Goal: Task Accomplishment & Management: Manage account settings

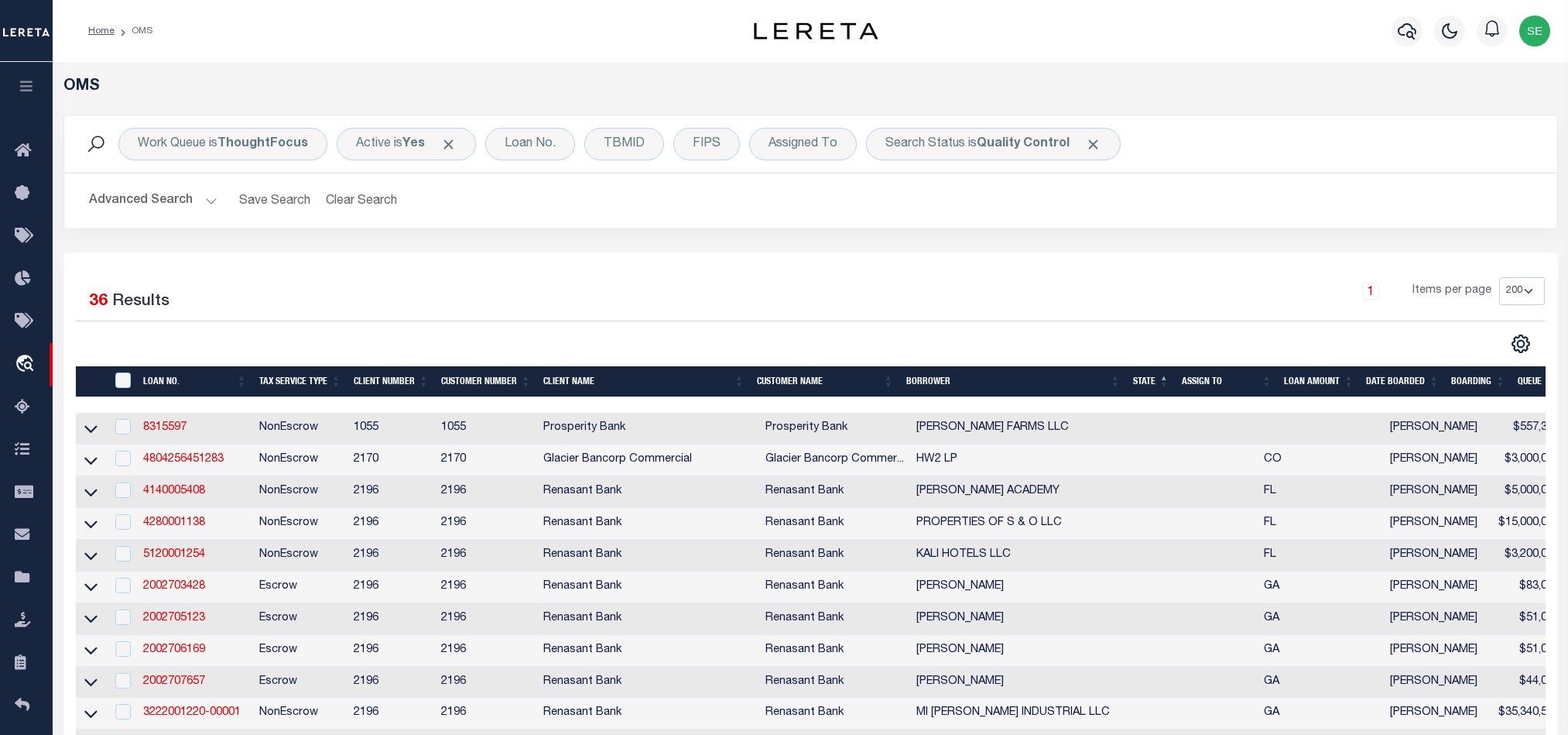
select select "200"
click at [943, 147] on div "Search Status is Quality Control" at bounding box center [994, 144] width 255 height 32
select select "QC"
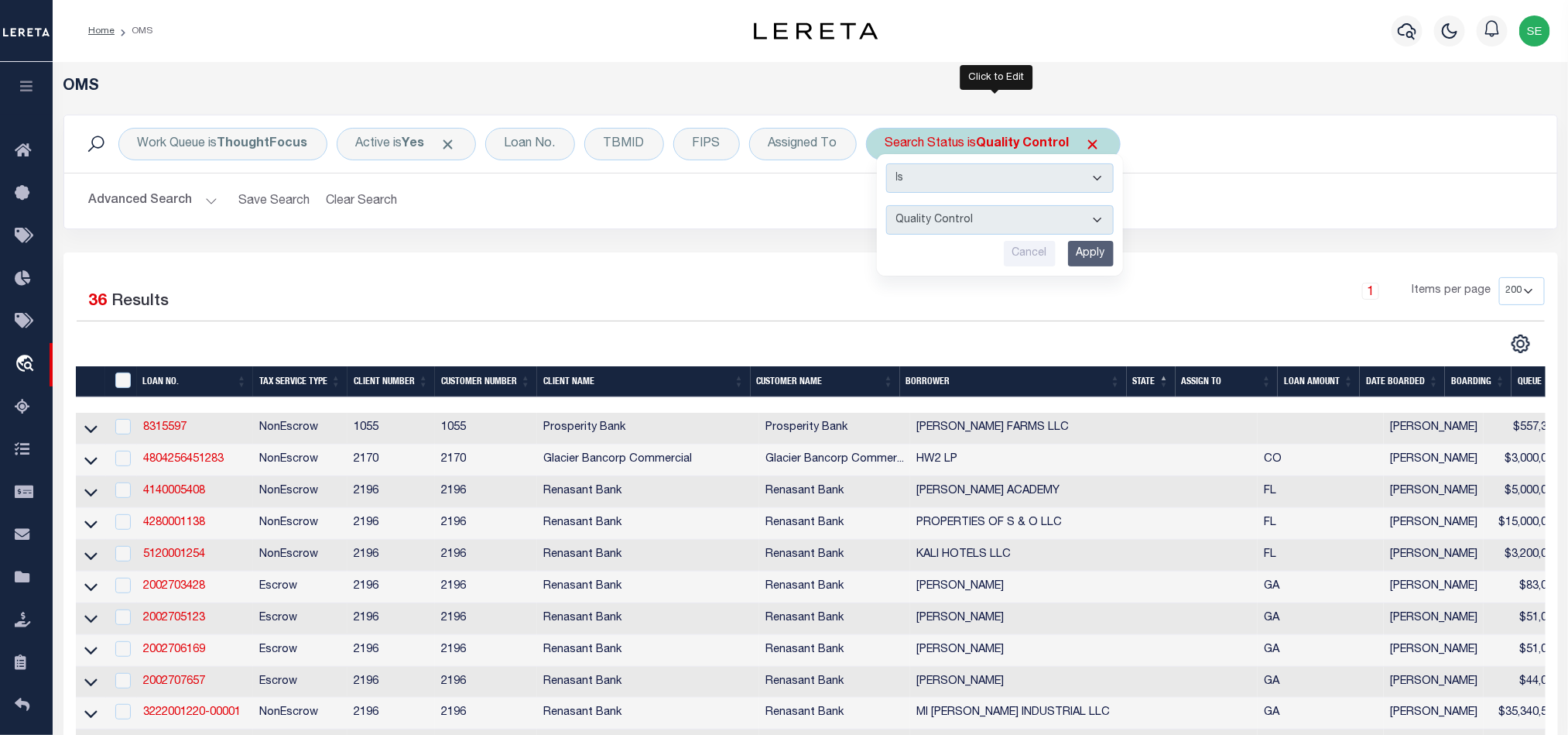
click at [1080, 254] on input "Apply" at bounding box center [1090, 254] width 45 height 26
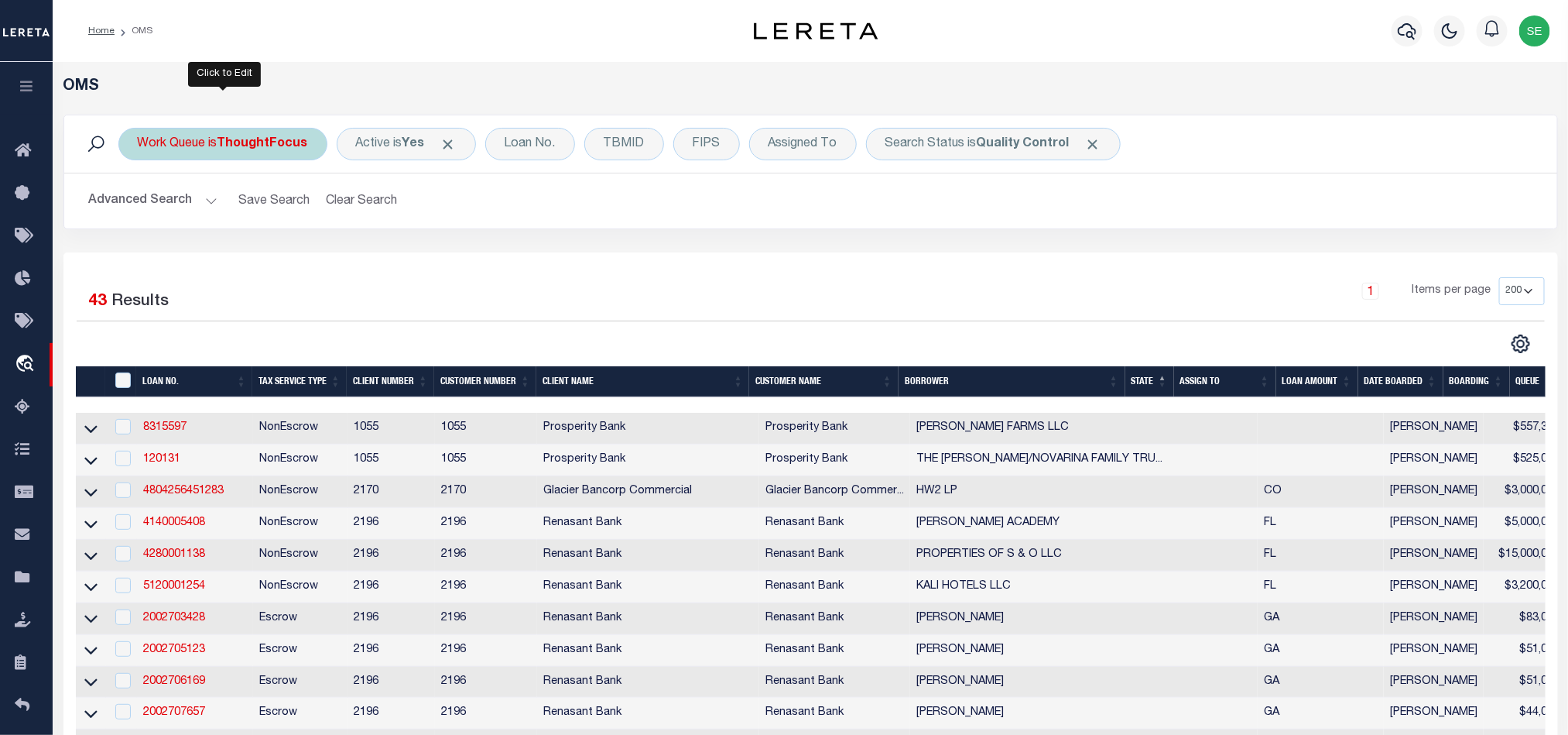
drag, startPoint x: 203, startPoint y: 130, endPoint x: 240, endPoint y: 138, distance: 37.9
click at [203, 130] on div "Work Queue is ThoughtFocus" at bounding box center [223, 144] width 209 height 32
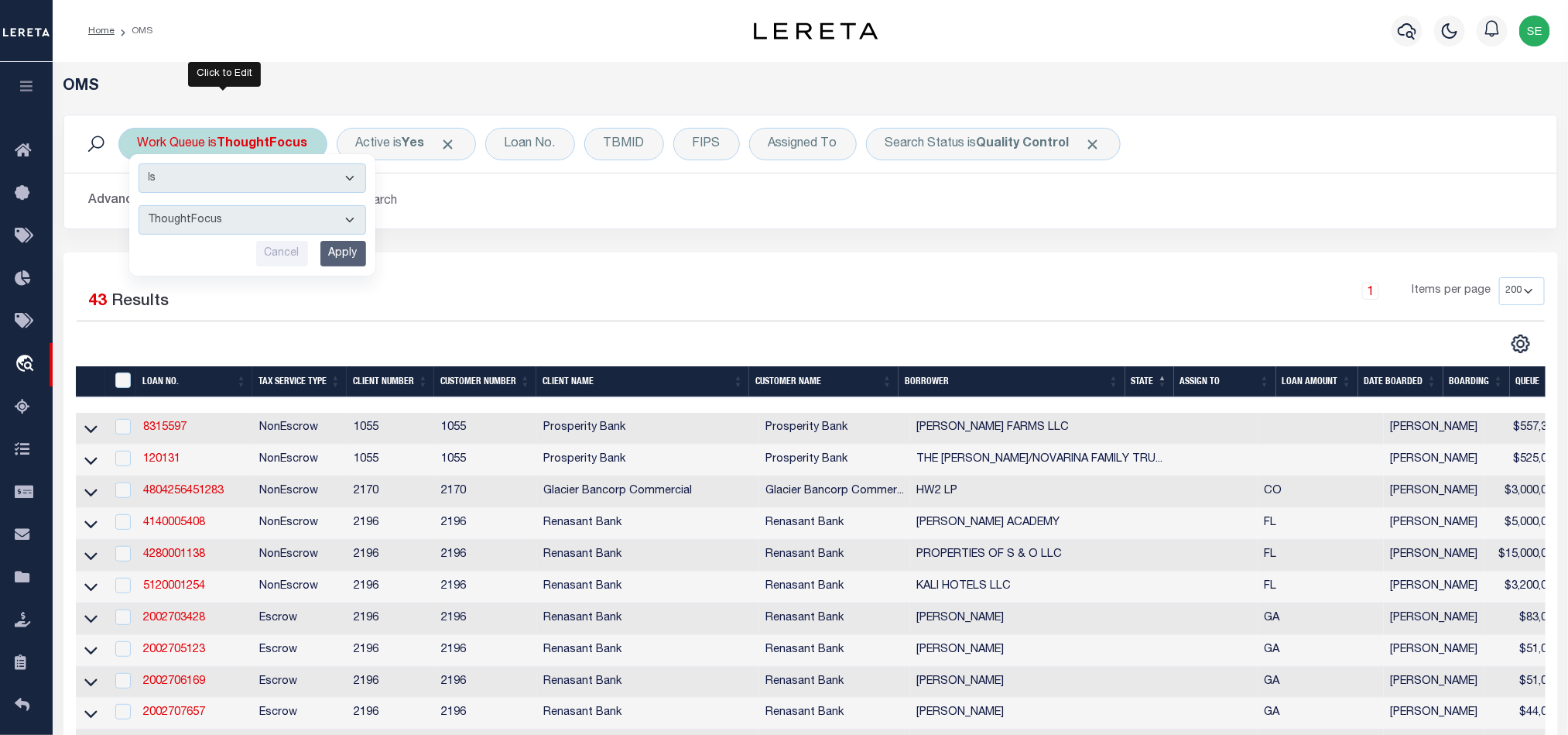
click at [263, 216] on select "--ALL-- factRSystems General ThoughtFocus" at bounding box center [252, 220] width 227 height 29
select select "FAC"
click at [138, 207] on select "--ALL-- factRSystems General ThoughtFocus" at bounding box center [252, 220] width 227 height 29
click at [338, 259] on input "Apply" at bounding box center [343, 254] width 45 height 26
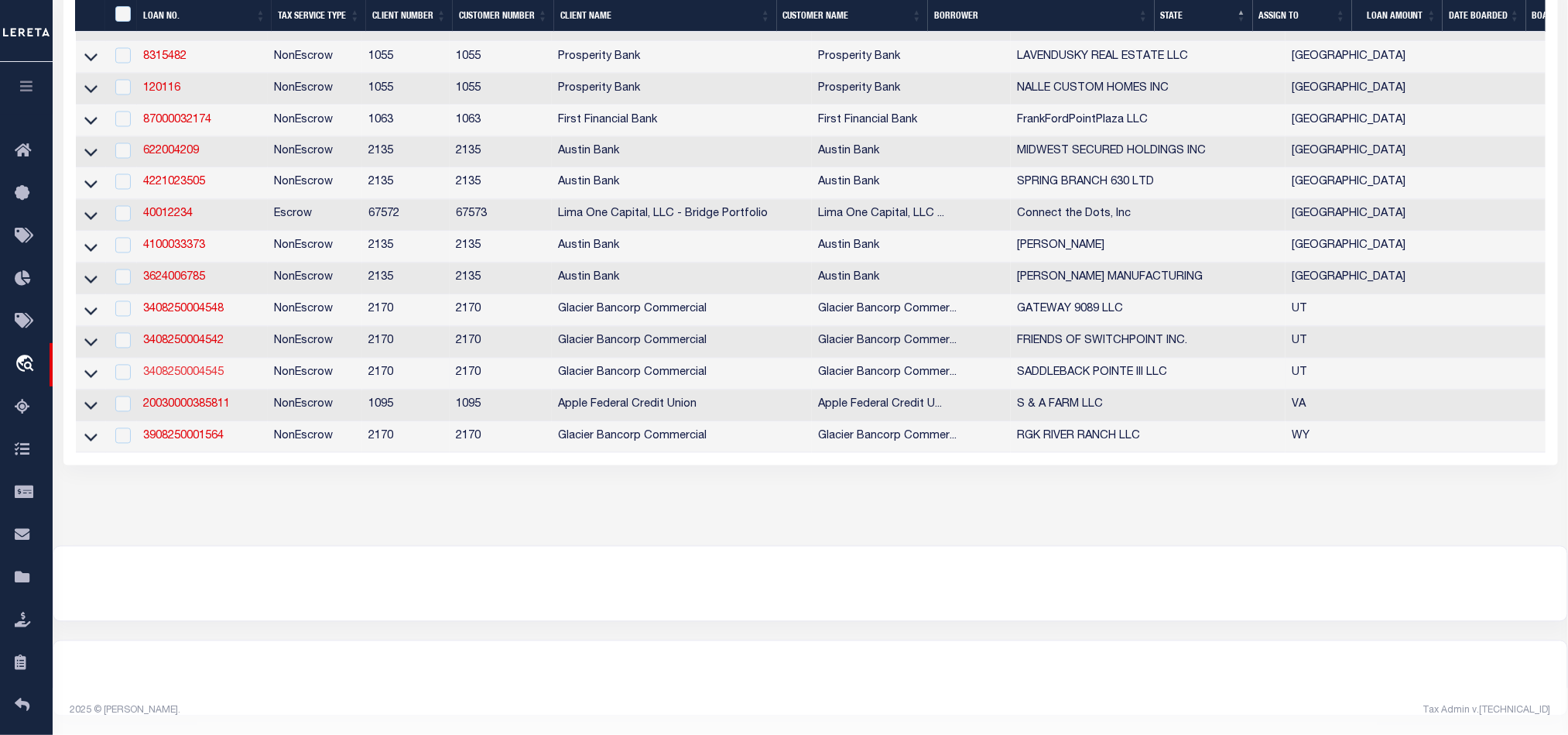
click at [189, 369] on link "3408250004545" at bounding box center [184, 373] width 80 height 11
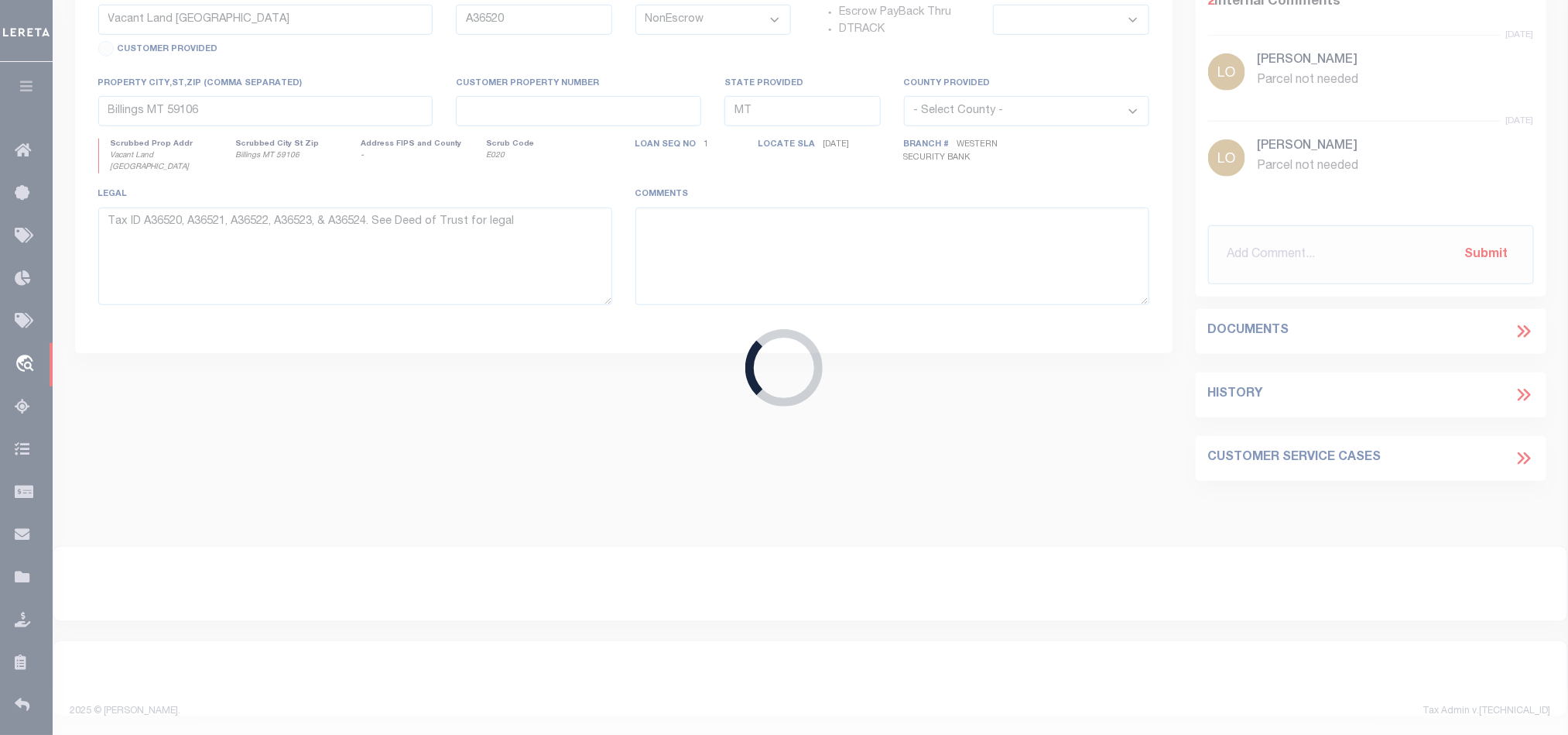
type input "3408250004545"
type input "SADDLEBACK POINTE III LLC"
select select "5655"
type input "[STREET_ADDRESS]"
type input "[GEOGRAPHIC_DATA] UT 84095-9320"
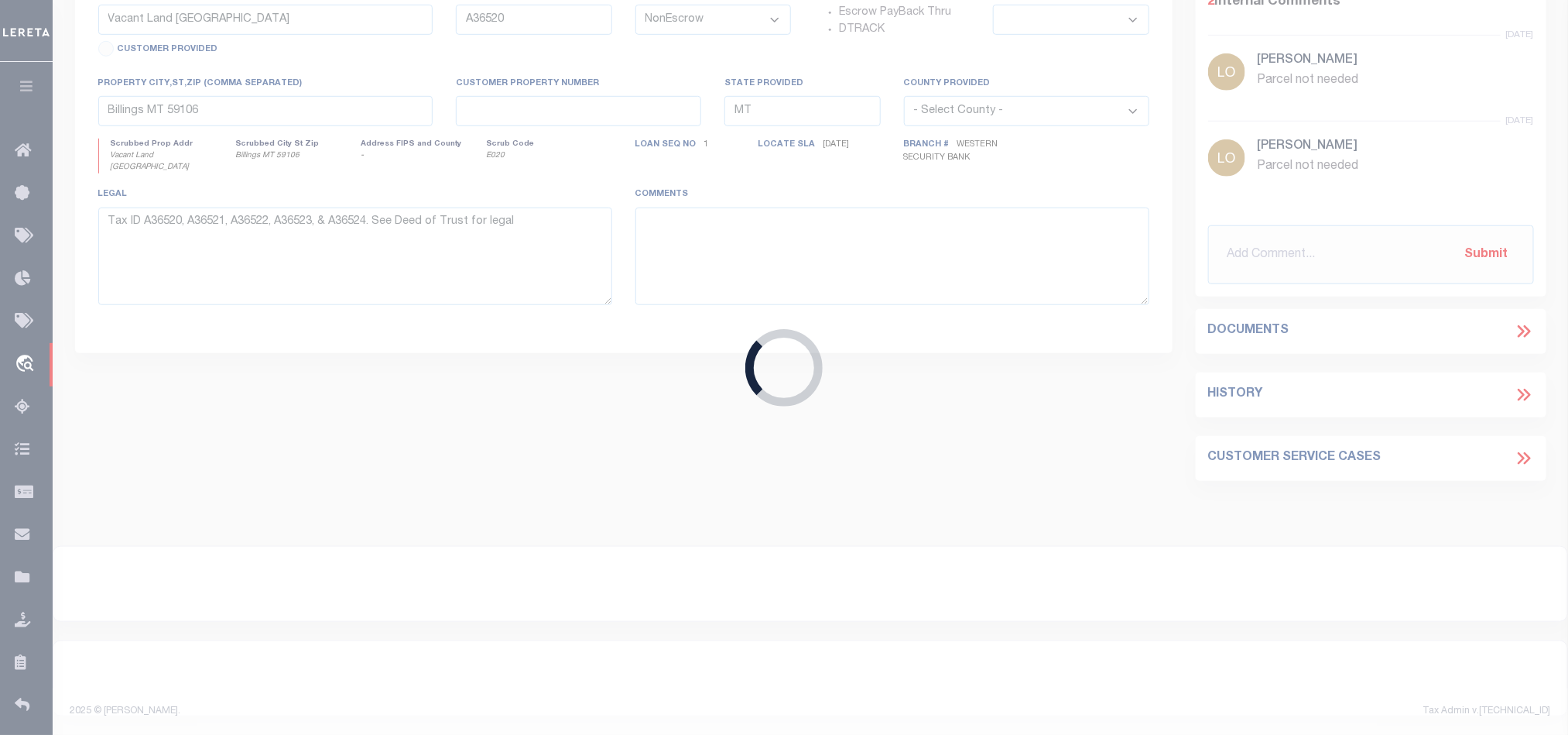
type input "[DATE]"
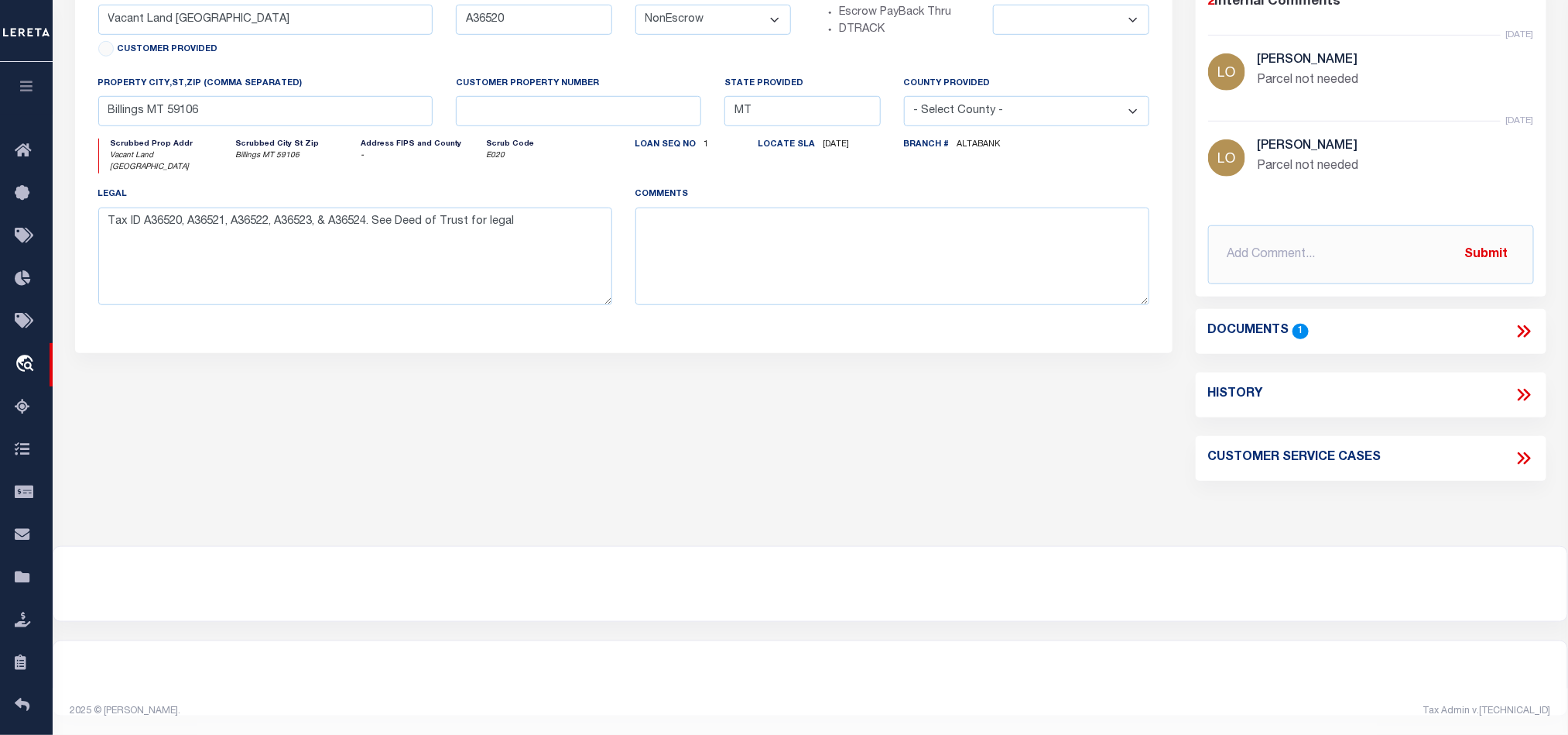
scroll to position [0, 0]
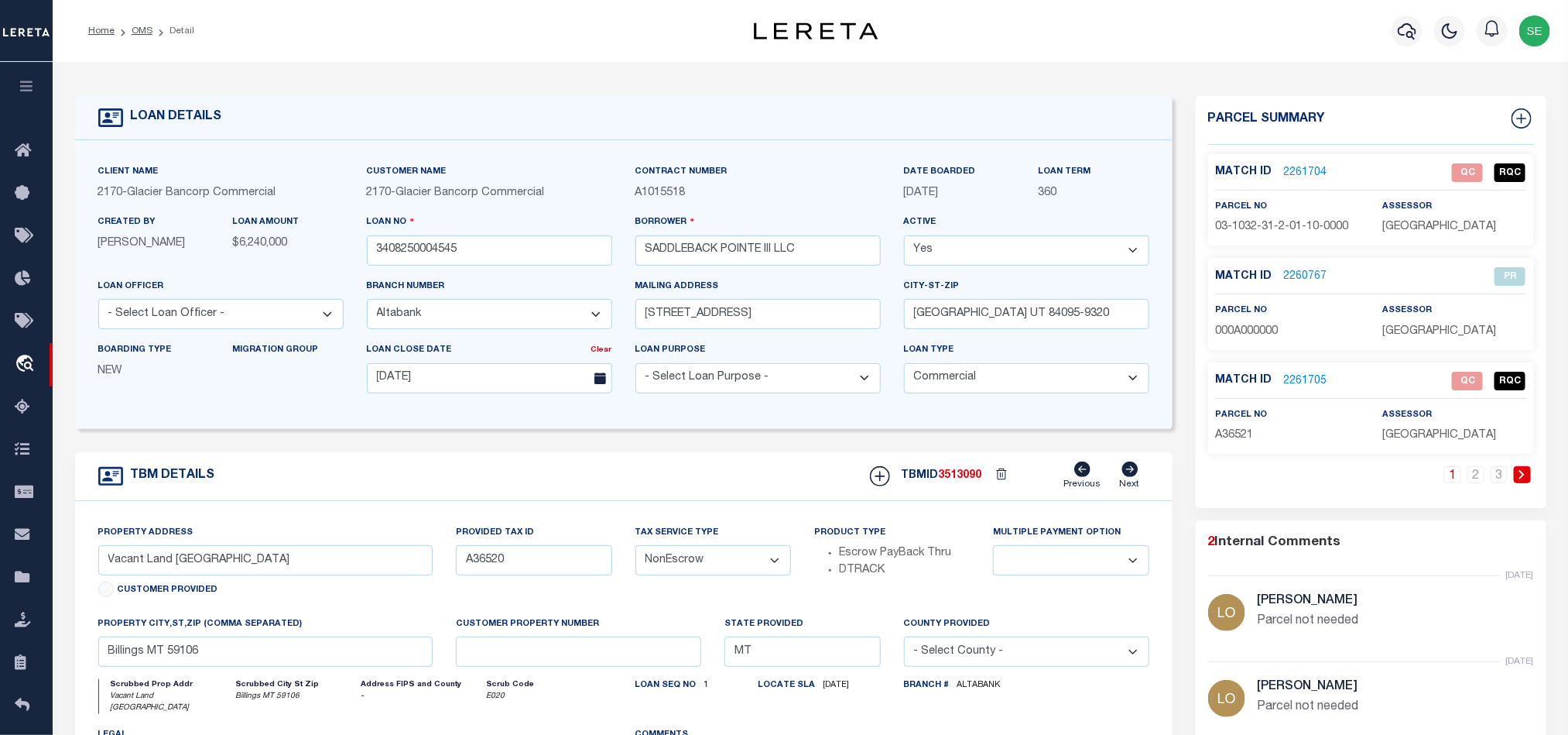
type input "13925 S 2700 W"
type input "33-04-406-044-0000"
select select
type input "BLUFFDALE UT 84065"
type input "UT"
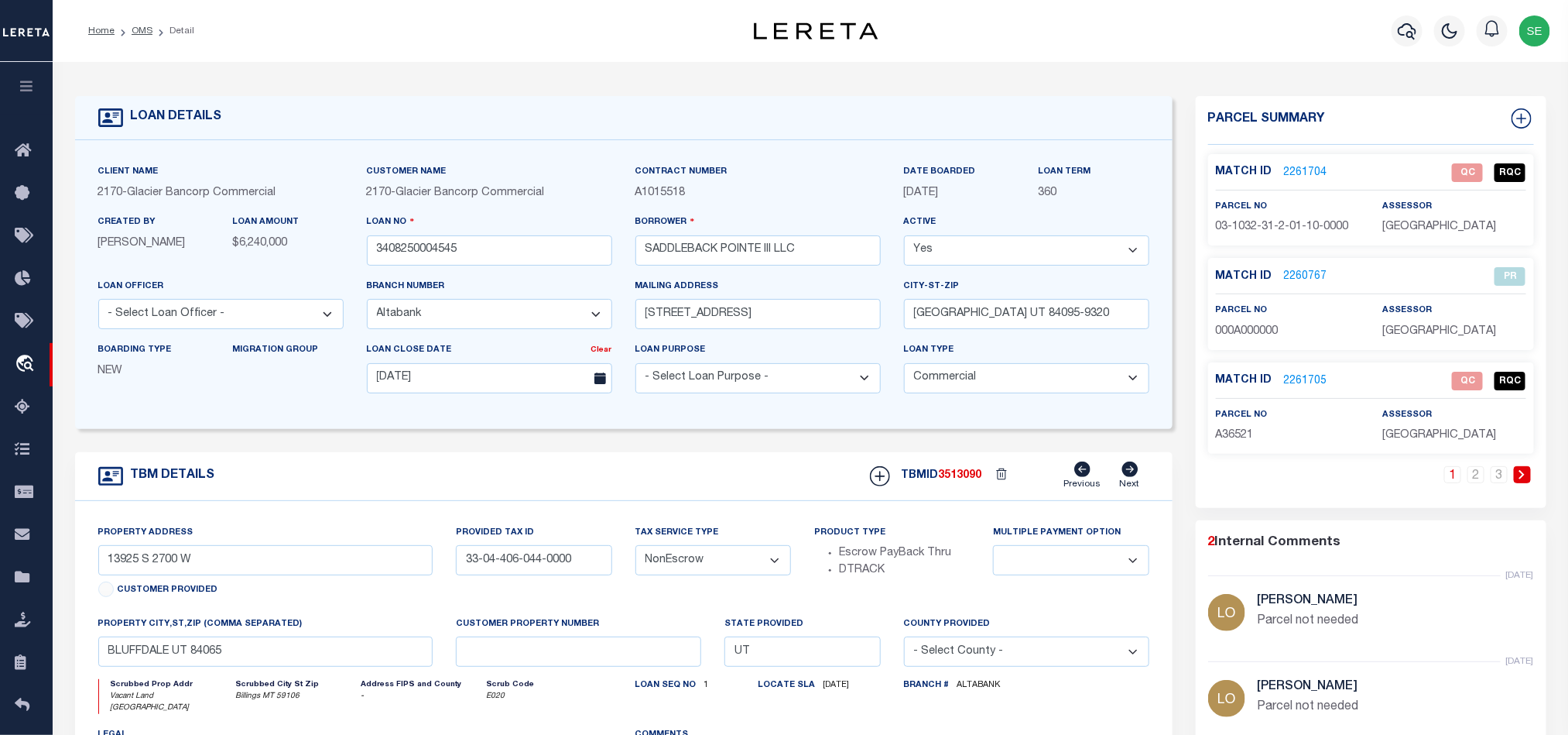
select select
type textarea "UNITS 101 THROUGH 107 INCLUSIVE AND UNITS 201 THROUGH 208 INCLUSIVE, CONTAINED …"
select select "5655"
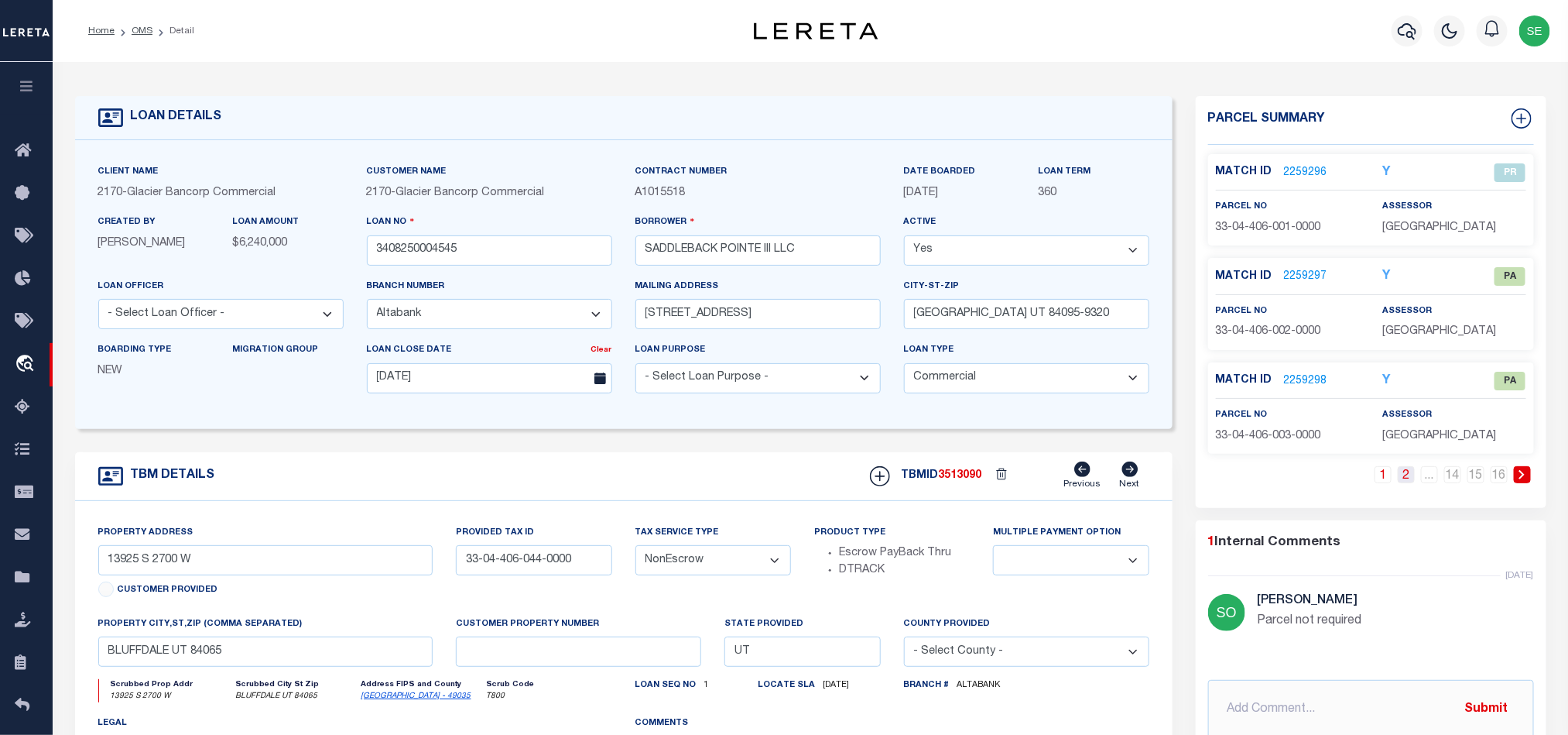
click at [1401, 479] on link "2" at bounding box center [1407, 474] width 17 height 17
click at [1401, 479] on link "3" at bounding box center [1407, 474] width 17 height 17
click at [1401, 479] on link "4" at bounding box center [1407, 474] width 17 height 17
click at [1401, 479] on link "5" at bounding box center [1407, 474] width 17 height 17
click at [1401, 479] on link "6" at bounding box center [1407, 474] width 17 height 17
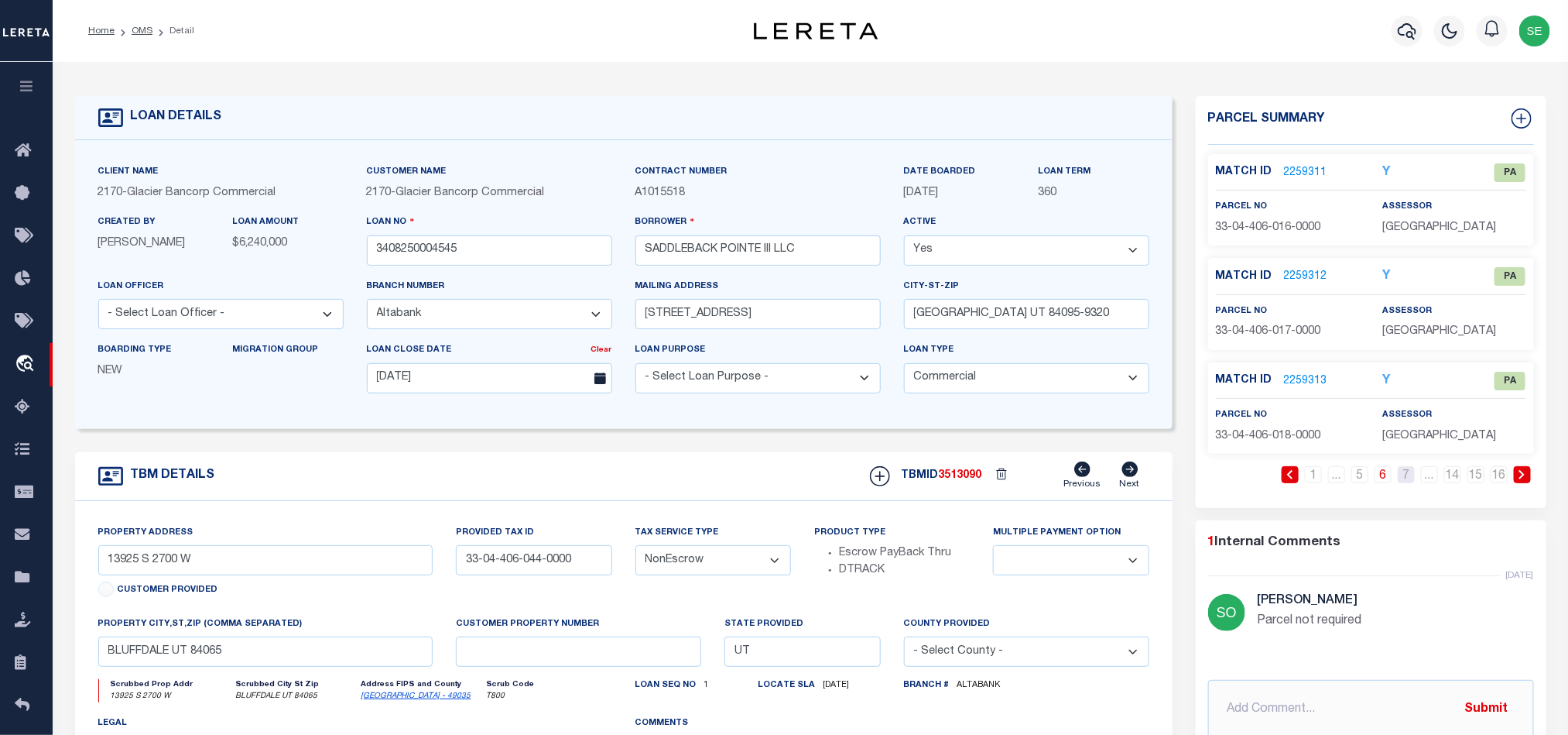
click at [1401, 479] on link "7" at bounding box center [1407, 474] width 17 height 17
click at [1401, 479] on link "9" at bounding box center [1407, 474] width 17 height 17
click at [1401, 479] on link "10" at bounding box center [1407, 474] width 17 height 17
click at [1410, 481] on link "11" at bounding box center [1407, 474] width 17 height 17
click at [1410, 481] on link "12" at bounding box center [1407, 474] width 17 height 17
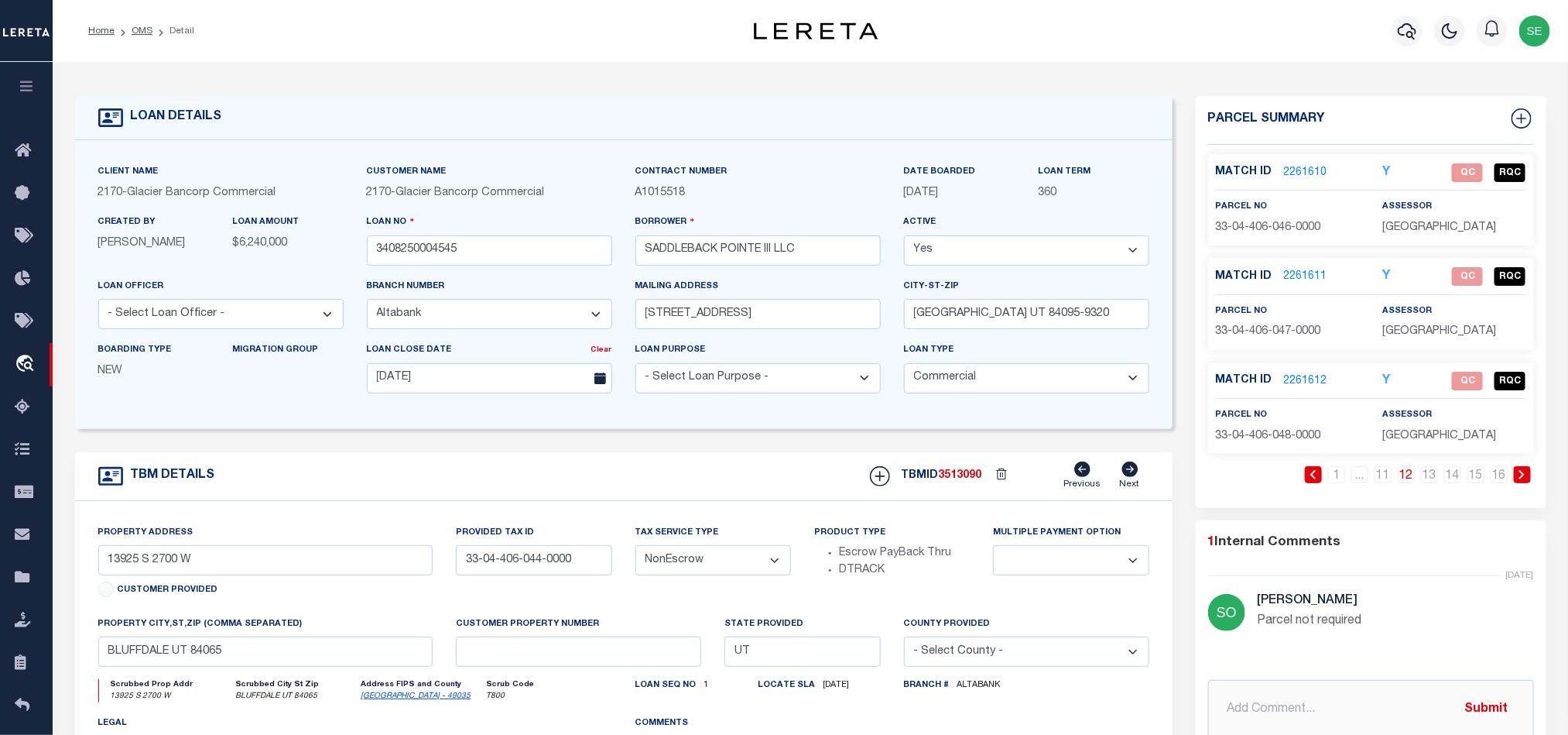
click at [1410, 481] on link "12" at bounding box center [1407, 474] width 17 height 17
click at [1431, 483] on link "13" at bounding box center [1430, 474] width 17 height 17
click at [1453, 481] on link "14" at bounding box center [1453, 474] width 17 height 17
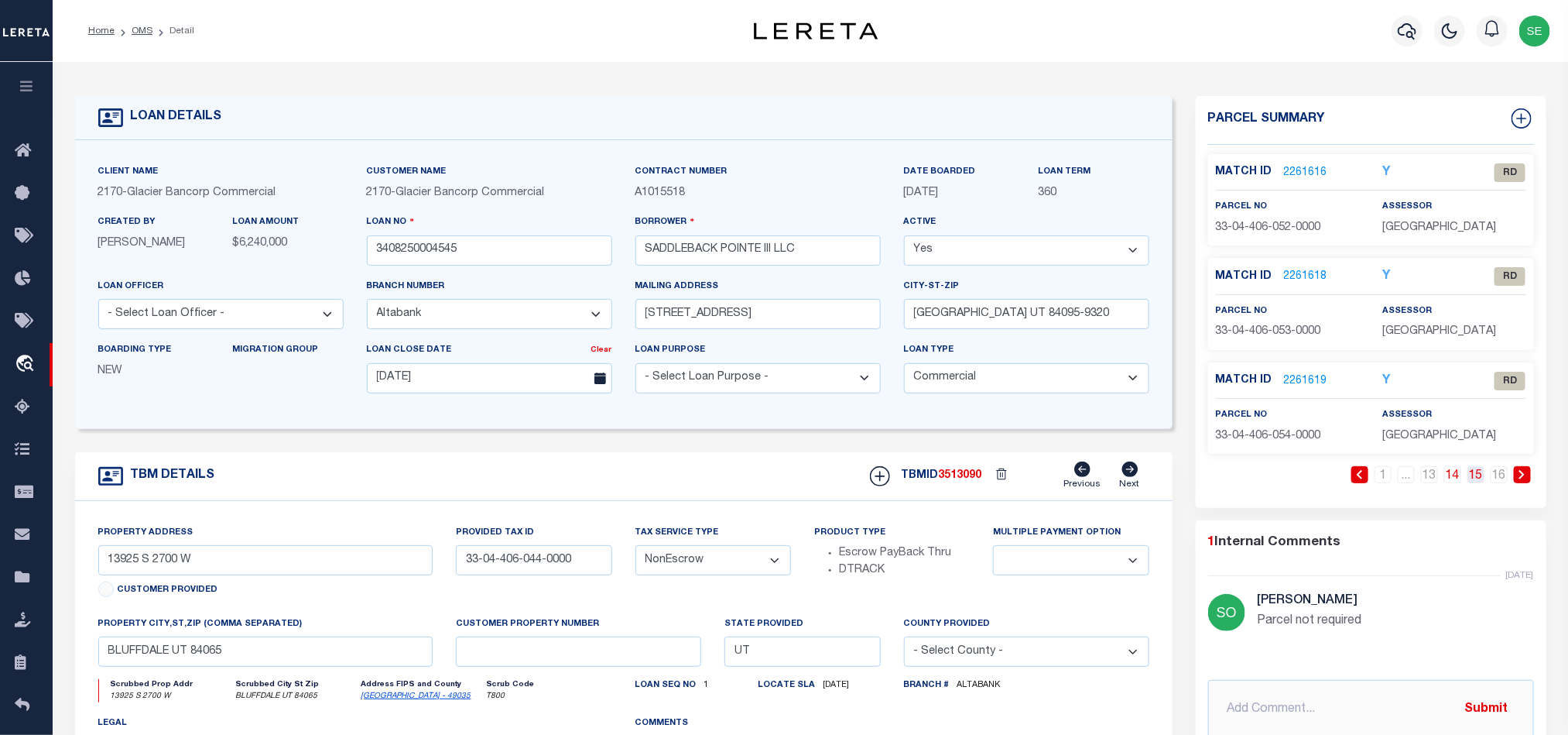
click at [1473, 481] on link "15" at bounding box center [1477, 474] width 17 height 17
click at [1498, 477] on link "16" at bounding box center [1500, 474] width 17 height 17
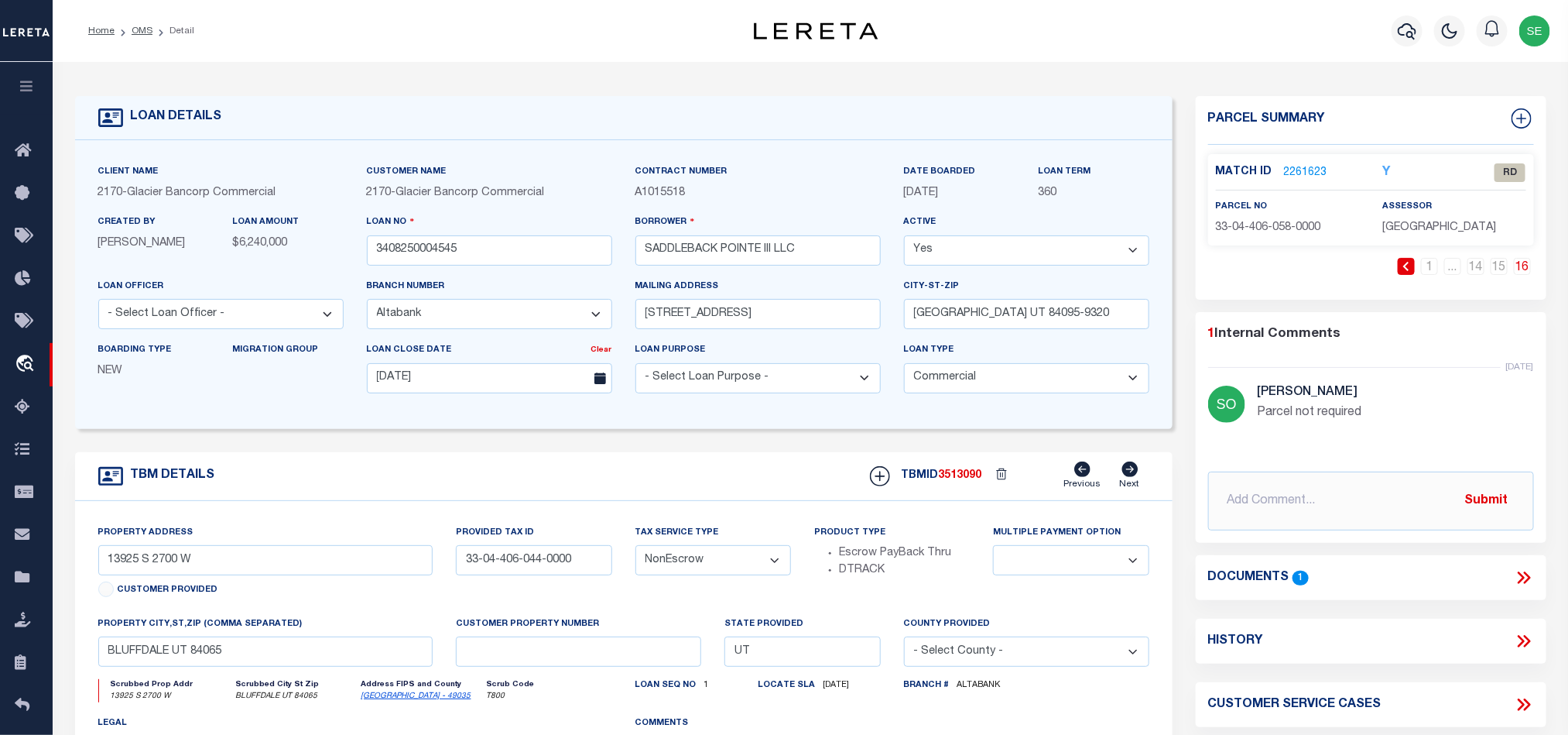
click at [1298, 173] on link "2261623" at bounding box center [1306, 173] width 44 height 16
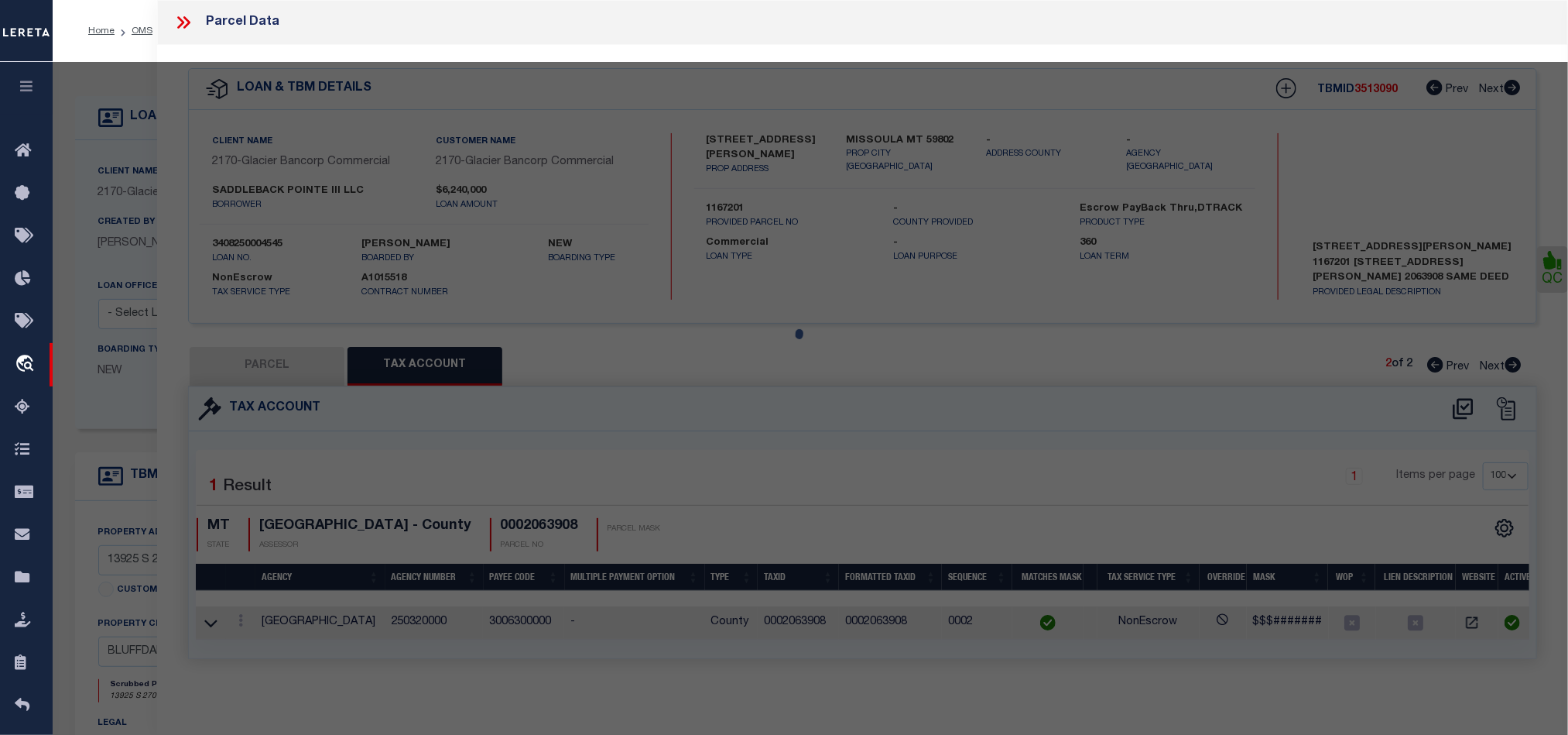
select select "AS"
select select
checkbox input "false"
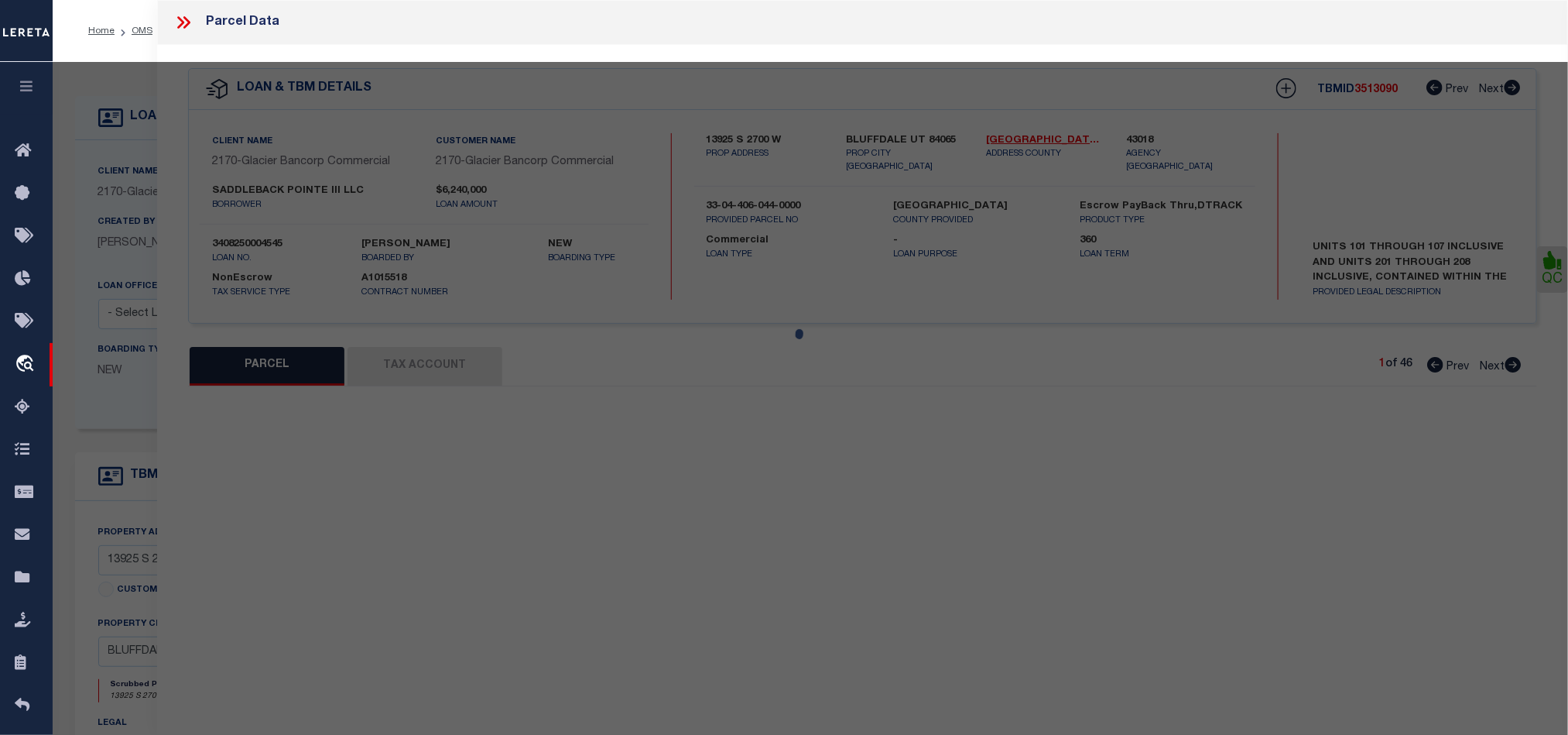
select select "RD"
type input "SADDLEBACK POINTE III, LLC ET AL"
select select "AGW"
select select "LEG"
type input "[STREET_ADDRESS][PERSON_NAME]"
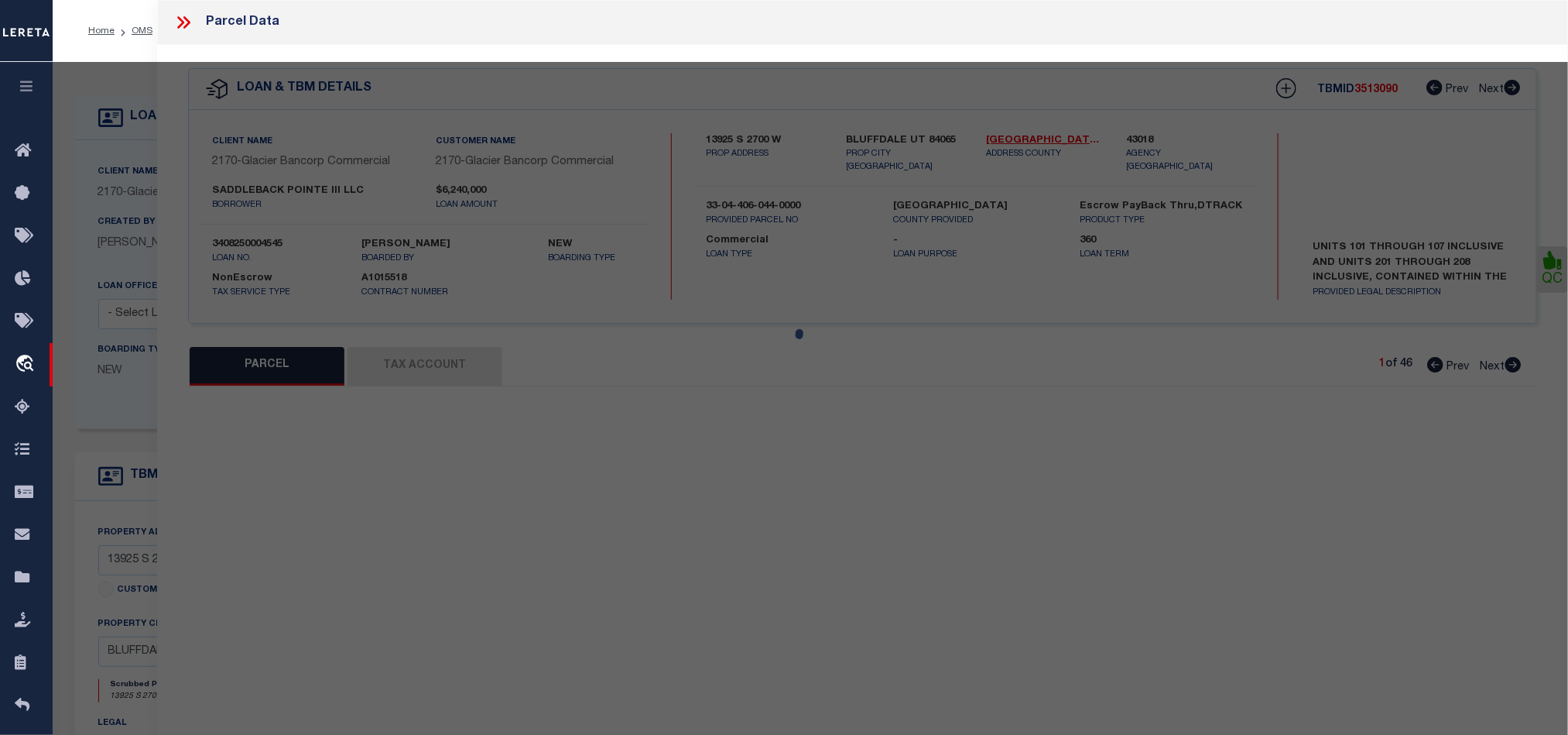
type input "BLUFFDALE UT 84065"
type textarea "UNIT 208, SADDLEBACK III COMMERCIAL CONDOMINIUMS"
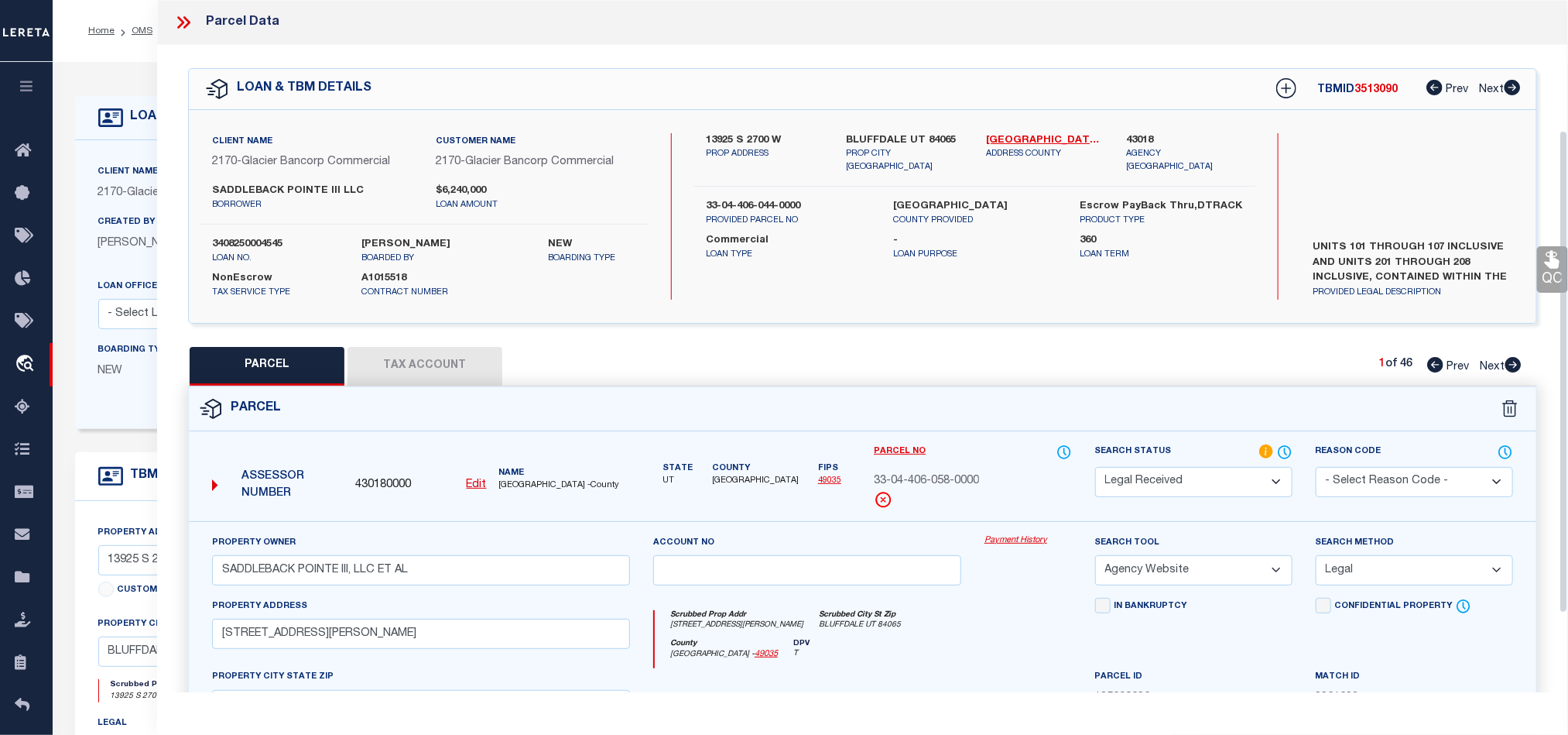
scroll to position [300, 0]
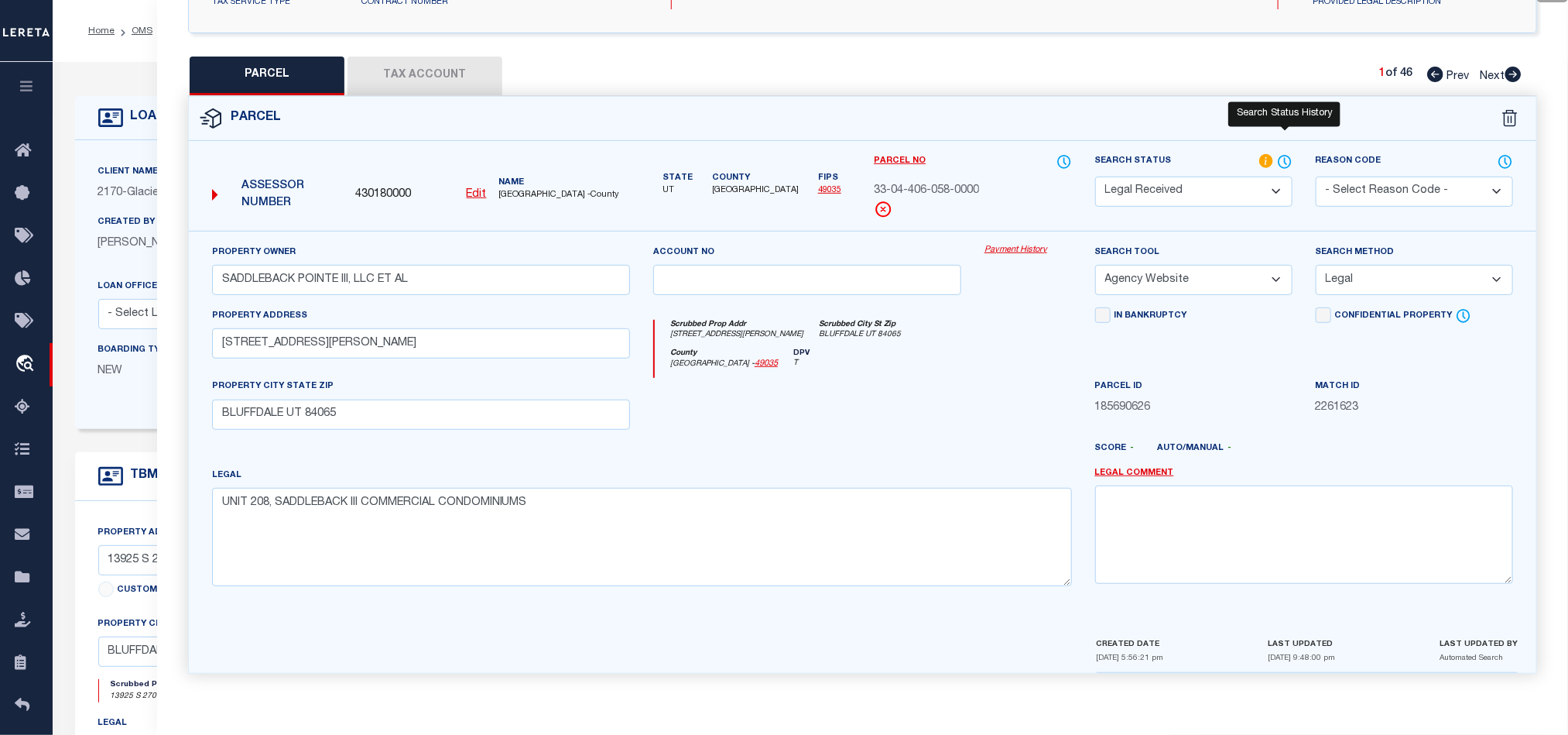
click at [1285, 158] on icon at bounding box center [1286, 161] width 2 height 6
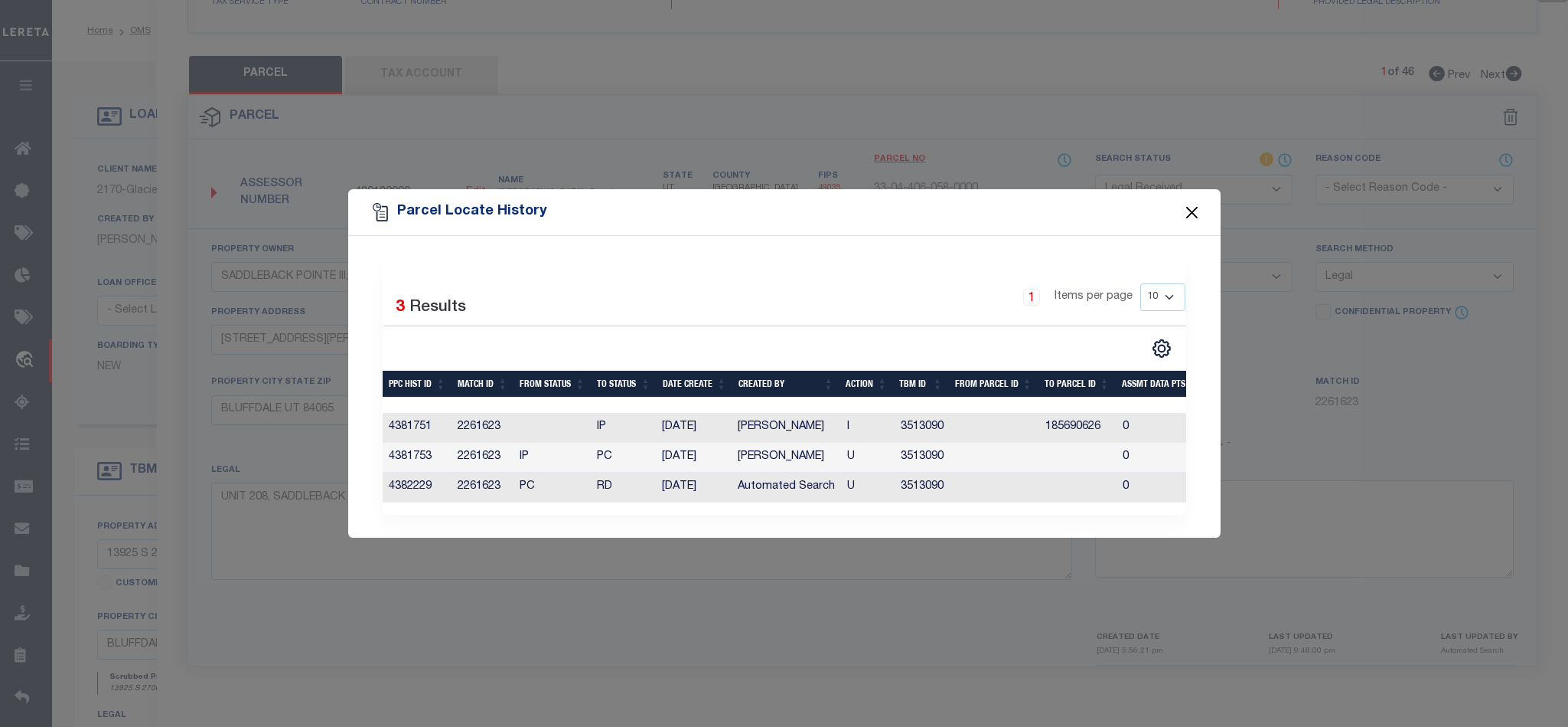
click at [1194, 203] on button "Close" at bounding box center [1192, 212] width 20 height 20
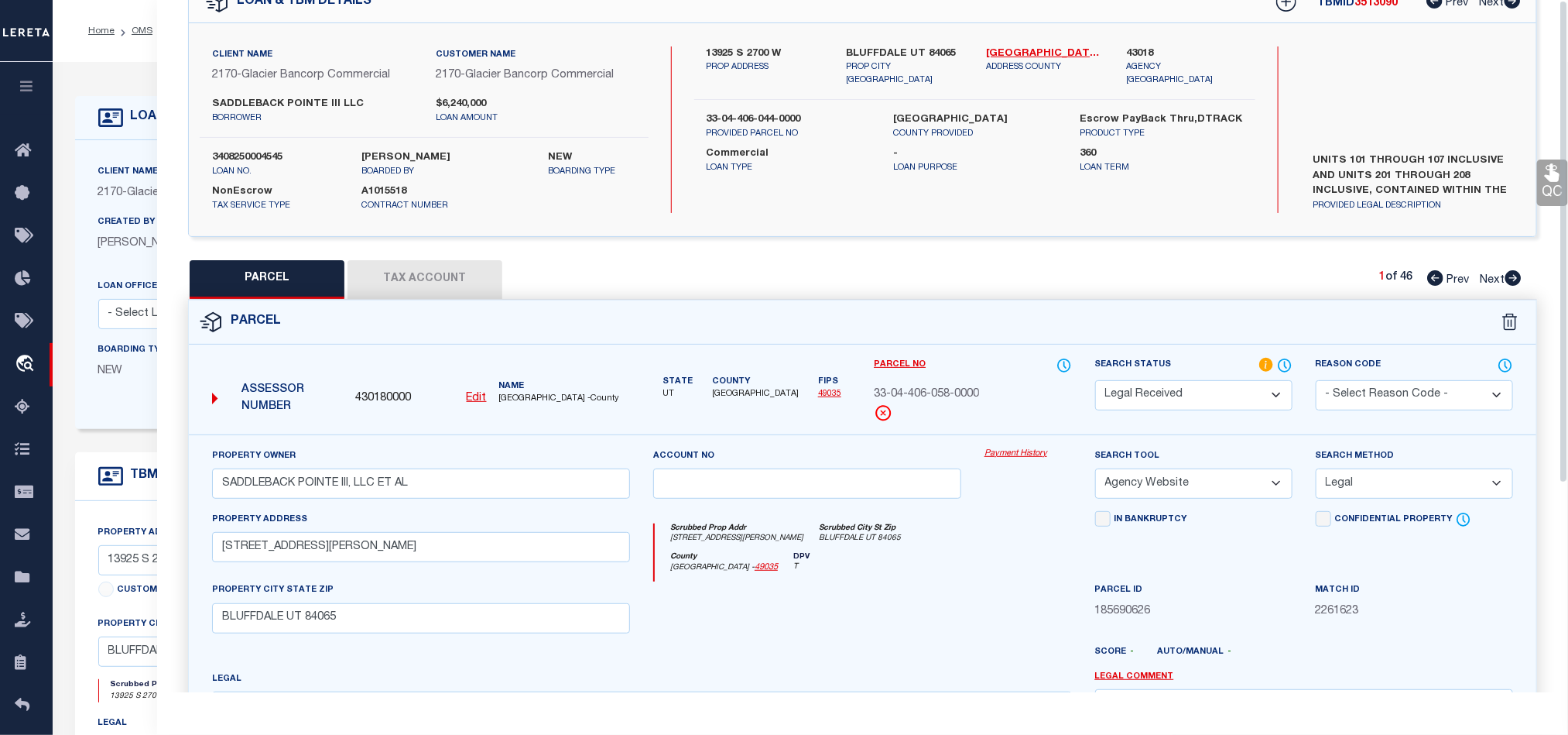
scroll to position [0, 0]
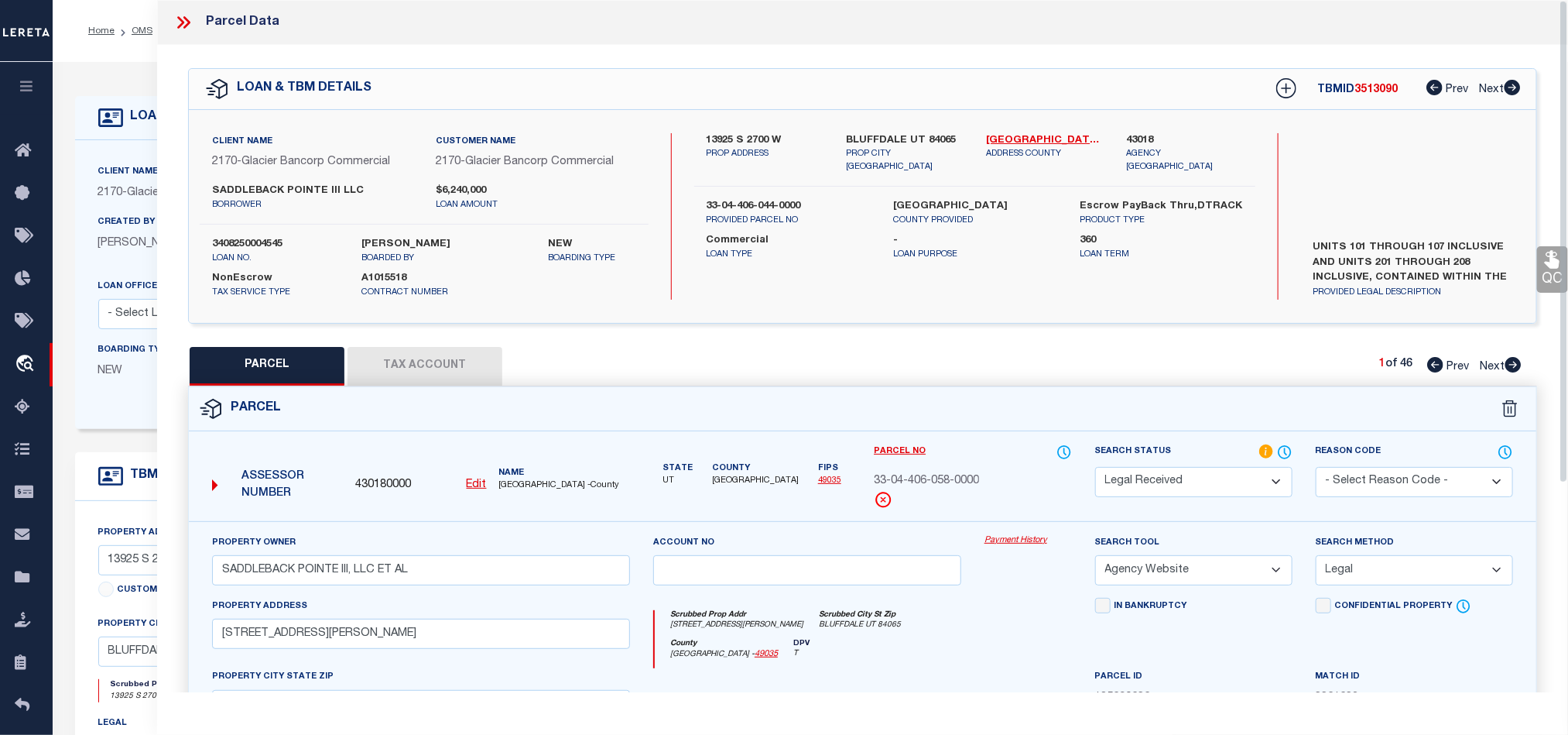
click at [179, 19] on icon at bounding box center [180, 22] width 7 height 12
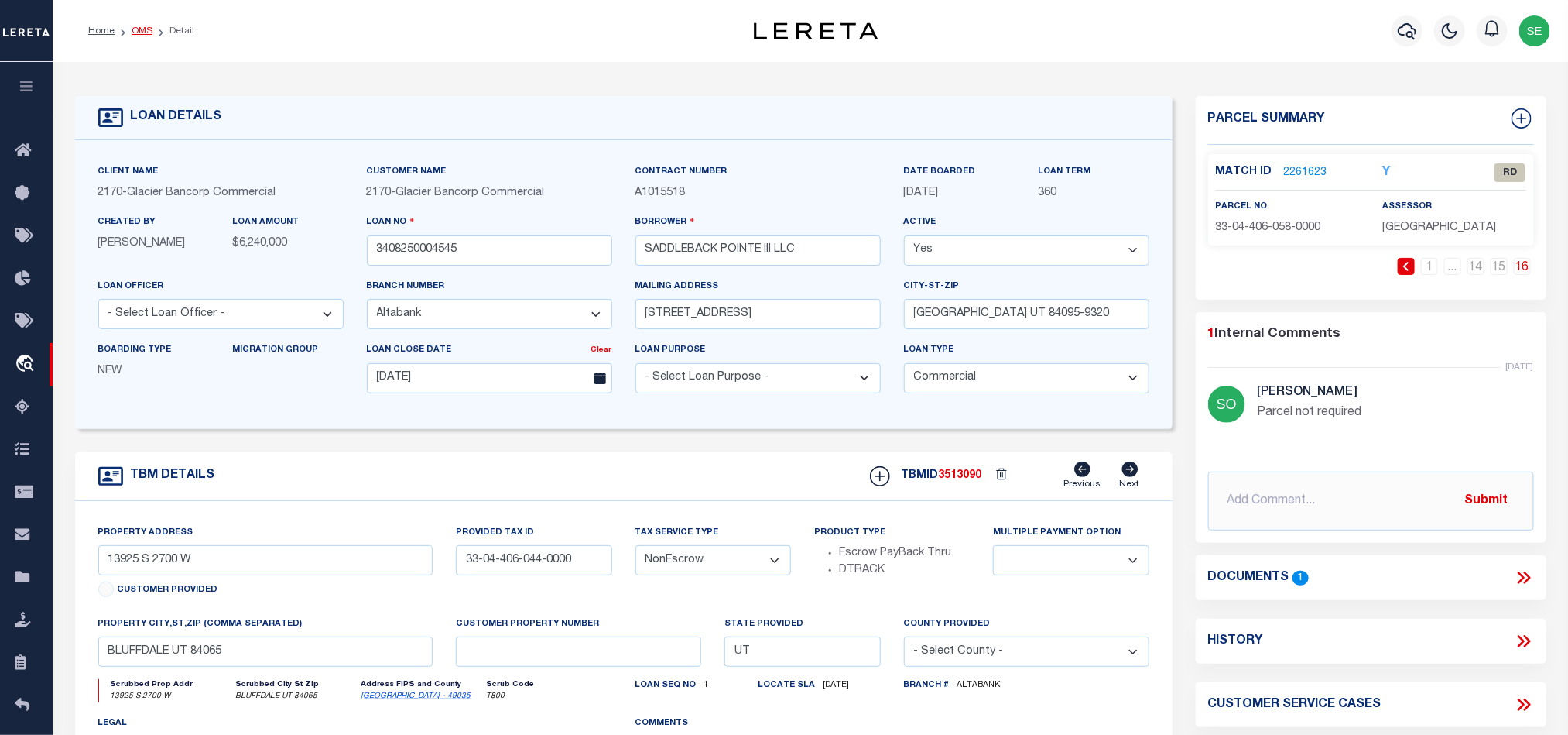
click at [137, 32] on link "OMS" at bounding box center [142, 31] width 21 height 9
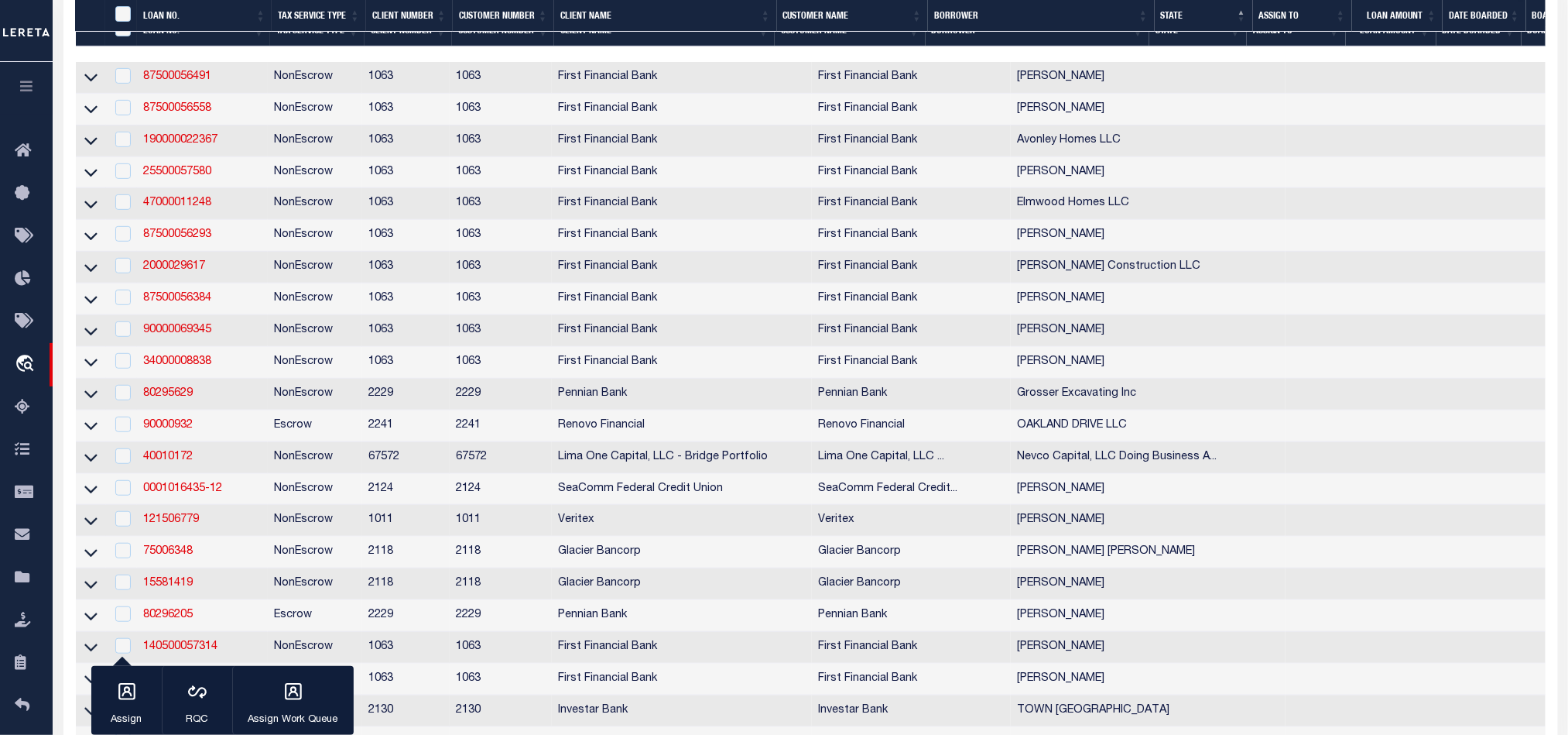
scroll to position [3313, 0]
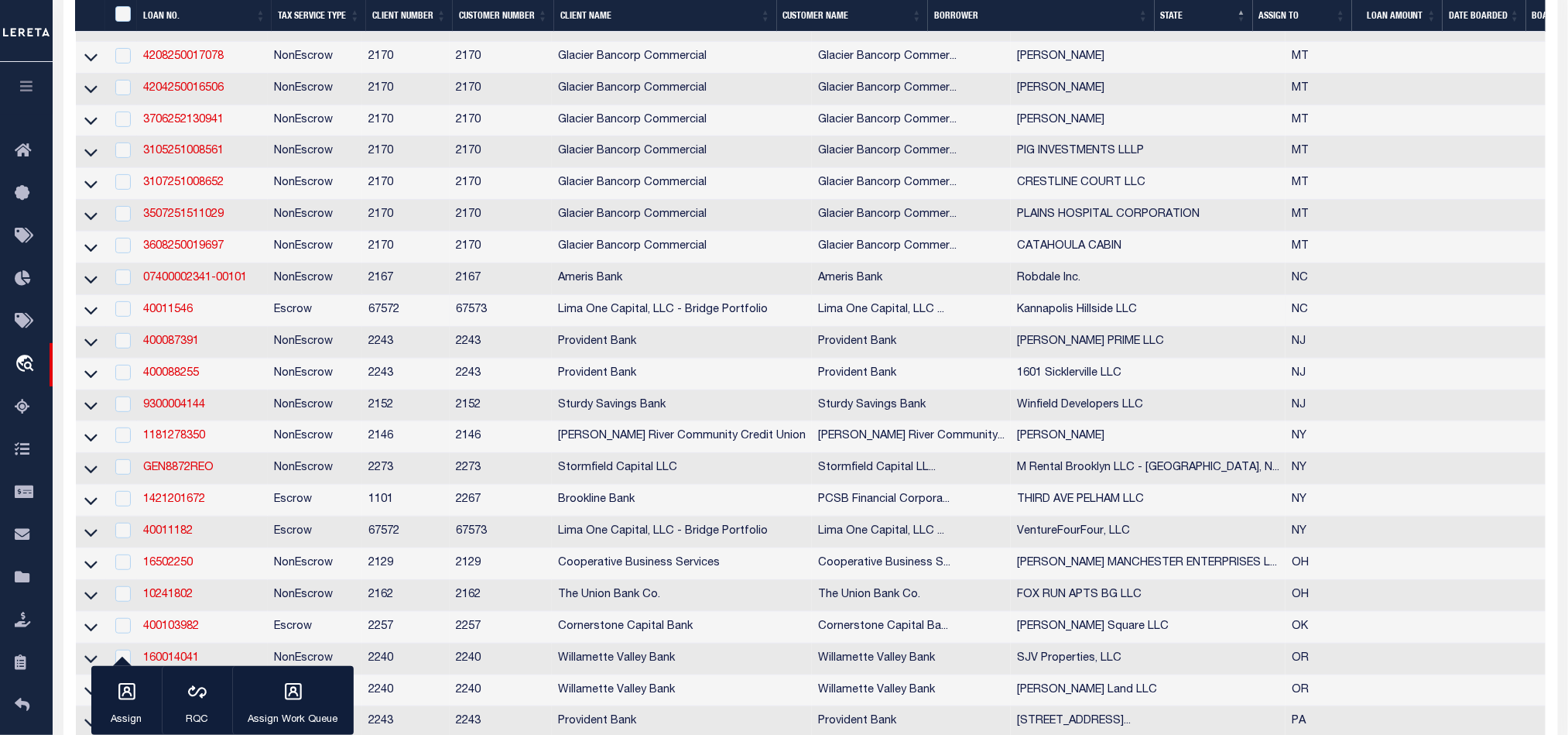
click at [317, 326] on td "Escrow" at bounding box center [314, 310] width 95 height 32
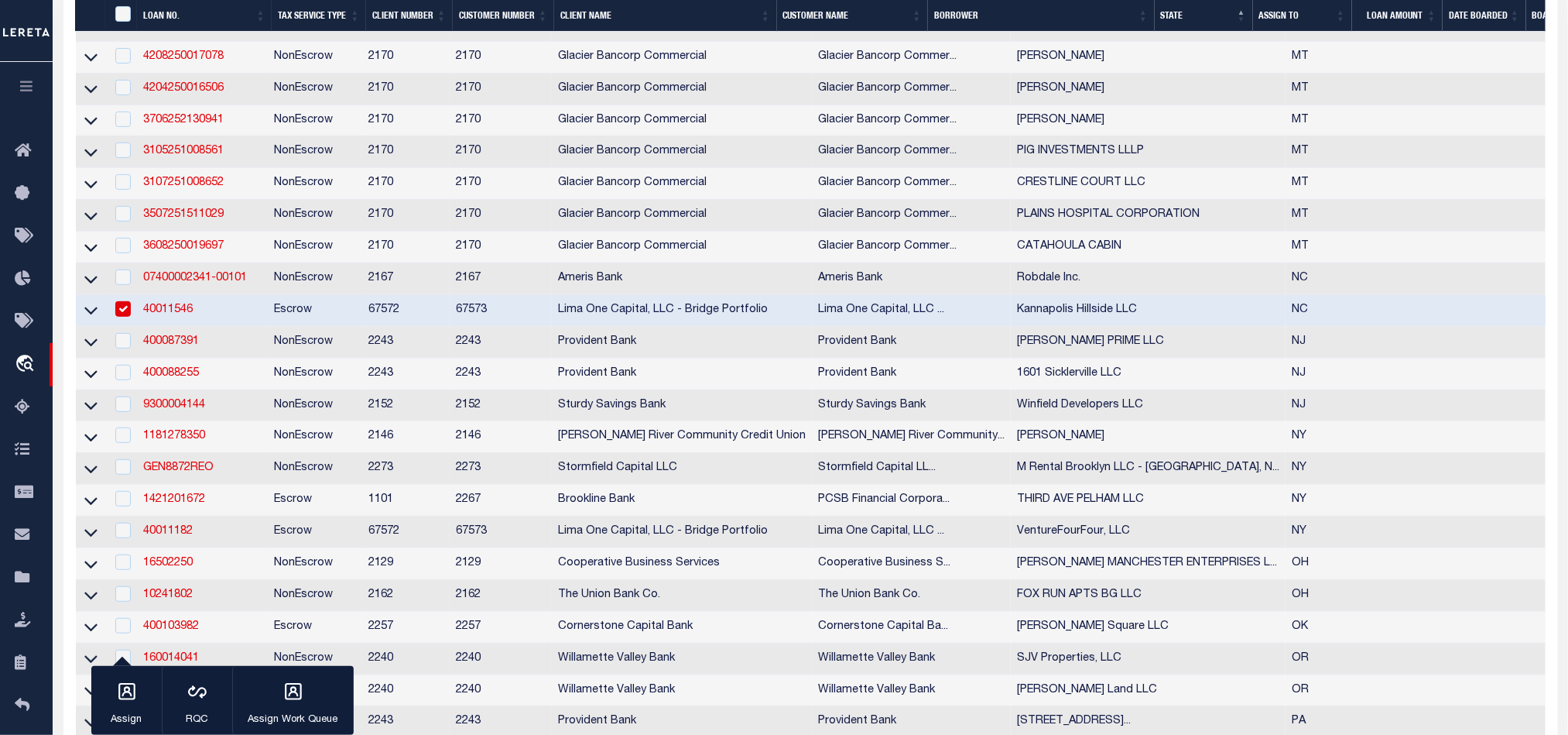
click at [267, 326] on td "40011546" at bounding box center [202, 310] width 131 height 32
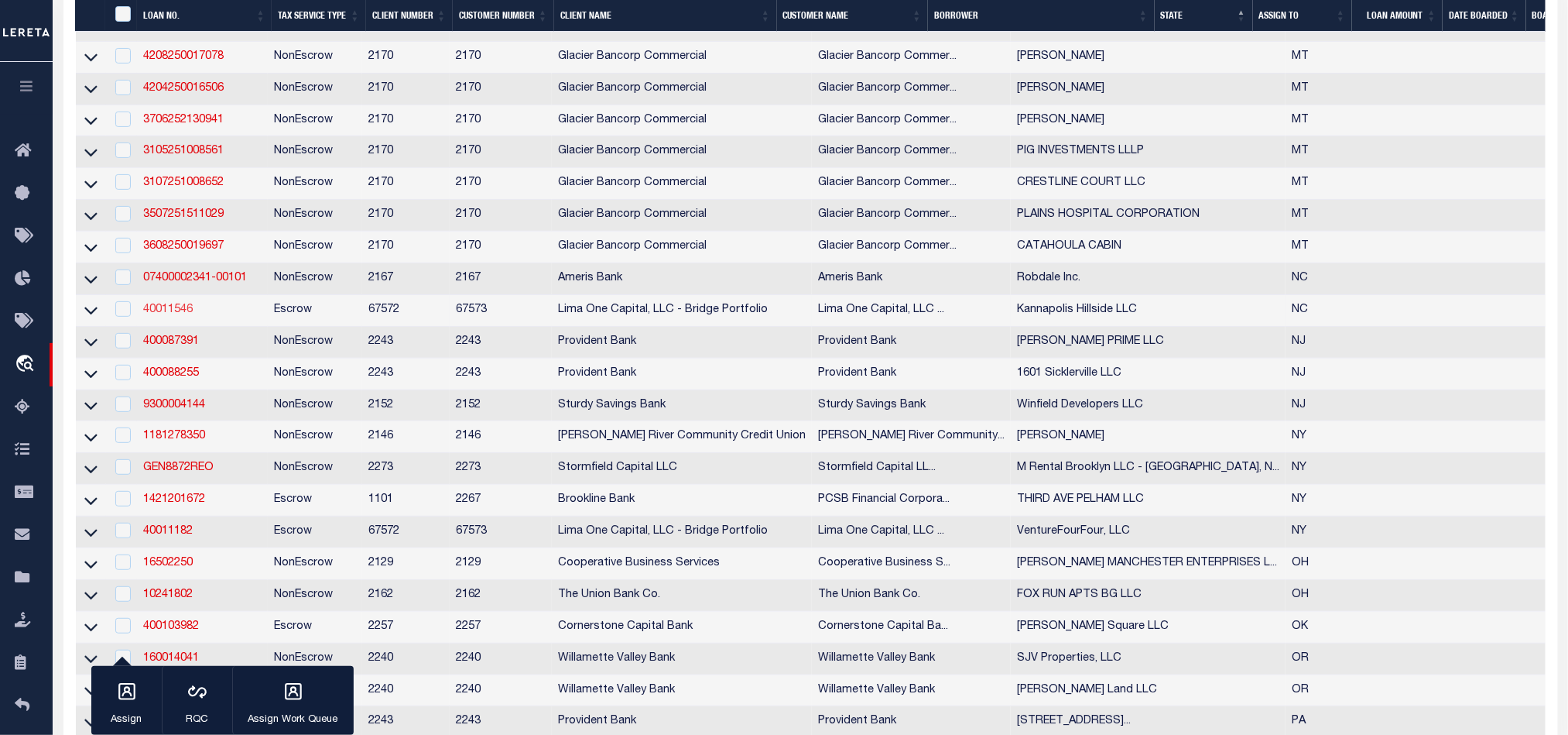
click at [150, 315] on link "40011546" at bounding box center [168, 309] width 50 height 11
checkbox input "true"
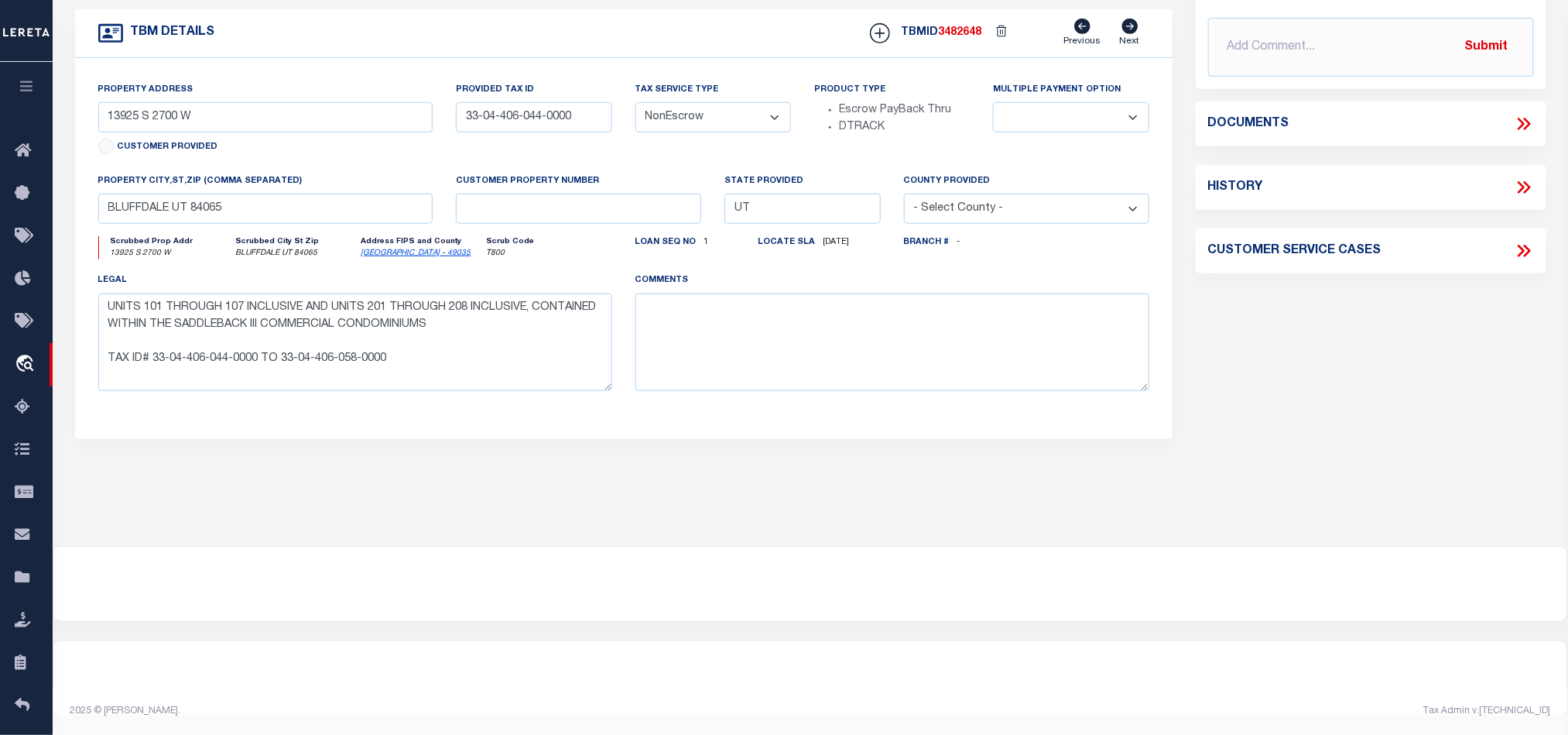
type input "40011546"
type input "Kannapolis Hillside LLC"
select select
type input "[STREET_ADDRESS][US_STATE]"
type input "[GEOGRAPHIC_DATA]"
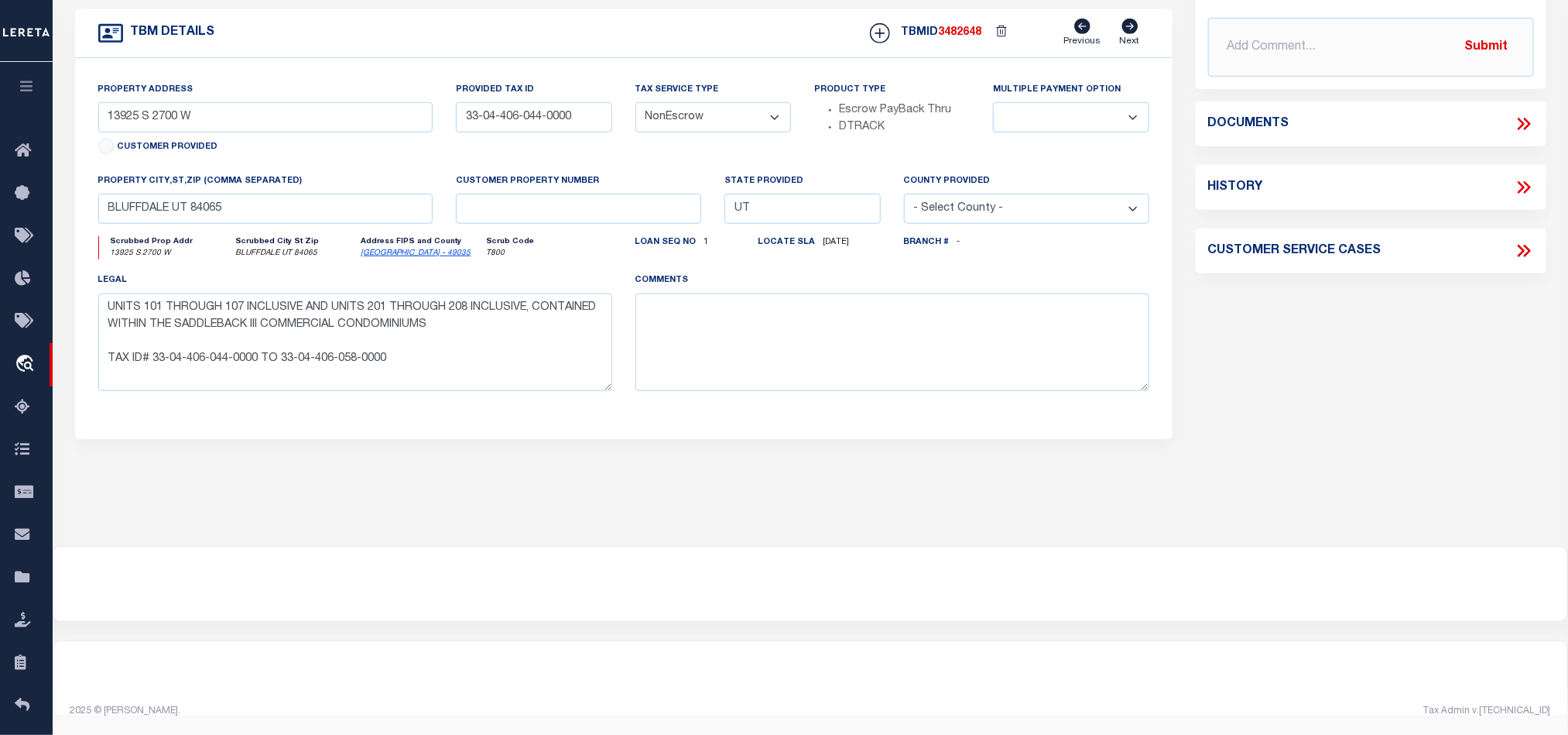
select select
select select "Escrow"
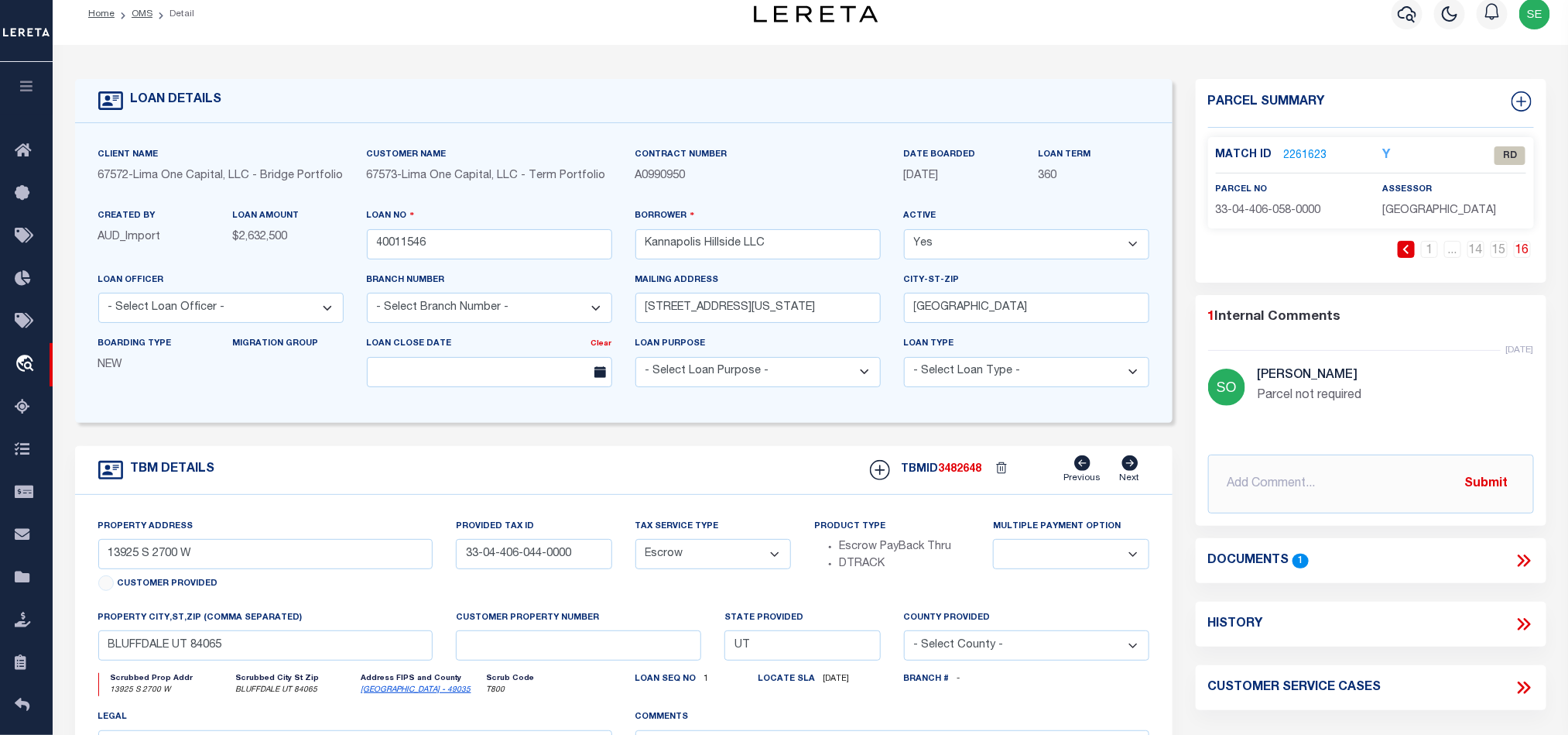
type input "[STREET_ADDRESS]"
type input "56230612040000"
select select
type input "[GEOGRAPHIC_DATA] NC 28083"
type input "40011546-1"
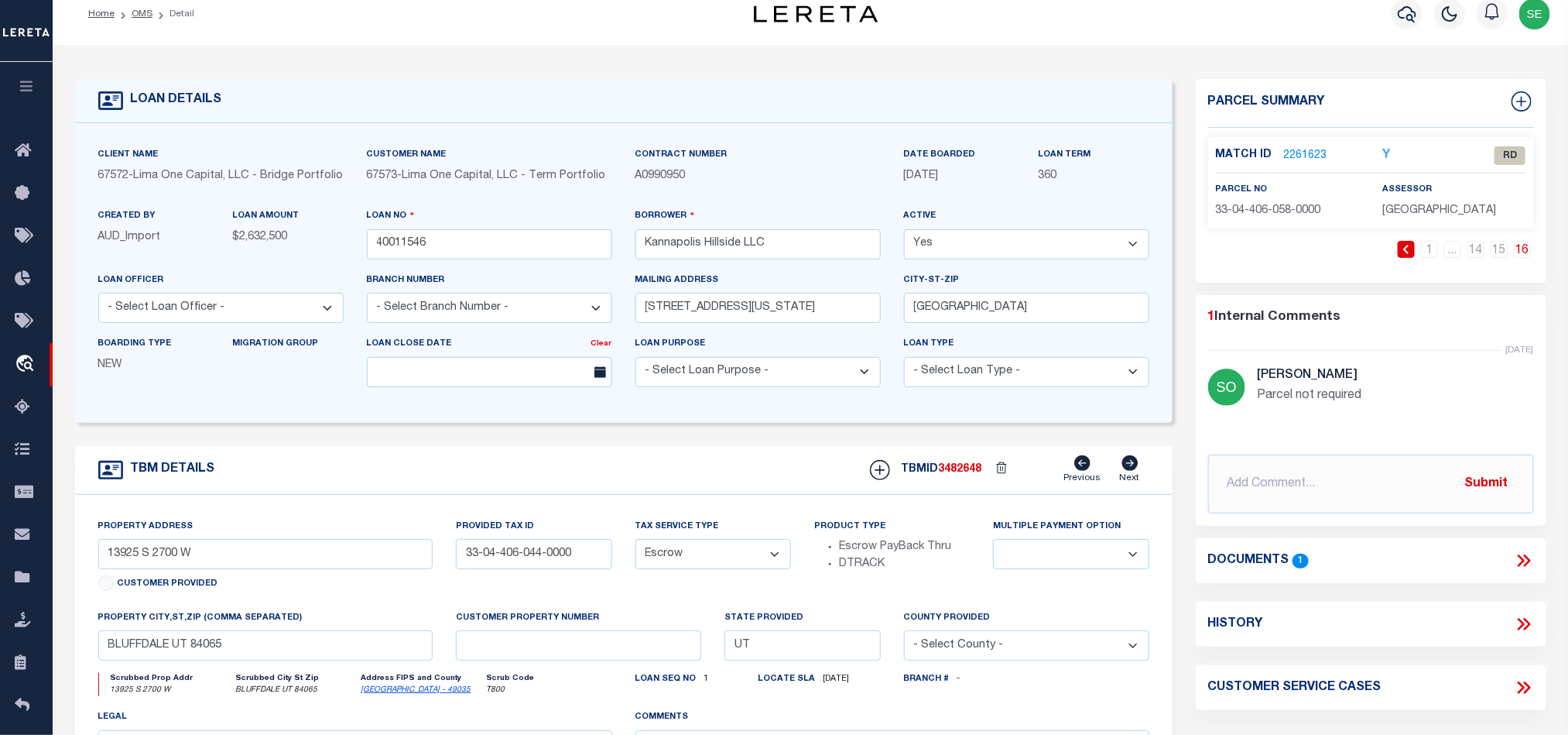
type input "NC"
select select
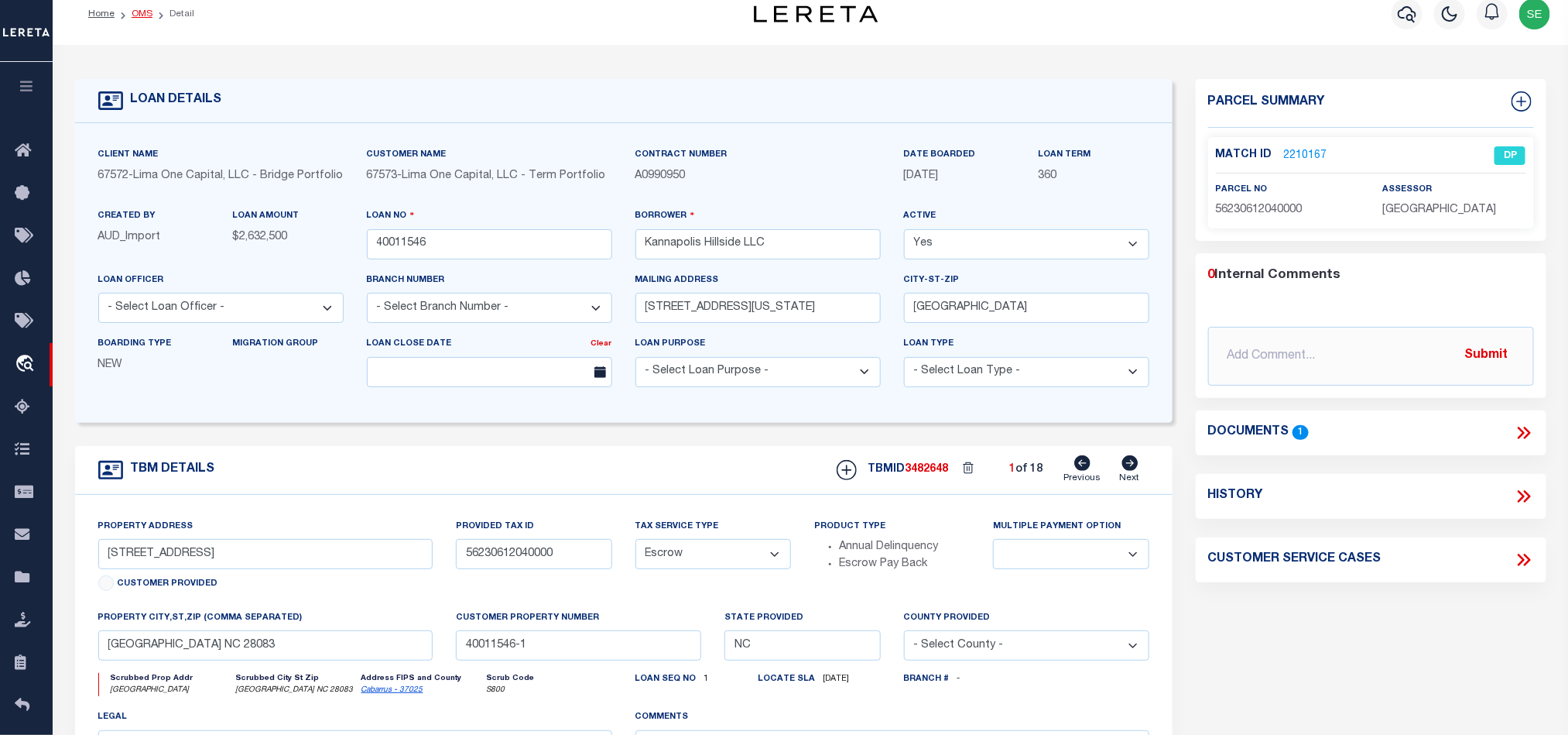
click at [140, 15] on link "OMS" at bounding box center [142, 14] width 21 height 9
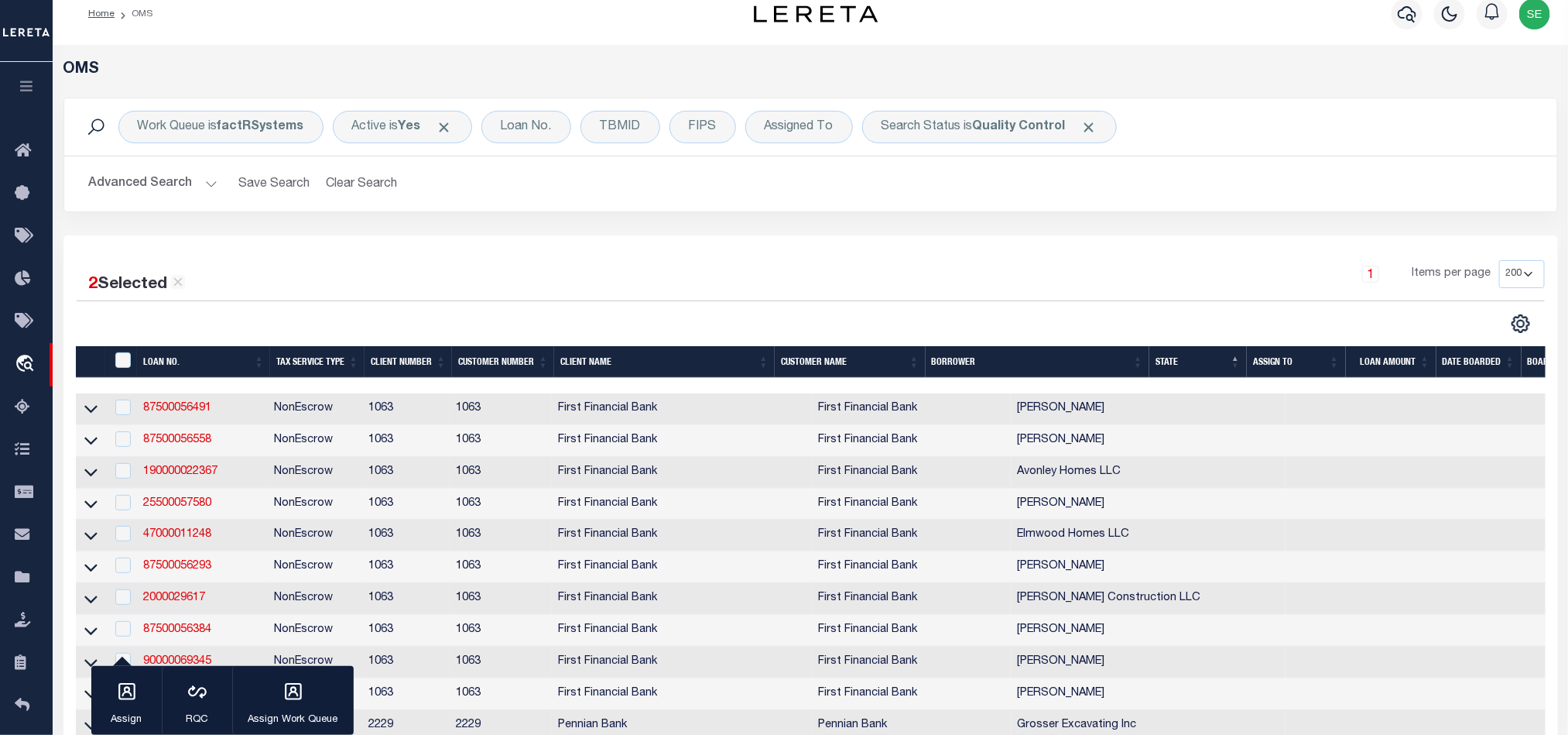
scroll to position [58, 0]
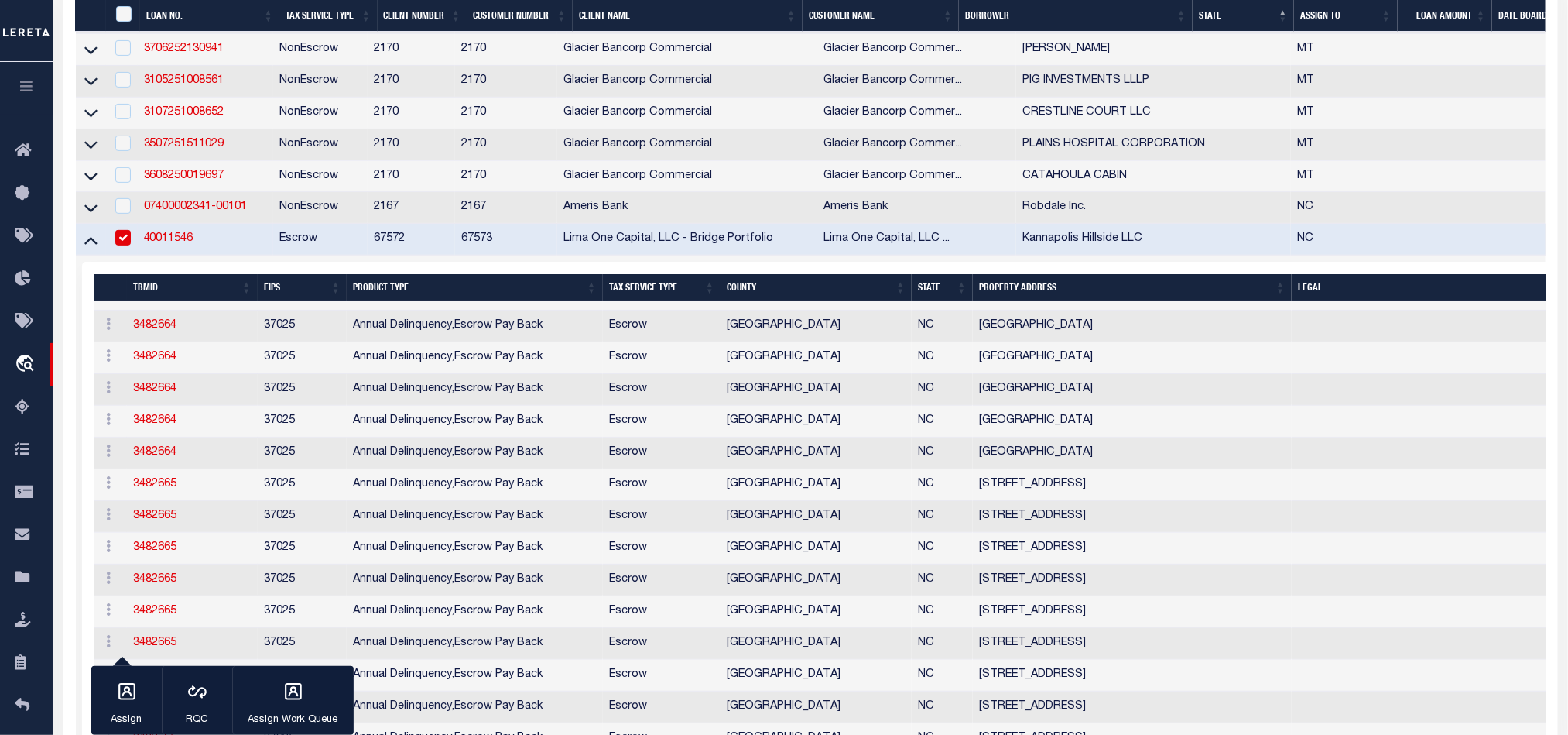
scroll to position [3603, 0]
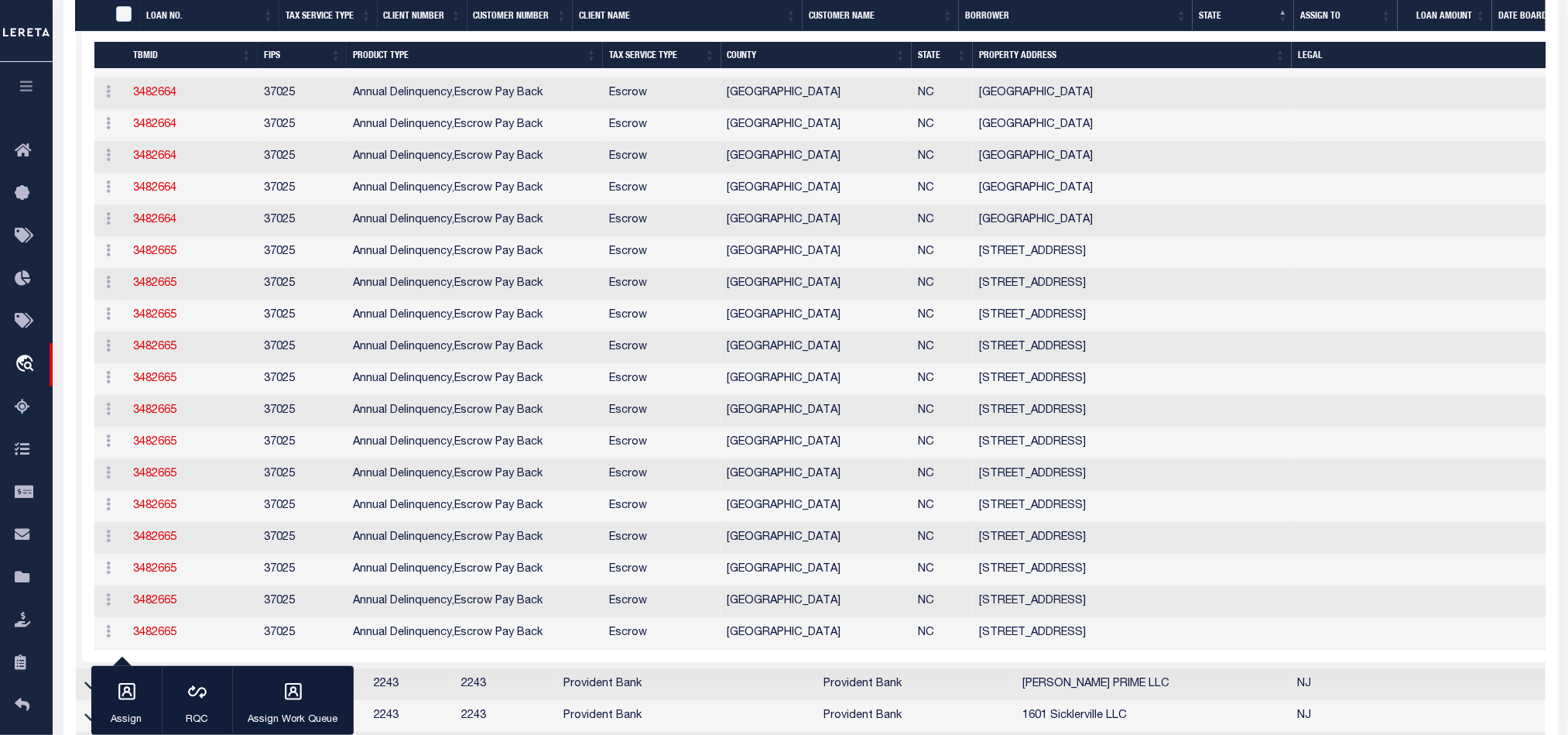
click at [86, 15] on icon at bounding box center [91, 7] width 13 height 16
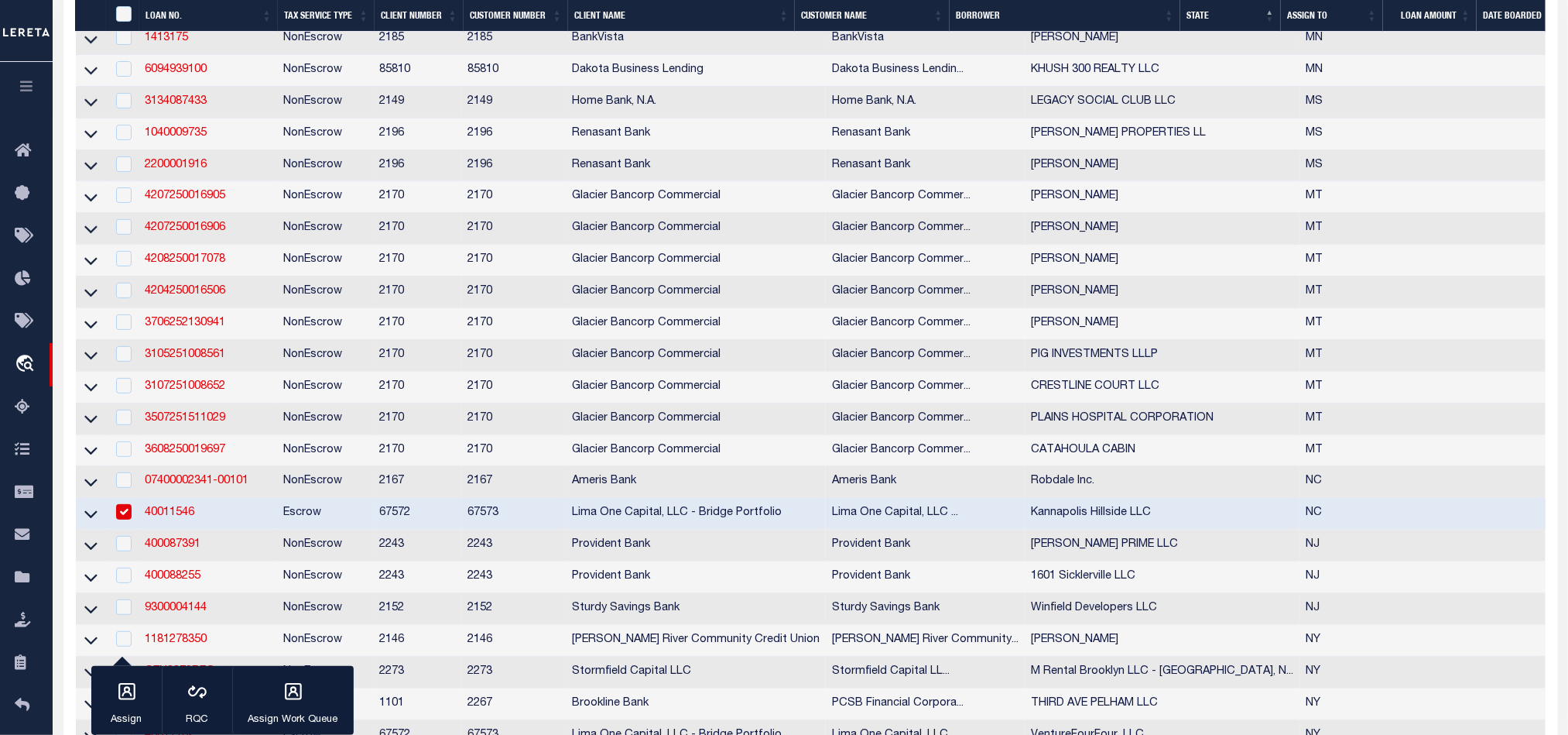
scroll to position [2207, 0]
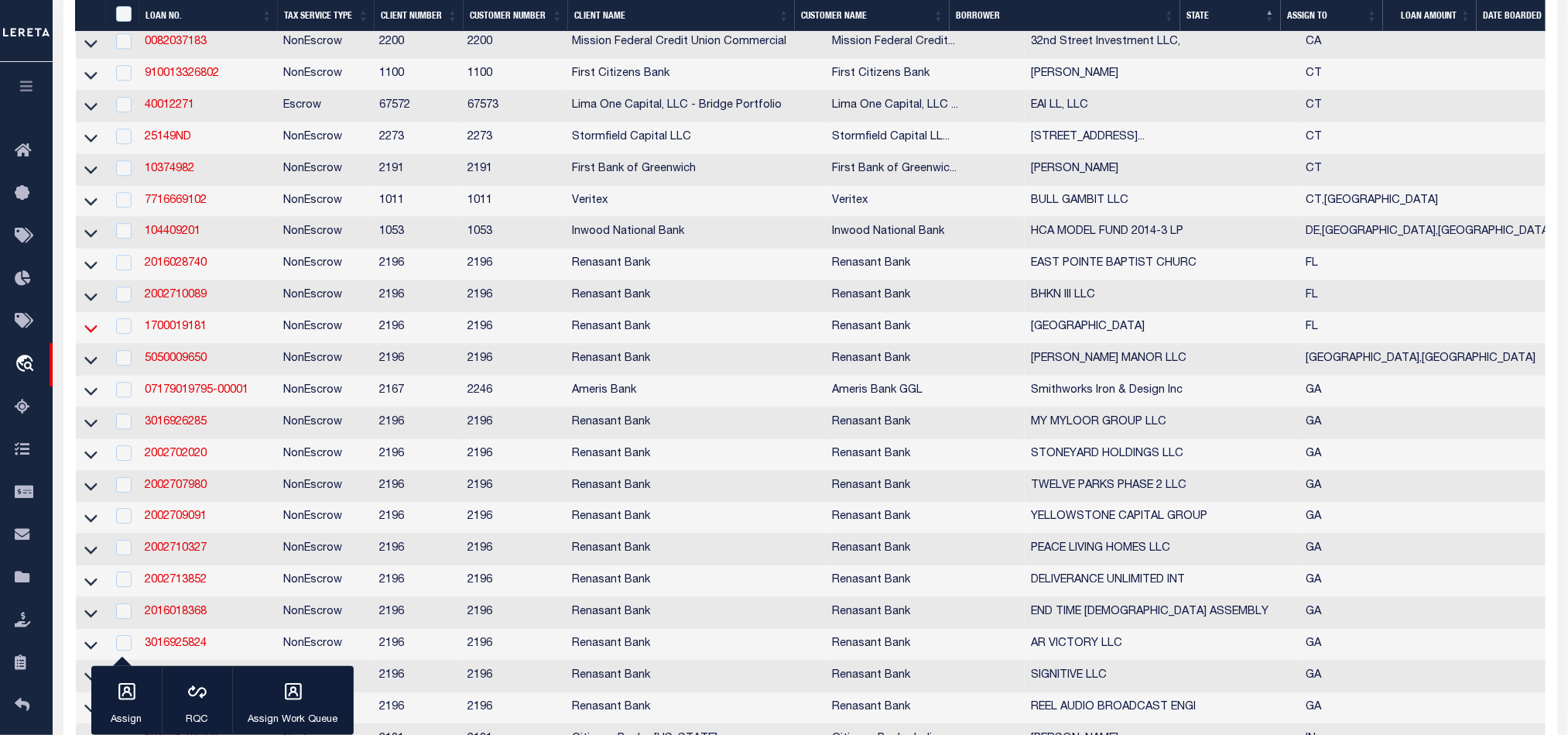
click at [91, 336] on icon at bounding box center [91, 327] width 13 height 16
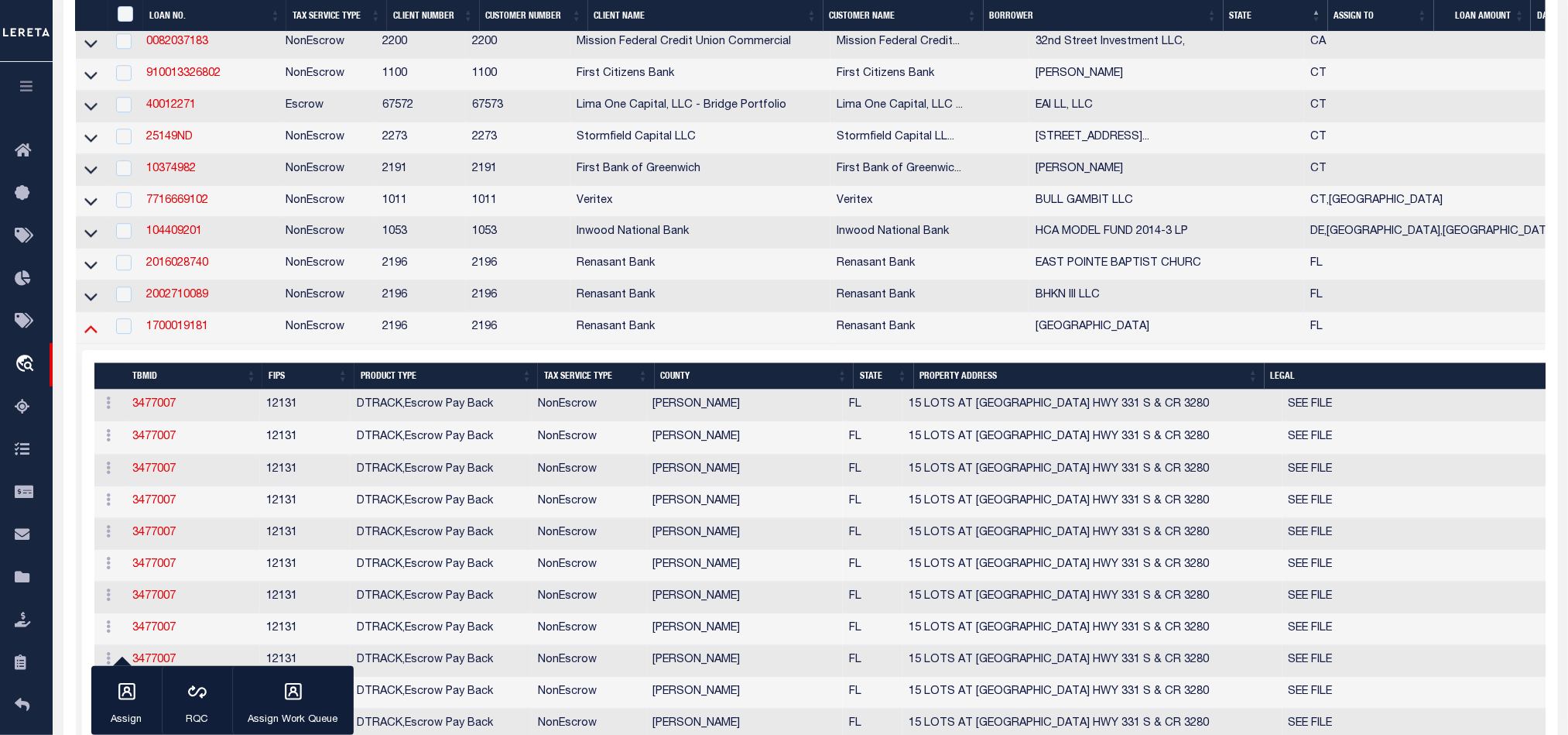
click at [89, 336] on icon at bounding box center [91, 327] width 13 height 16
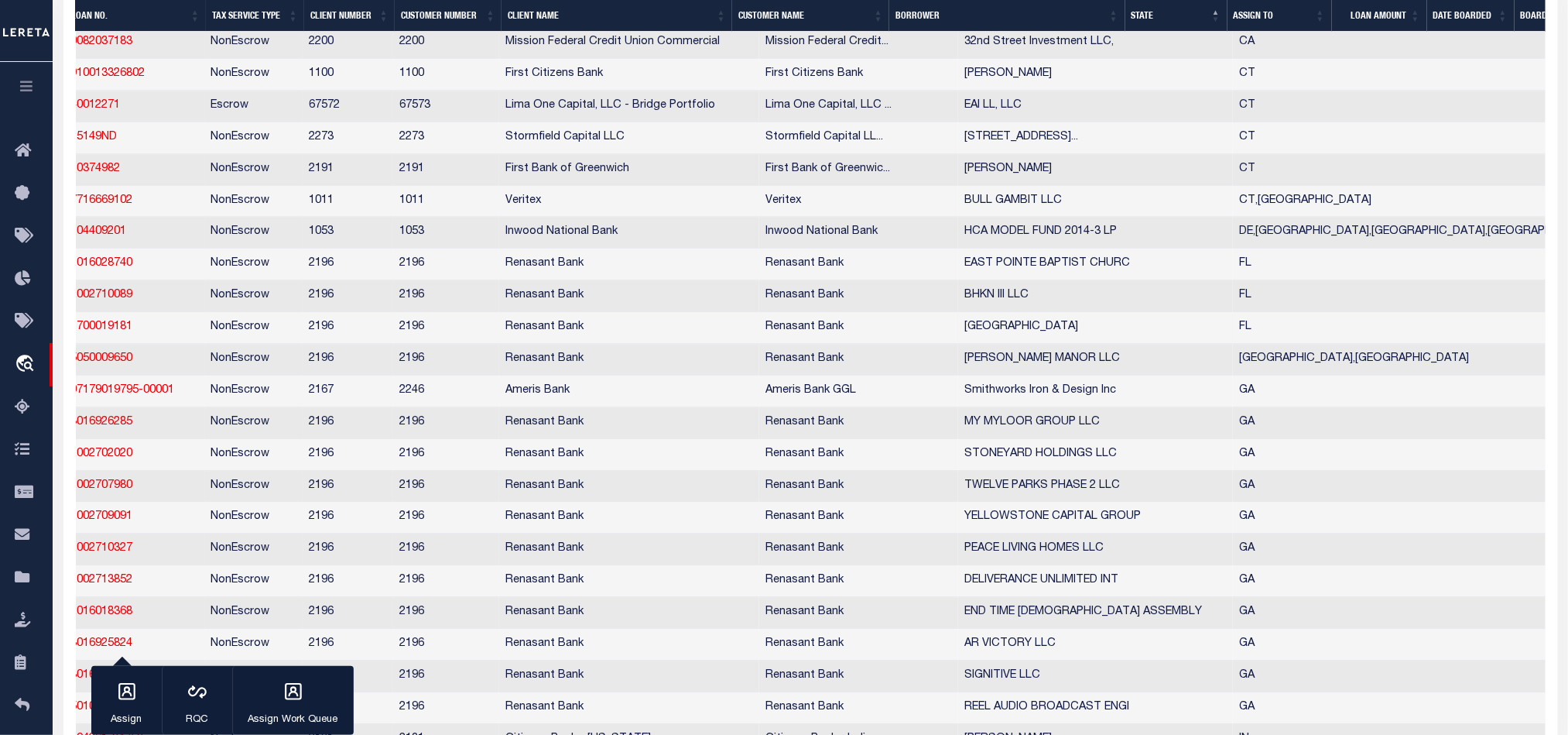
scroll to position [0, 0]
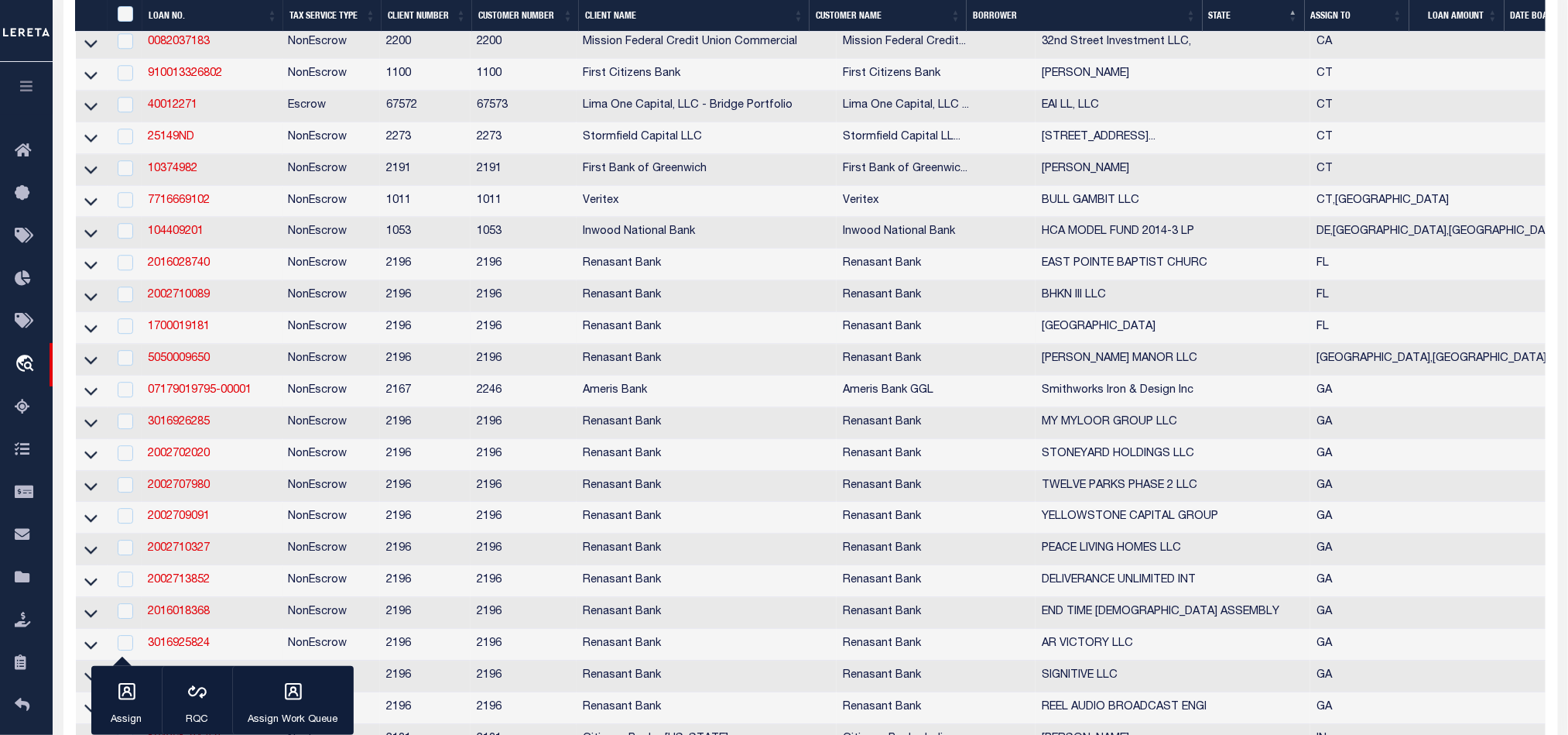
click at [334, 565] on td "NonEscrow" at bounding box center [332, 549] width 98 height 32
checkbox input "true"
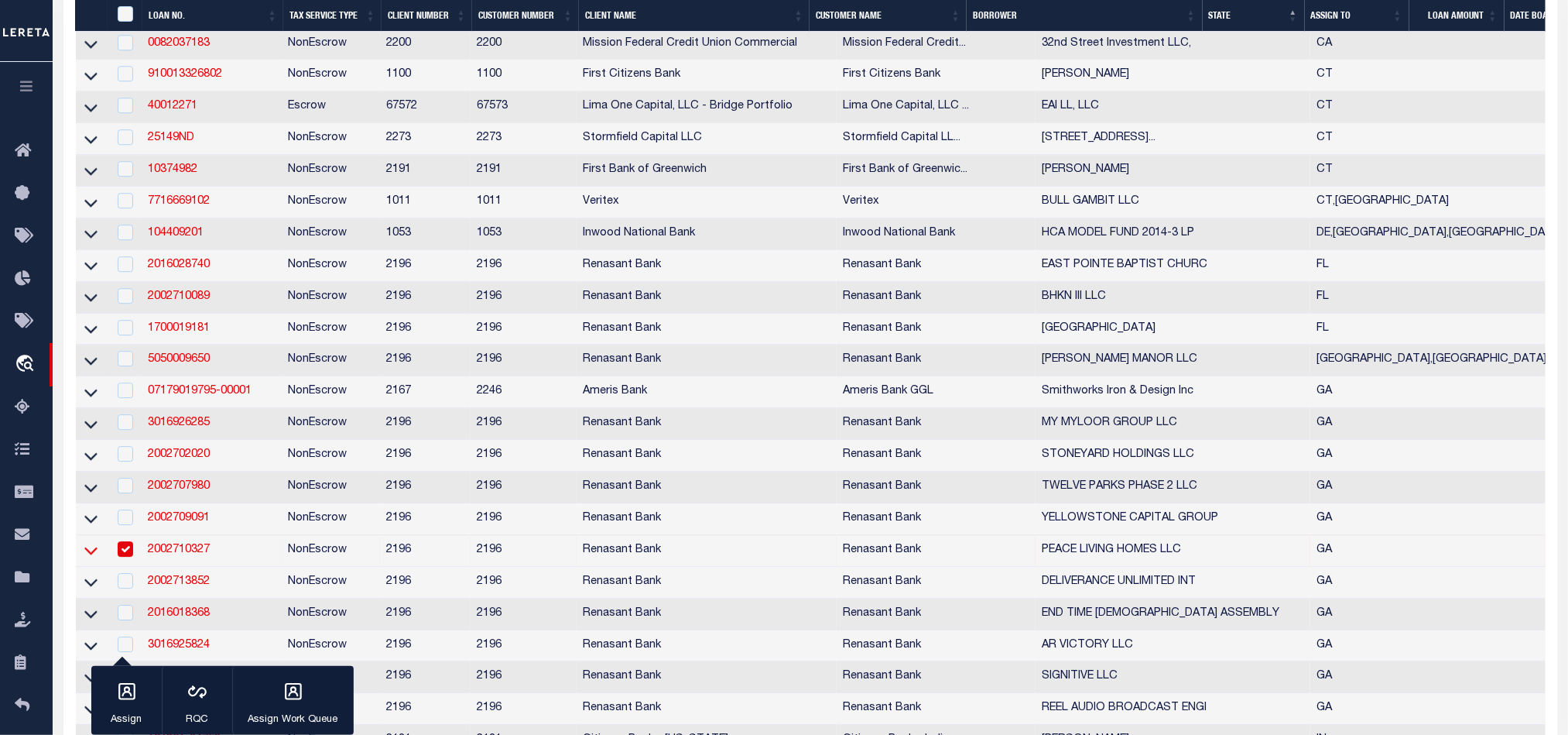
click at [86, 556] on icon at bounding box center [91, 550] width 13 height 8
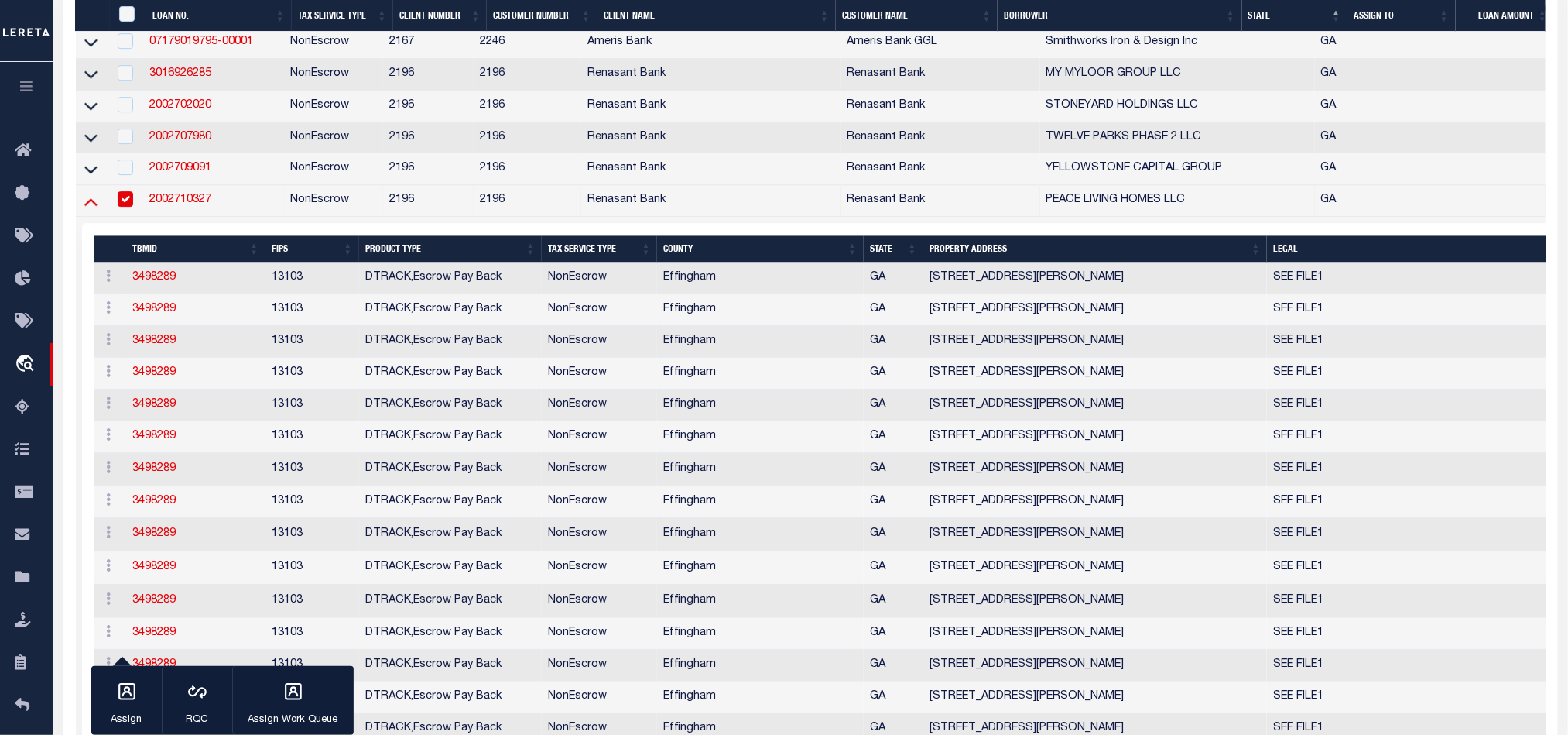
click at [91, 209] on icon at bounding box center [91, 201] width 13 height 16
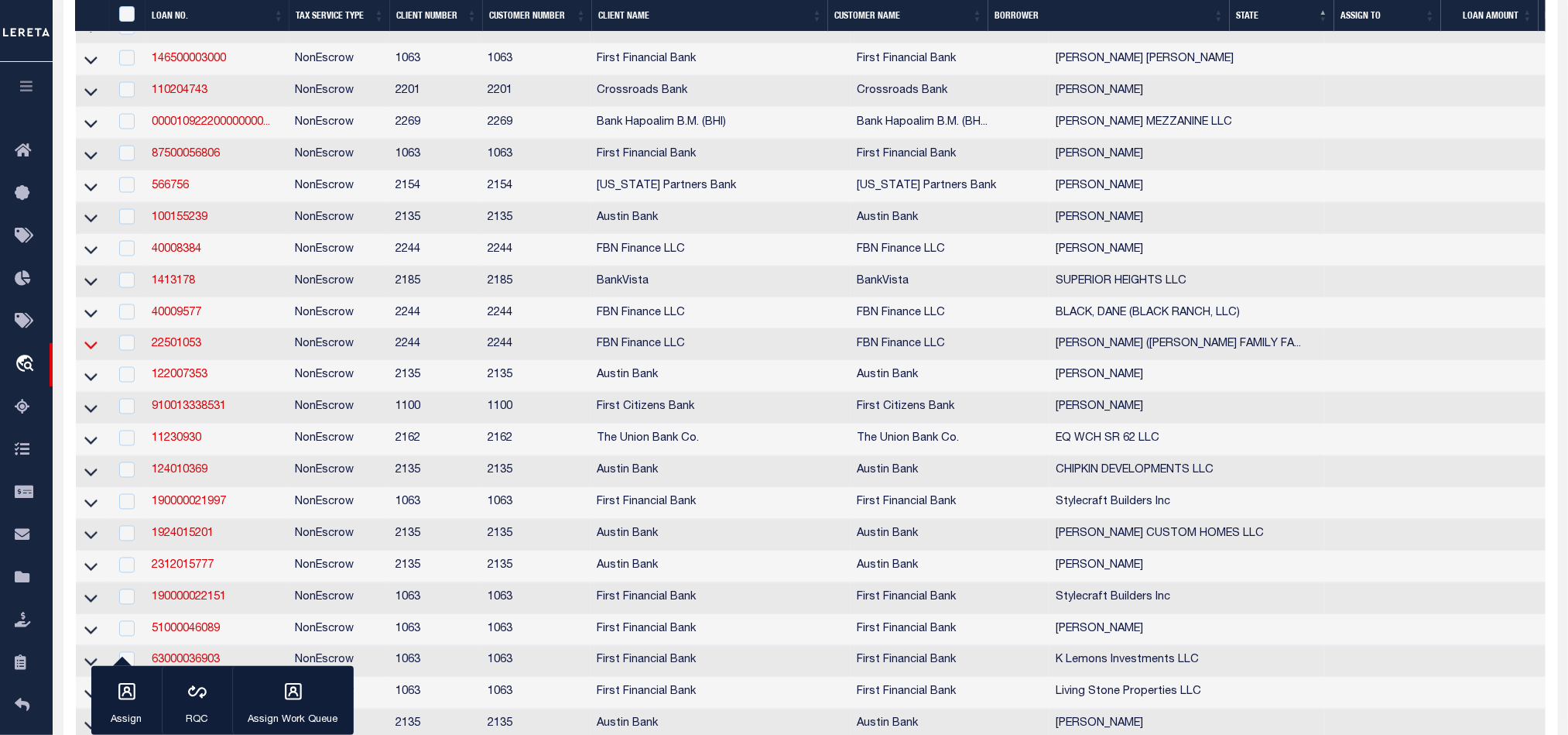
click at [85, 353] on icon at bounding box center [91, 344] width 13 height 16
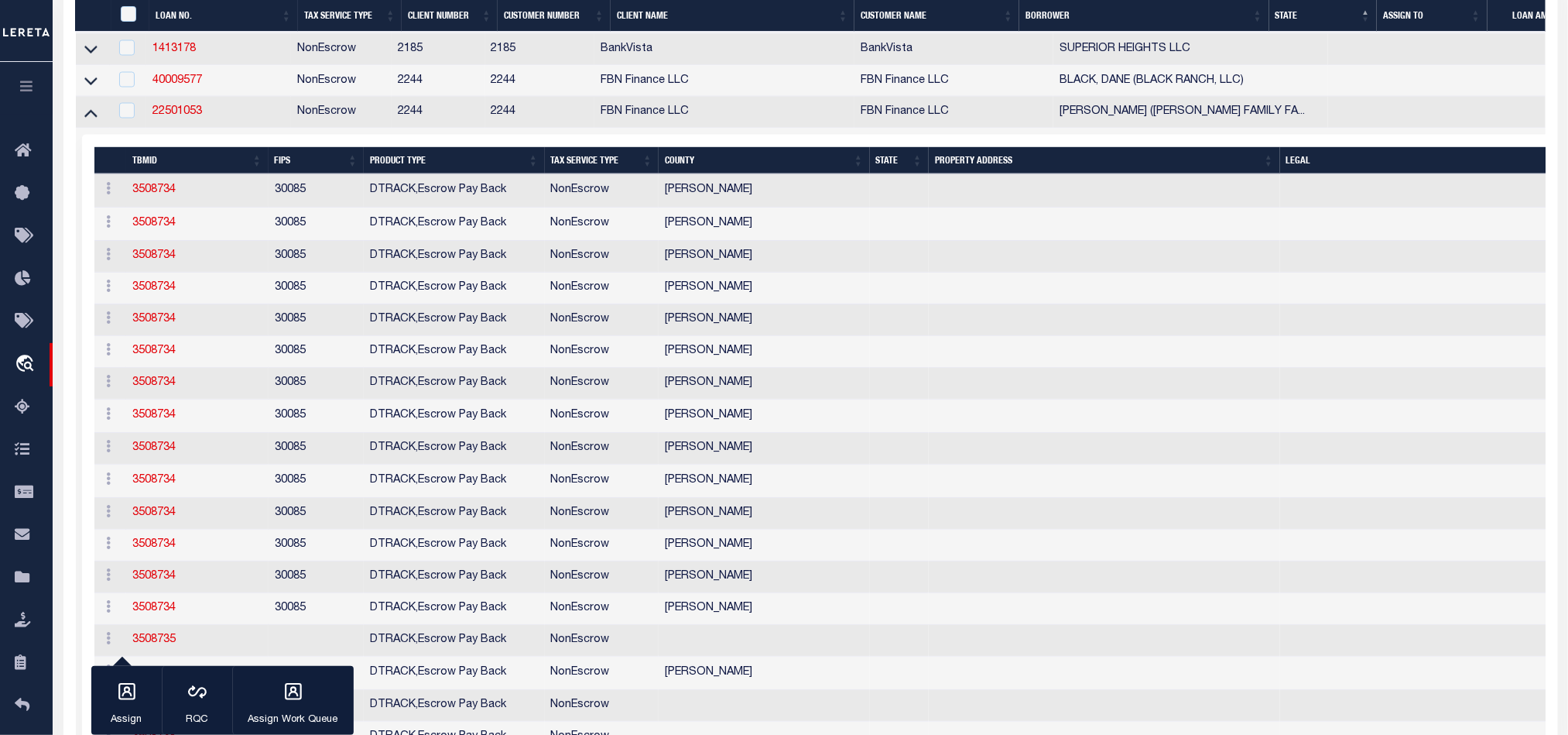
scroll to position [0, 98]
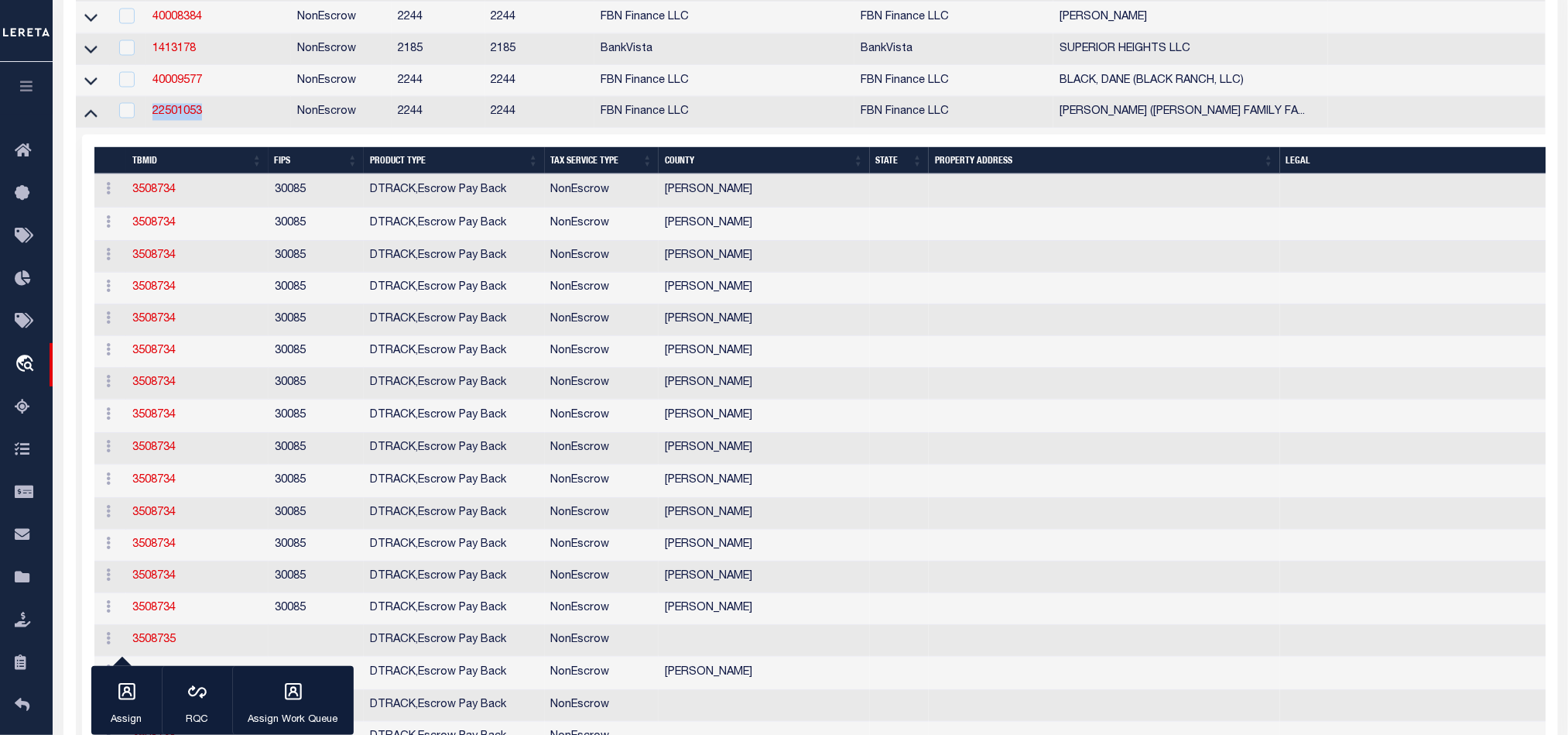
select select "QC"
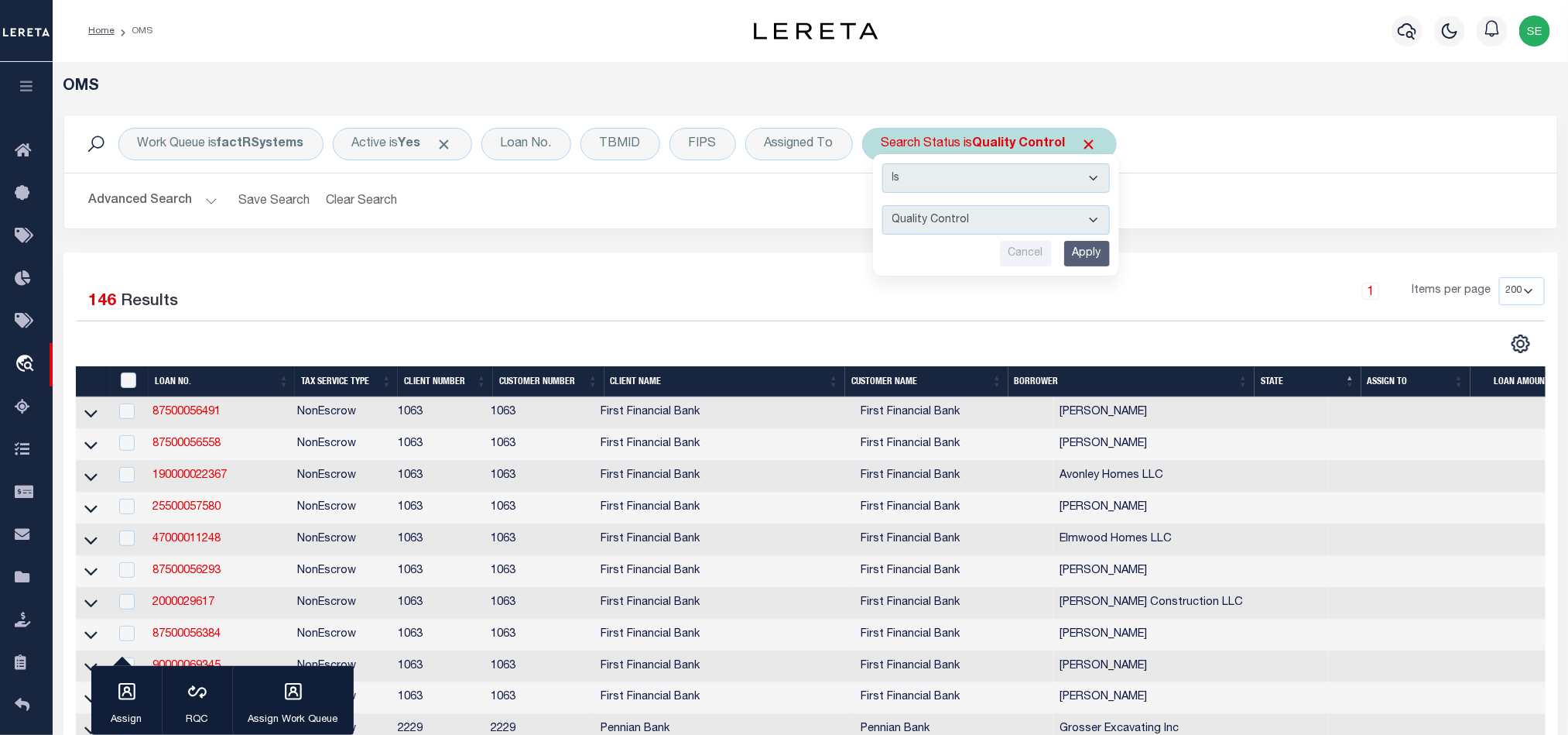
click at [968, 144] on div "Search Status is Quality Control Is Contains Automated Search Bad Parcel Comple…" at bounding box center [990, 144] width 255 height 32
select select "QC"
click at [1097, 263] on input "Apply" at bounding box center [1087, 254] width 45 height 26
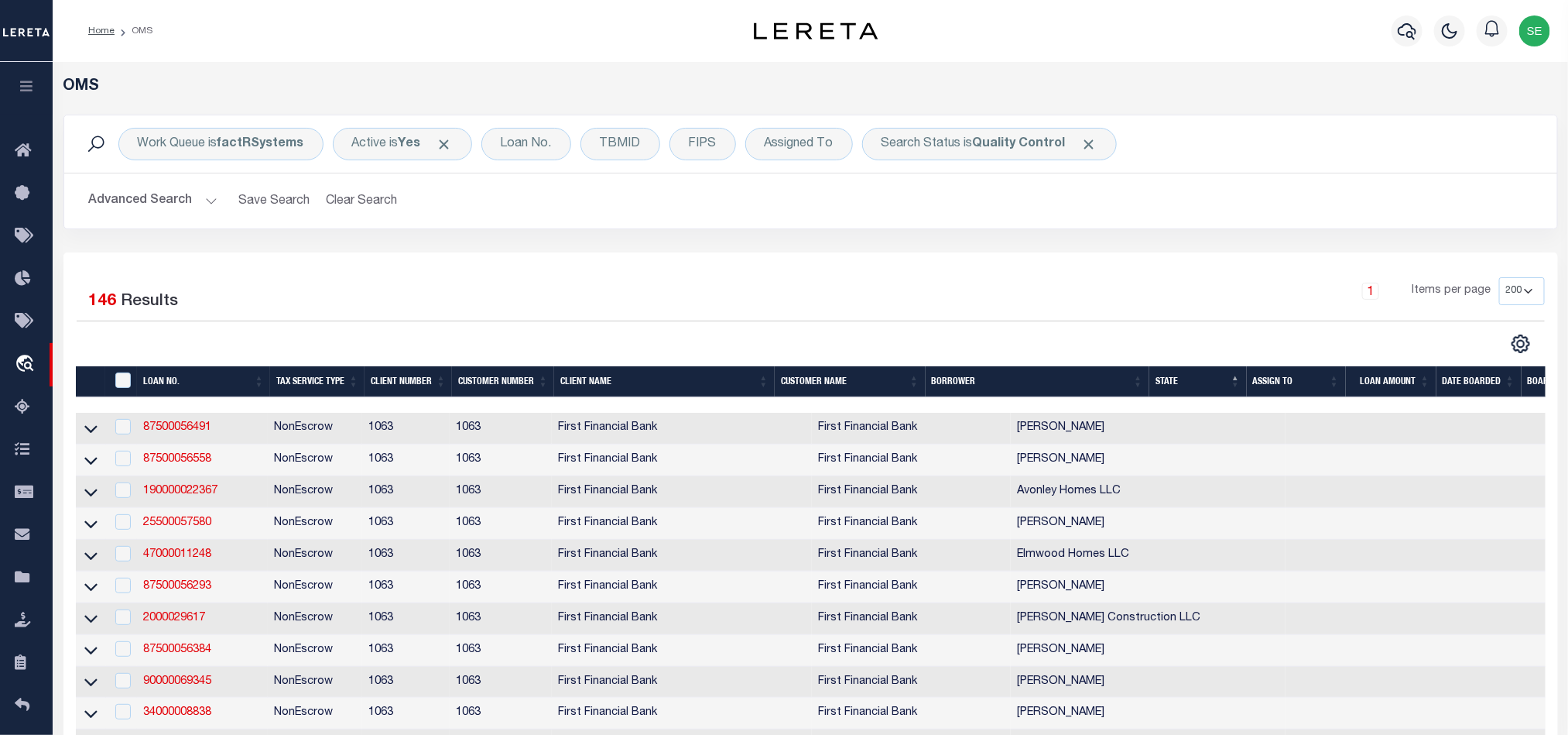
click at [978, 282] on div "1 Items per page 10 25 50 100 200" at bounding box center [996, 297] width 1095 height 40
click at [1195, 169] on div "Work Queue is factRSystems Active is Yes Loan No. TBMID FIPS Assigned To Search…" at bounding box center [811, 144] width 1494 height 57
click at [1110, 151] on div "Search Status is Quality Control" at bounding box center [990, 144] width 255 height 32
select select "QC"
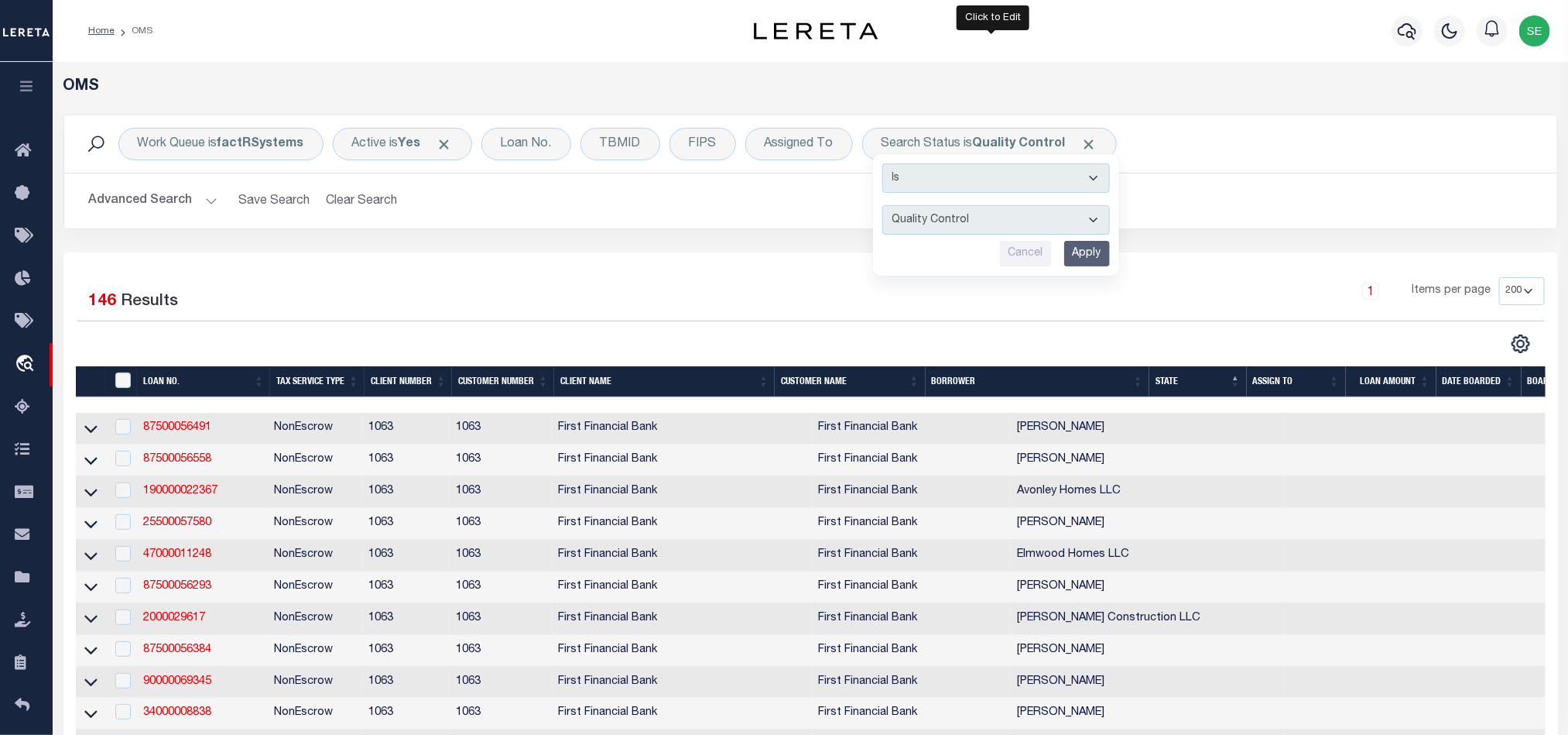
click at [1261, 147] on div "Work Queue is factRSystems Active is Yes Loan No. TBMID FIPS Assigned To Search…" at bounding box center [811, 144] width 1469 height 32
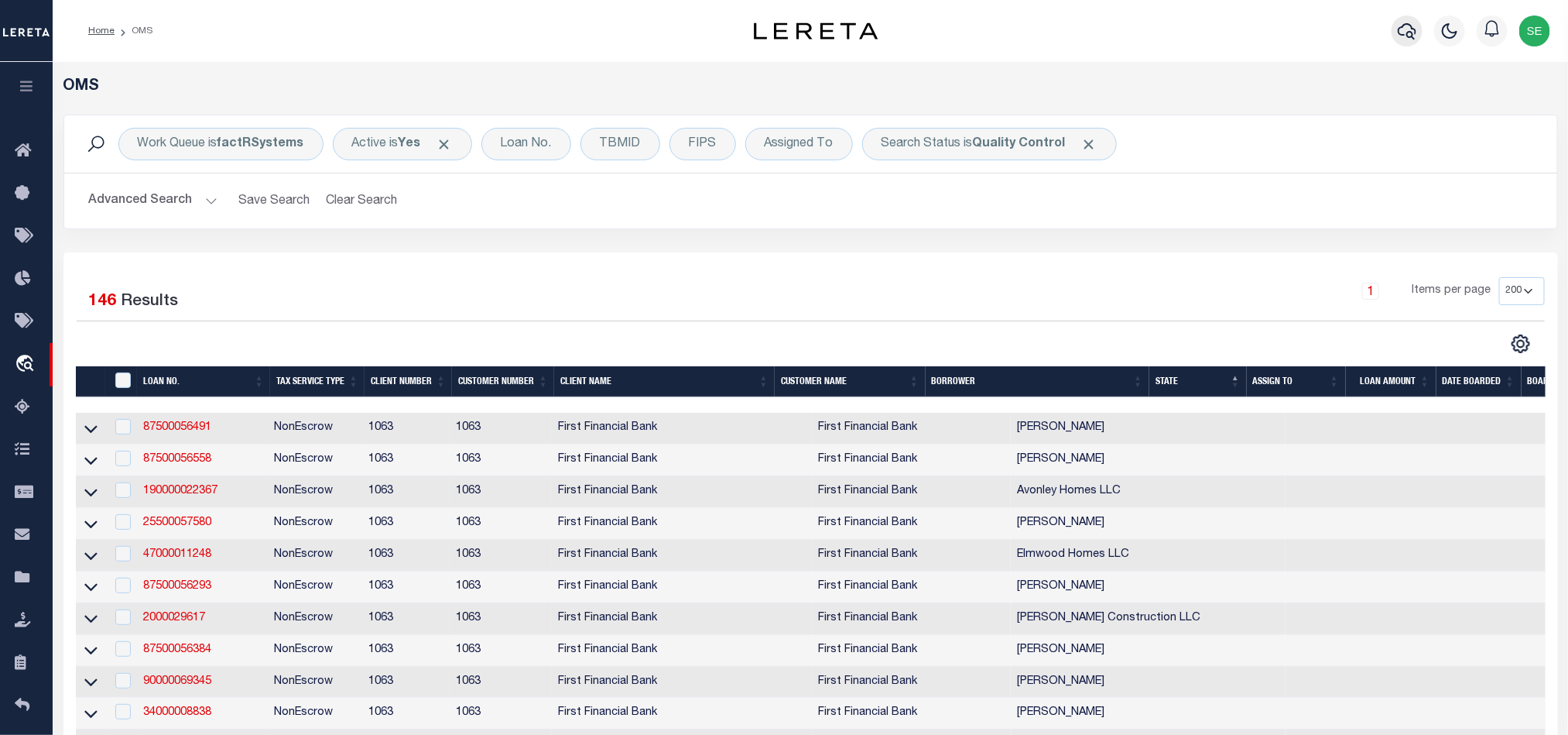
click at [1401, 26] on icon "button" at bounding box center [1407, 31] width 19 height 19
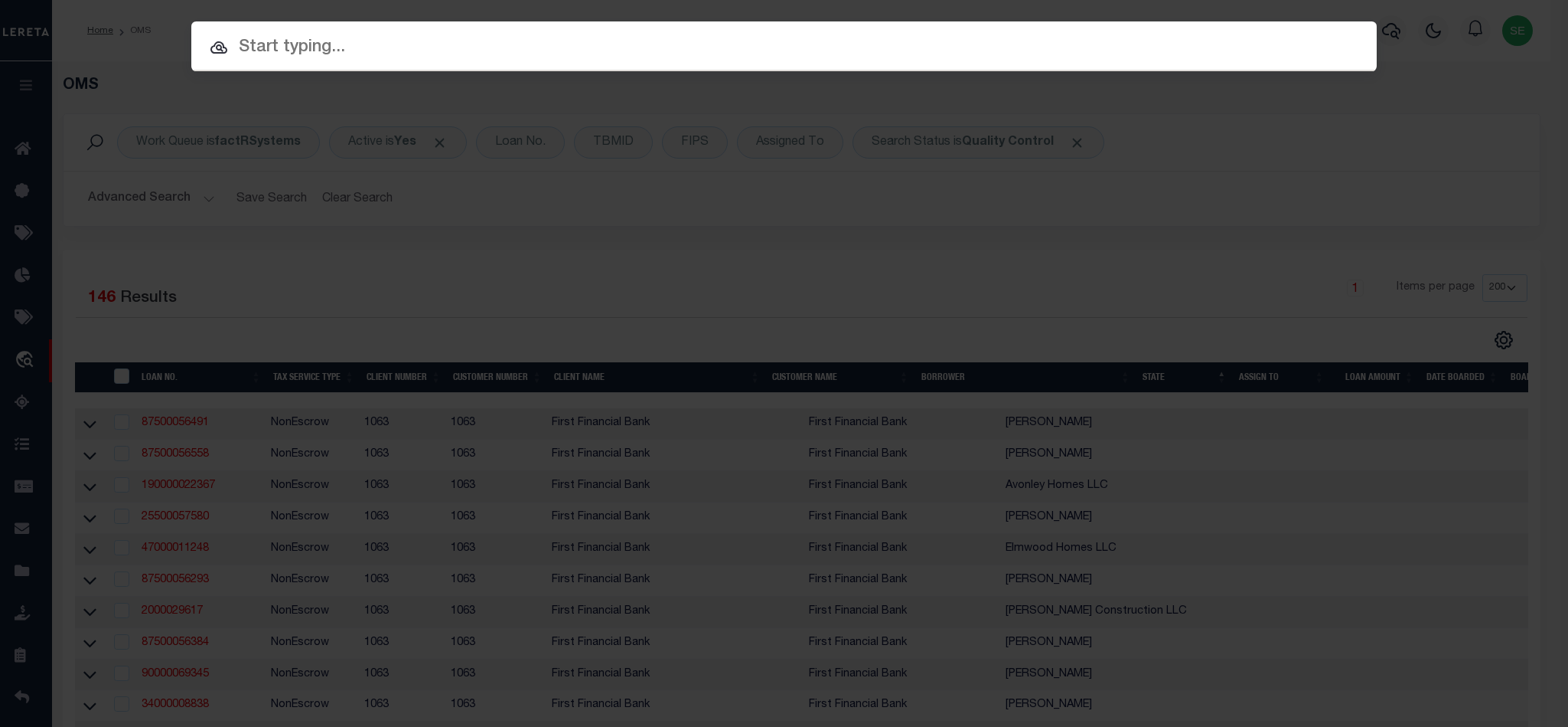
click at [793, 39] on input "text" at bounding box center [783, 48] width 1185 height 27
paste input "2002712428"
type input "2002712428"
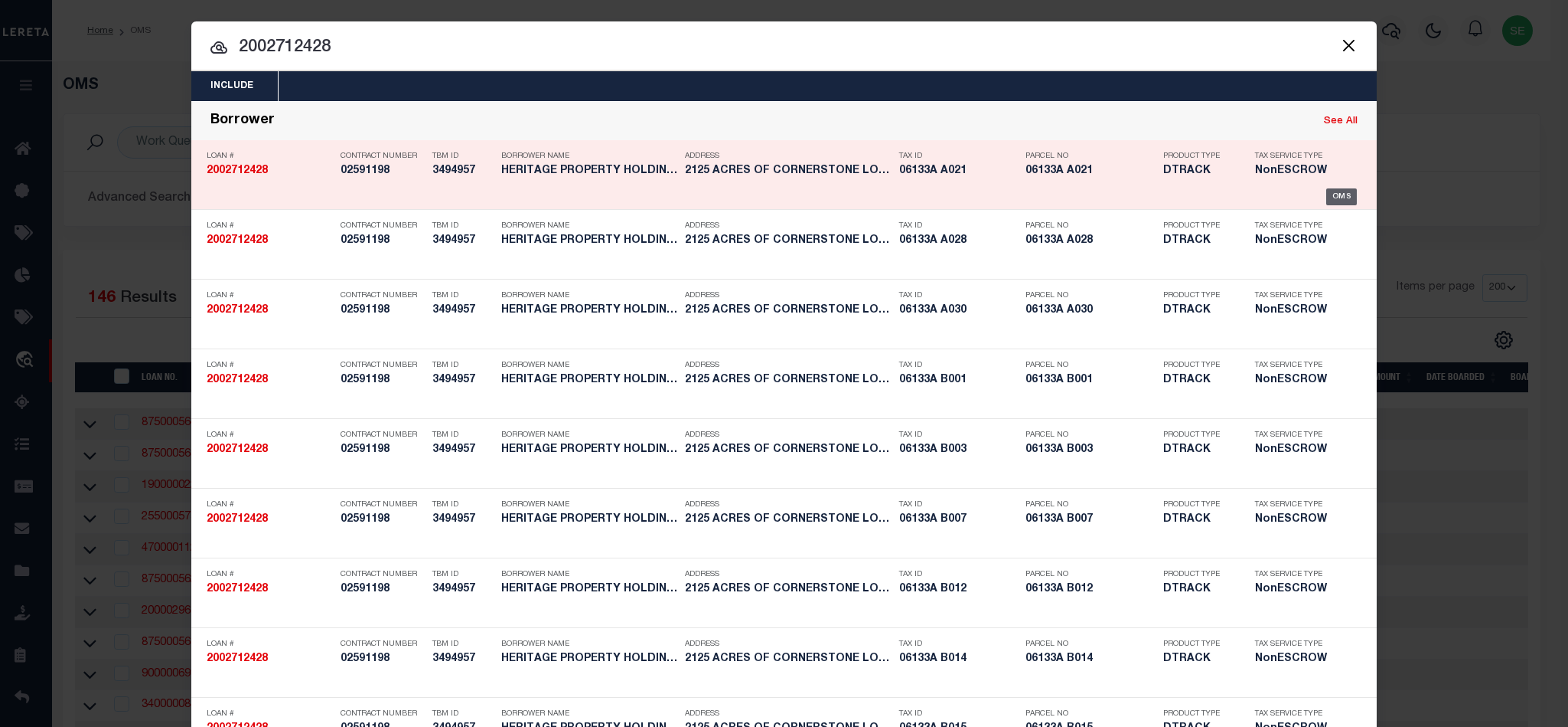
click at [1344, 194] on div "OMS" at bounding box center [1342, 197] width 31 height 17
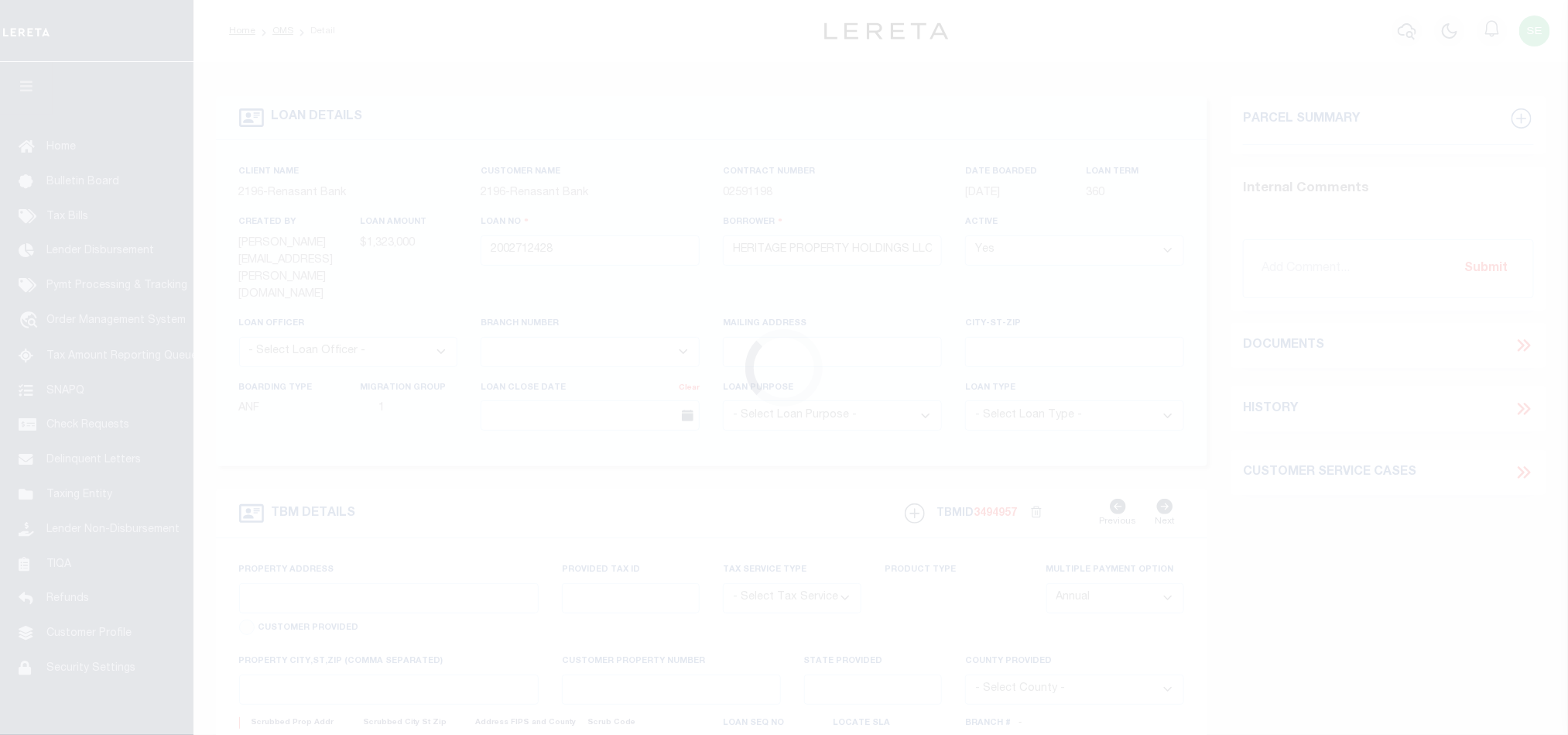
select select "4983"
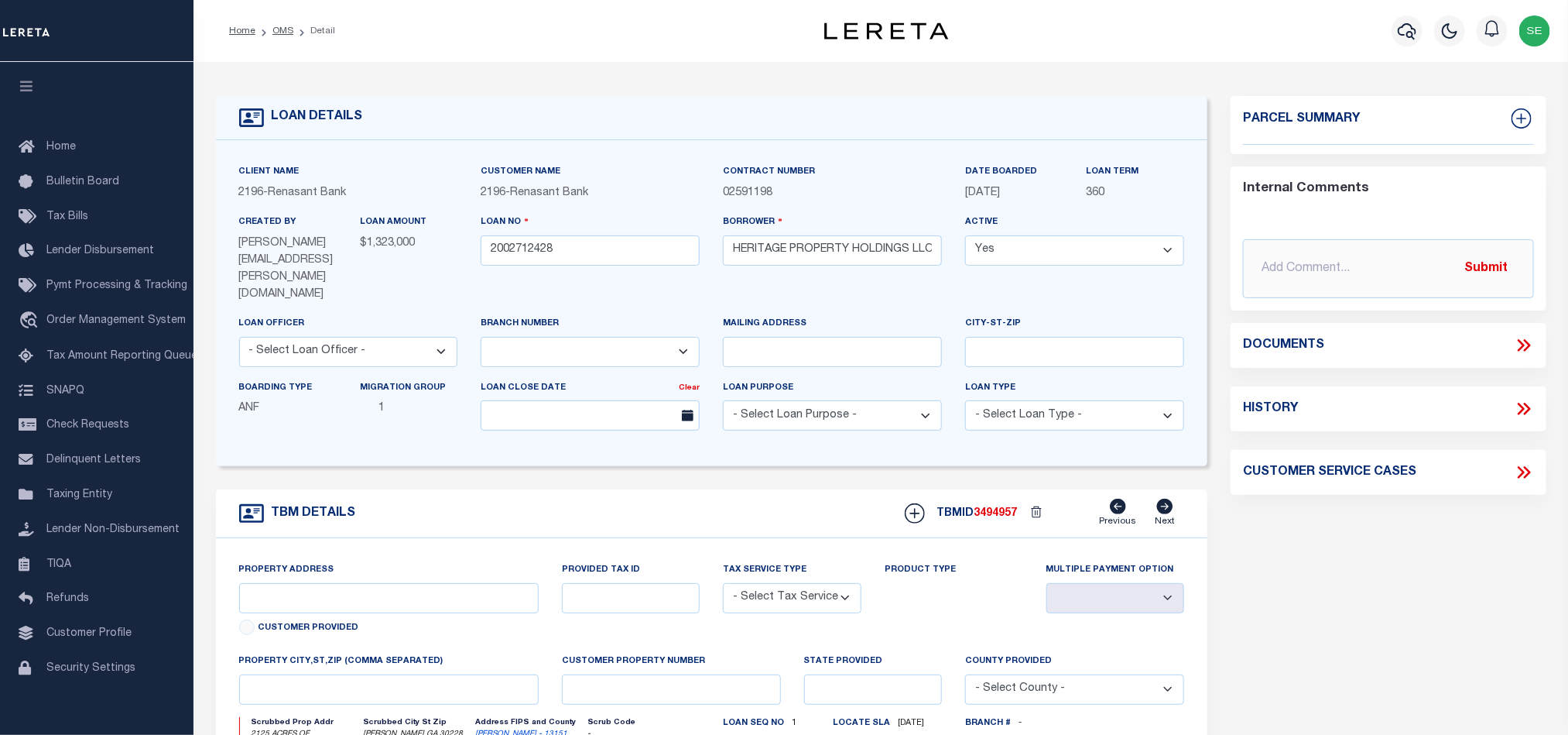
type input "2125 ACRES OF CORNERSTONE"
radio input "true"
select select "NonEscrow"
select select
type input "LOVEJOY GA 30228"
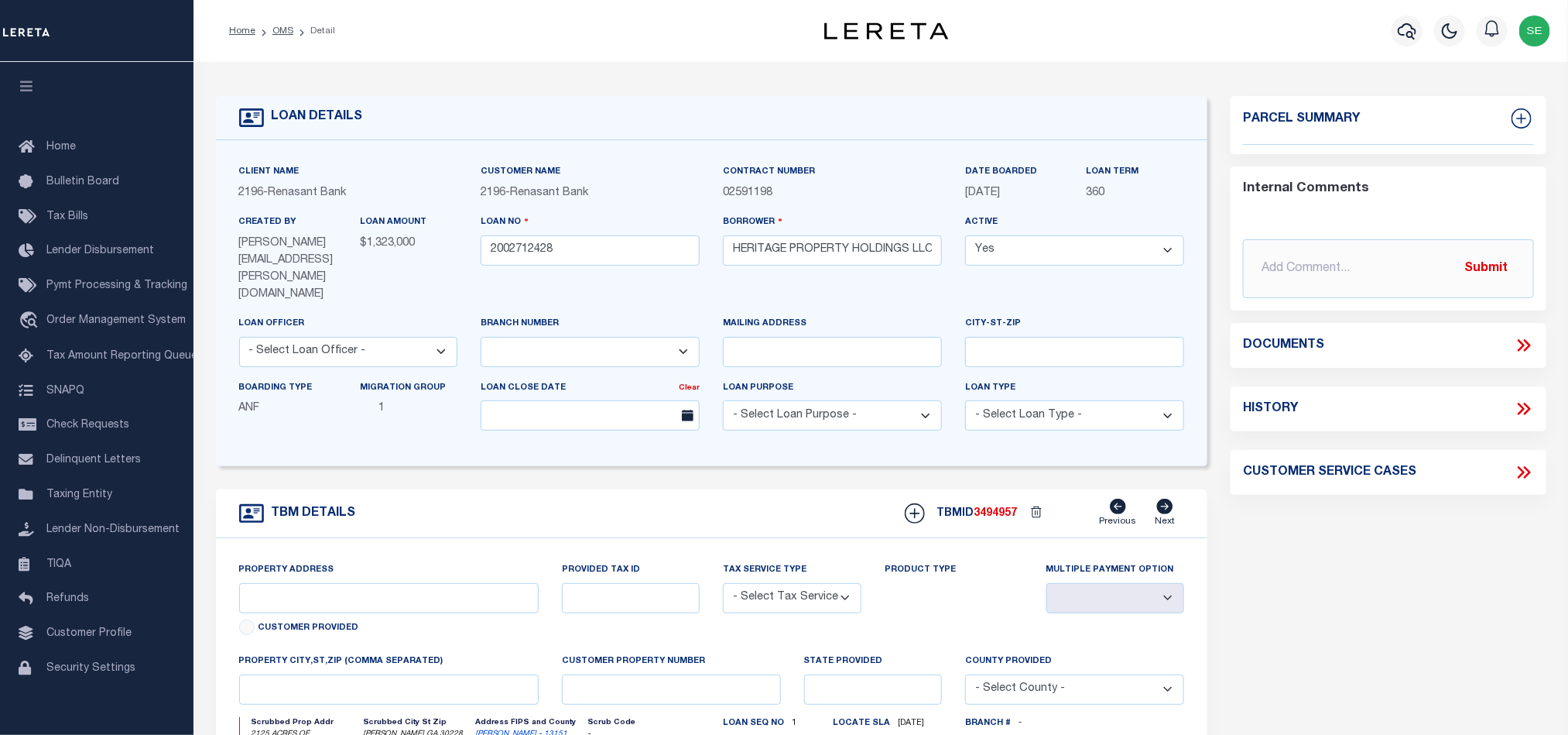
type input "2002712428"
type input "GA"
type textarea "SEE FILE1"
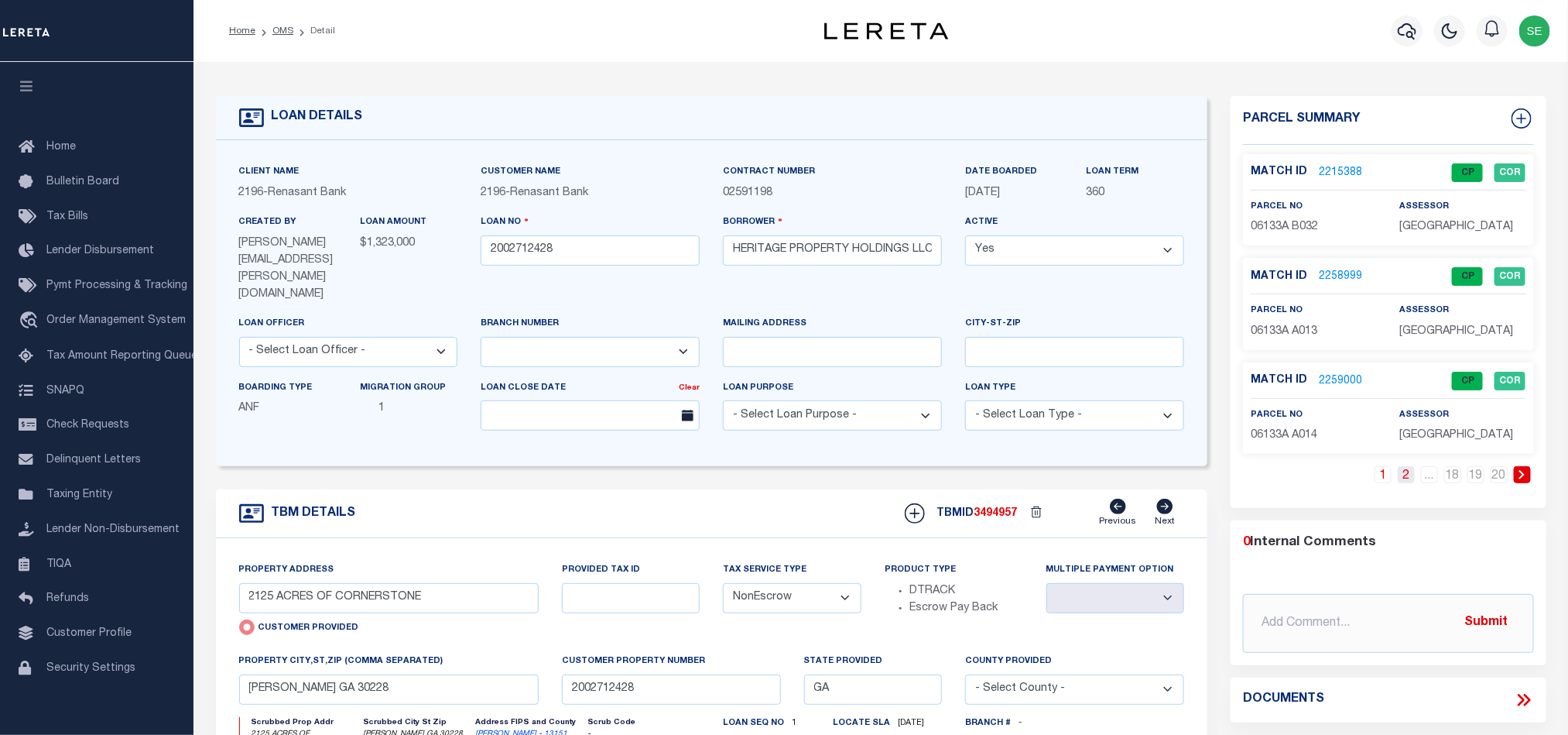
click at [1407, 483] on link "2" at bounding box center [1407, 474] width 17 height 17
click at [1407, 483] on link "3" at bounding box center [1407, 474] width 17 height 17
click at [289, 26] on link "OMS" at bounding box center [283, 31] width 21 height 9
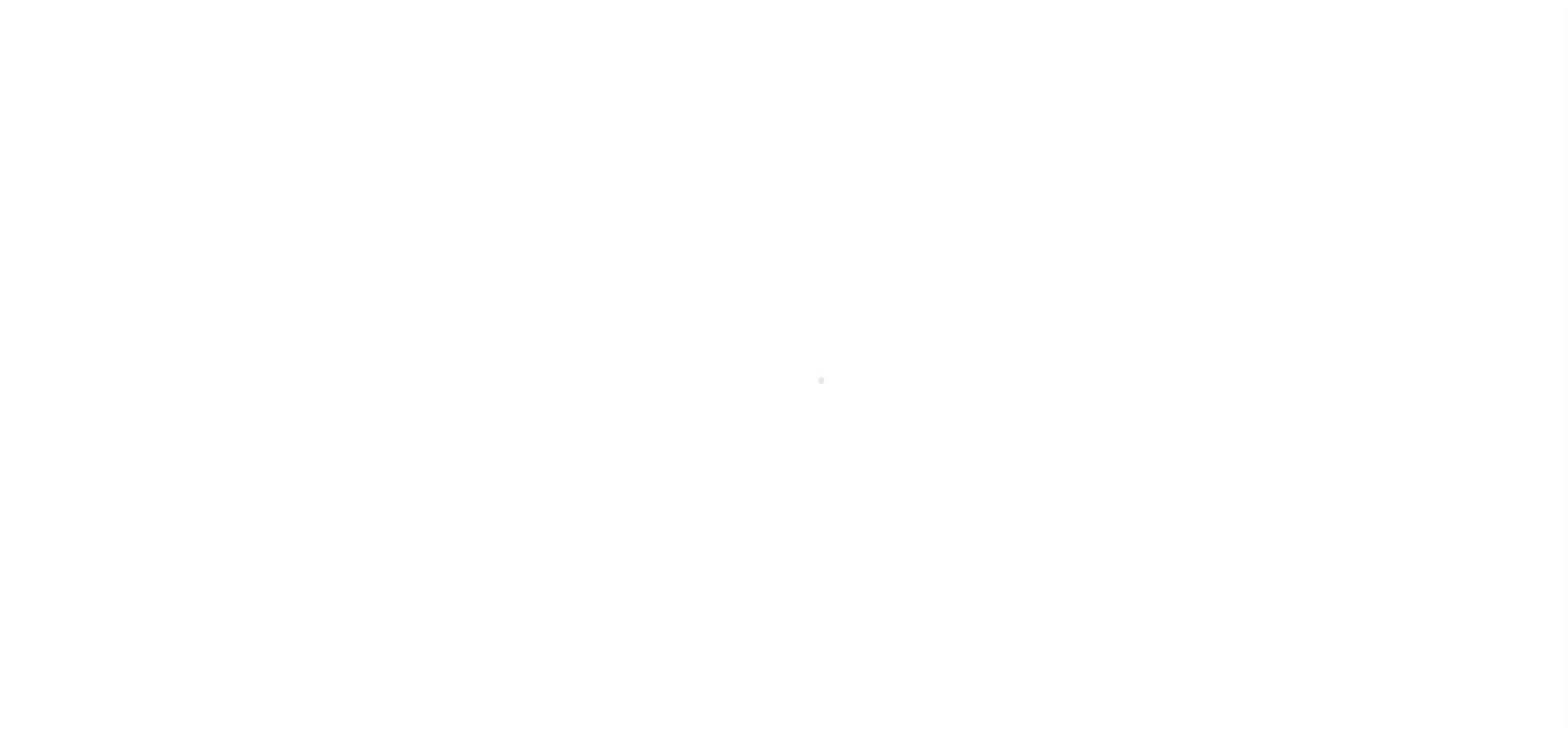
scroll to position [19, 0]
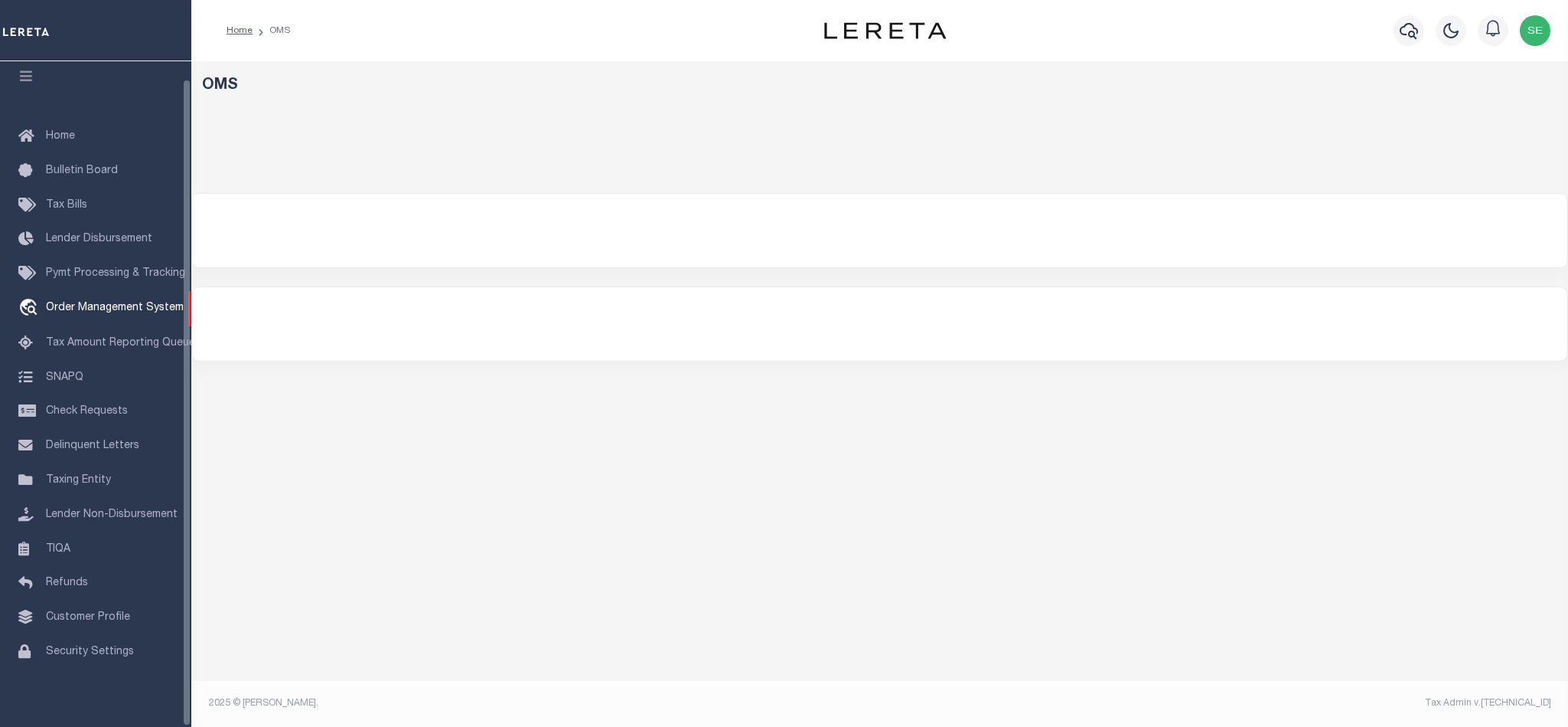
select select "200"
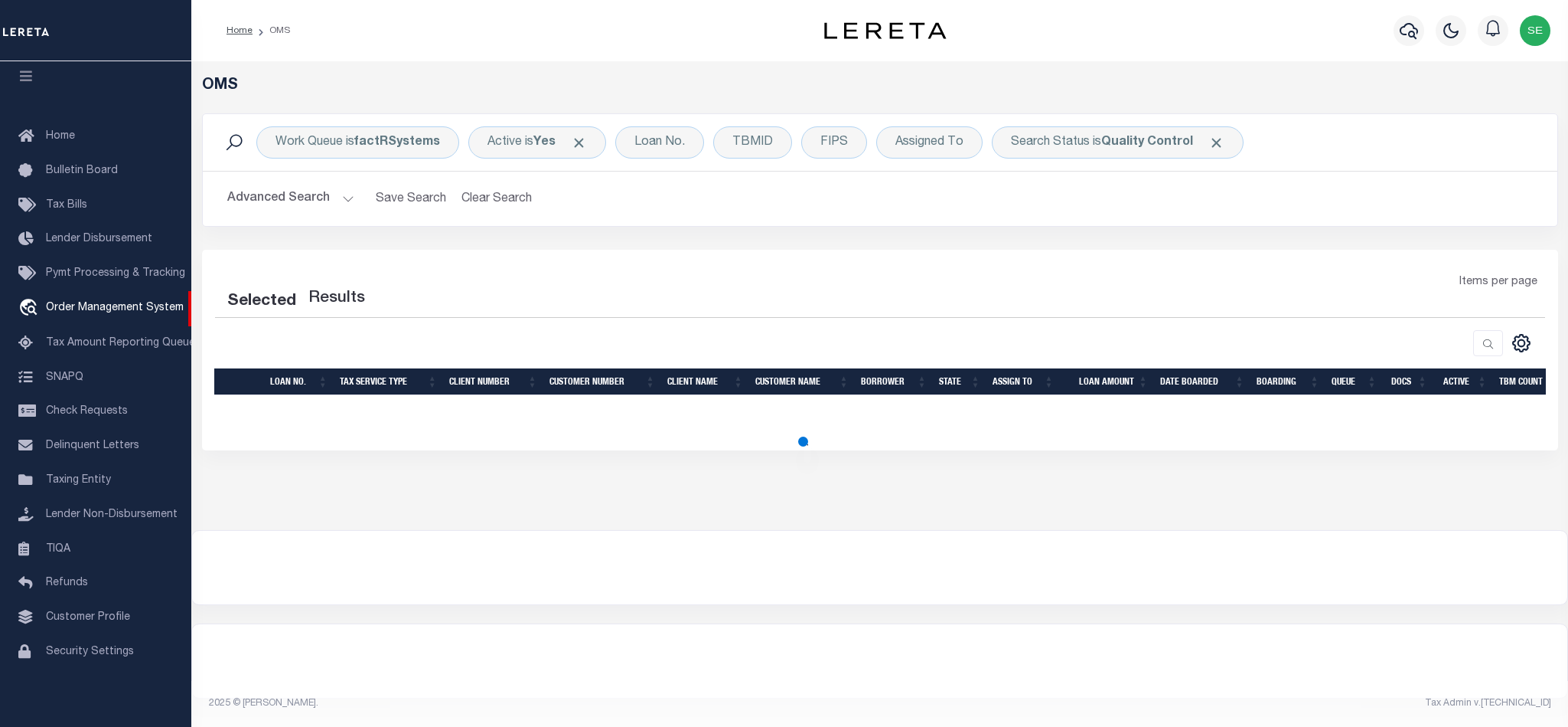
select select "200"
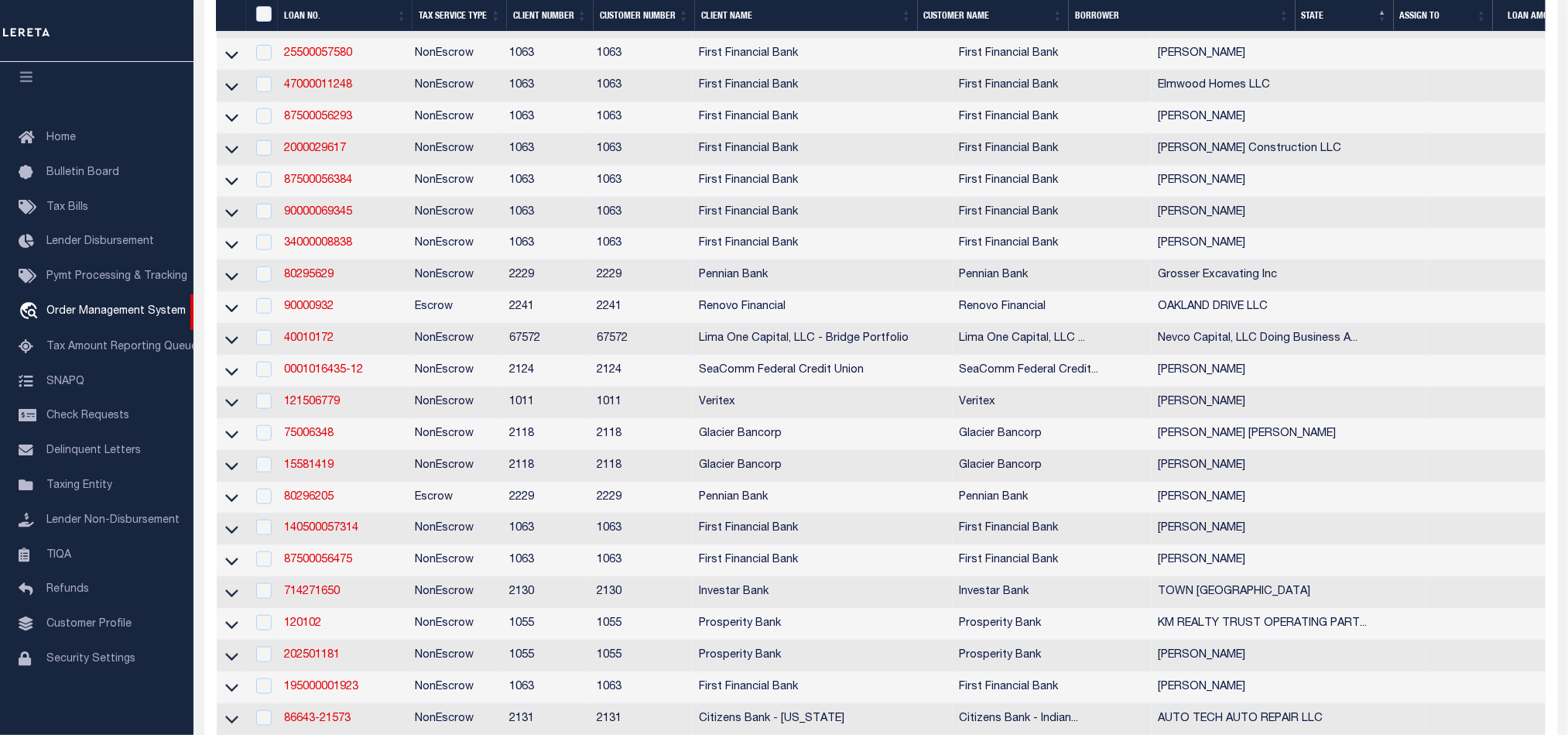
scroll to position [0, 0]
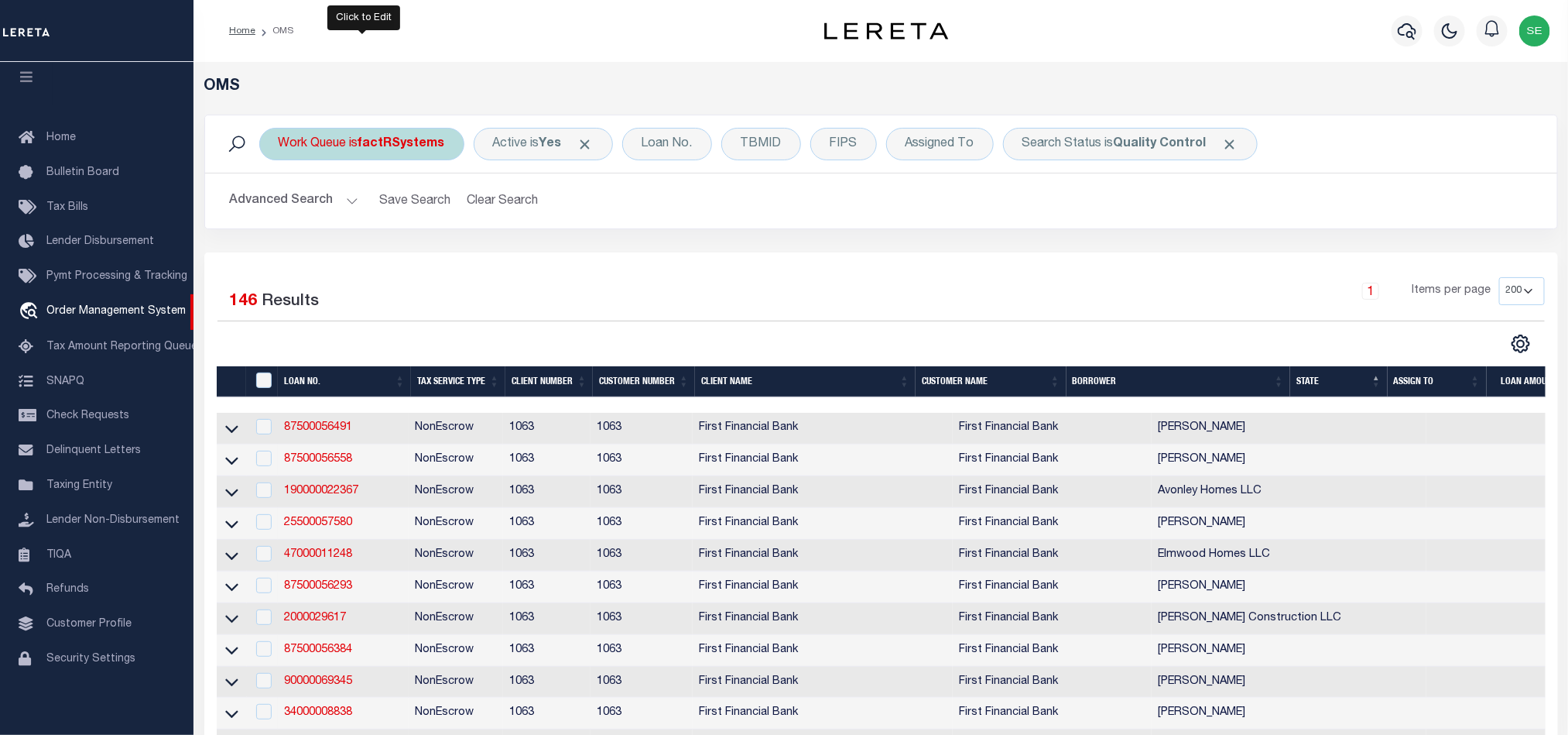
click at [365, 142] on b "factRSystems" at bounding box center [401, 144] width 86 height 12
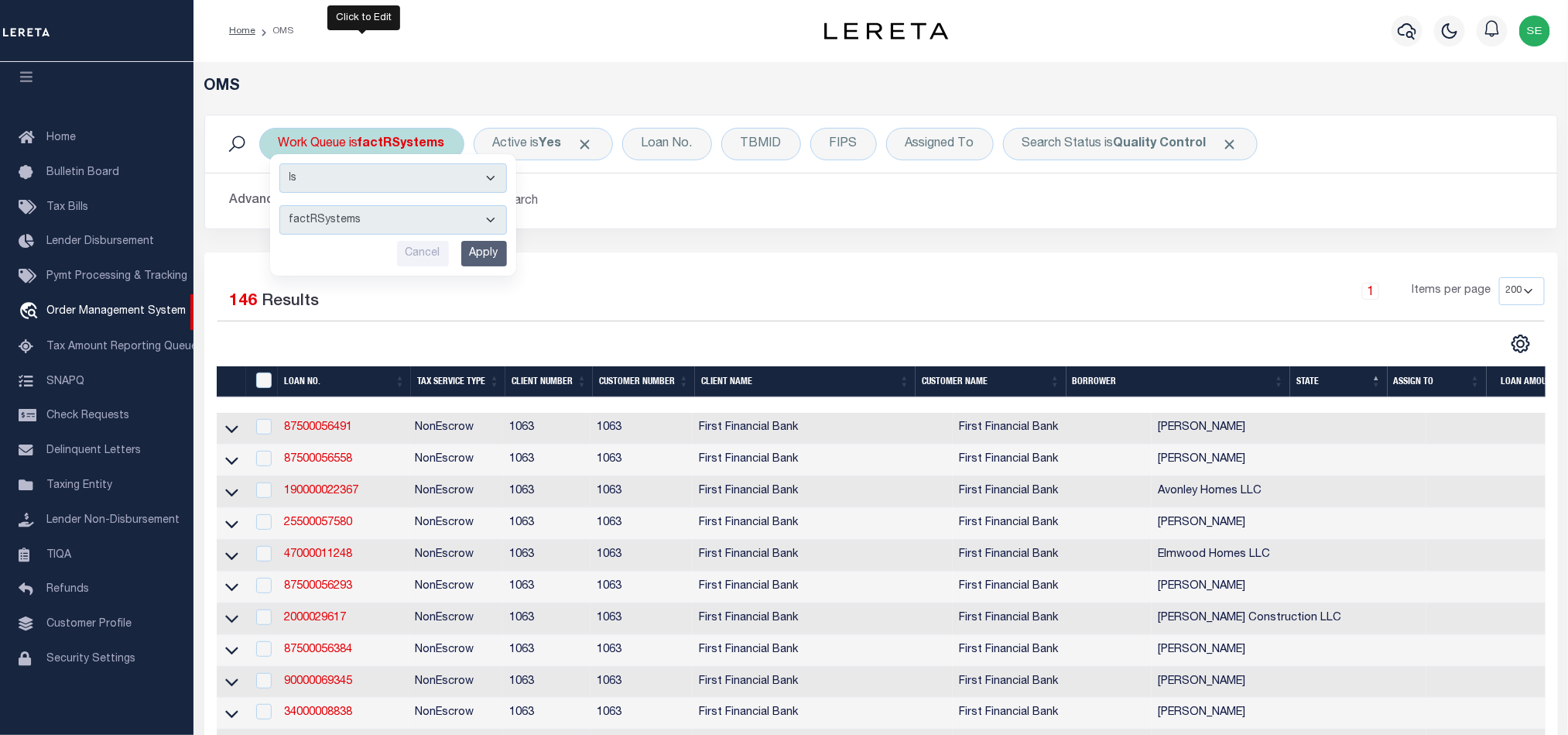
click at [420, 218] on select "--ALL-- factRSystems General ThoughtFocus" at bounding box center [393, 220] width 227 height 29
select select "THF"
click at [279, 207] on select "--ALL-- factRSystems General ThoughtFocus" at bounding box center [393, 220] width 227 height 29
click at [484, 251] on input "Apply" at bounding box center [484, 254] width 45 height 26
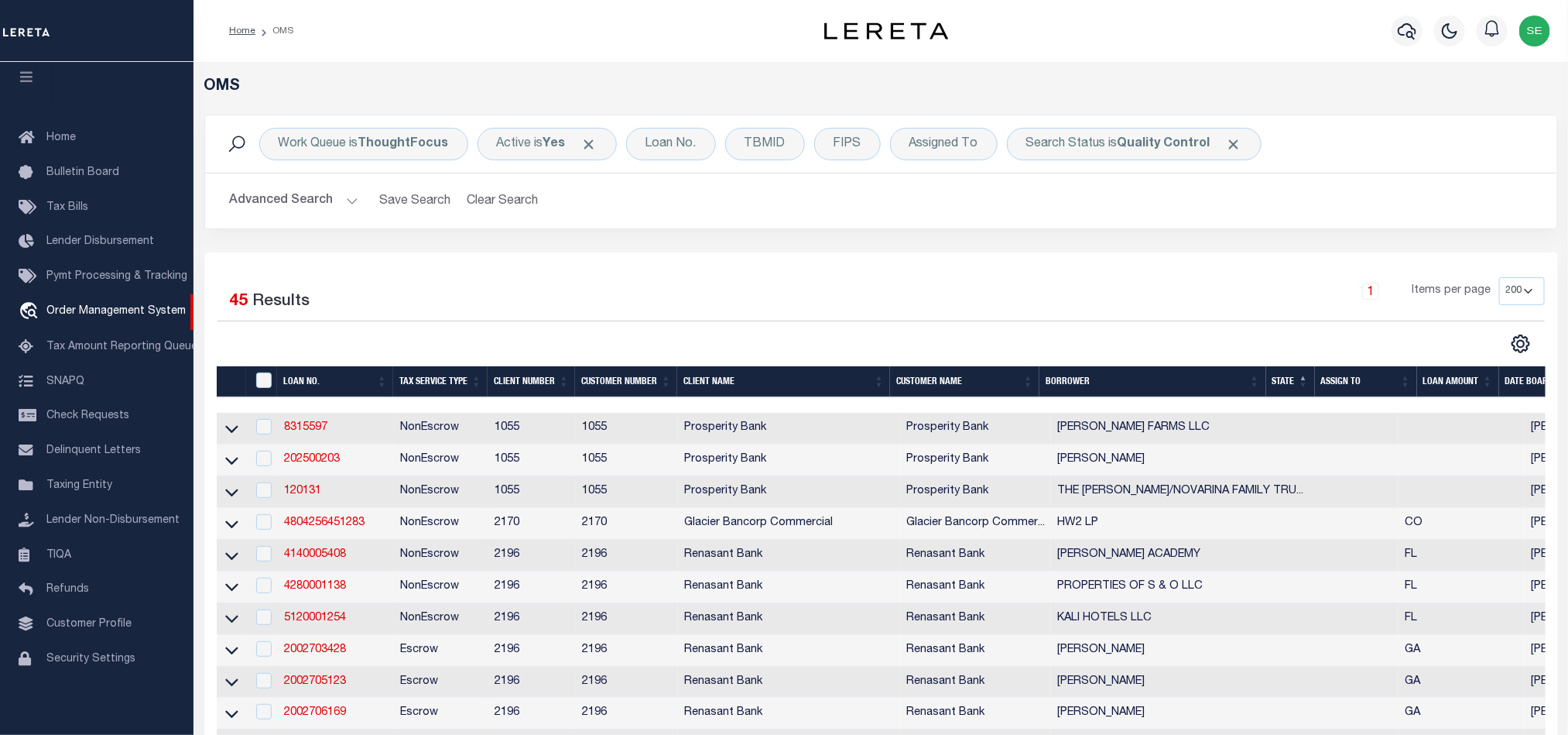
click at [291, 202] on button "Advanced Search" at bounding box center [294, 200] width 128 height 30
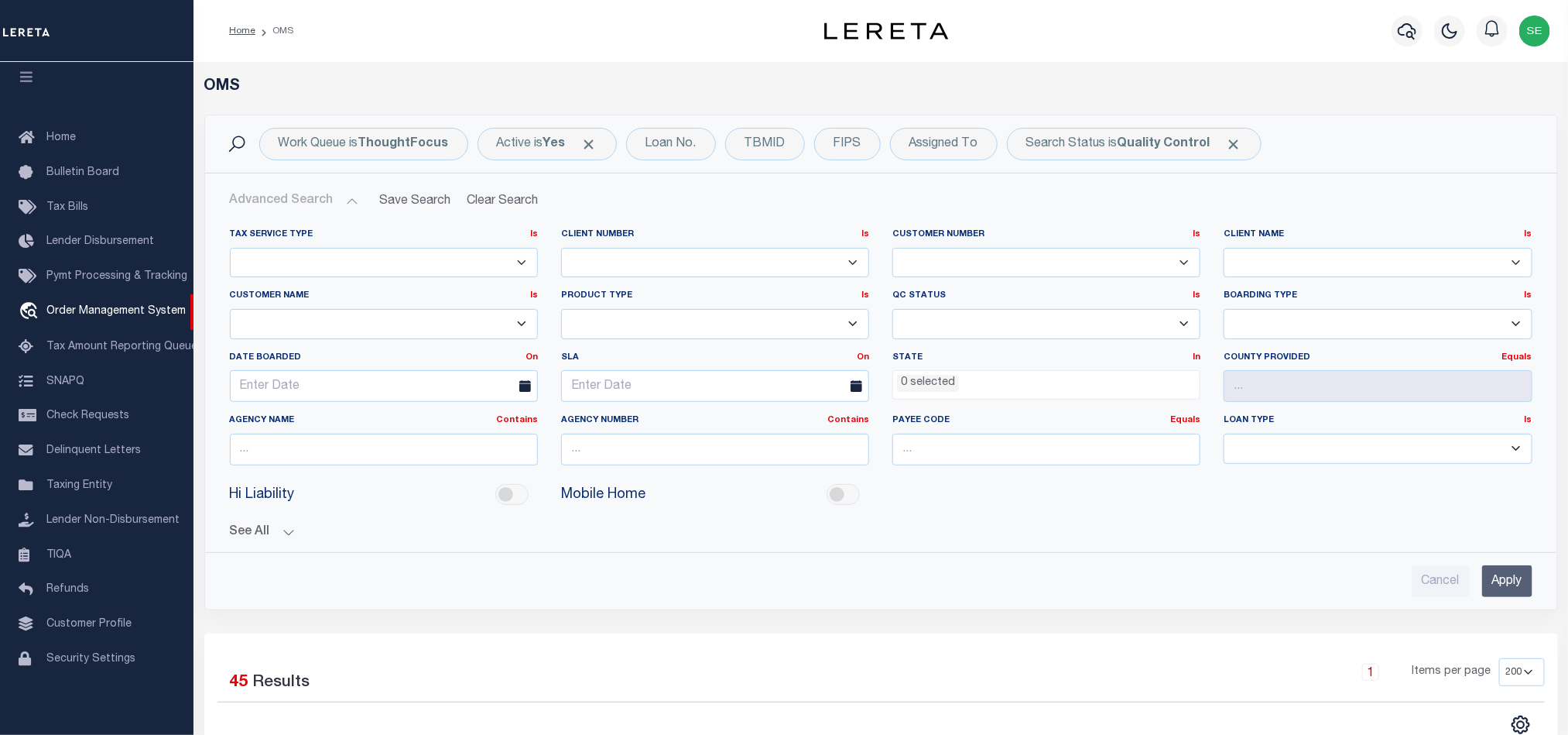
click at [932, 386] on li "0 selected" at bounding box center [928, 383] width 62 height 17
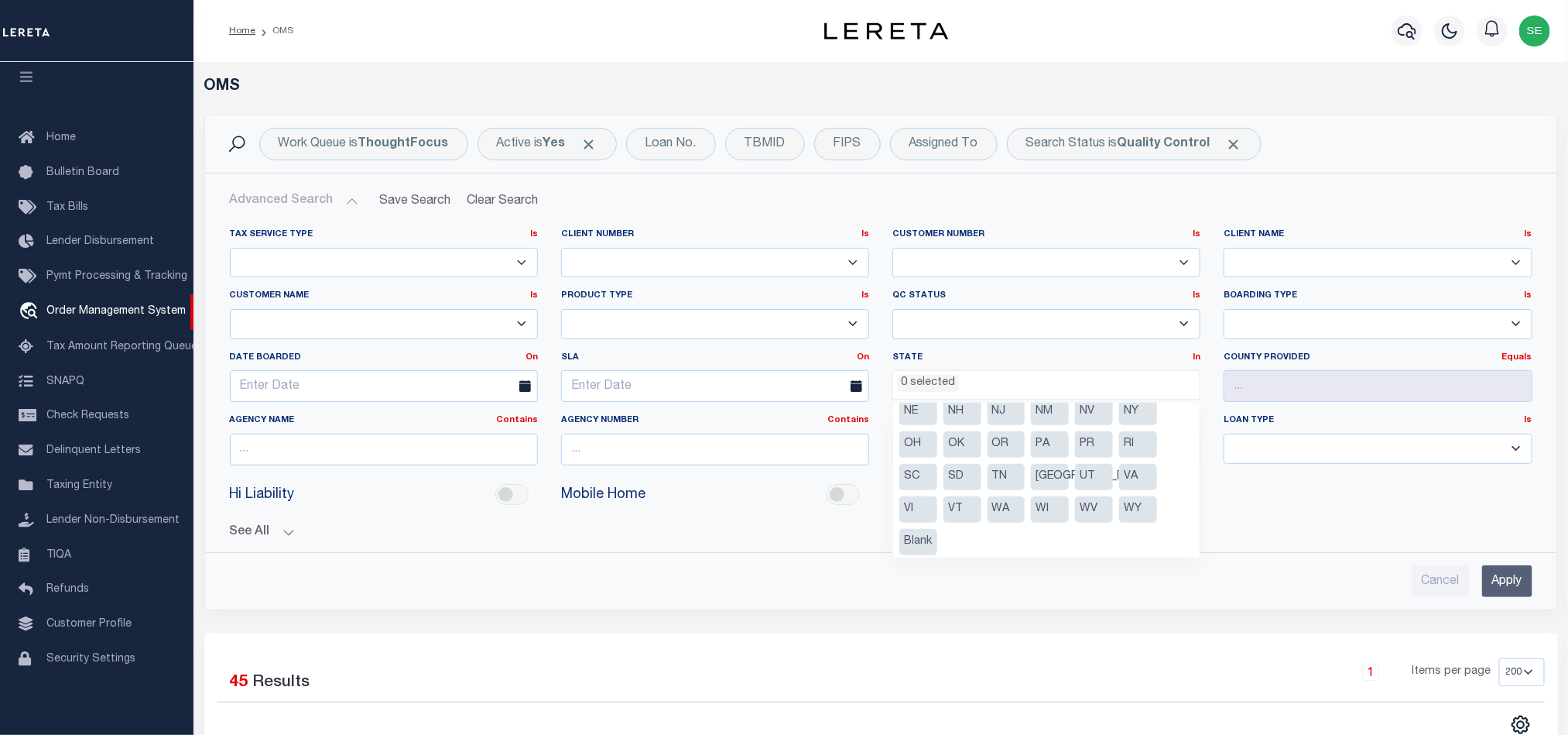
scroll to position [175, 0]
click at [1054, 476] on li "[GEOGRAPHIC_DATA]" at bounding box center [1050, 473] width 38 height 26
select select "[GEOGRAPHIC_DATA]"
click at [1514, 585] on input "Apply" at bounding box center [1507, 580] width 50 height 32
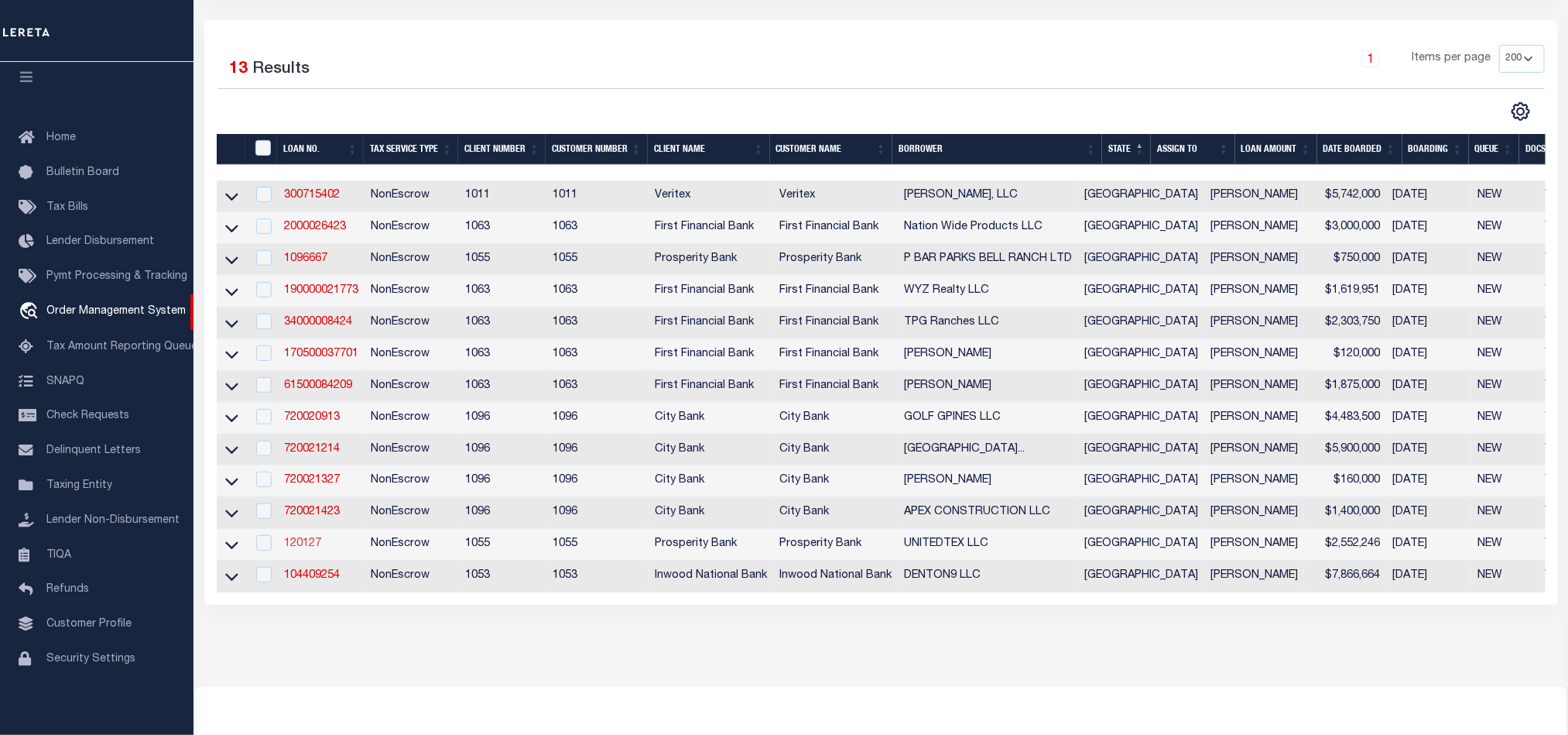
click at [297, 549] on link "120127" at bounding box center [302, 544] width 37 height 11
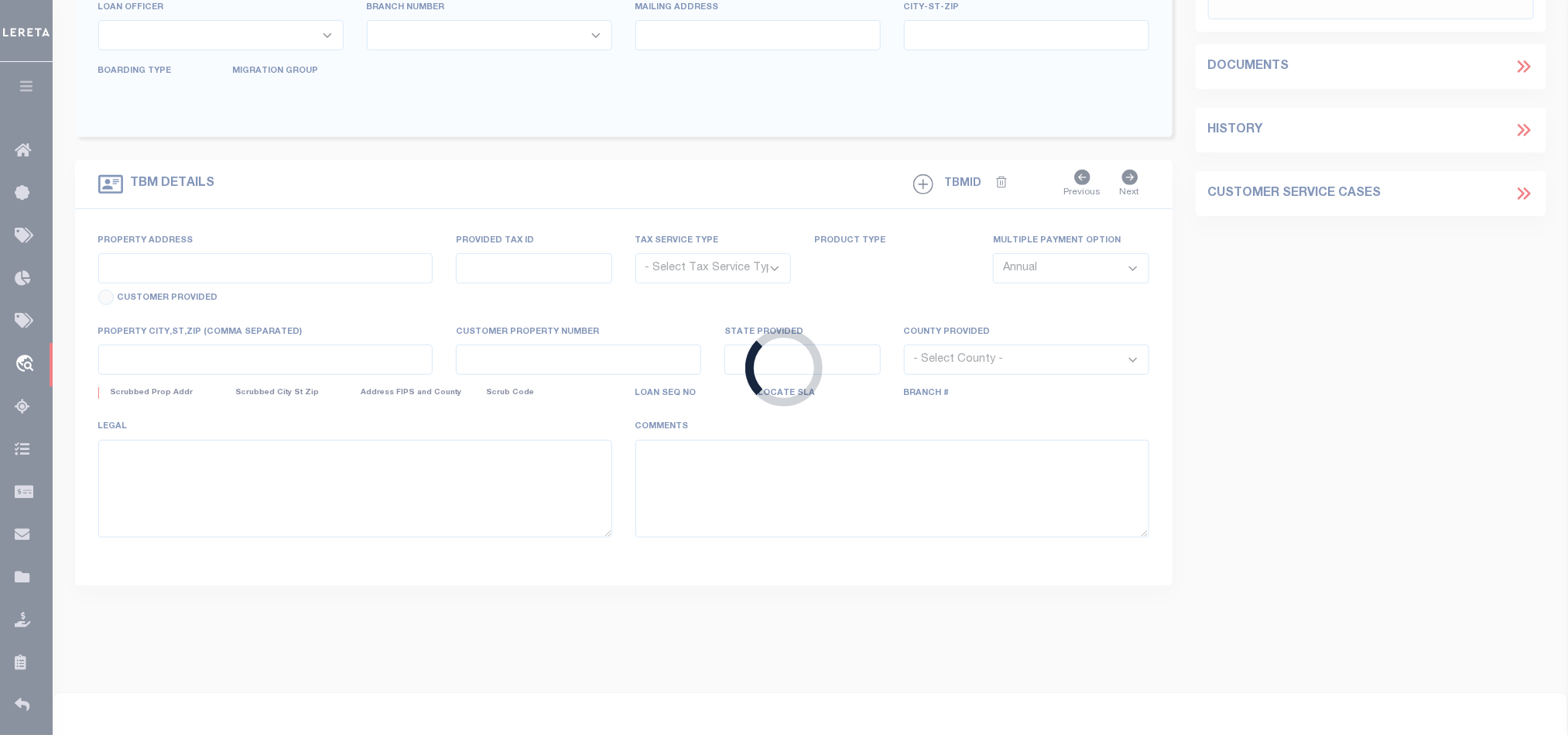
type input "120127"
type input "UNITEDTEX LLC"
select select
type input "6404 GODWIN DR"
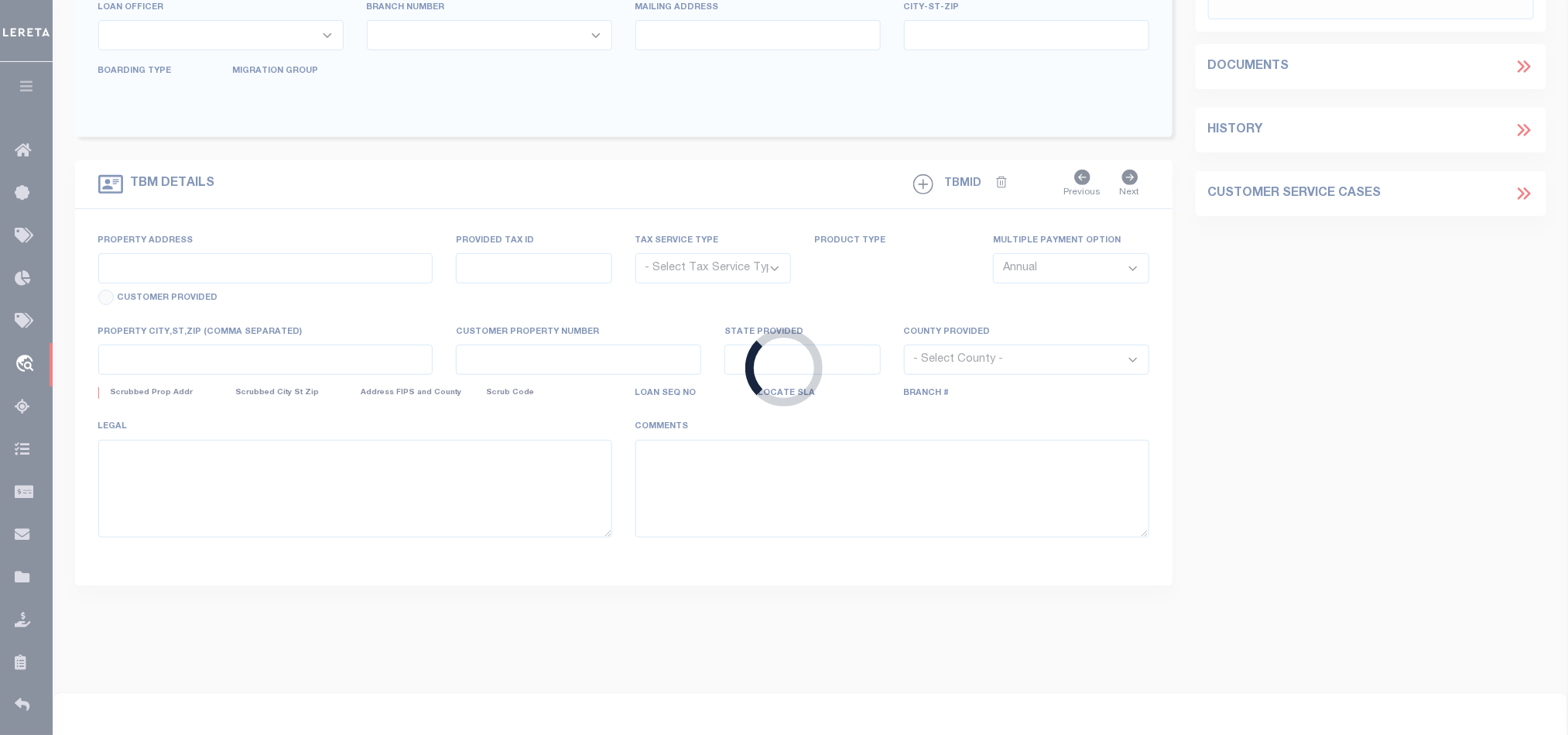
type input "AUBREY TX 76227"
select select
select select "NonEscrow"
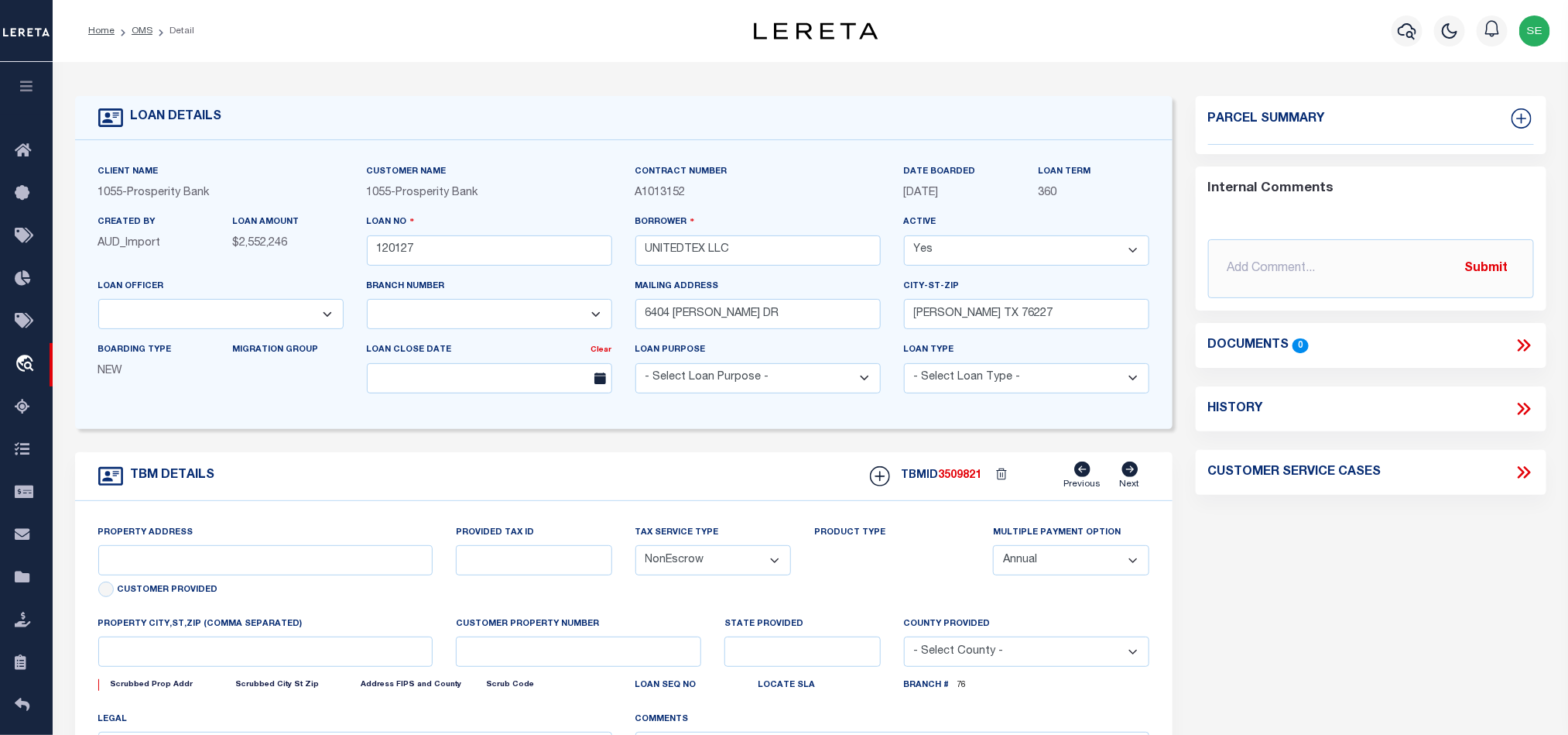
select select "21048"
type input "160 CR 313"
select select
type input "JARRELL, TX 76537"
type input "[GEOGRAPHIC_DATA]"
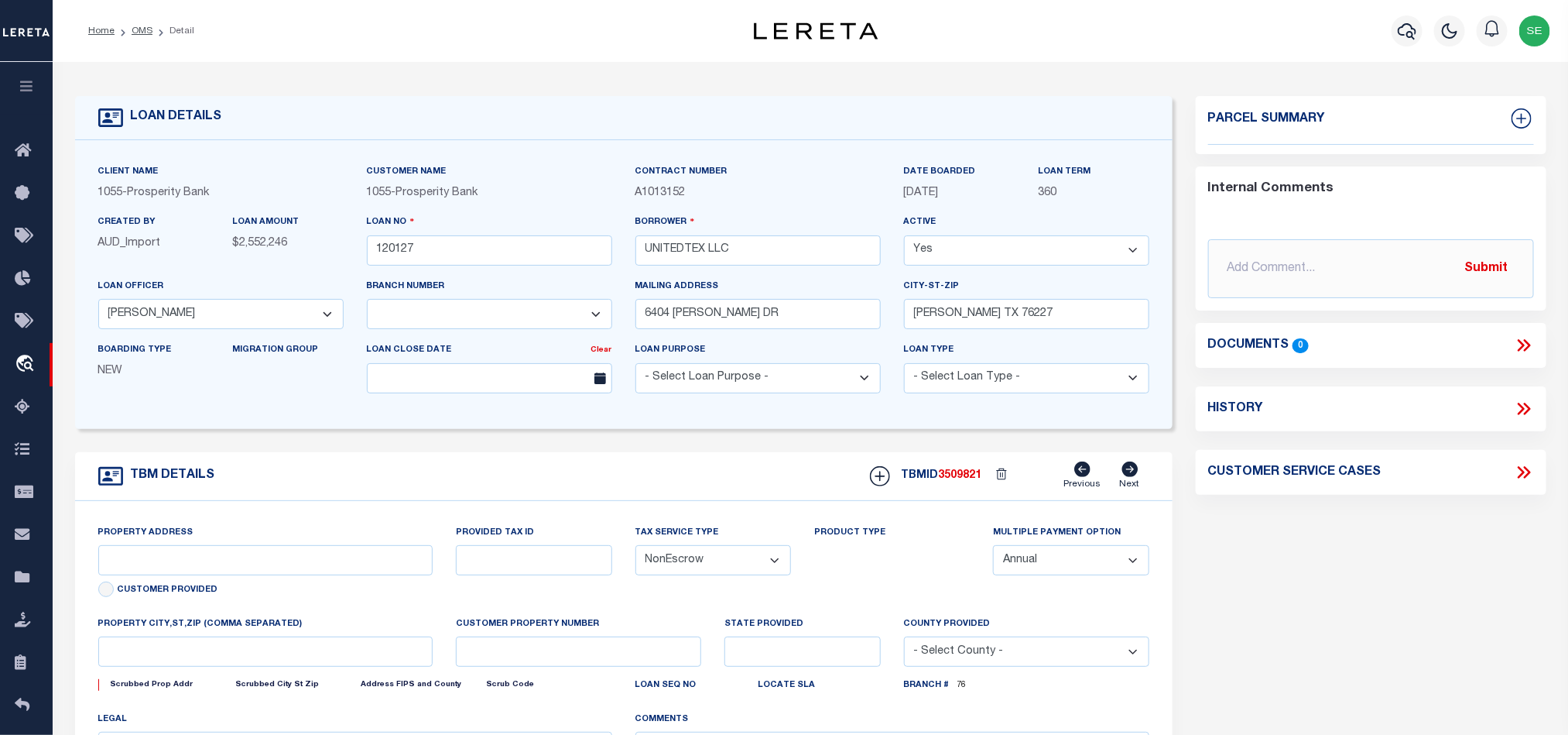
select select
type textarea "160 CR 313 JARRELL TX 76537 LOT 5 BLOCK A CORNHILL BUSINESS PARK PHASE II A SUB…"
select select "3993"
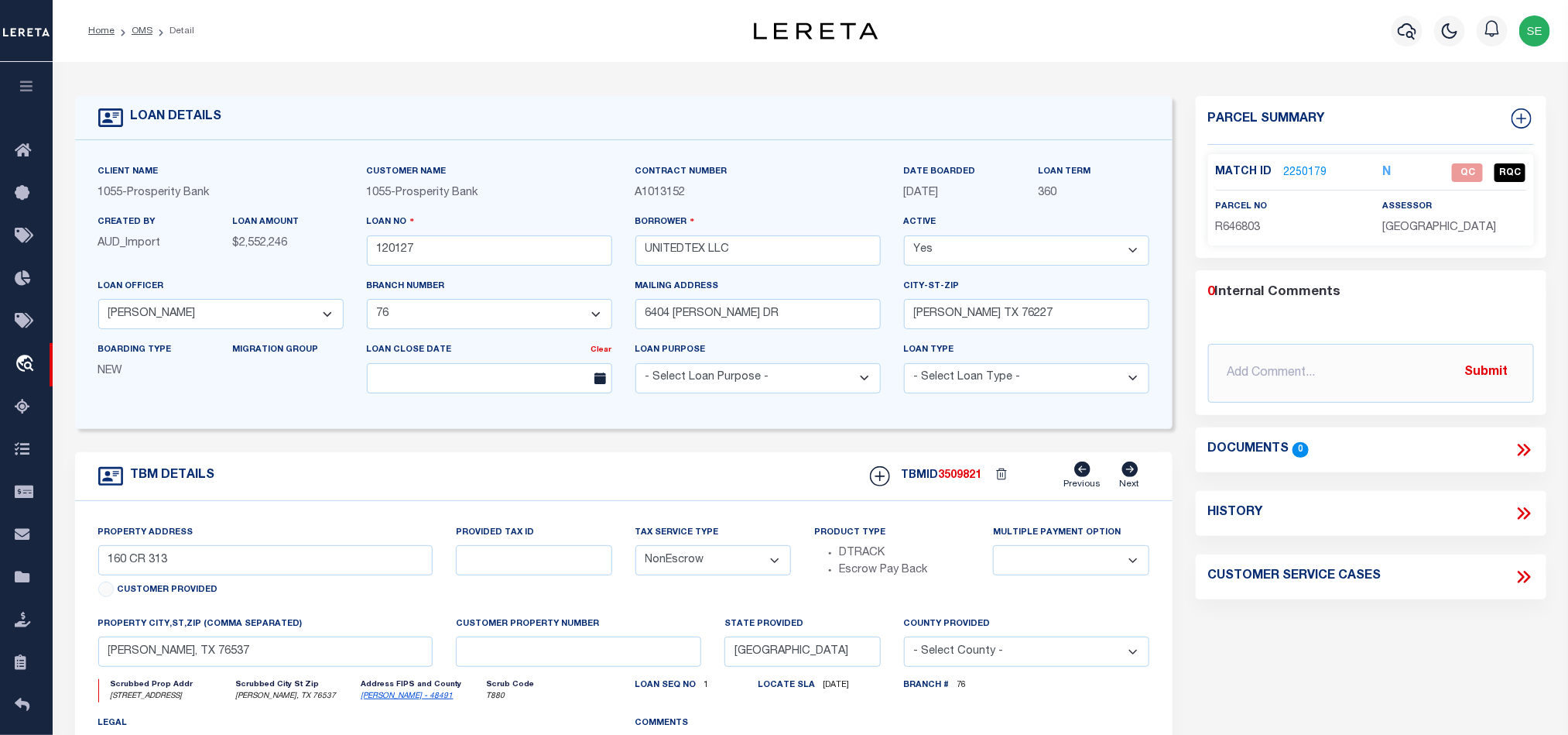
click at [1243, 218] on div "parcel no R646803" at bounding box center [1288, 217] width 144 height 38
click at [1242, 230] on span "R646803" at bounding box center [1238, 227] width 45 height 11
drag, startPoint x: 1242, startPoint y: 230, endPoint x: 1242, endPoint y: 244, distance: 14.0
click at [1242, 234] on p "R646803" at bounding box center [1288, 228] width 144 height 17
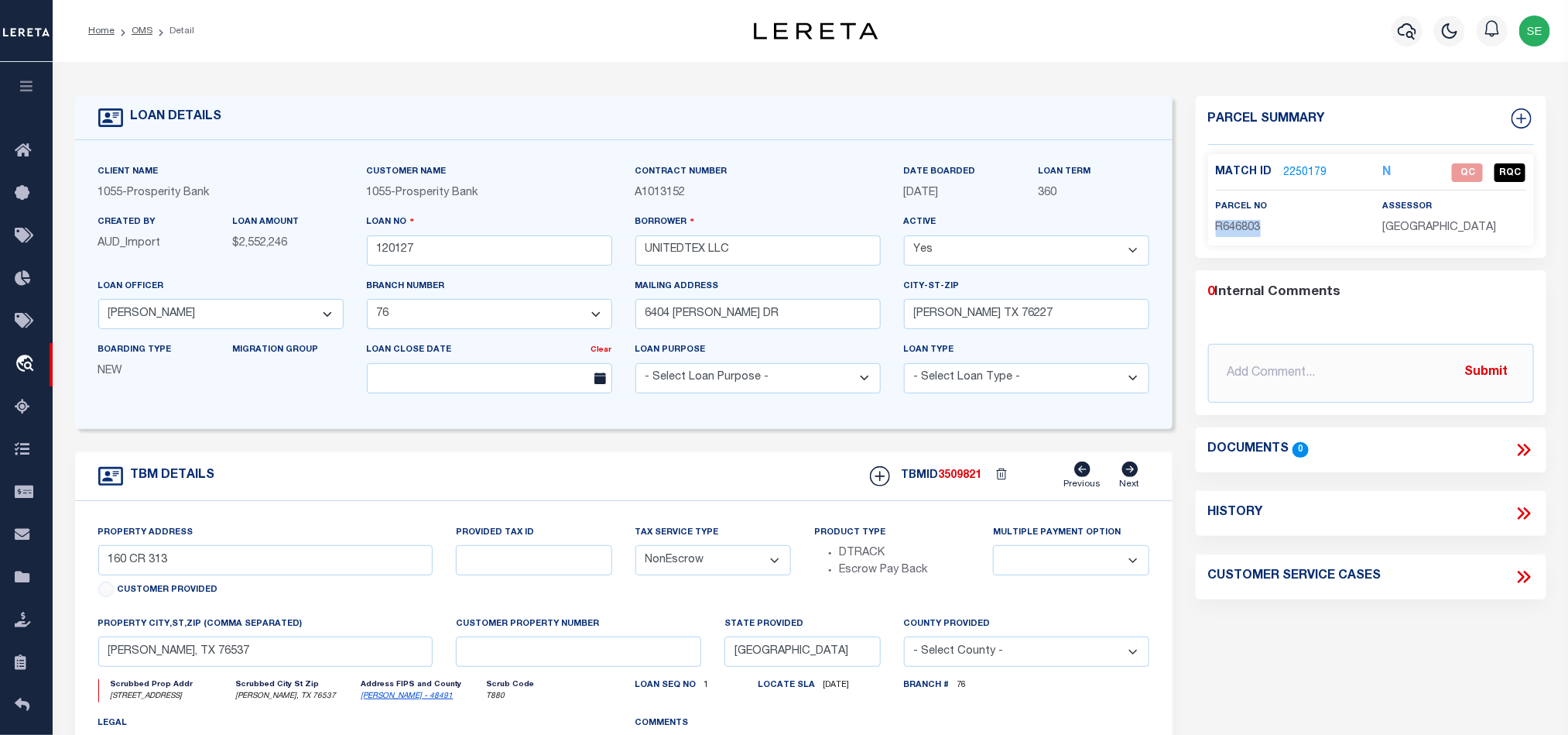
copy span "R646803"
click at [1350, 615] on div "Parcel Summary Match ID 2250179 N parcel no R646803 assessor 0 0" at bounding box center [1371, 519] width 374 height 846
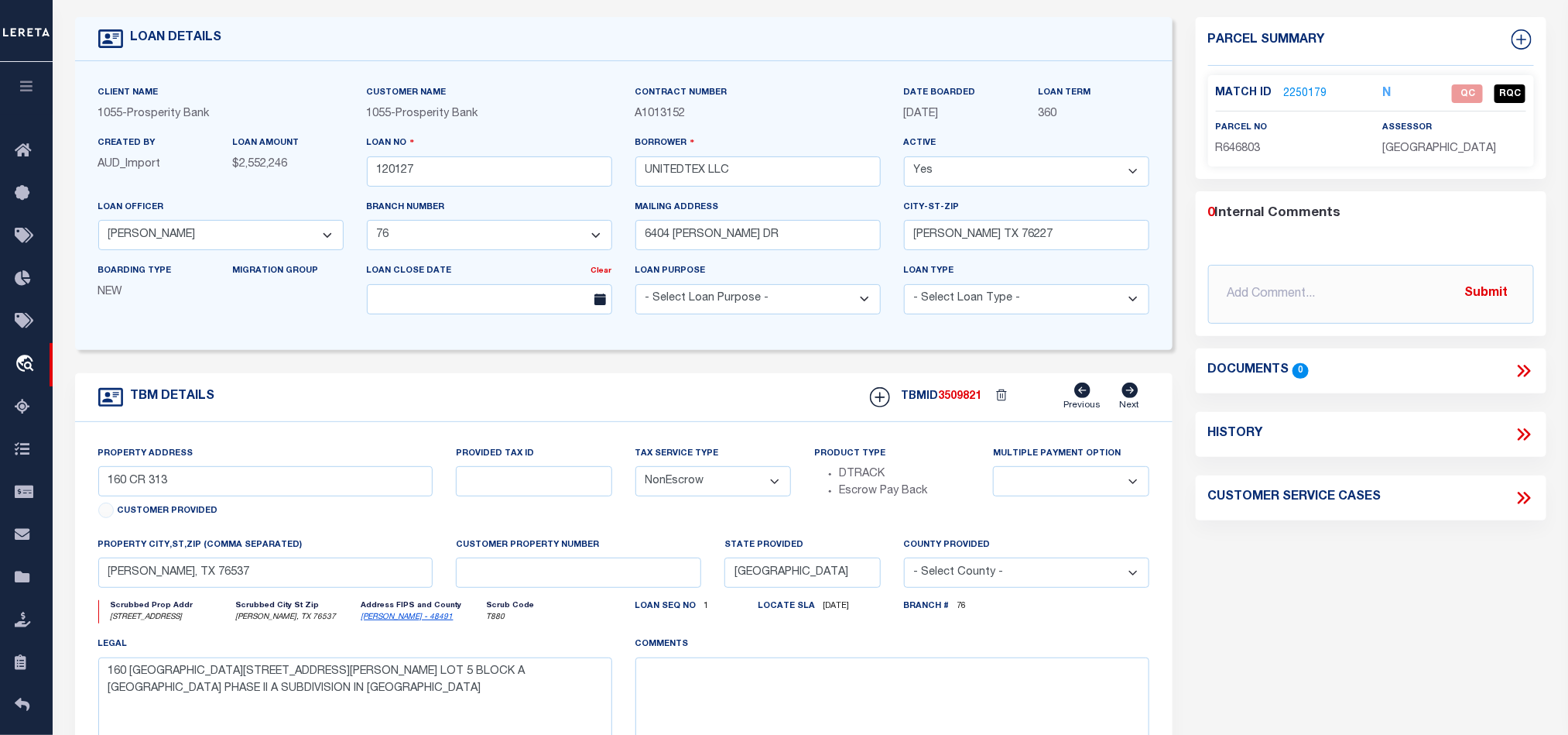
scroll to position [116, 0]
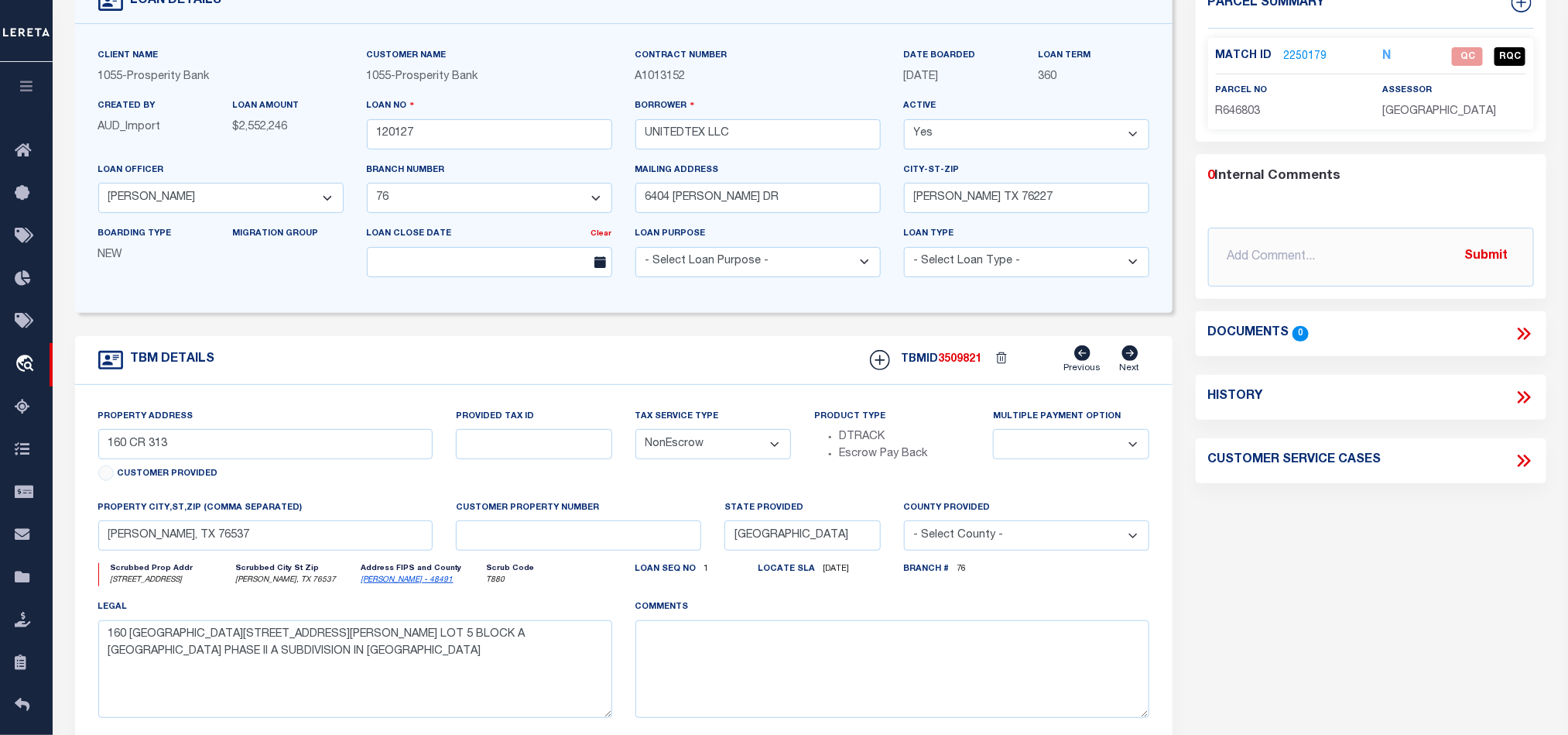
click at [1368, 556] on div "Parcel Summary Match ID 2250179 N parcel no R646803 assessor 0 0" at bounding box center [1371, 403] width 374 height 846
click at [1303, 49] on link "2250179" at bounding box center [1306, 56] width 44 height 16
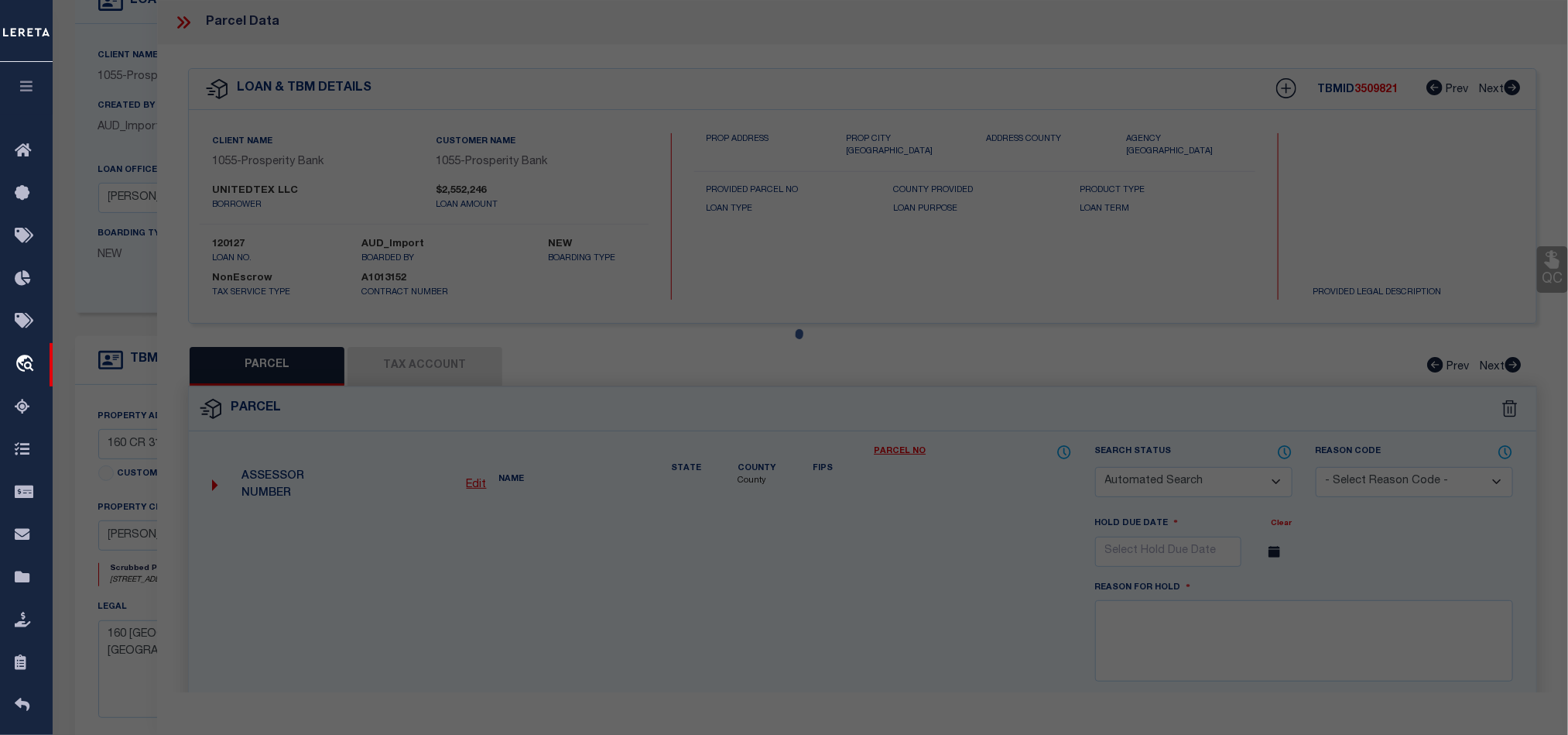
checkbox input "false"
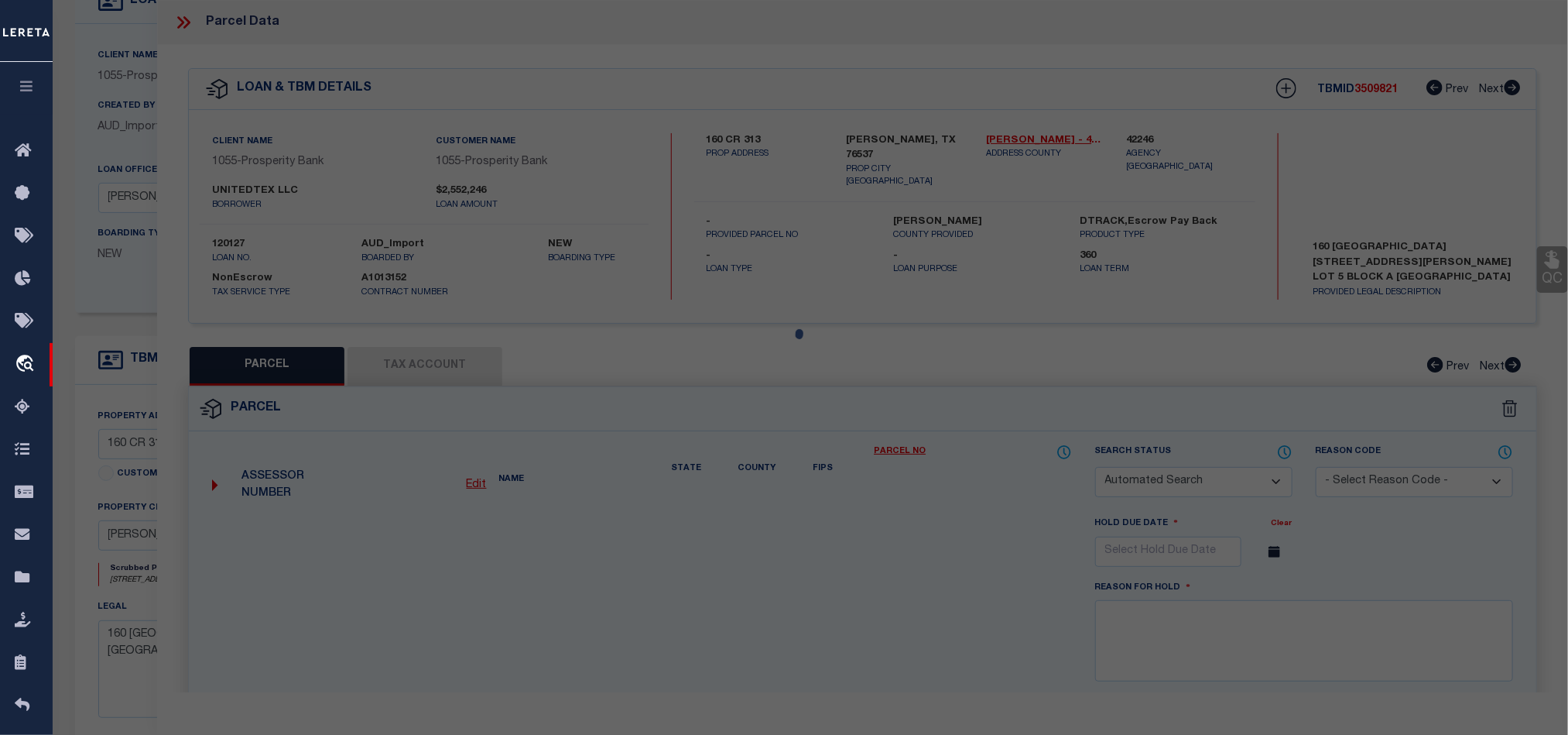
select select "QC"
type input "UNITED TX LLC"
select select "AGW"
select select "LEG"
type input "160 COUNTY ROAD 313"
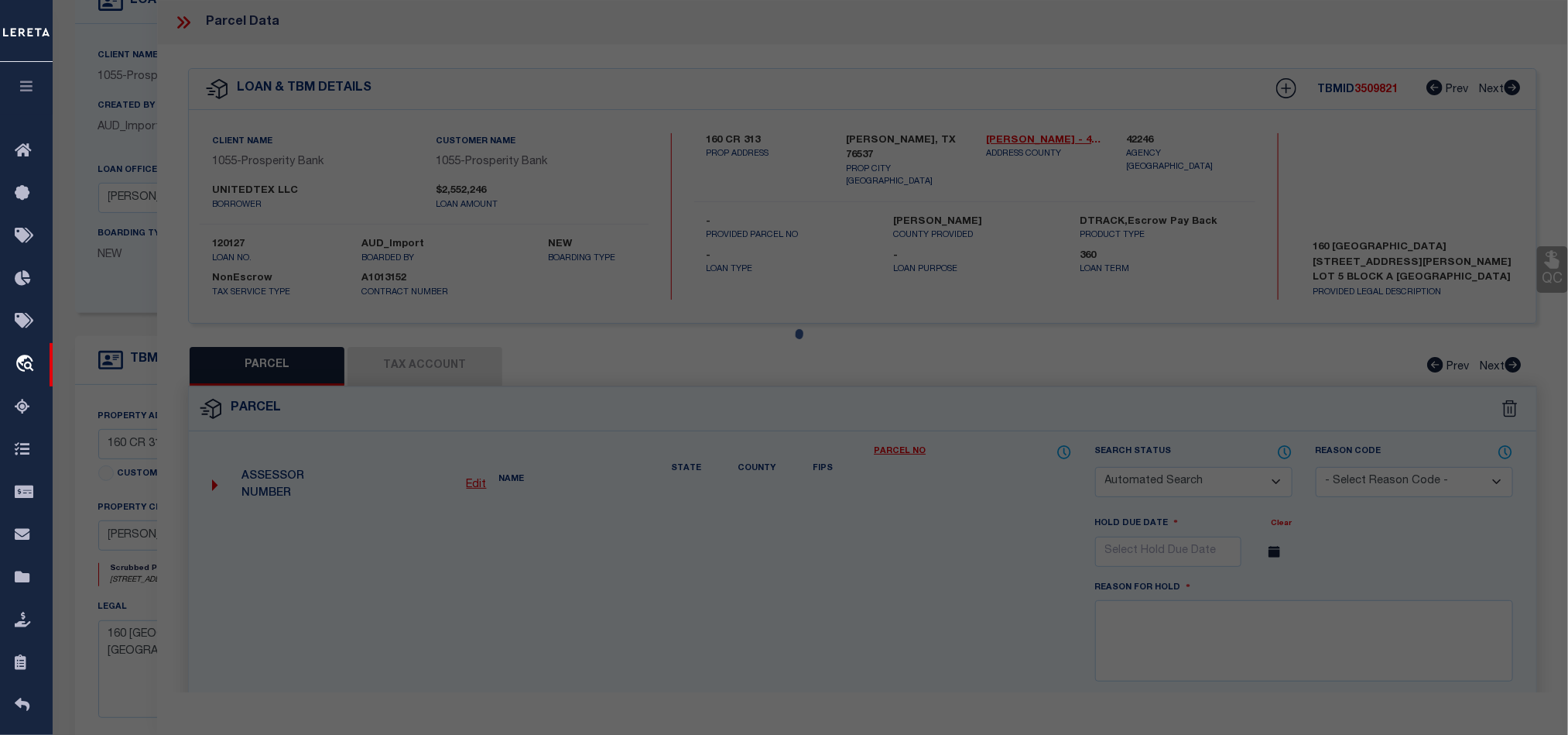
type input "JARRELL, TX 76537"
type textarea "S13185 - CORNHILL BUSINESS PARK PH 2, BLOCK A, LOT 5, ACRES 3.387"
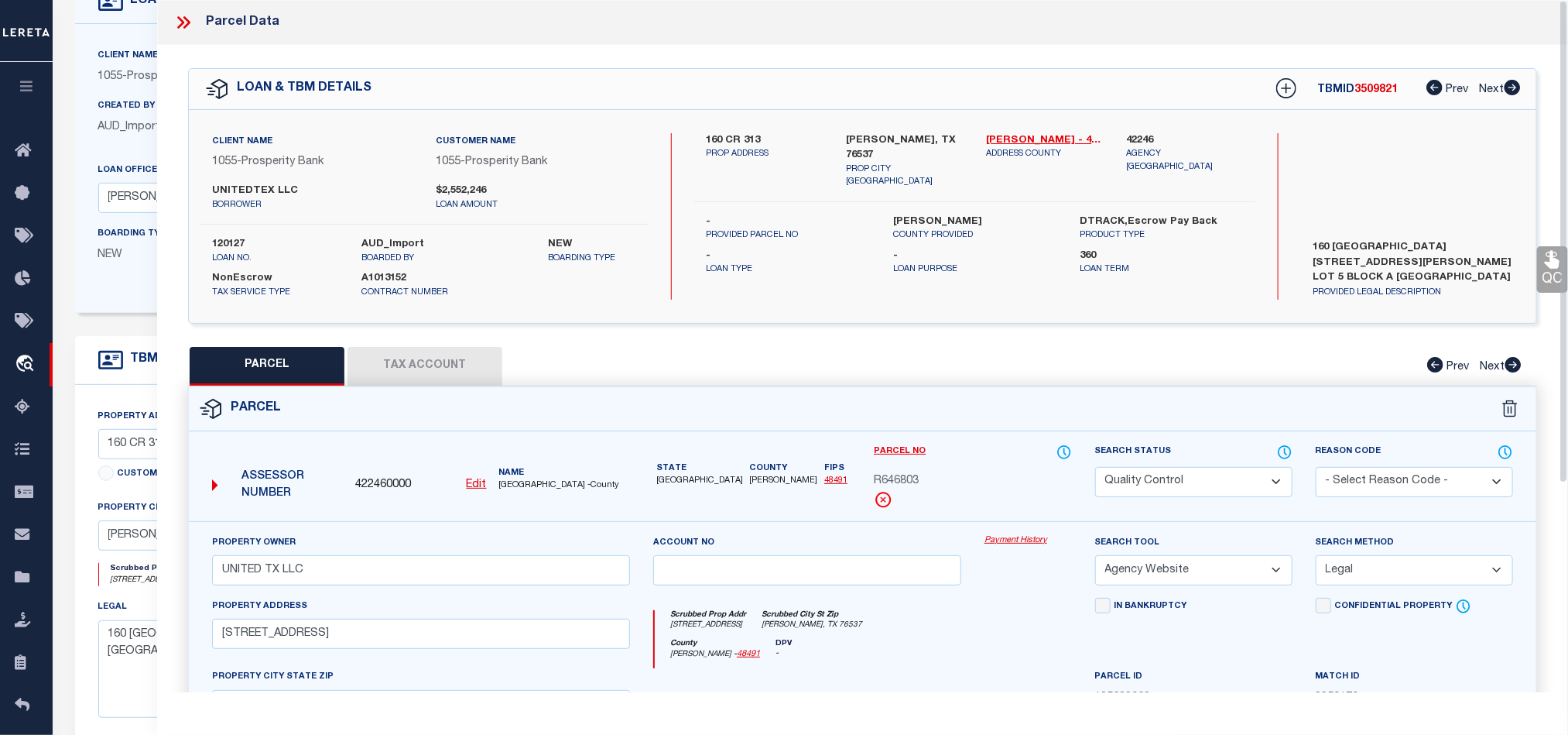
click at [427, 358] on button "Tax Account" at bounding box center [425, 366] width 155 height 38
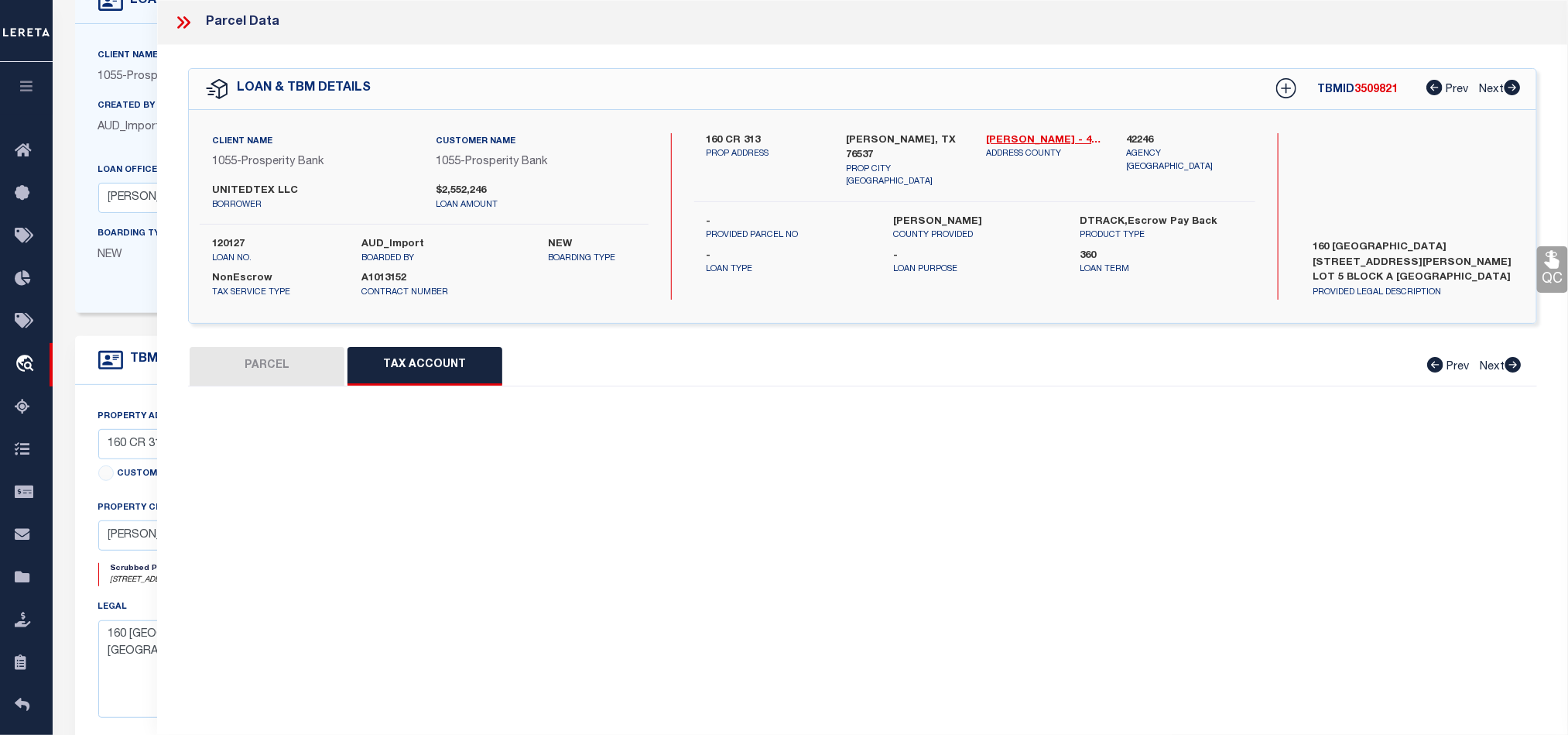
select select "100"
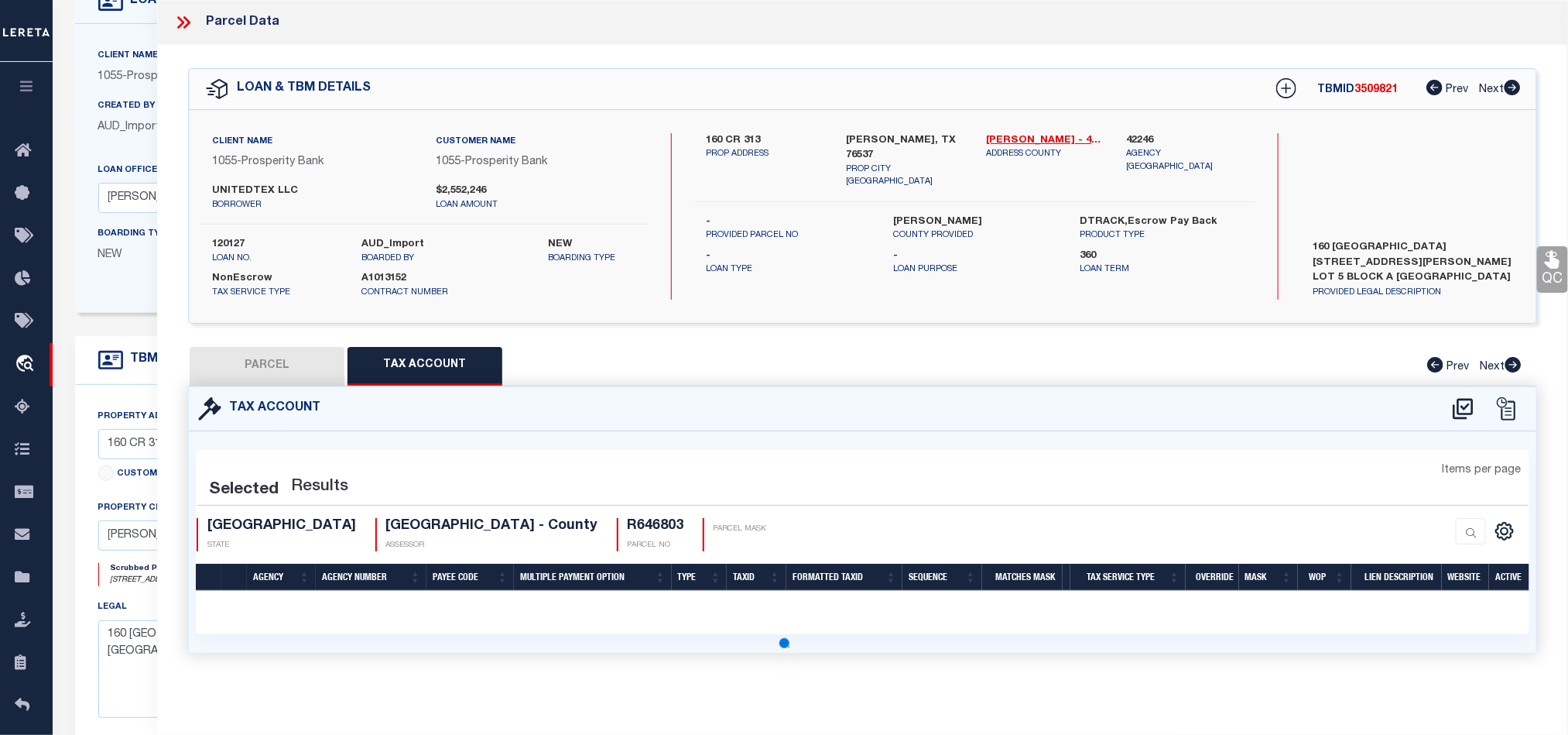
select select "100"
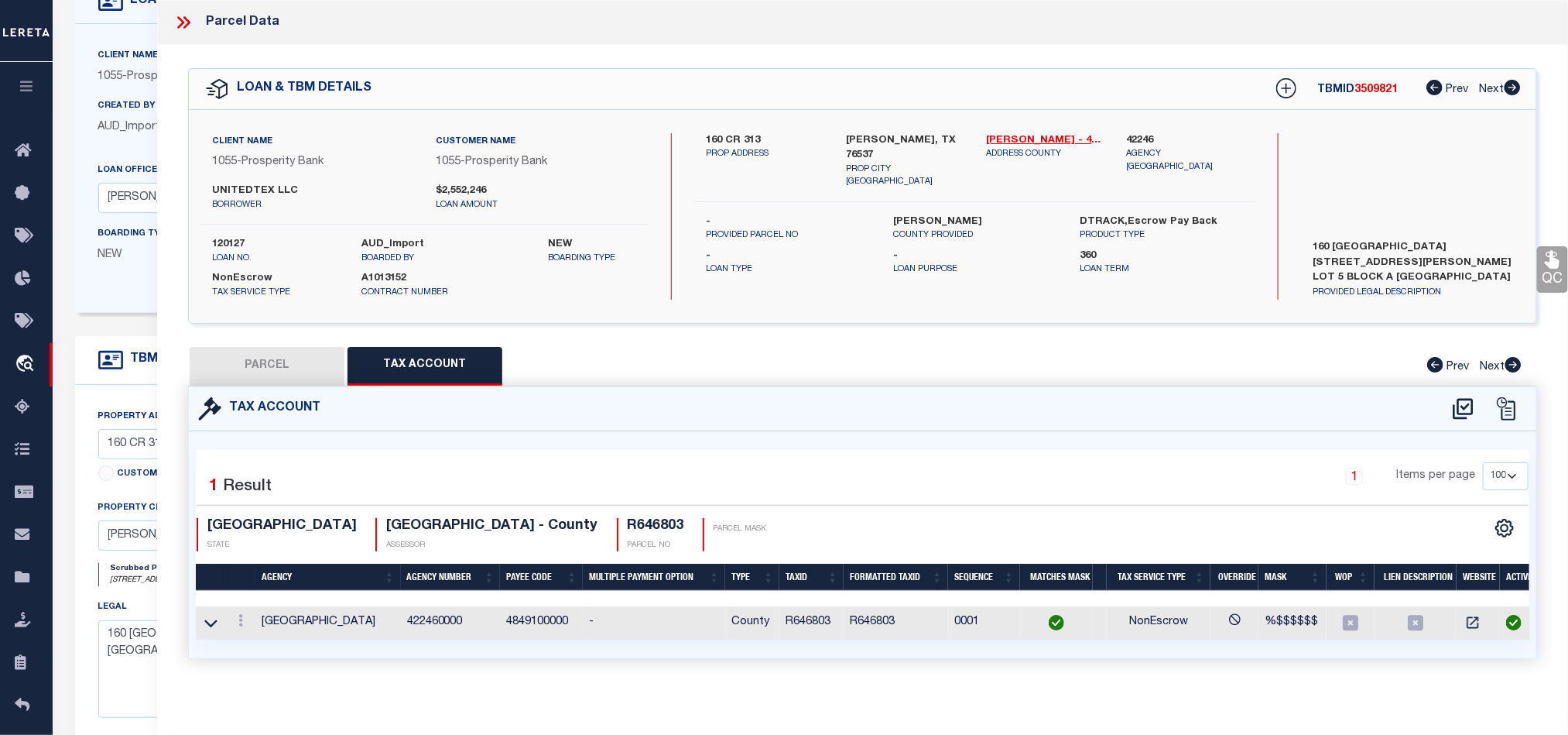
click at [277, 365] on button "PARCEL" at bounding box center [267, 366] width 155 height 38
select select "AS"
select select
checkbox input "false"
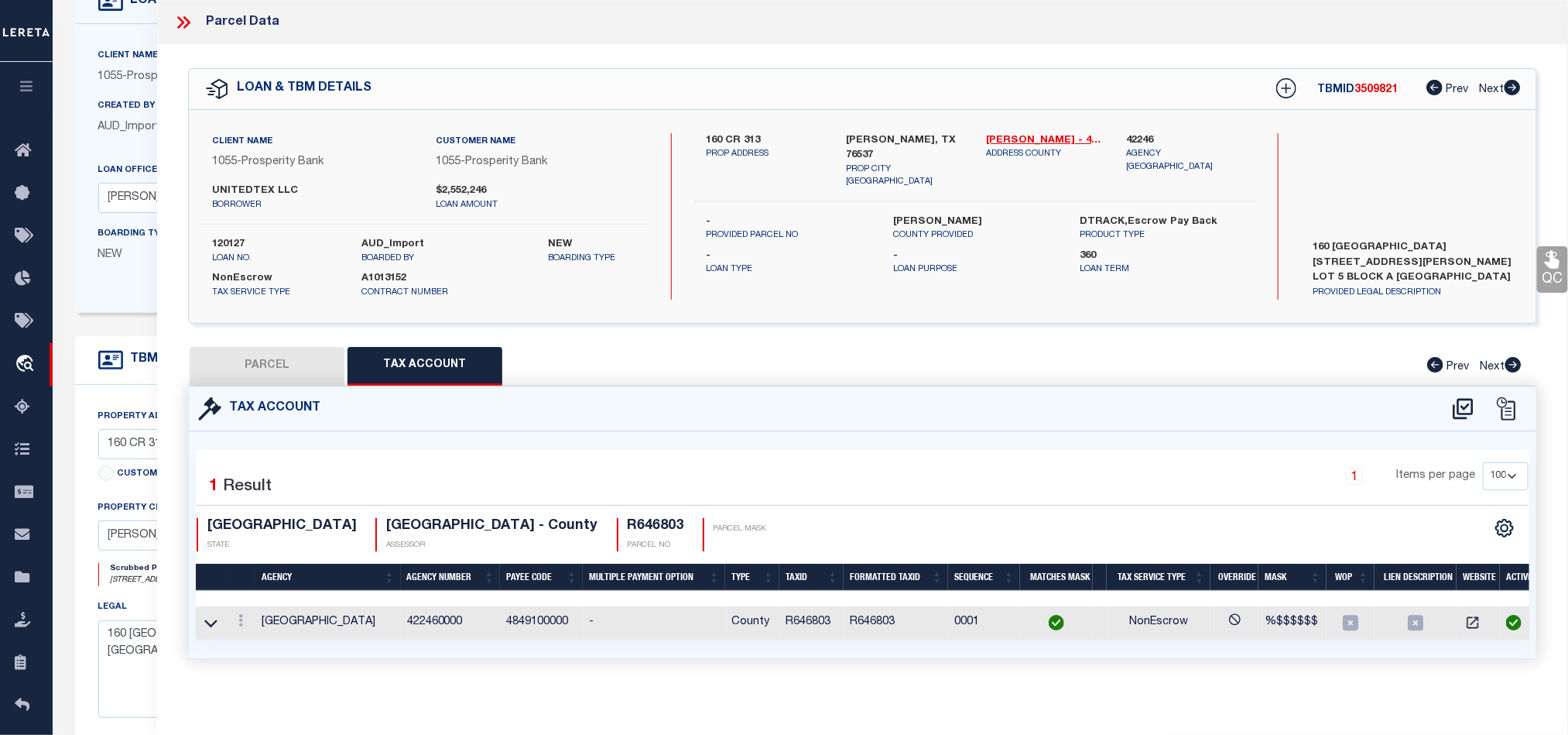
checkbox input "false"
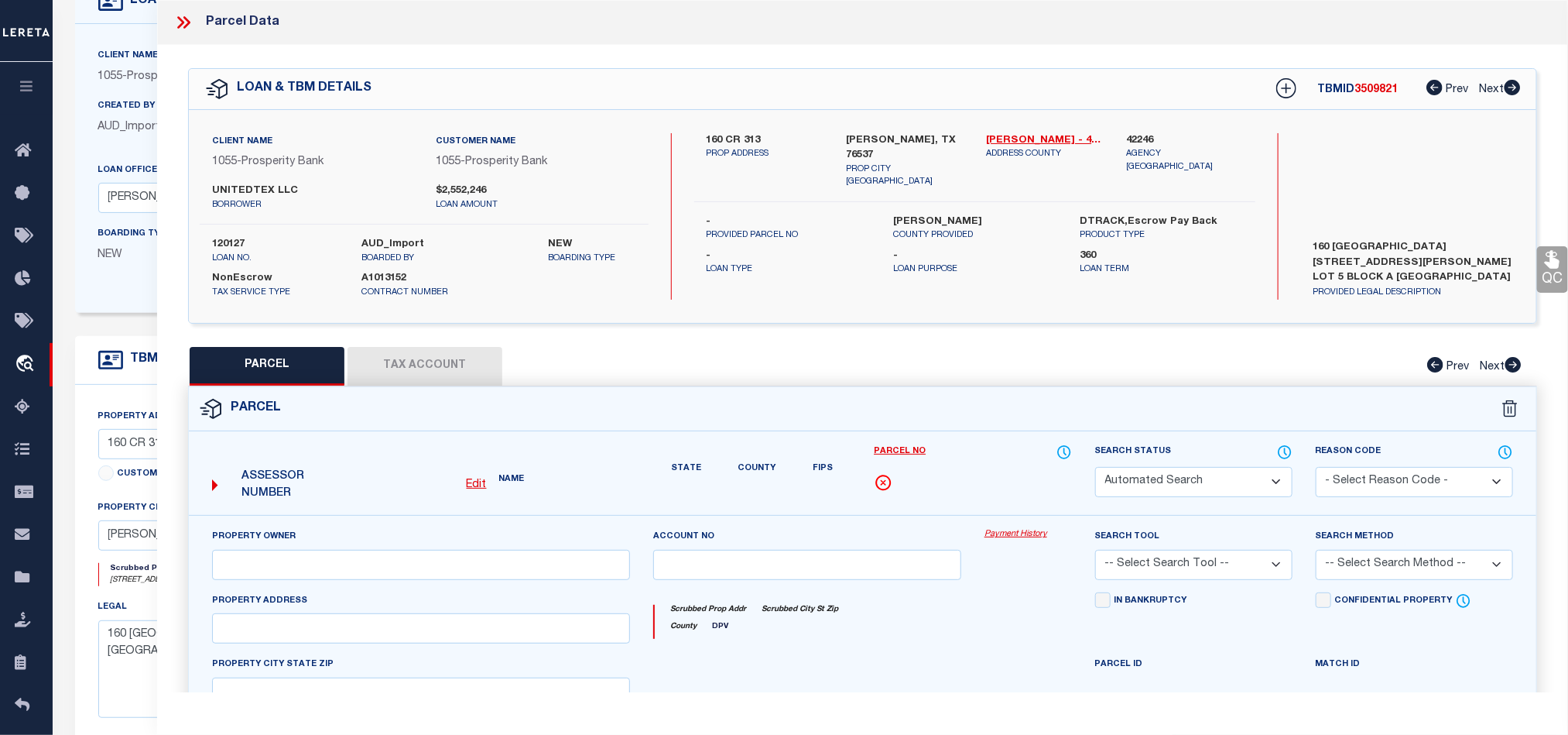
select select "QC"
type input "UNITED TX LLC"
select select "AGW"
select select "LEG"
type input "160 COUNTY ROAD 313"
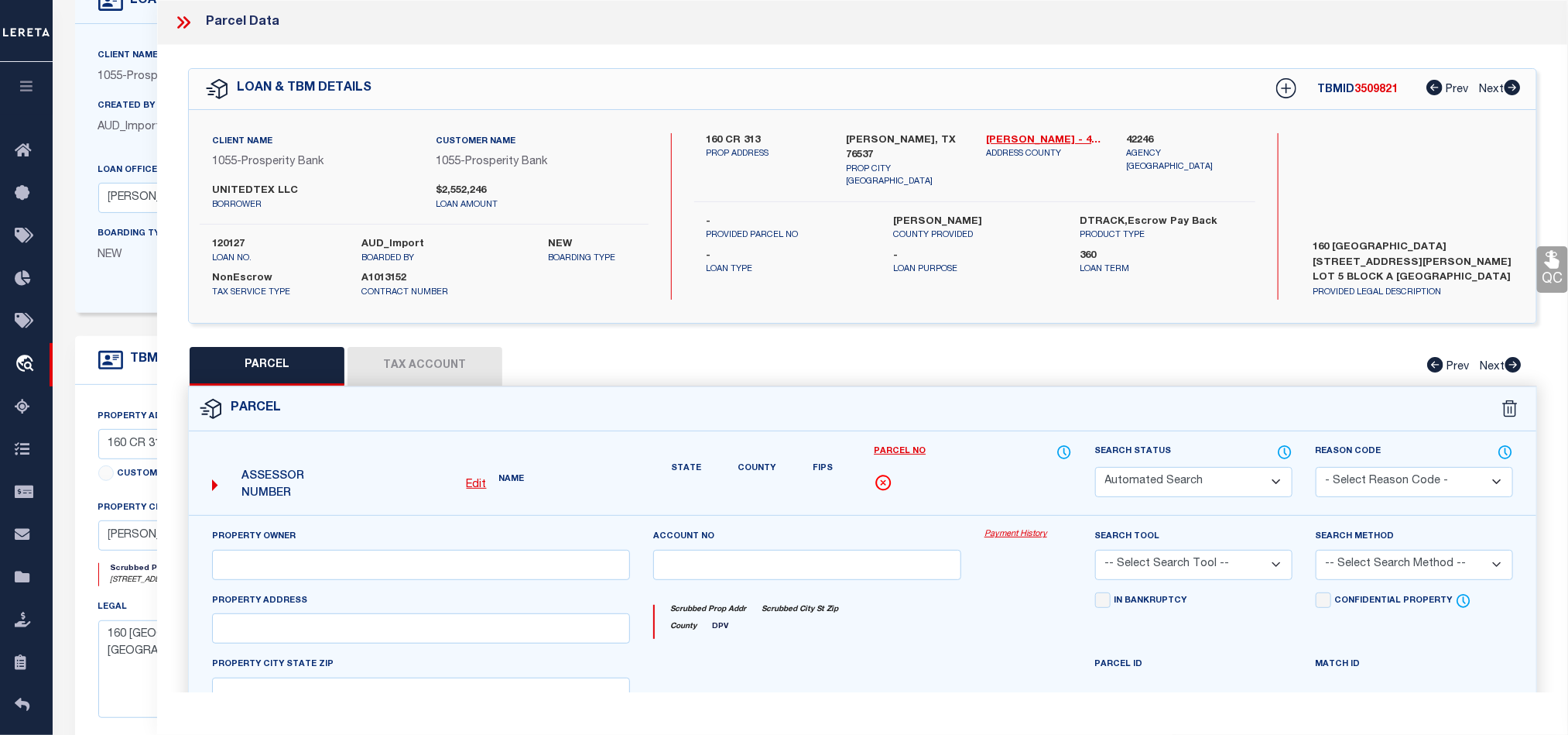
type input "JARRELL, TX 76537"
type textarea "S13185 - CORNHILL BUSINESS PARK PH 2, BLOCK A, LOT 5, ACRES 3.387"
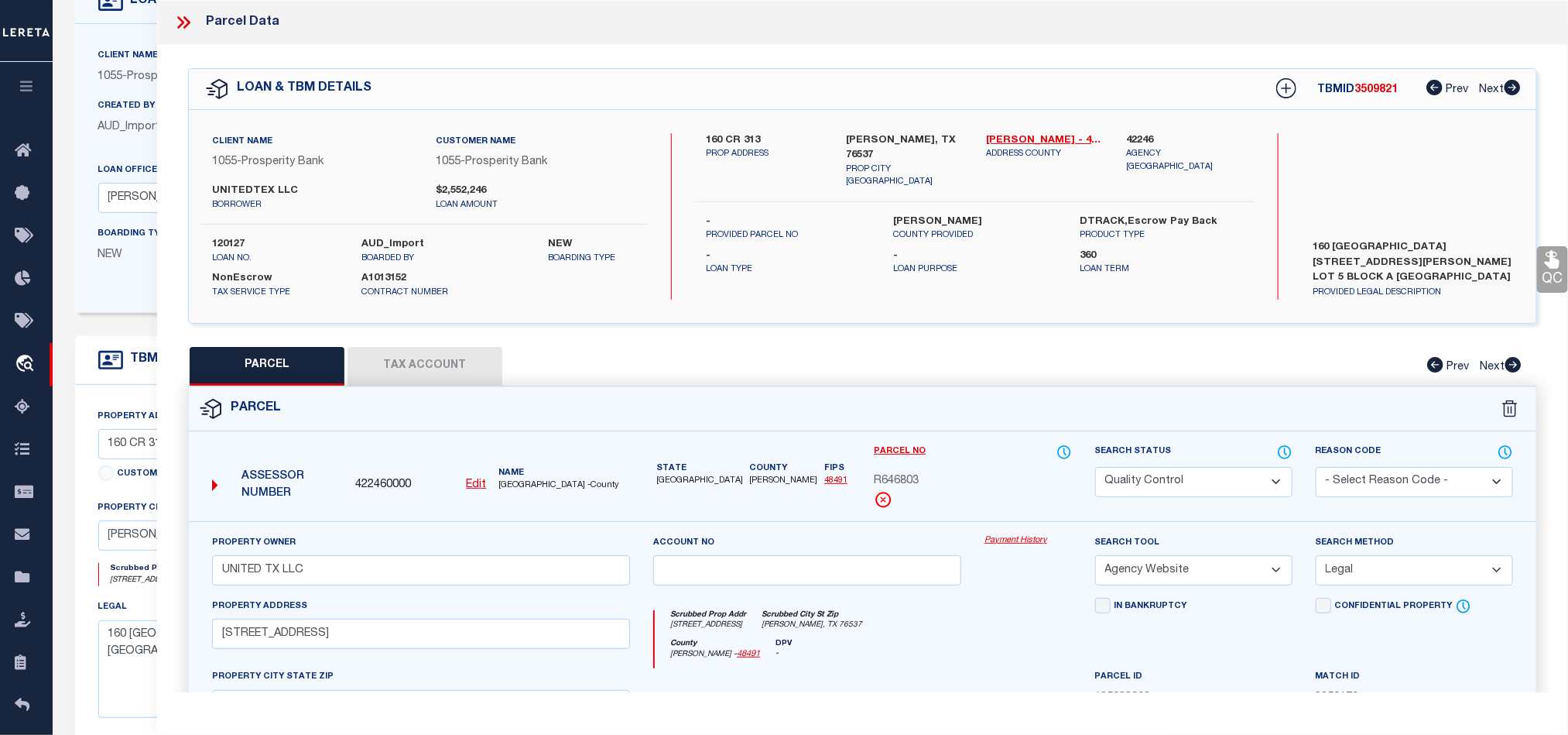
click at [1185, 479] on select "Automated Search Bad Parcel Complete Duplicate Parcel High Dollar Reporting In …" at bounding box center [1194, 481] width 197 height 30
drag, startPoint x: 923, startPoint y: 657, endPoint x: 926, endPoint y: 664, distance: 7.6
click at [923, 661] on div "County Williamson - 48491 DPV -" at bounding box center [862, 653] width 416 height 30
click at [1149, 500] on div "Search Status Automated Search Bad Parcel Complete Duplicate Parcel High Dollar…" at bounding box center [1194, 482] width 220 height 78
click at [1142, 485] on select "Automated Search Bad Parcel Complete Duplicate Parcel High Dollar Reporting In …" at bounding box center [1194, 481] width 197 height 30
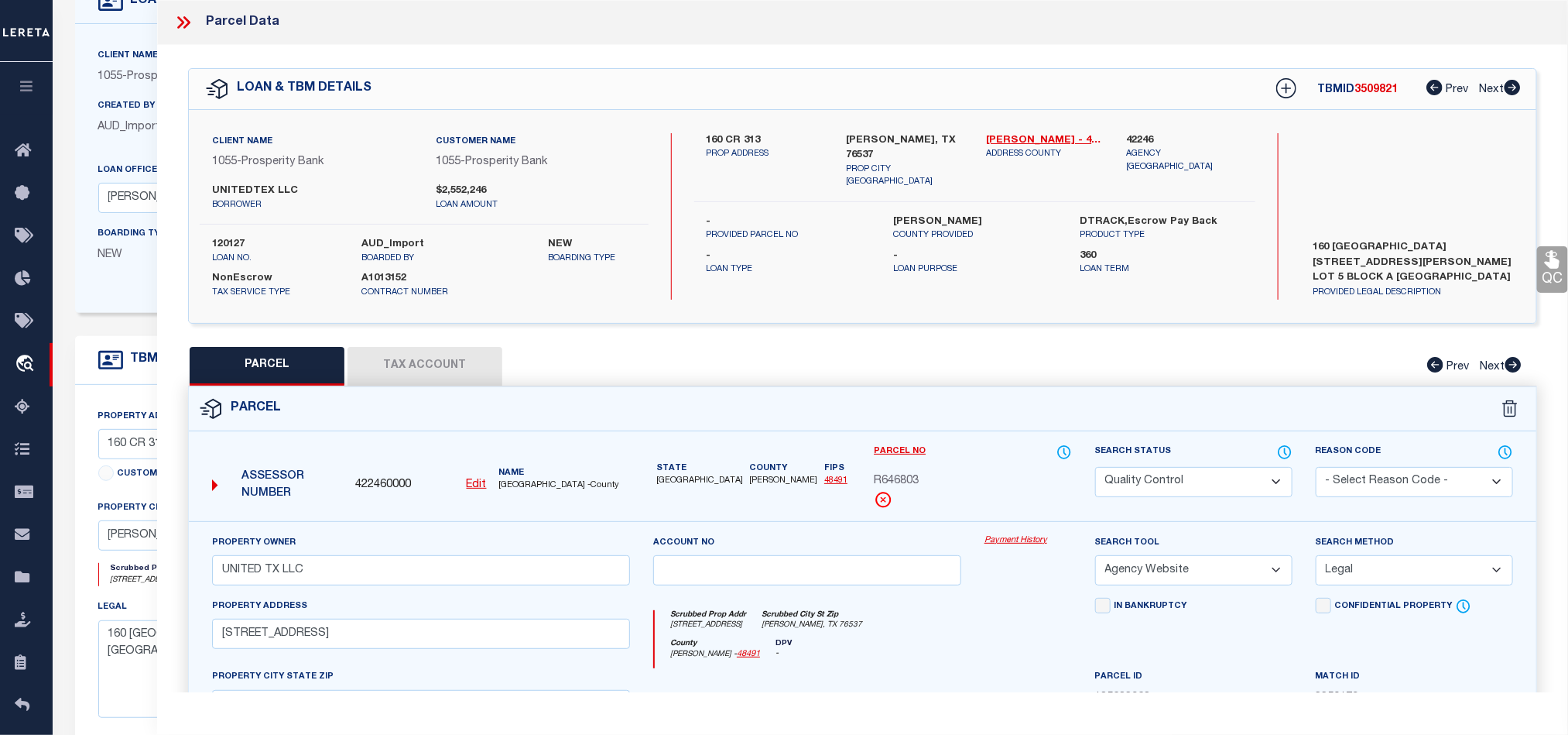
select select "CP"
drag, startPoint x: 975, startPoint y: 642, endPoint x: 1231, endPoint y: 515, distance: 285.8
click at [975, 638] on div "Scrubbed Prop Addr 160 COUNTY ROAD 313 Scrubbed City St Zip JARRELL, TX 76537" at bounding box center [862, 625] width 416 height 29
drag, startPoint x: 1547, startPoint y: 262, endPoint x: 1538, endPoint y: 291, distance: 30.4
click at [1547, 262] on icon at bounding box center [1553, 260] width 21 height 21
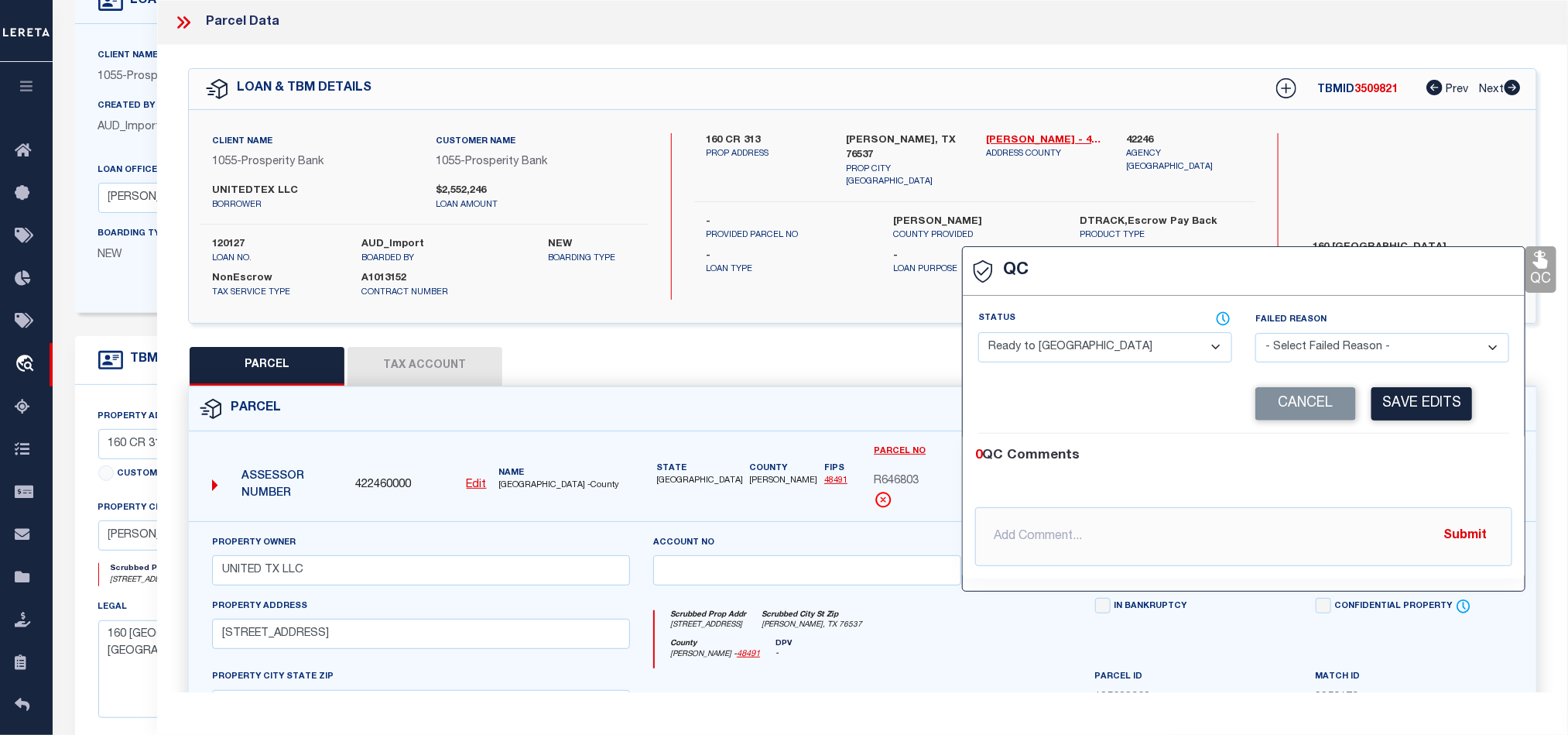
drag, startPoint x: 1101, startPoint y: 358, endPoint x: 1113, endPoint y: 361, distance: 12.4
click at [1101, 358] on select "- Select Status - Ready to QC Correct Incorrect" at bounding box center [1105, 347] width 254 height 30
select select "COR"
drag, startPoint x: 1459, startPoint y: 476, endPoint x: 1449, endPoint y: 435, distance: 42.2
click at [1459, 476] on div "0 QC Comments @Aakash Patel @Abdul Muzain @Adams, Pamela S @Adhikary Rinki @Agu…" at bounding box center [1244, 506] width 562 height 120
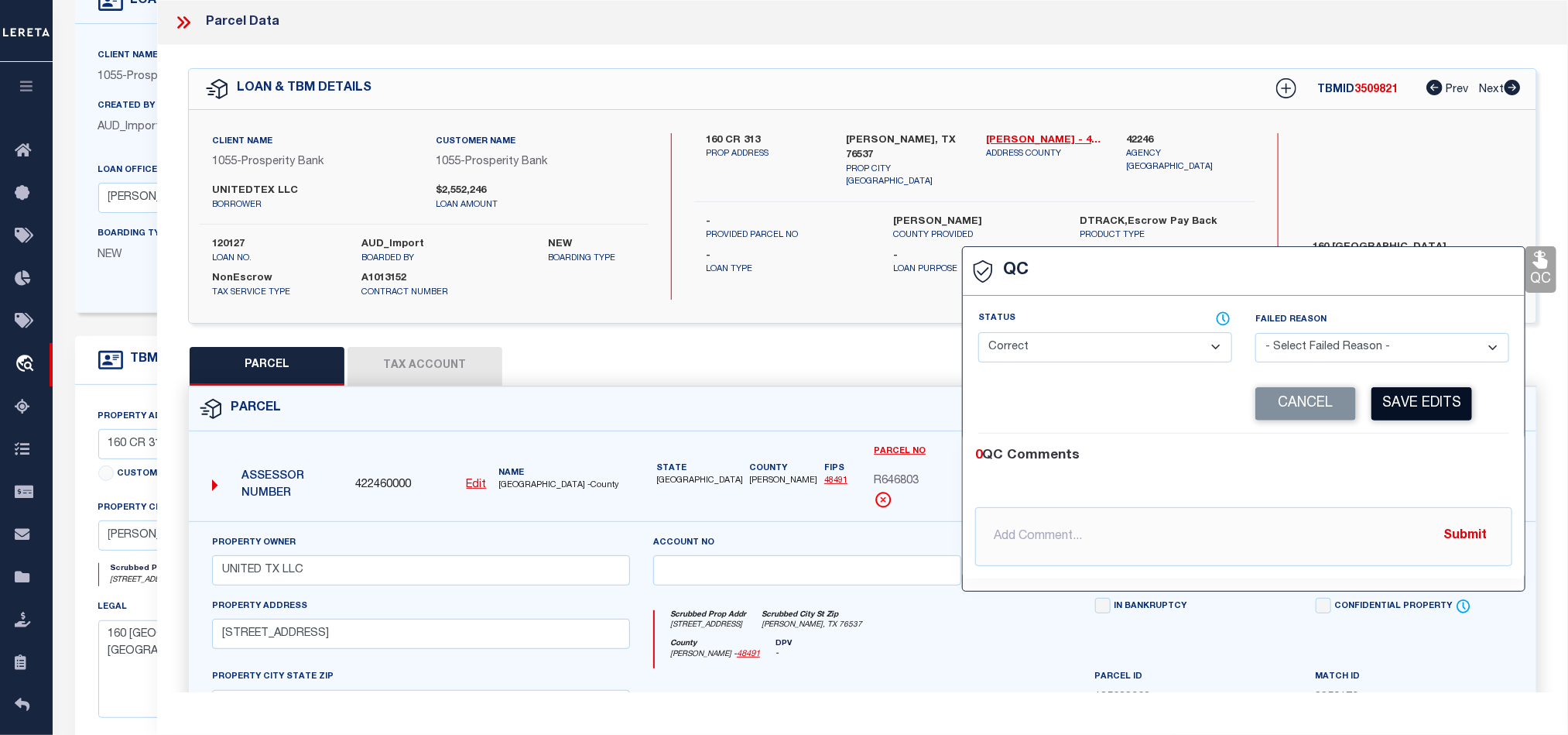
click at [1431, 408] on button "Save Edits" at bounding box center [1422, 403] width 101 height 33
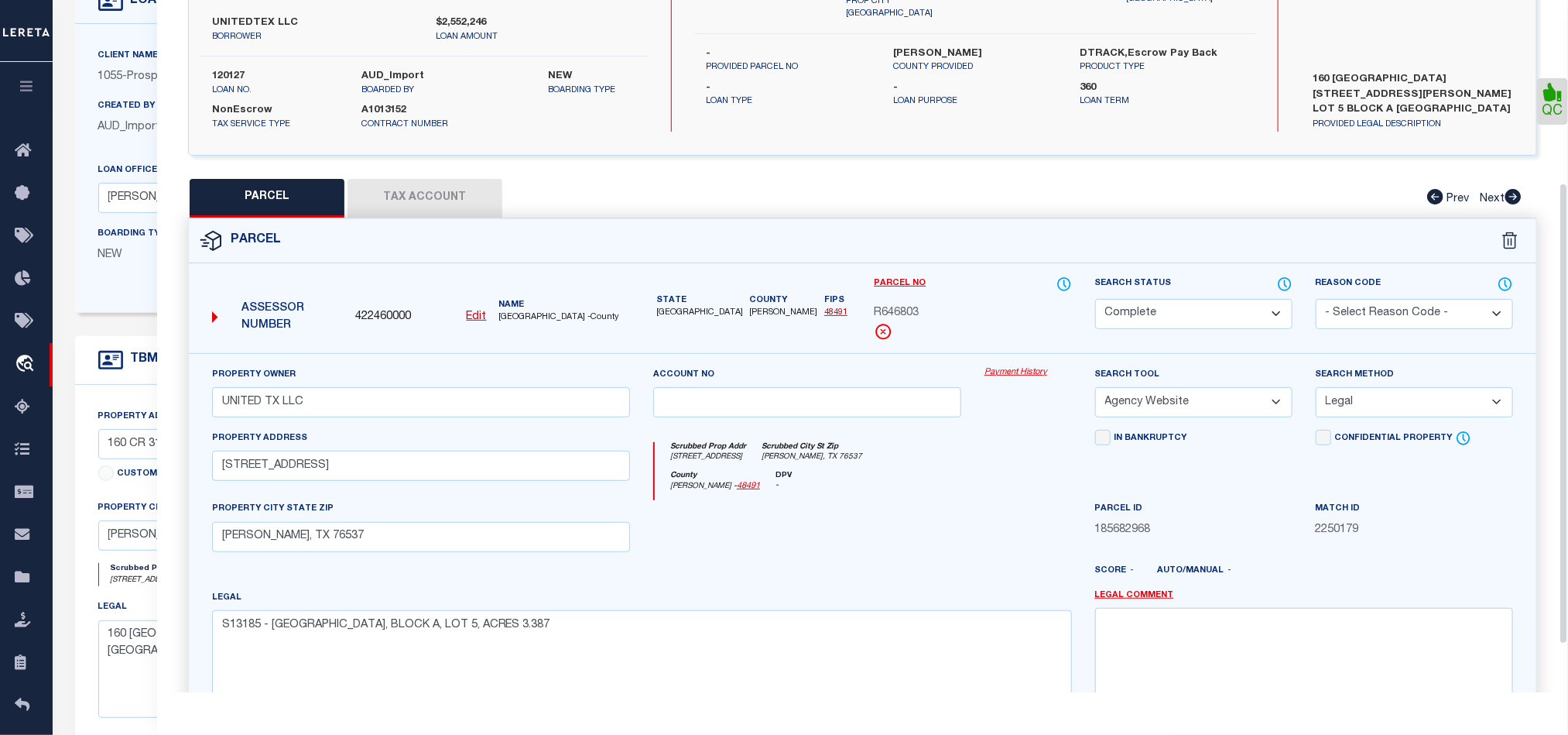
scroll to position [346, 0]
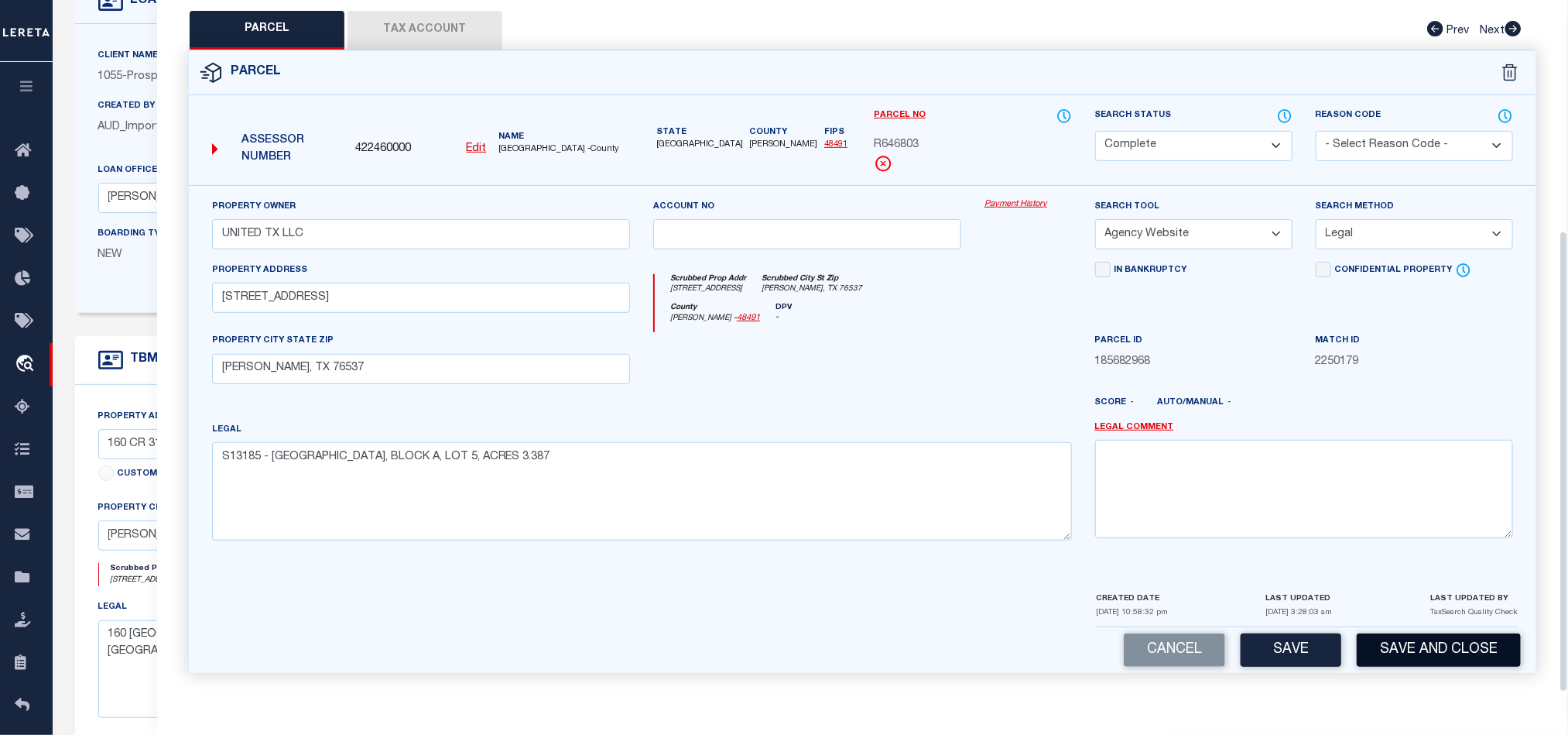
click at [1424, 646] on button "Save and Close" at bounding box center [1439, 650] width 164 height 33
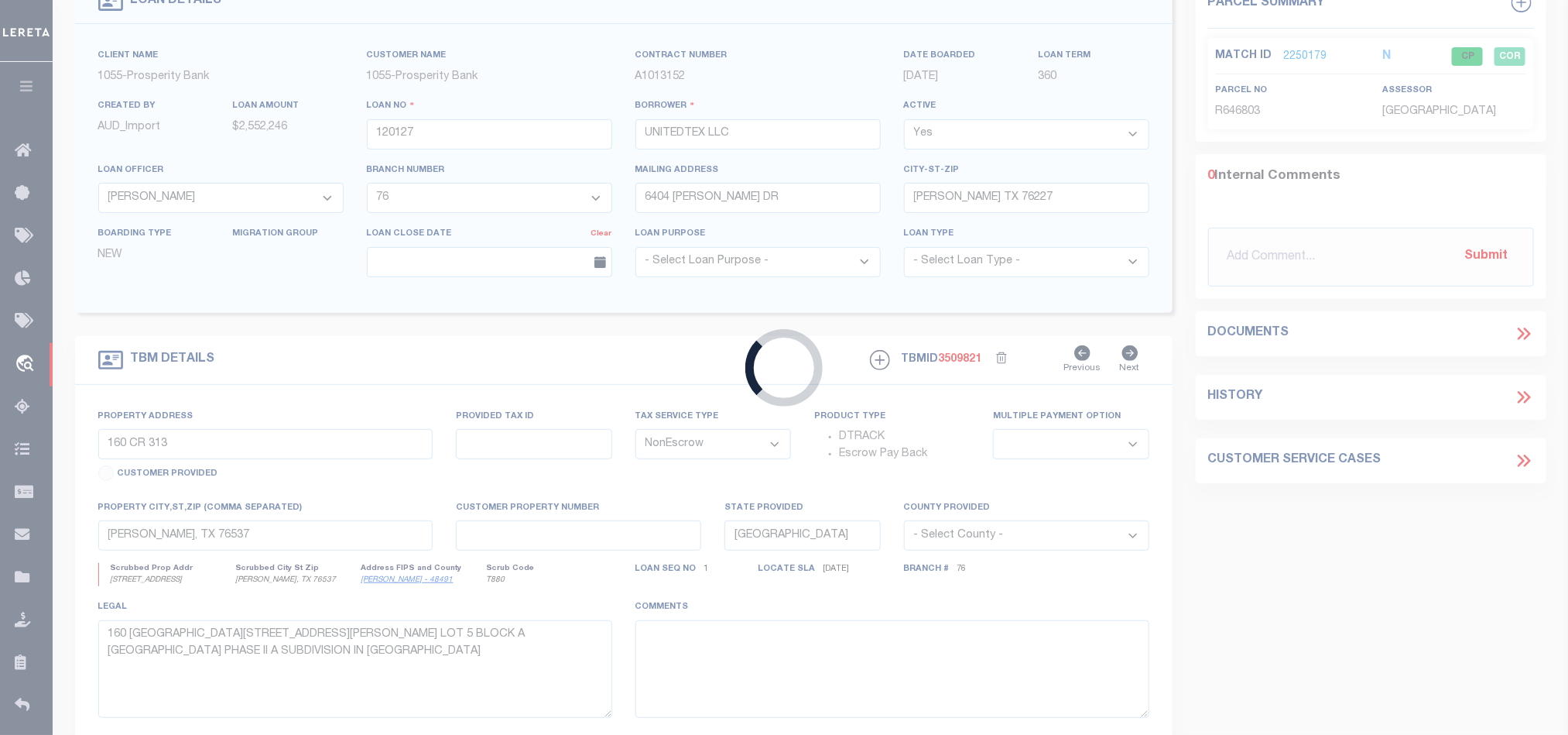
select select
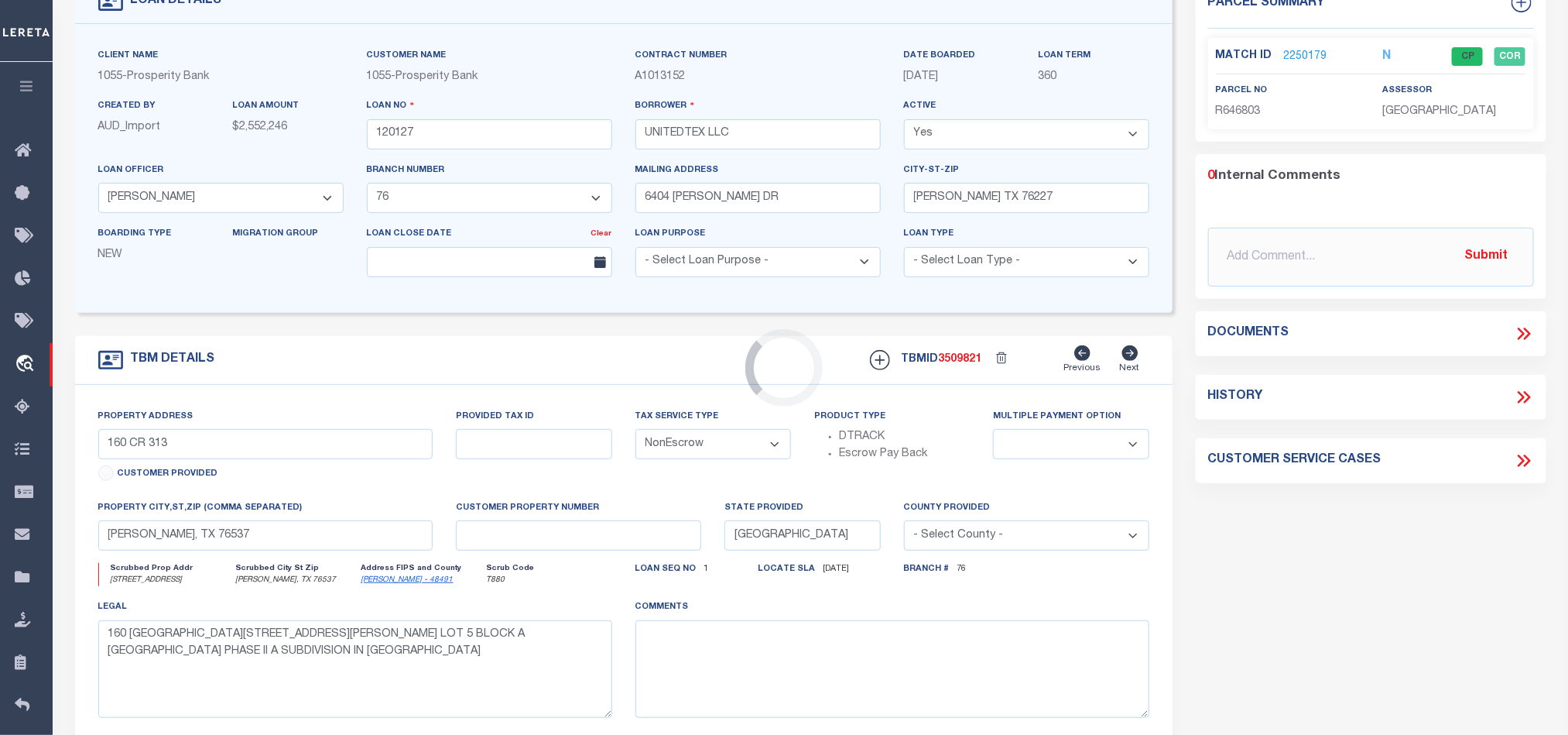
select select "21048"
select select "3993"
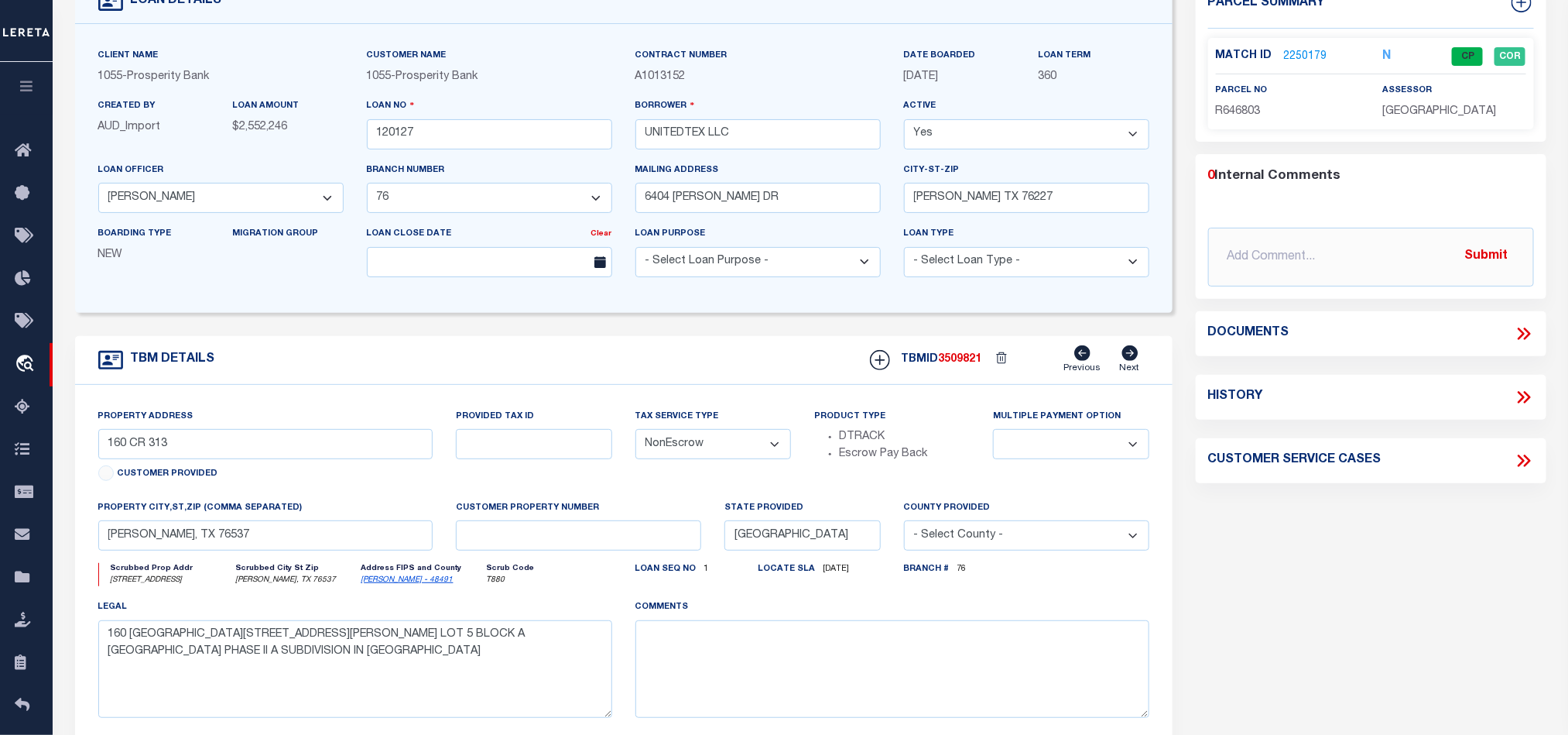
select select
click at [477, 131] on input "120127" at bounding box center [489, 134] width 245 height 30
click at [960, 363] on span "3509821" at bounding box center [960, 359] width 44 height 11
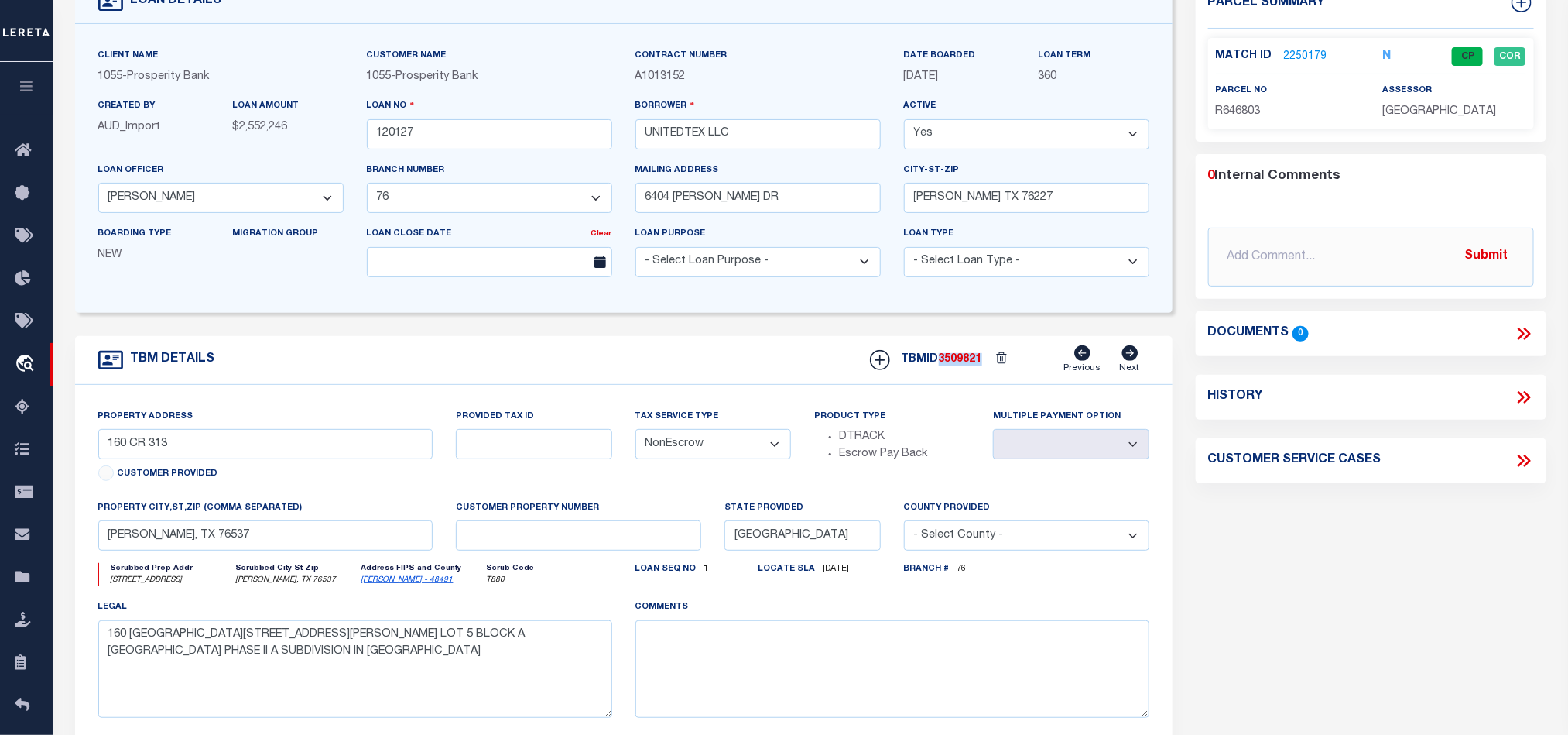
click at [960, 363] on span "3509821" at bounding box center [960, 359] width 44 height 11
copy span "3509821"
click at [1405, 106] on span "WILLIAMSON COUNTY" at bounding box center [1439, 111] width 114 height 11
drag, startPoint x: 1405, startPoint y: 105, endPoint x: 1380, endPoint y: 117, distance: 27.7
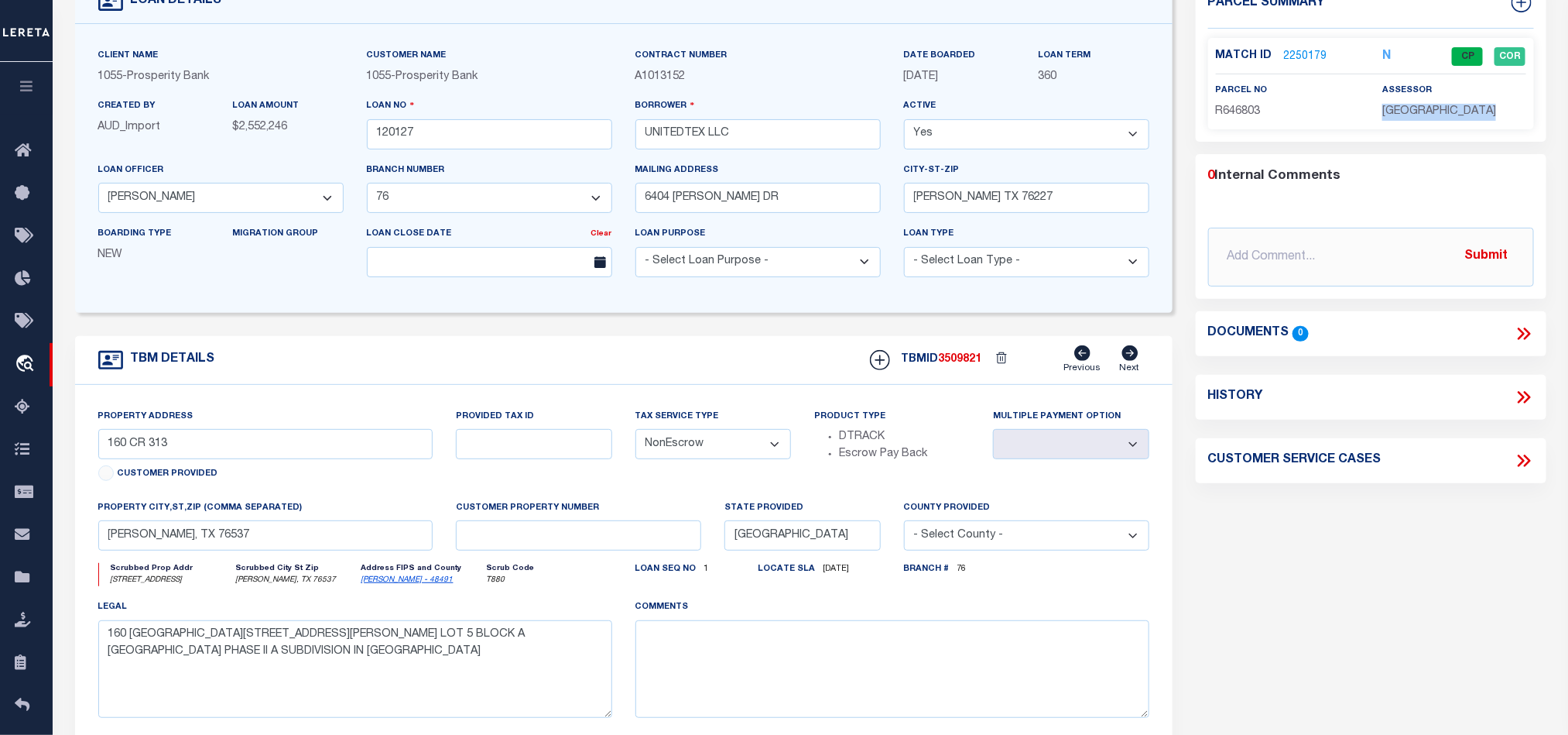
click at [1406, 106] on span "WILLIAMSON COUNTY" at bounding box center [1439, 111] width 114 height 11
copy div "WILLIAMSON COUNTY"
click at [1224, 112] on span "R646803" at bounding box center [1238, 111] width 45 height 11
copy span "R646803"
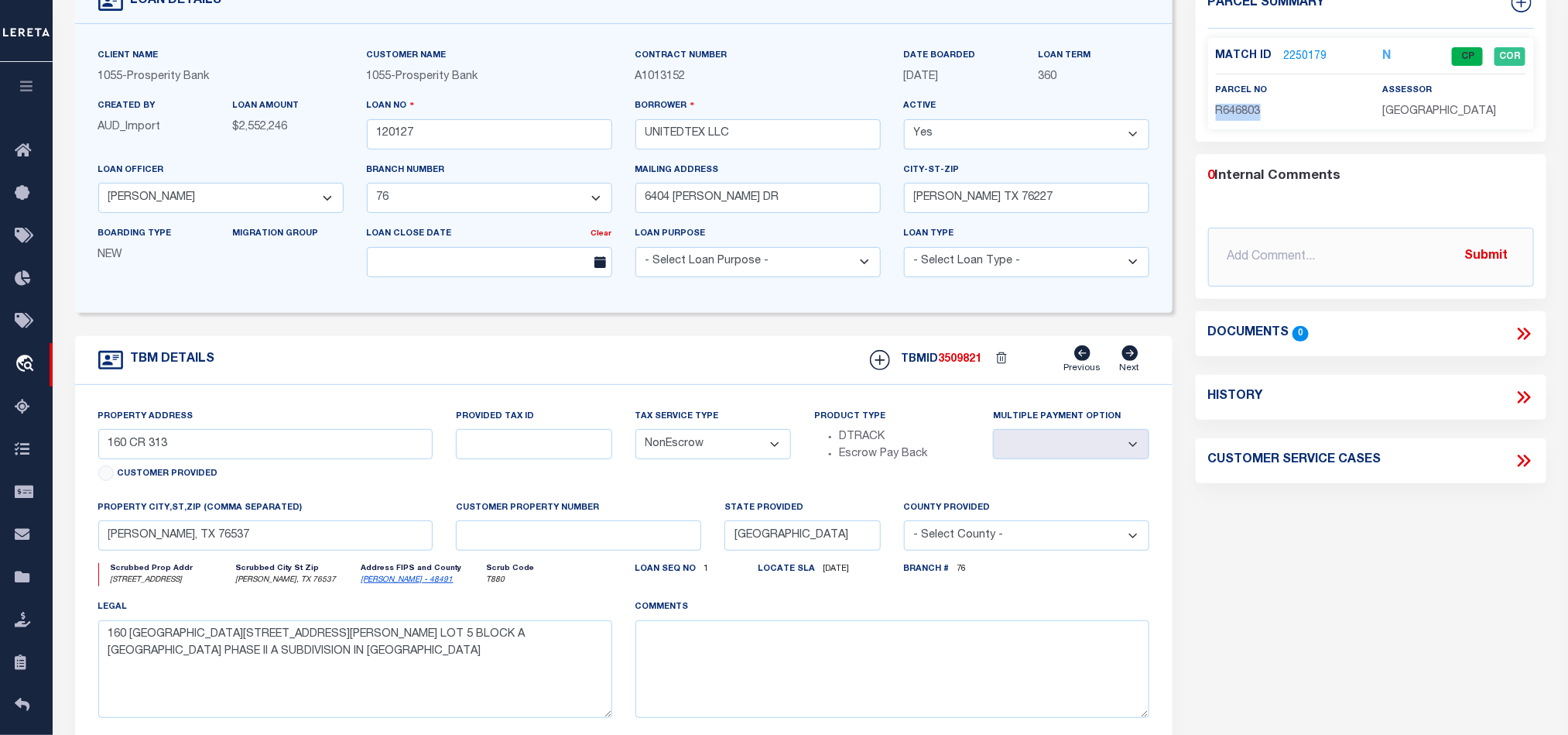
click at [602, 360] on div "TBM DETAILS TBMID 3509821 Previous Next" at bounding box center [624, 360] width 1098 height 49
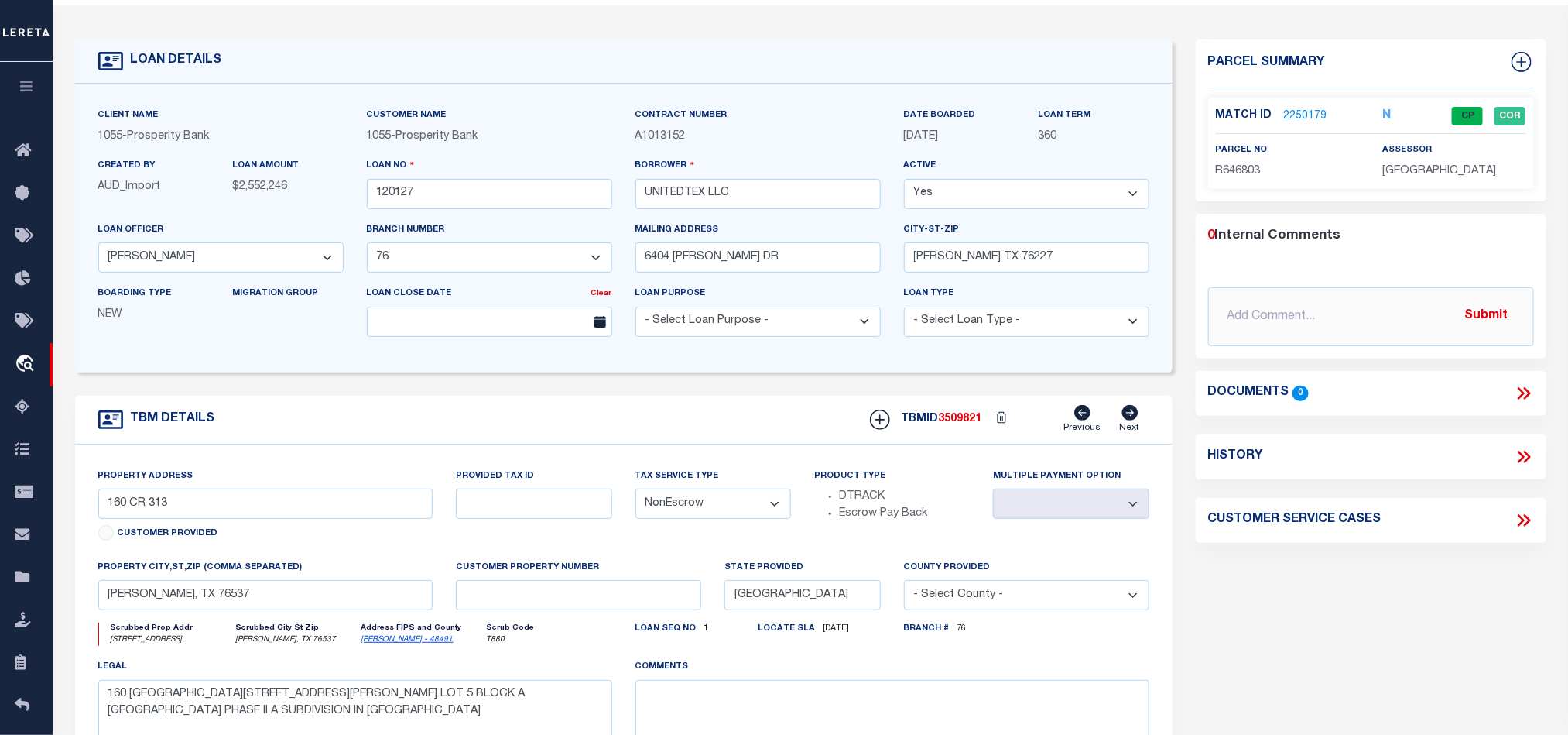
scroll to position [0, 0]
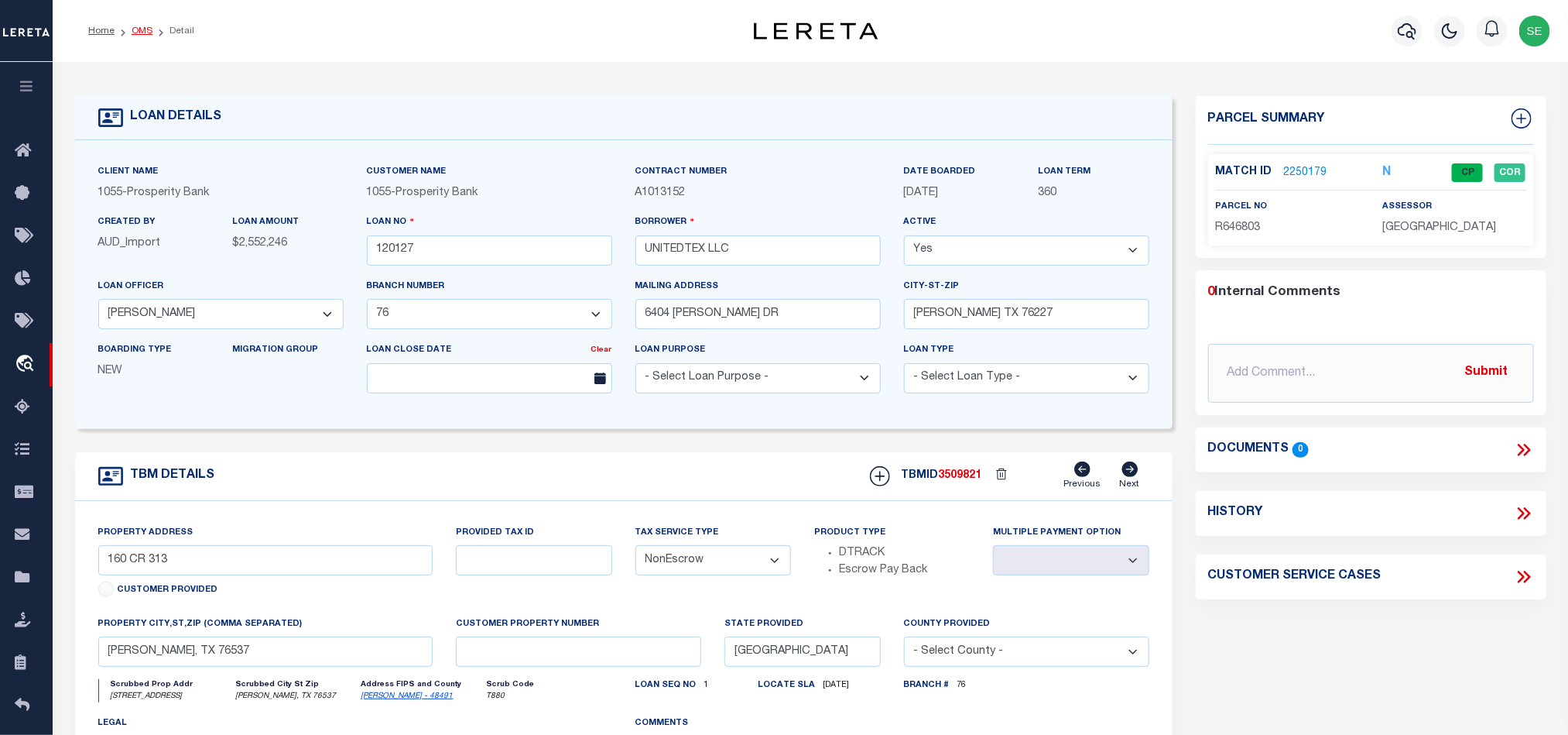
click at [142, 33] on link "OMS" at bounding box center [142, 31] width 21 height 9
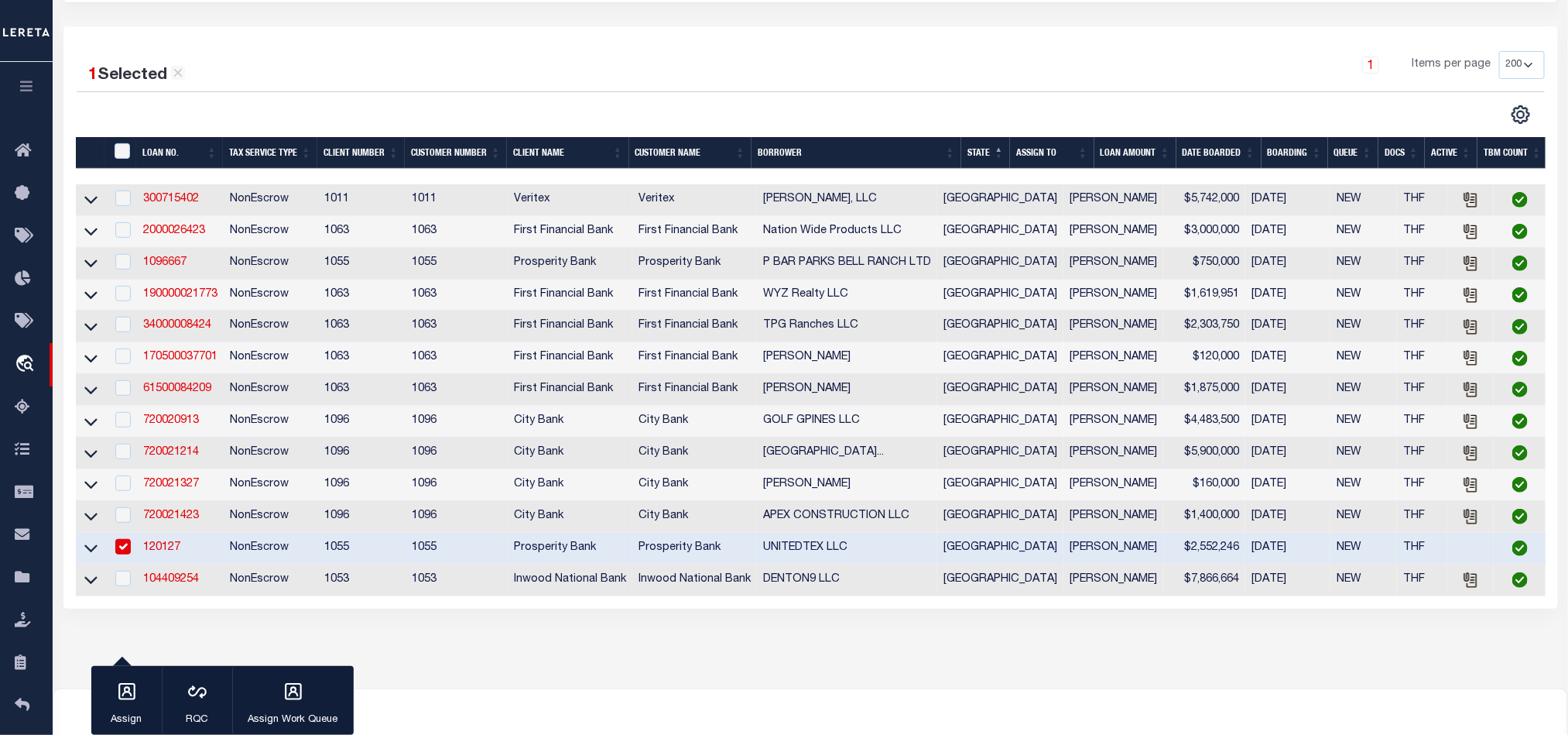
scroll to position [232, 0]
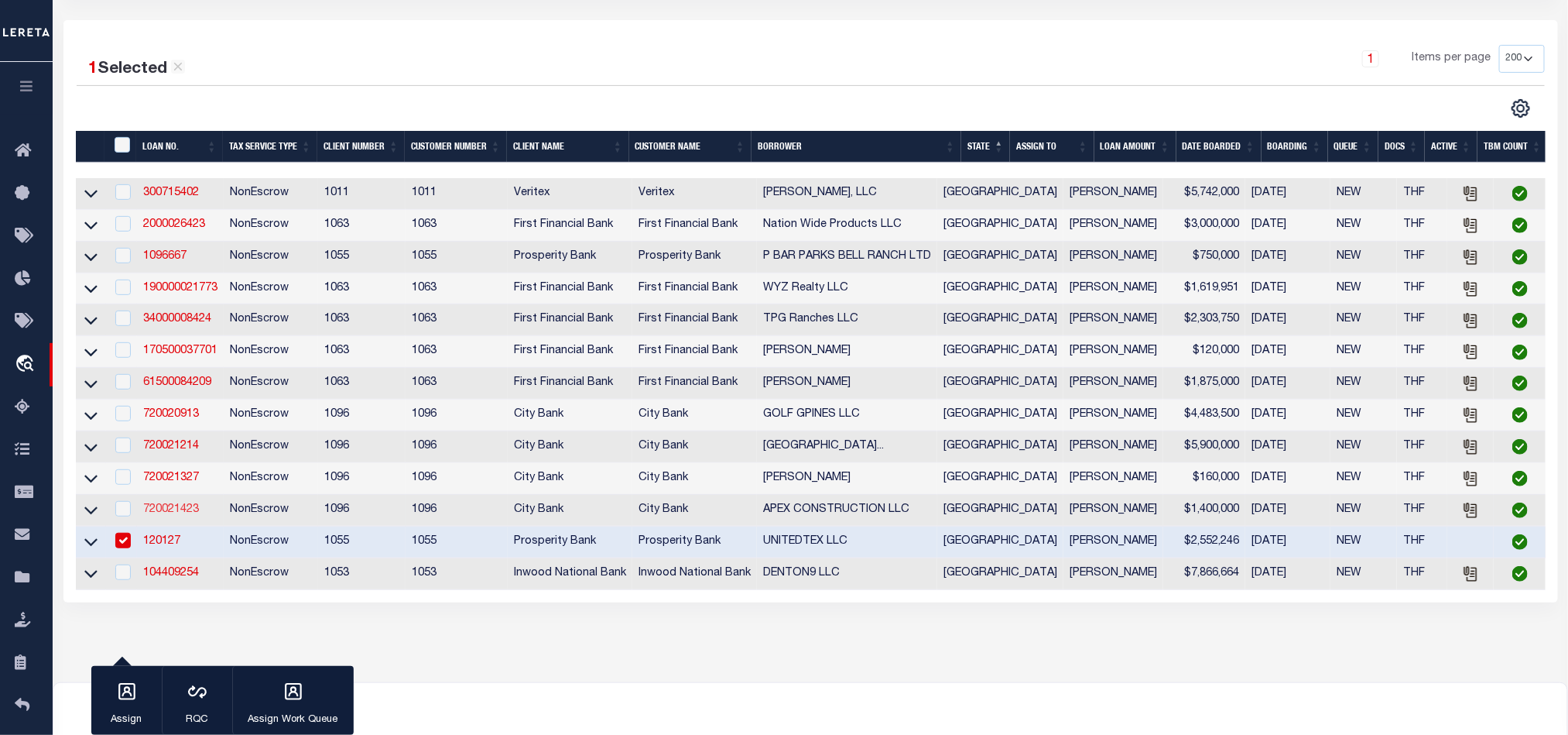
click at [162, 514] on link "720021423" at bounding box center [171, 509] width 56 height 11
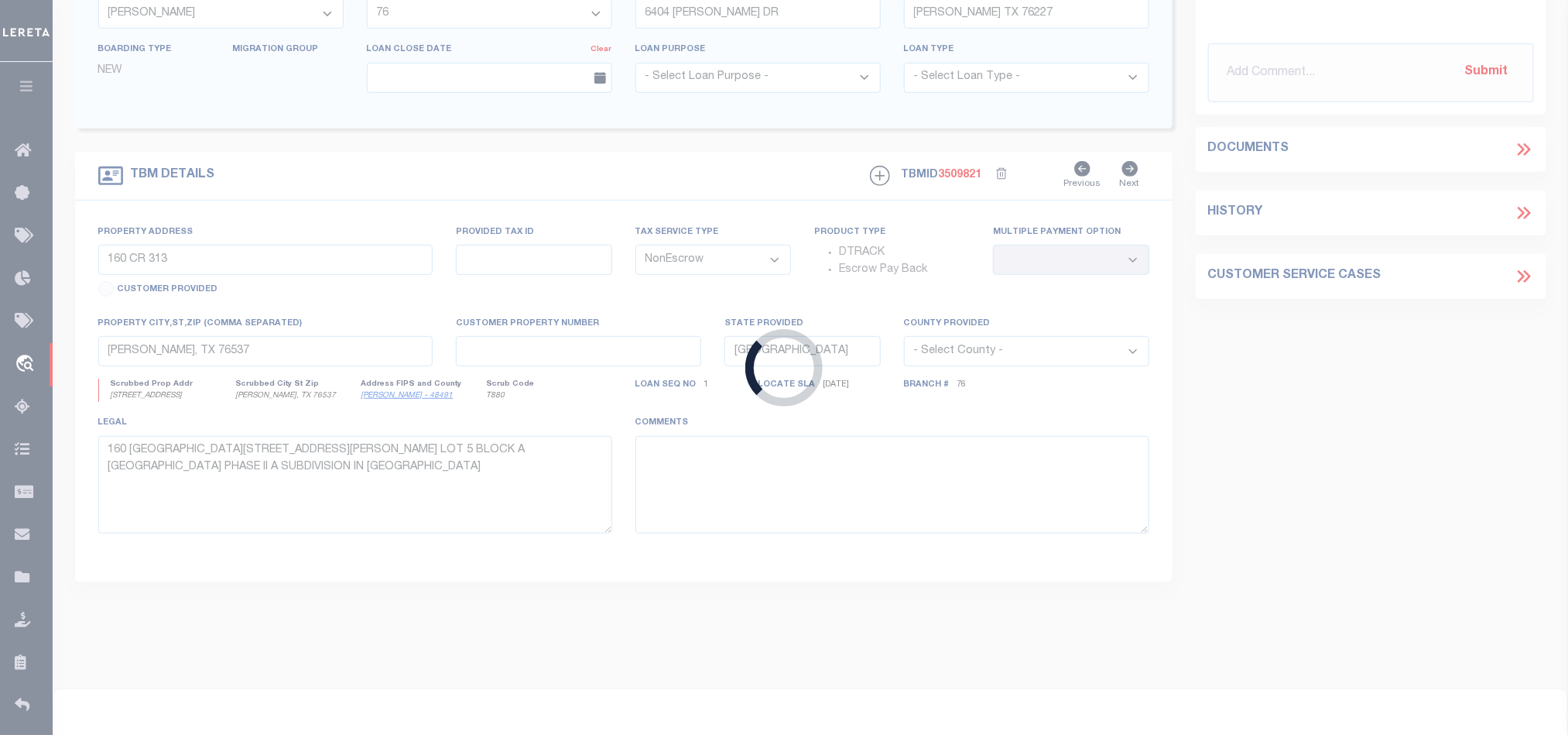
type input "720021423"
type input "APEX CONSTRUCTION LLC"
select select
select select "100"
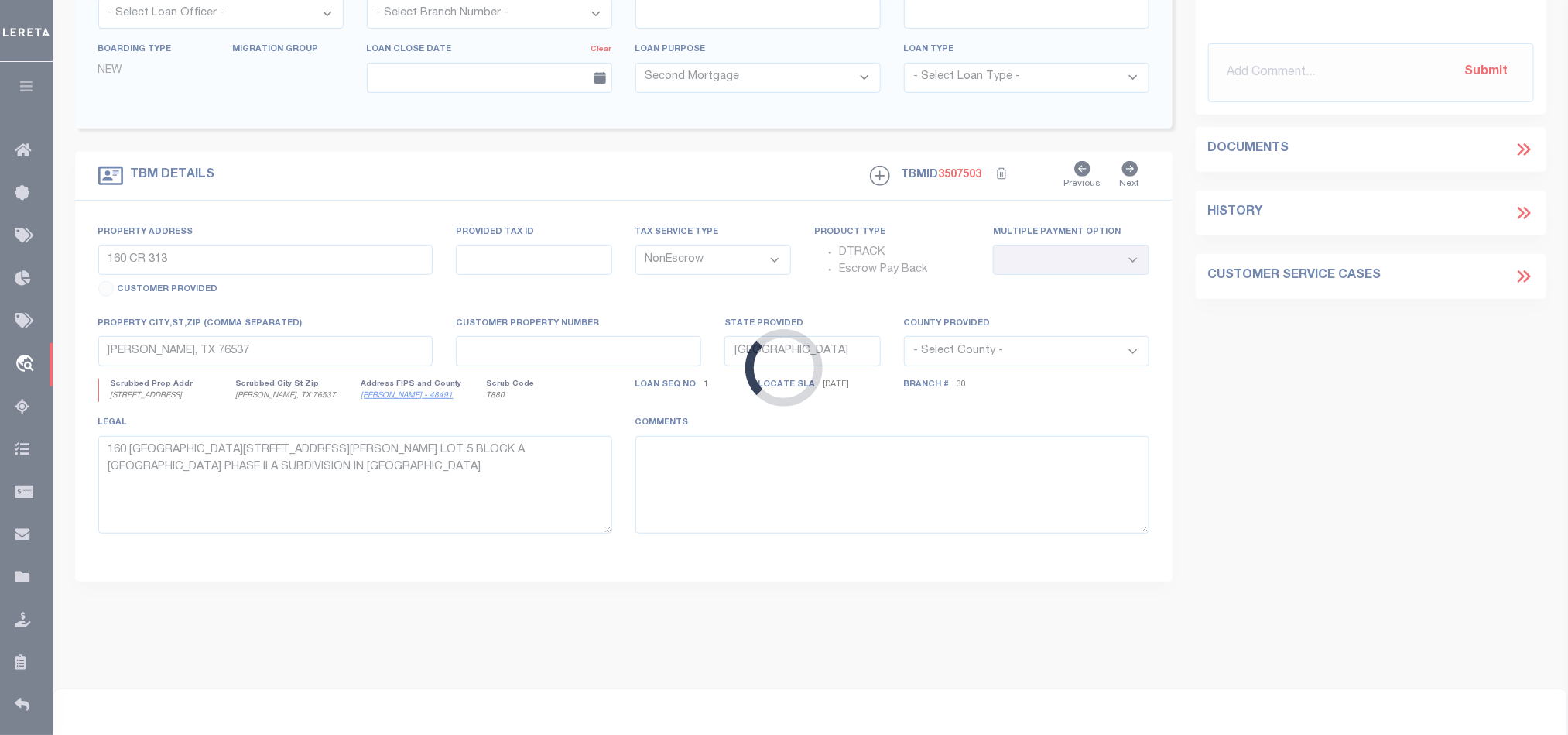
scroll to position [297, 0]
type input "4601 146TH ST"
type input "R328080"
select select
type input "LUBBOCK, TX 79424"
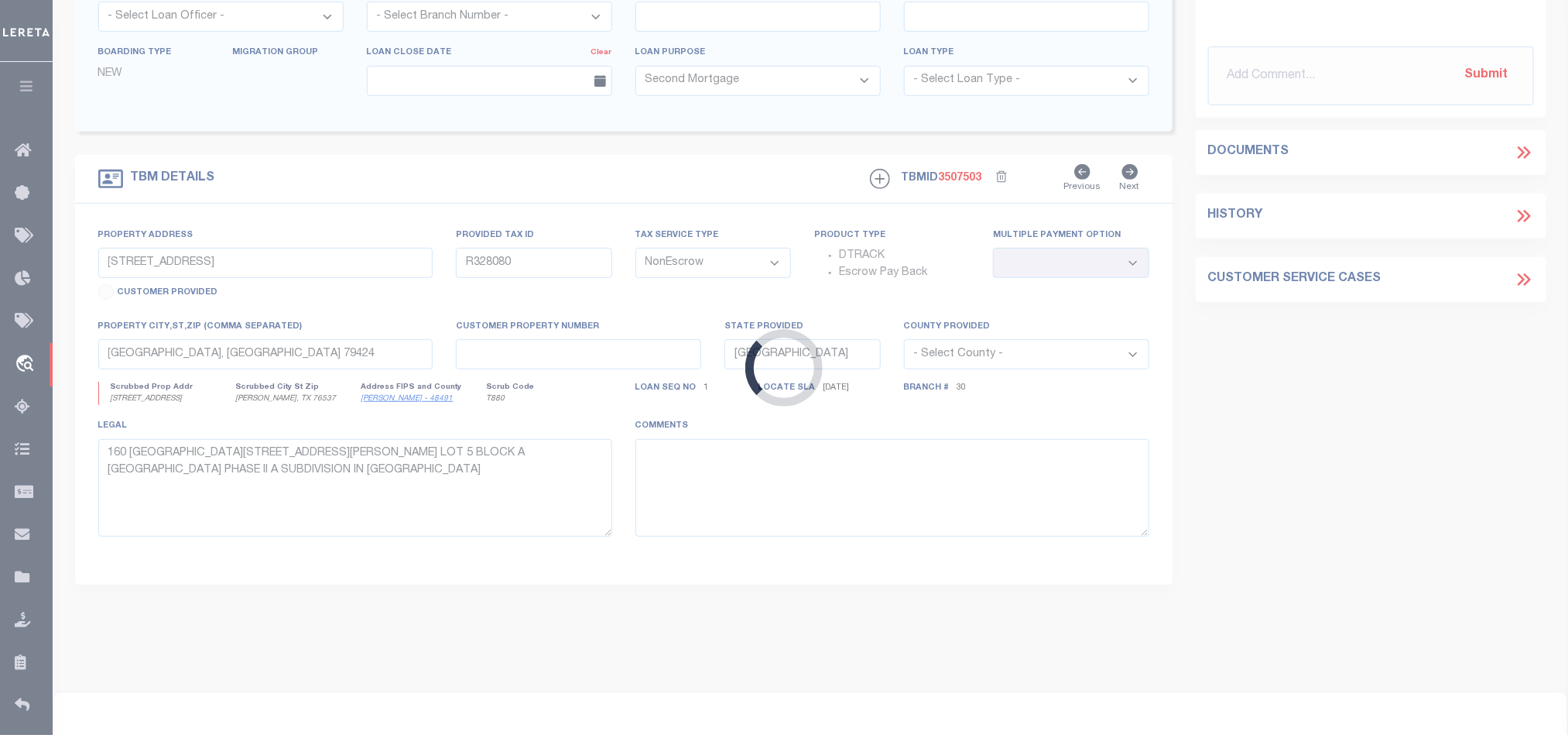
select select
select select "2782"
select select "1346"
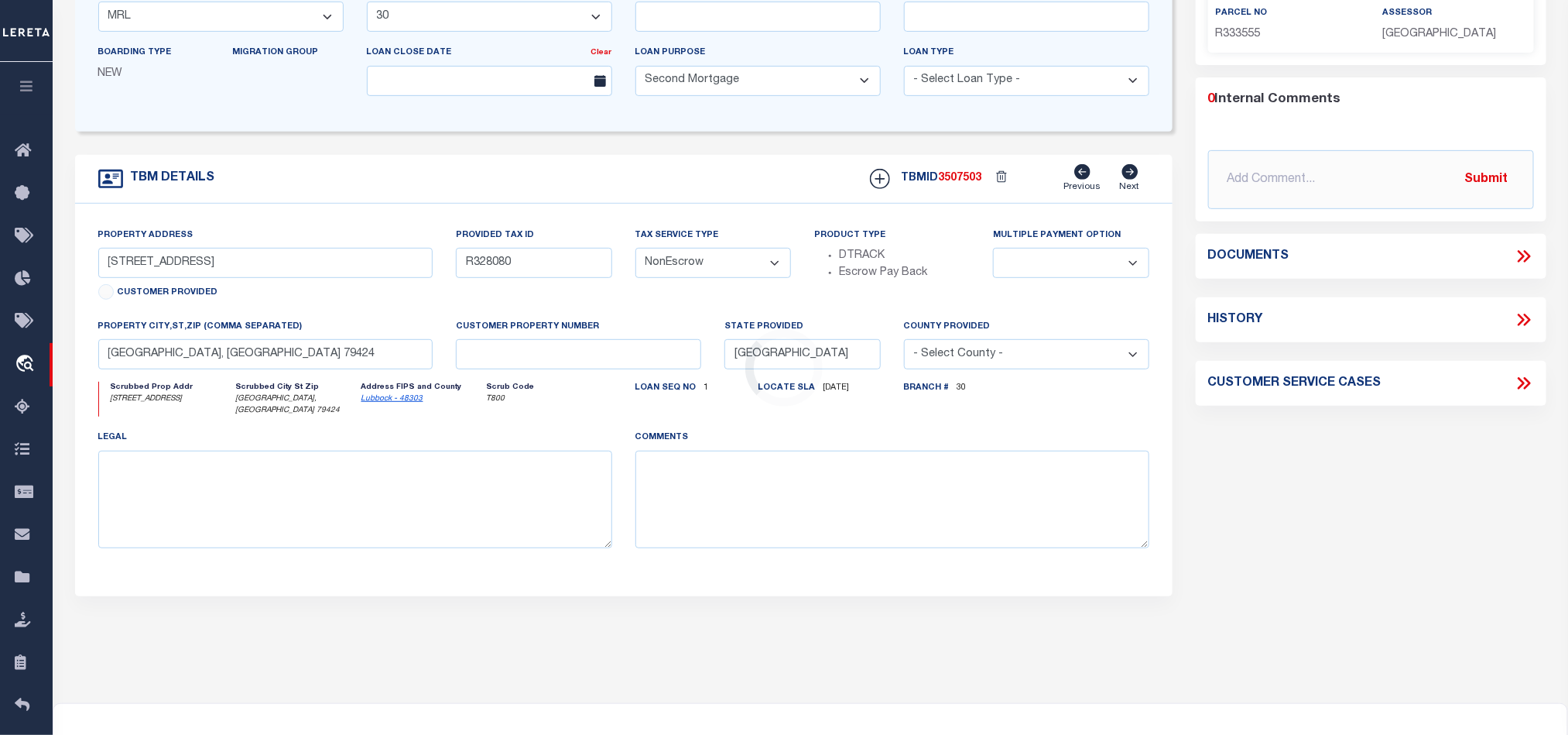
scroll to position [0, 0]
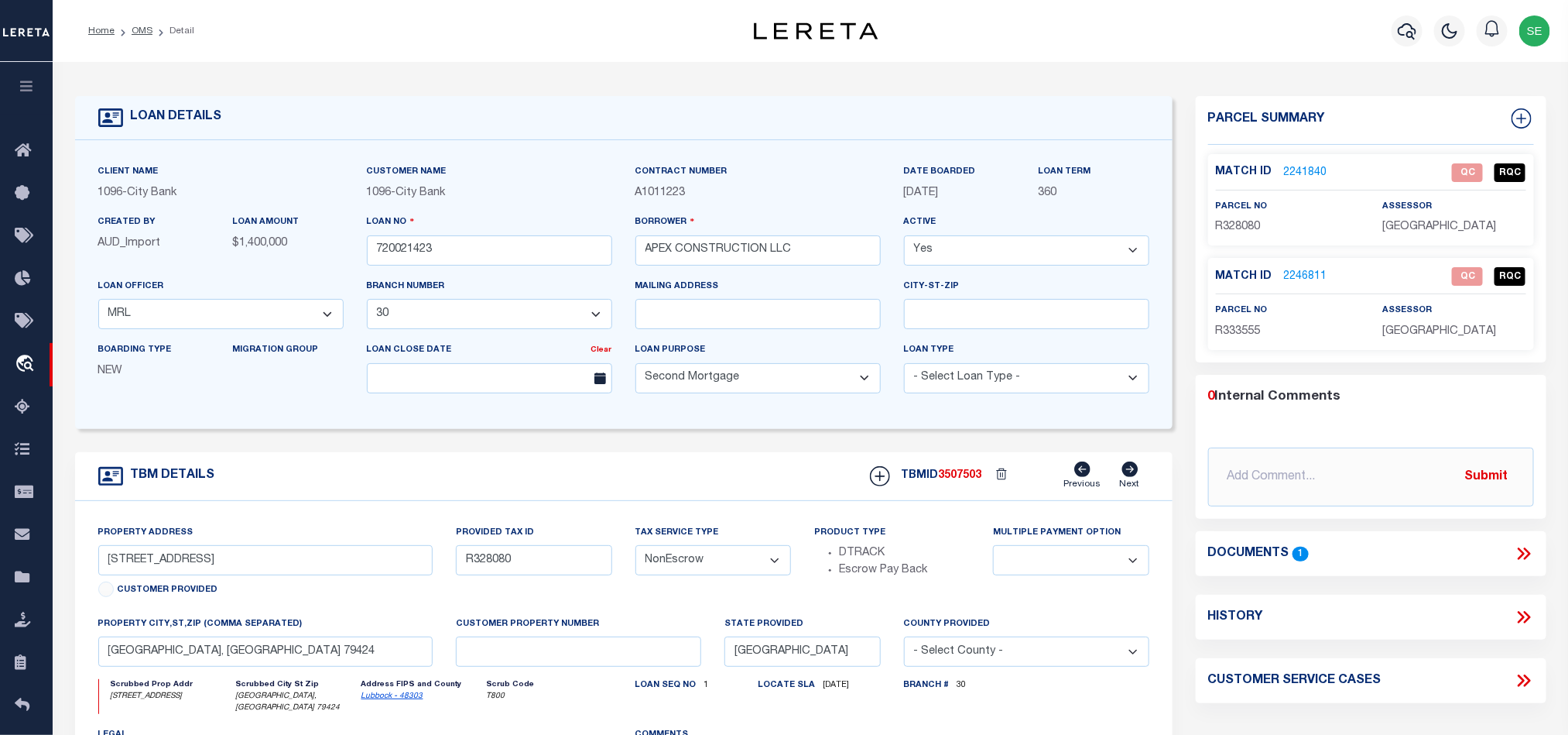
click at [1518, 556] on icon at bounding box center [1524, 554] width 21 height 21
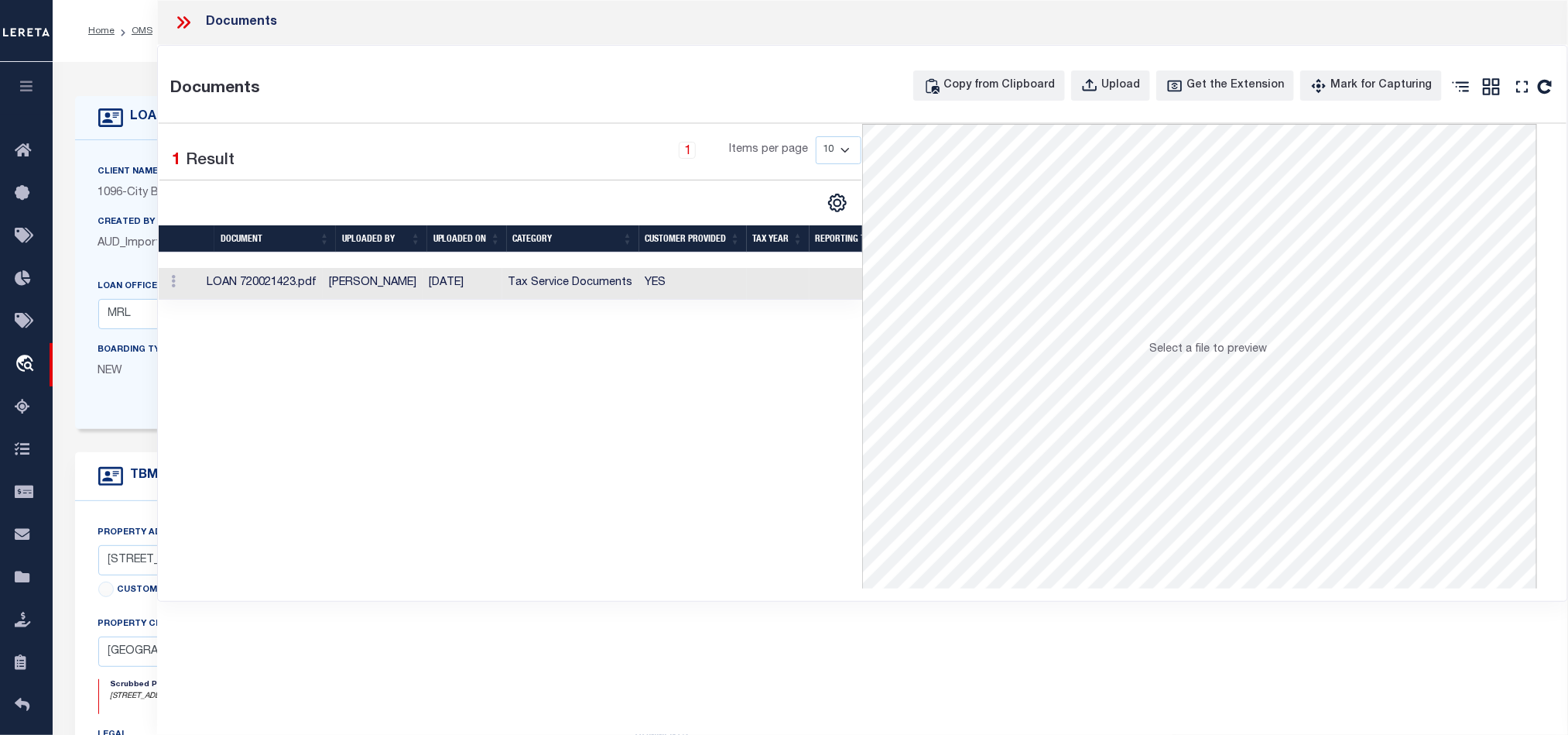
click at [662, 282] on td "YES" at bounding box center [693, 283] width 108 height 32
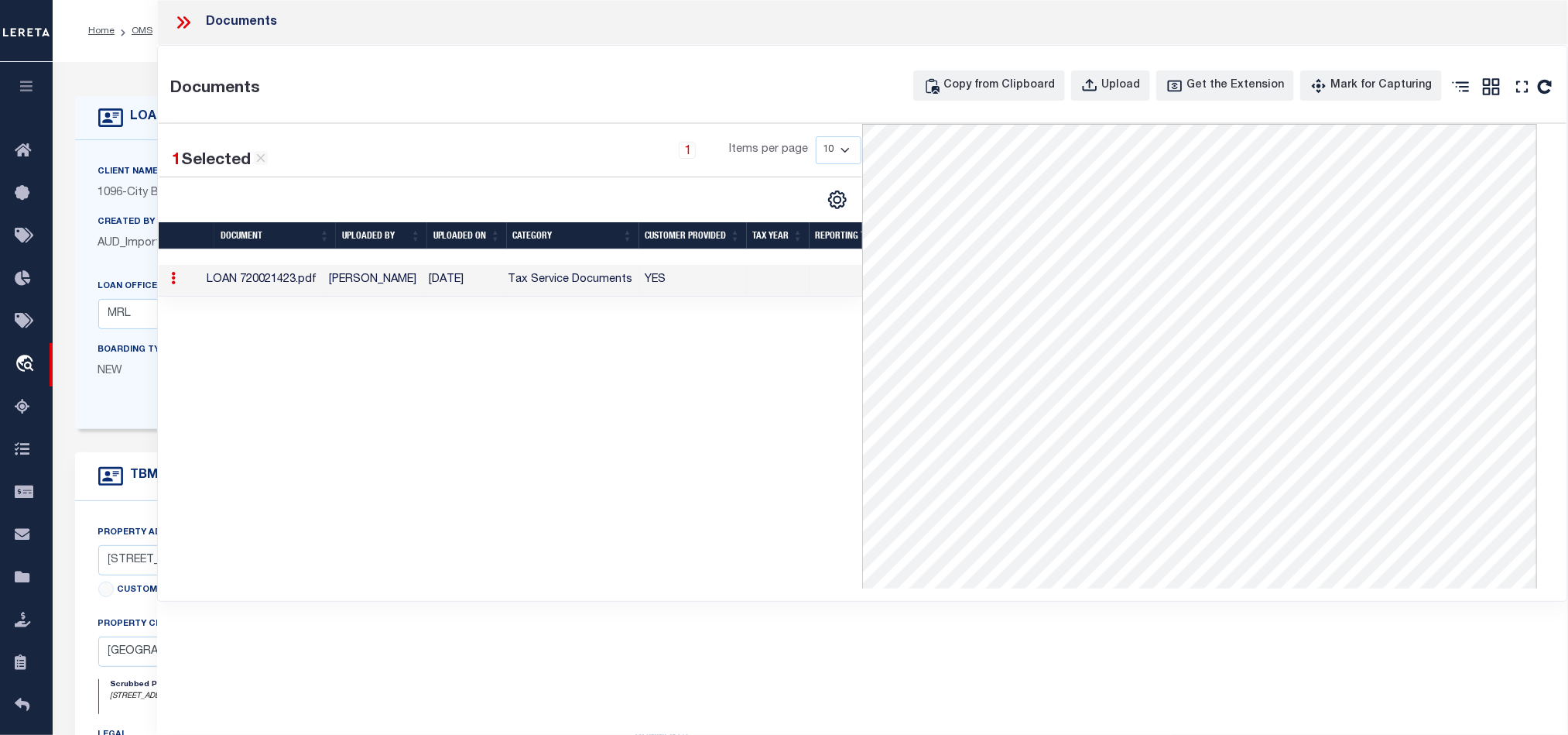
click at [189, 17] on icon at bounding box center [184, 22] width 21 height 21
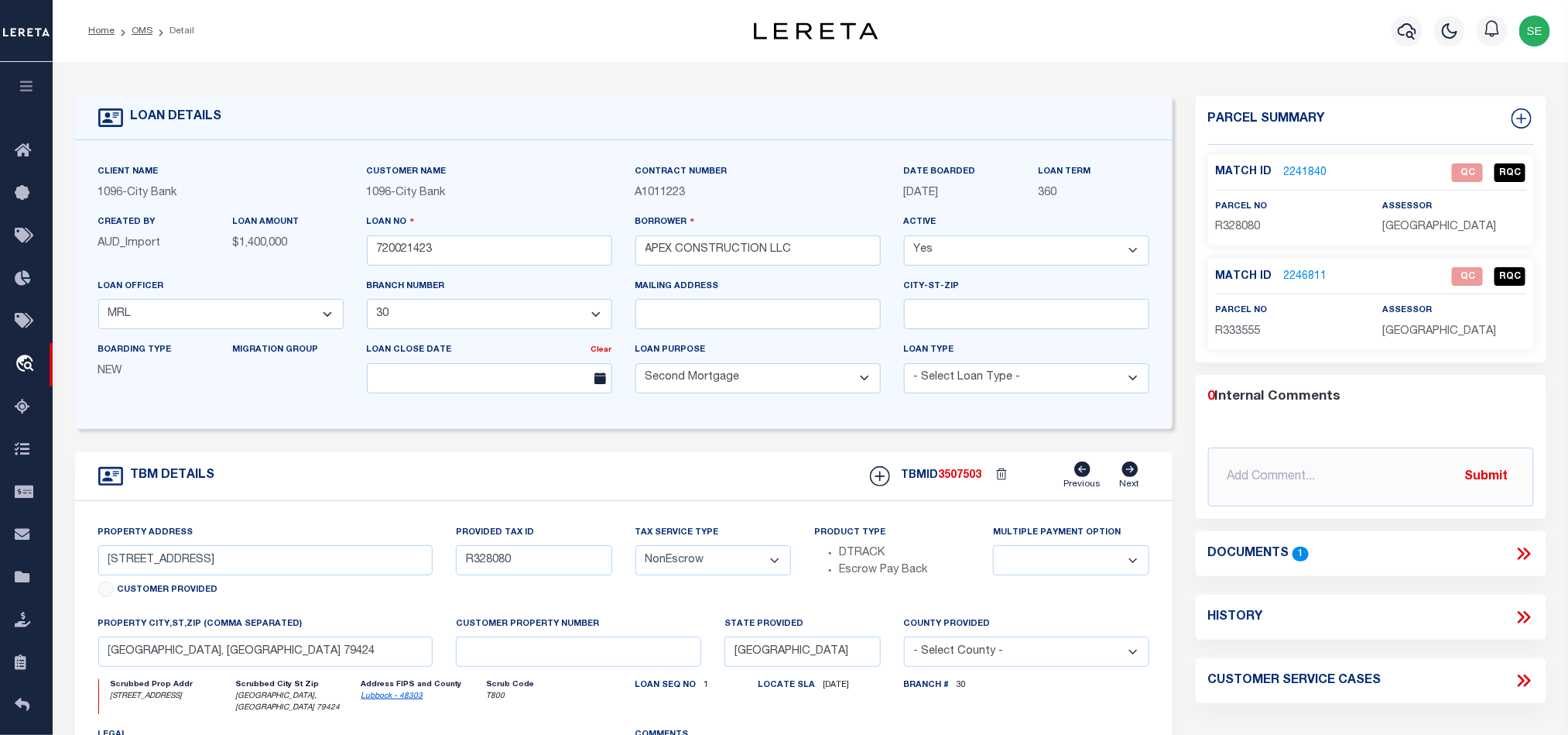
click at [1216, 234] on p "R328080" at bounding box center [1288, 227] width 144 height 17
click at [1233, 226] on span "R328080" at bounding box center [1238, 226] width 45 height 11
copy span "R328080"
click at [1294, 172] on link "2241840" at bounding box center [1306, 173] width 44 height 16
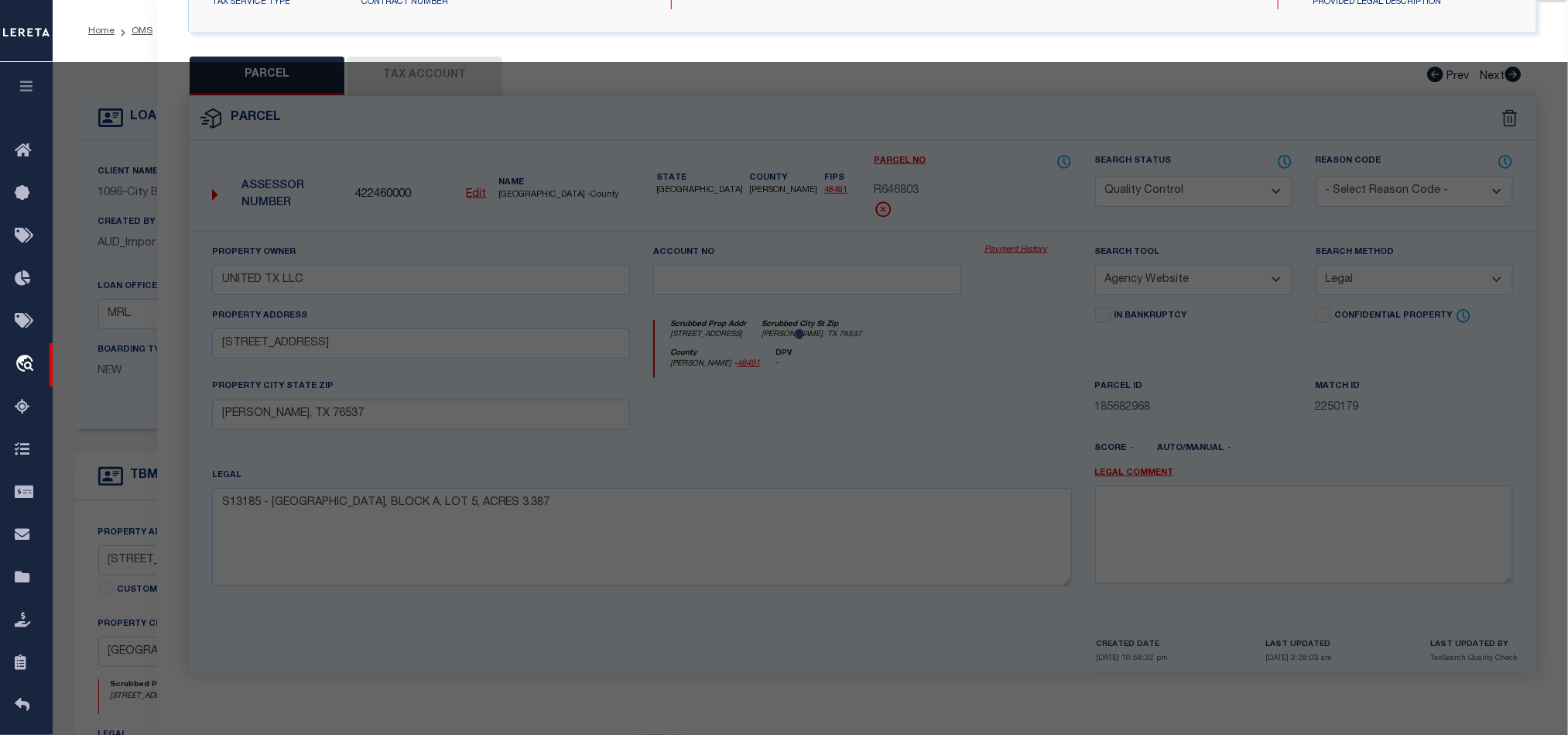
select select "AS"
select select
checkbox input "false"
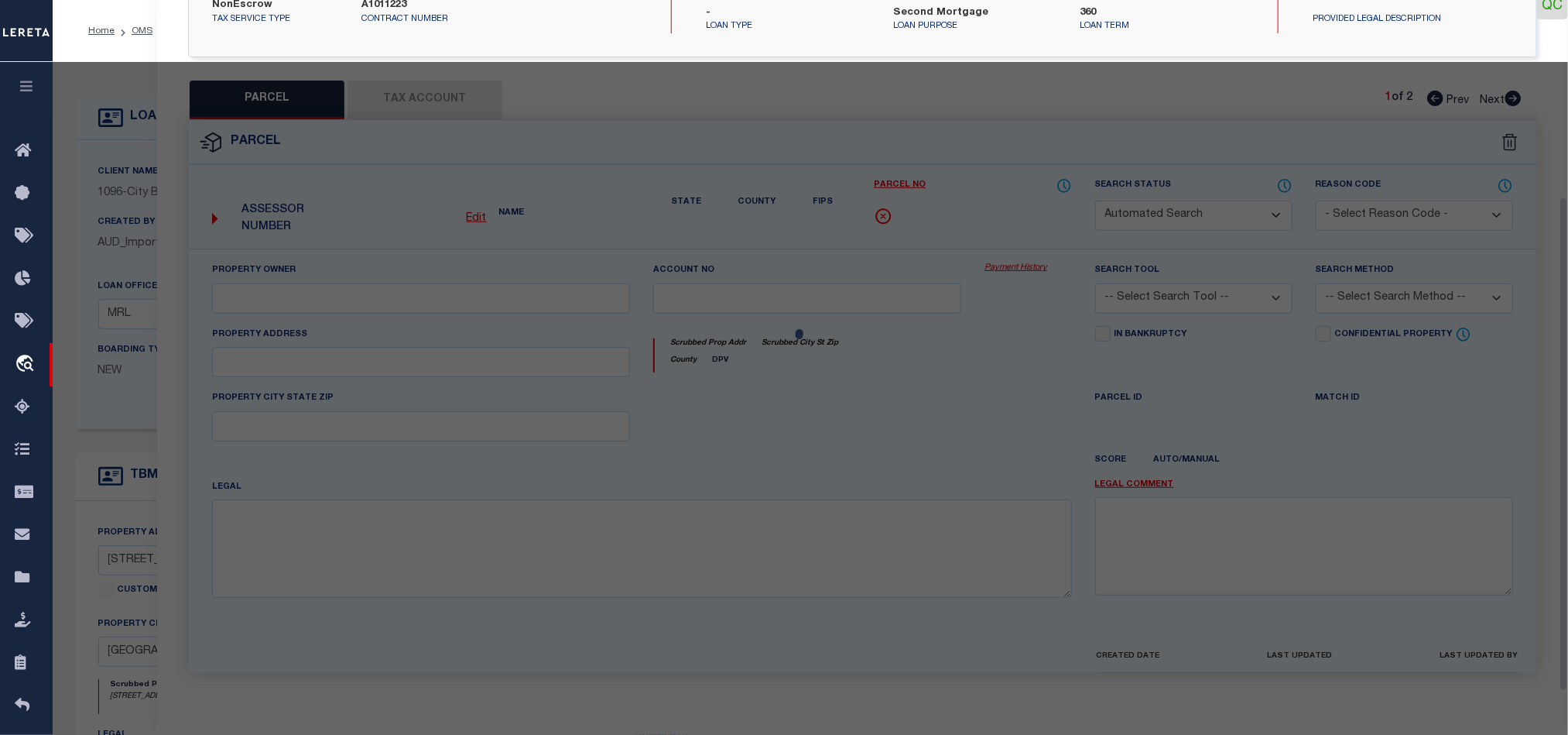
select select "QC"
type input "146TH & QUAKER LLC"
select select "AGW"
select select "LEG"
type input "4601 146TH ST"
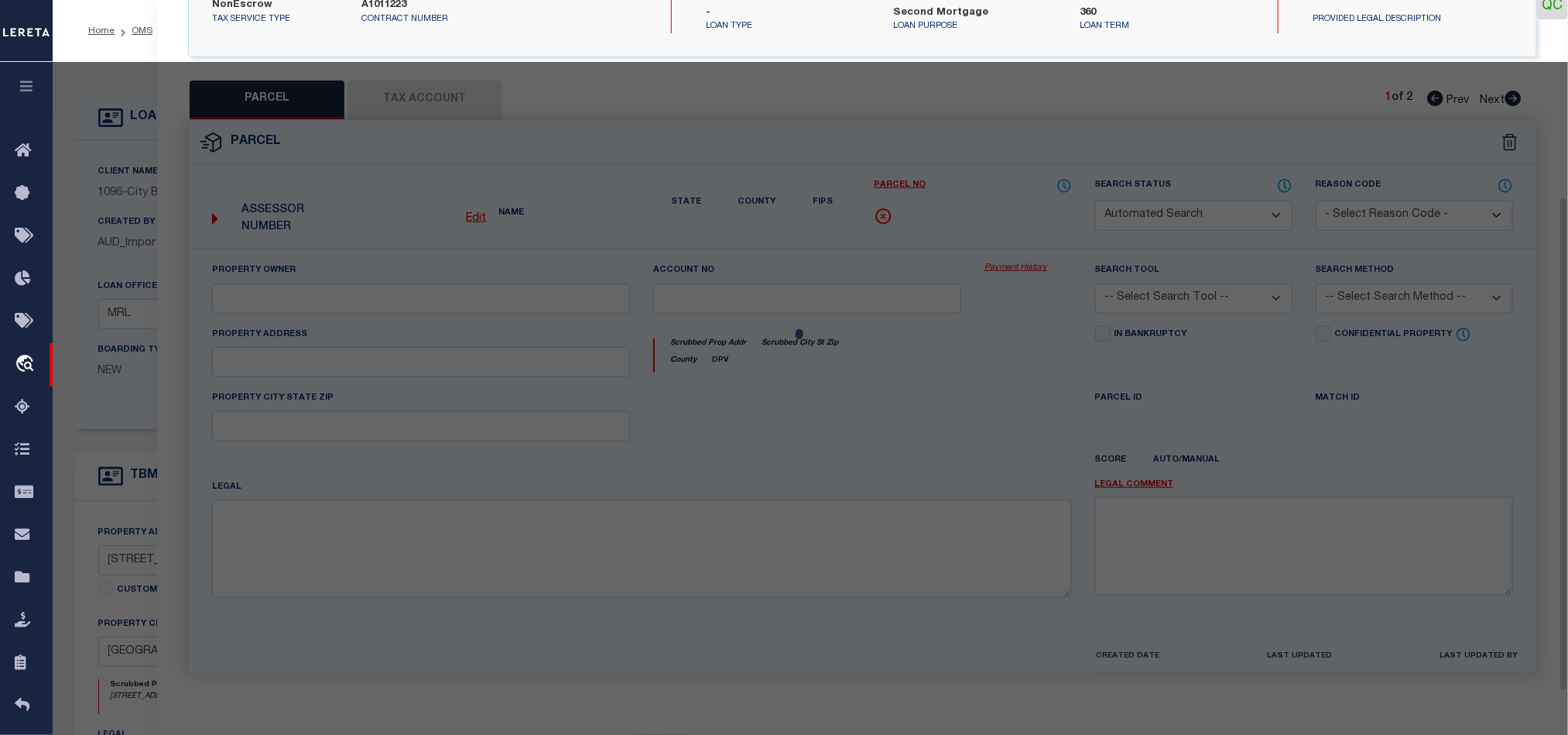
type input "LUBBOCK, TX 79424"
type textarea "BLK AK SEC 6 AB 760 TR A1 & A3C OF N/2 AC: 5.787"
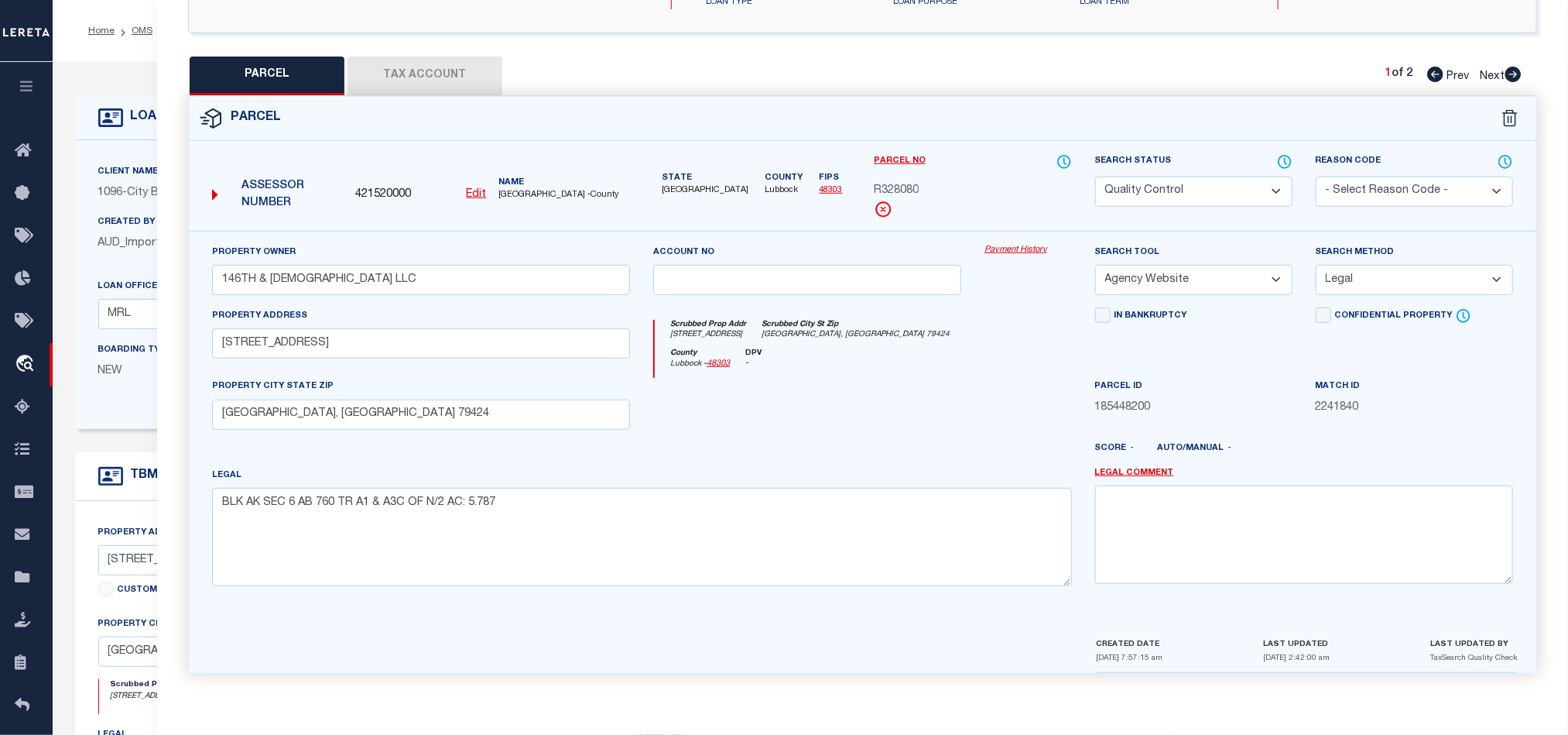
click at [896, 398] on div at bounding box center [807, 409] width 332 height 63
click at [447, 59] on button "Tax Account" at bounding box center [425, 75] width 155 height 38
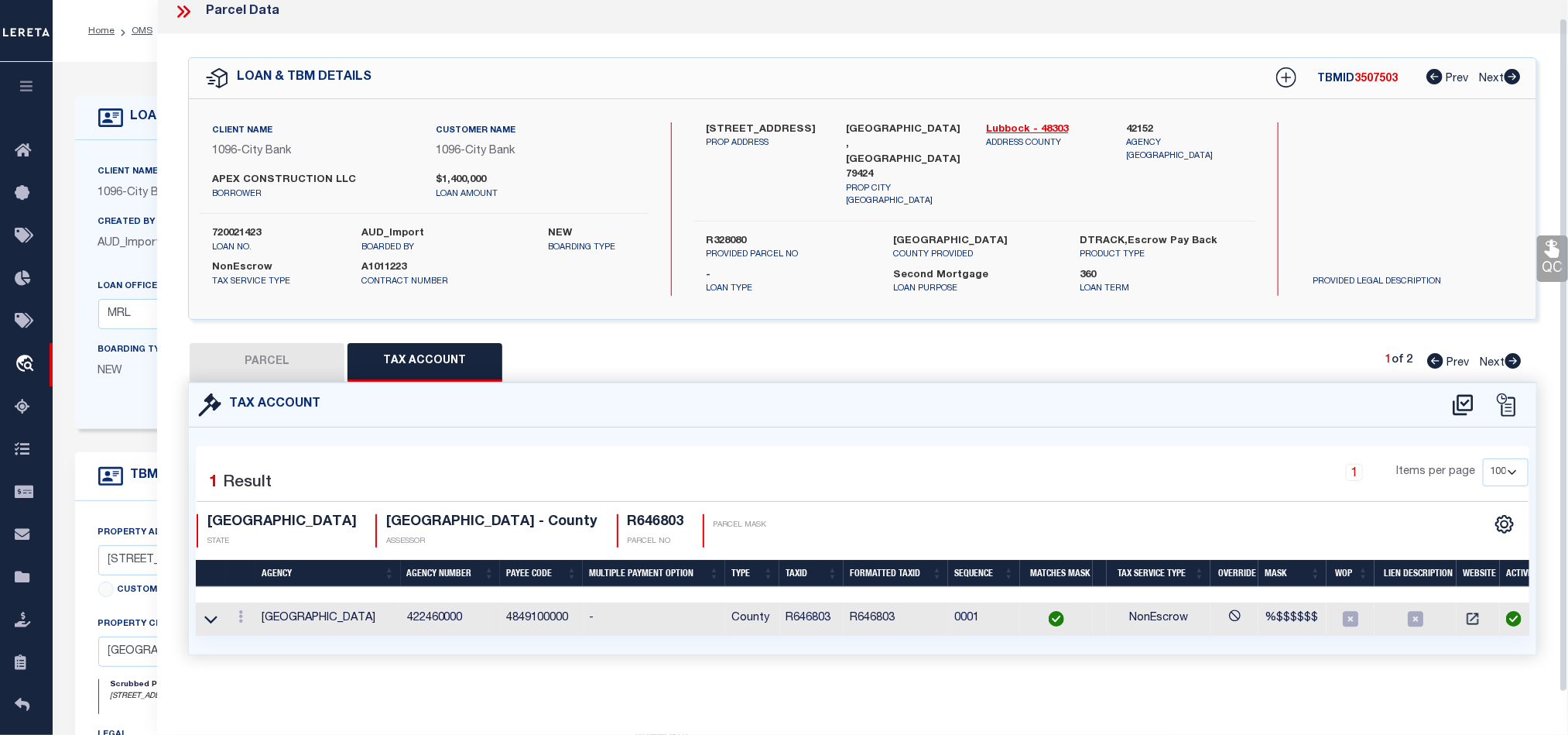
scroll to position [0, 0]
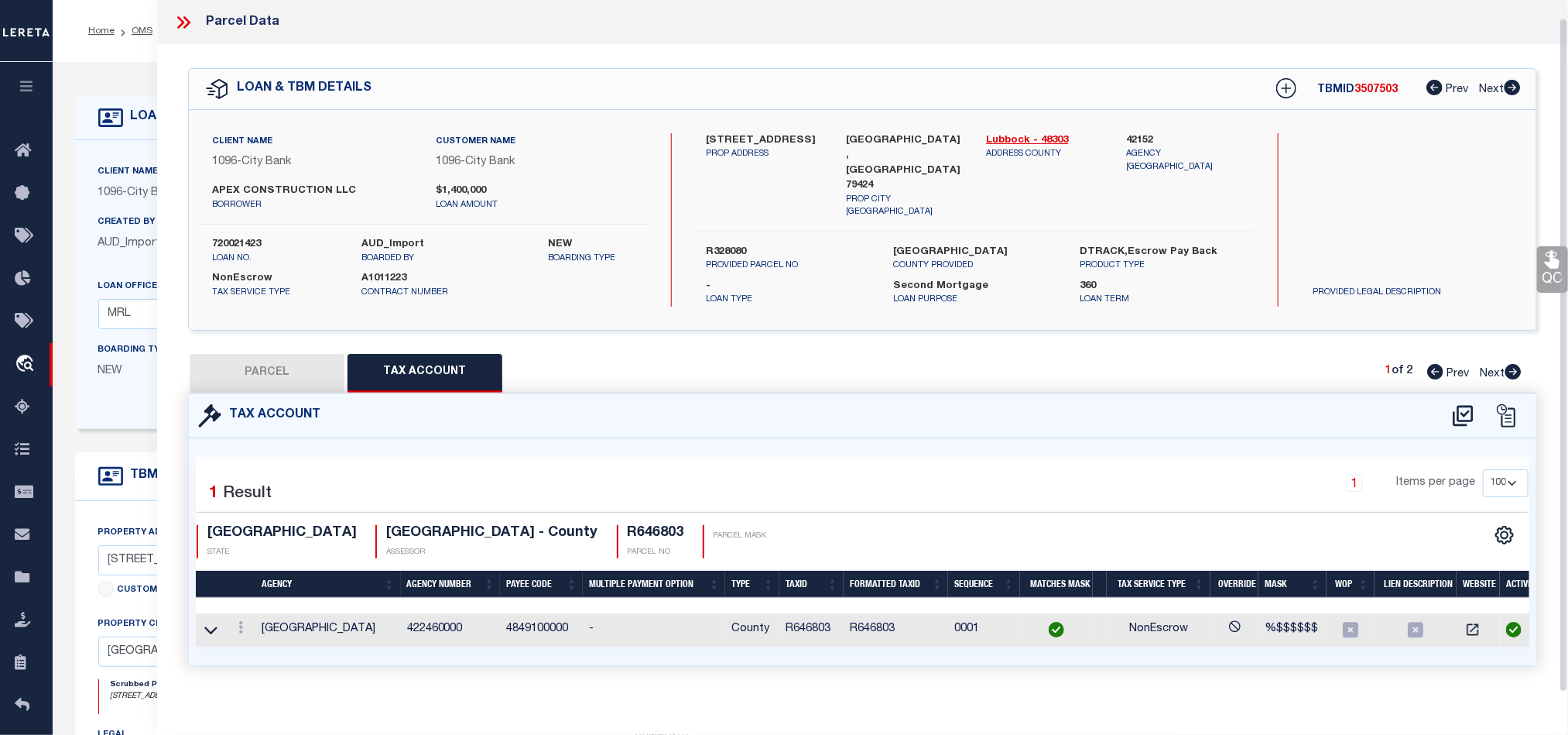
select select "100"
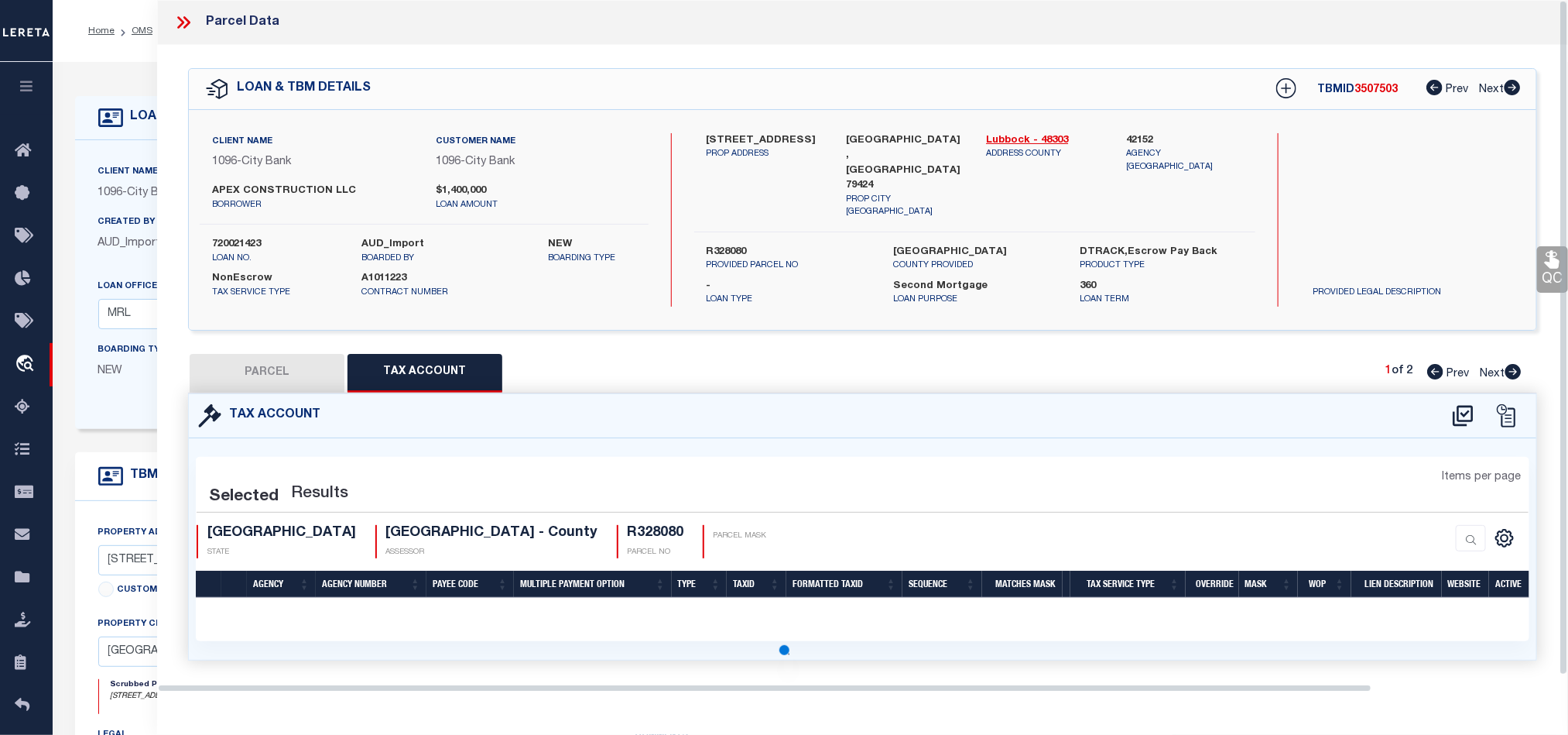
select select "100"
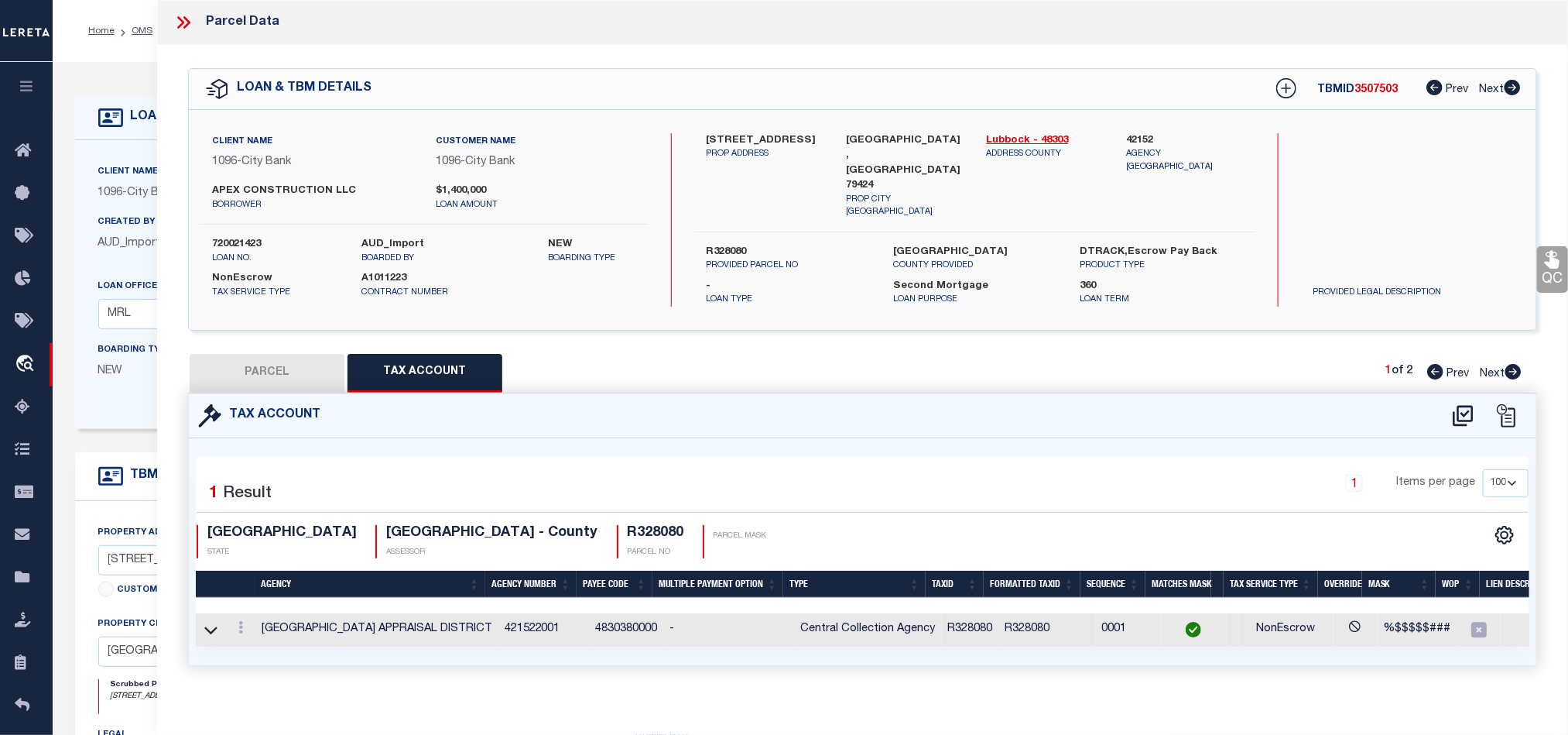
click at [311, 340] on div "QC QC QC" at bounding box center [863, 374] width 1412 height 658
click at [279, 354] on button "PARCEL" at bounding box center [267, 373] width 155 height 38
select select "AS"
select select
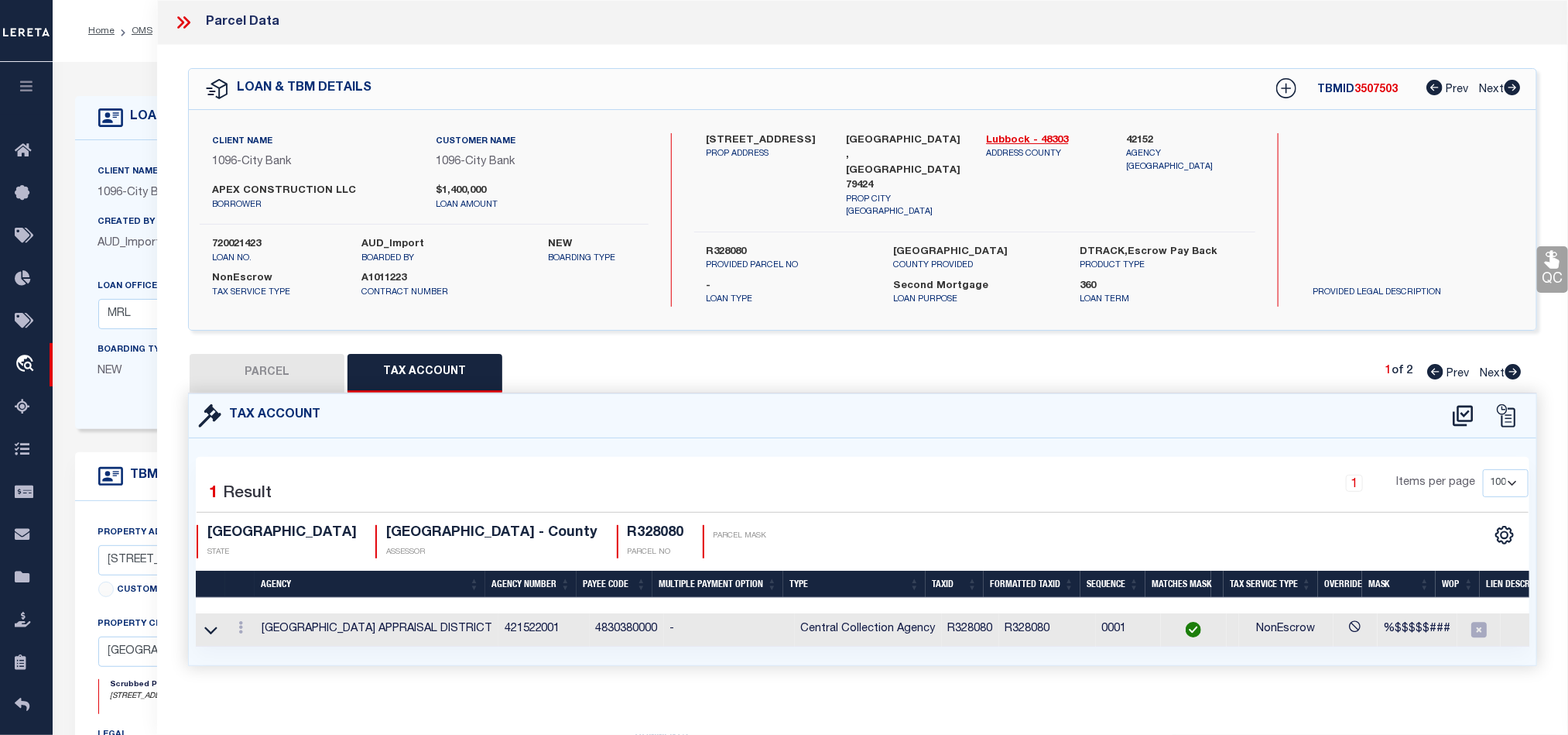
checkbox input "false"
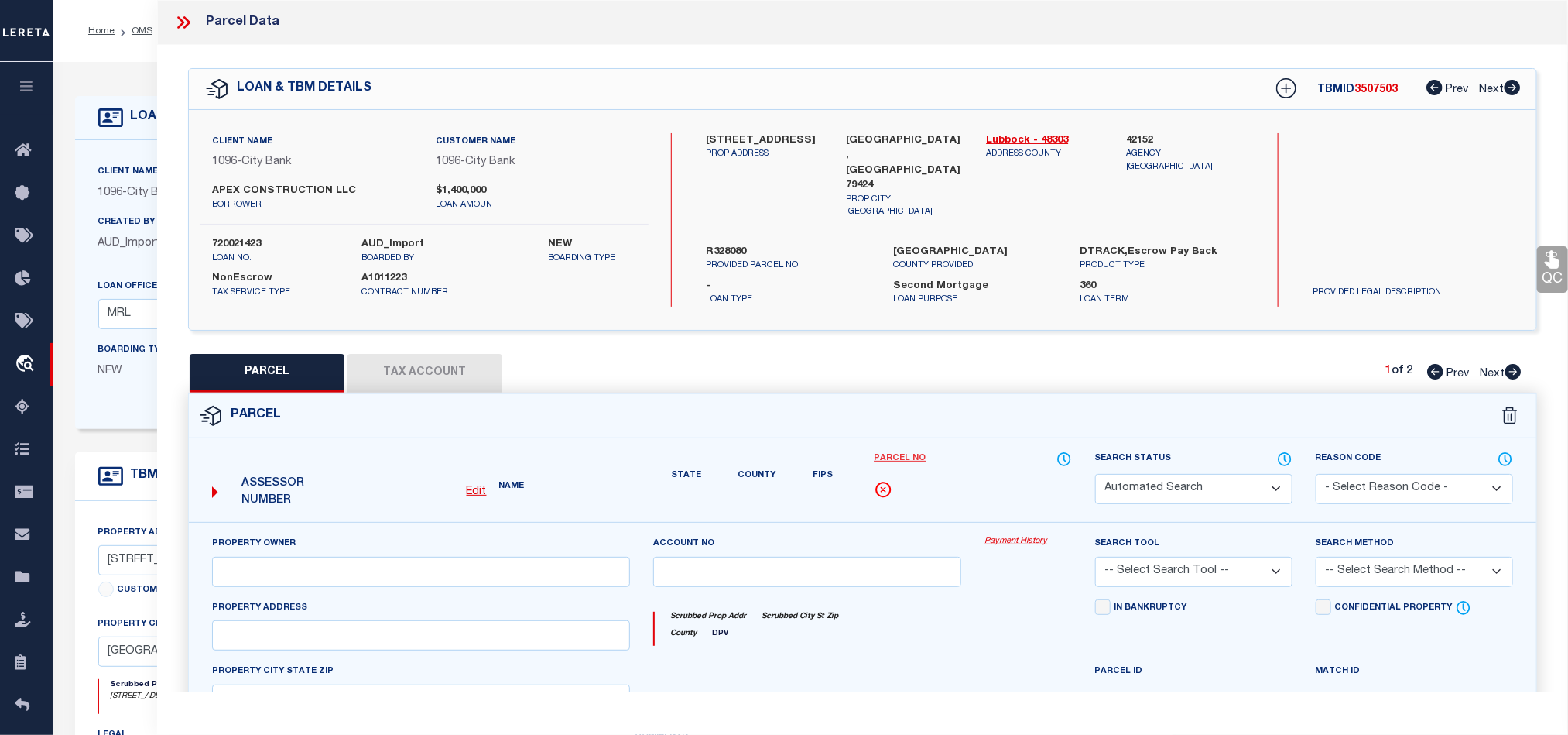
select select "QC"
type input "146TH & QUAKER LLC"
select select "AGW"
select select "LEG"
type input "4601 146TH ST"
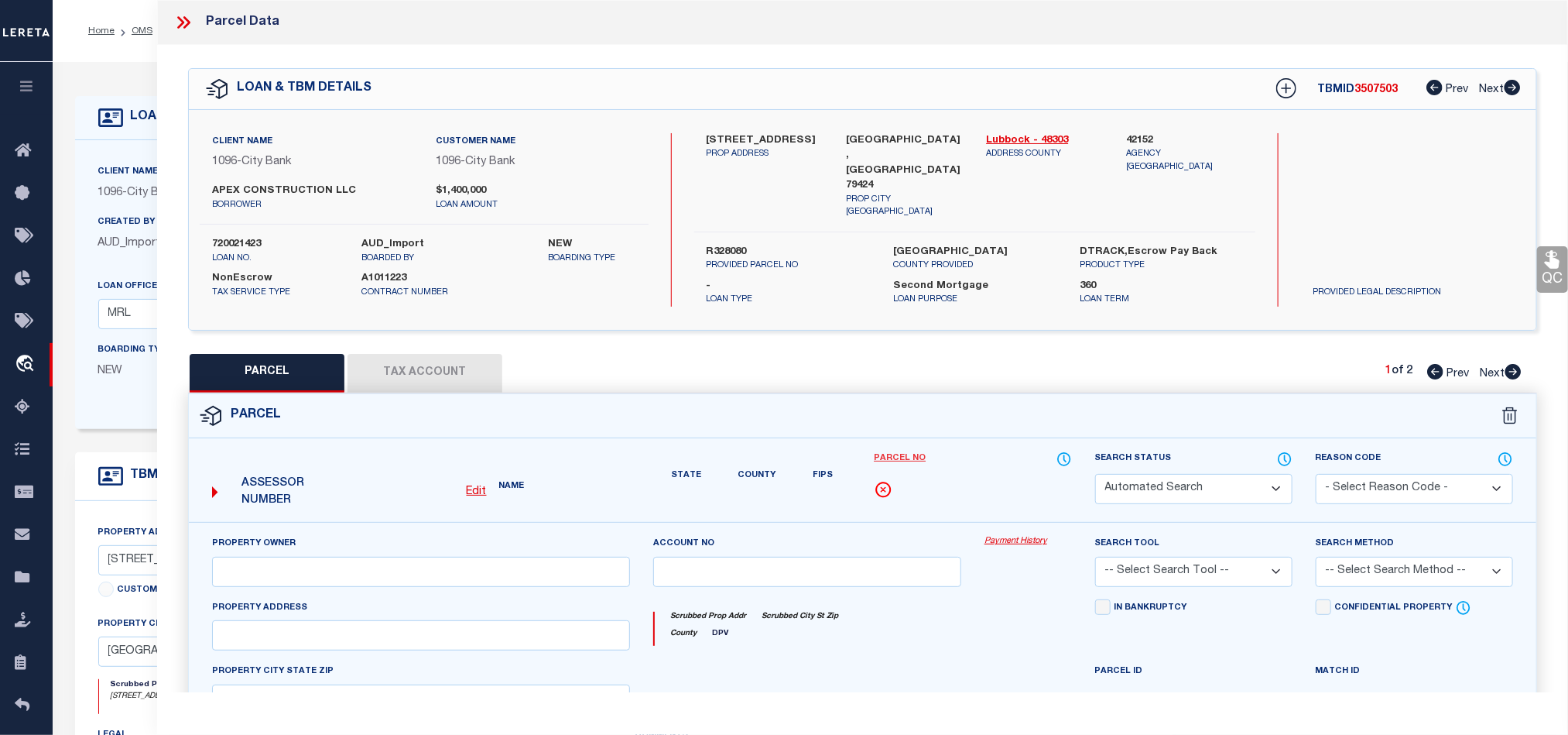
type input "LUBBOCK, TX 79424"
type textarea "BLK AK SEC 6 AB 760 TR A1 & A3C OF N/2 AC: 5.787"
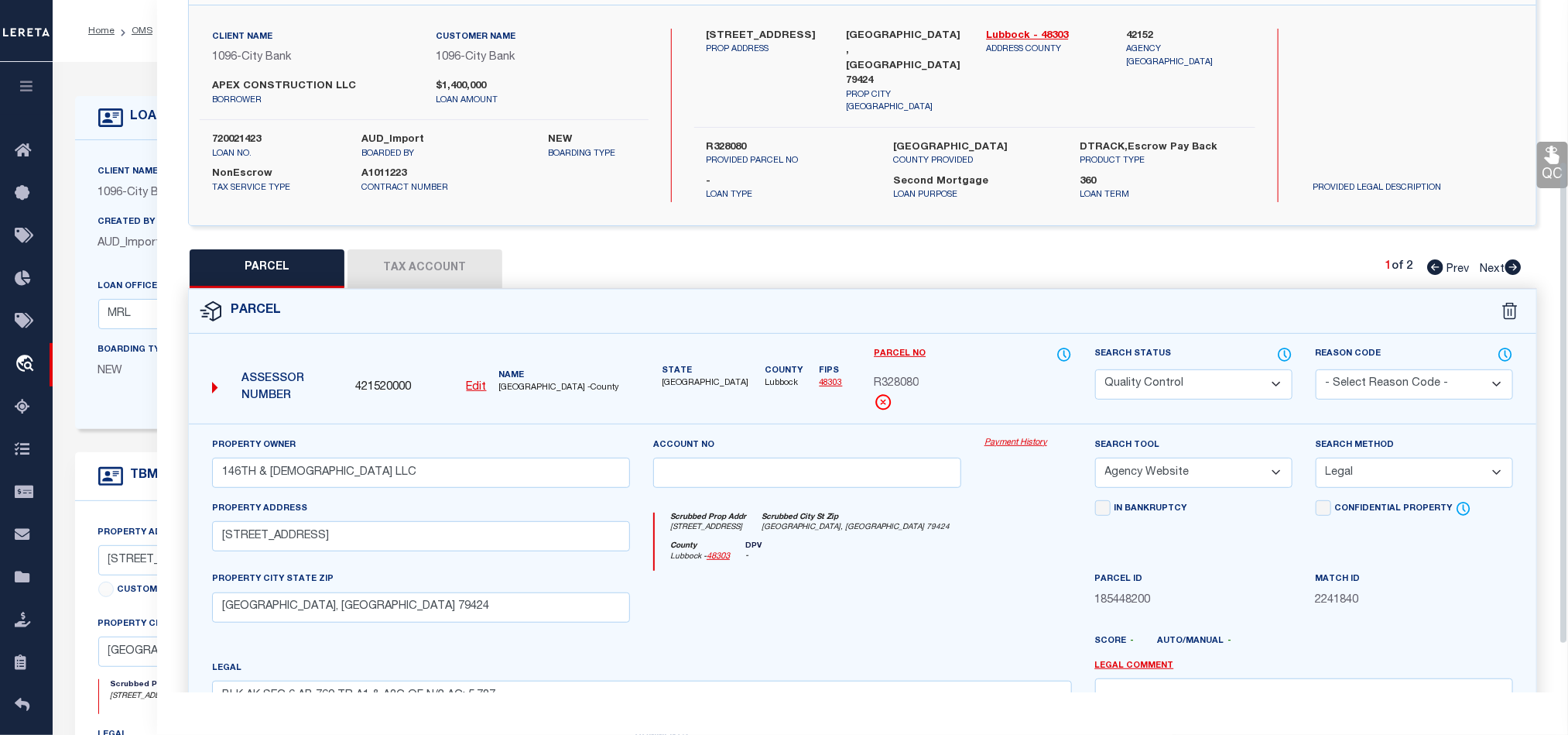
scroll to position [232, 0]
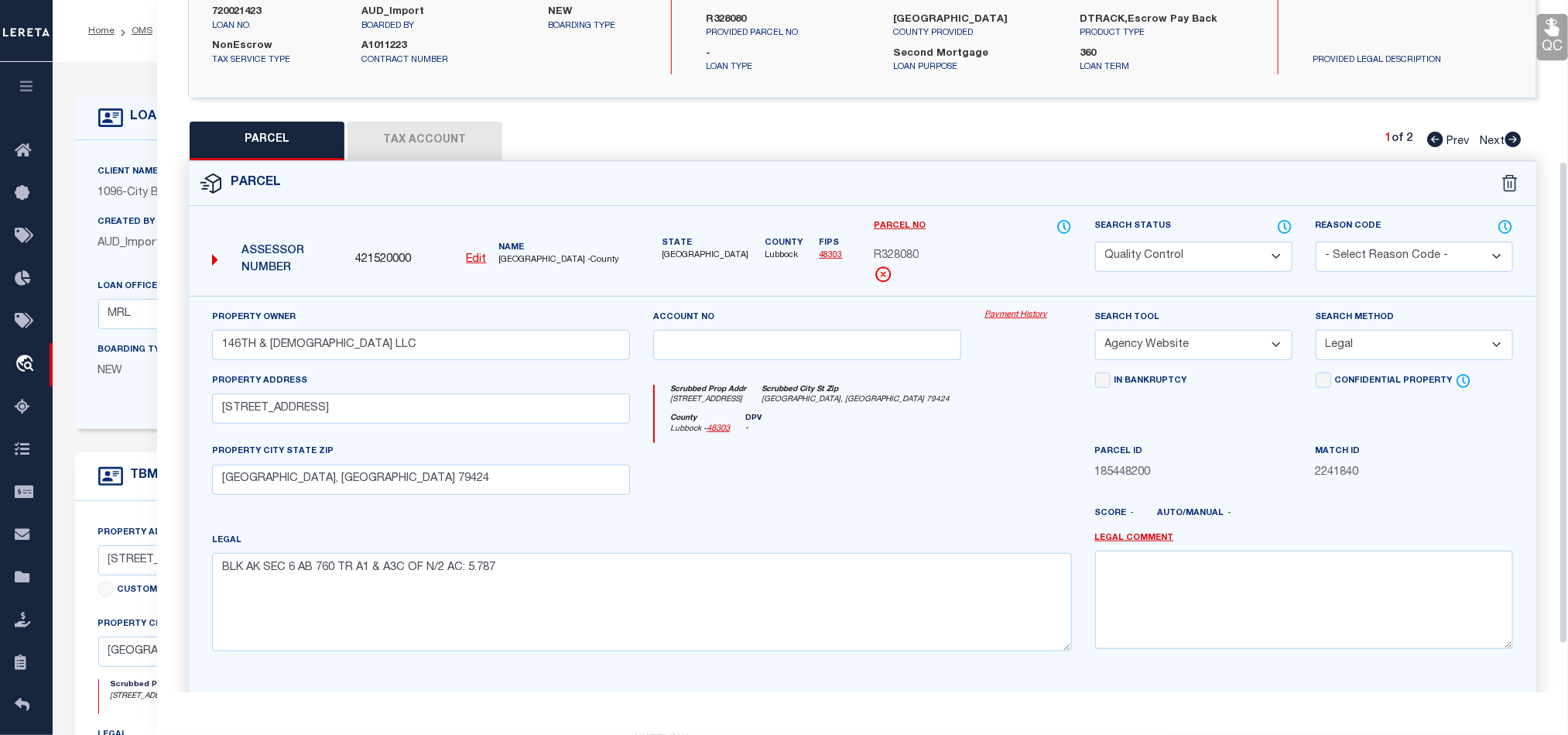
click at [827, 462] on div at bounding box center [807, 474] width 332 height 63
click at [1165, 256] on select "Automated Search Bad Parcel Complete Duplicate Parcel High Dollar Reporting In …" at bounding box center [1194, 256] width 197 height 30
select select "CP"
click at [834, 450] on div at bounding box center [807, 474] width 332 height 63
click at [890, 467] on div at bounding box center [807, 474] width 332 height 63
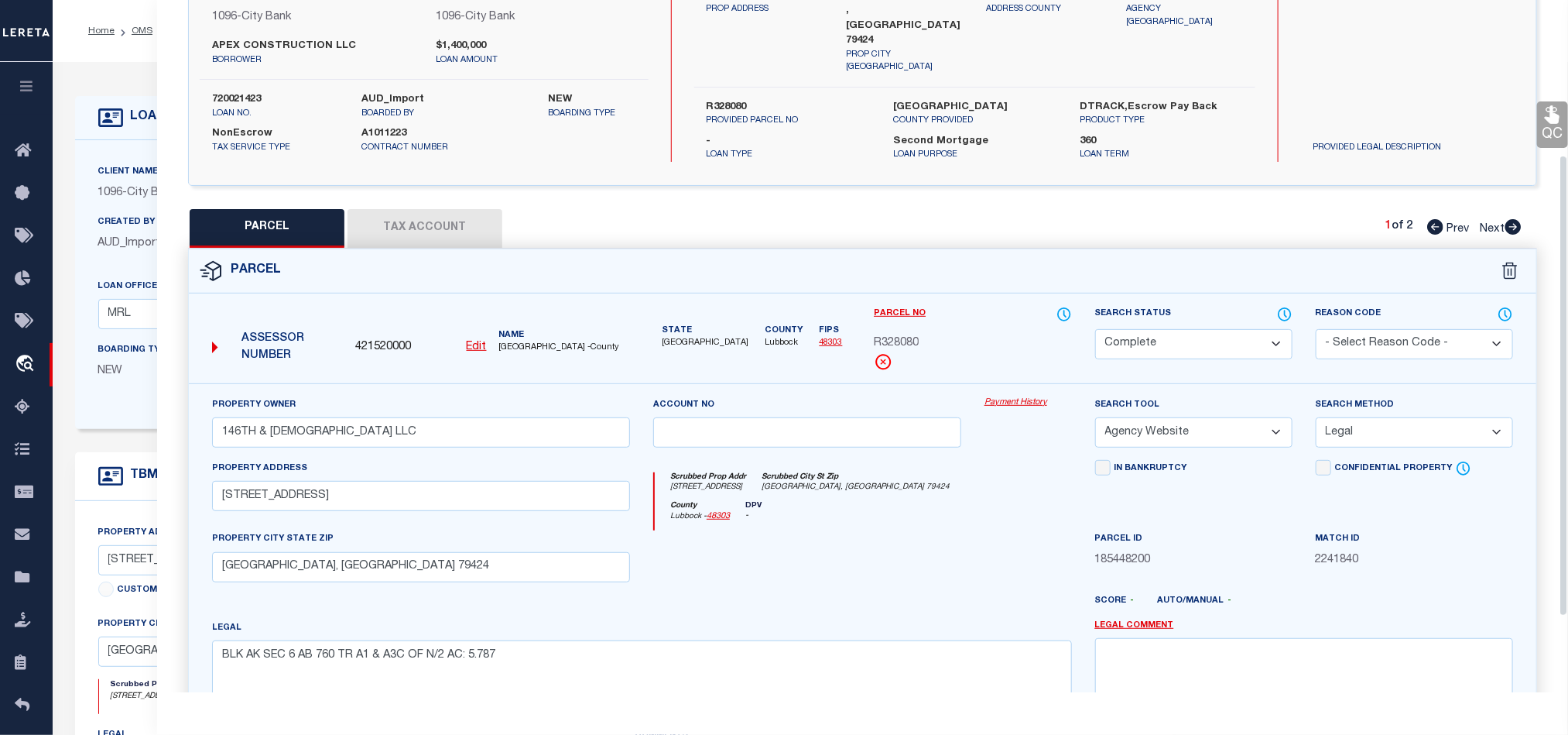
scroll to position [0, 0]
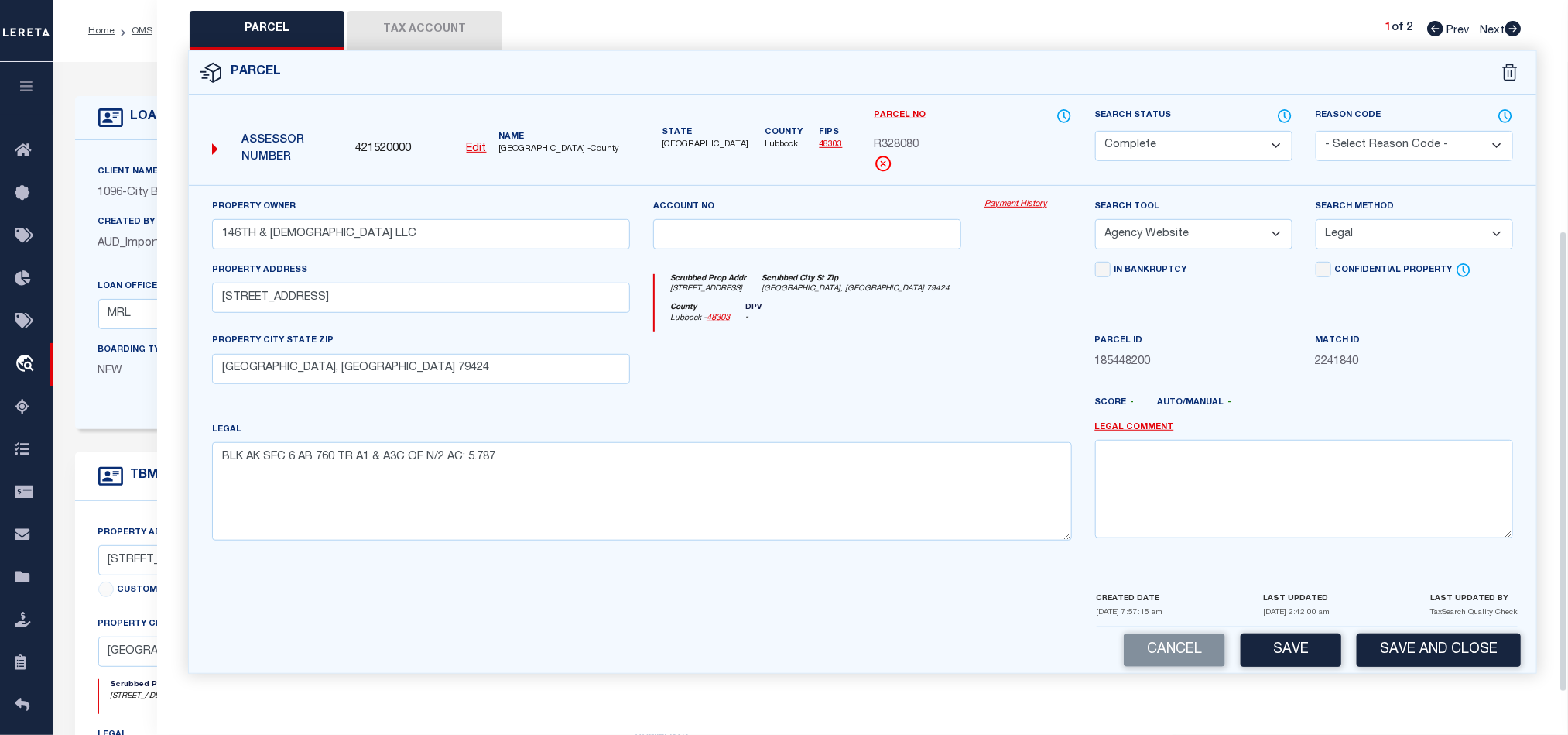
click at [881, 412] on div at bounding box center [919, 409] width 332 height 25
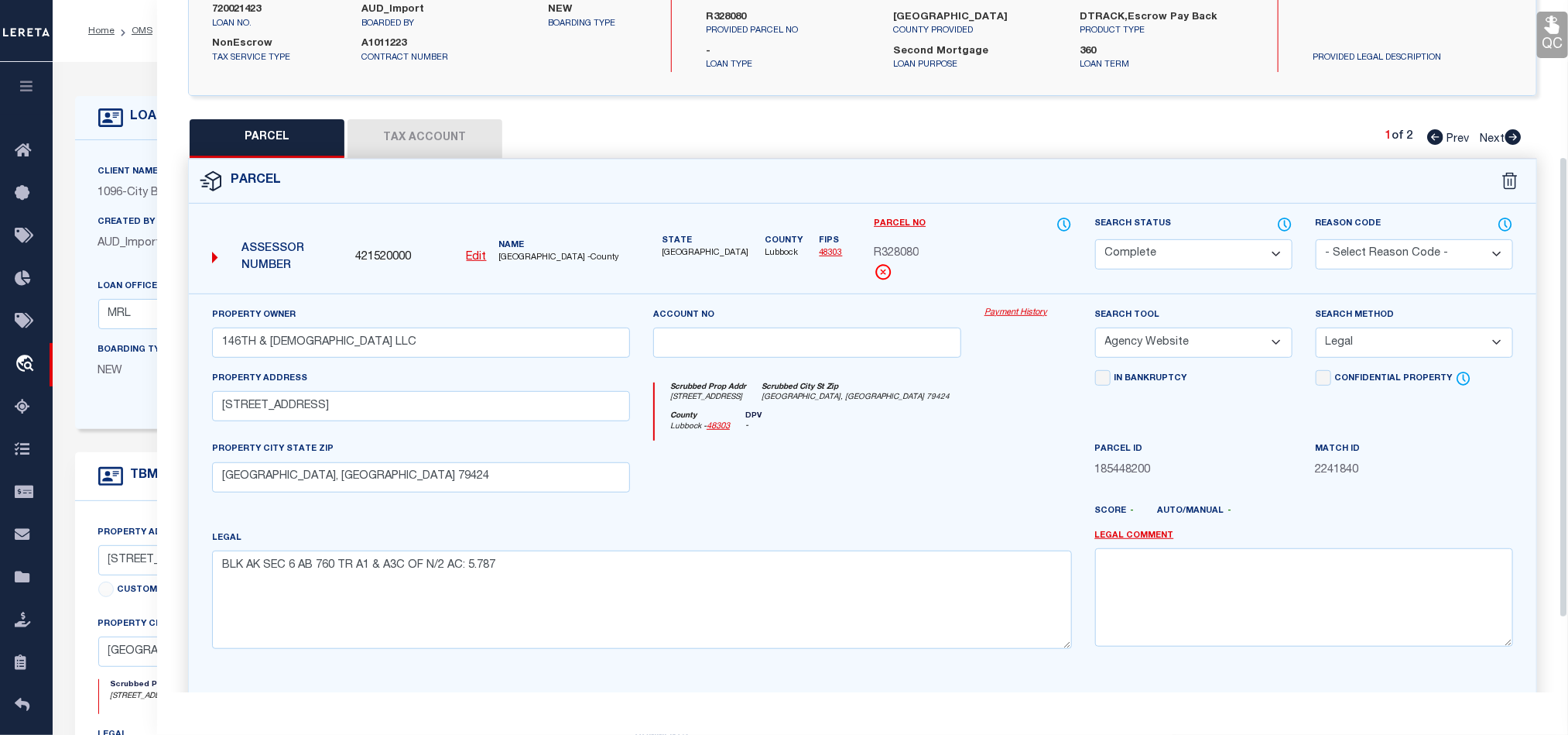
scroll to position [114, 0]
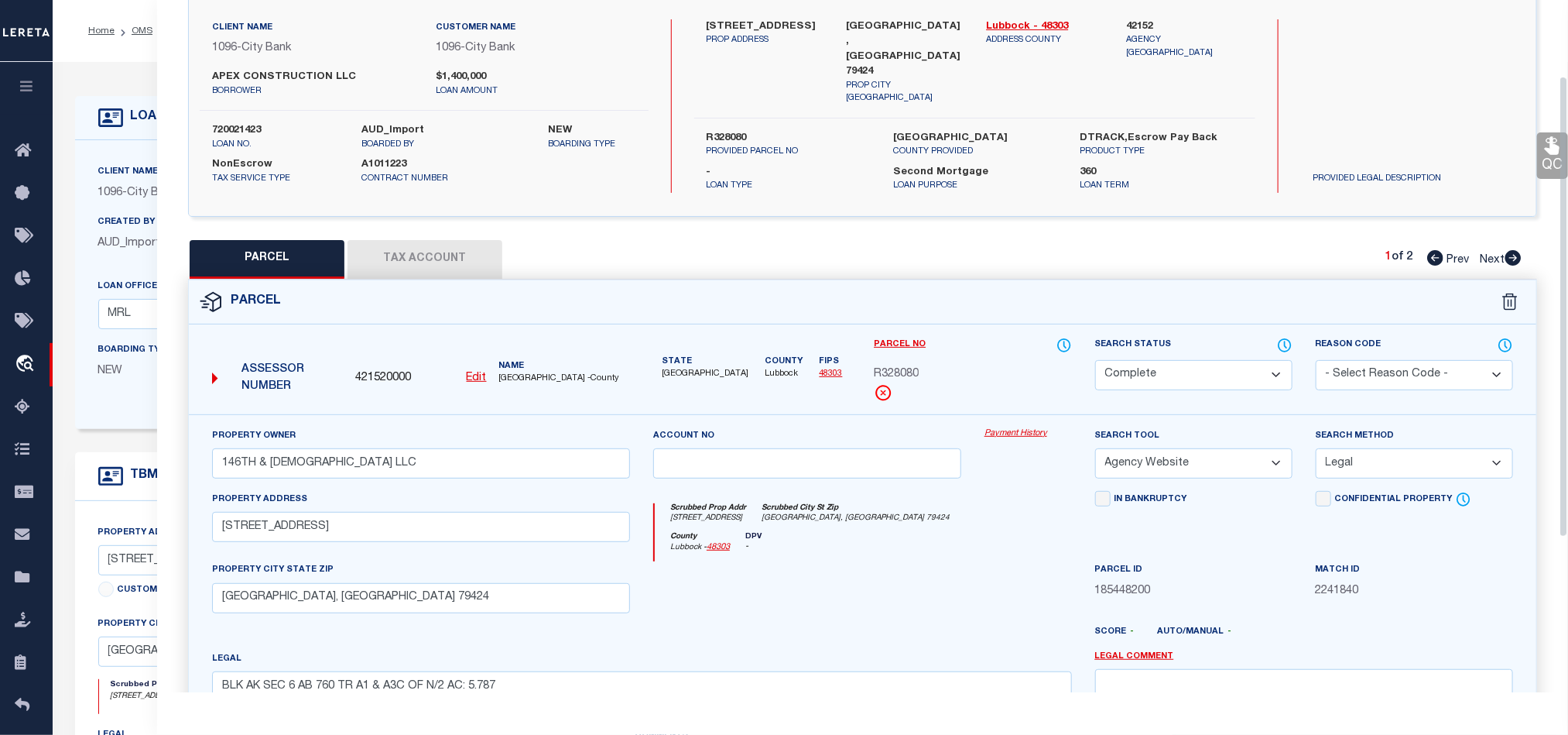
click at [1553, 149] on icon at bounding box center [1552, 145] width 15 height 18
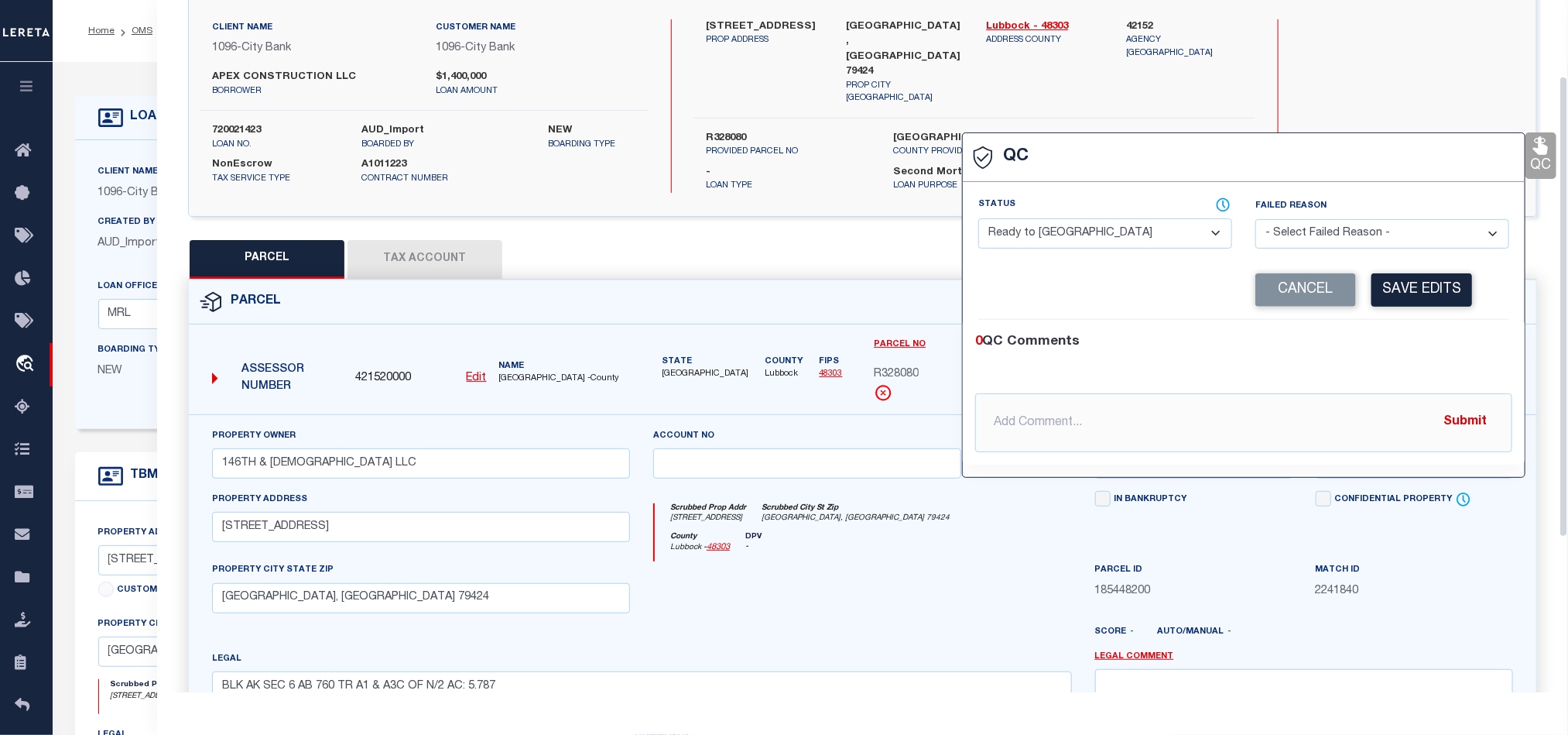
select select "RNF"
click at [1130, 234] on select "- Select Status - Ready to QC Correct Incorrect" at bounding box center [1105, 232] width 254 height 30
click at [1389, 350] on div "0 QC Comments" at bounding box center [1240, 343] width 531 height 21
click at [1324, 291] on button "Cancel" at bounding box center [1306, 290] width 101 height 33
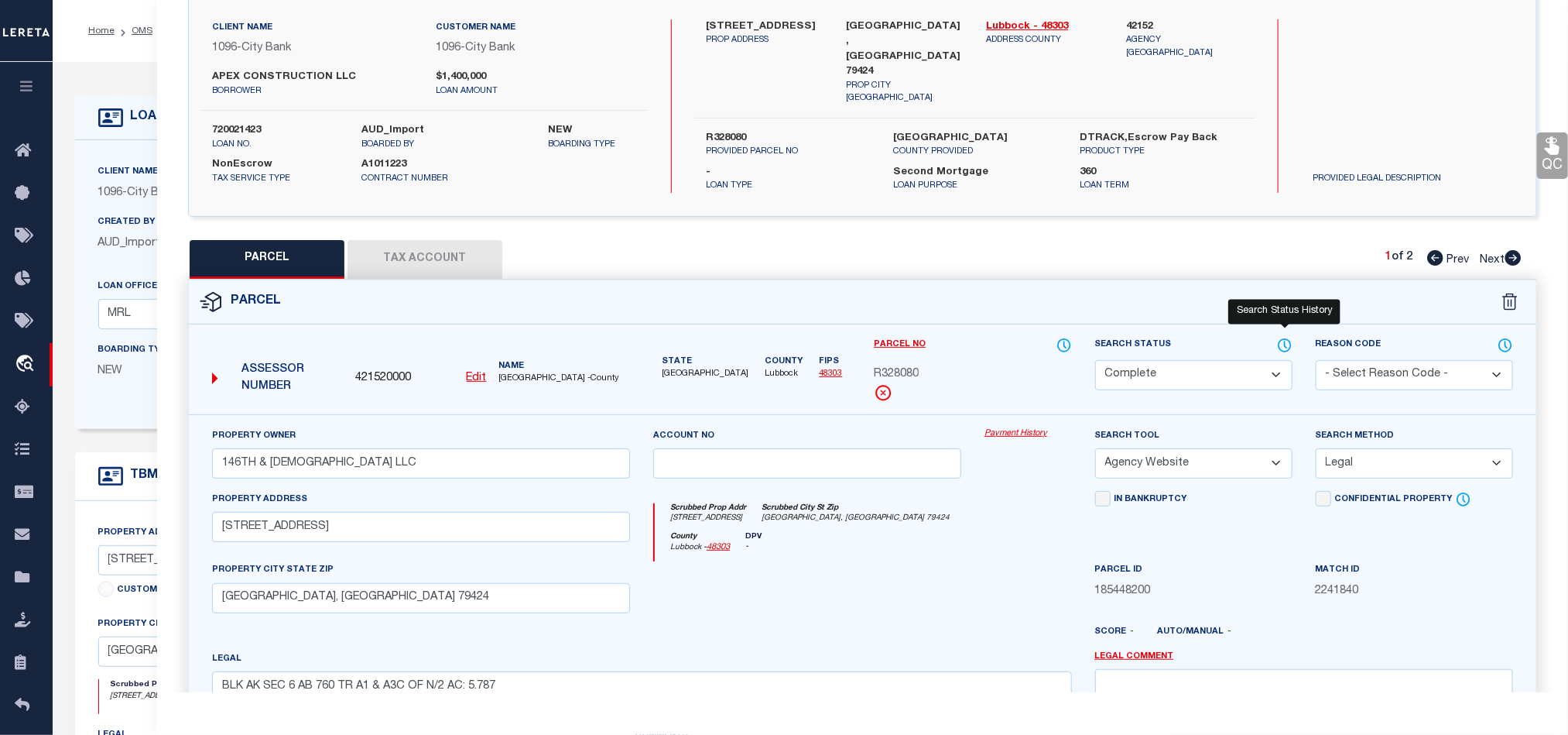
click at [1285, 342] on icon at bounding box center [1286, 344] width 2 height 6
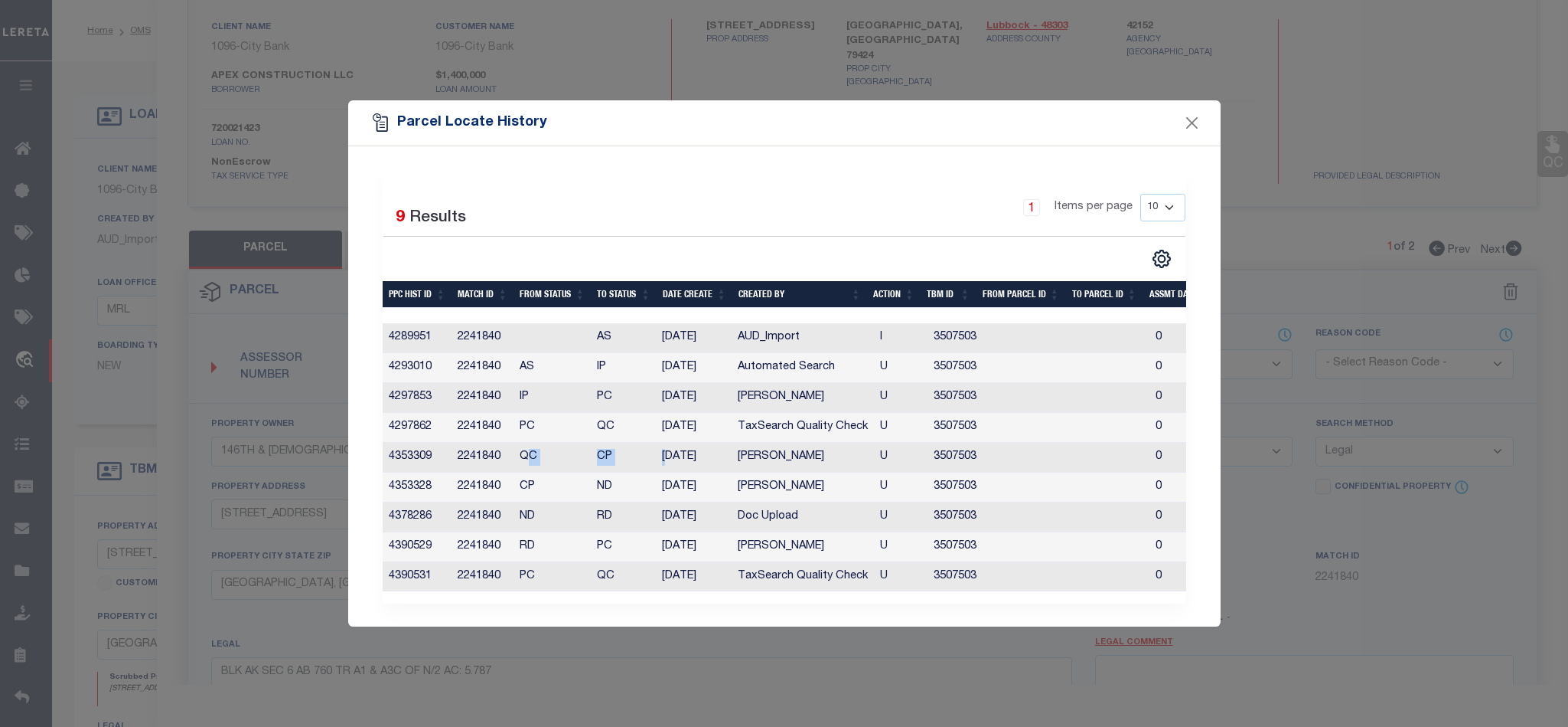
drag, startPoint x: 525, startPoint y: 455, endPoint x: 669, endPoint y: 457, distance: 144.0
click at [669, 457] on tr "4353309 2241840 QC CP 09/05/2025 Sebastin Sebu U 3507503 0 0 0 0 0 0 0 0" at bounding box center [1094, 457] width 1424 height 30
click at [683, 455] on td "[DATE]" at bounding box center [694, 457] width 76 height 30
drag, startPoint x: 525, startPoint y: 478, endPoint x: 614, endPoint y: 484, distance: 89.2
click at [614, 484] on tr "4353328 2241840 CP ND 09/05/2025 Sebastin Sebu U 3507503 0 0 0 0 0 0 0 0" at bounding box center [1094, 485] width 1424 height 30
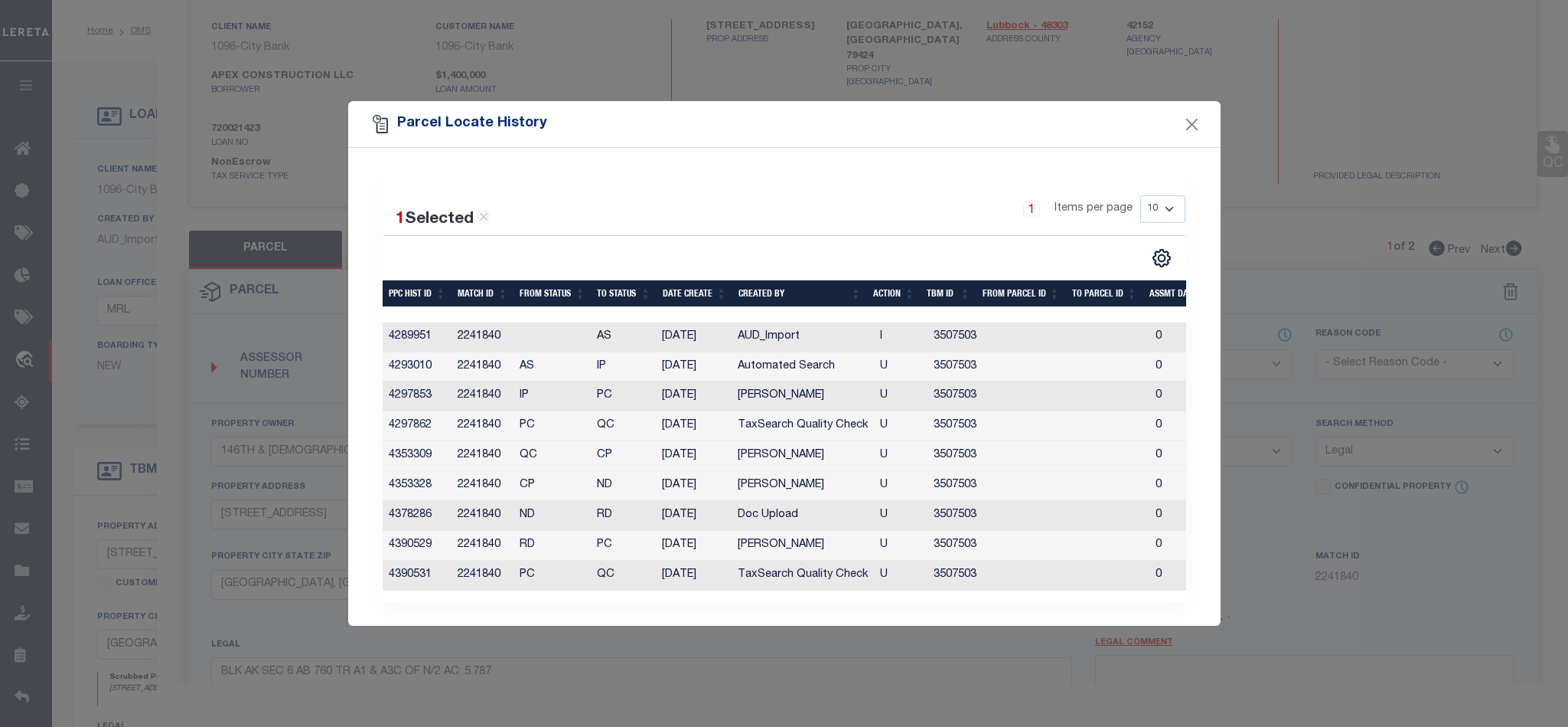
click at [672, 484] on td "[DATE]" at bounding box center [694, 485] width 76 height 30
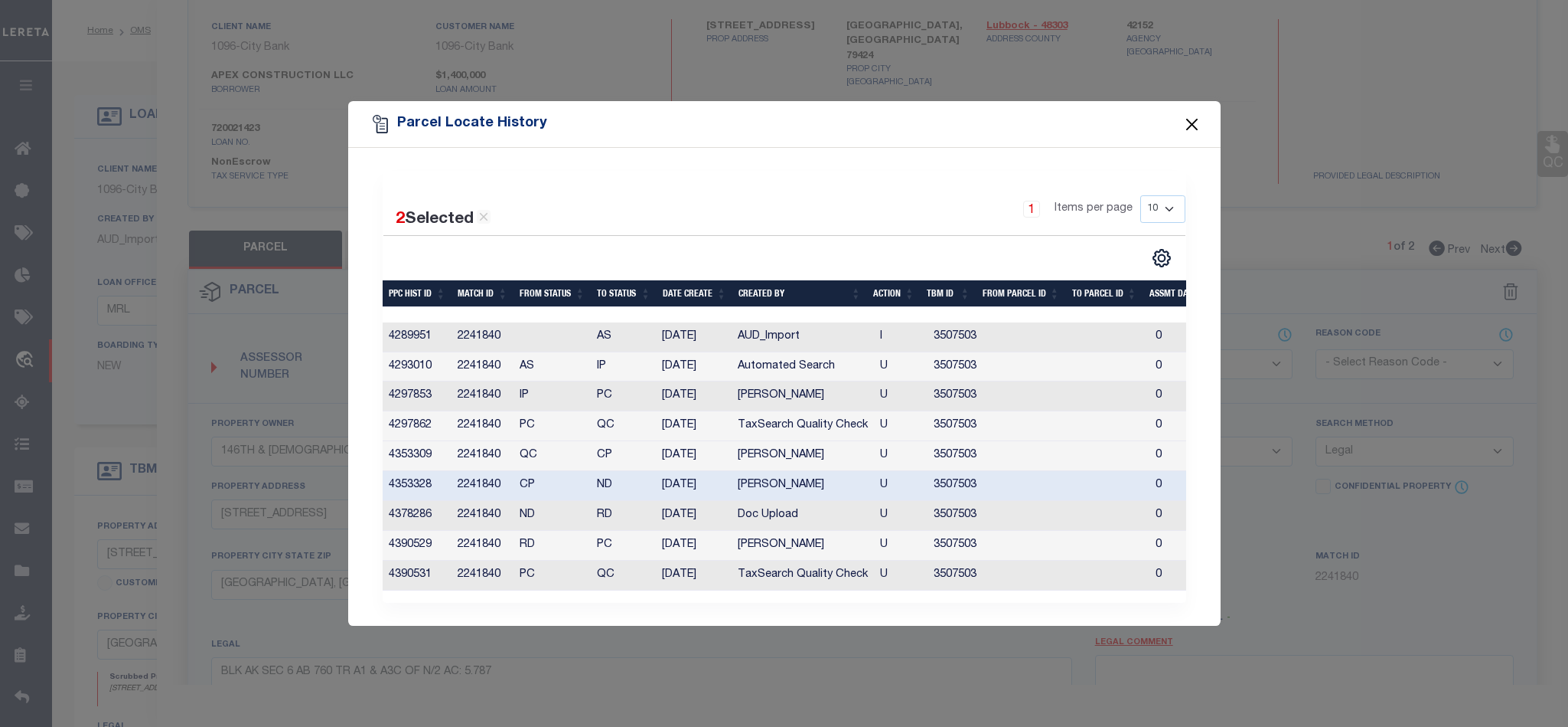
click at [1184, 118] on button "Close" at bounding box center [1192, 124] width 20 height 20
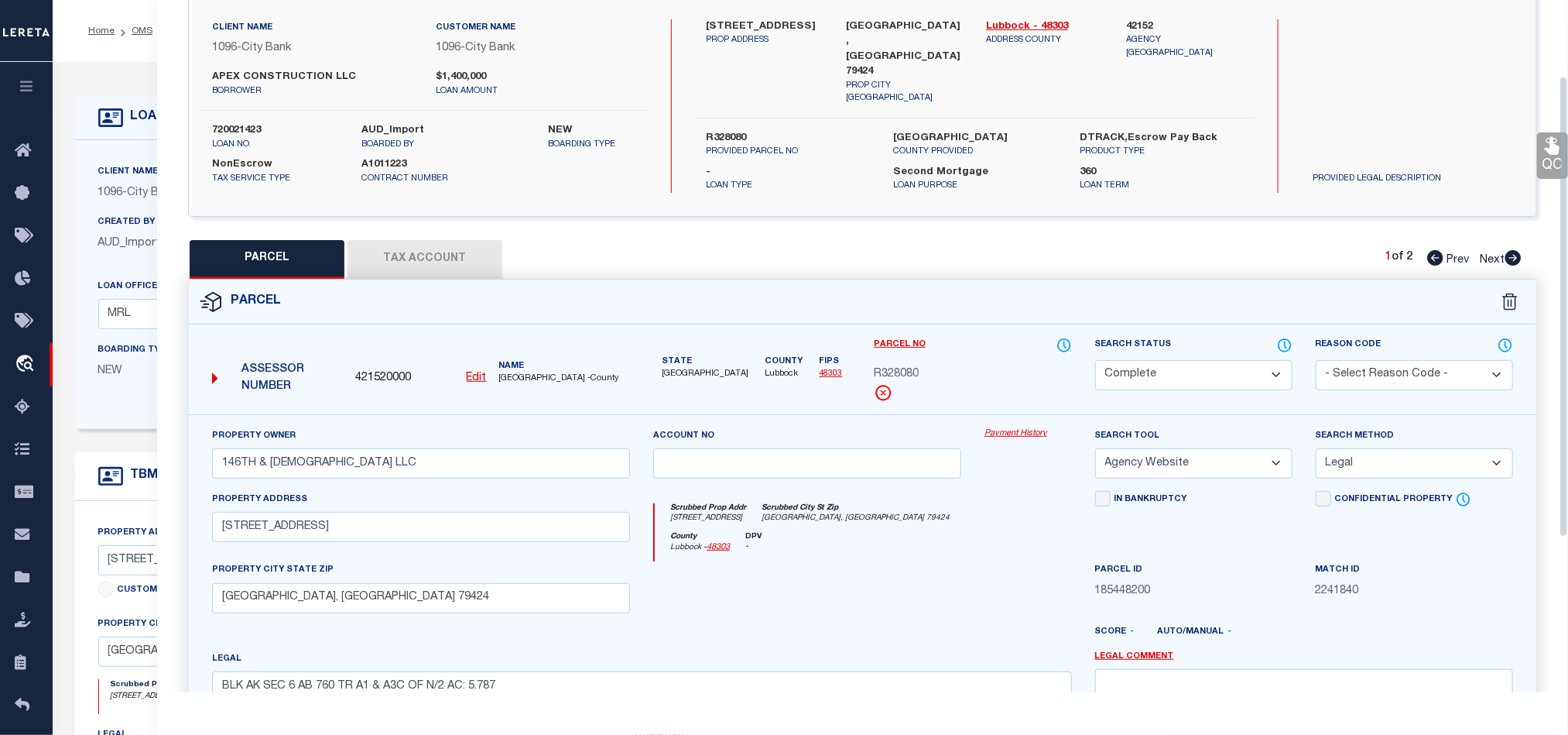
click at [974, 569] on div at bounding box center [1029, 593] width 111 height 63
click at [1159, 363] on select "Automated Search Bad Parcel Complete Duplicate Parcel High Dollar Reporting In …" at bounding box center [1194, 374] width 197 height 30
click at [913, 556] on div "County Lubbock - 48303 DPV -" at bounding box center [862, 546] width 416 height 30
drag, startPoint x: 1544, startPoint y: 169, endPoint x: 1553, endPoint y: 175, distance: 10.8
click at [1544, 169] on link "QC" at bounding box center [1553, 156] width 31 height 46
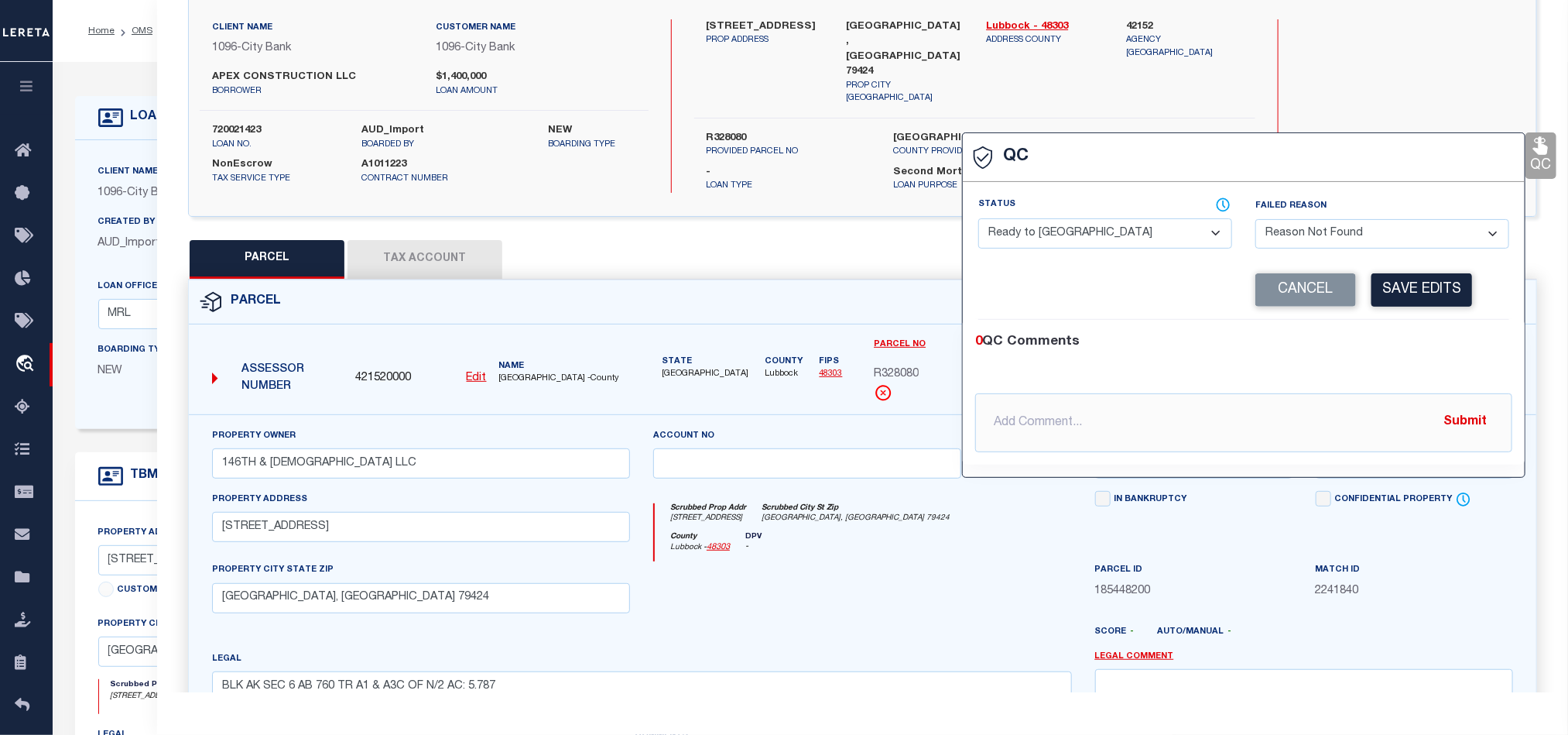
click at [1087, 239] on select "- Select Status - Ready to QC Correct Incorrect" at bounding box center [1105, 232] width 254 height 30
drag, startPoint x: 1414, startPoint y: 342, endPoint x: 1438, endPoint y: 284, distance: 62.8
click at [1417, 340] on div "0 QC Comments" at bounding box center [1240, 343] width 531 height 21
click at [1438, 279] on button "Save Edits" at bounding box center [1422, 290] width 101 height 33
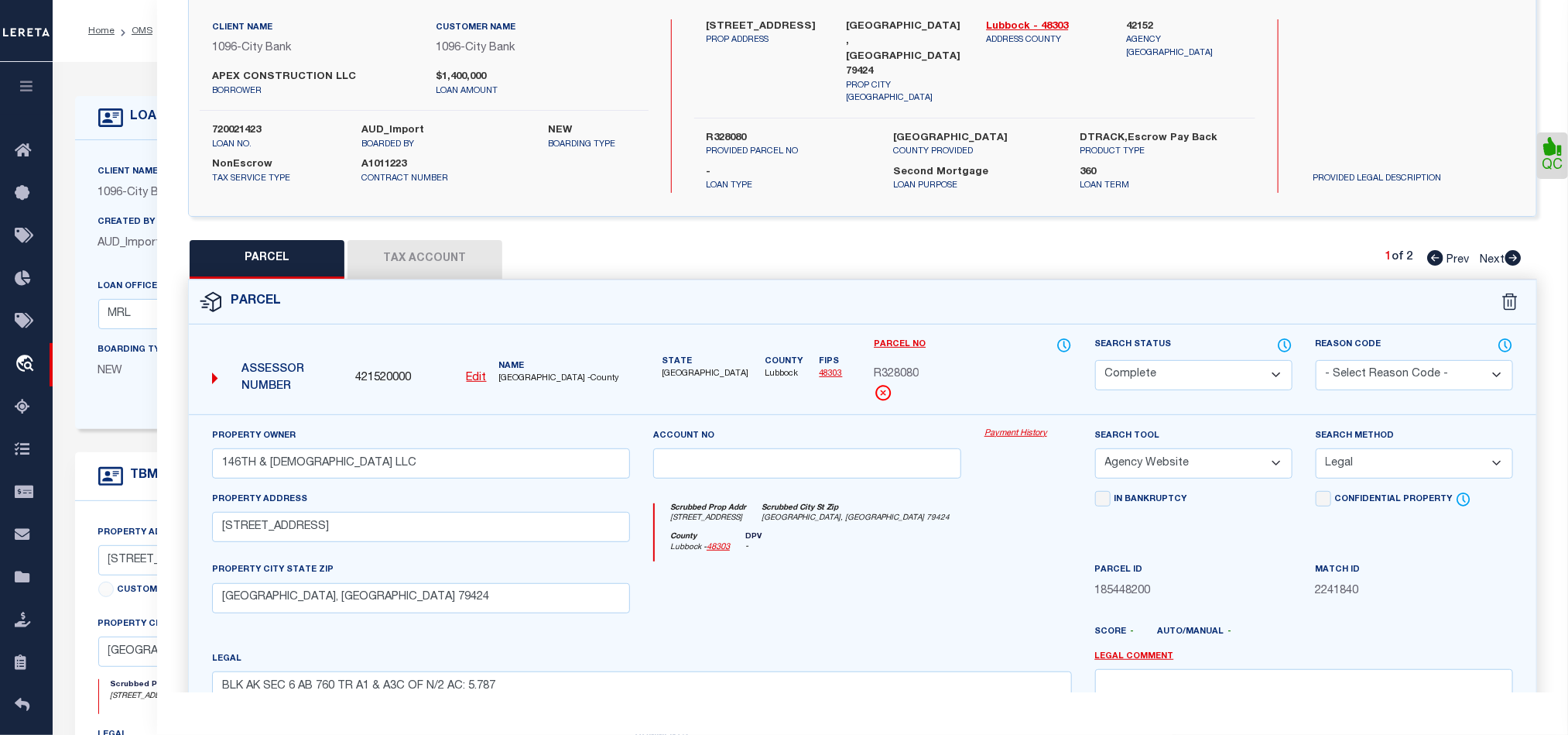
click at [1545, 161] on link "QC" at bounding box center [1553, 156] width 31 height 46
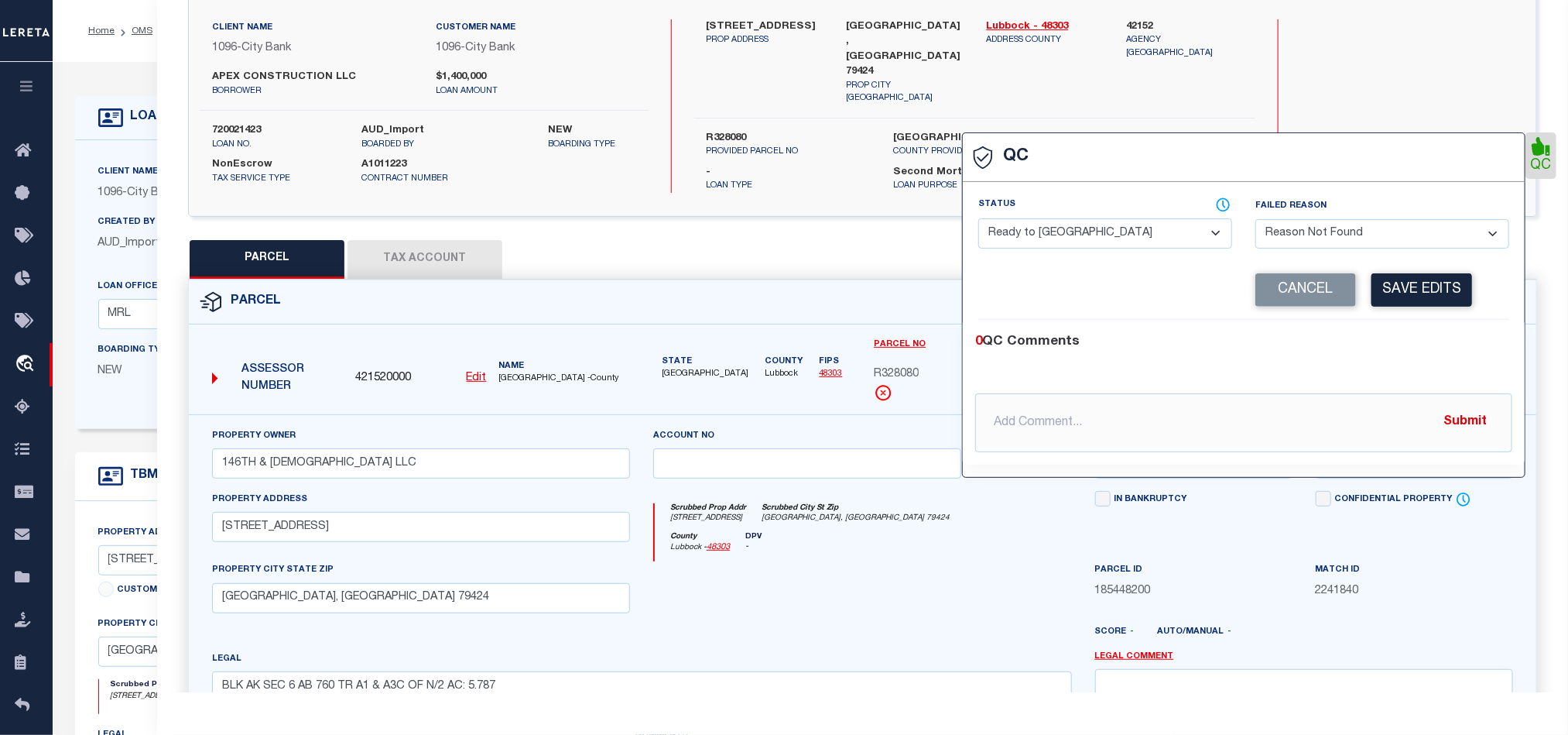
select select "COR"
click at [1314, 240] on select "- Select Failed Reason - Additional Parcel Located Confidential Property Double…" at bounding box center [1382, 233] width 254 height 30
select select
click at [1255, 220] on select "- Select Failed Reason - Additional Parcel Located Confidential Property Double…" at bounding box center [1382, 233] width 254 height 30
click at [1429, 293] on button "Save Edits" at bounding box center [1422, 290] width 101 height 33
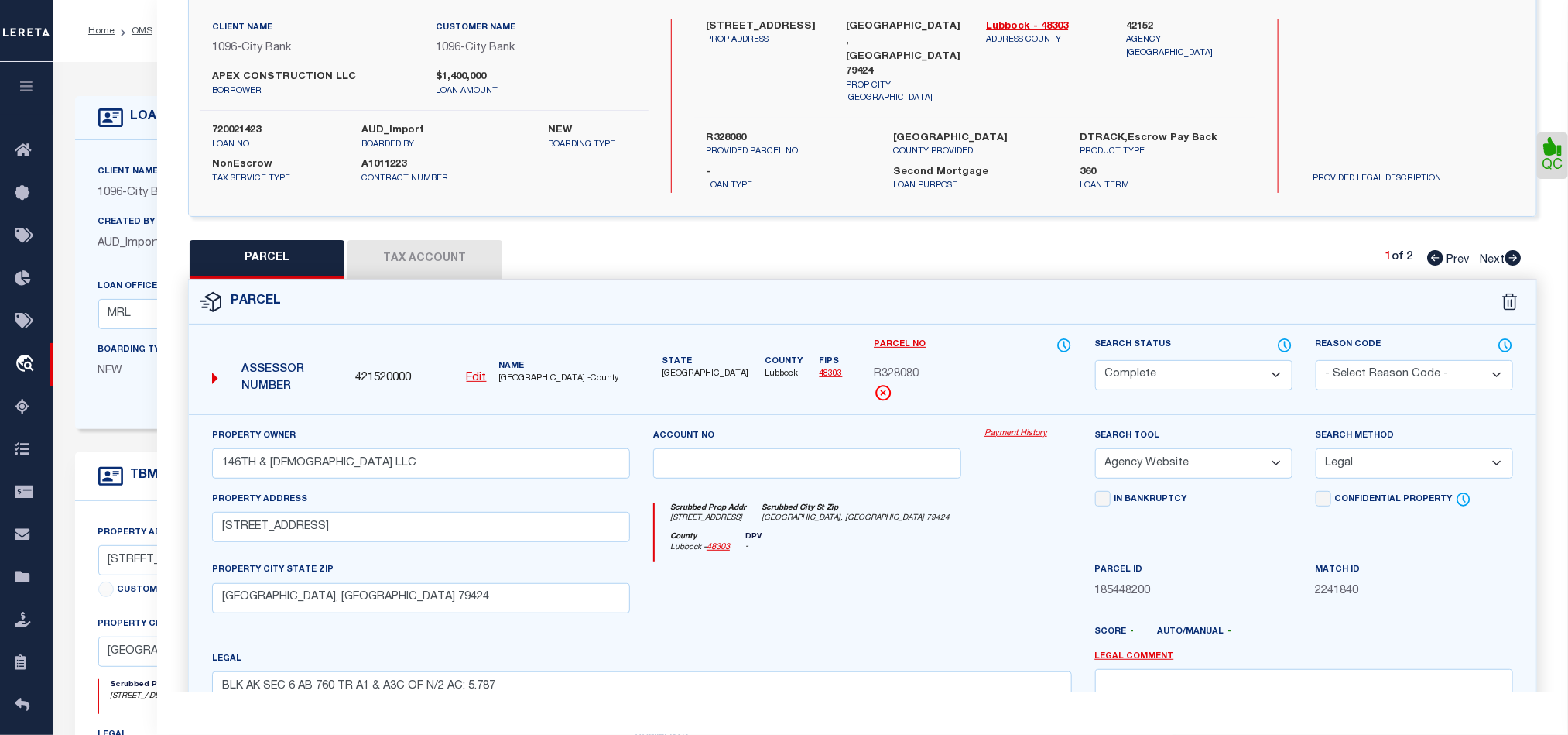
click at [427, 250] on button "Tax Account" at bounding box center [425, 259] width 155 height 38
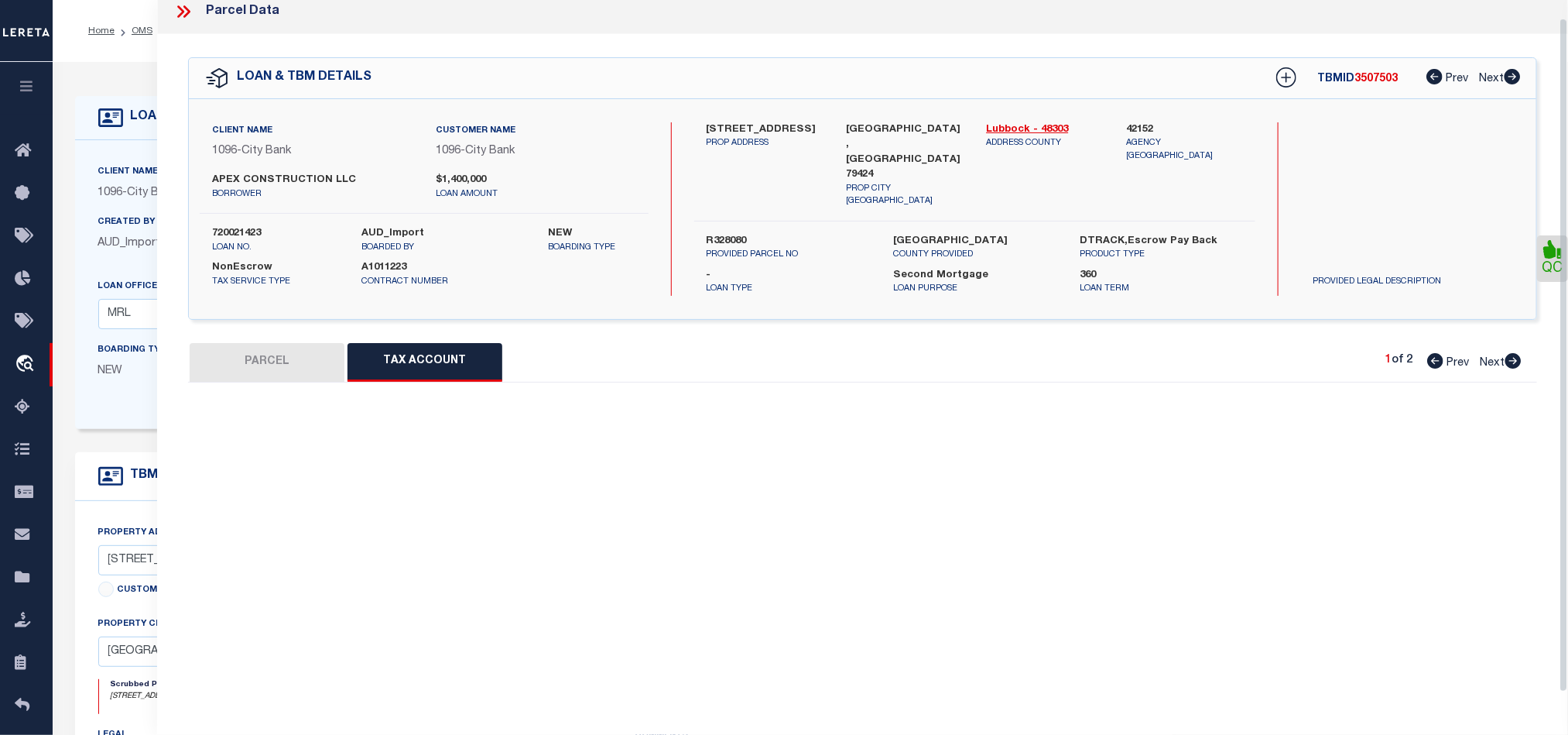
scroll to position [19, 0]
select select "100"
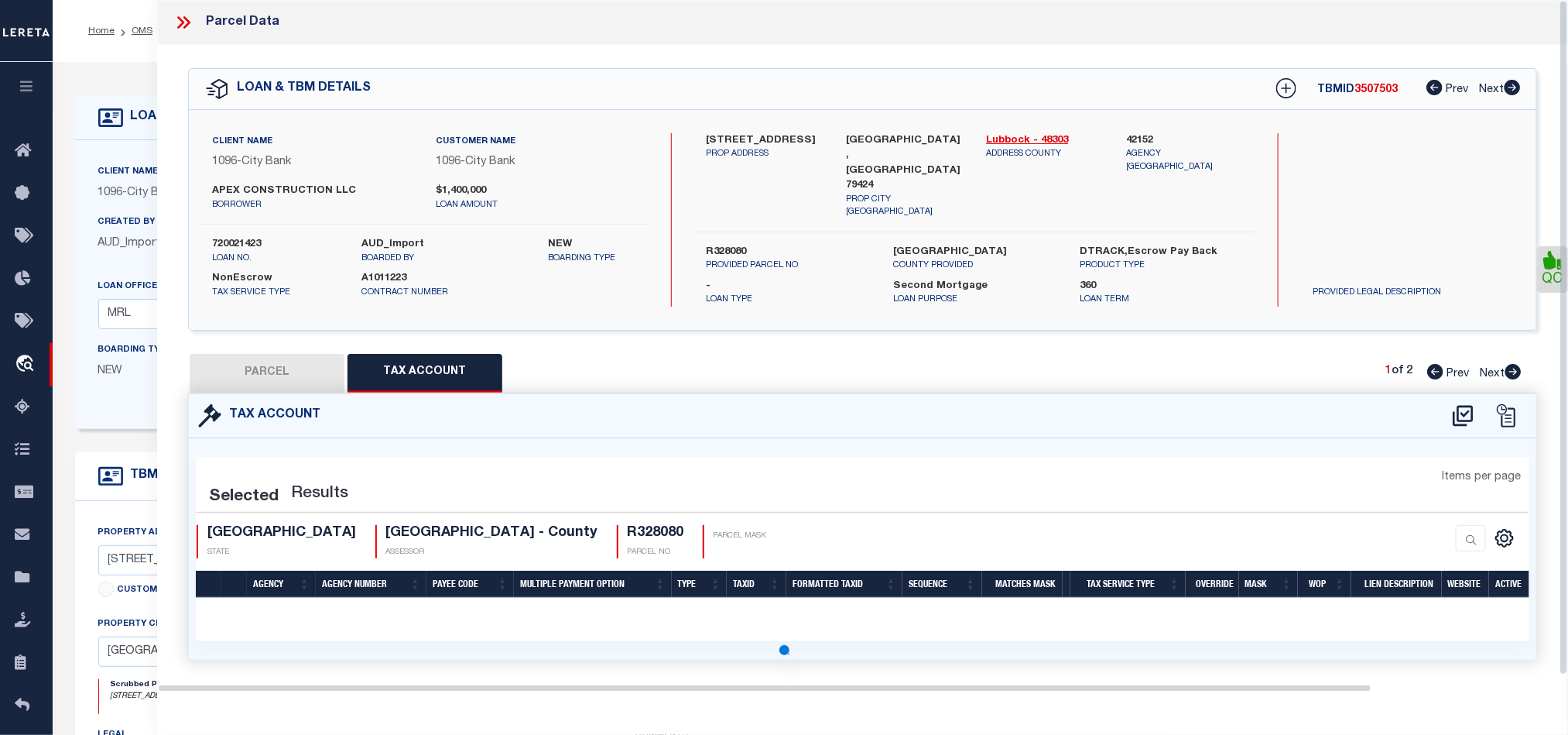
scroll to position [0, 0]
select select "100"
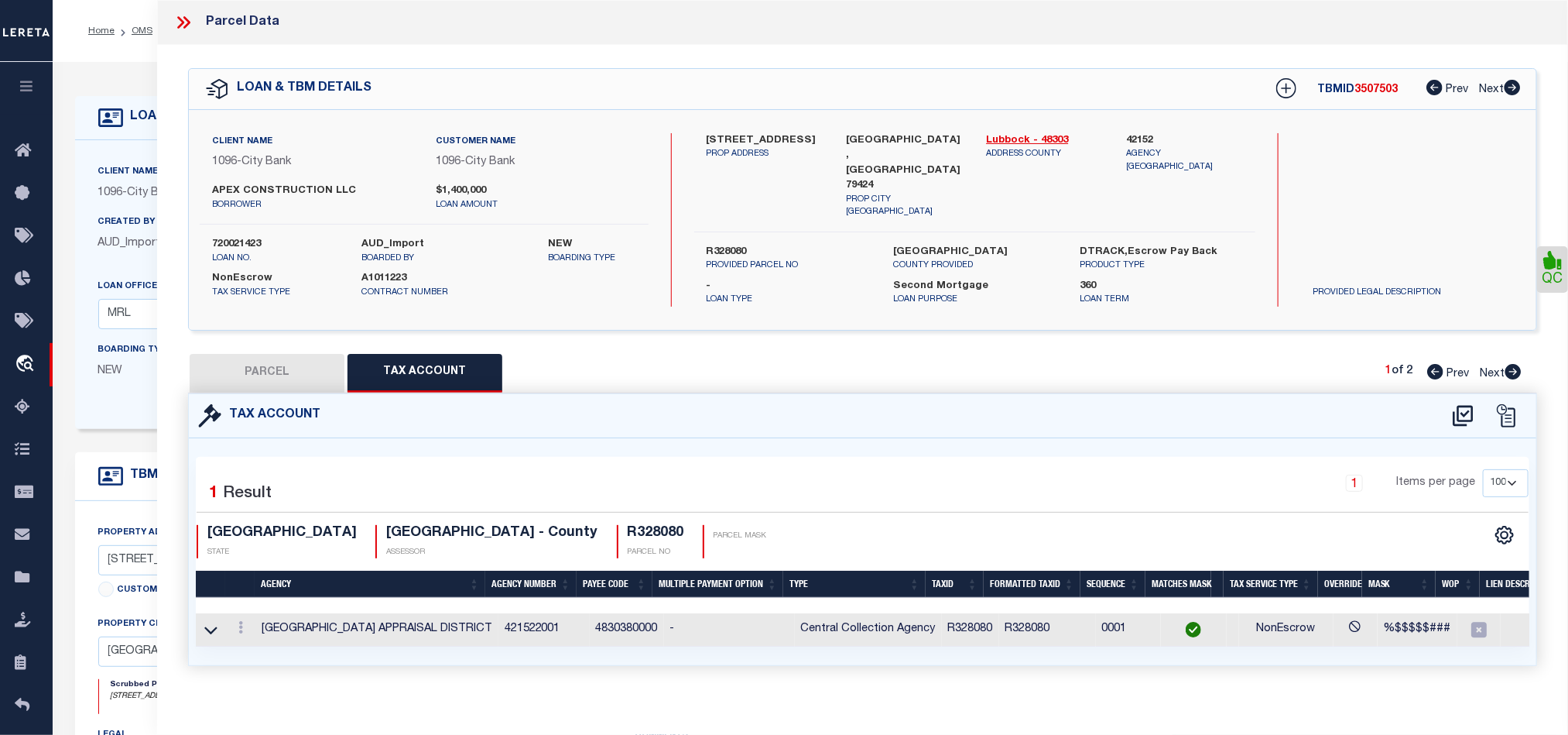
click at [298, 360] on button "PARCEL" at bounding box center [267, 373] width 155 height 38
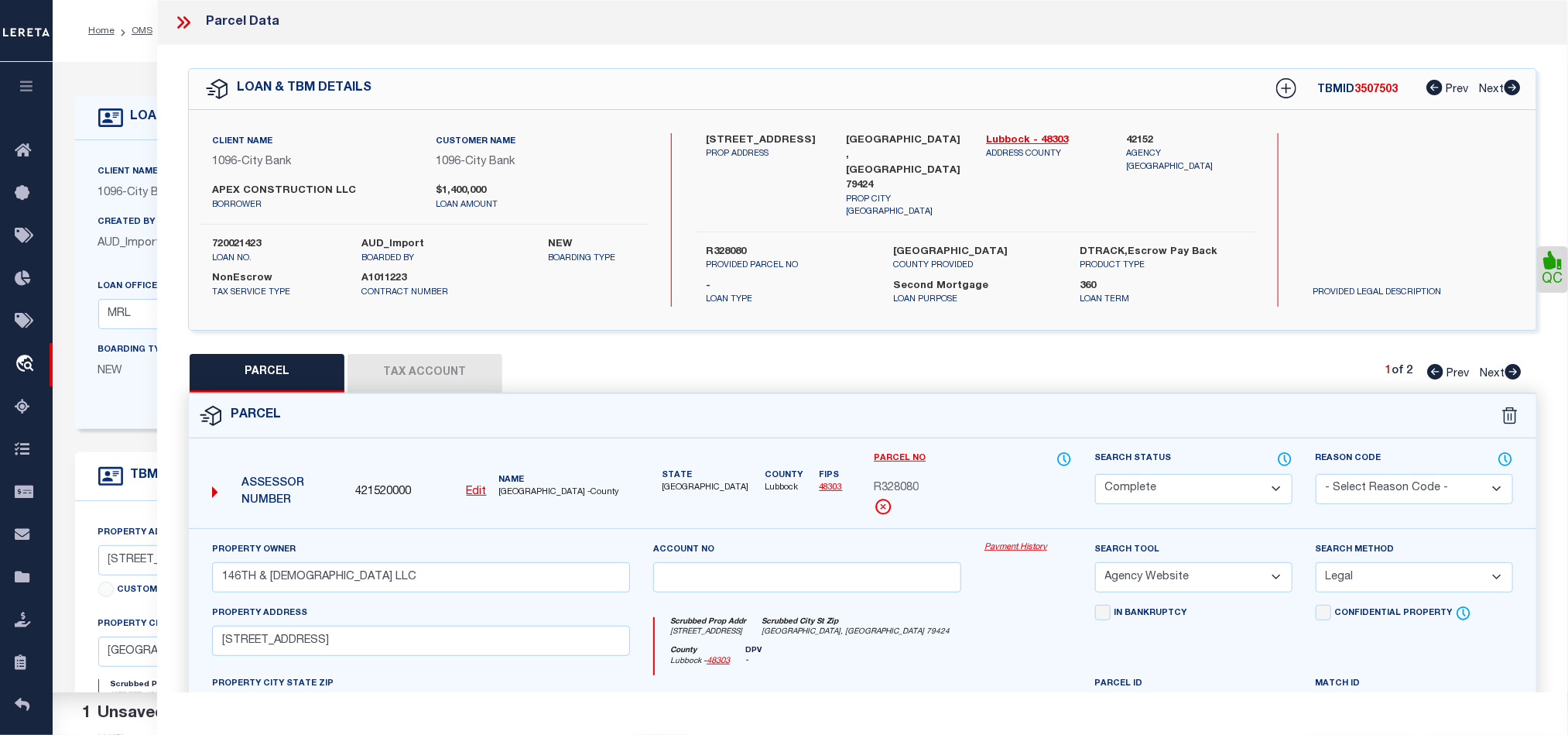
click at [992, 396] on div "Parcel" at bounding box center [862, 416] width 1348 height 44
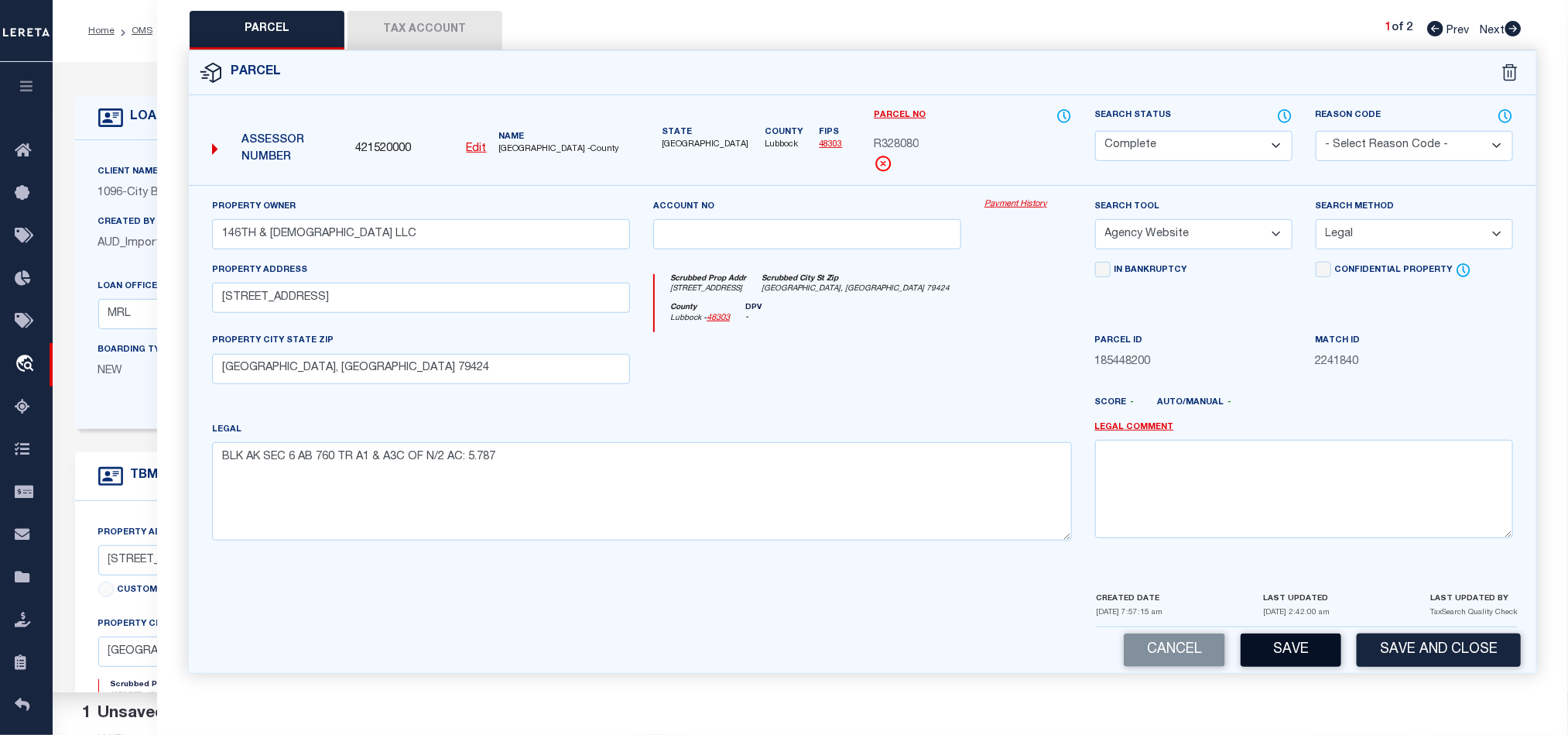
click at [1289, 644] on button "Save" at bounding box center [1291, 650] width 101 height 33
select select "AS"
select select
checkbox input "false"
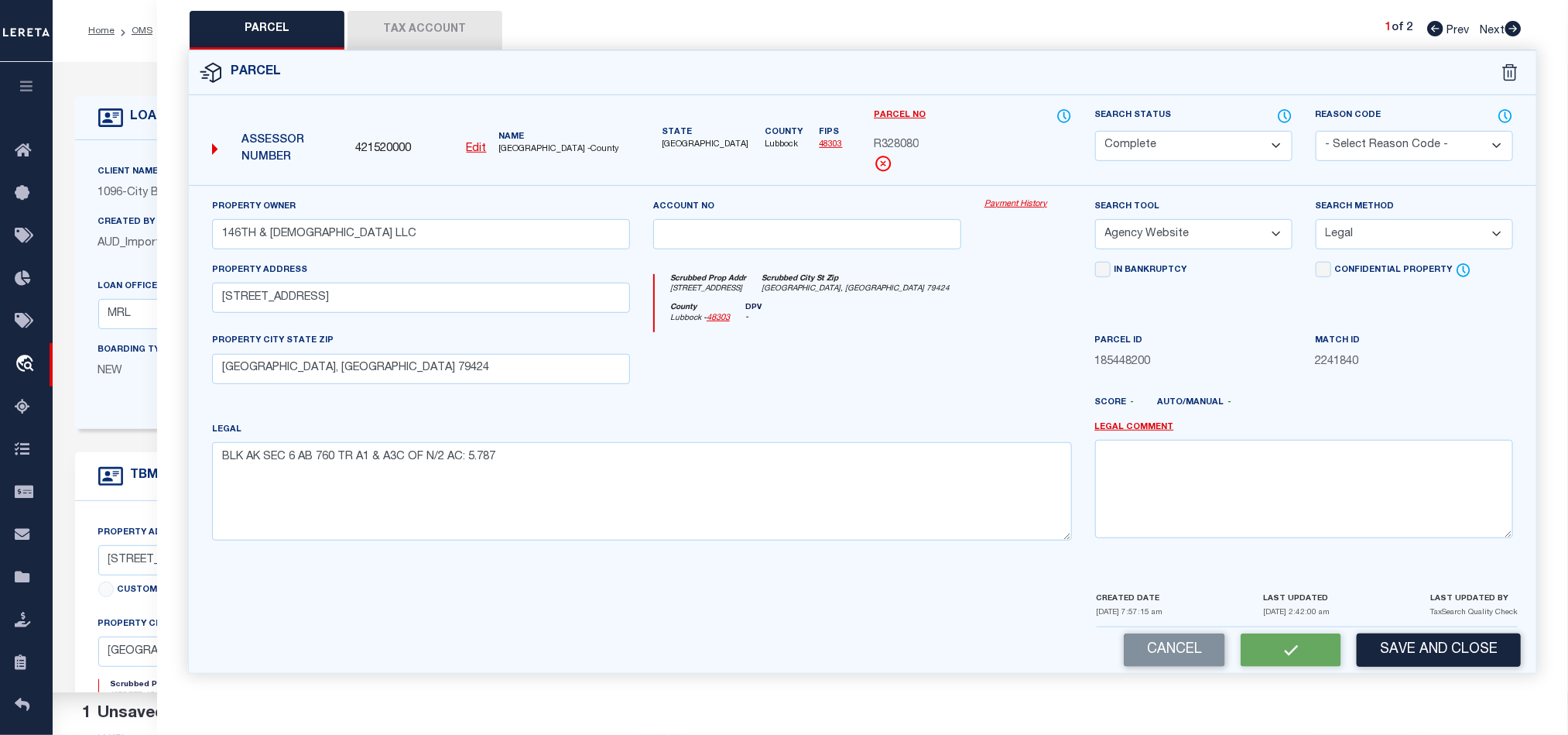
checkbox input "false"
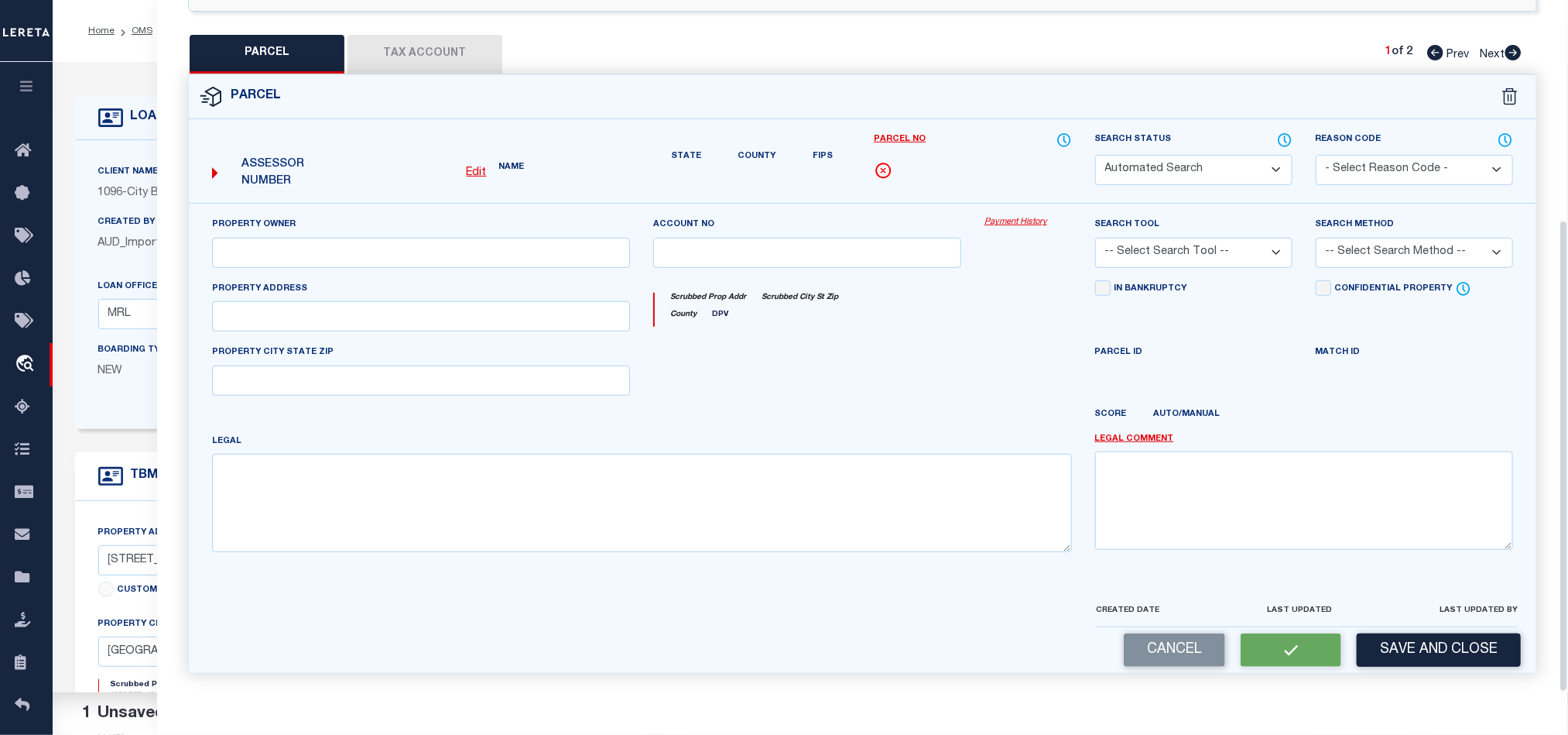
select select "CP"
type input "146TH & QUAKER LLC"
select select "AGW"
select select "LEG"
type input "4601 146TH ST"
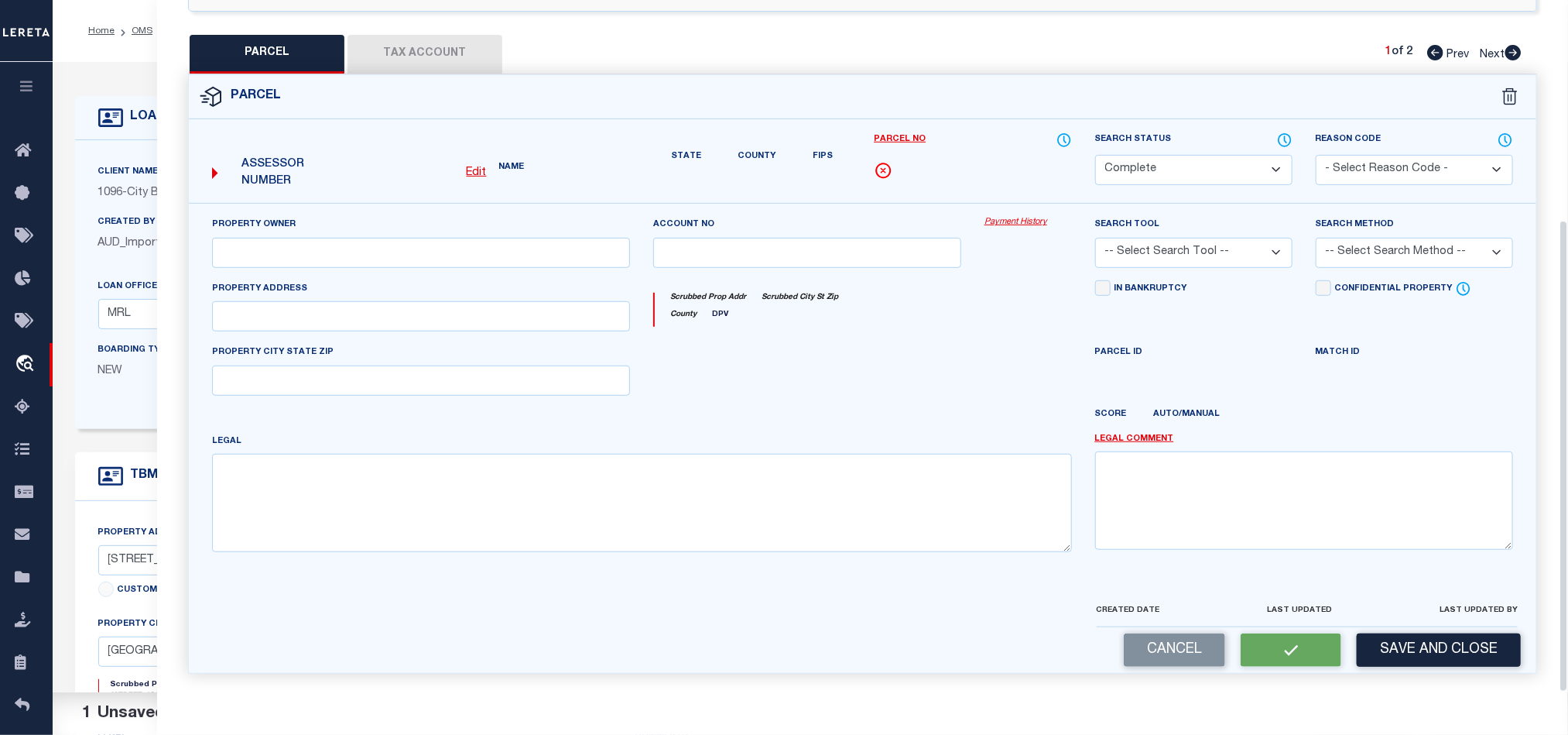
type input "LUBBOCK, TX 79424"
type textarea "BLK AK SEC 6 AB 760 TR A1 & A3C OF N/2 AC: 5.787"
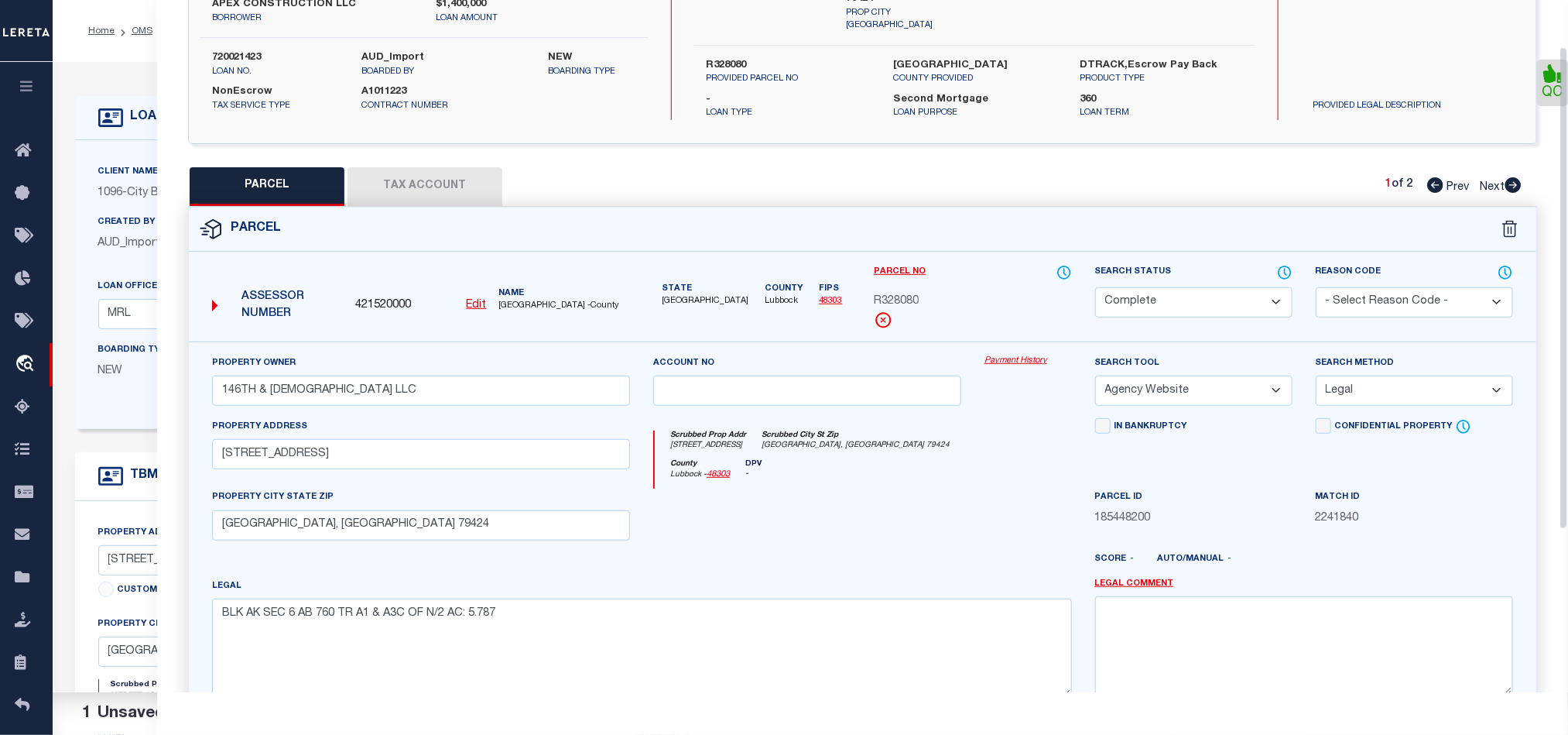
scroll to position [68, 0]
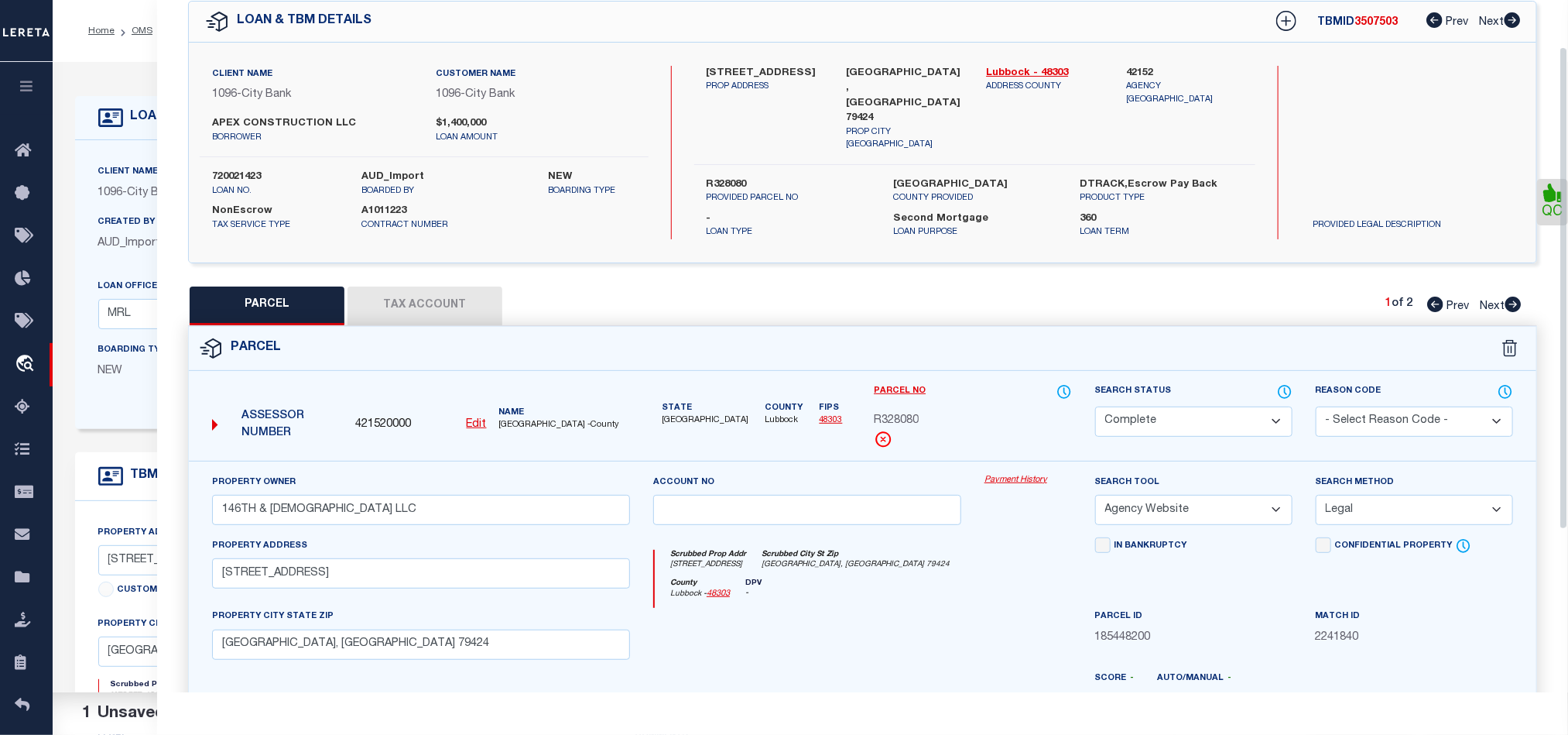
drag, startPoint x: 1510, startPoint y: 300, endPoint x: 1512, endPoint y: 330, distance: 30.1
click at [1510, 300] on icon at bounding box center [1513, 304] width 16 height 15
select select "AS"
select select
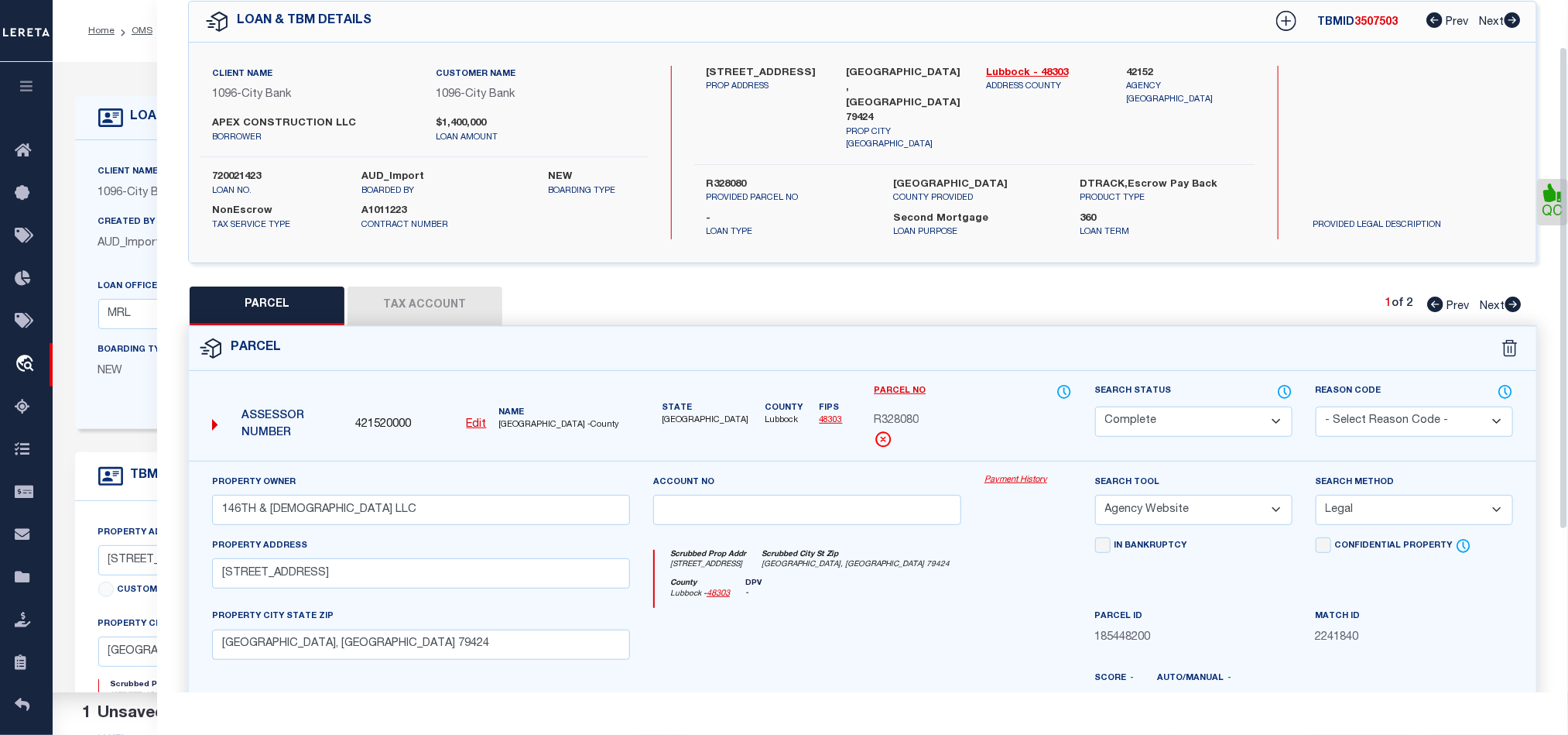
checkbox input "false"
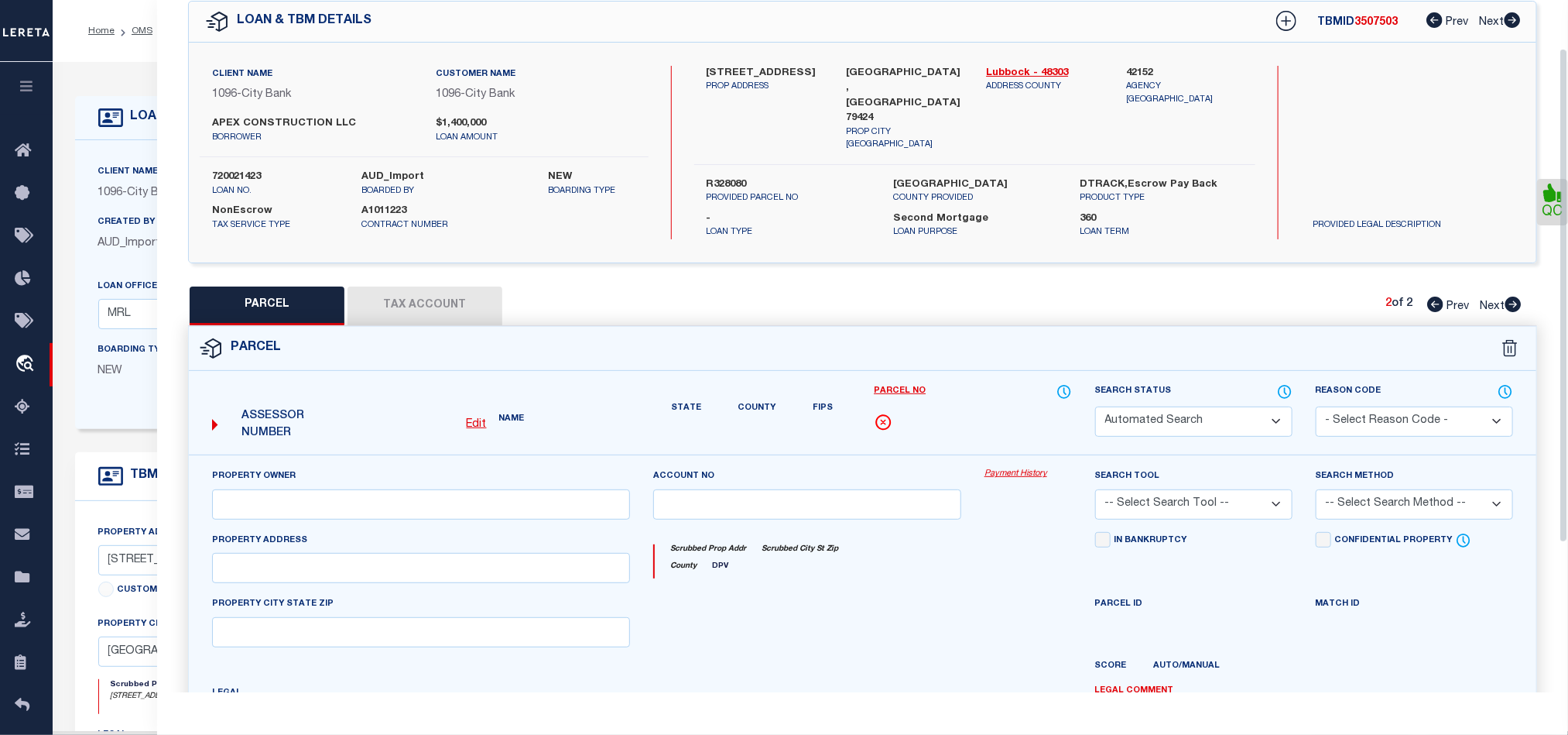
select select "QC"
type input "RED CANYON DEVELOPMENT LLC"
select select "AGW"
select select "LEG"
type input "QUAKER AVE,"
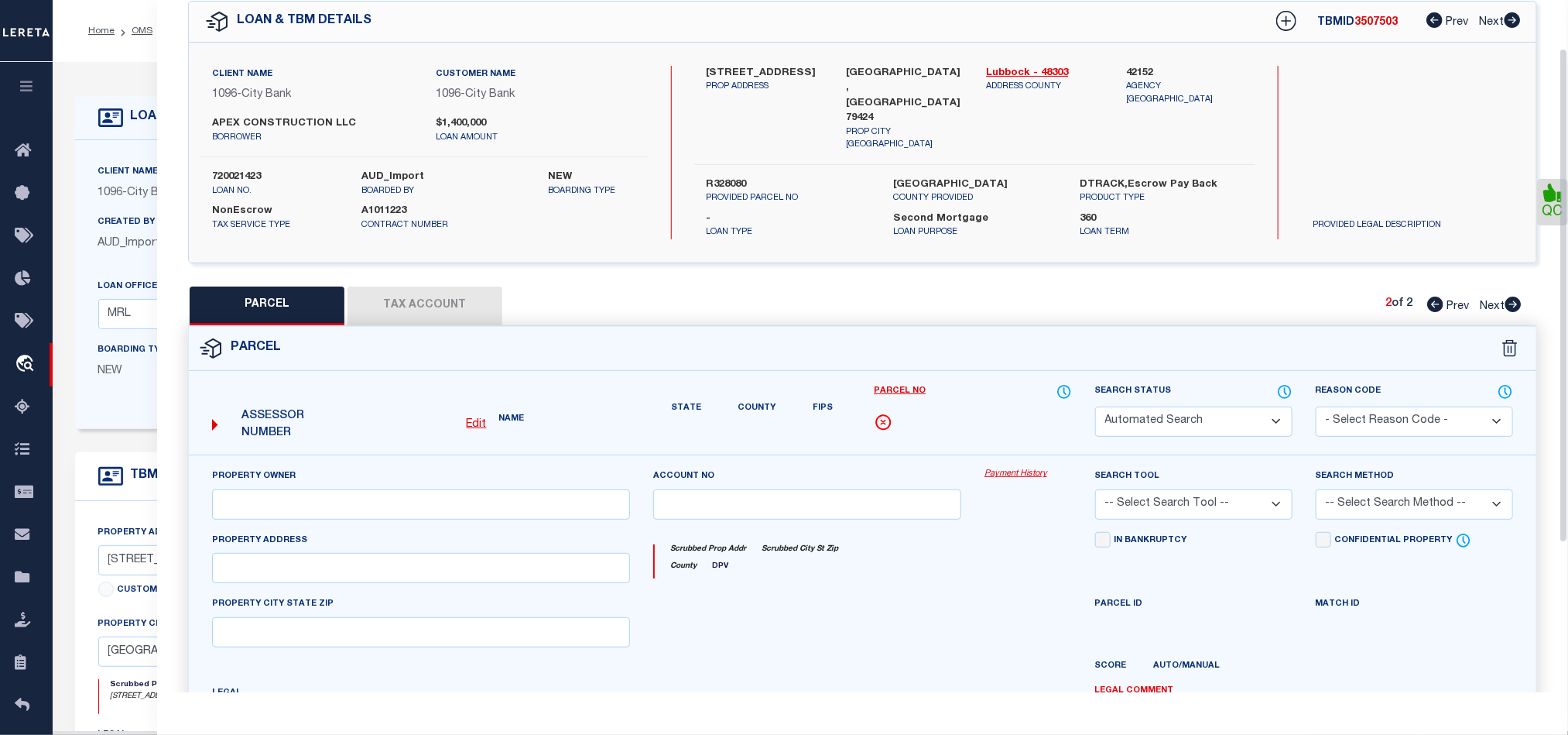
type input "LUBBOCK TX 79424"
type textarea "BLK AK SEC 6 AB 760 TR A3 AC: 7.0735"
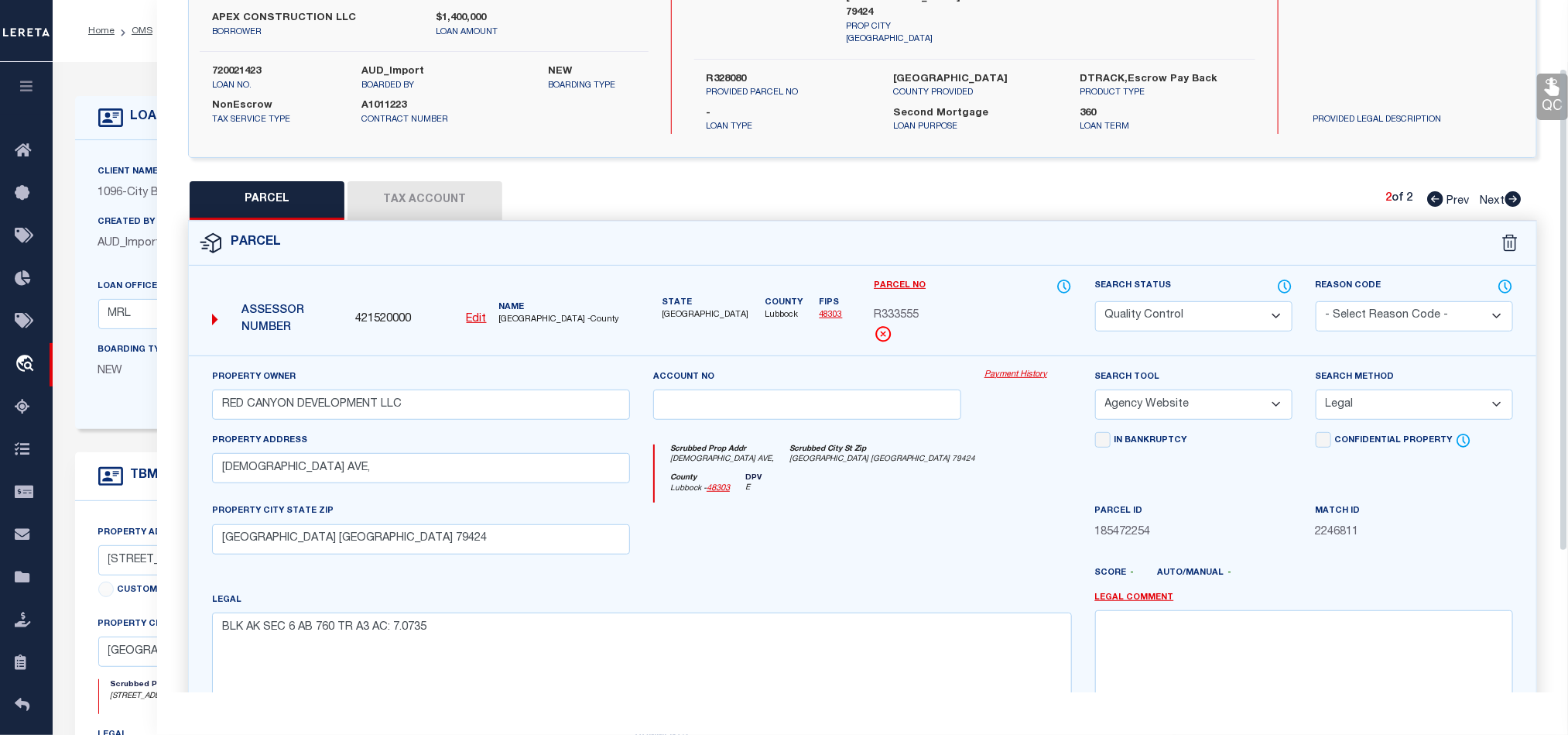
scroll to position [300, 0]
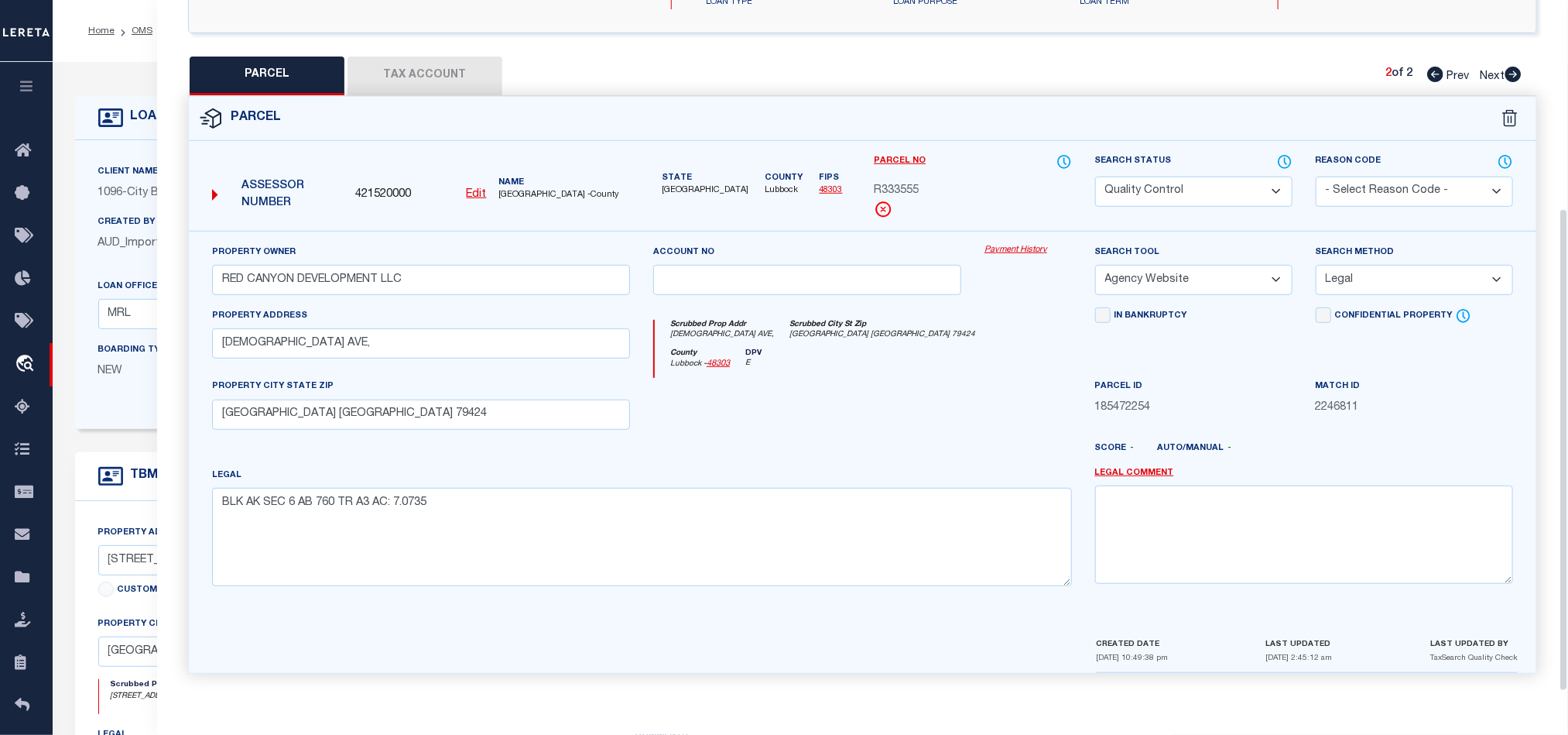
click at [890, 423] on div at bounding box center [807, 409] width 332 height 63
click at [1182, 191] on select "Automated Search Bad Parcel Complete Duplicate Parcel High Dollar Reporting In …" at bounding box center [1194, 191] width 197 height 30
select select "CP"
click at [943, 349] on div "County Lubbock - 48303 DPV E" at bounding box center [862, 363] width 416 height 30
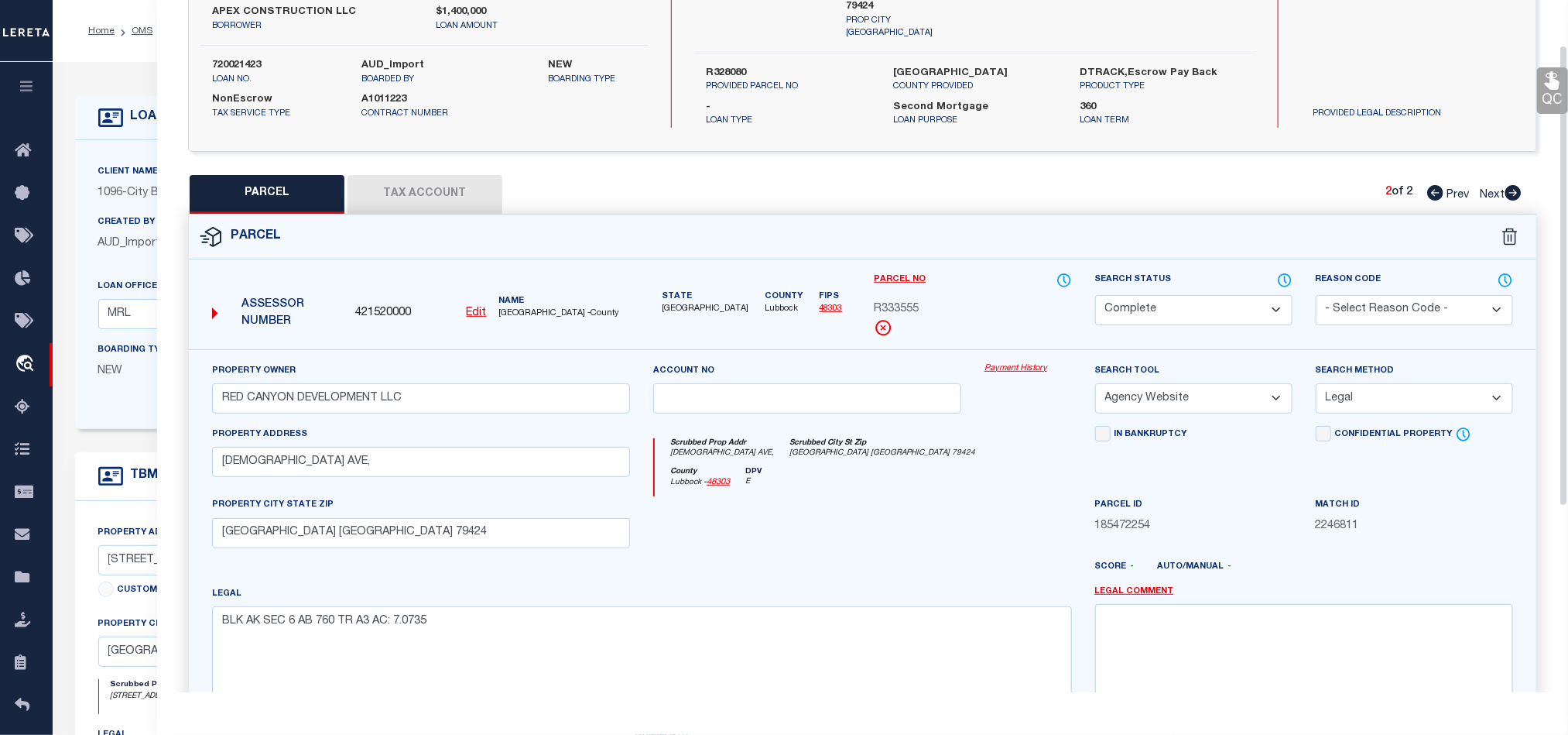
scroll to position [68, 0]
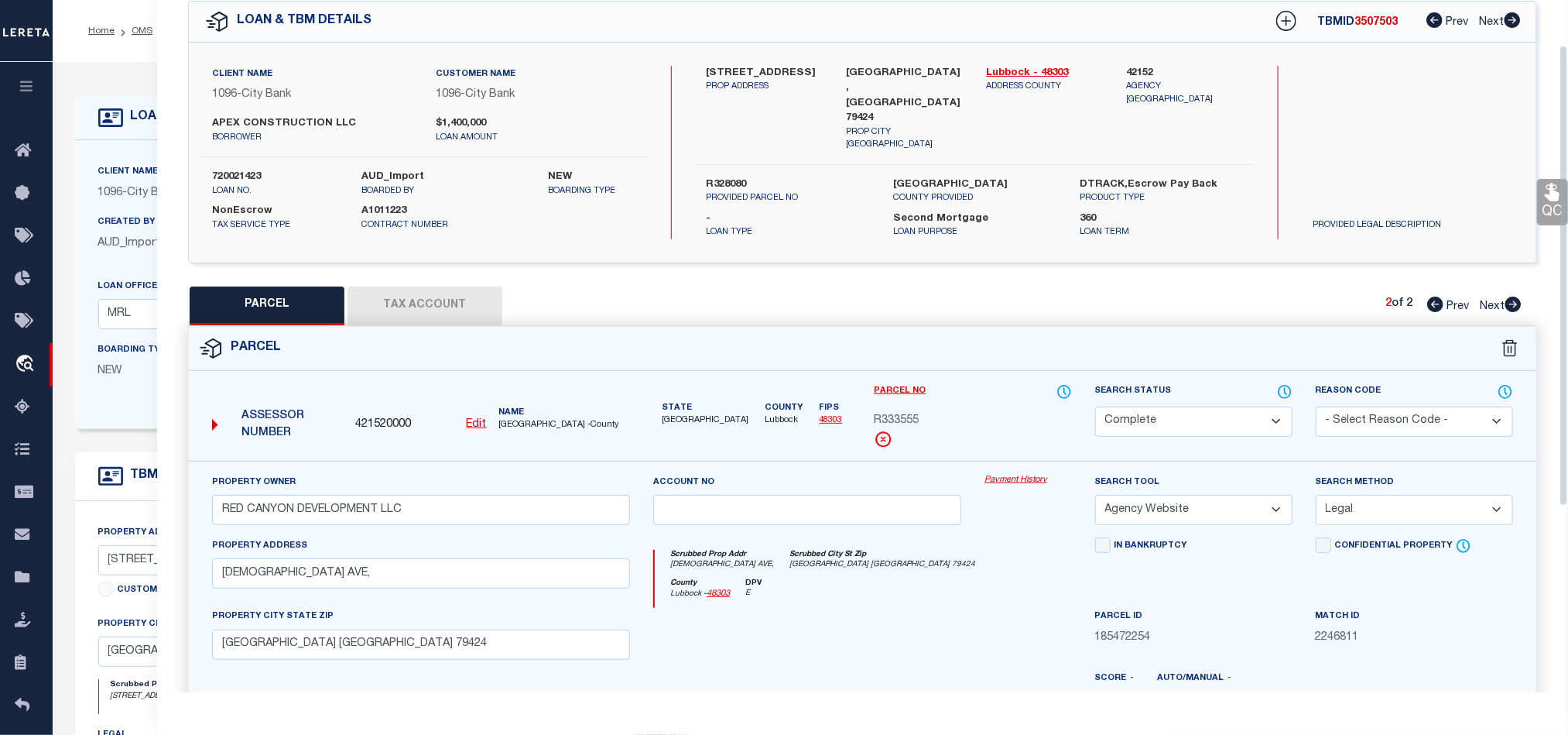
click at [1547, 193] on icon at bounding box center [1553, 192] width 21 height 21
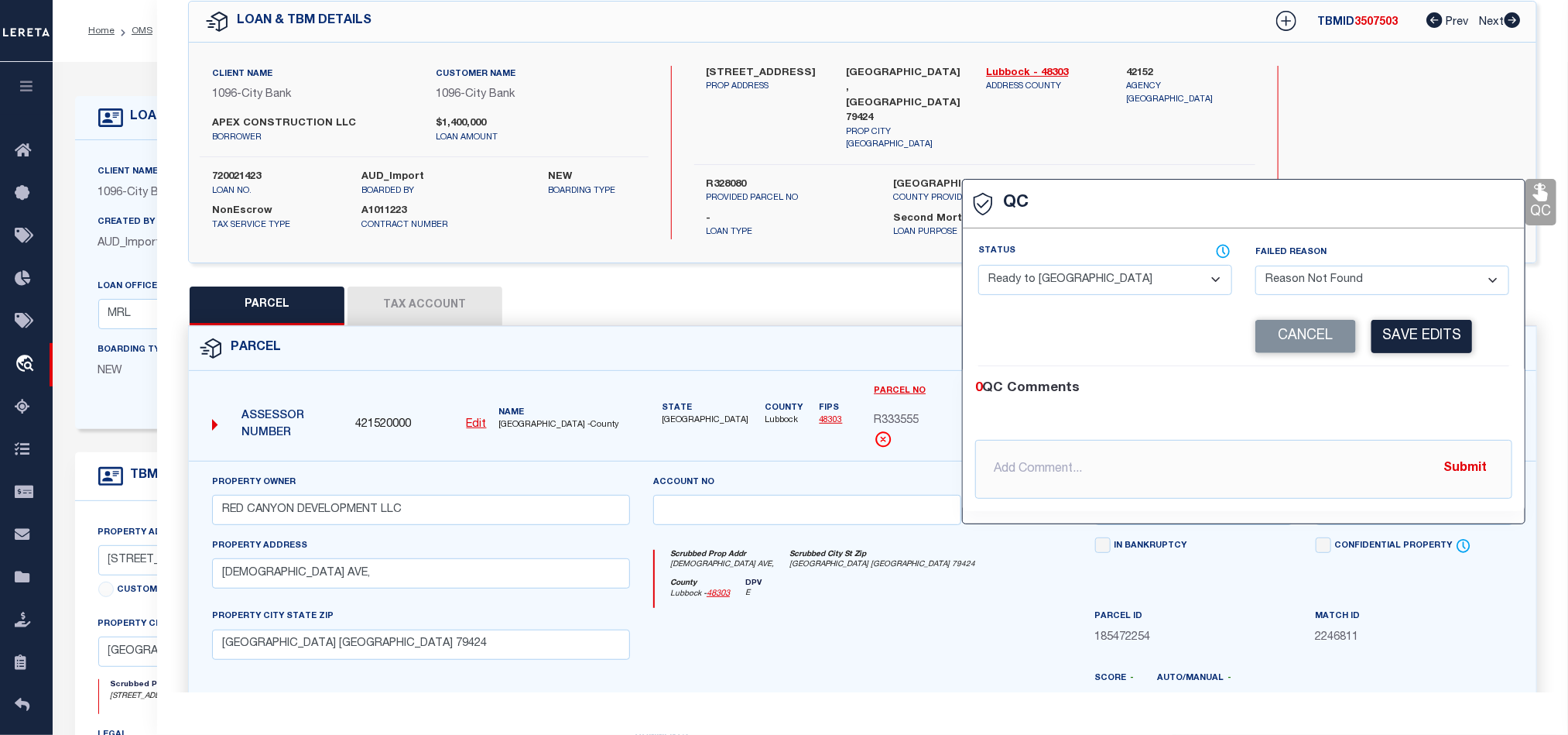
click at [1152, 275] on select "- Select Status - Ready to QC Correct Incorrect" at bounding box center [1105, 279] width 254 height 30
select select "COR"
click at [1419, 386] on div "0 QC Comments" at bounding box center [1240, 389] width 531 height 21
click at [1431, 344] on button "Save Edits" at bounding box center [1422, 336] width 101 height 33
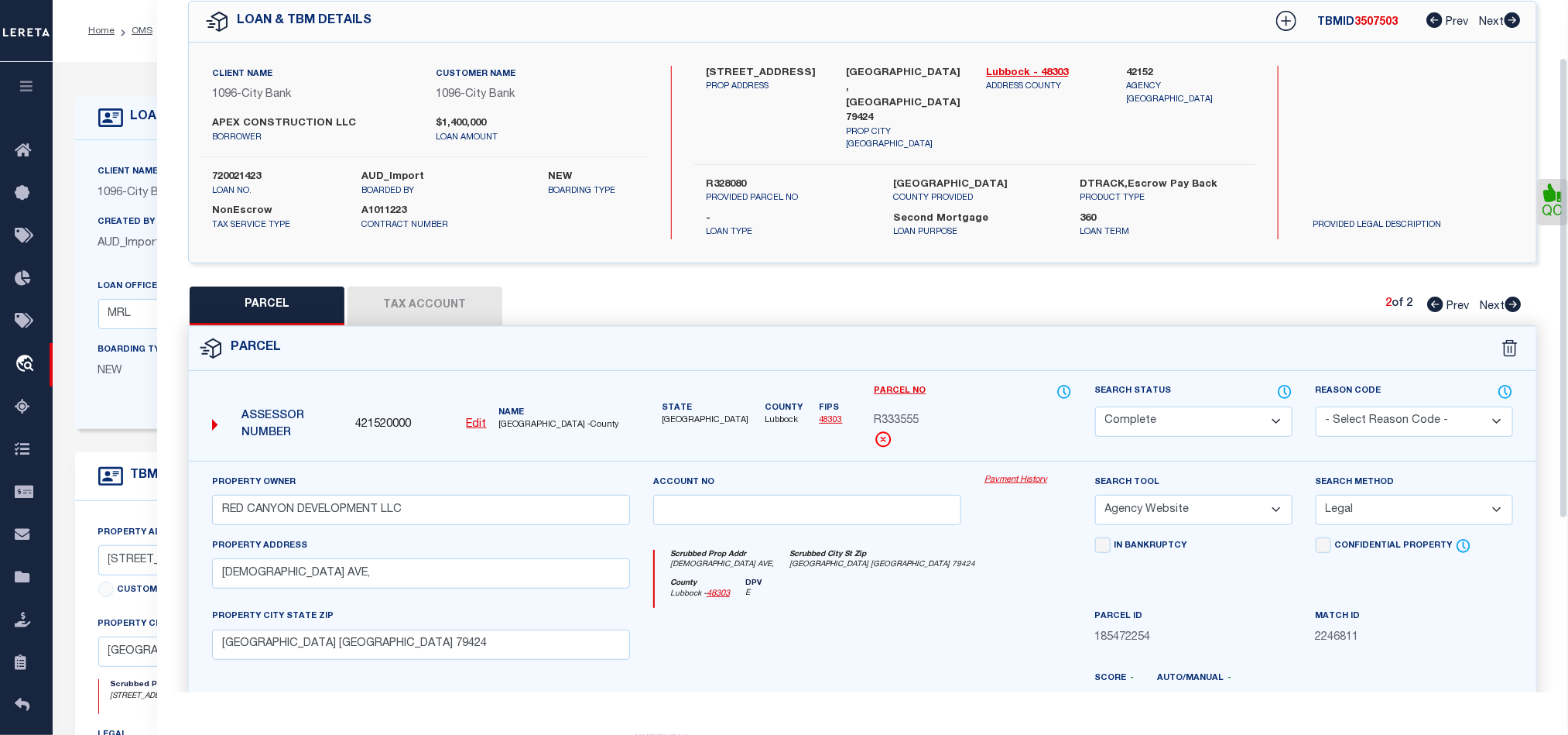
scroll to position [346, 0]
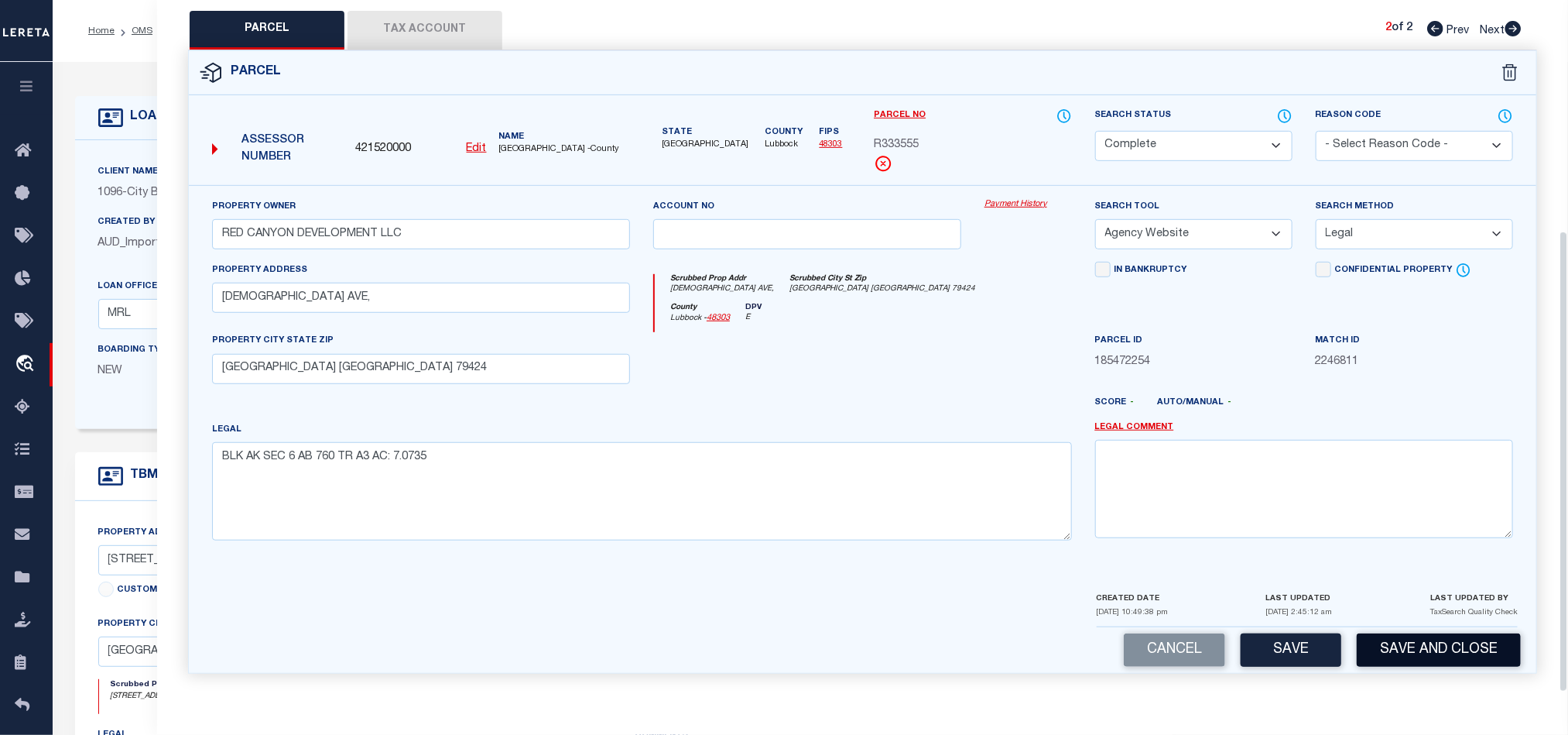
click at [1445, 662] on button "Save and Close" at bounding box center [1439, 650] width 164 height 33
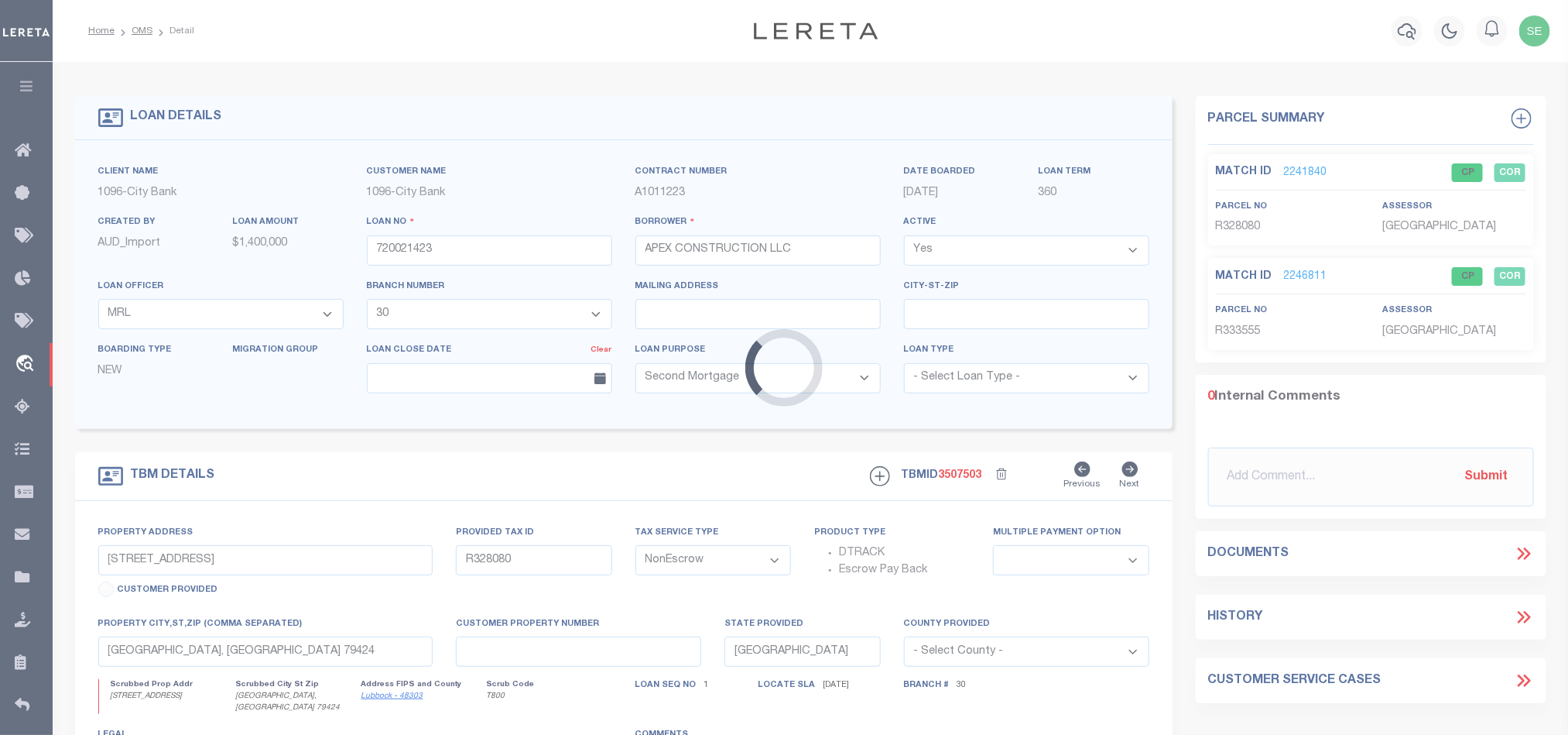
select select
select select "2782"
select select "1346"
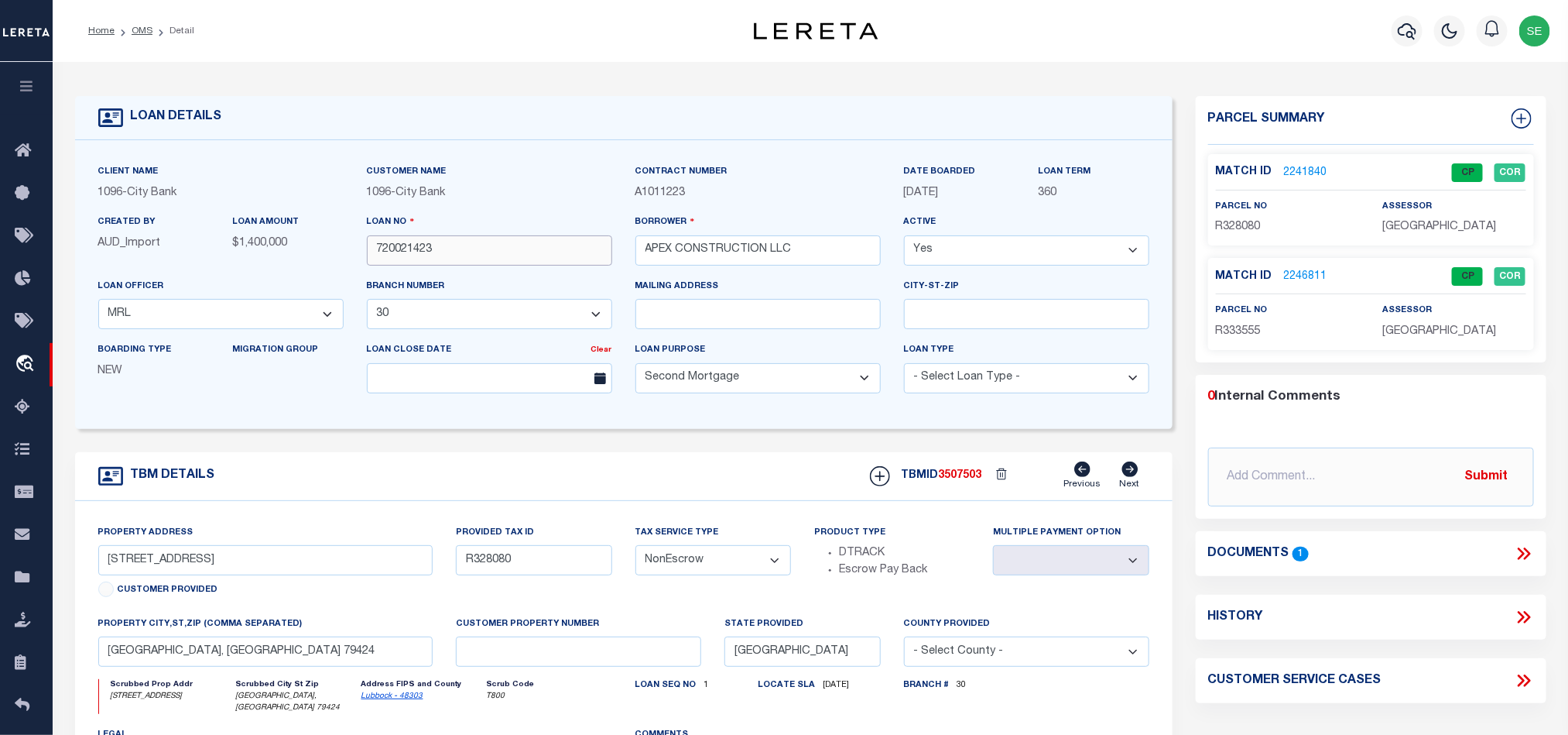
click at [477, 256] on input "720021423" at bounding box center [489, 250] width 245 height 30
click at [961, 477] on span "3507503" at bounding box center [960, 475] width 44 height 11
copy span "3507503"
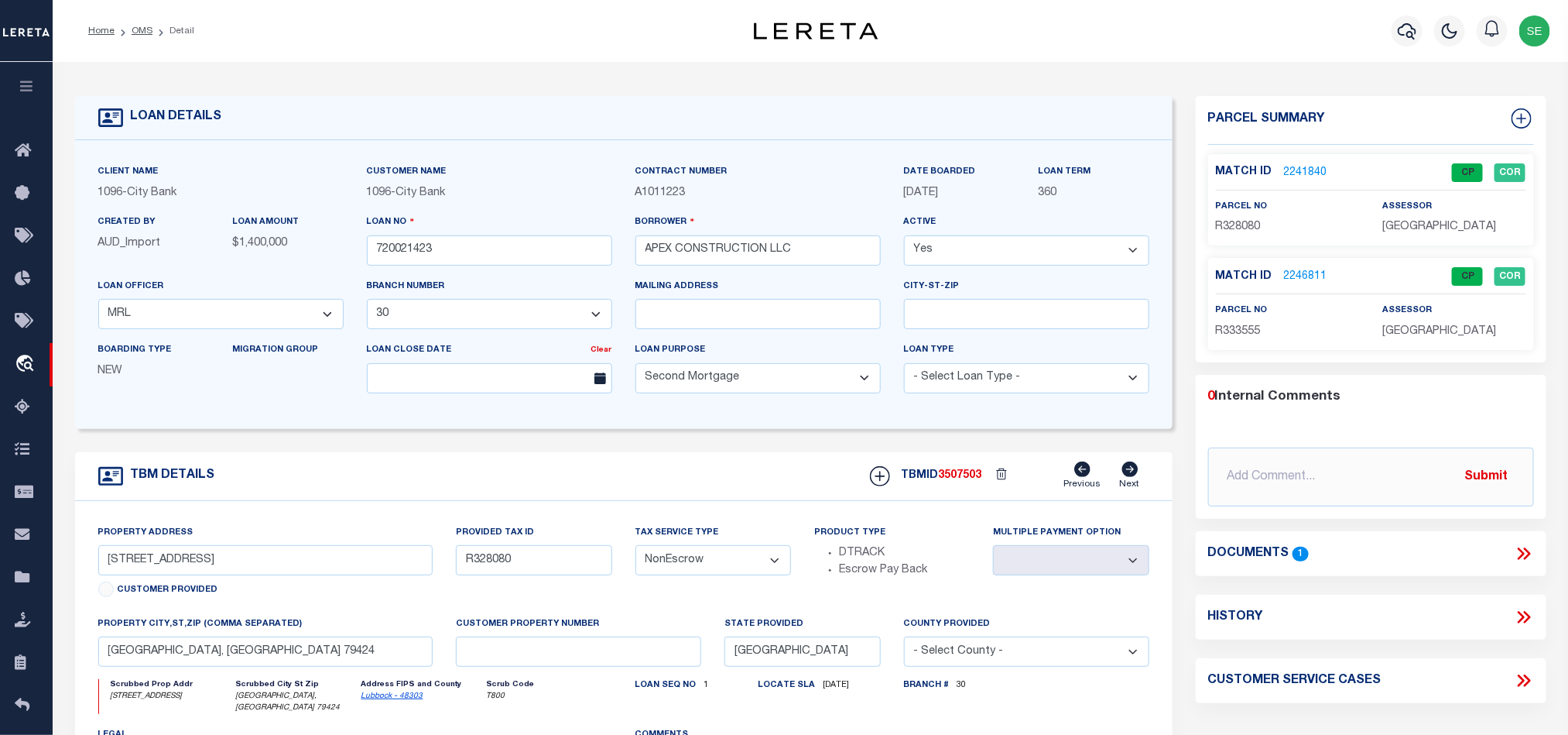
click at [1428, 217] on div "assessor LUBBOCK COUNTY" at bounding box center [1454, 217] width 144 height 38
click at [1428, 223] on span "LUBBOCK COUNTY" at bounding box center [1439, 226] width 114 height 11
copy div "LUBBOCK COUNTY"
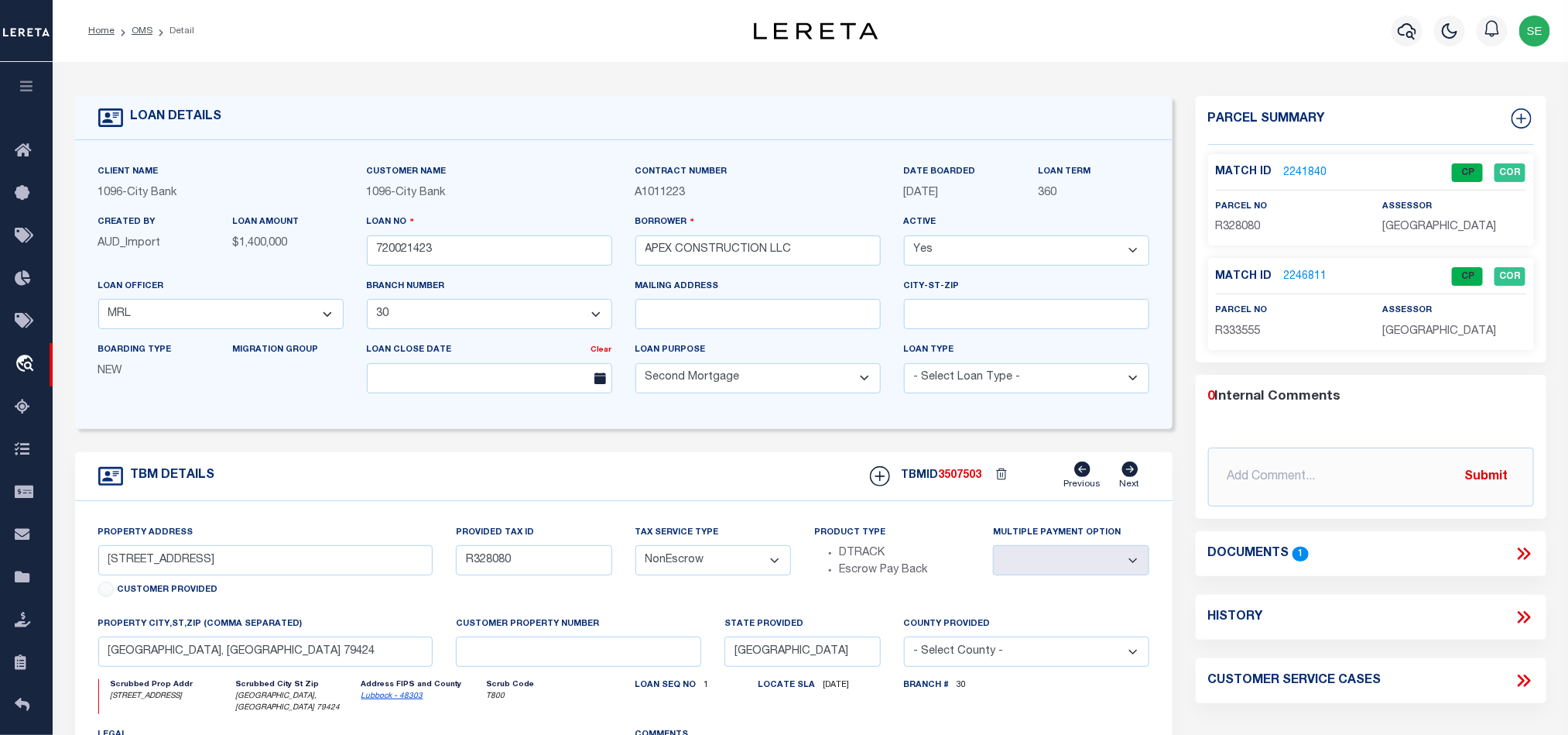
click at [1243, 221] on span "R328080" at bounding box center [1238, 226] width 45 height 11
copy span "R328080"
click at [530, 244] on input "720021423" at bounding box center [489, 250] width 245 height 30
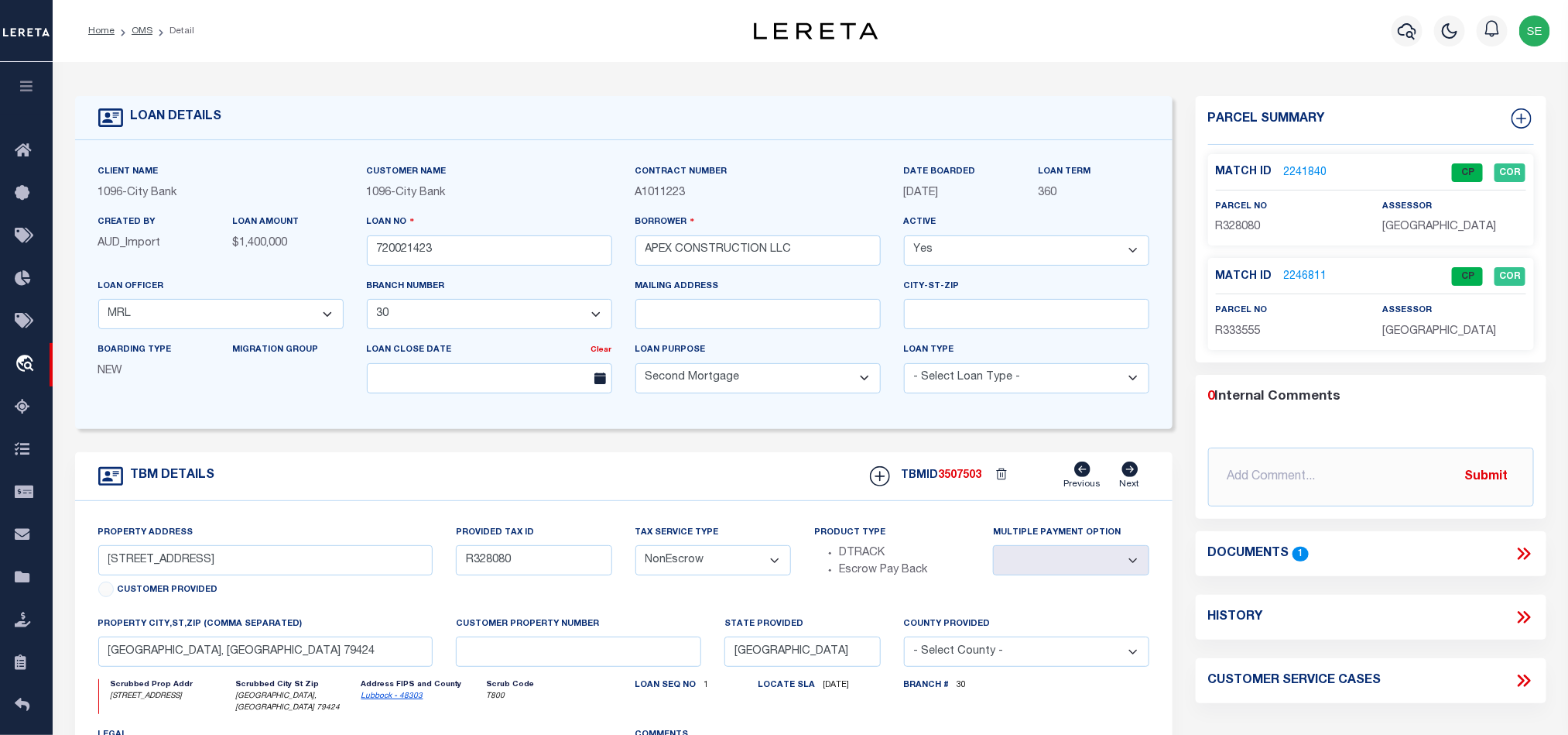
click at [965, 481] on span "3507503" at bounding box center [960, 475] width 44 height 11
copy span "3507503"
click at [1445, 337] on span "LUBBOCK COUNTY" at bounding box center [1439, 331] width 114 height 11
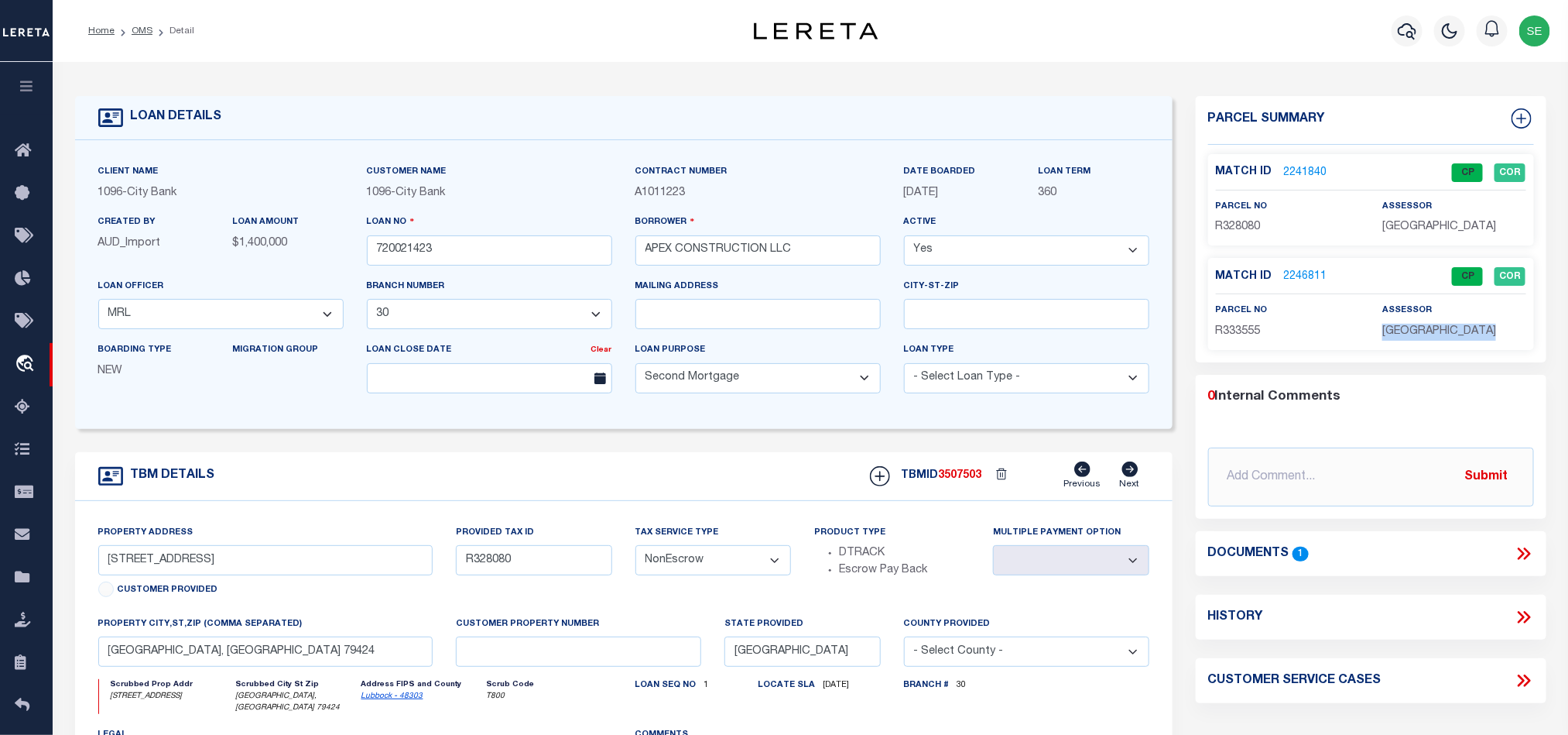
click at [1445, 337] on span "LUBBOCK COUNTY" at bounding box center [1439, 331] width 114 height 11
copy div "LUBBOCK COUNTY"
click at [1242, 332] on span "R333555" at bounding box center [1238, 331] width 45 height 11
click at [702, 426] on div "Client Name 1096 - City Bank Customer Name 1096 - City Bank Contract Number" at bounding box center [624, 285] width 1098 height 289
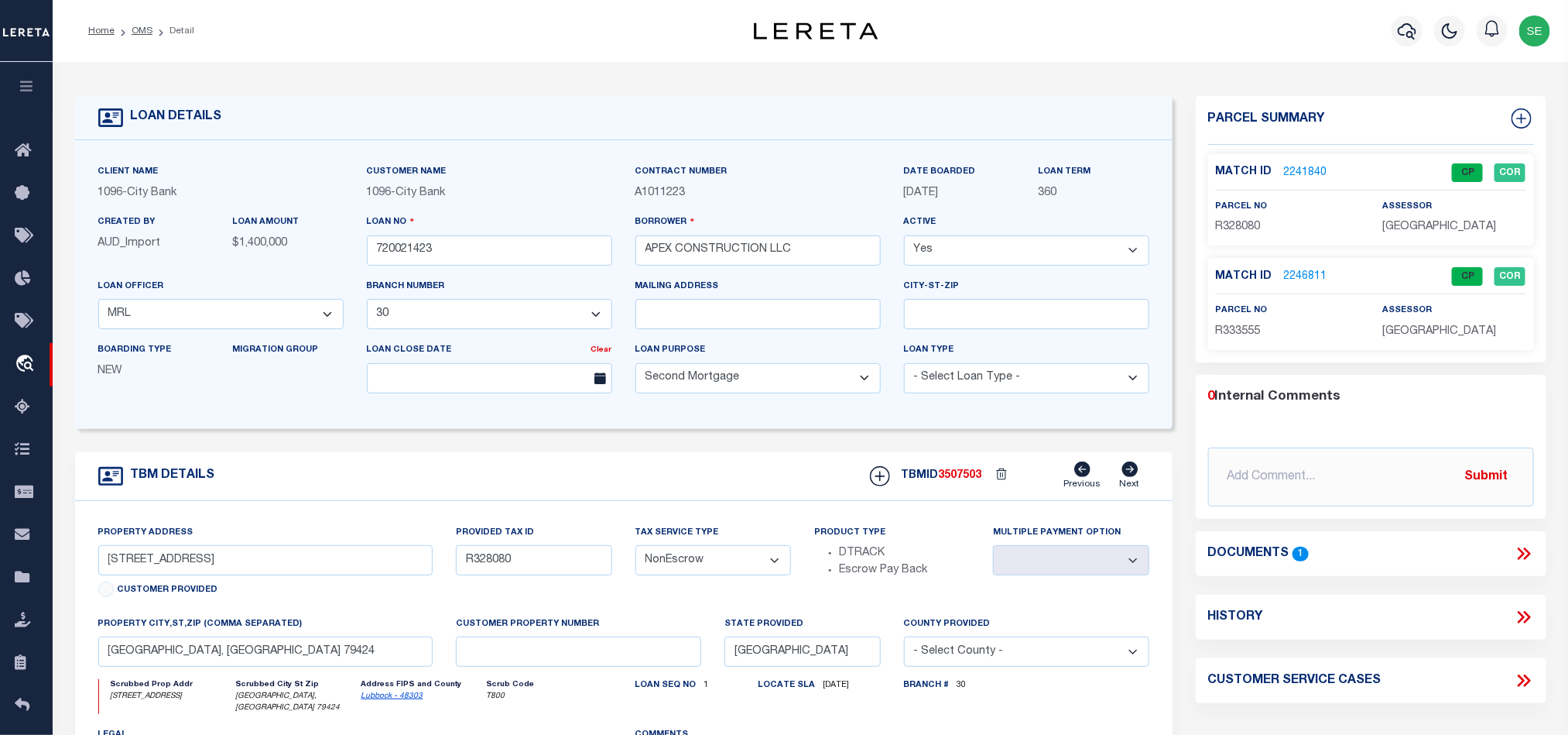
click at [713, 489] on div "TBM DETAILS TBMID 3507503 Previous Next" at bounding box center [624, 476] width 1098 height 49
drag, startPoint x: 149, startPoint y: 30, endPoint x: 214, endPoint y: 47, distance: 67.2
click at [149, 30] on link "OMS" at bounding box center [142, 31] width 21 height 9
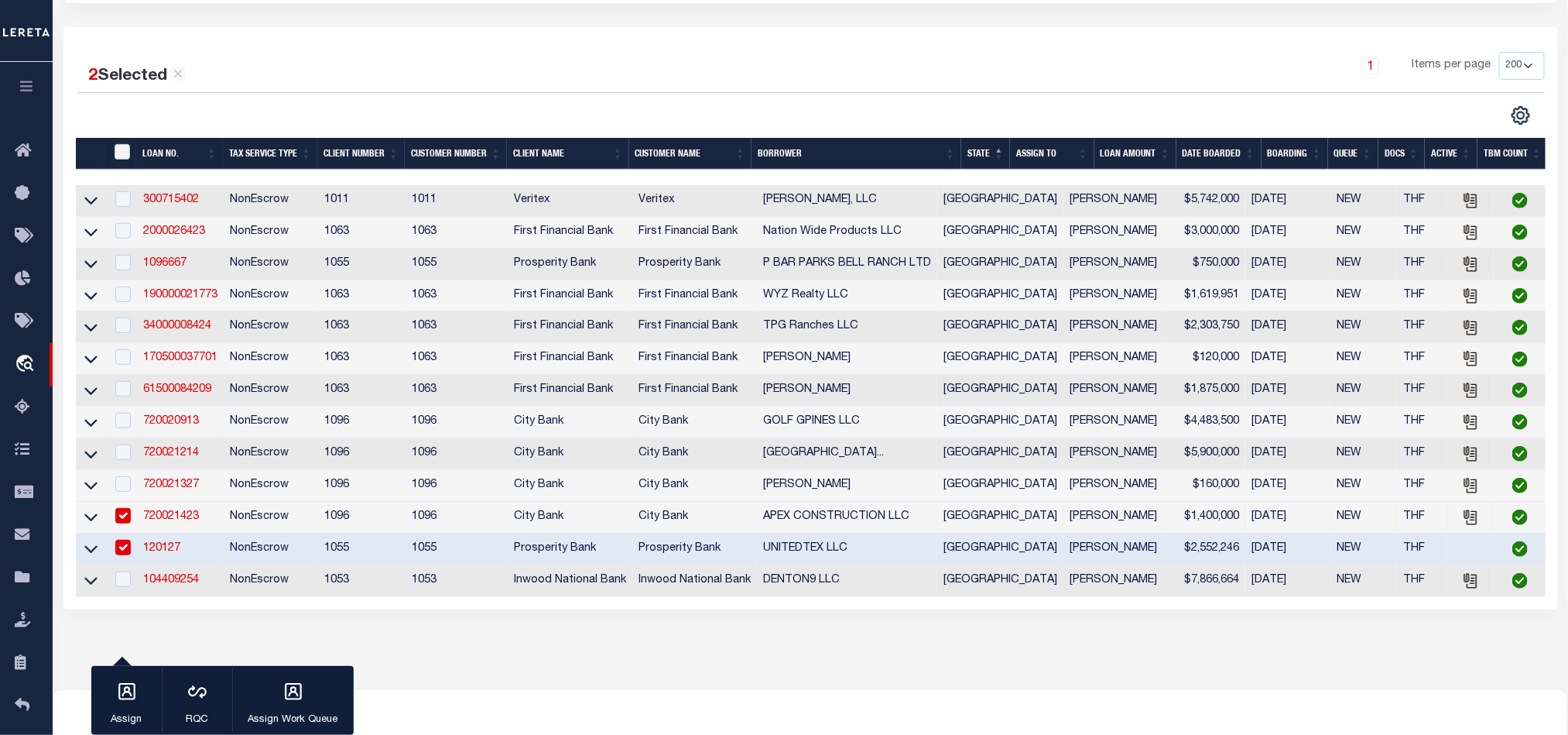
scroll to position [232, 0]
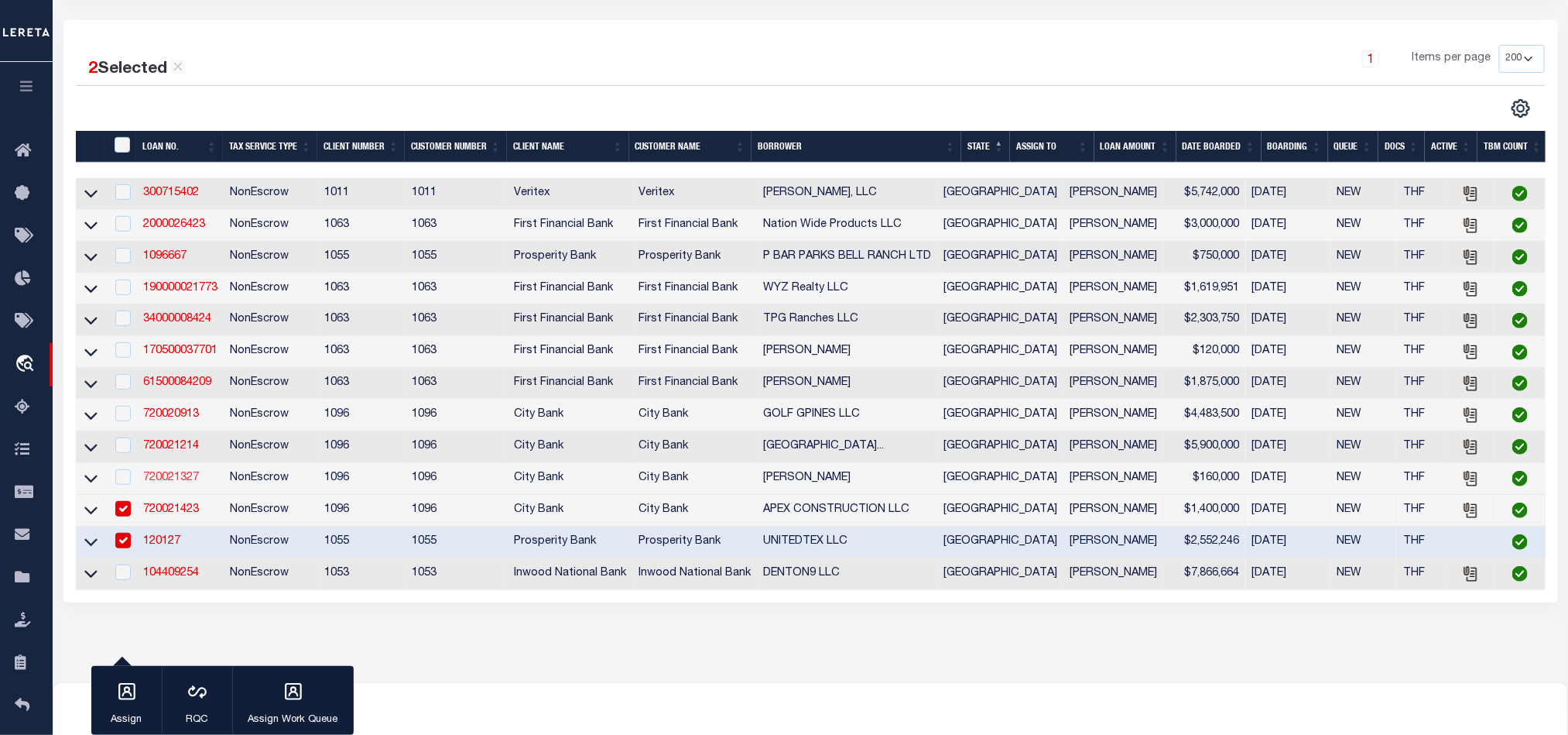
click at [175, 483] on link "720021327" at bounding box center [171, 478] width 56 height 11
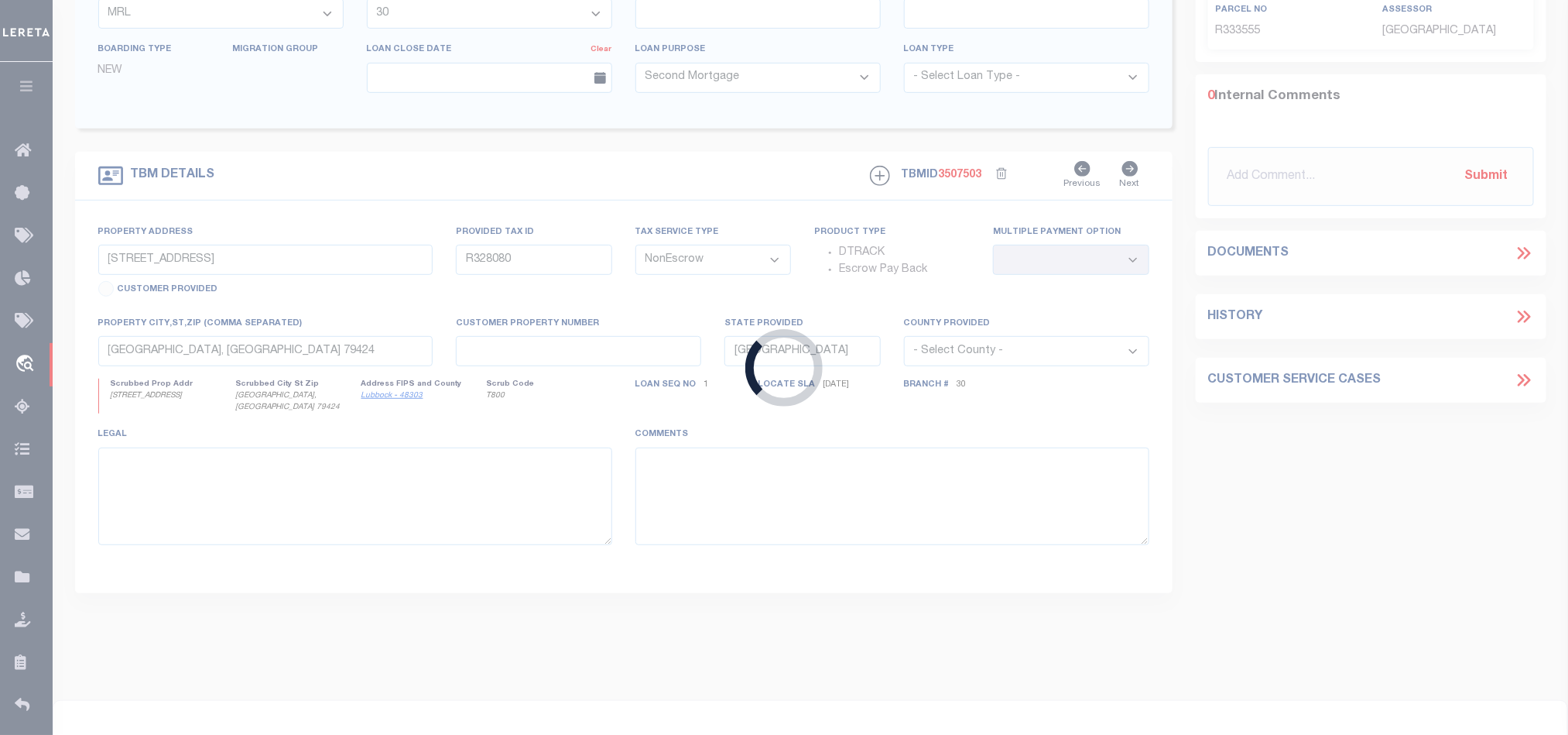
type input "720021327"
type input "[PERSON_NAME]"
select select "61850"
select select "1356"
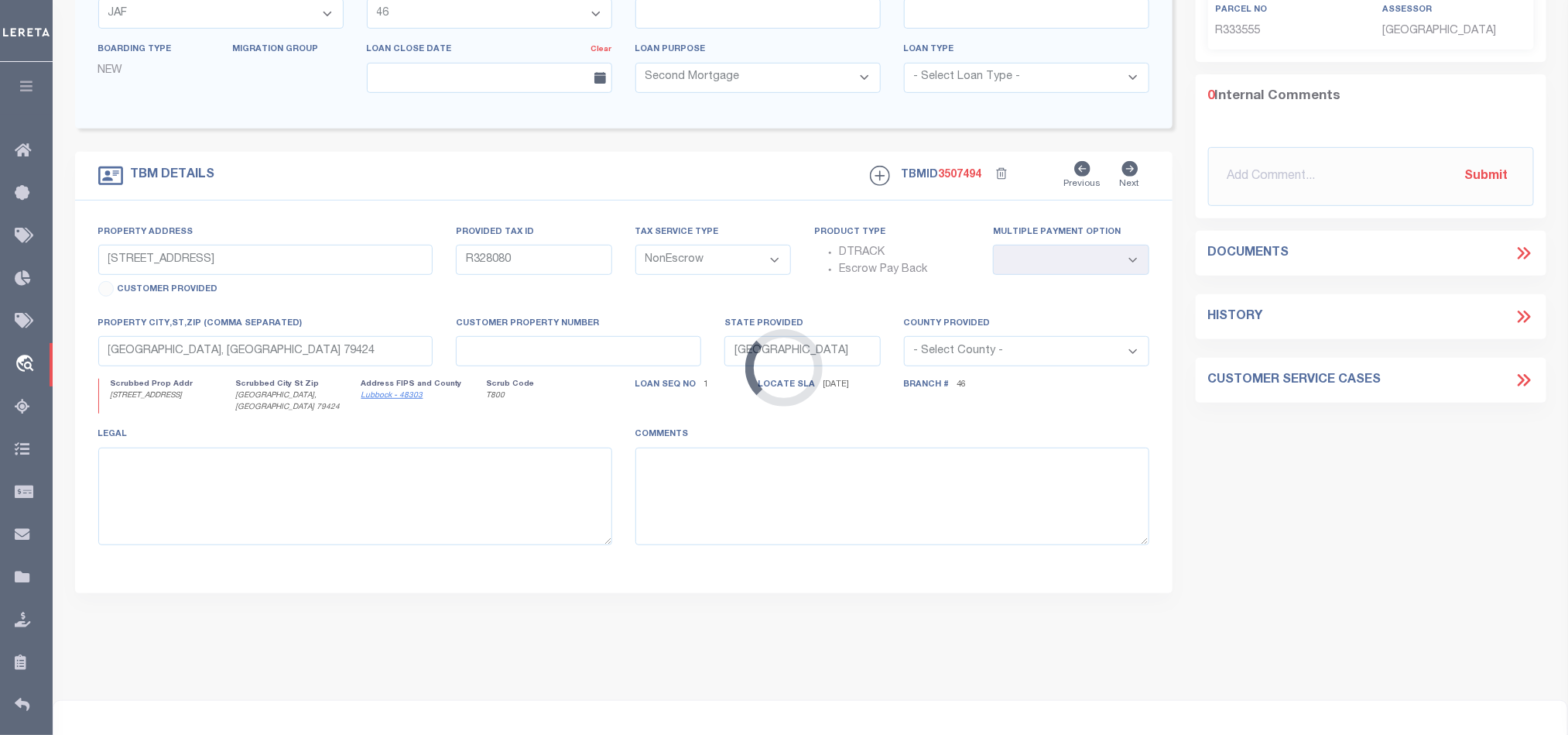
scroll to position [42, 0]
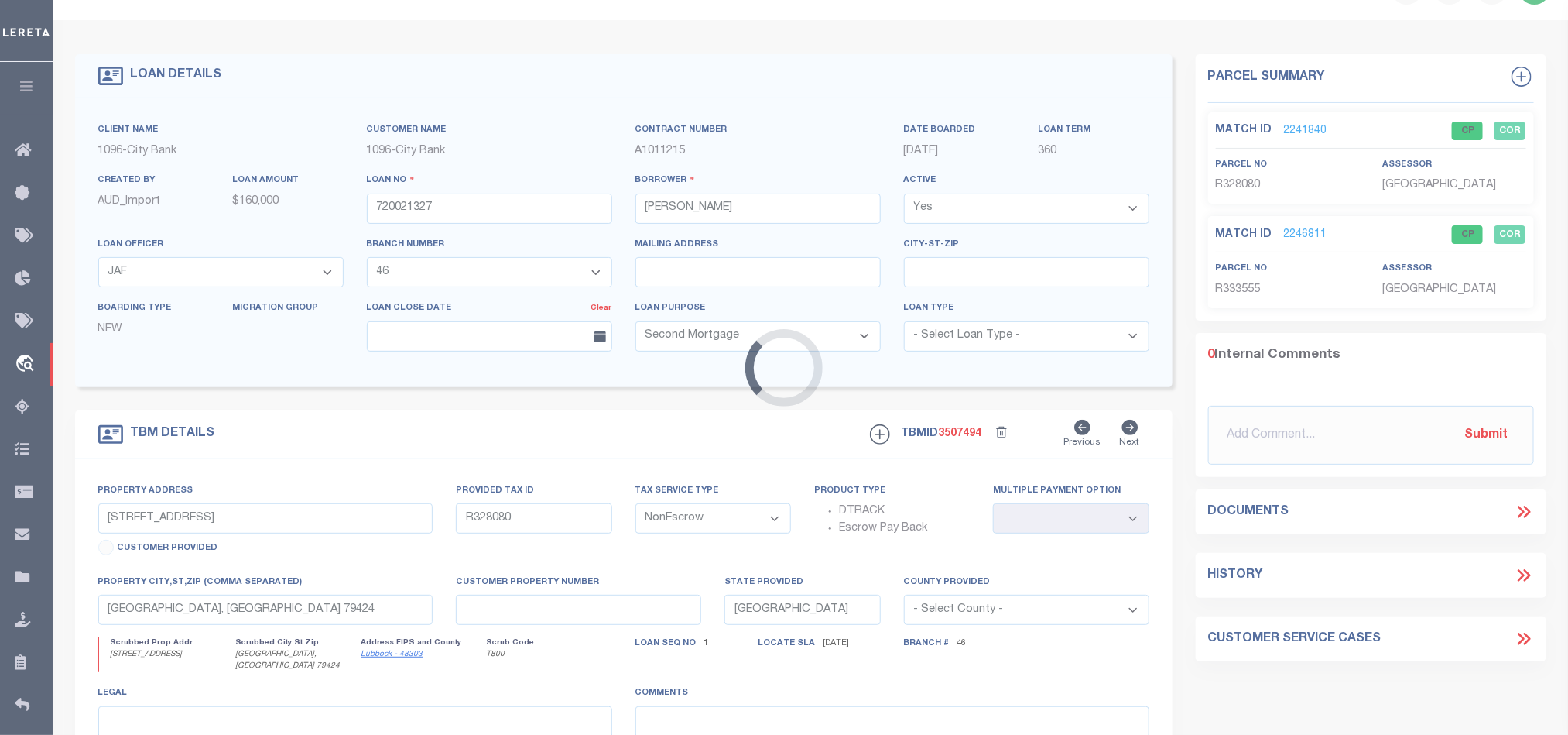
type input "13066 VALLEY CIRCLE"
type input "R45815"
select select
type input "COLLEGE STATION, TX 77845"
select select
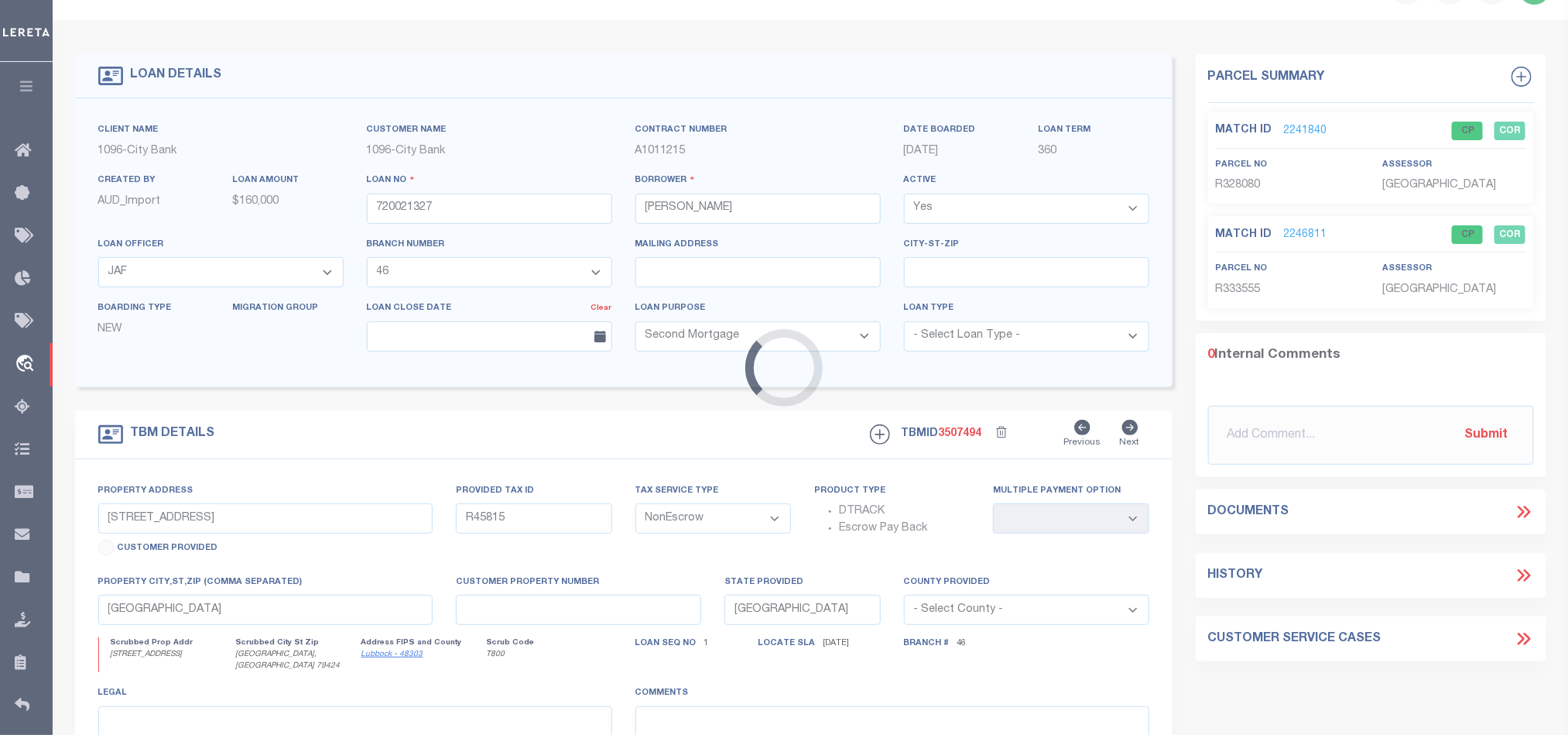
select select "61850"
select select "1356"
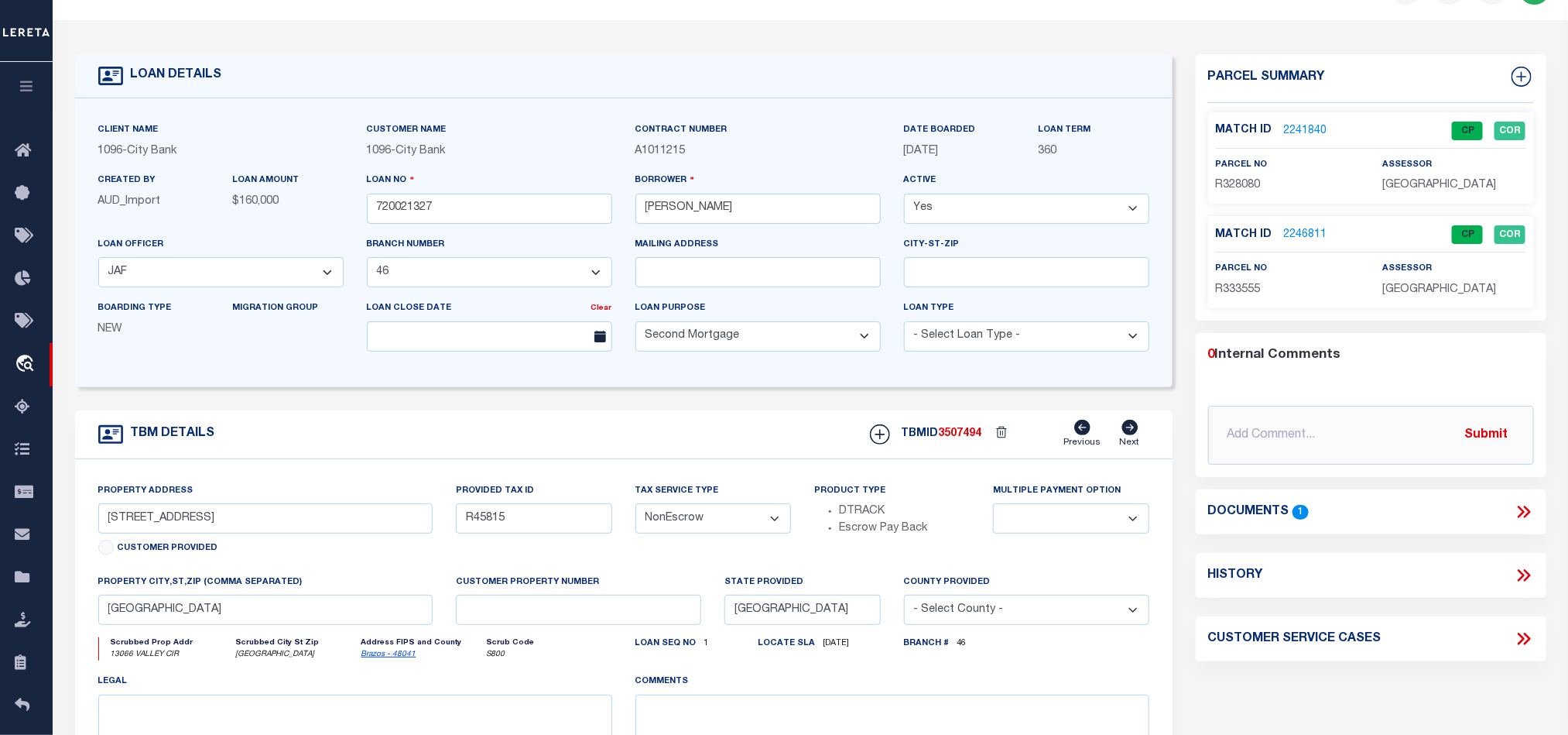
scroll to position [0, 0]
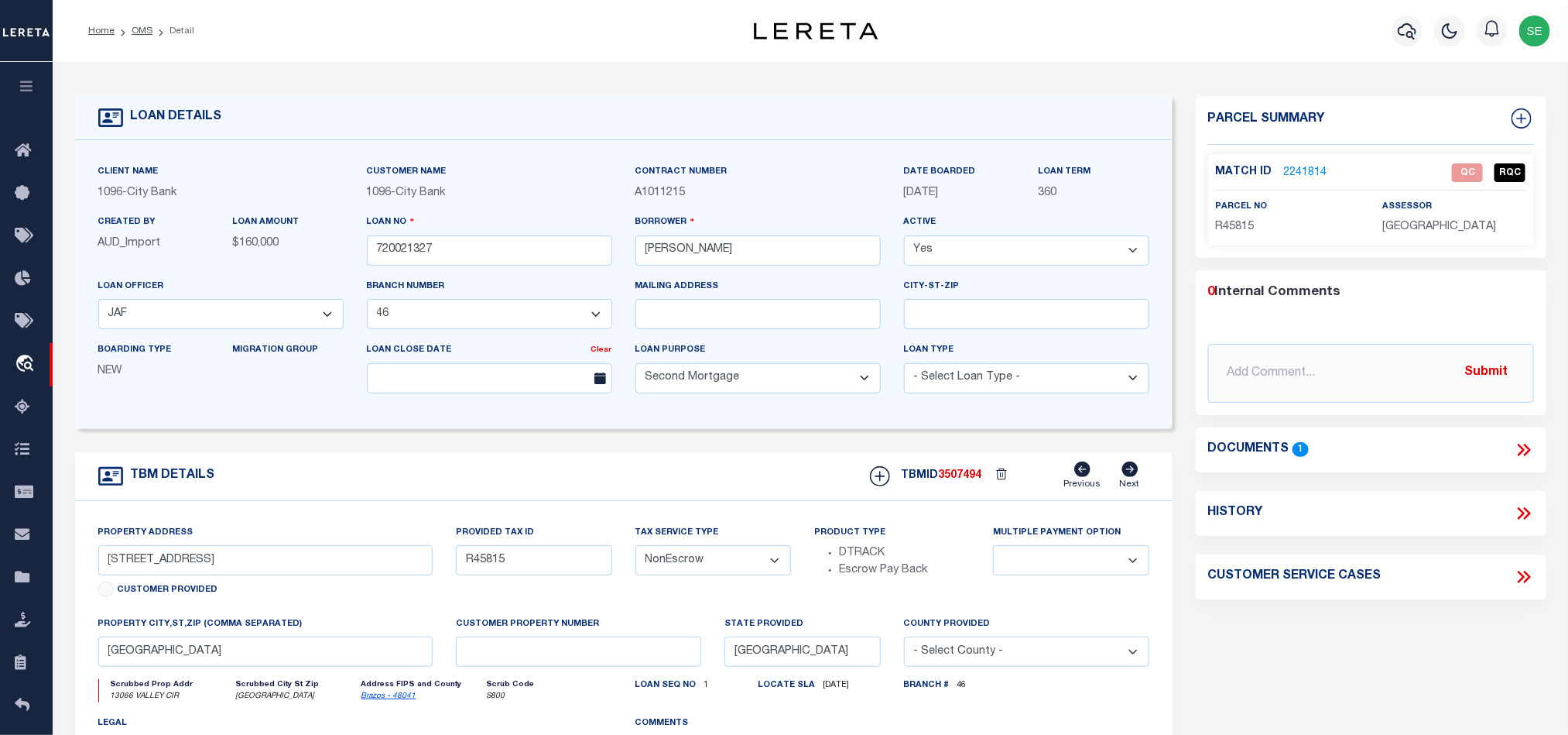
click at [649, 486] on div "TBM DETAILS TBMID 3507494 Previous Next" at bounding box center [624, 476] width 1098 height 49
click at [1233, 226] on span "R45815" at bounding box center [1235, 226] width 38 height 11
click at [1365, 632] on div "Parcel Summary Match ID 2241814 0" at bounding box center [1371, 519] width 374 height 846
drag, startPoint x: 1529, startPoint y: 451, endPoint x: 1491, endPoint y: 425, distance: 46.0
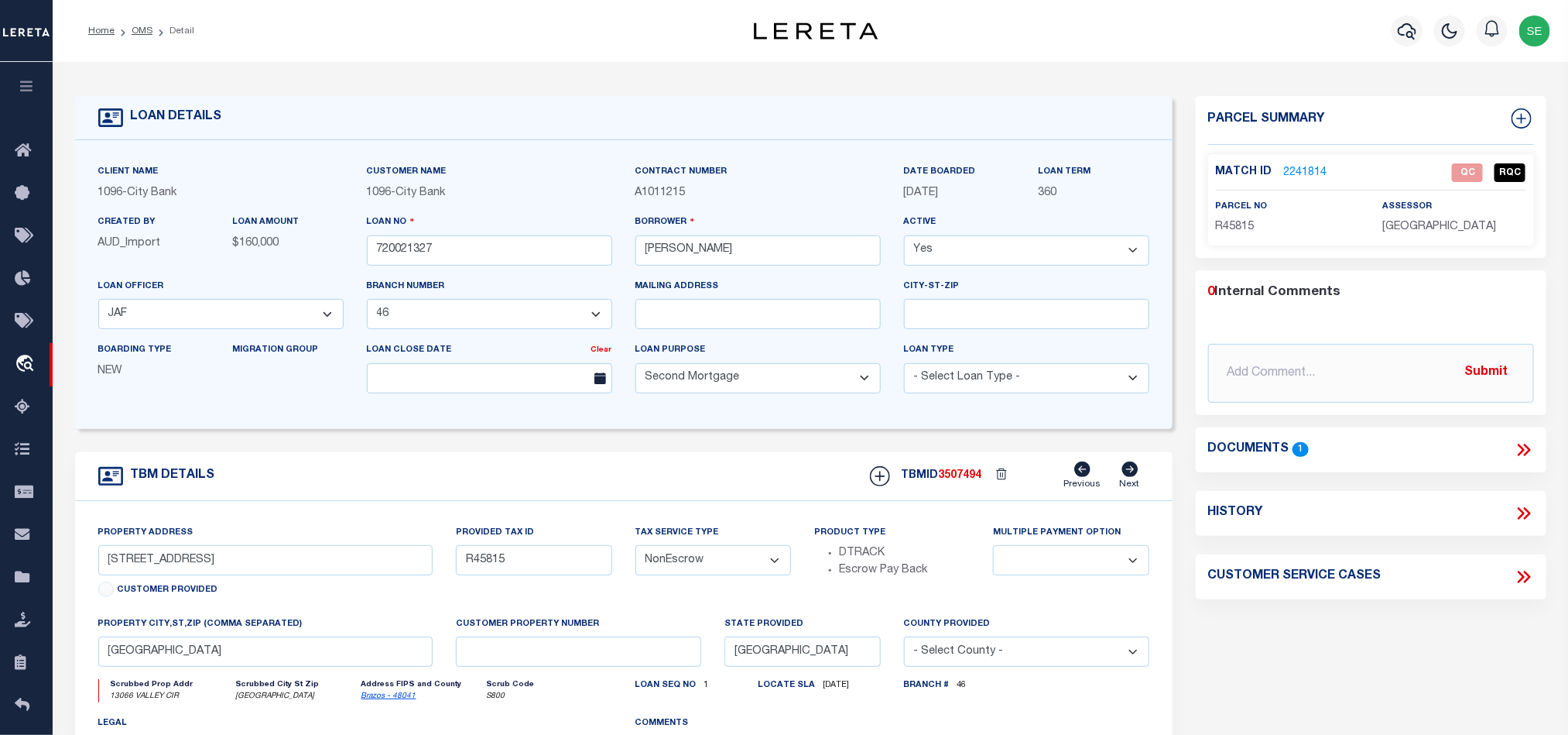
click at [1529, 451] on icon at bounding box center [1527, 450] width 7 height 12
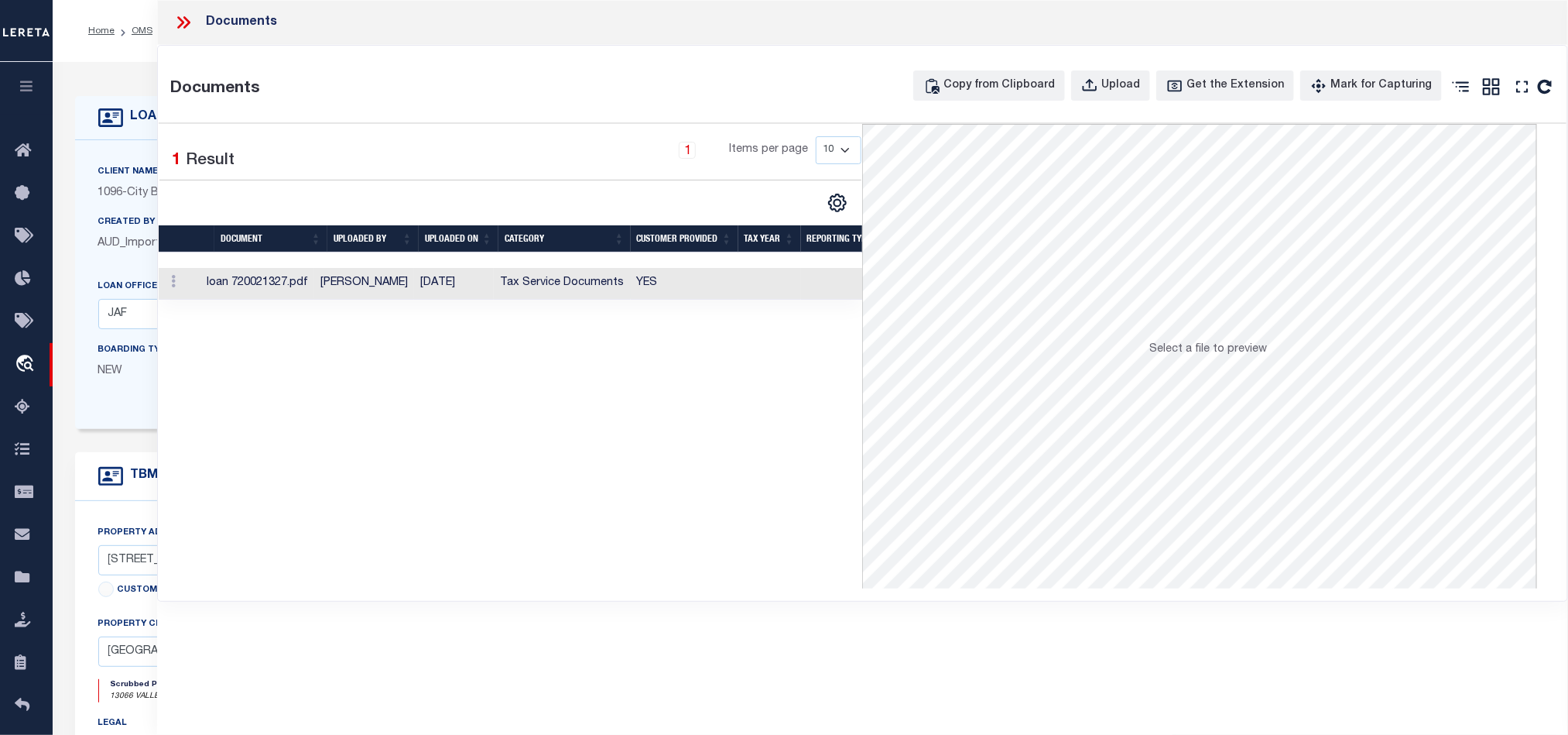
click at [784, 300] on td at bounding box center [769, 283] width 62 height 32
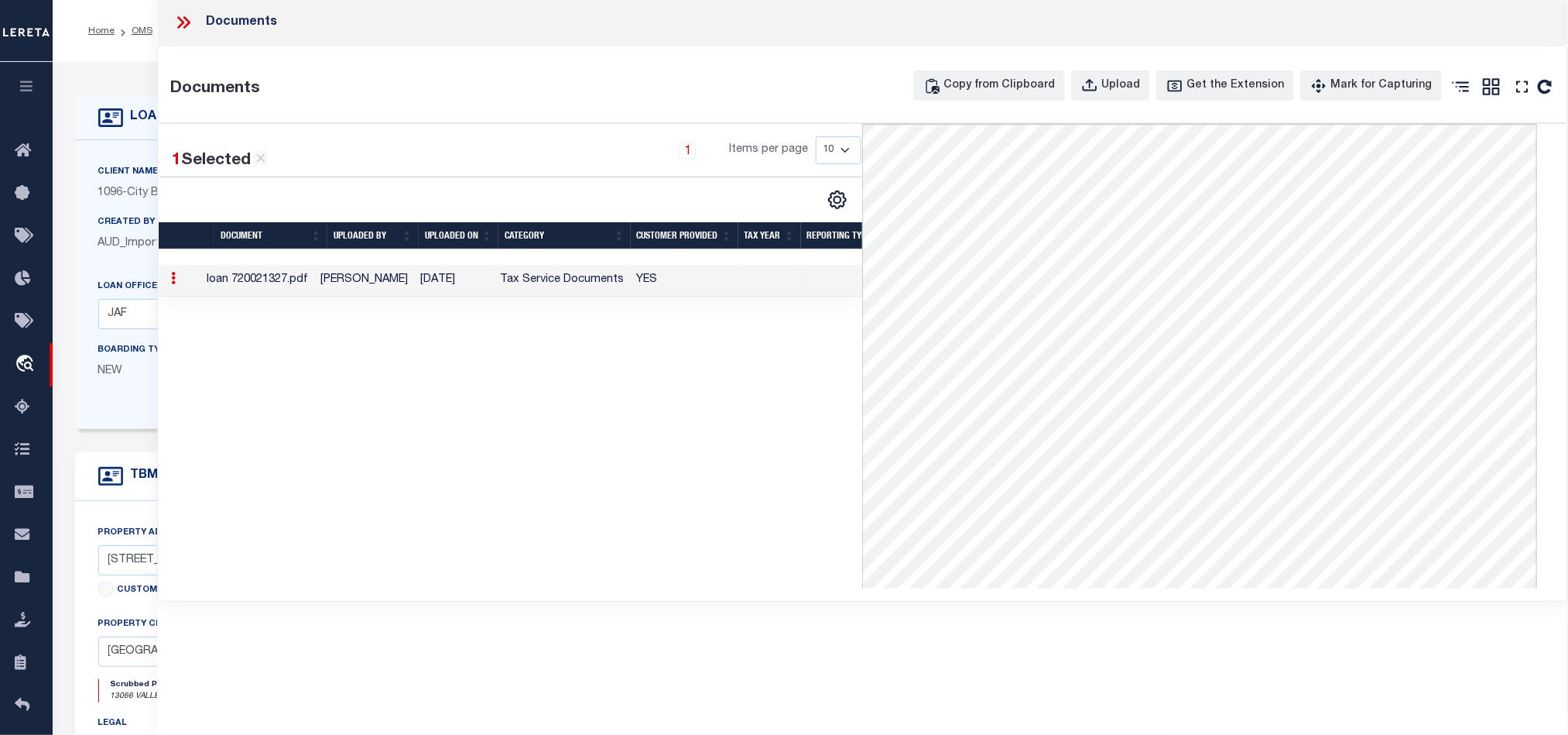
click at [193, 21] on div at bounding box center [190, 22] width 32 height 21
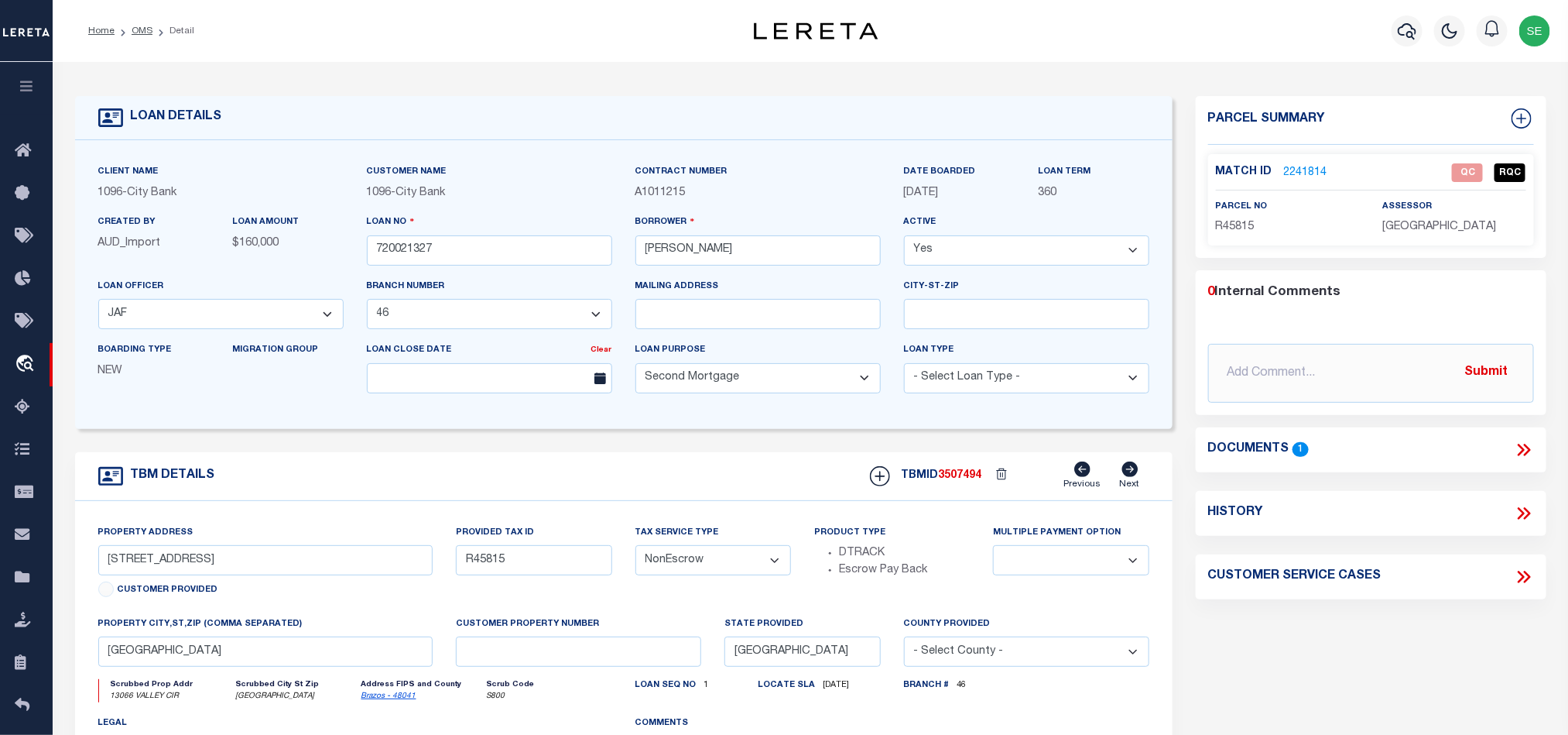
click at [1239, 221] on span "R45815" at bounding box center [1235, 226] width 38 height 11
click at [1324, 620] on div "Parcel Summary Match ID 2241814 0" at bounding box center [1371, 519] width 374 height 846
click at [1314, 168] on link "2241814" at bounding box center [1306, 173] width 44 height 16
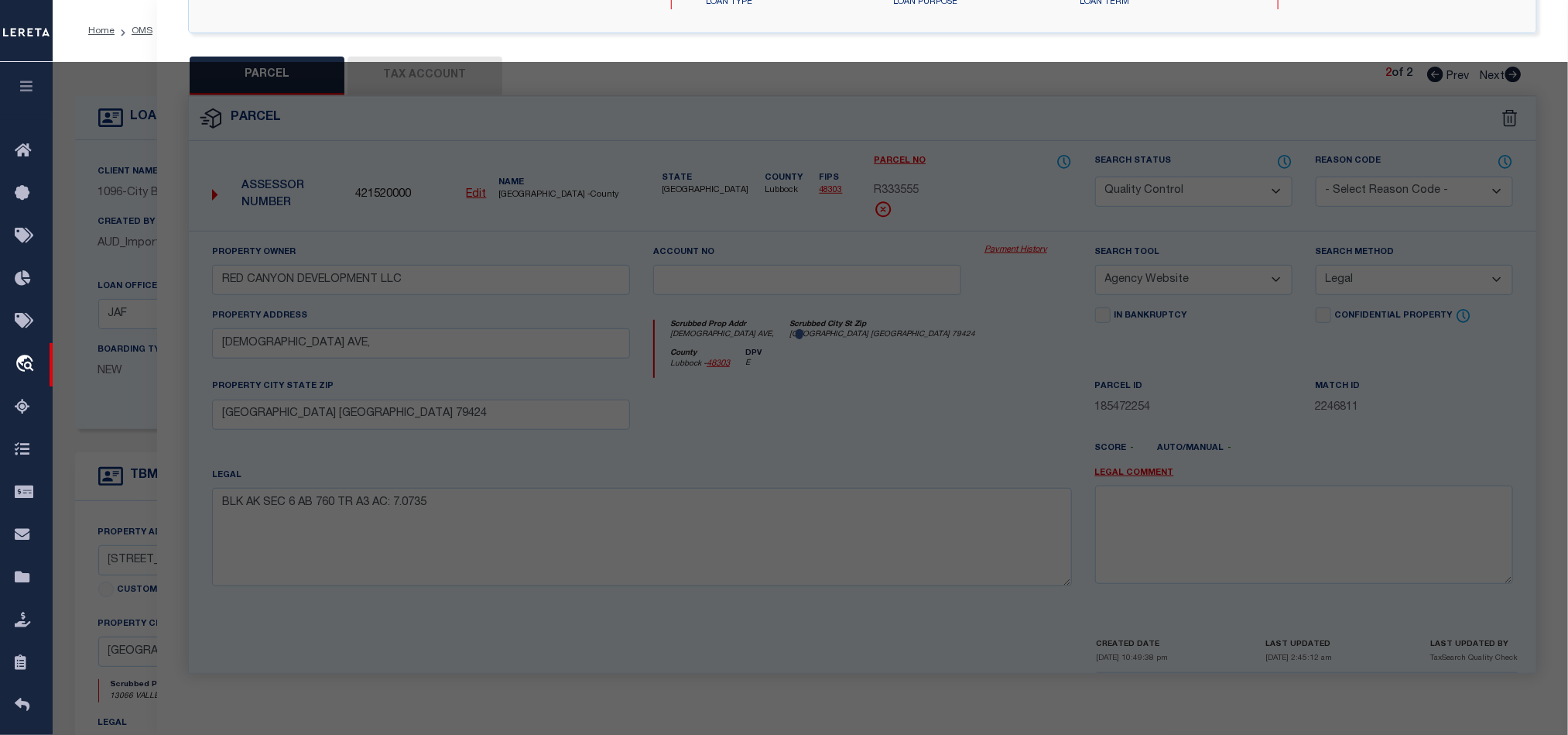
scroll to position [300, 0]
select select "AS"
select select
checkbox input "false"
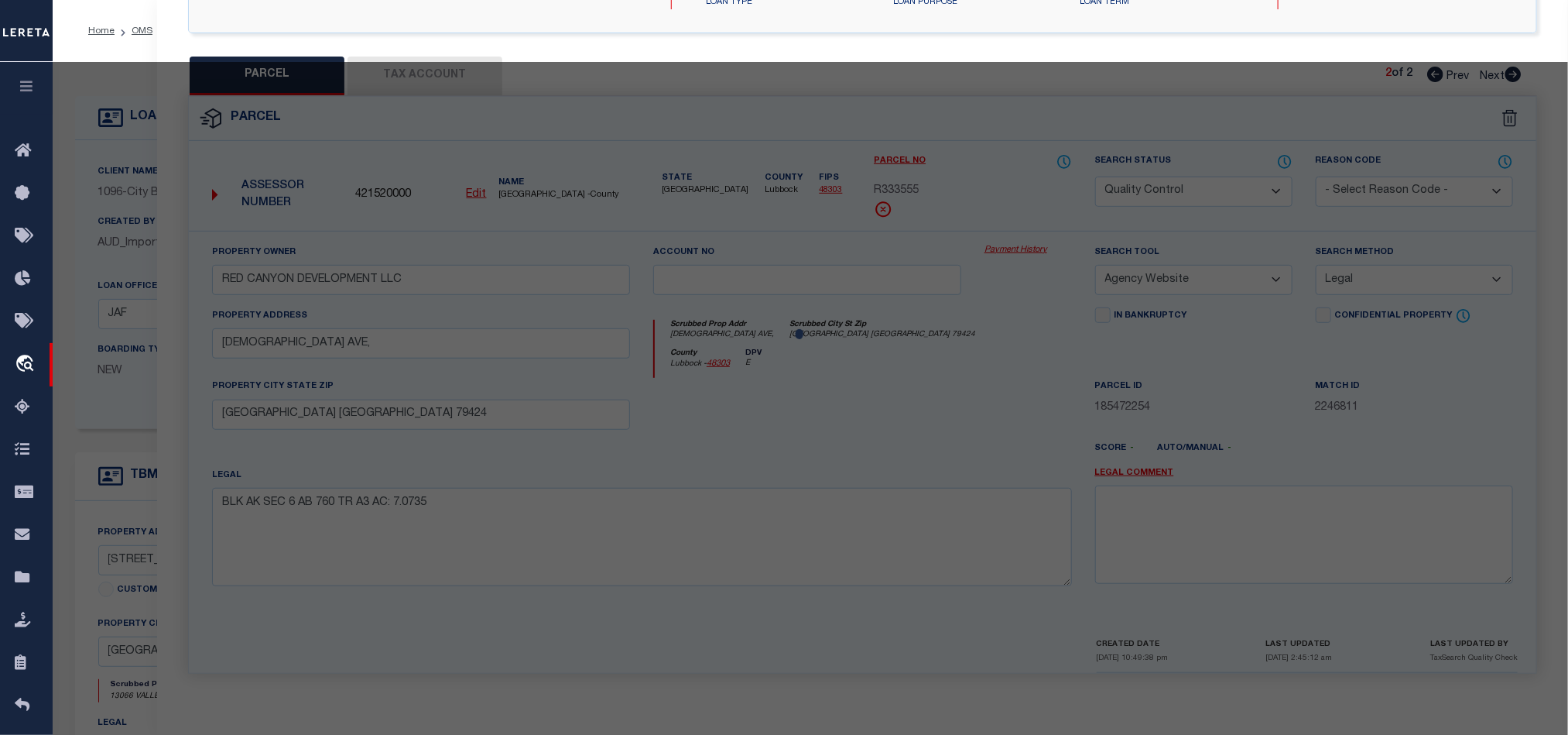
checkbox input "false"
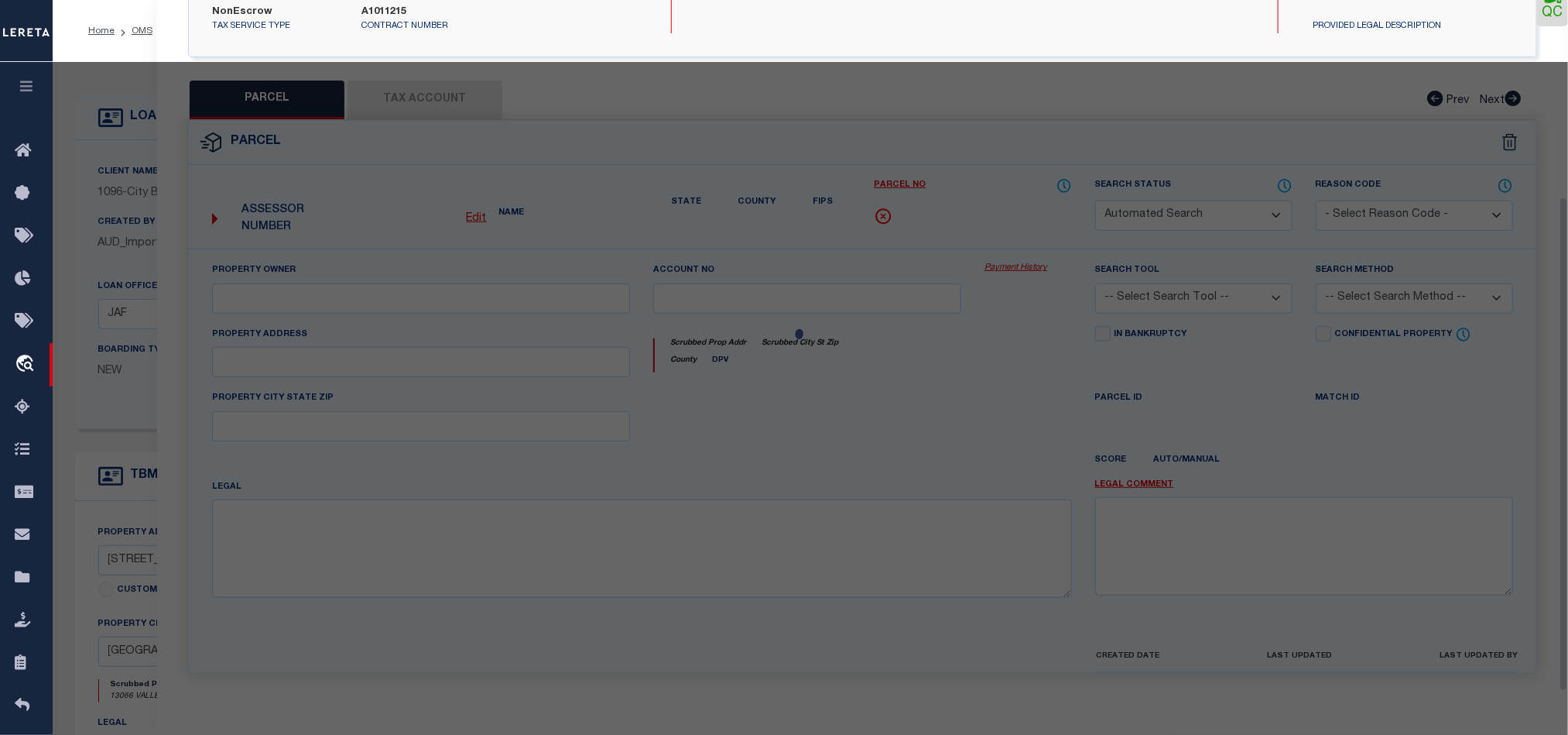
select select "QC"
type input "CONGLETON, JEROME J & JAYE E"
type input "623500-0100-0322"
select select "AGW"
select select "LEG"
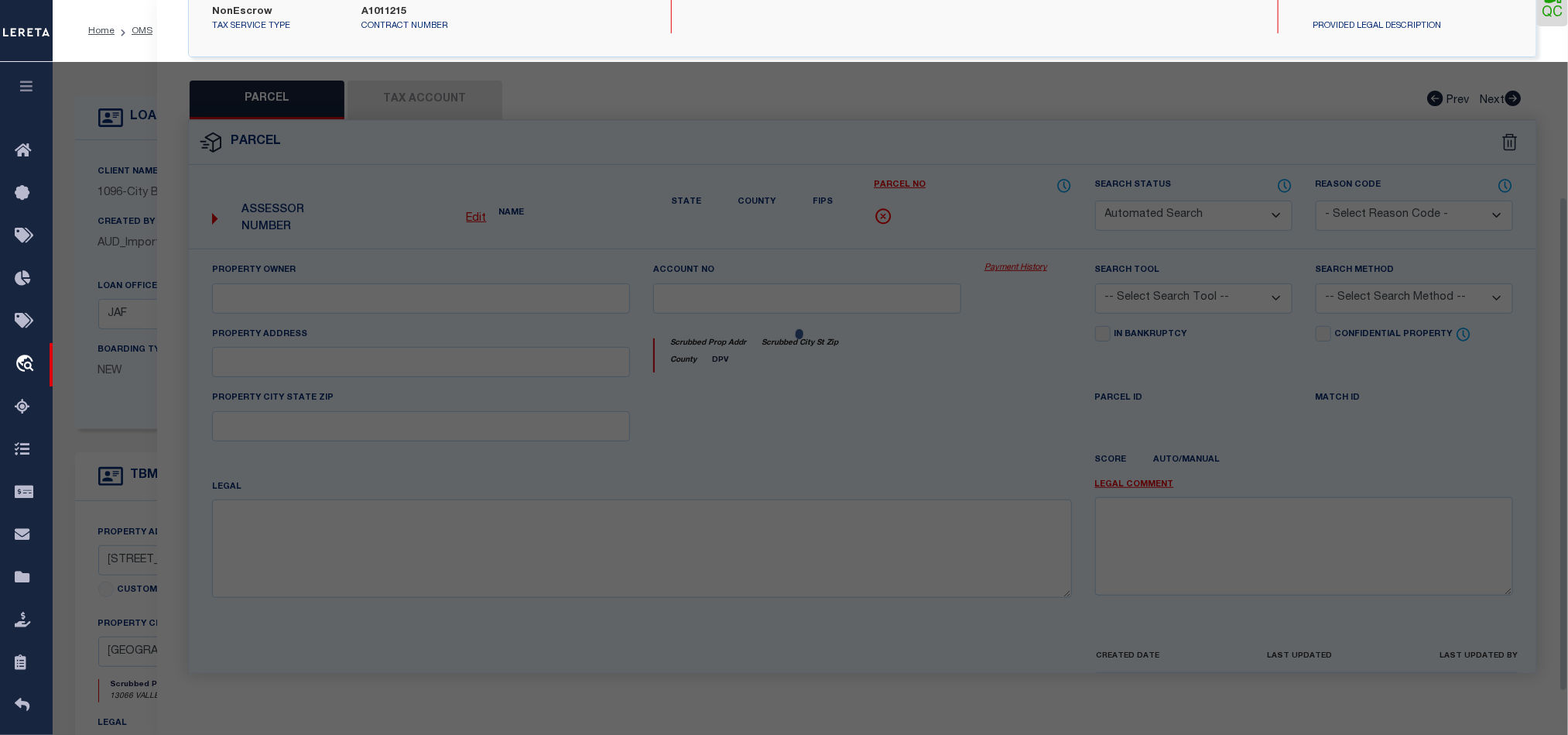
type input "VALLEY CIR"
type input "FARMERSVILLE TX 754420589"
type textarea "VALLEY RIDGE #1, LOT 32B, ACRES 5.05"
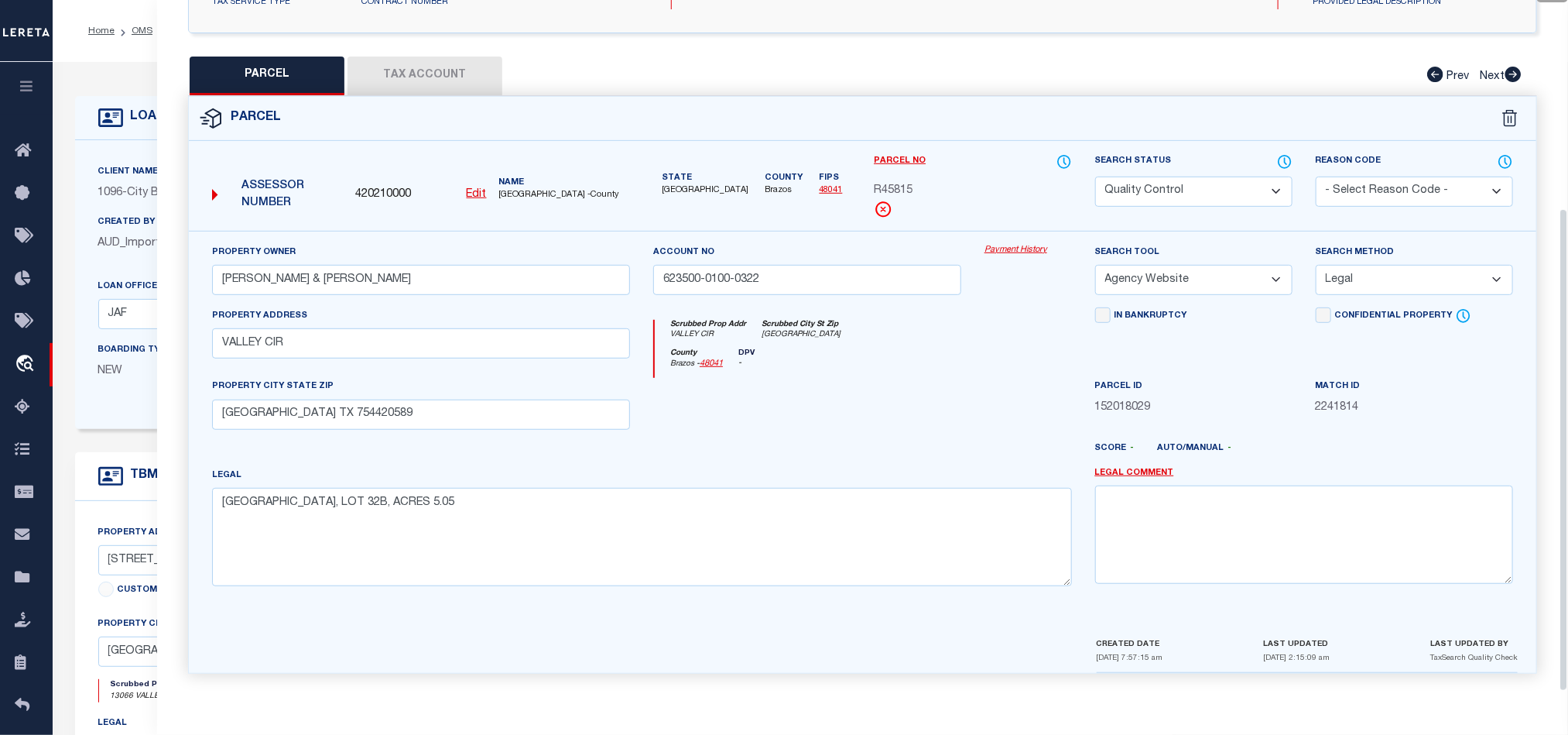
click at [919, 370] on div "County Brazos - 48041 DPV -" at bounding box center [862, 363] width 416 height 30
click at [911, 409] on div at bounding box center [807, 409] width 332 height 63
click at [438, 66] on button "Tax Account" at bounding box center [425, 75] width 155 height 38
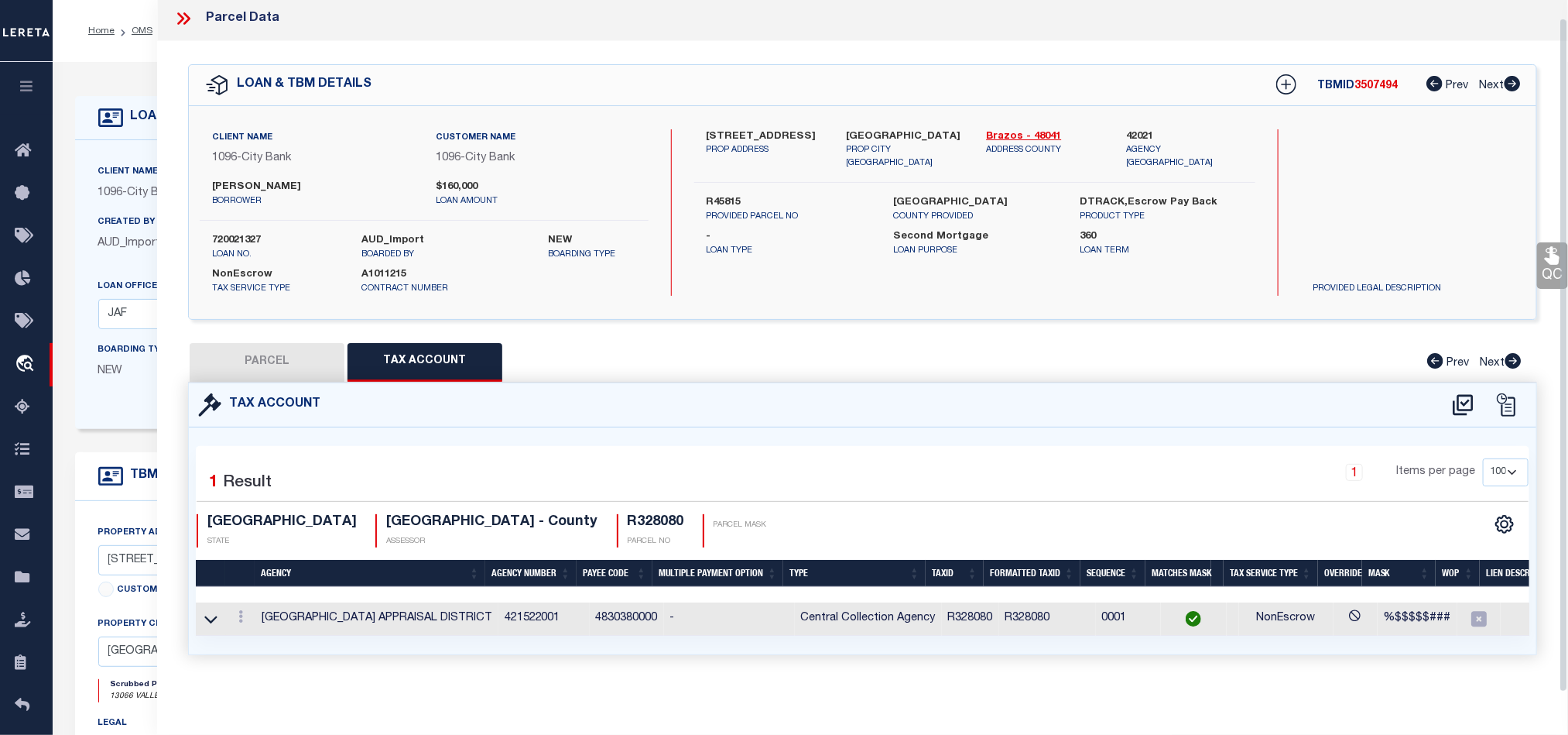
select select "100"
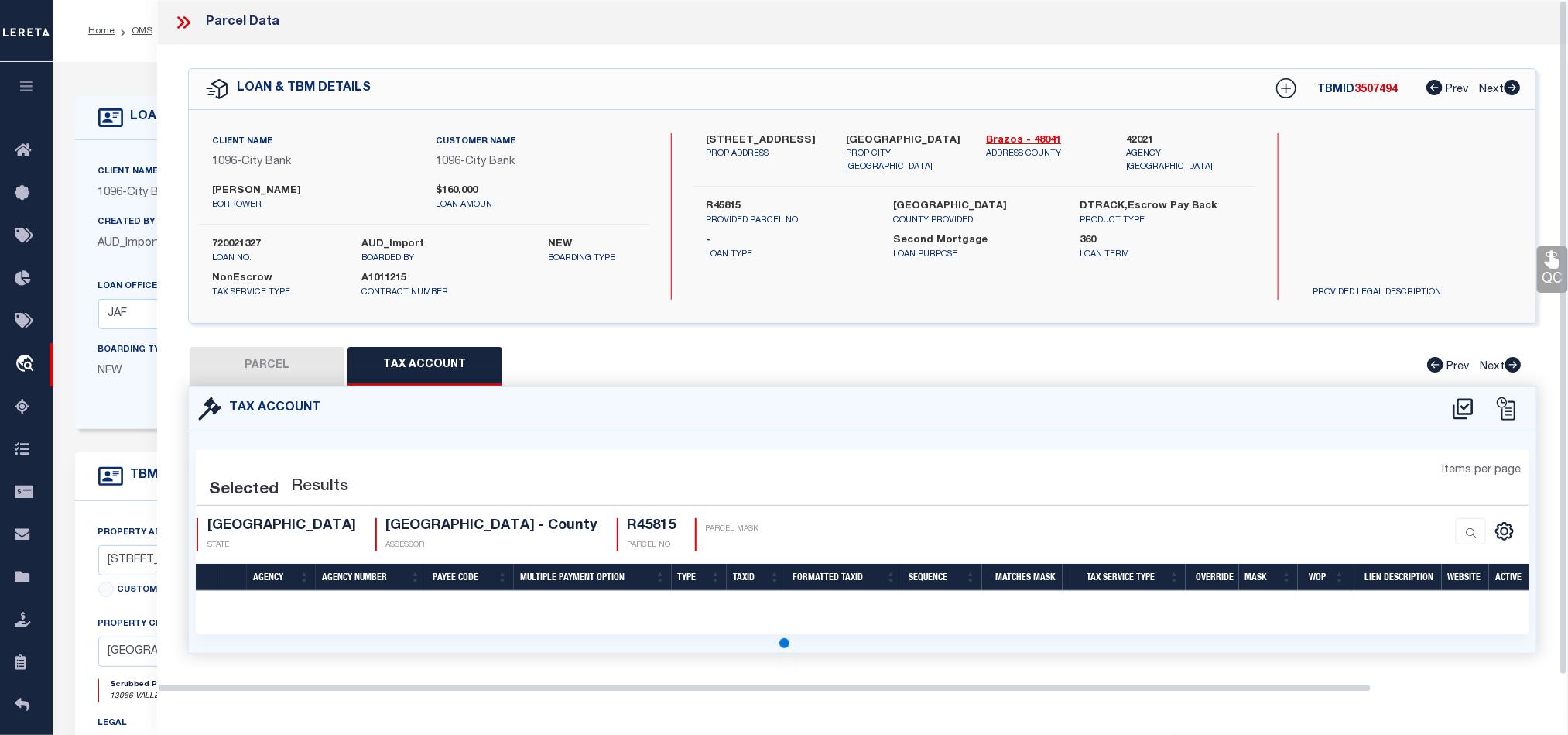
scroll to position [0, 0]
select select "100"
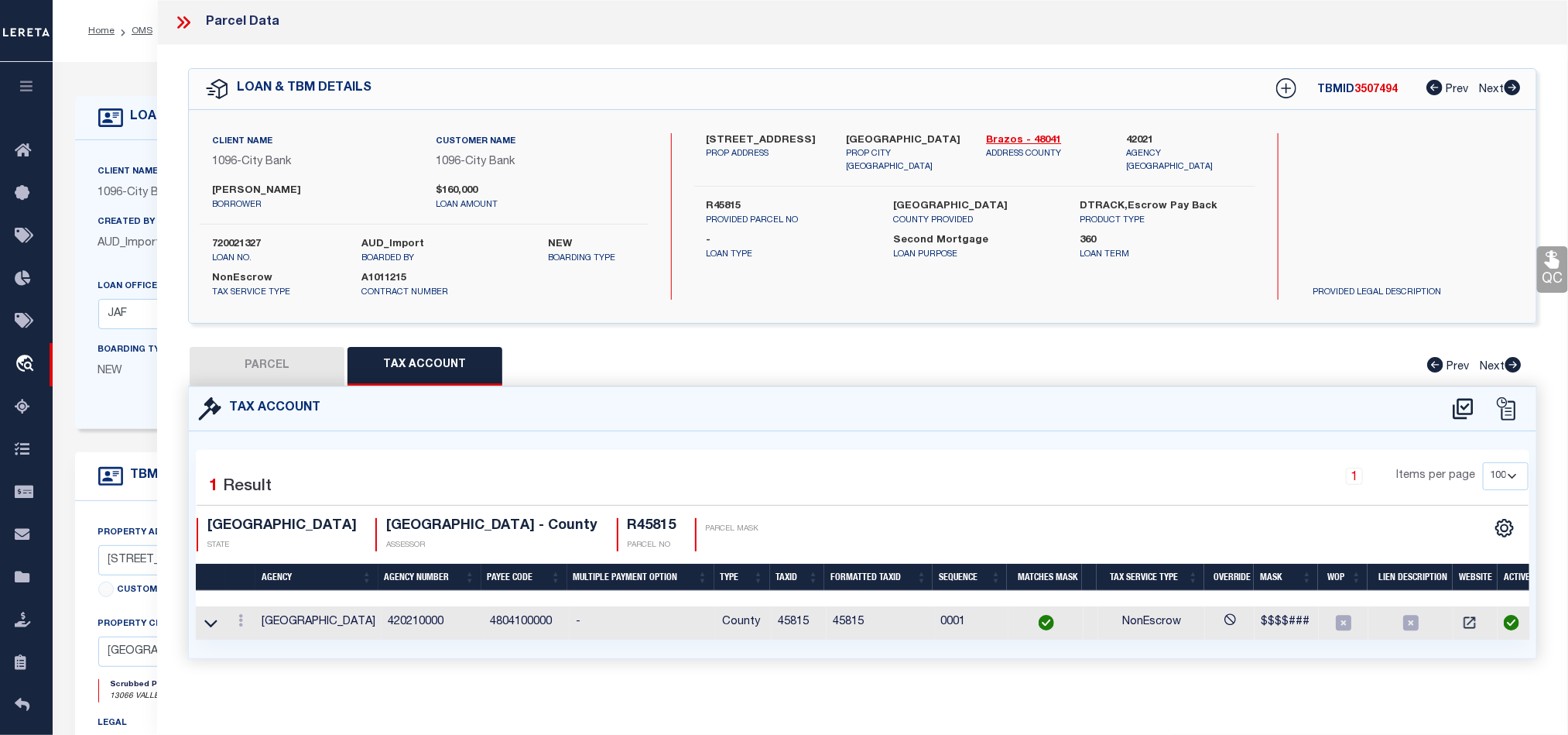
click at [261, 360] on button "PARCEL" at bounding box center [267, 366] width 155 height 38
select select "AS"
select select
checkbox input "false"
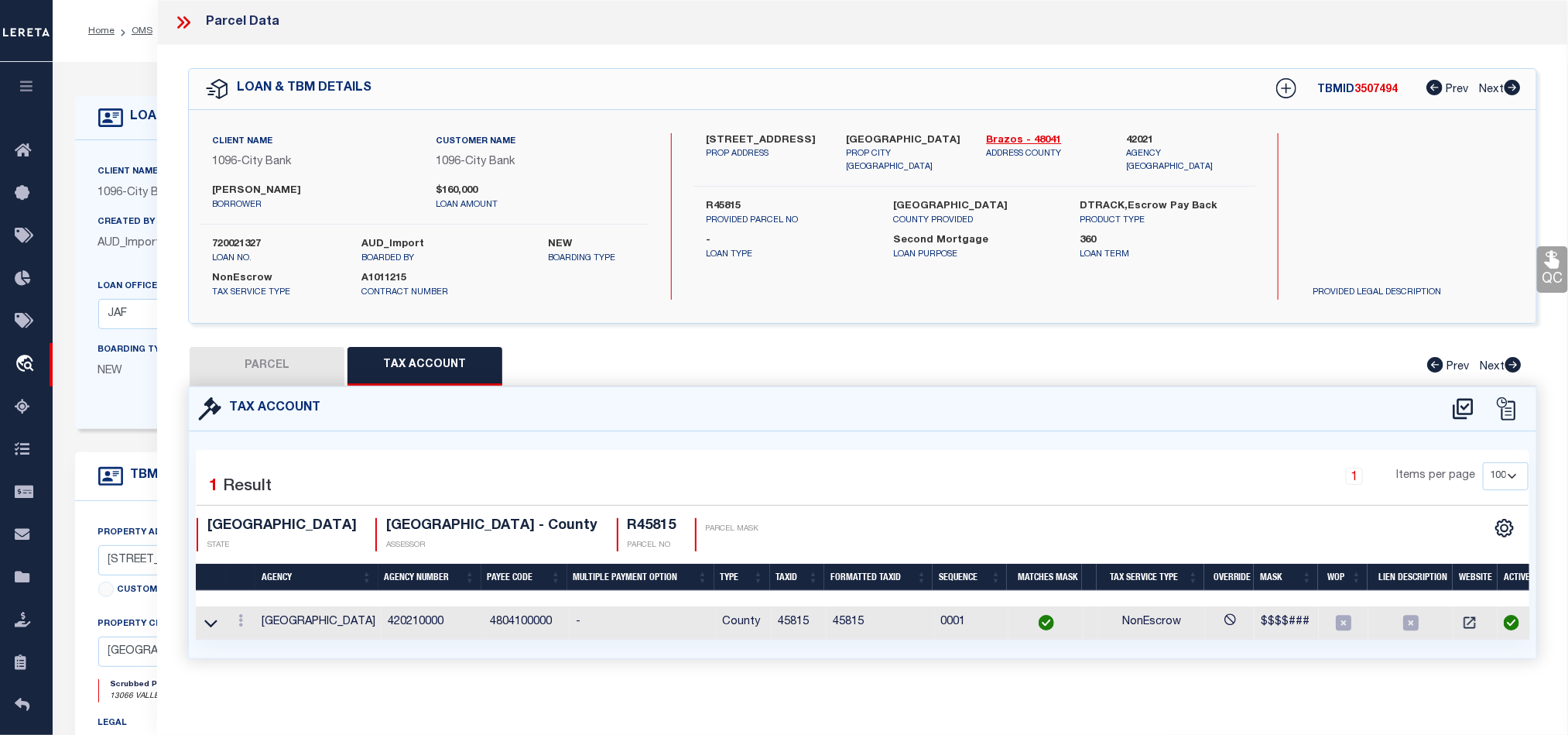
checkbox input "false"
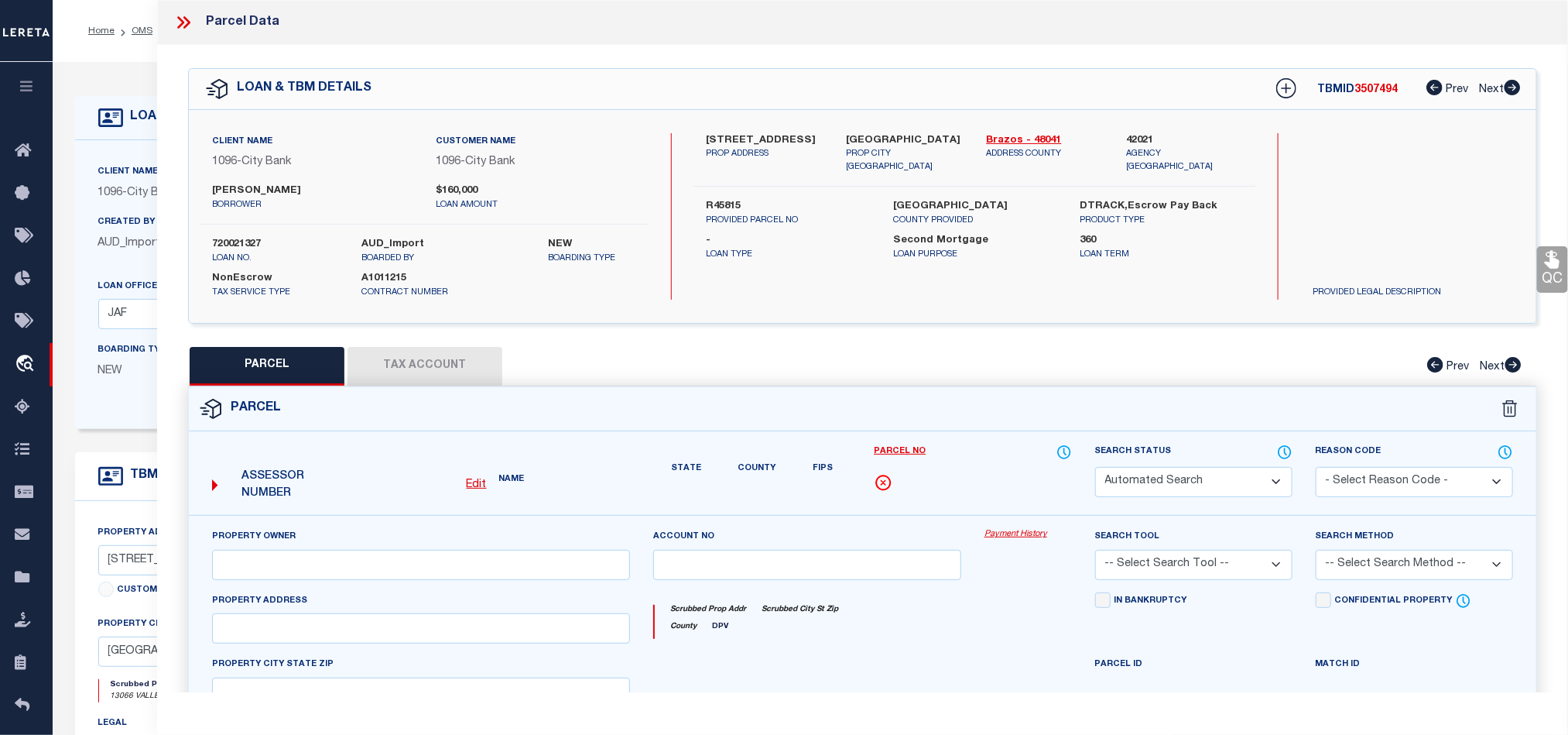
select select "QC"
type input "CONGLETON, JEROME J & JAYE E"
type input "623500-0100-0322"
select select "AGW"
select select "LEG"
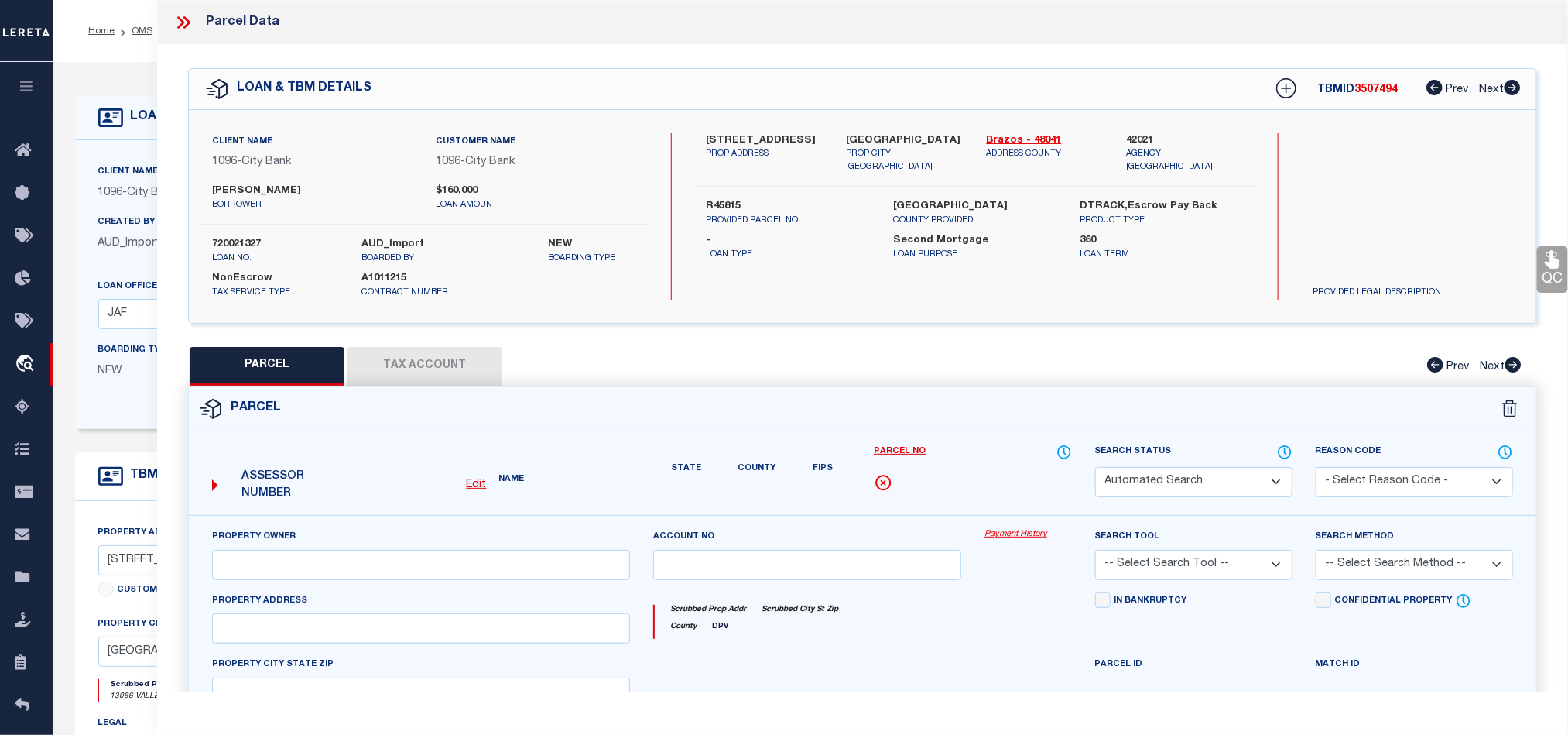
type input "VALLEY CIR"
type input "FARMERSVILLE TX 754420589"
type textarea "VALLEY RIDGE #1, LOT 32B, ACRES 5.05"
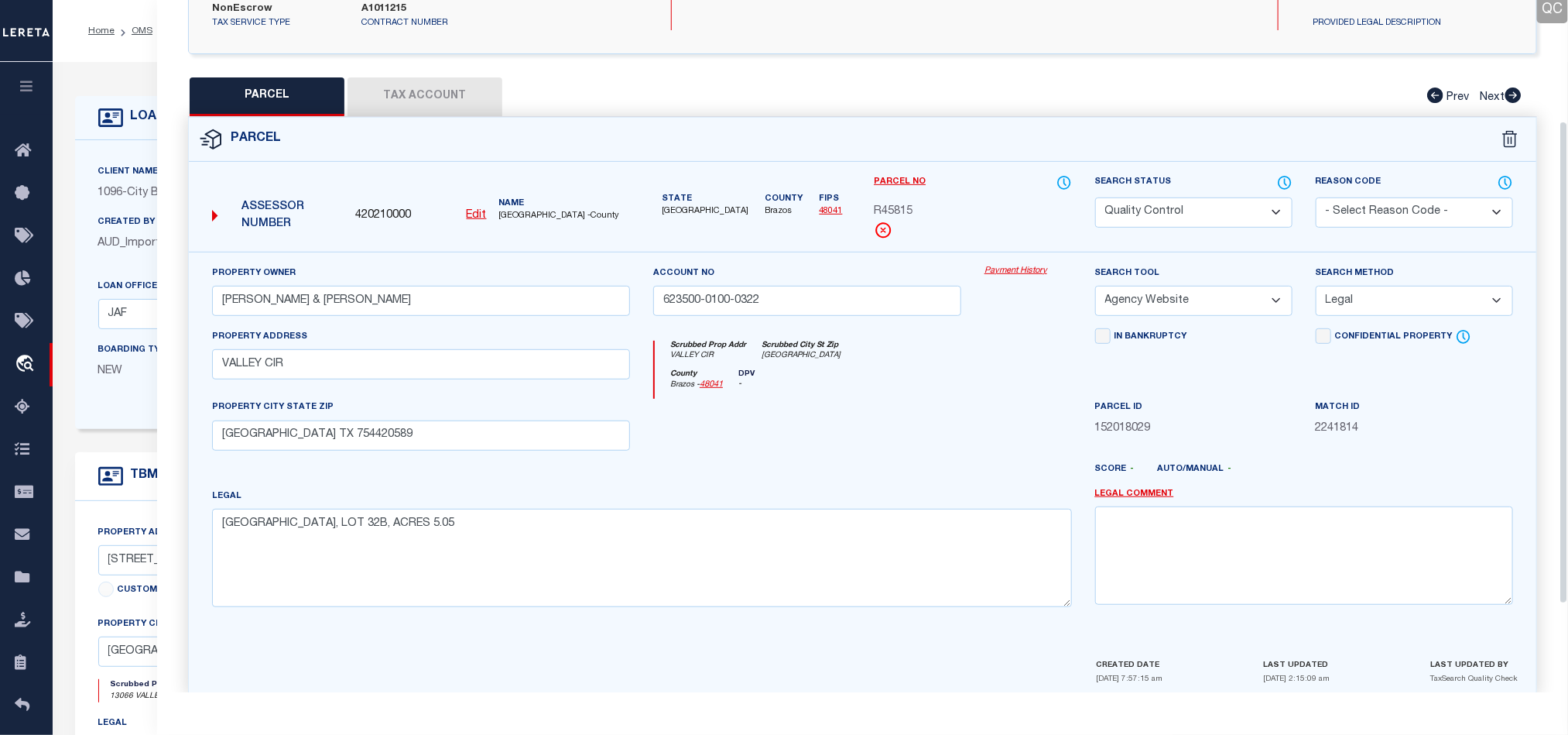
scroll to position [300, 0]
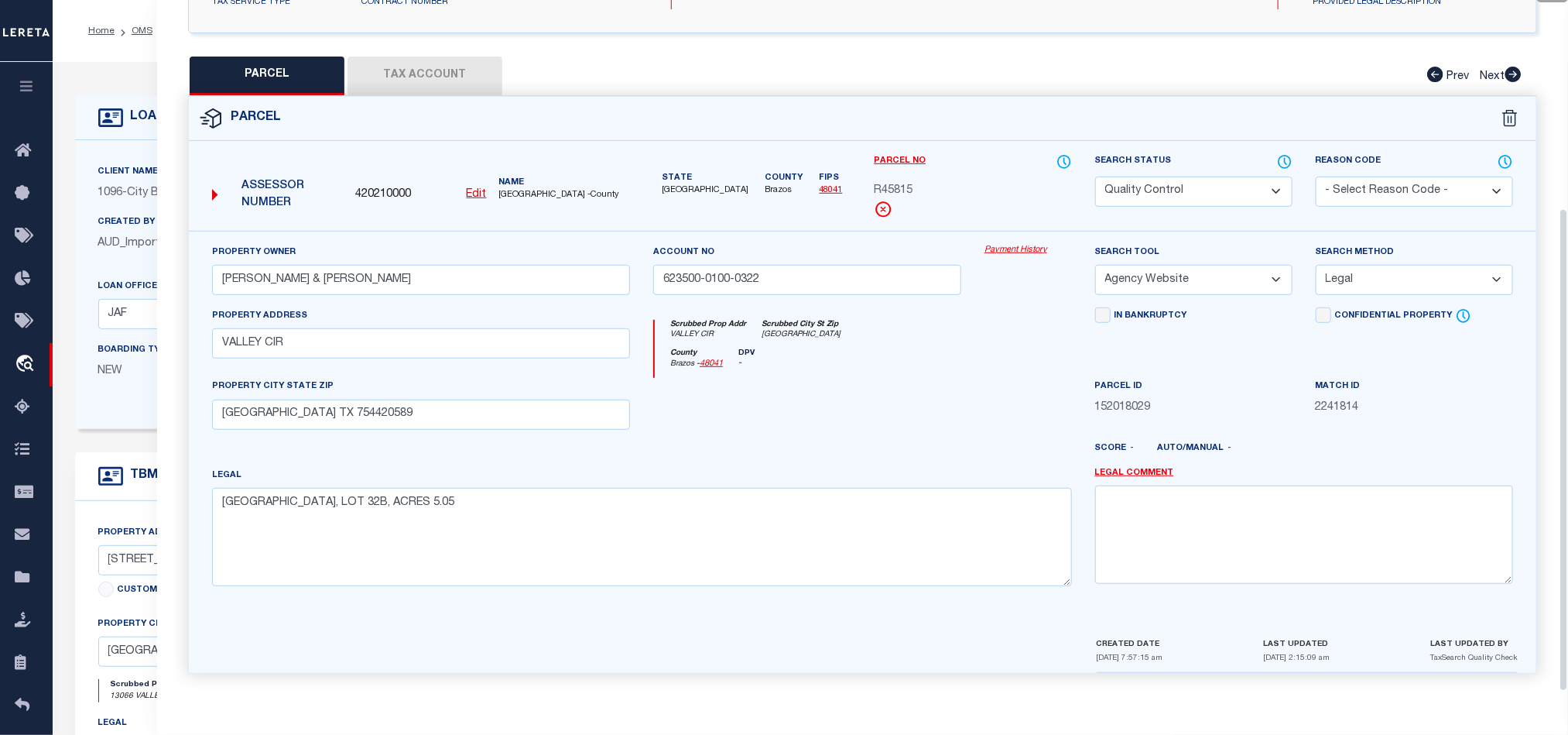
click at [885, 405] on div at bounding box center [807, 409] width 332 height 63
click at [884, 404] on div at bounding box center [807, 409] width 332 height 63
click at [438, 409] on input "FARMERSVILLE TX 754420589" at bounding box center [420, 414] width 418 height 30
type input "FARMERSVILLE TX 75442"
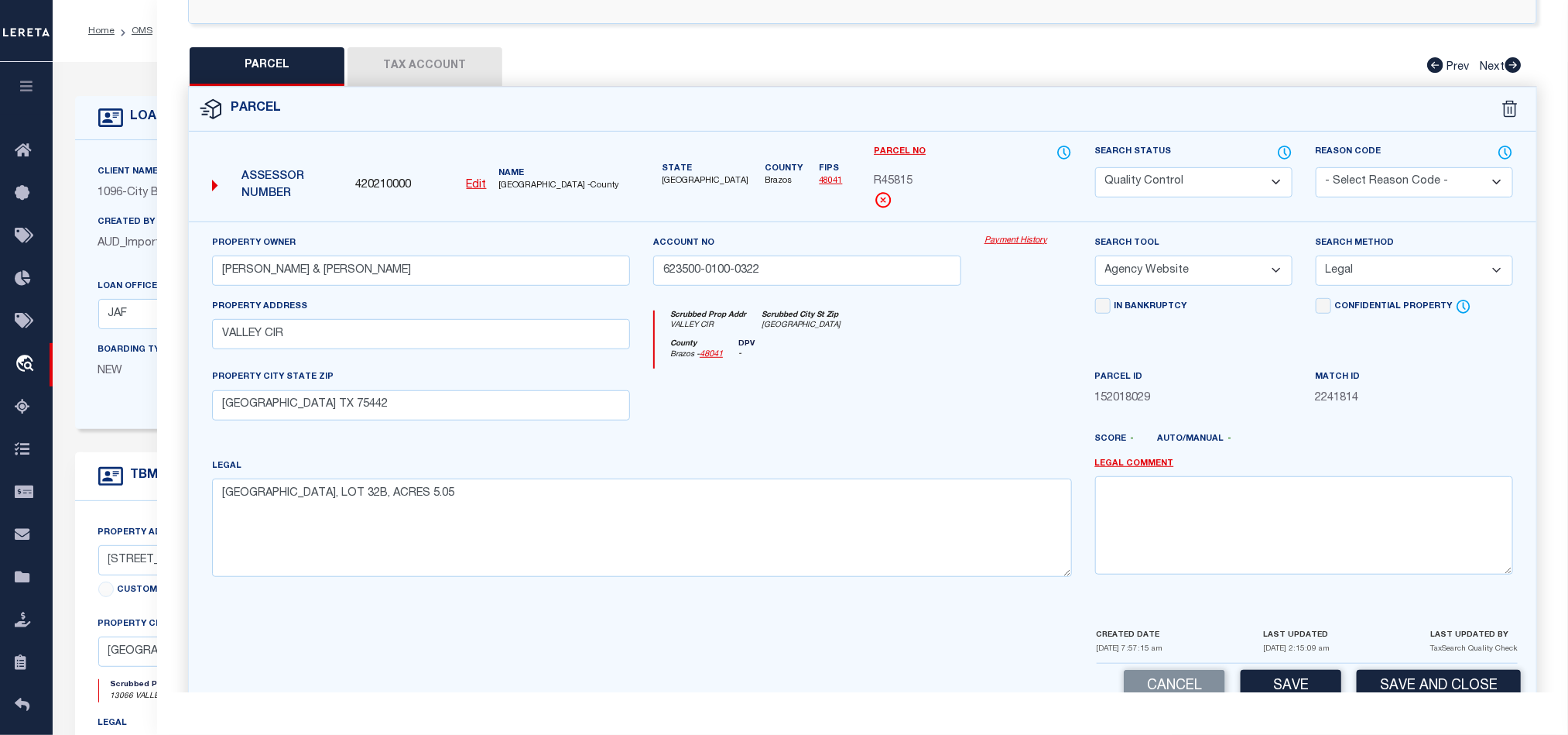
click at [827, 415] on div at bounding box center [807, 400] width 332 height 63
click at [1023, 369] on div "County Brazos - 48041 DPV -" at bounding box center [862, 354] width 416 height 30
drag, startPoint x: 1213, startPoint y: 175, endPoint x: 1204, endPoint y: 185, distance: 13.5
click at [1213, 175] on select "Automated Search Bad Parcel Complete Duplicate Parcel High Dollar Reporting In …" at bounding box center [1194, 182] width 197 height 30
select select "CP"
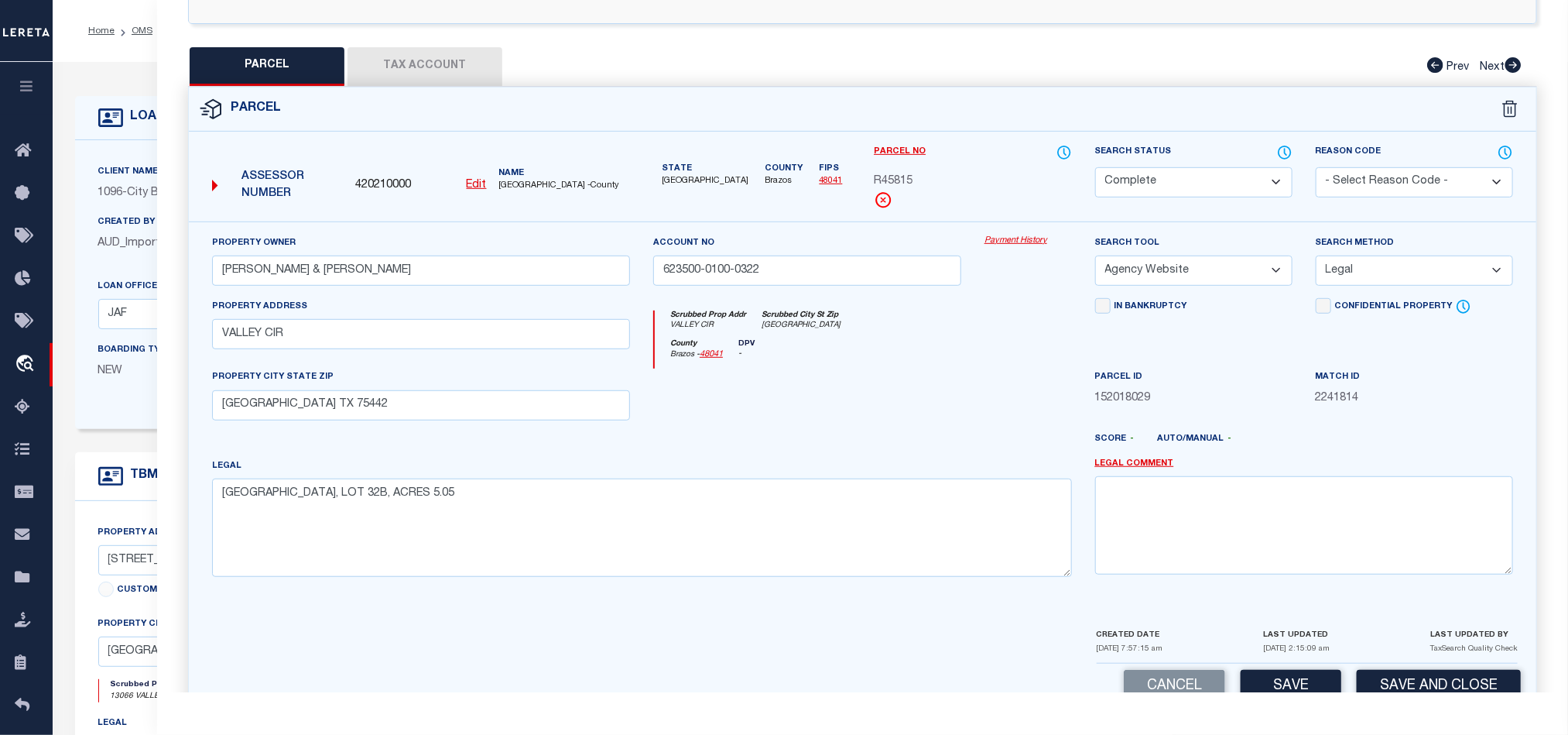
click at [802, 369] on div "County Brazos - 48041 DPV -" at bounding box center [862, 354] width 416 height 30
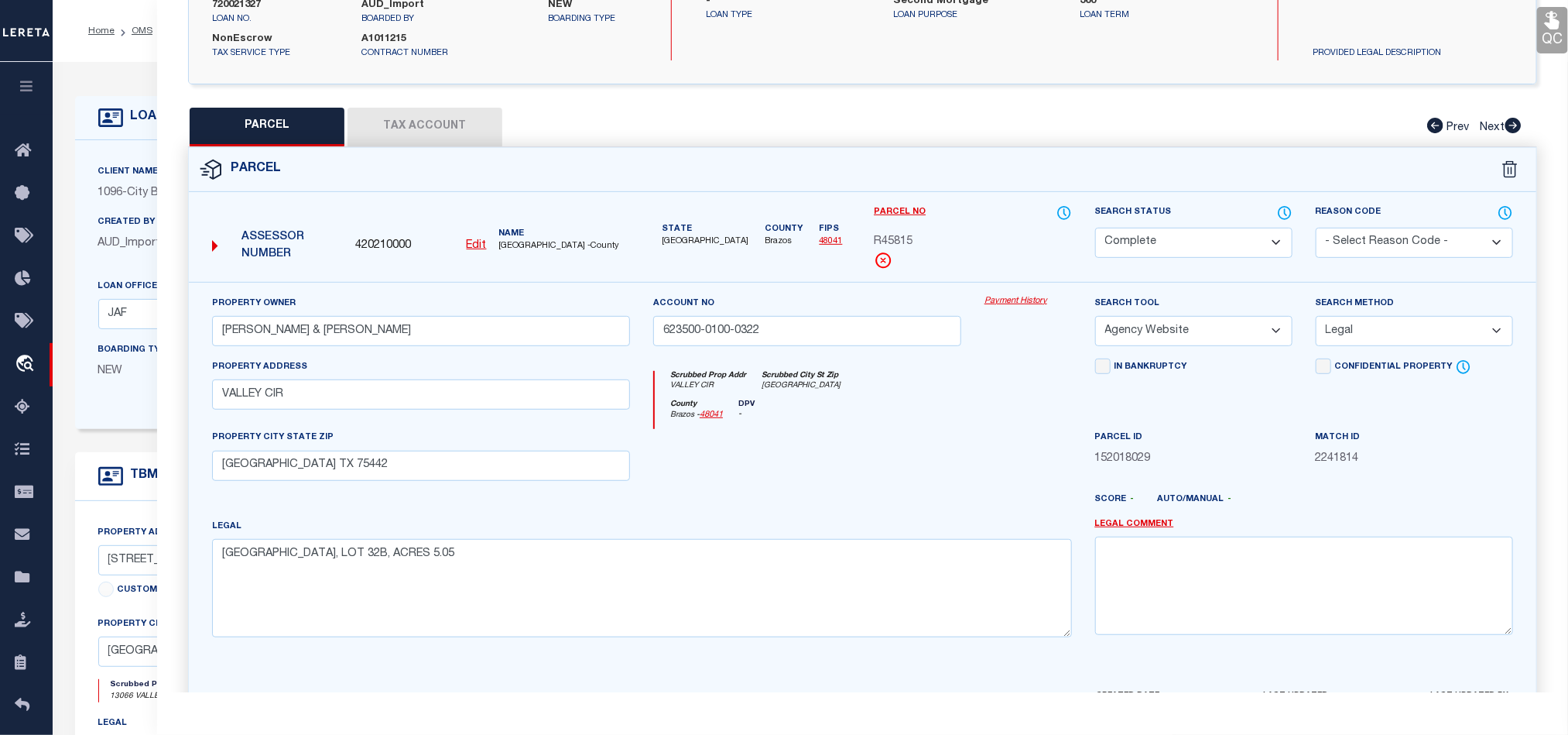
scroll to position [184, 0]
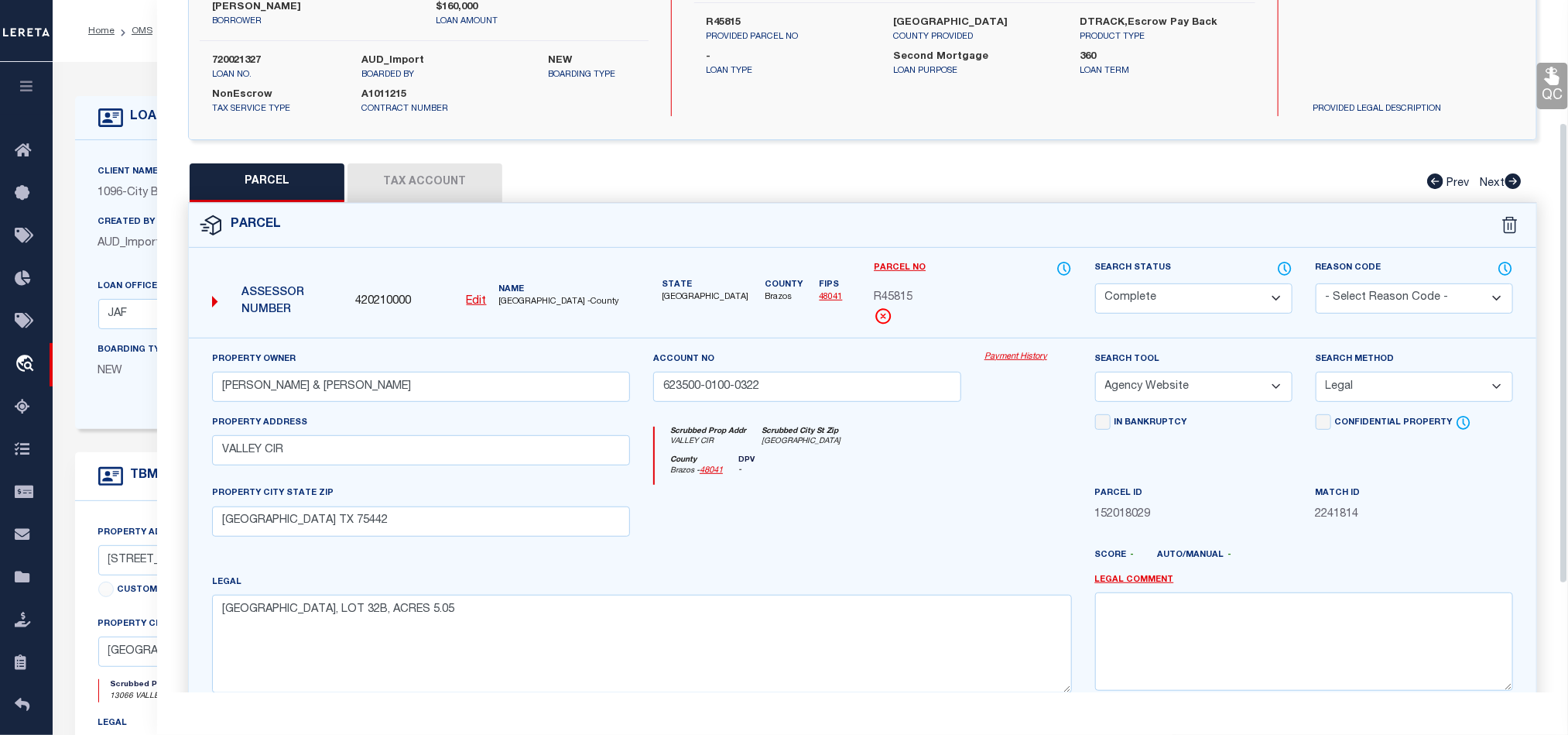
click at [1561, 75] on icon at bounding box center [1553, 76] width 21 height 21
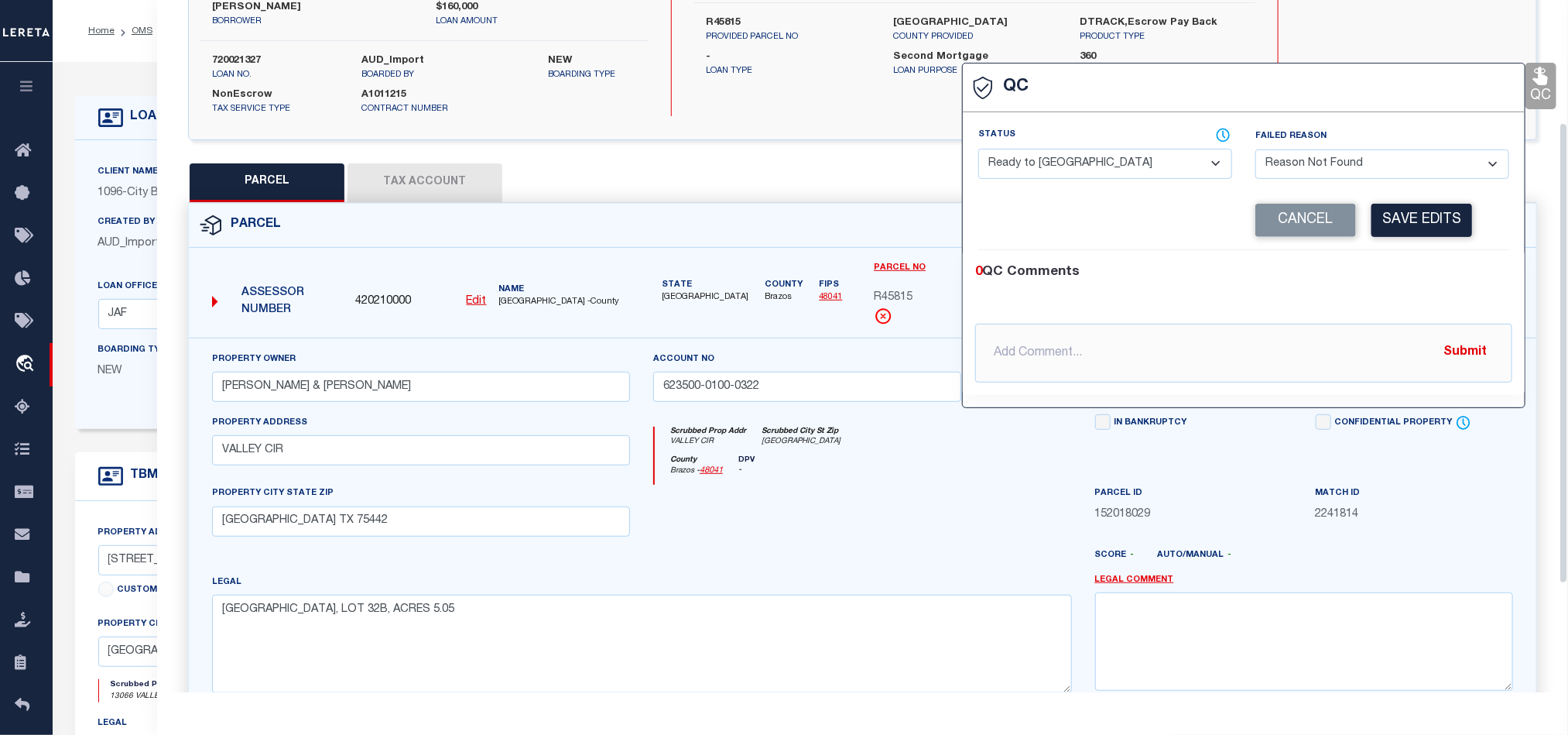
select select
click at [1131, 153] on select "- Select Status - Ready to QC Correct Incorrect" at bounding box center [1105, 163] width 254 height 30
select select "COR"
drag, startPoint x: 1482, startPoint y: 285, endPoint x: 1473, endPoint y: 268, distance: 19.2
click at [1482, 283] on div "0 QC Comments" at bounding box center [1240, 273] width 531 height 21
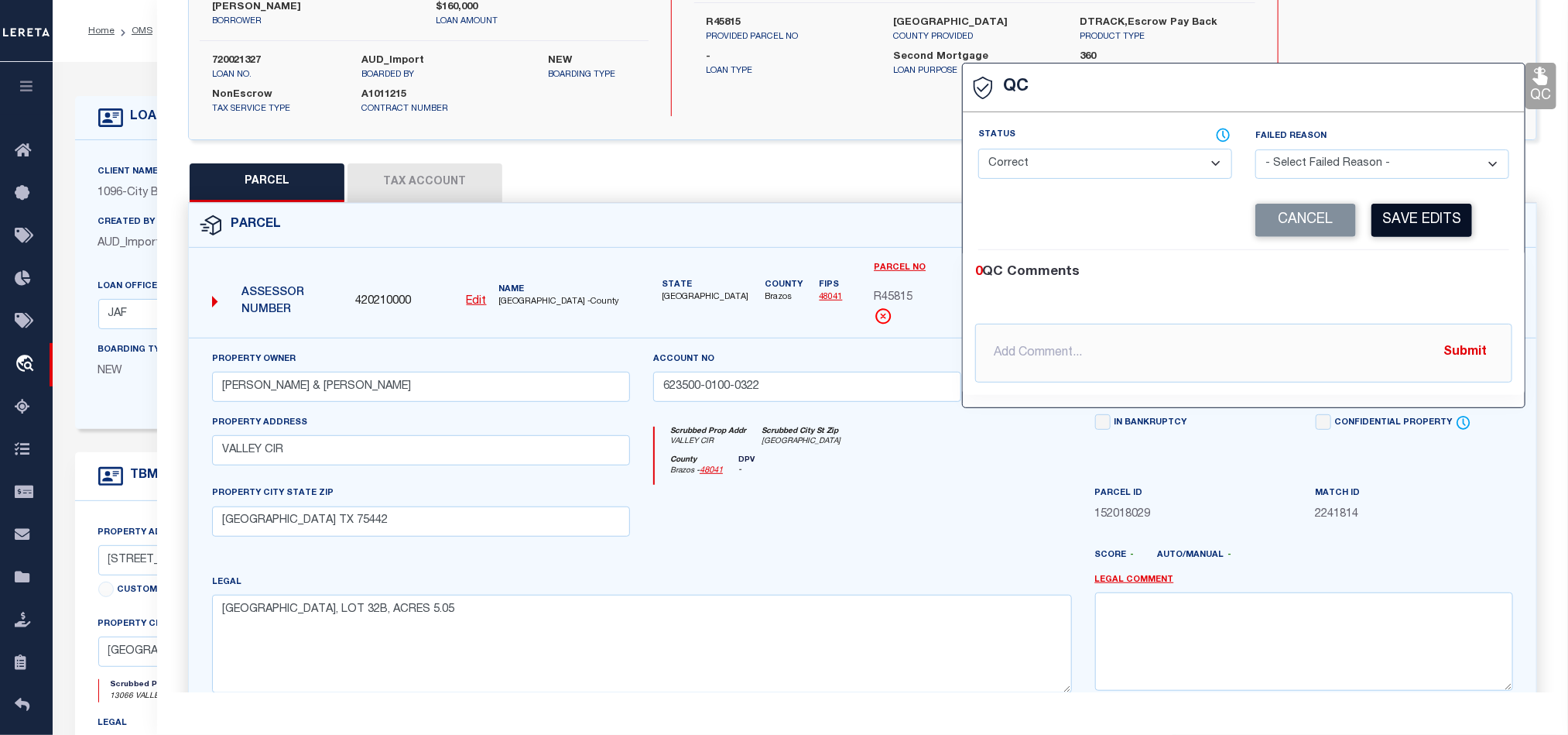
click at [1453, 237] on button "Save Edits" at bounding box center [1422, 220] width 101 height 33
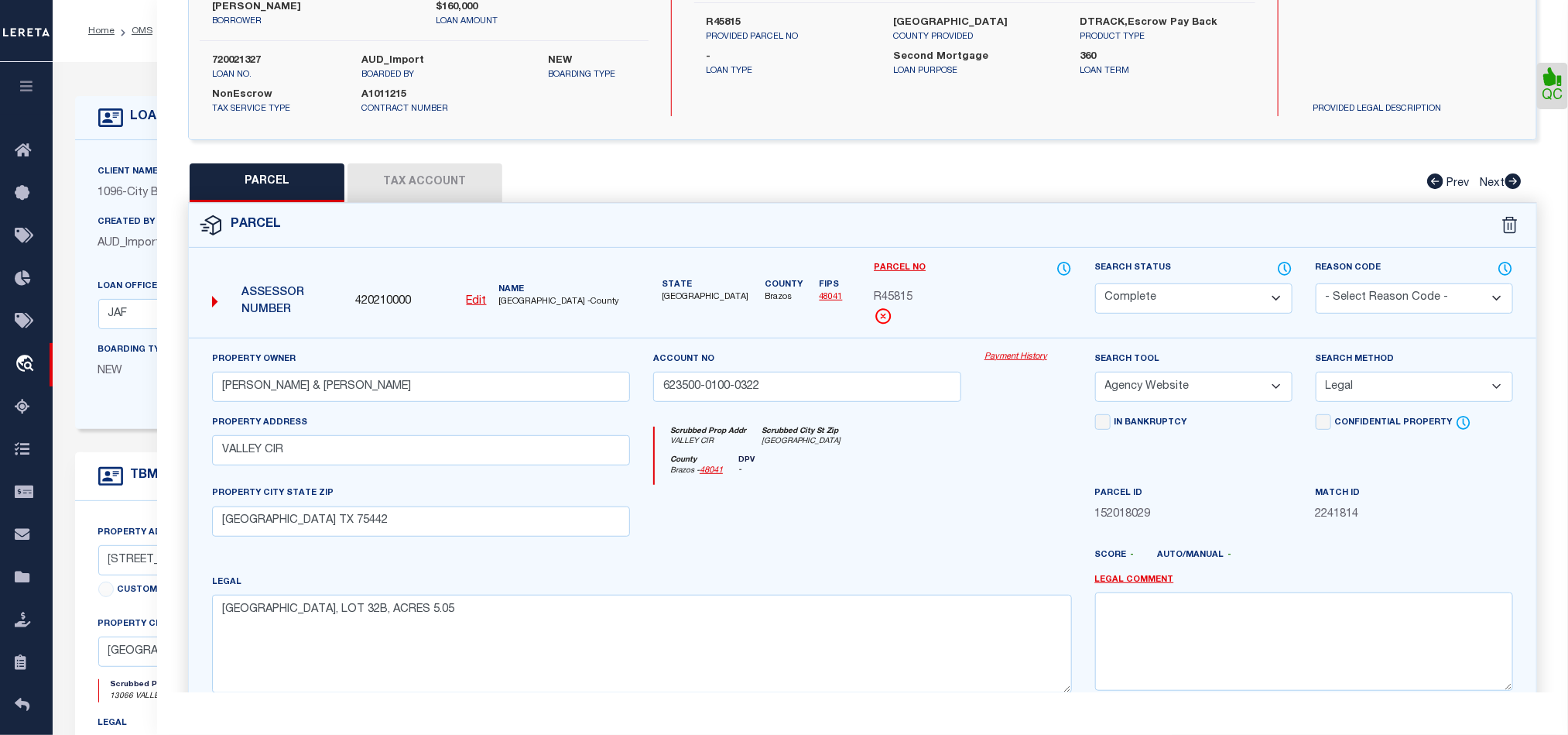
click at [816, 538] on div at bounding box center [807, 516] width 332 height 63
click at [361, 193] on button "Tax Account" at bounding box center [425, 182] width 155 height 38
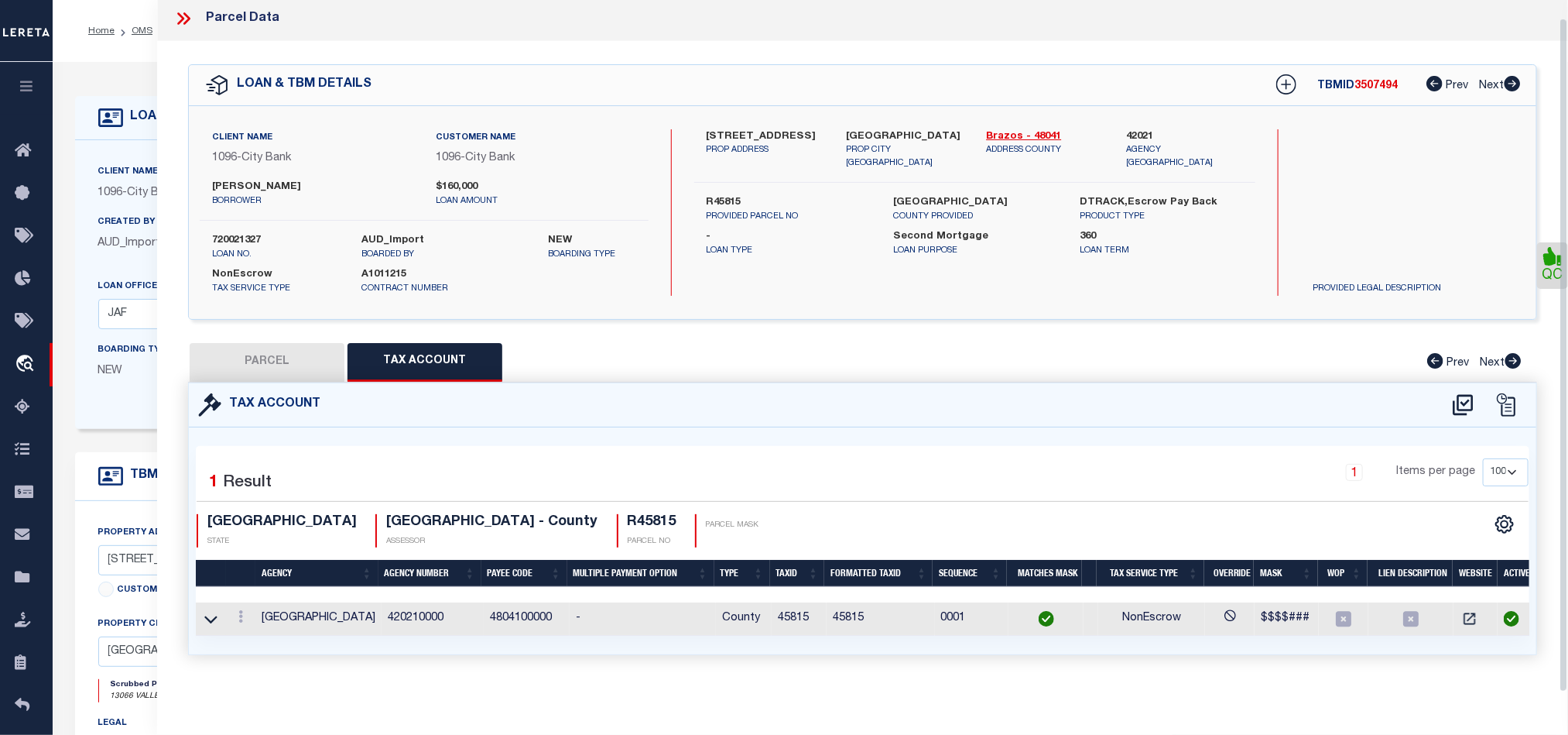
scroll to position [0, 0]
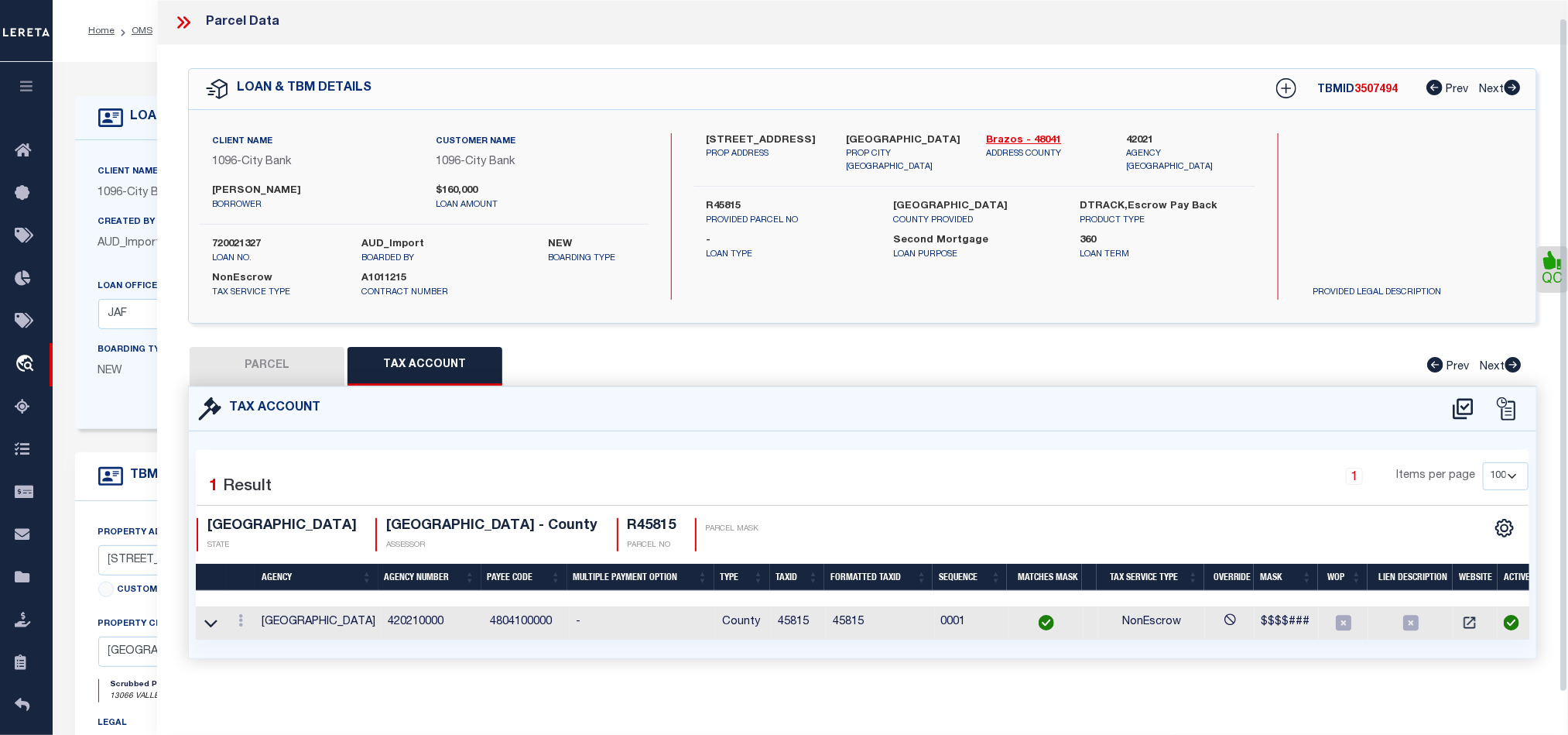
select select "100"
click at [298, 377] on button "PARCEL" at bounding box center [267, 366] width 155 height 38
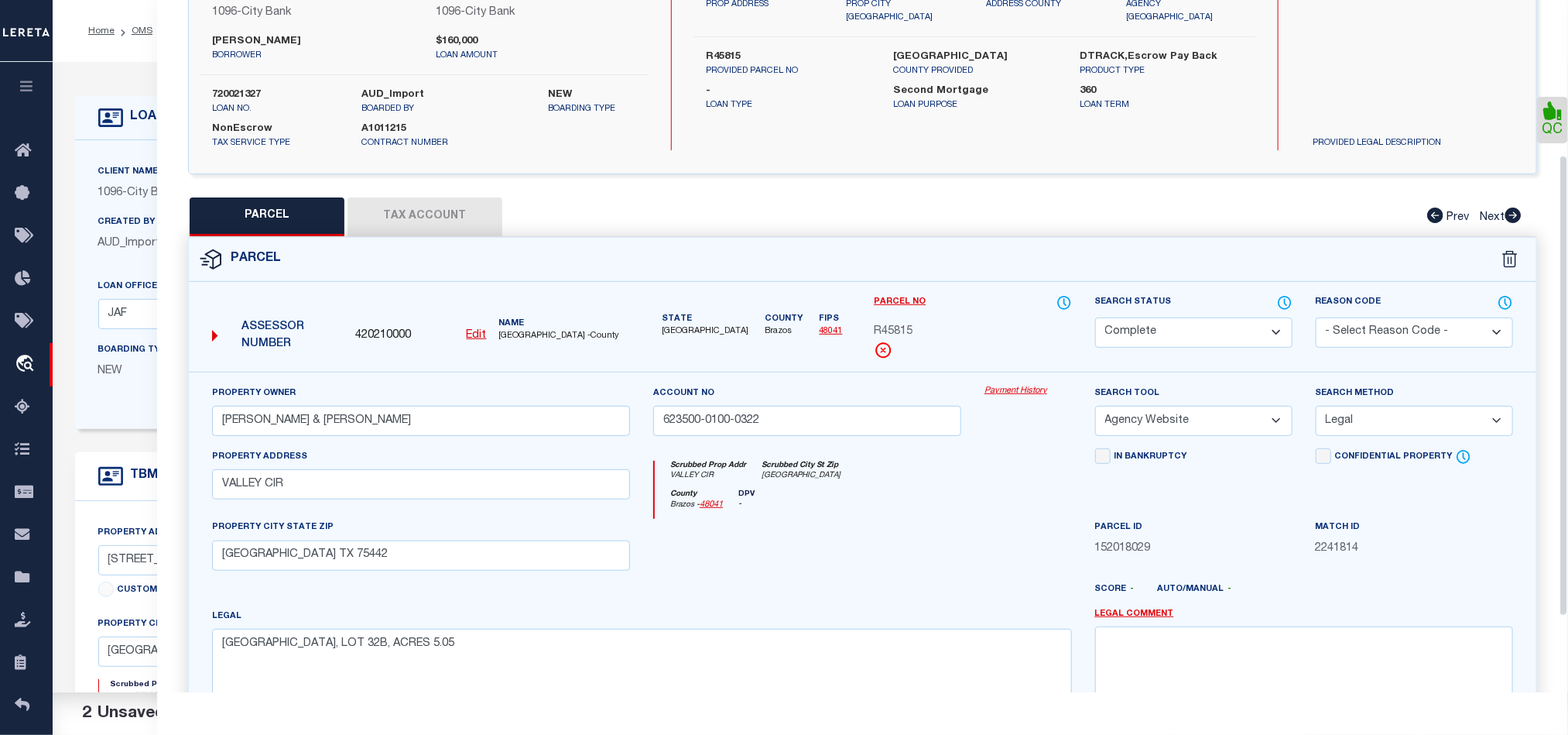
scroll to position [232, 0]
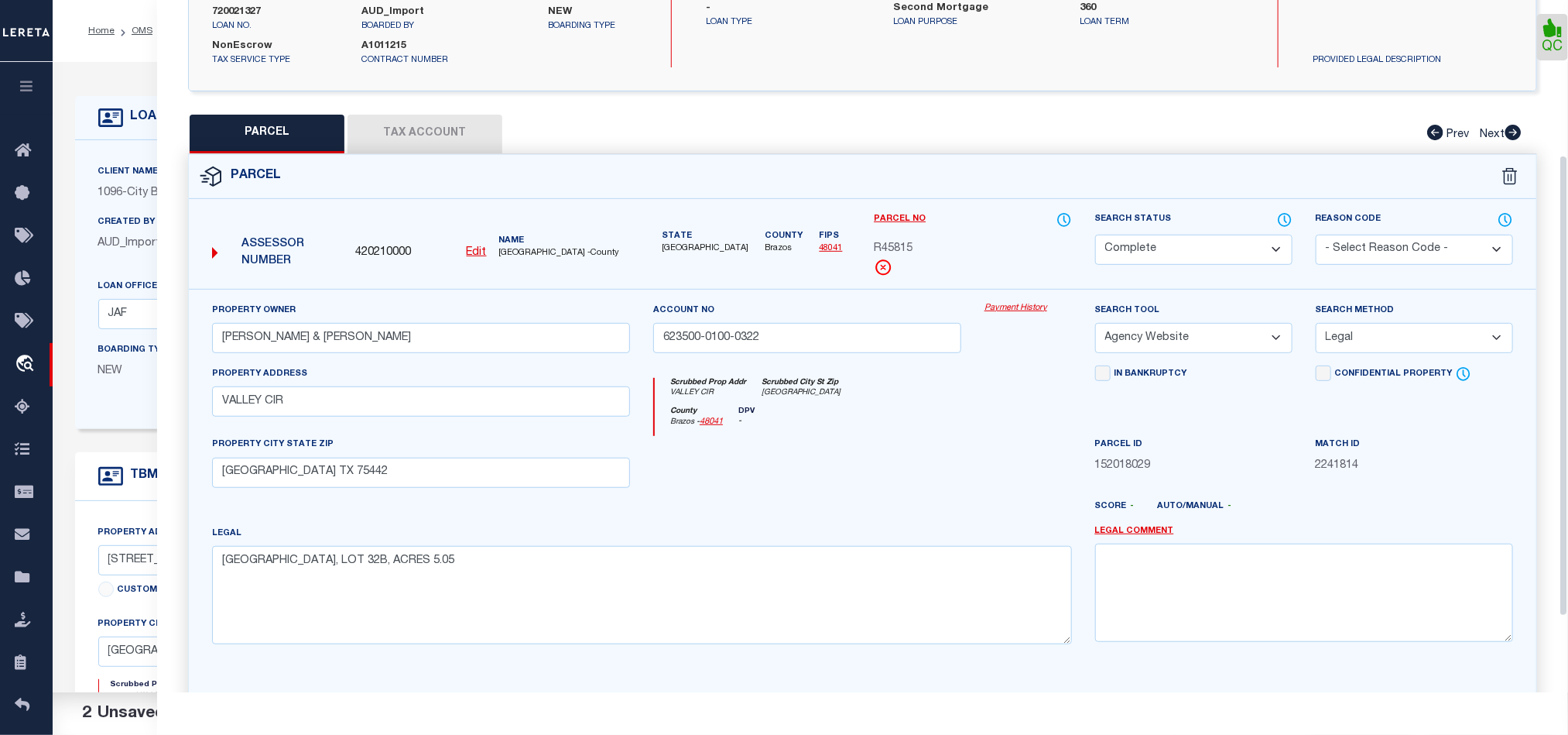
click at [836, 457] on div at bounding box center [807, 467] width 332 height 63
click at [1131, 240] on select "Automated Search Bad Parcel Complete Duplicate Parcel High Dollar Reporting In …" at bounding box center [1194, 249] width 197 height 30
drag, startPoint x: 846, startPoint y: 419, endPoint x: 978, endPoint y: 444, distance: 134.3
click at [846, 419] on div "County Brazos - 48041 DPV -" at bounding box center [862, 421] width 416 height 30
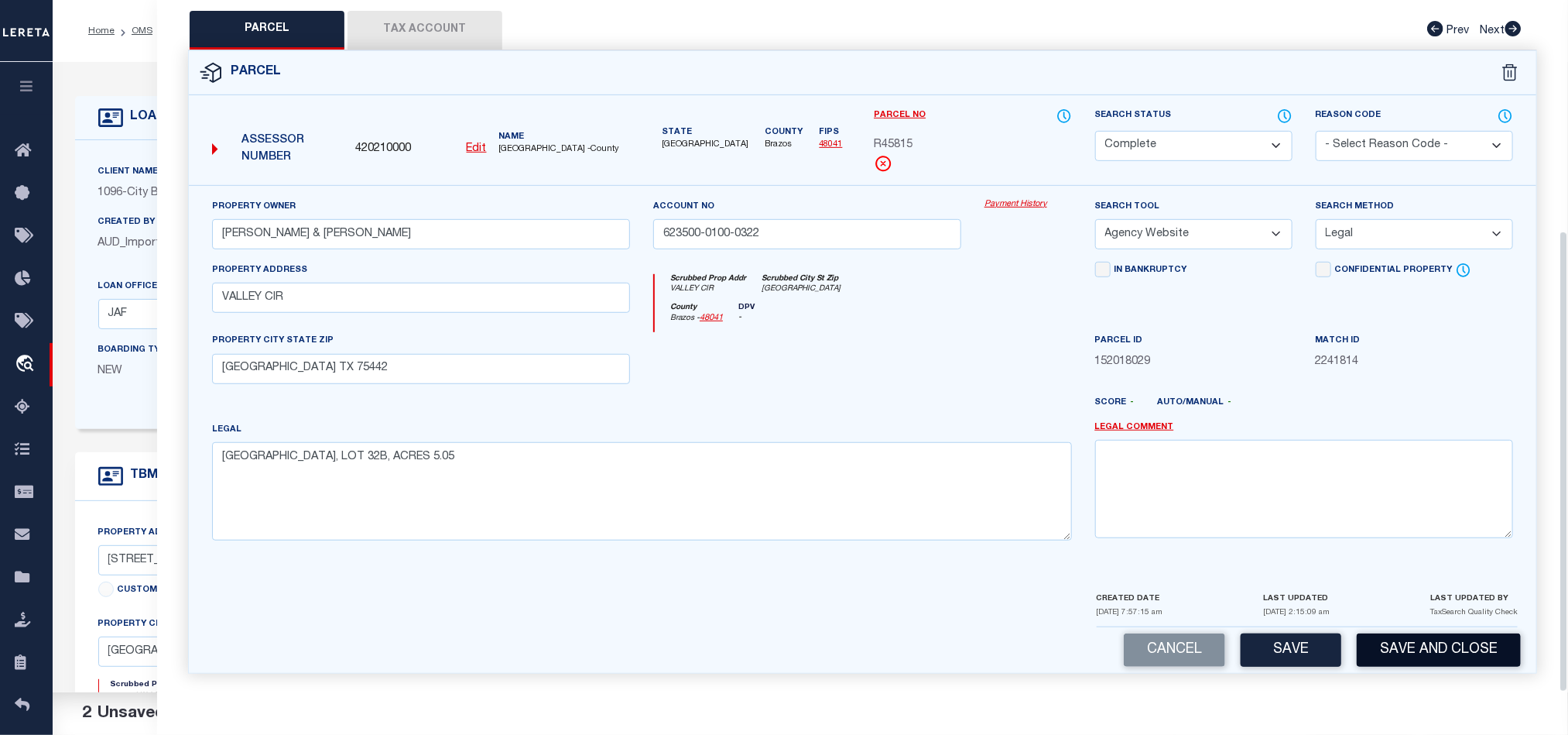
click at [1411, 654] on button "Save and Close" at bounding box center [1439, 650] width 164 height 33
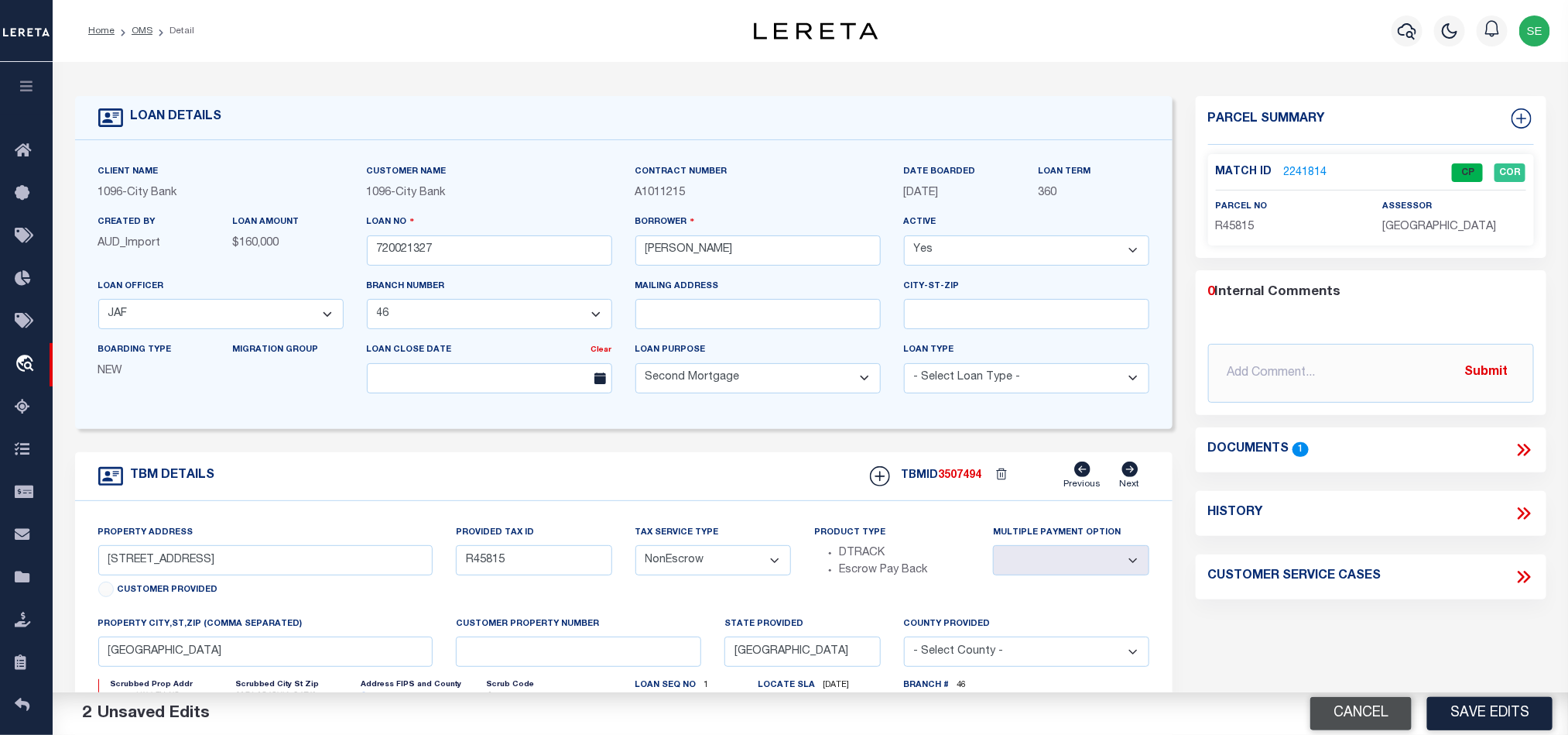
click at [1336, 720] on button "Cancel" at bounding box center [1361, 713] width 102 height 33
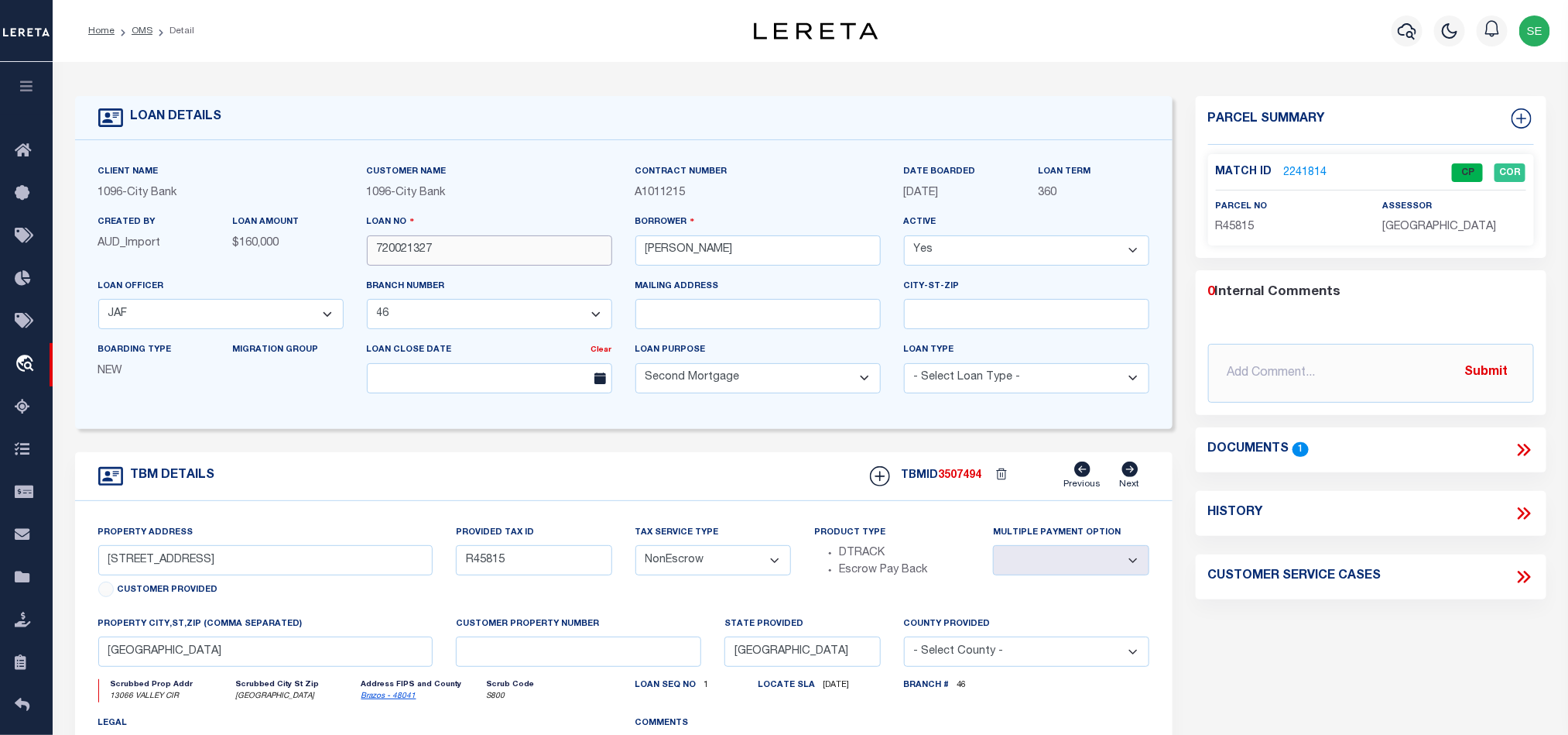
click at [460, 251] on input "720021327" at bounding box center [489, 250] width 245 height 30
click at [957, 491] on div "TBMID 3507494 Previous Next" at bounding box center [1004, 476] width 291 height 29
click at [1417, 228] on span "BRAZOS COUNTY" at bounding box center [1439, 226] width 114 height 11
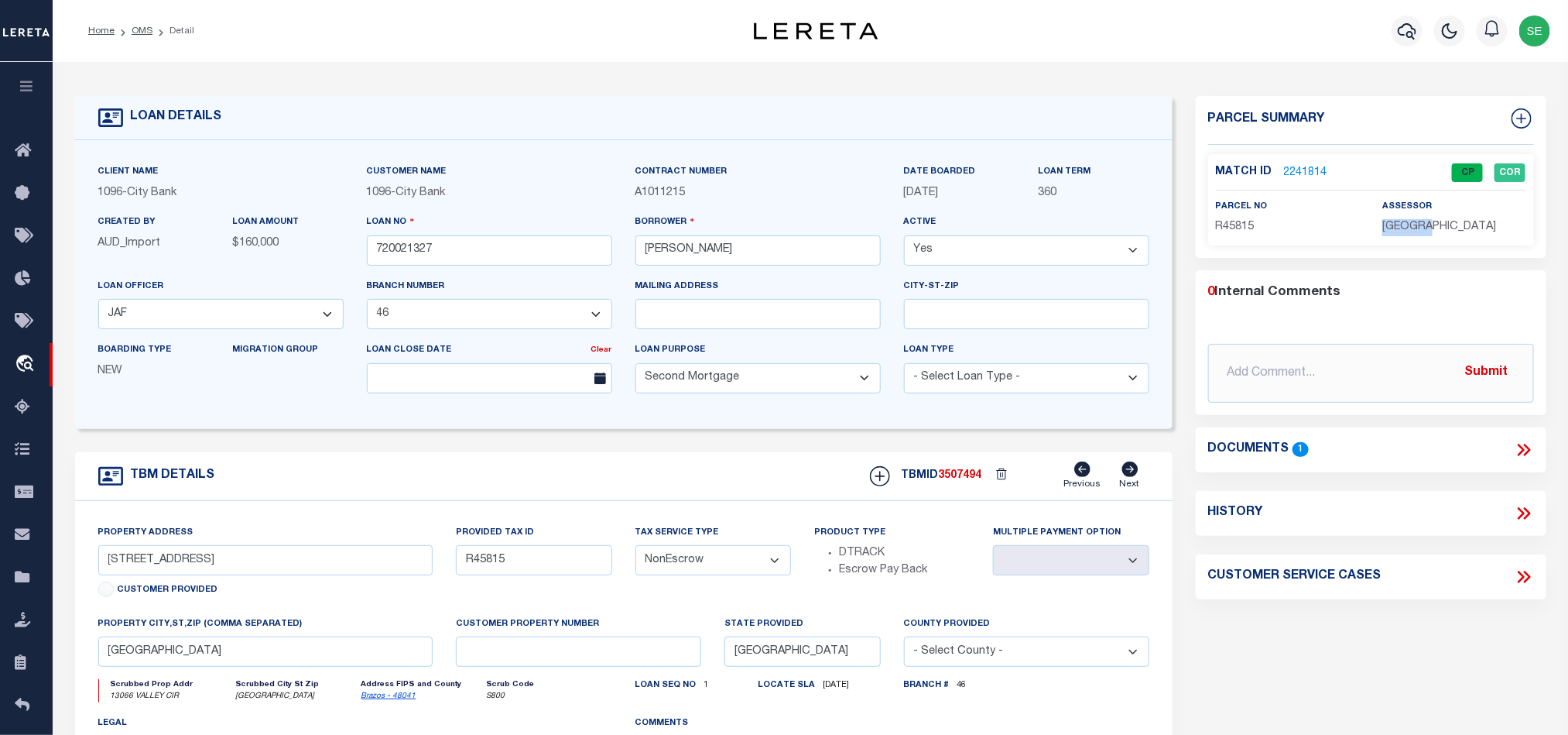
click at [1417, 228] on span "BRAZOS COUNTY" at bounding box center [1439, 226] width 114 height 11
click at [1230, 232] on span "R45815" at bounding box center [1235, 226] width 38 height 11
click at [504, 465] on div "TBM DETAILS TBMID 3507494 Previous Next" at bounding box center [624, 476] width 1098 height 49
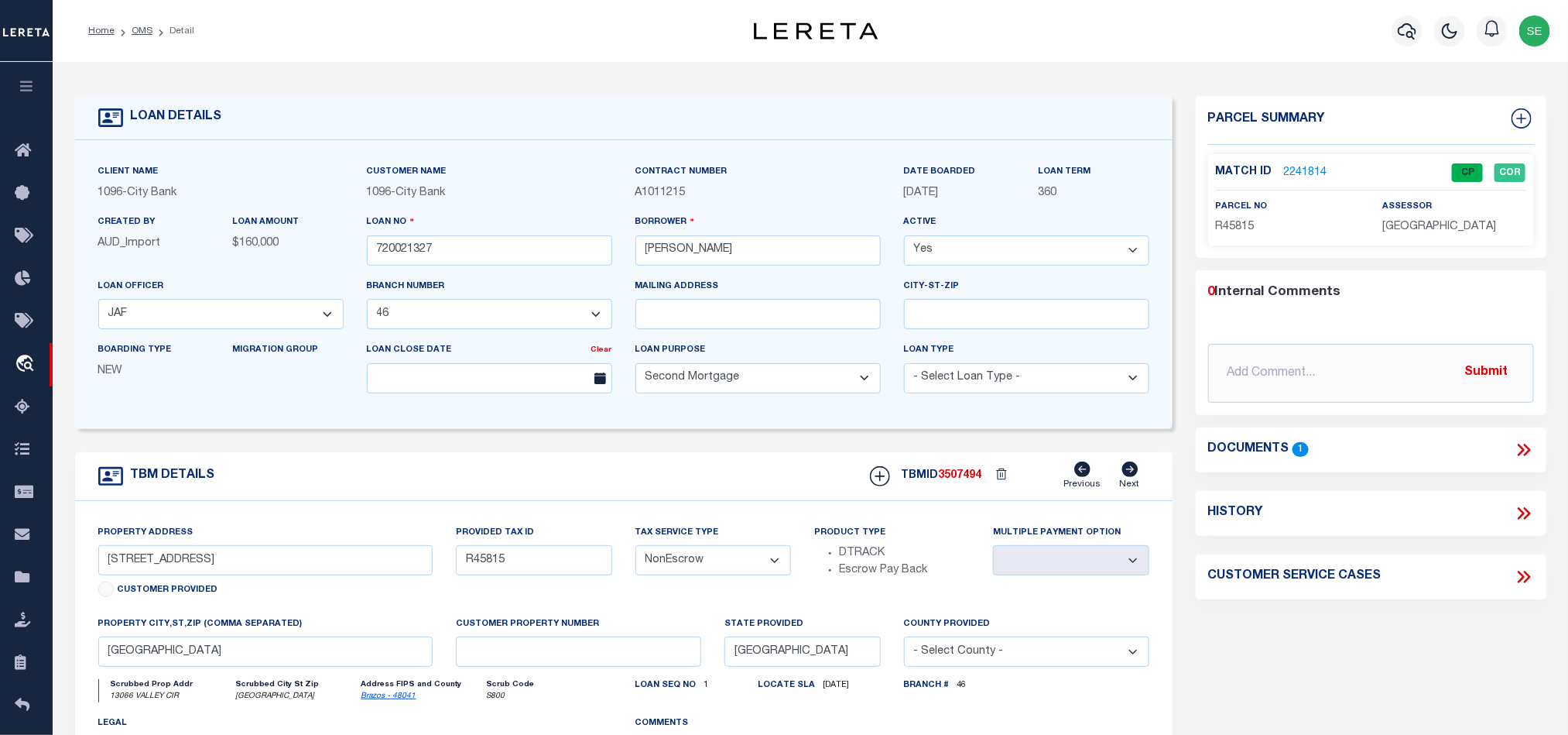
drag, startPoint x: 144, startPoint y: 26, endPoint x: 507, endPoint y: 130, distance: 377.6
click at [144, 26] on link "OMS" at bounding box center [142, 31] width 21 height 9
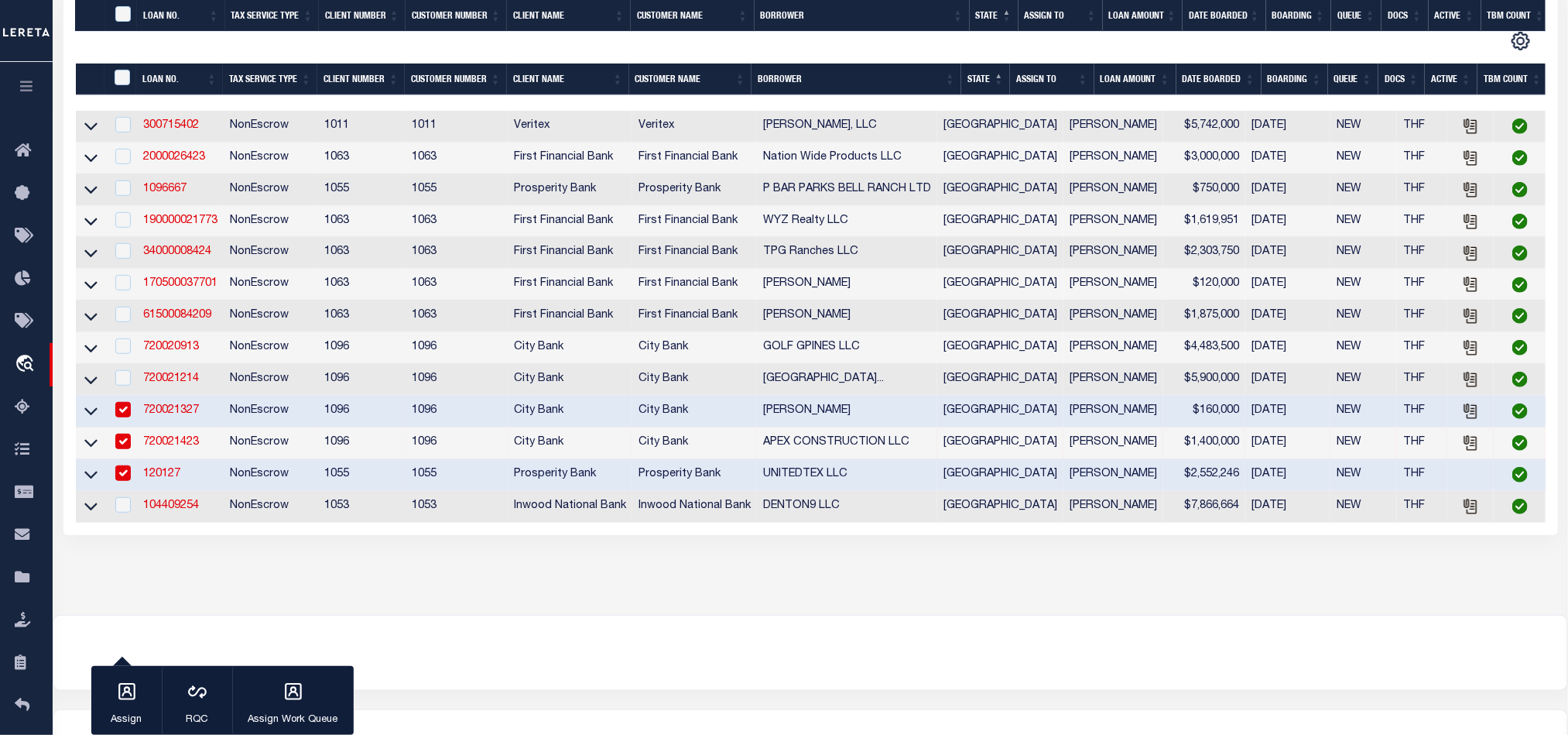
scroll to position [374, 0]
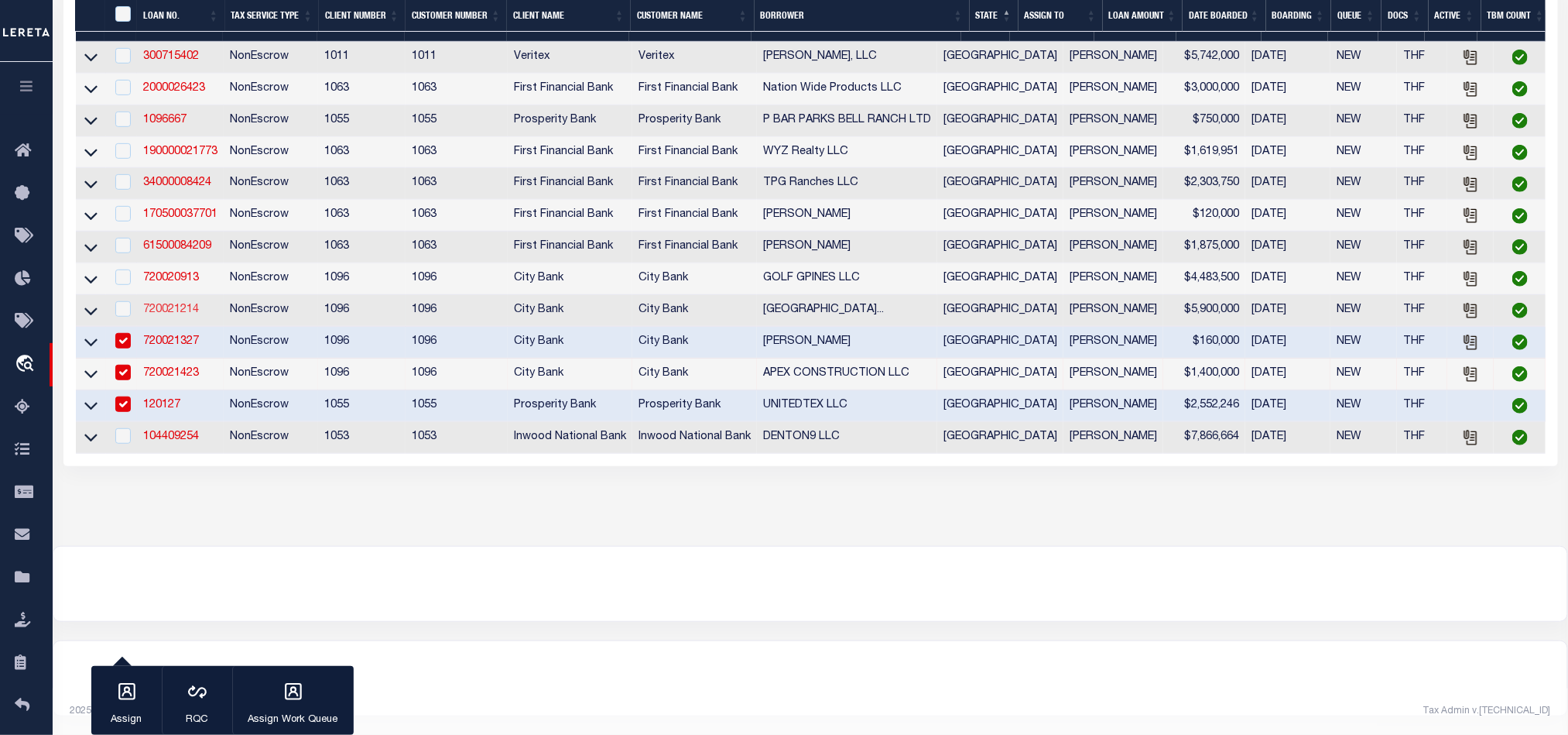
click at [162, 304] on link "720021214" at bounding box center [171, 309] width 56 height 11
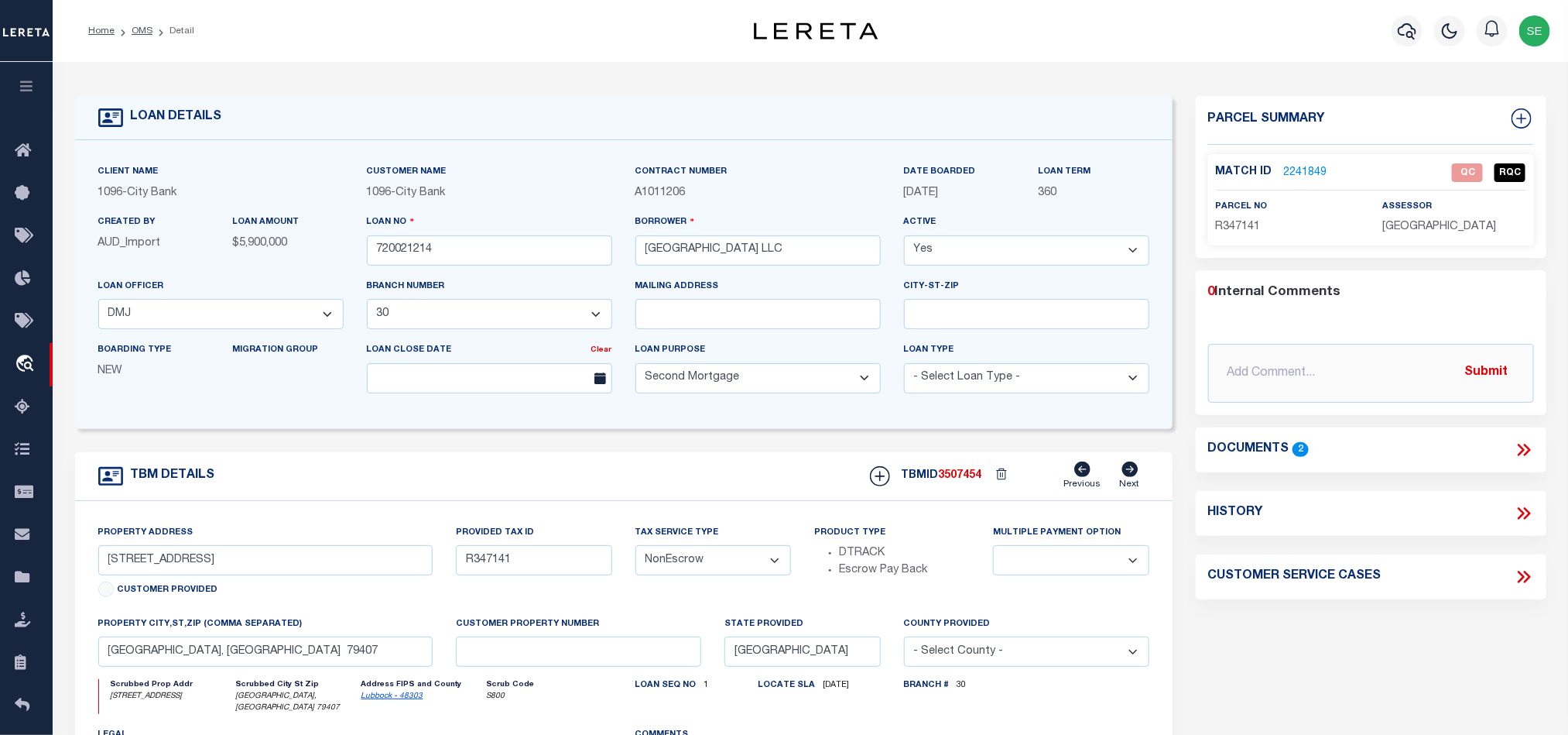
click at [1230, 227] on span "R347141" at bounding box center [1238, 226] width 45 height 11
click at [1248, 221] on span "R347141" at bounding box center [1238, 226] width 45 height 11
click at [1524, 454] on icon at bounding box center [1524, 450] width 21 height 21
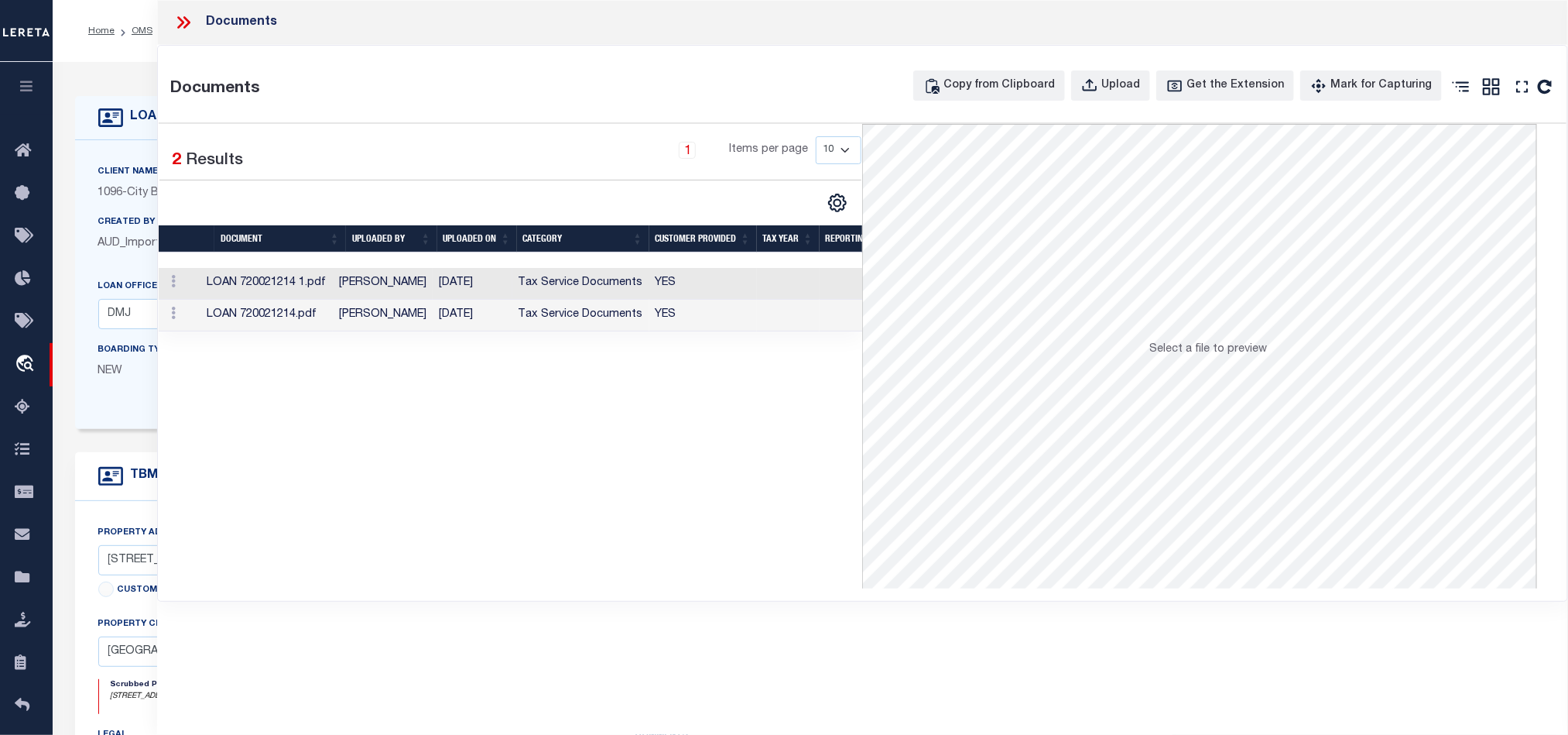
click at [761, 293] on td at bounding box center [788, 283] width 62 height 32
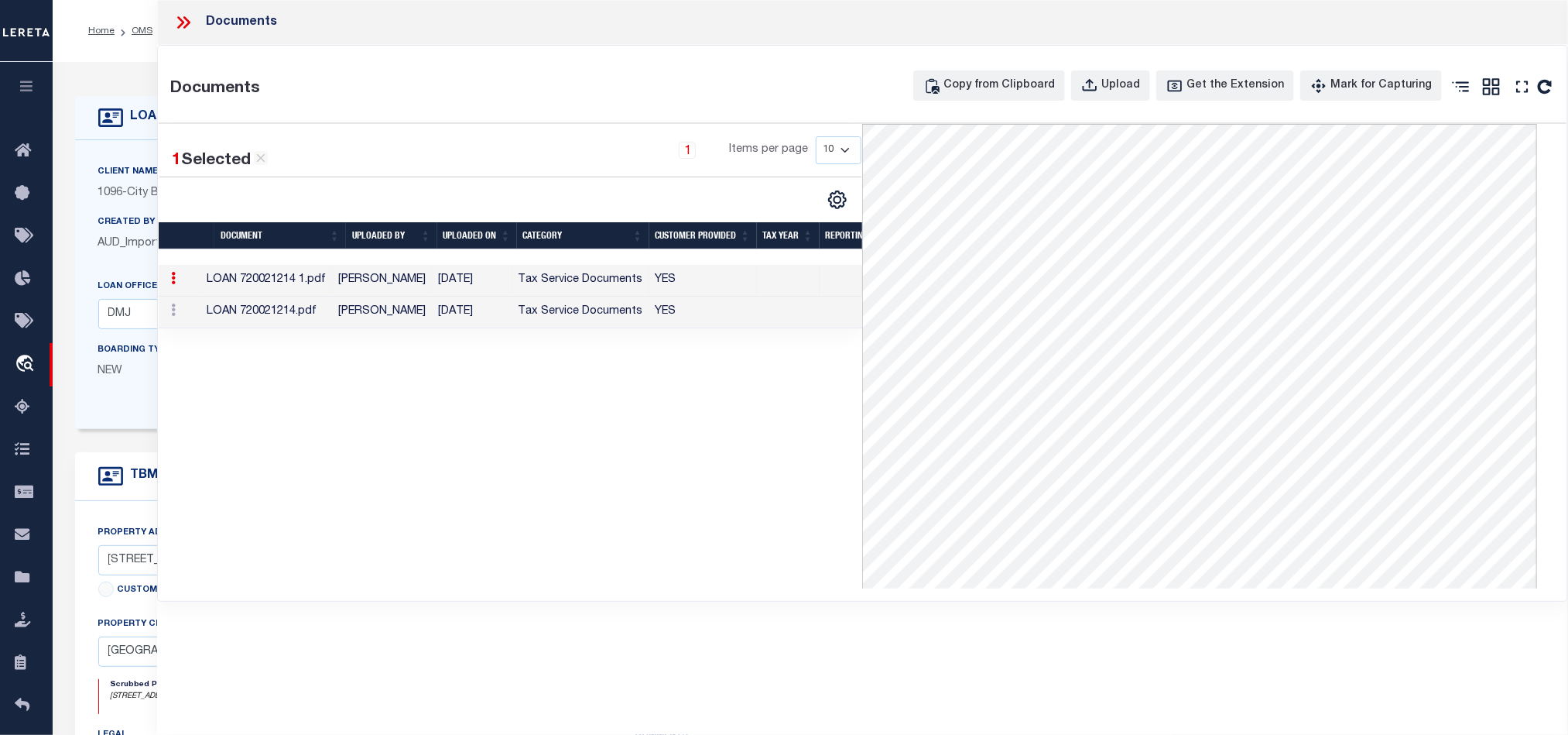
click at [592, 316] on td "Tax Service Documents" at bounding box center [581, 312] width 137 height 32
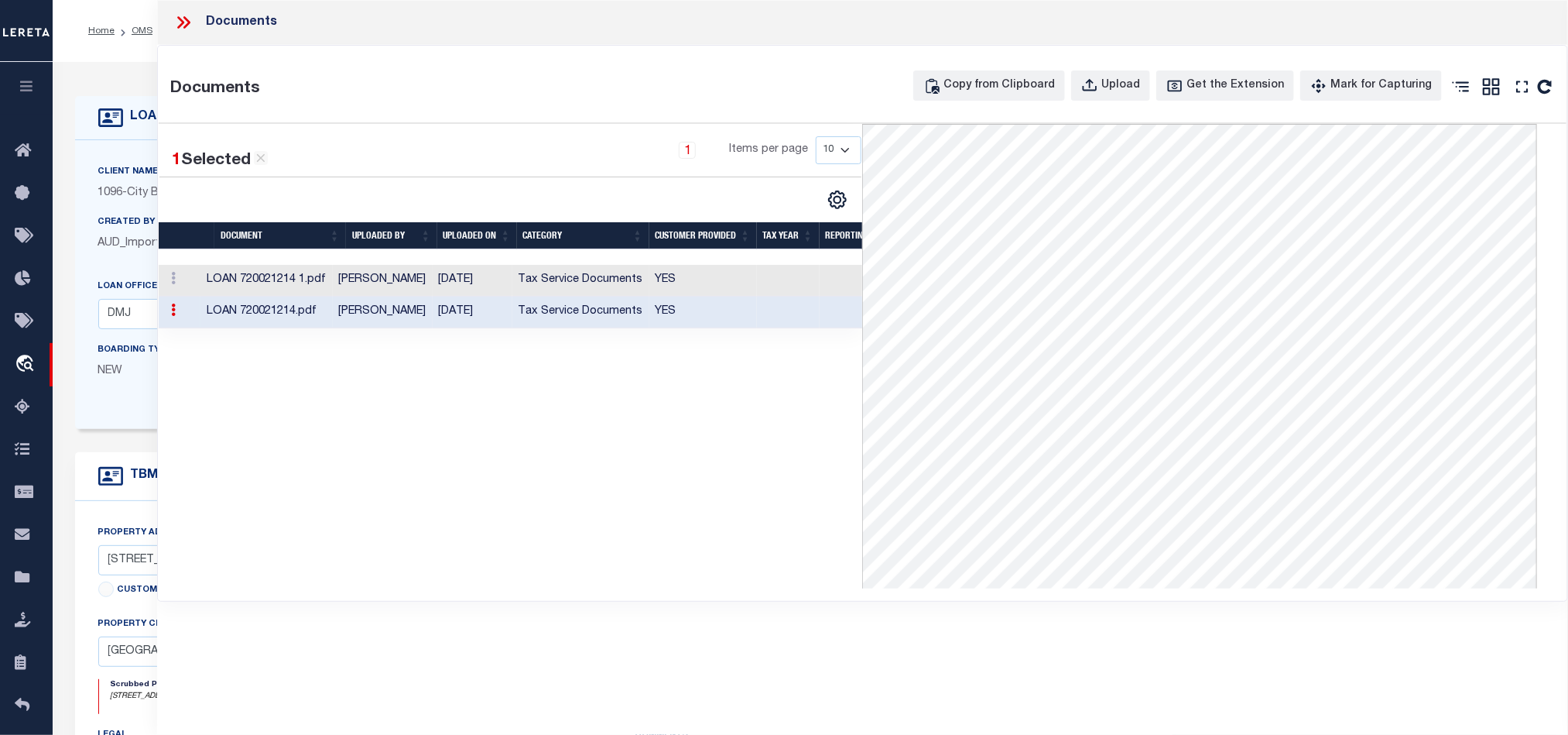
click at [189, 30] on icon at bounding box center [184, 22] width 21 height 21
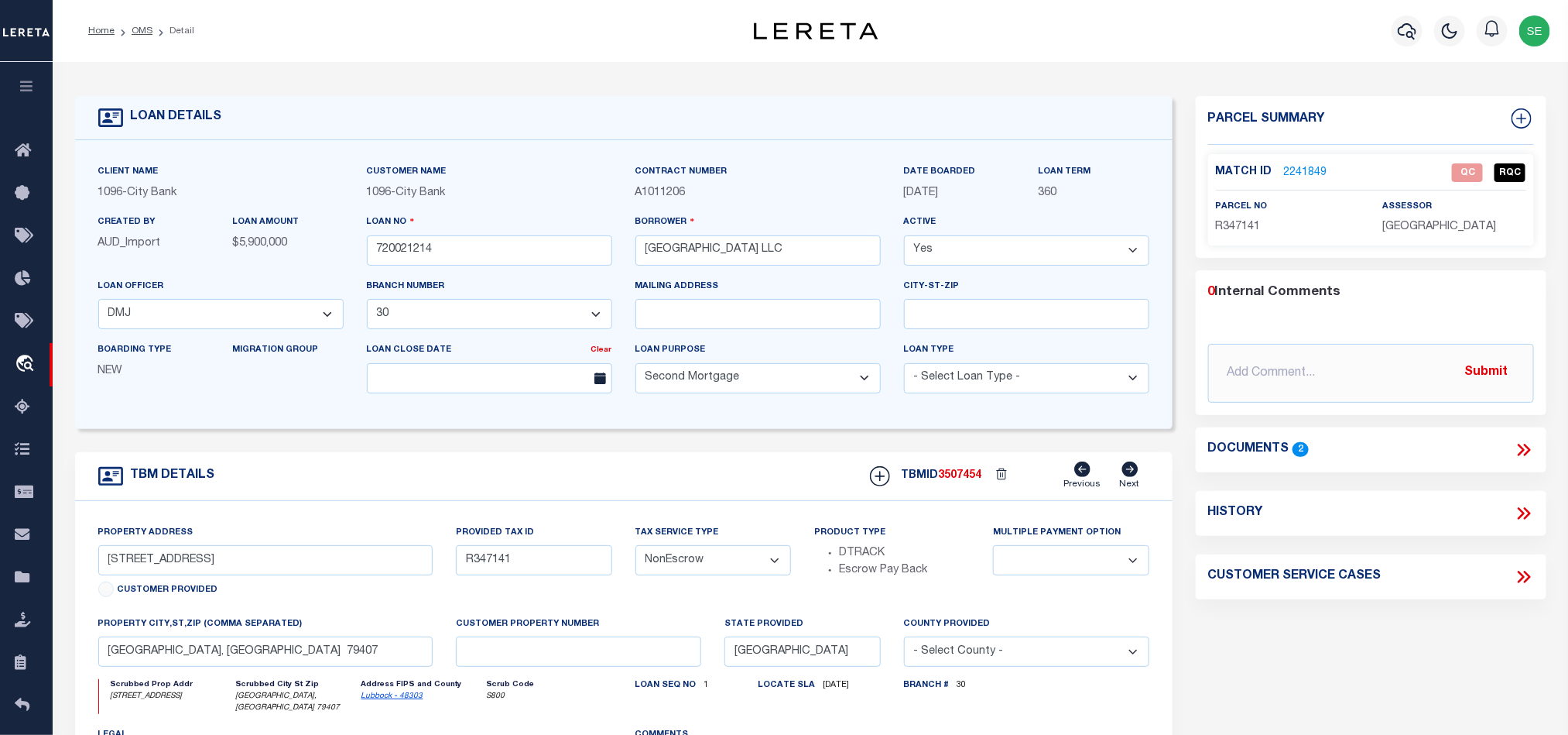
click at [1289, 165] on link "2241849" at bounding box center [1306, 173] width 44 height 16
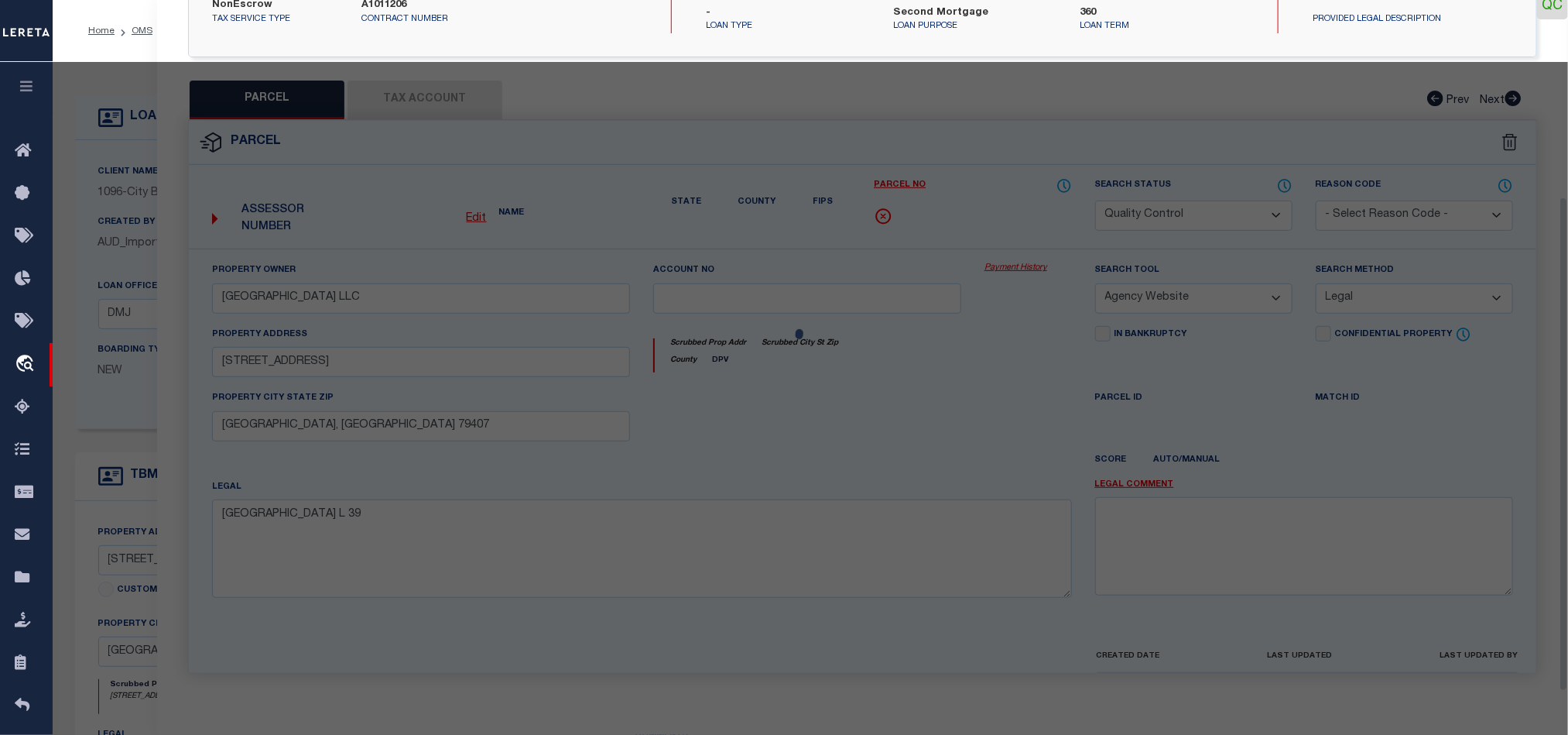
scroll to position [300, 0]
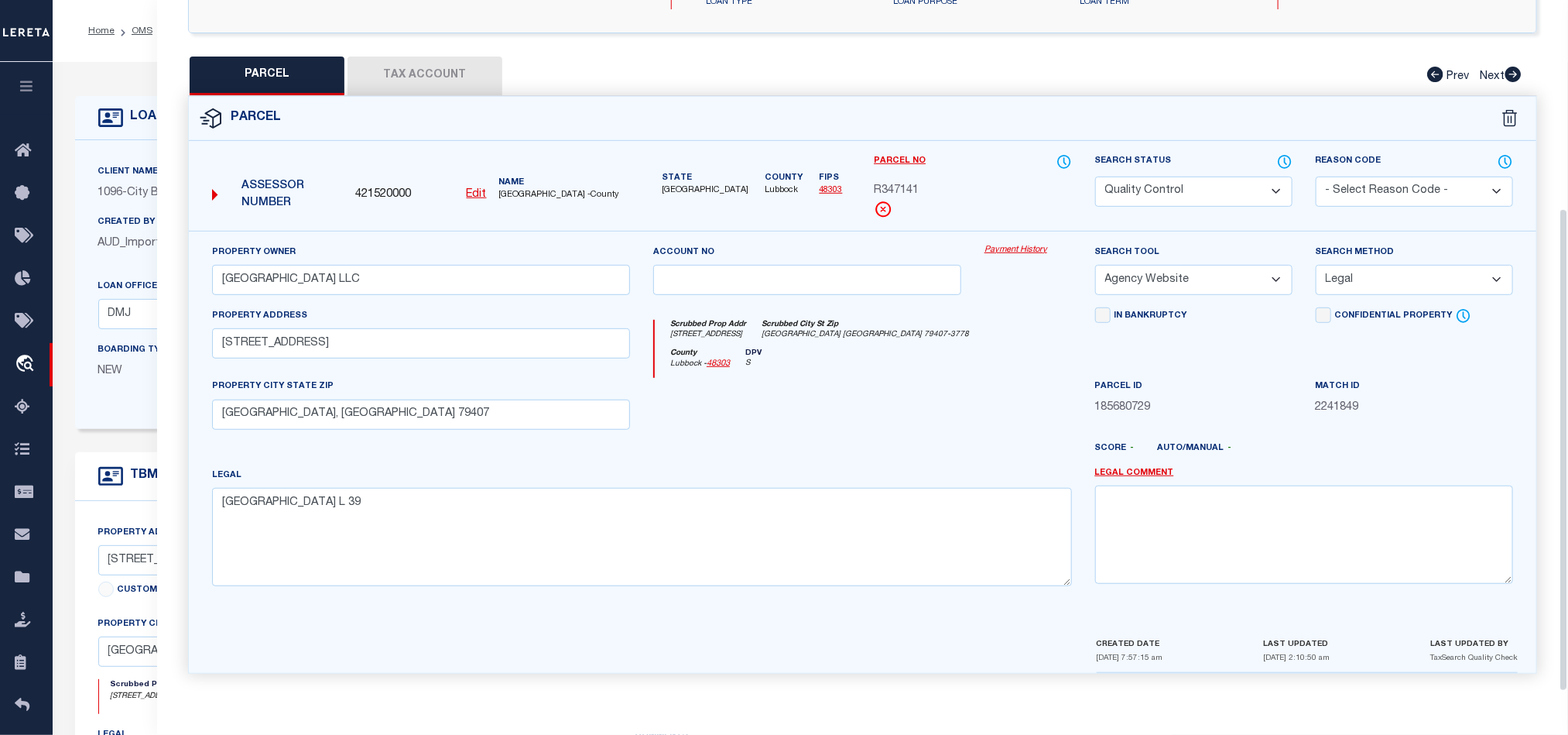
click at [842, 442] on div at bounding box center [919, 454] width 332 height 25
drag, startPoint x: 425, startPoint y: 62, endPoint x: 434, endPoint y: 62, distance: 9.0
click at [426, 62] on button "Tax Account" at bounding box center [425, 75] width 155 height 38
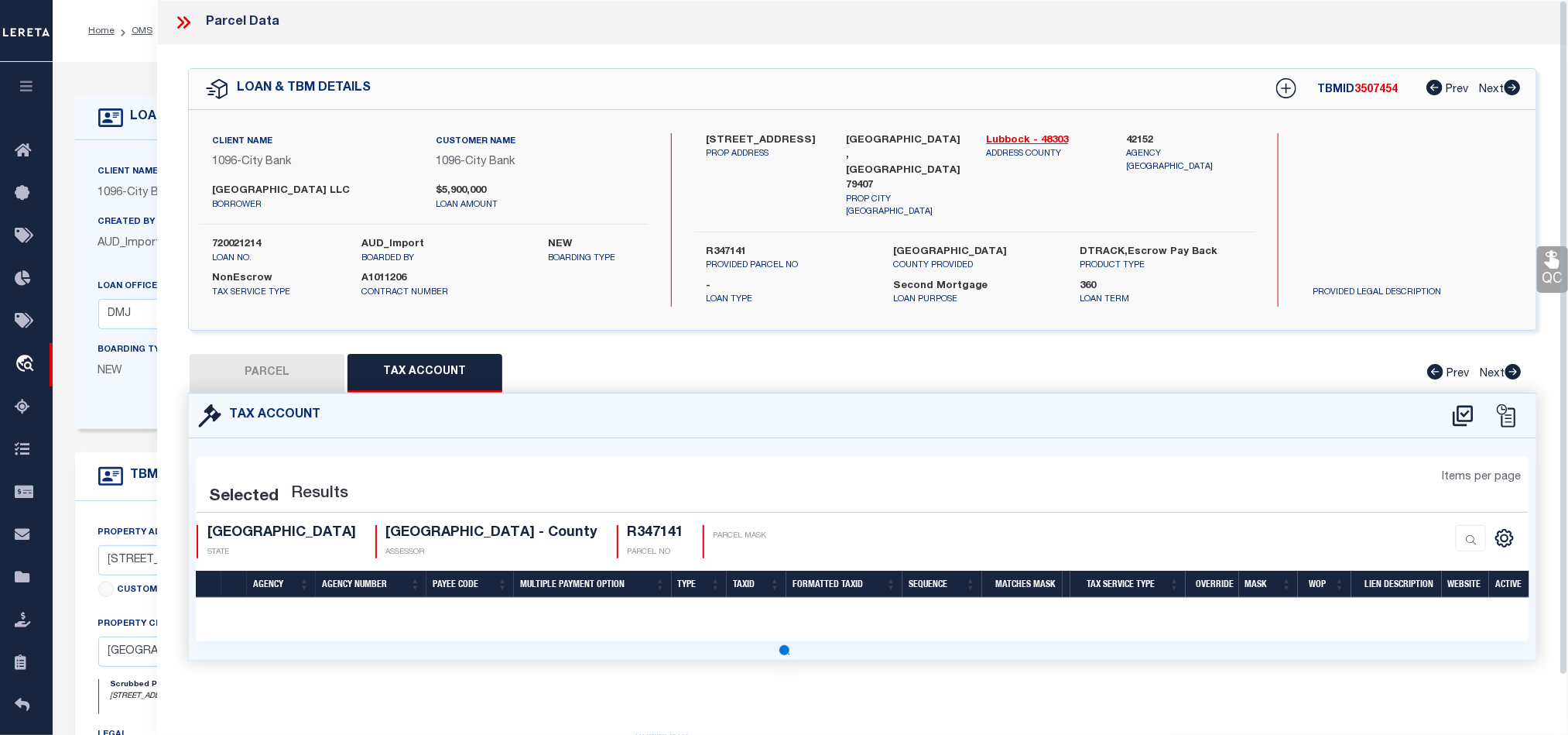
scroll to position [0, 0]
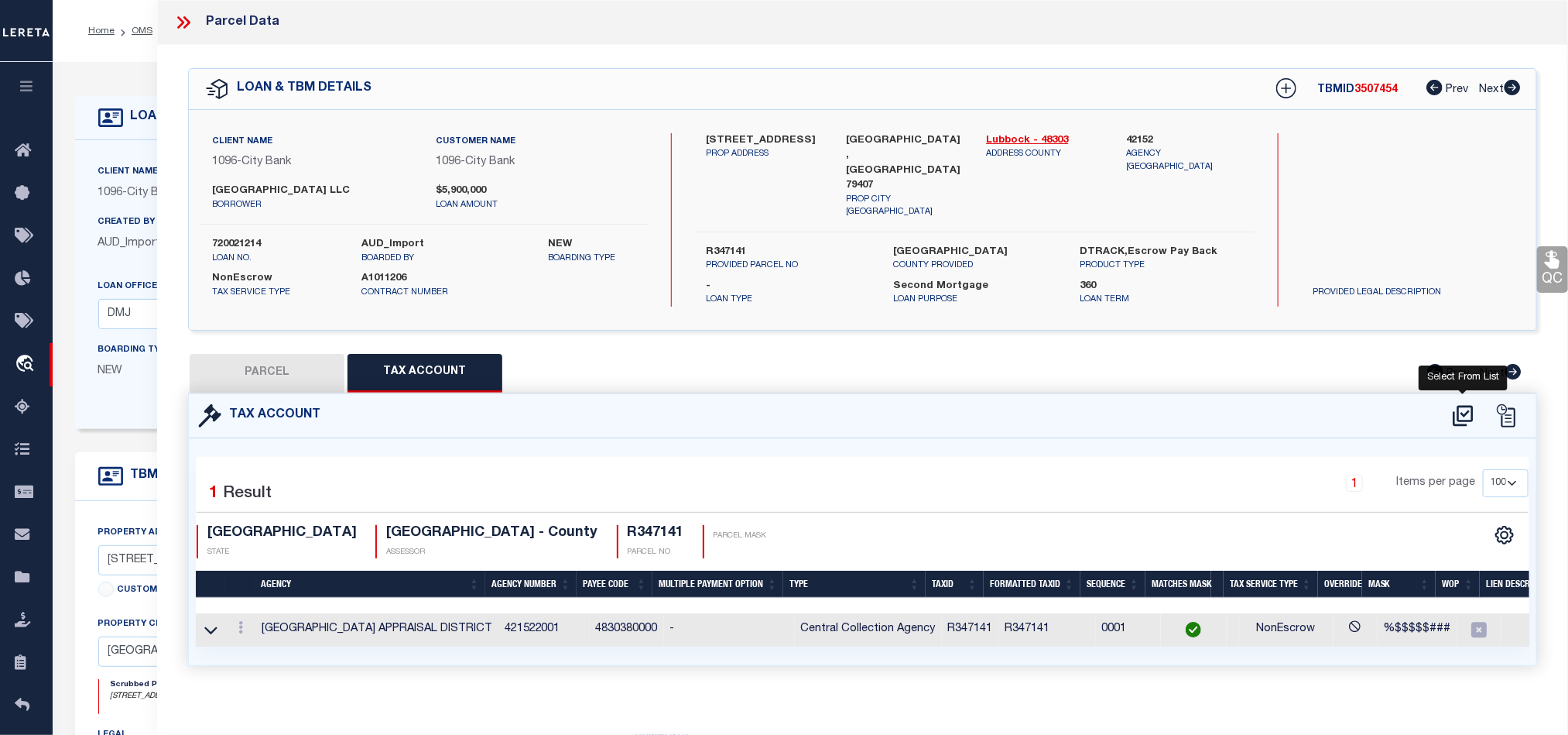
click at [1469, 411] on icon at bounding box center [1464, 415] width 26 height 25
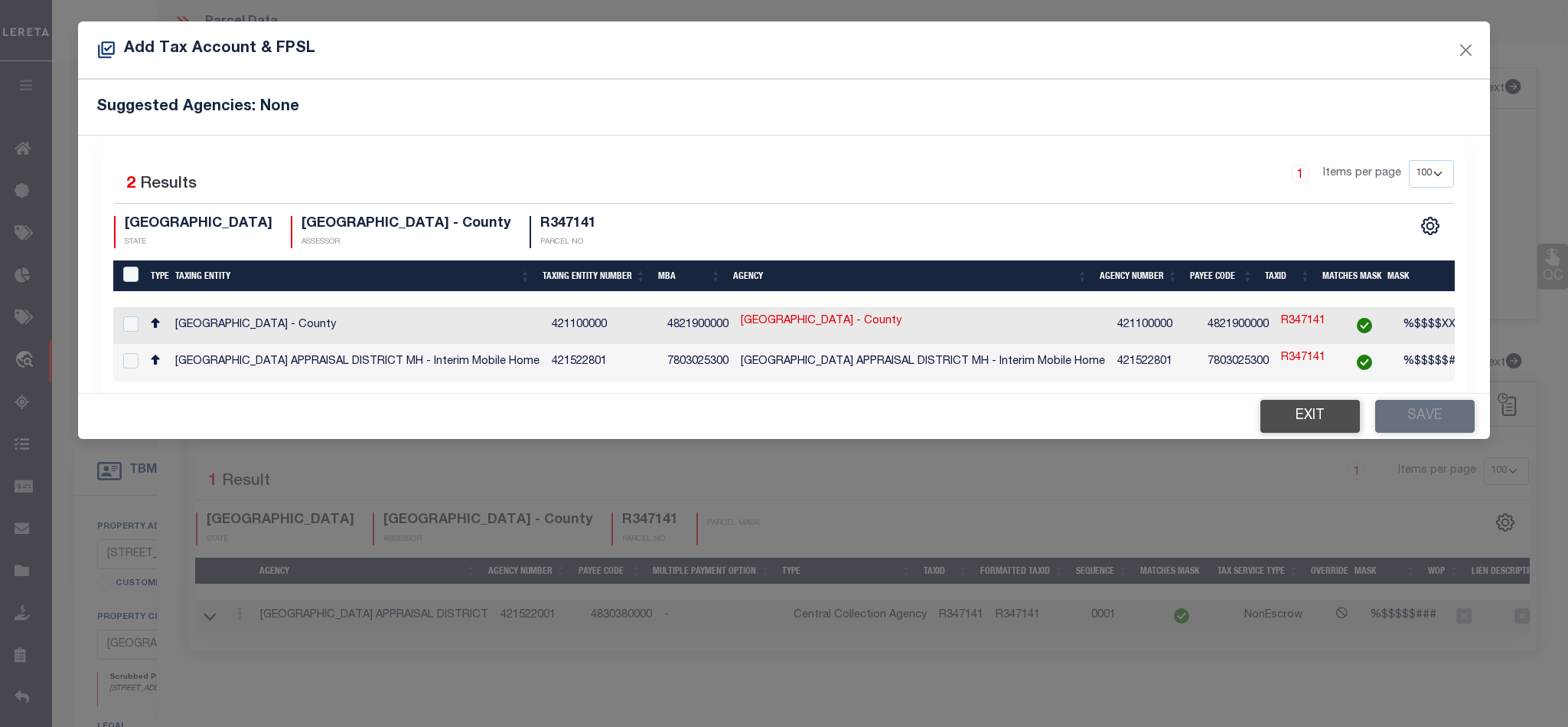
click at [1284, 411] on button "Exit" at bounding box center [1310, 416] width 100 height 33
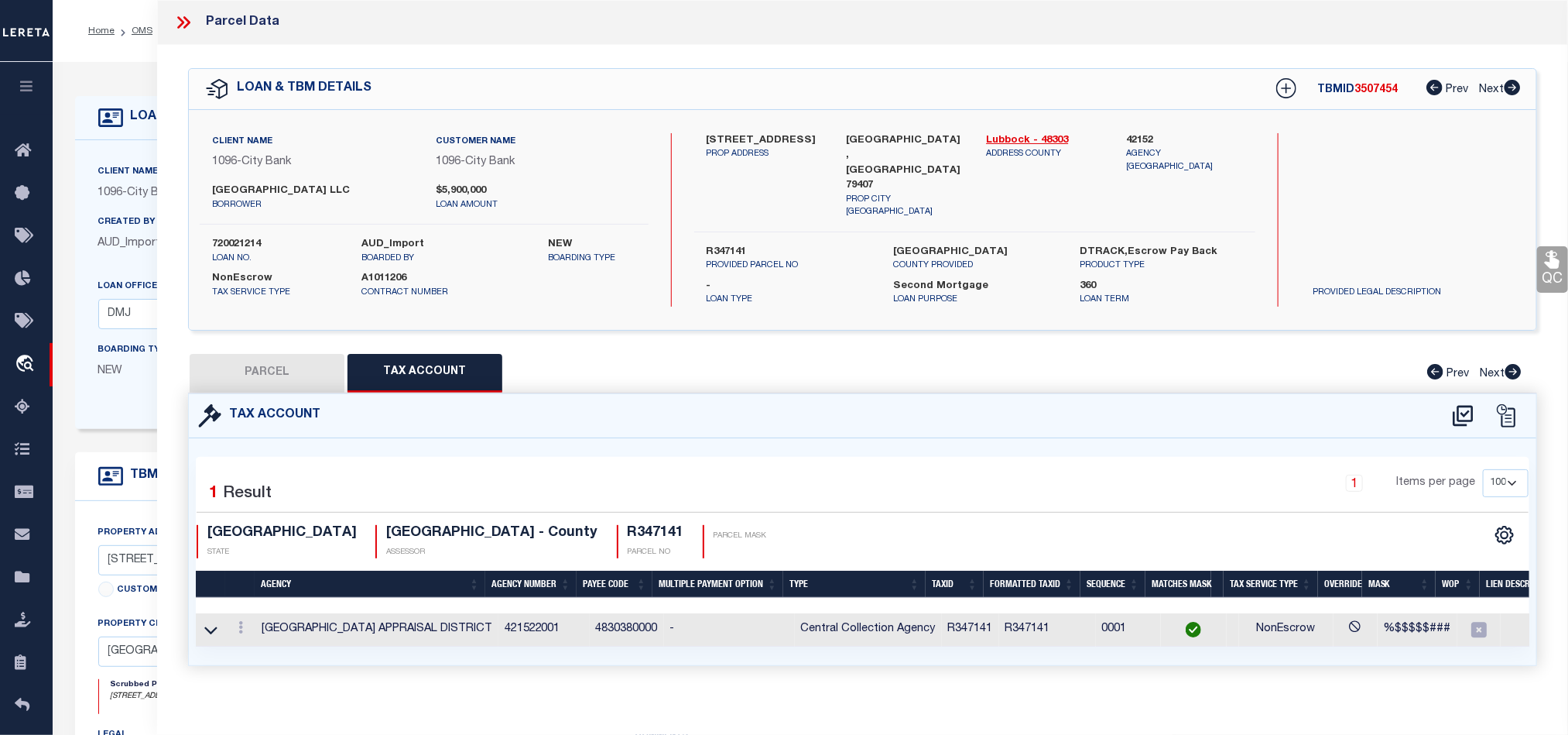
click at [211, 383] on button "PARCEL" at bounding box center [267, 373] width 155 height 38
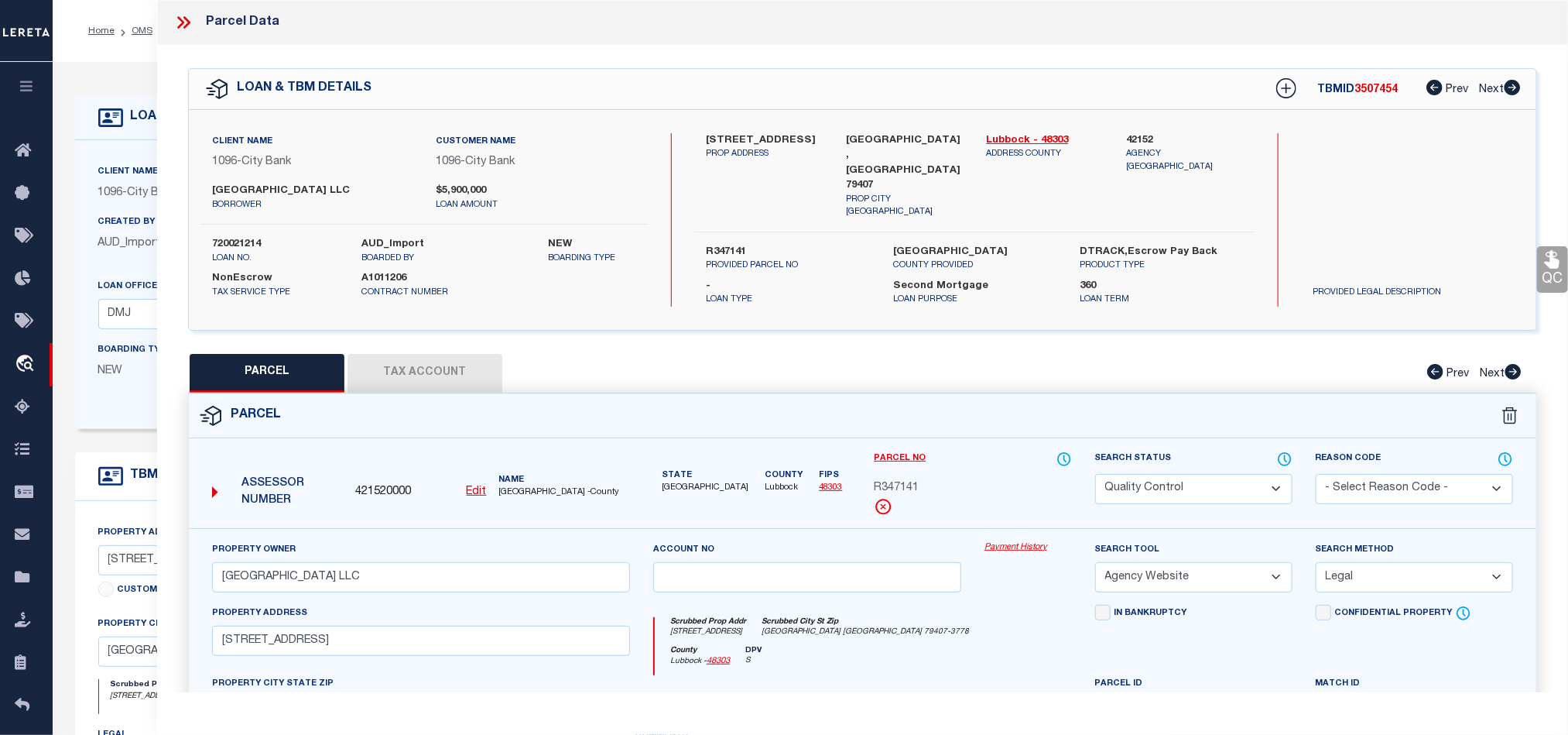
click at [938, 425] on div "Parcel" at bounding box center [862, 416] width 1348 height 44
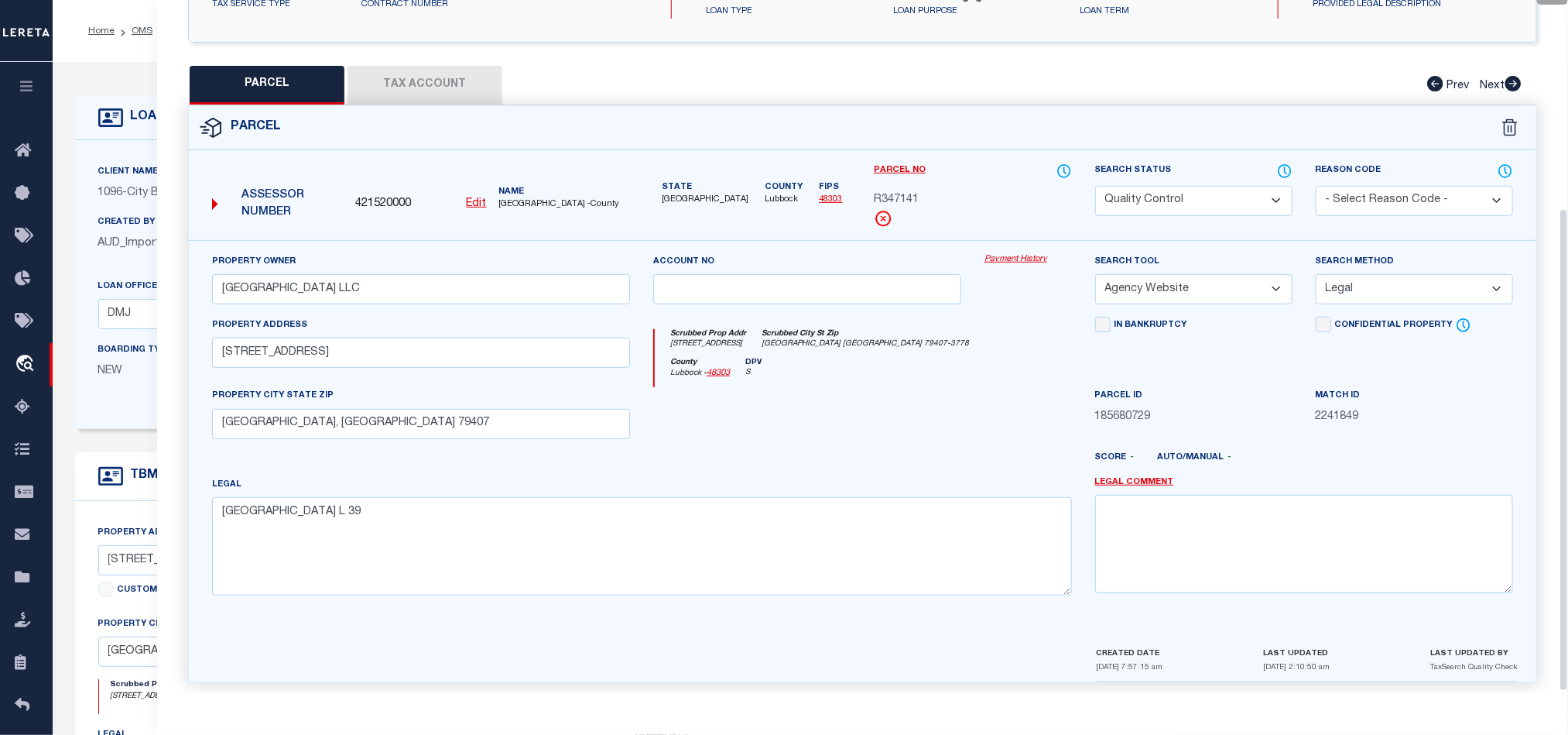
scroll to position [300, 0]
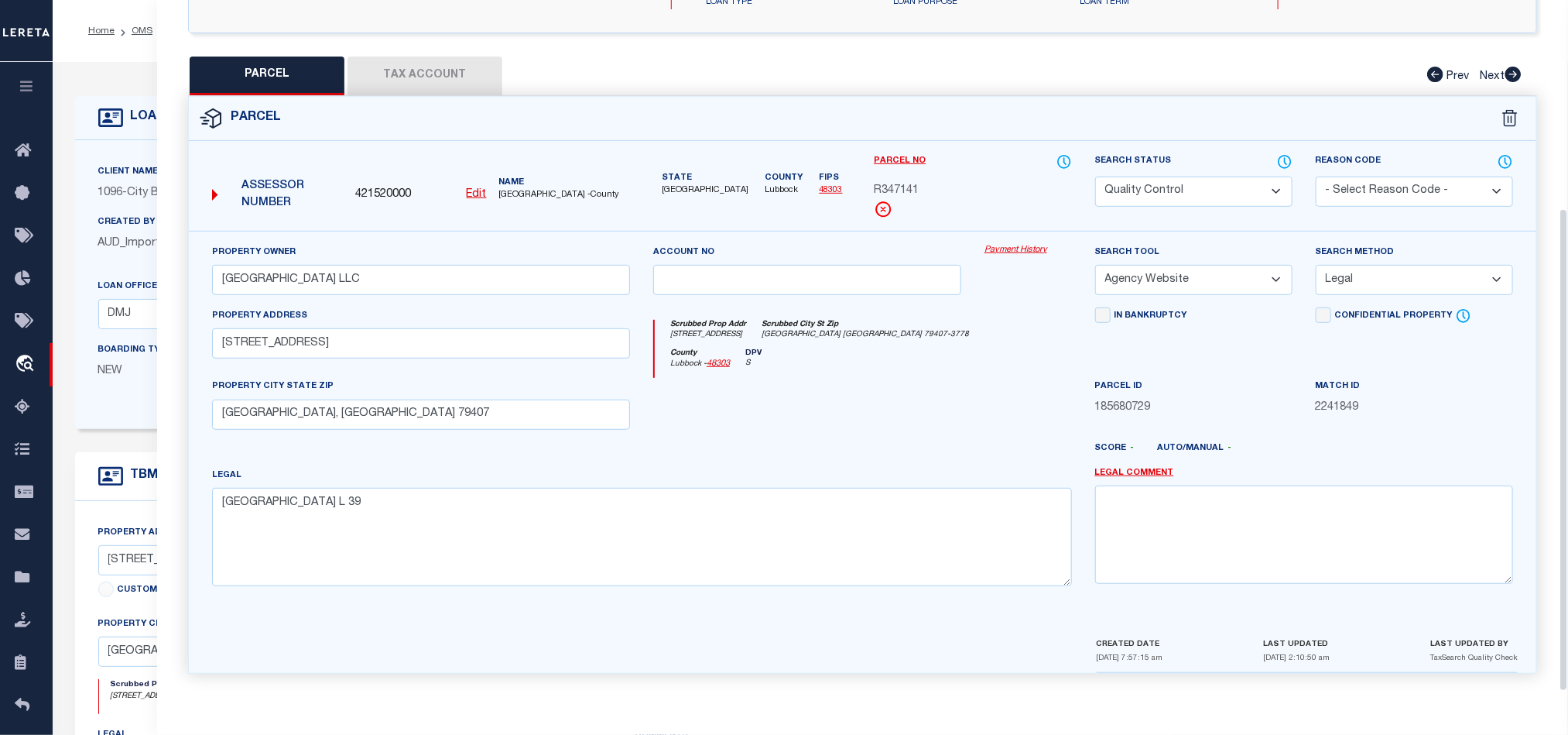
click at [830, 435] on div at bounding box center [807, 409] width 332 height 63
click at [1189, 189] on select "Automated Search Bad Parcel Complete Duplicate Parcel High Dollar Reporting In …" at bounding box center [1194, 191] width 197 height 30
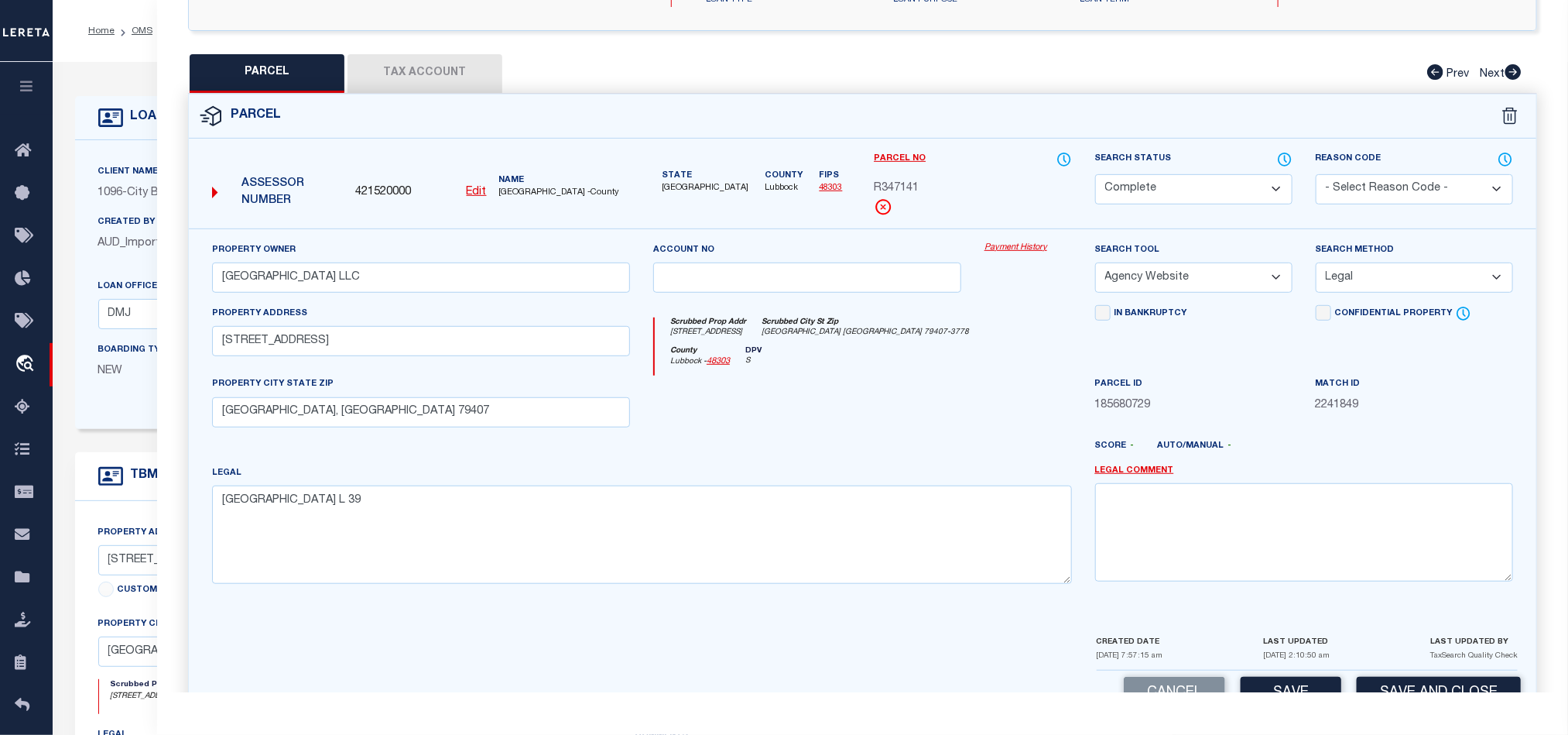
click at [816, 400] on div at bounding box center [807, 407] width 332 height 63
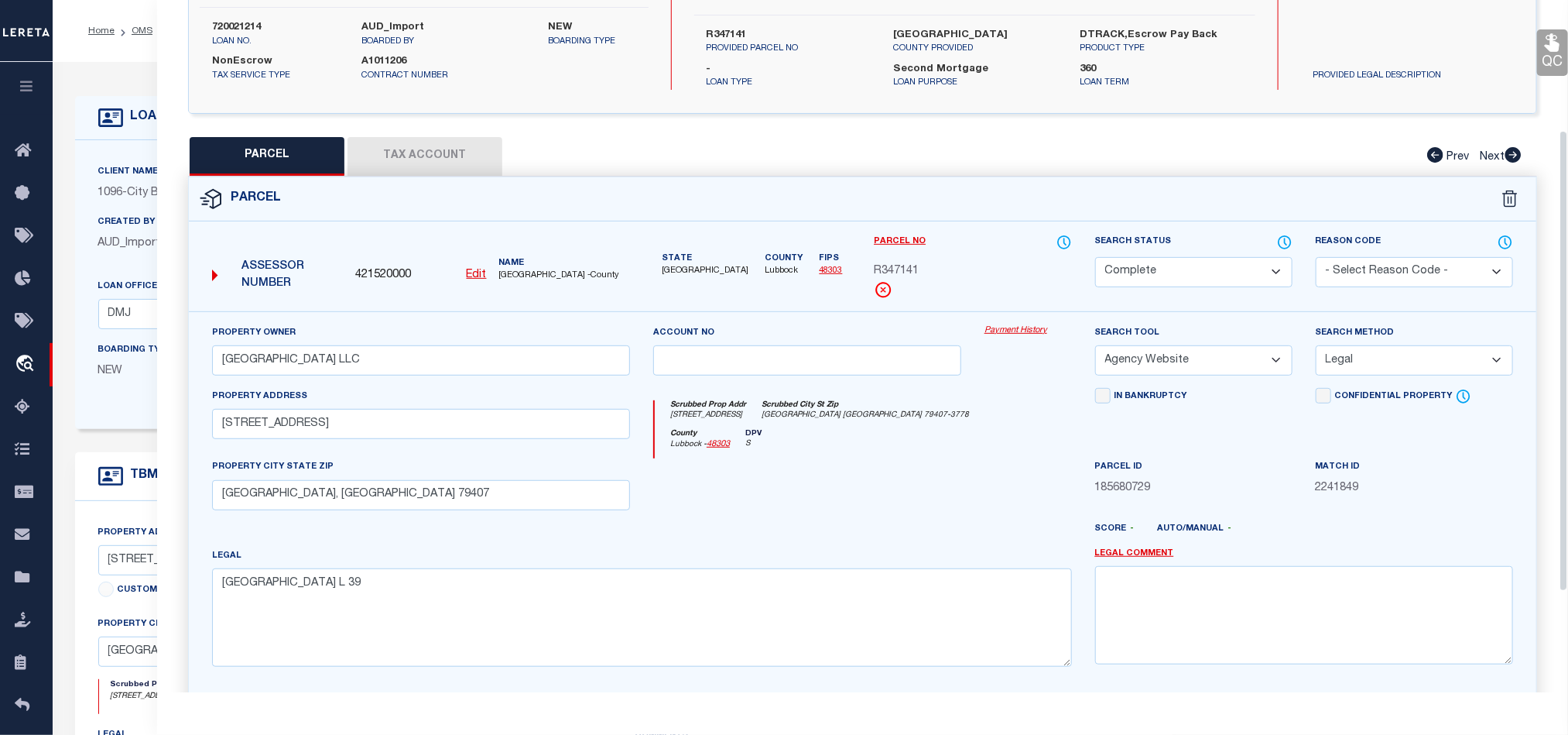
scroll to position [68, 0]
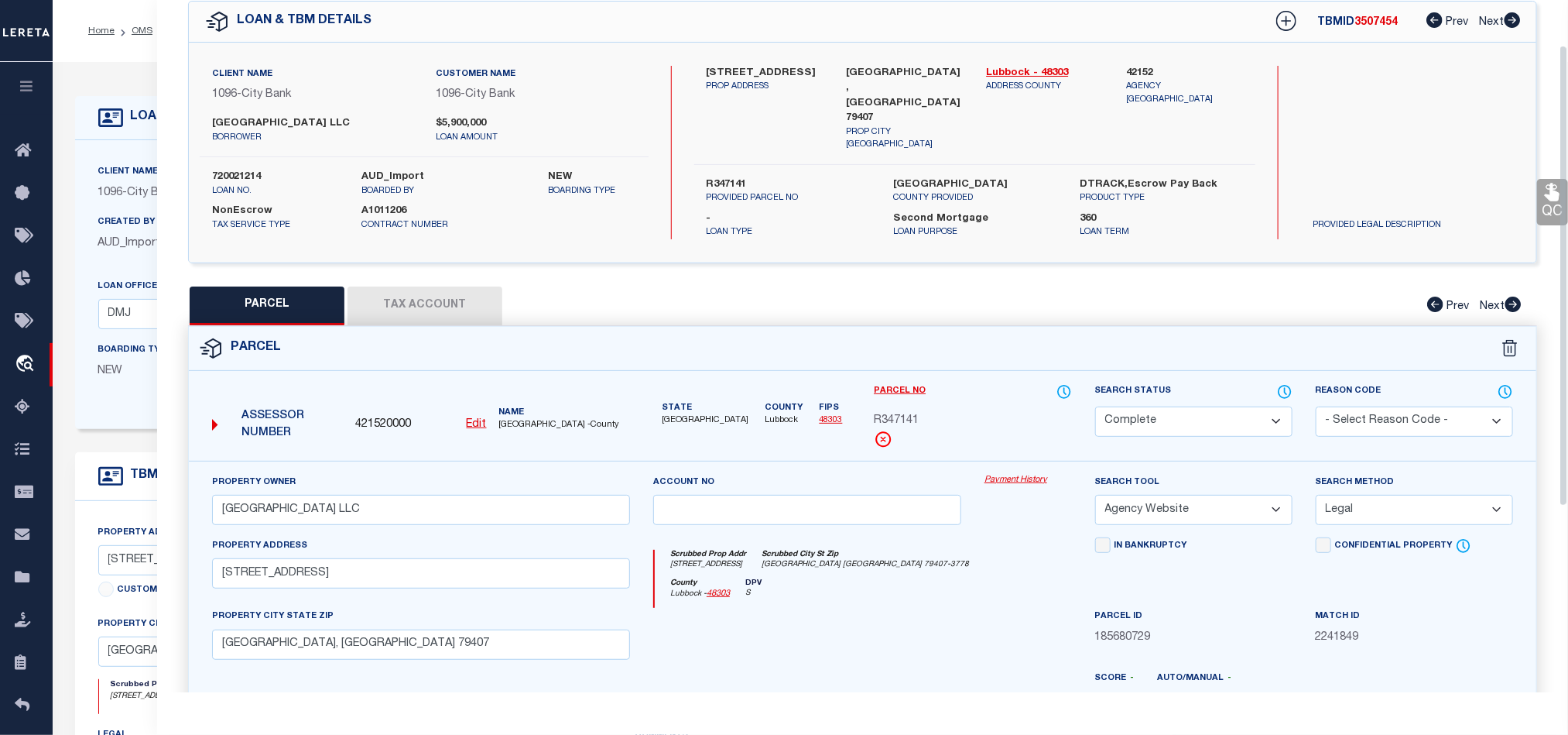
click at [1549, 193] on icon at bounding box center [1553, 192] width 21 height 21
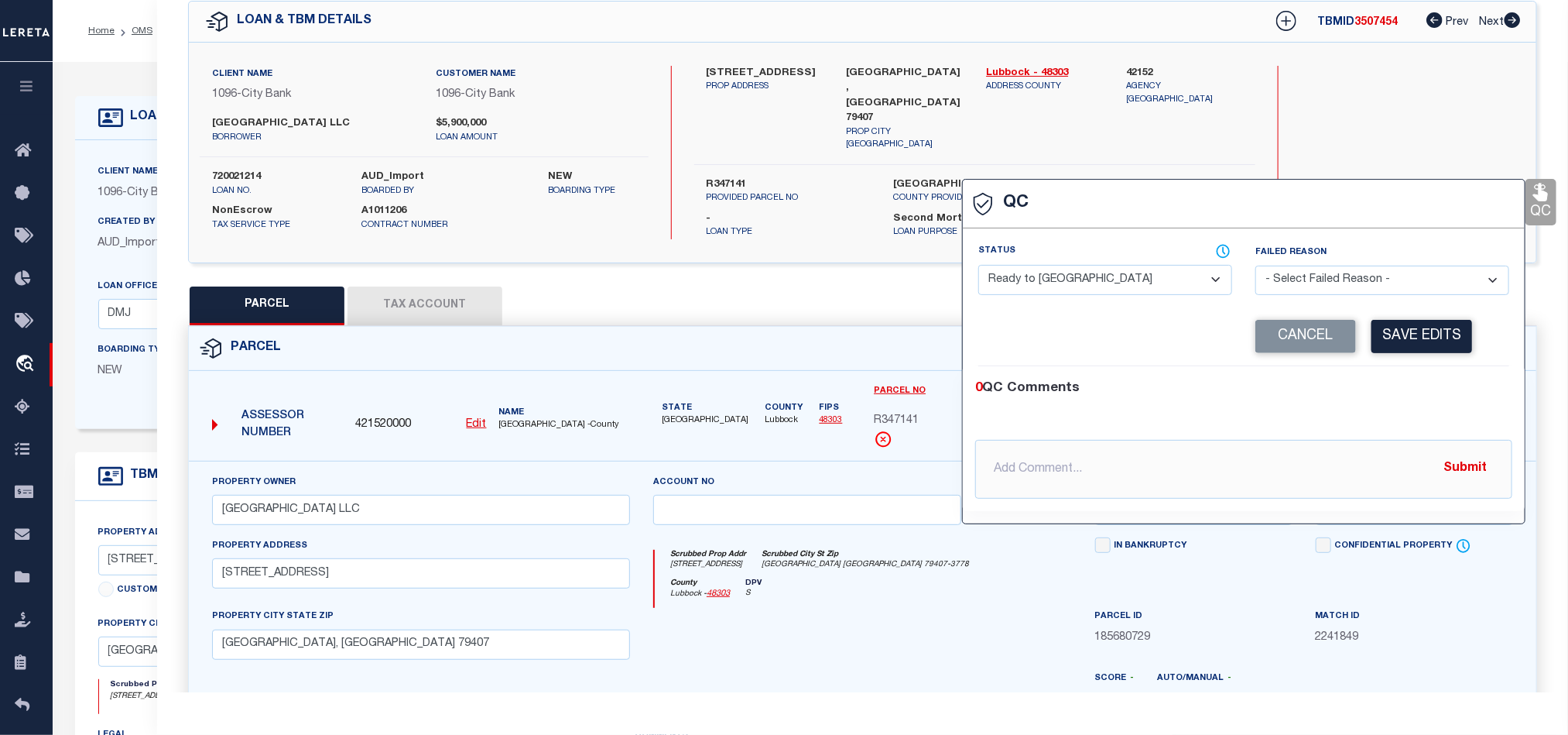
click at [1068, 305] on div "Status - Select Status - Ready to QC Correct Incorrect" at bounding box center [1106, 275] width 277 height 63
drag, startPoint x: 1071, startPoint y: 286, endPoint x: 1084, endPoint y: 292, distance: 14.3
click at [1071, 286] on select "- Select Status - Ready to QC Correct Incorrect" at bounding box center [1105, 279] width 254 height 30
drag, startPoint x: 1354, startPoint y: 396, endPoint x: 1387, endPoint y: 347, distance: 59.1
click at [1357, 396] on div "0 QC Comments" at bounding box center [1240, 389] width 531 height 21
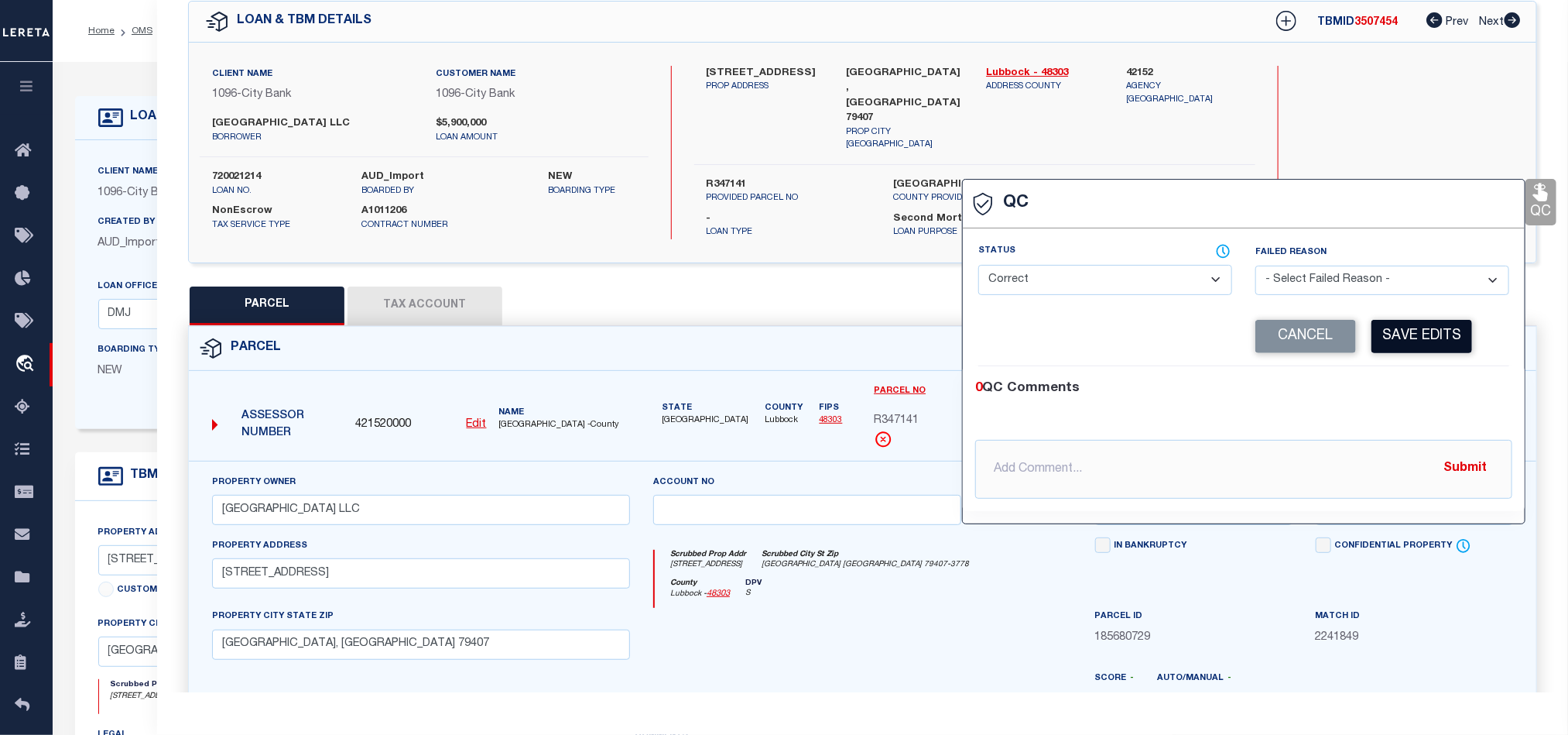
click at [1394, 340] on button "Save Edits" at bounding box center [1422, 336] width 101 height 33
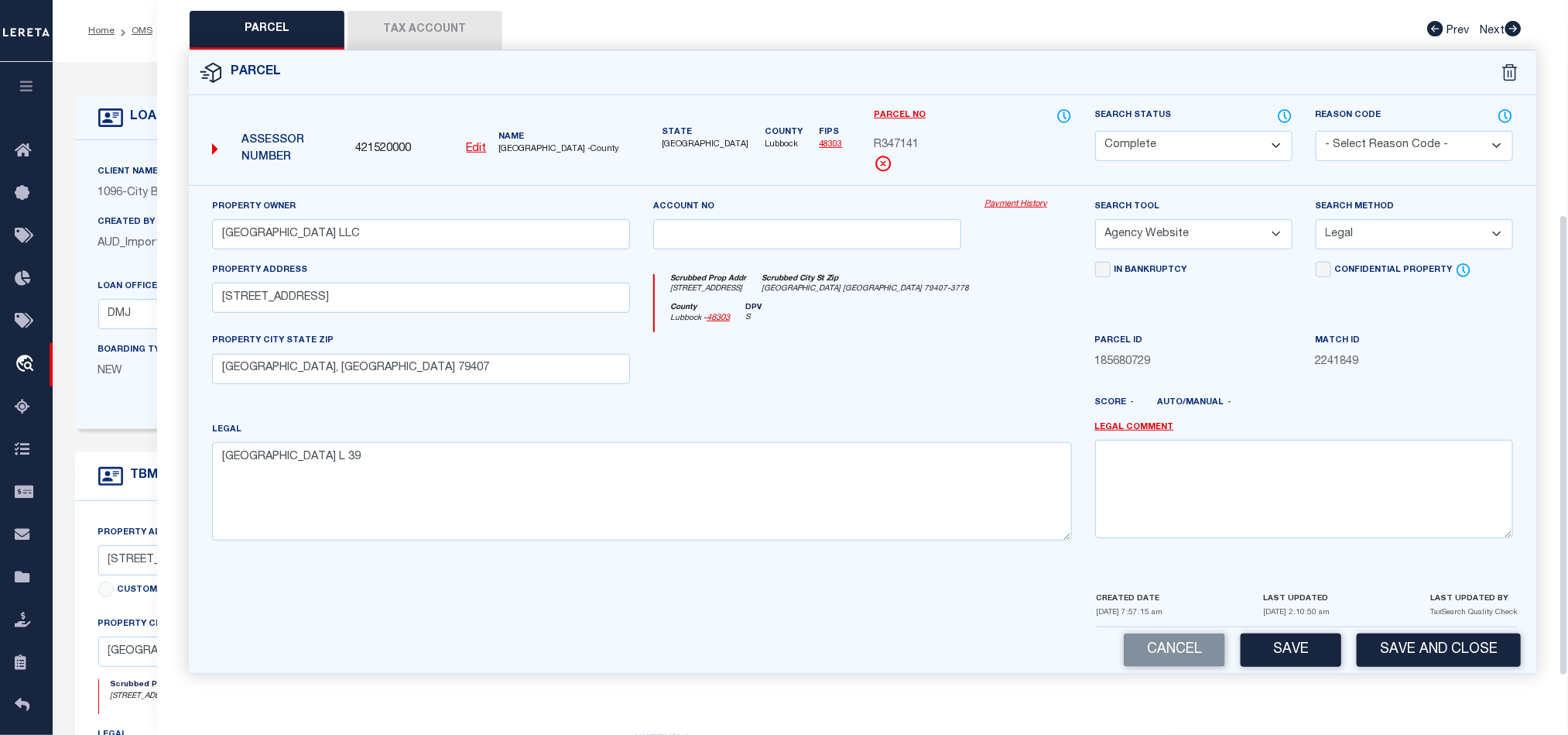
scroll to position [346, 0]
click at [1412, 654] on button "Save and Close" at bounding box center [1439, 650] width 164 height 33
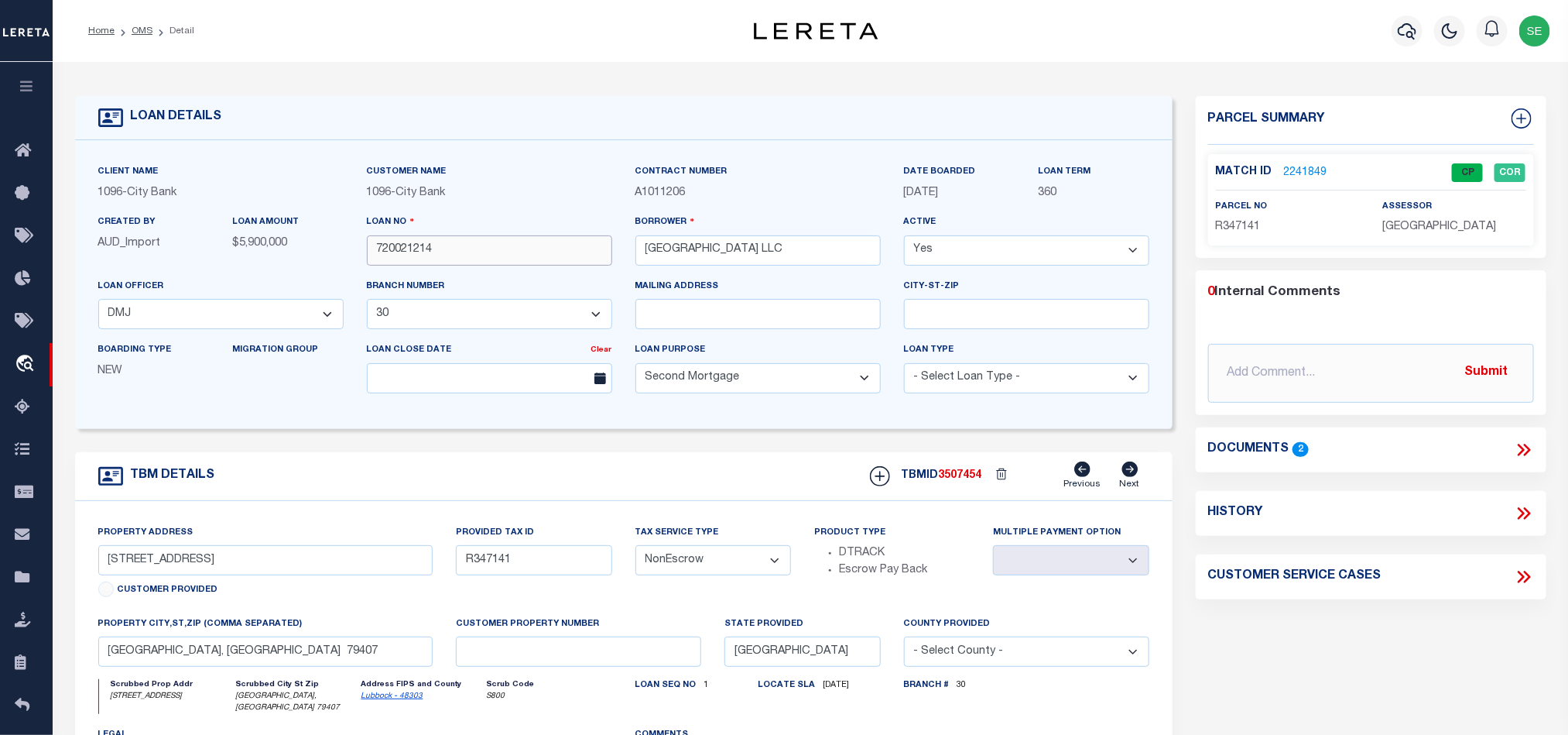
click at [507, 249] on input "720021214" at bounding box center [489, 250] width 245 height 30
click at [964, 481] on span "3507454" at bounding box center [960, 475] width 44 height 11
click at [1414, 221] on span "LUBBOCK COUNTY" at bounding box center [1439, 226] width 114 height 11
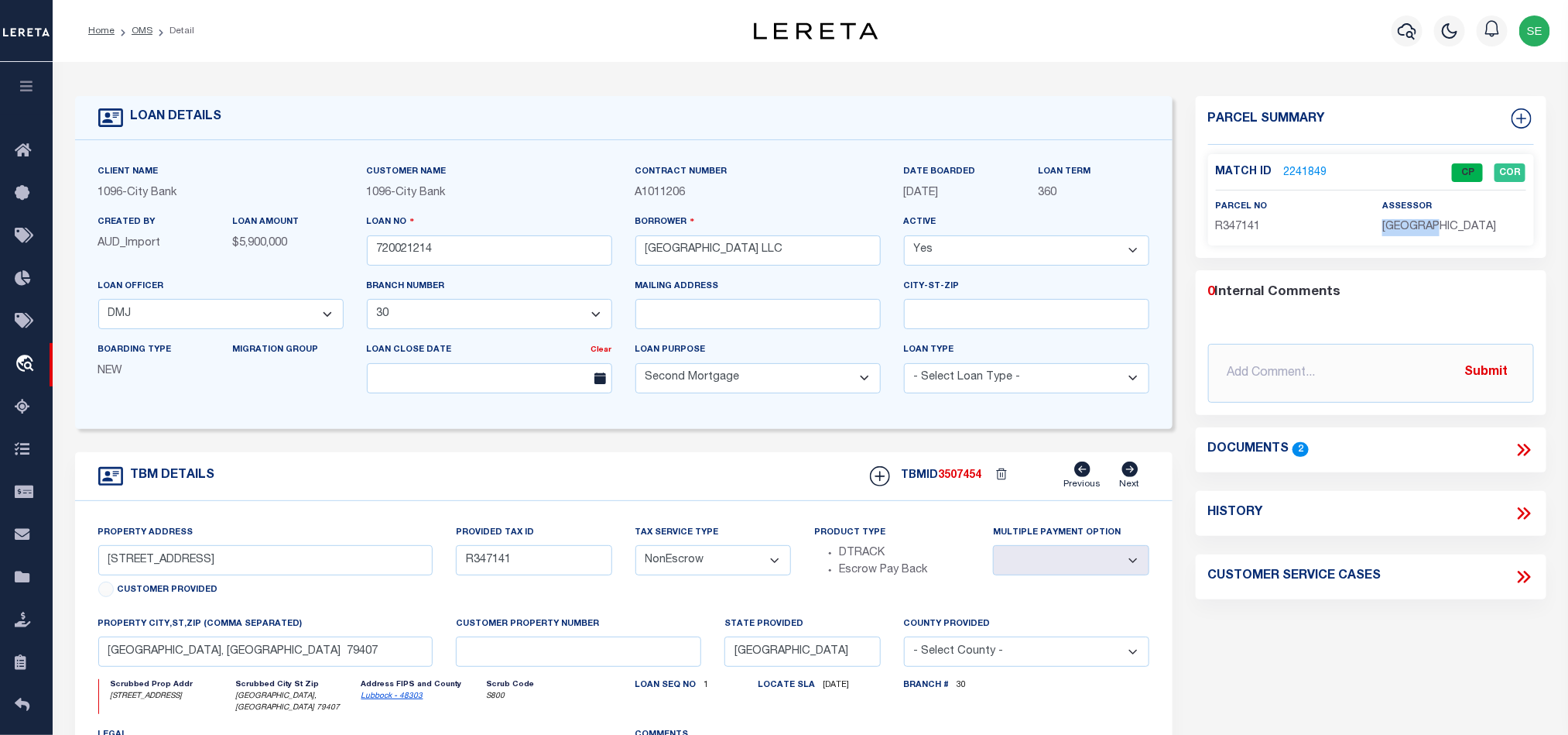
click at [1414, 221] on span "LUBBOCK COUNTY" at bounding box center [1439, 226] width 114 height 11
click at [1250, 226] on span "R347141" at bounding box center [1238, 226] width 45 height 11
click at [573, 485] on div "TBM DETAILS TBMID 3507454 Previous Next" at bounding box center [624, 476] width 1098 height 49
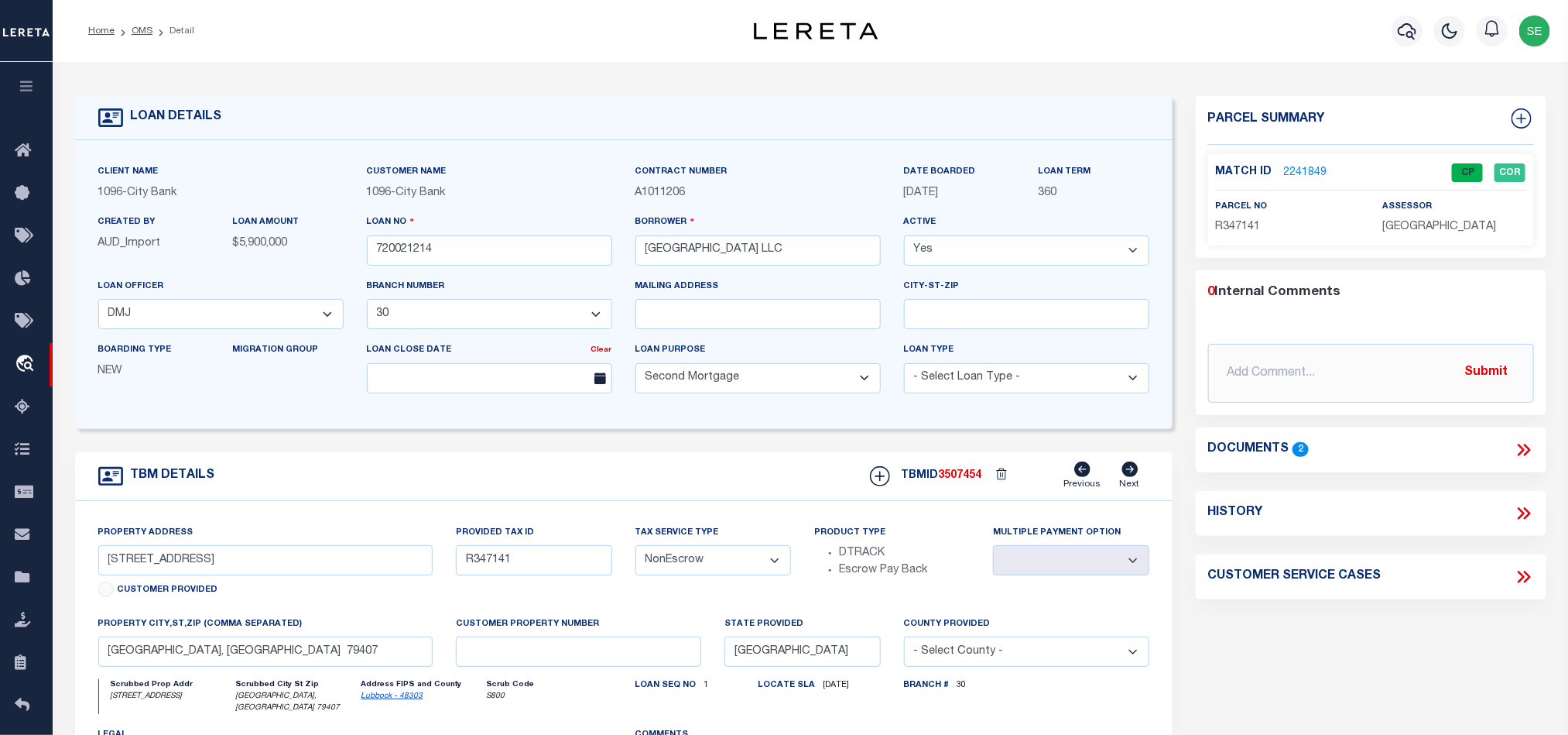
drag, startPoint x: 138, startPoint y: 33, endPoint x: 684, endPoint y: 169, distance: 562.7
click at [138, 33] on link "OMS" at bounding box center [142, 31] width 21 height 9
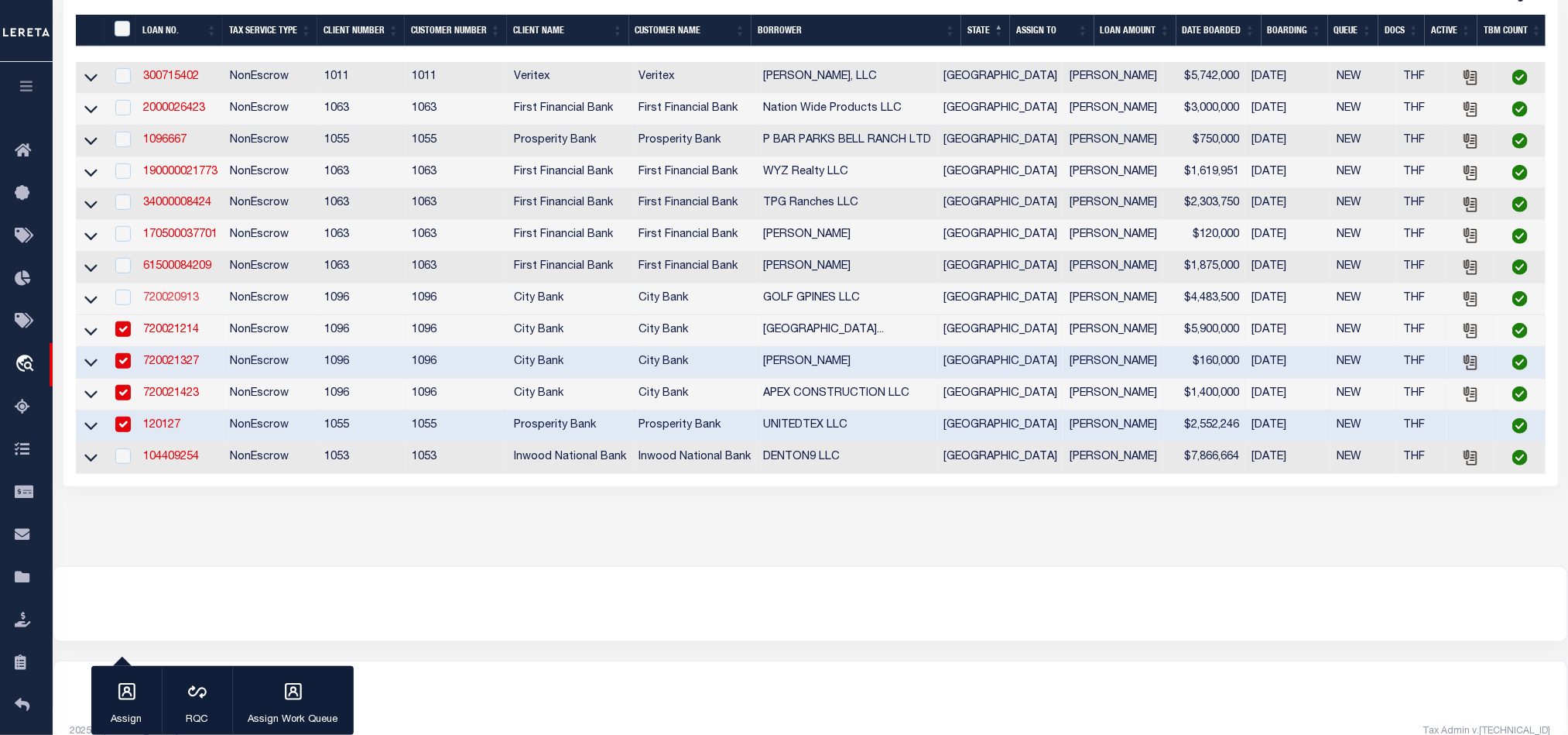
click at [165, 303] on link "720020913" at bounding box center [171, 297] width 56 height 11
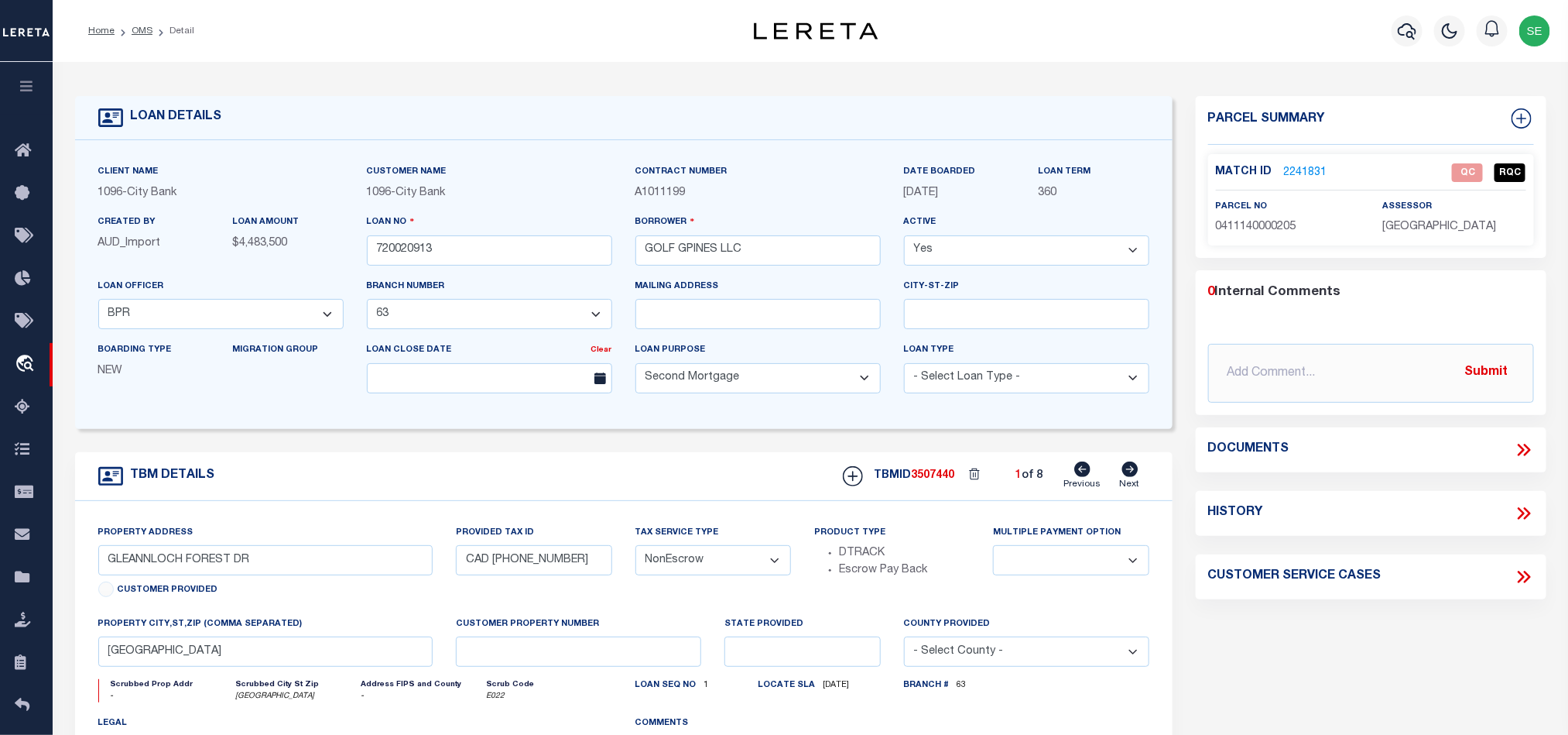
click at [745, 467] on div "TBM DETAILS TBMID 3507440 1 of 8 Next" at bounding box center [624, 476] width 1098 height 49
click at [1133, 476] on icon at bounding box center [1130, 469] width 17 height 15
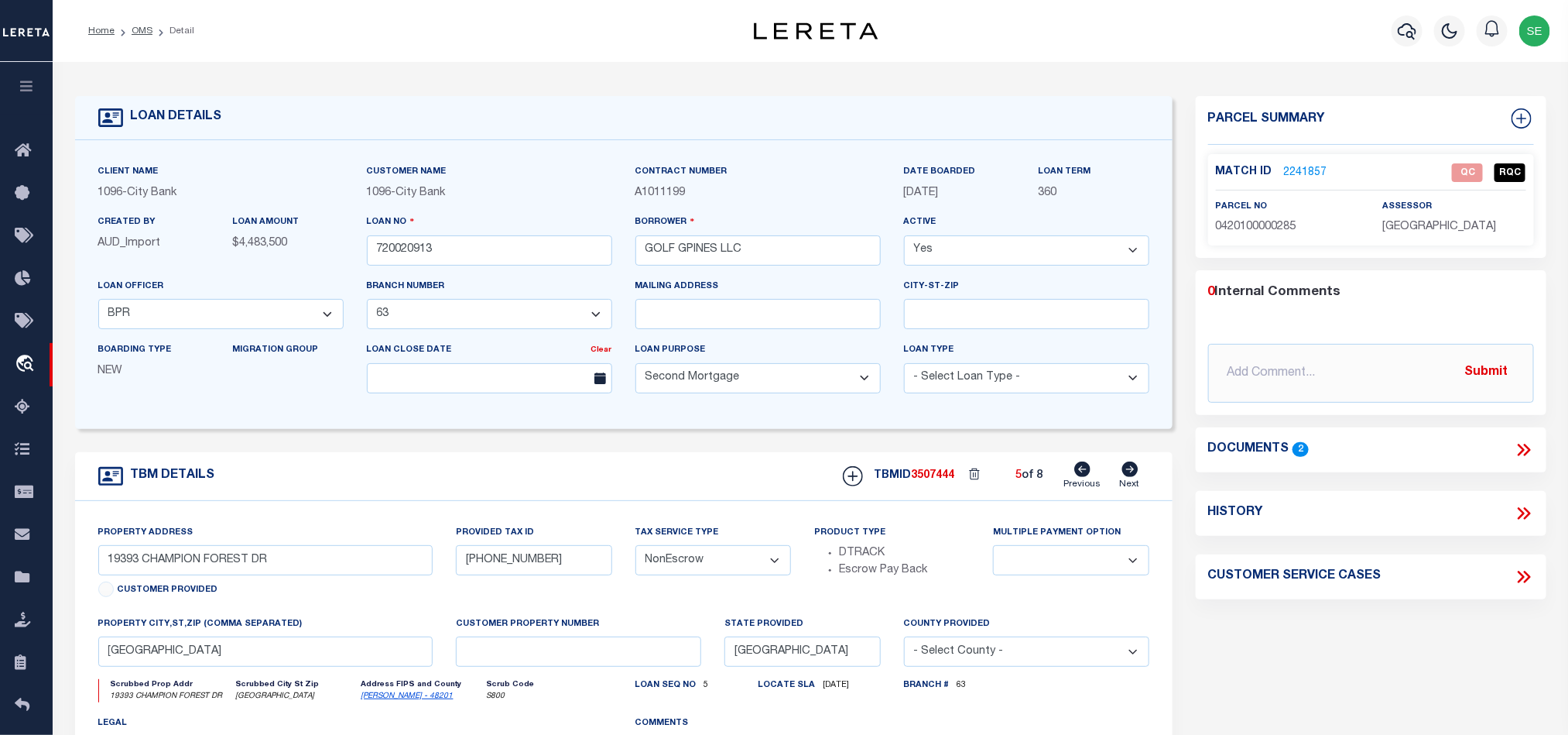
click at [1133, 476] on icon at bounding box center [1130, 469] width 17 height 15
click at [1074, 479] on link "Previous" at bounding box center [1083, 476] width 37 height 29
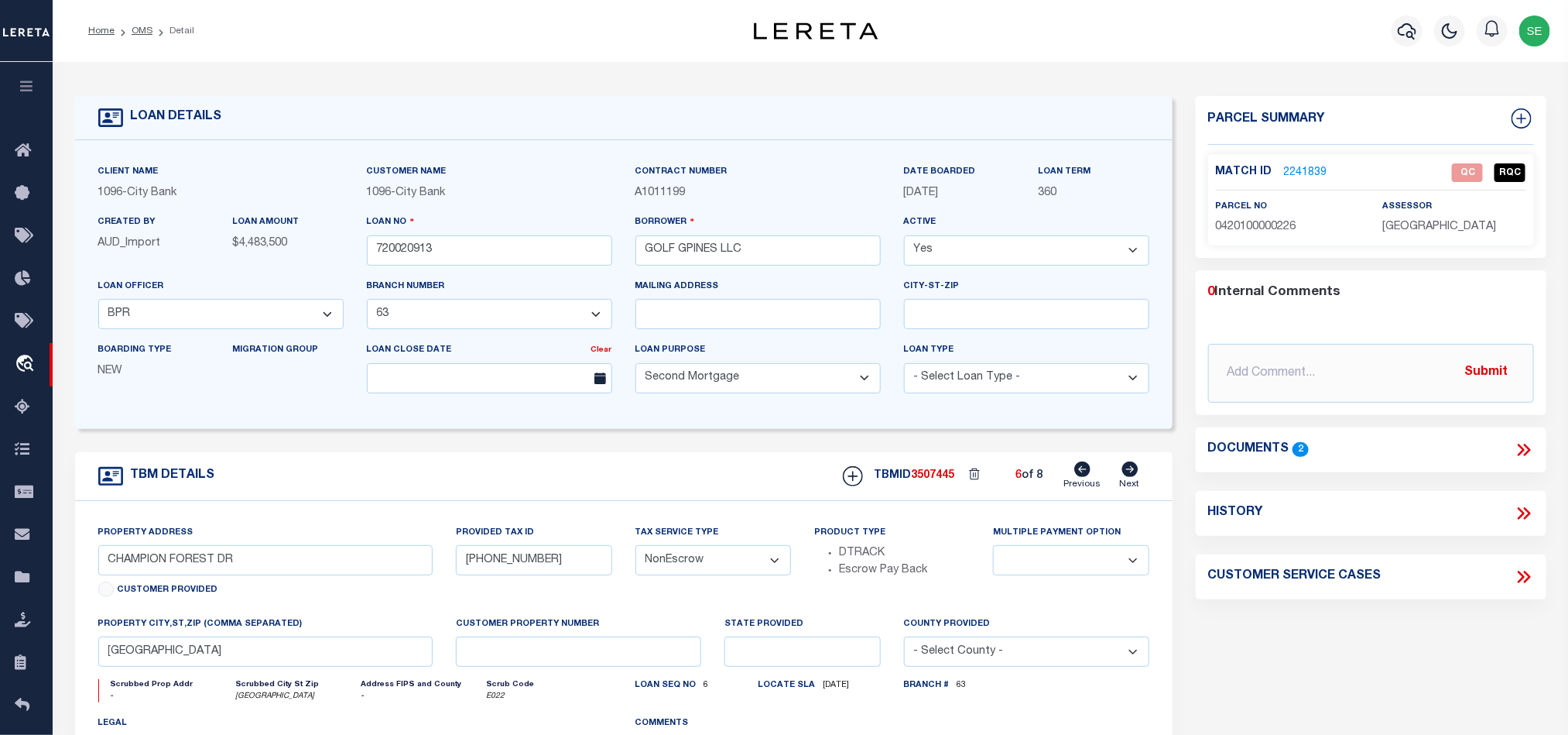
click at [1074, 479] on link "Previous" at bounding box center [1083, 476] width 37 height 29
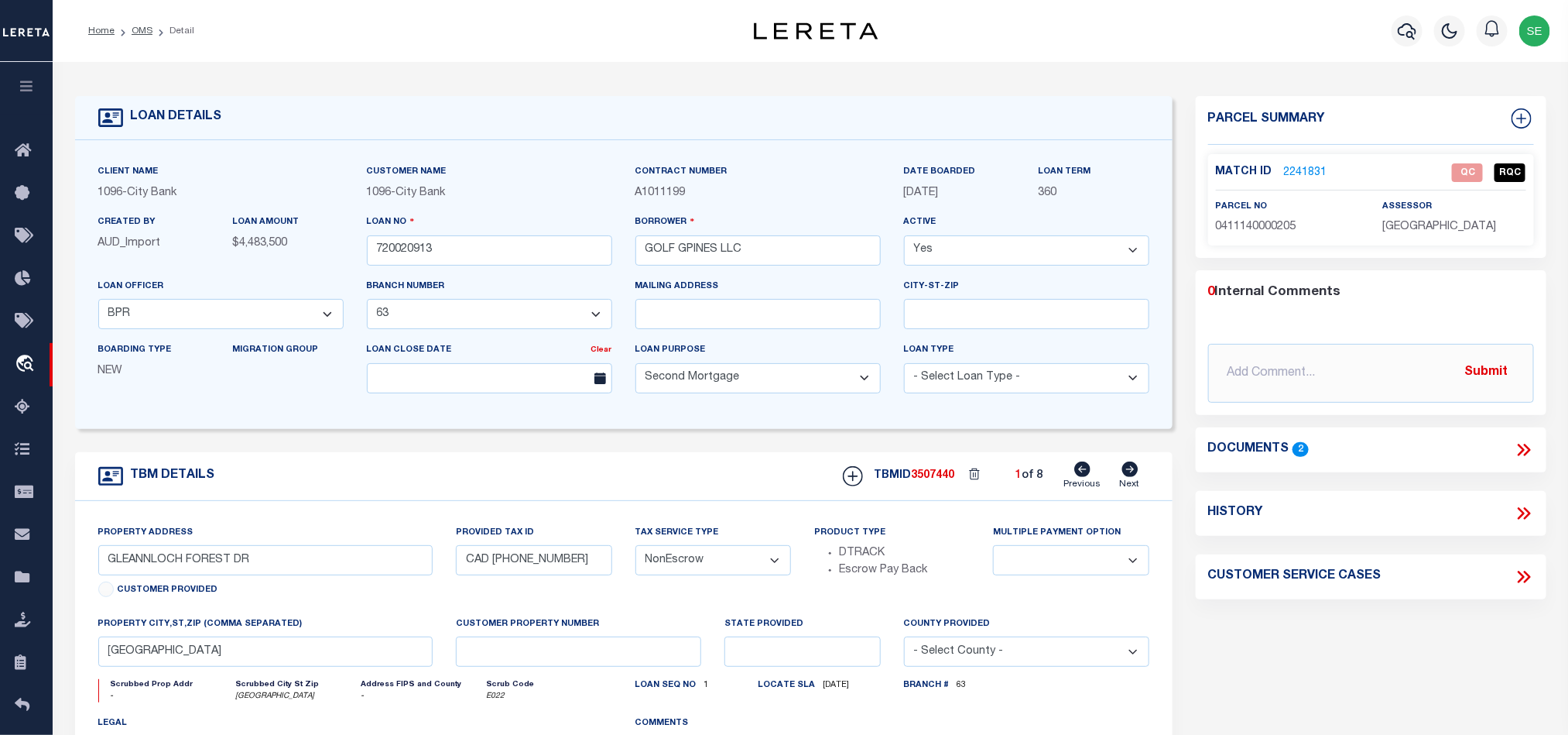
click at [1304, 166] on link "2241831" at bounding box center [1306, 173] width 44 height 16
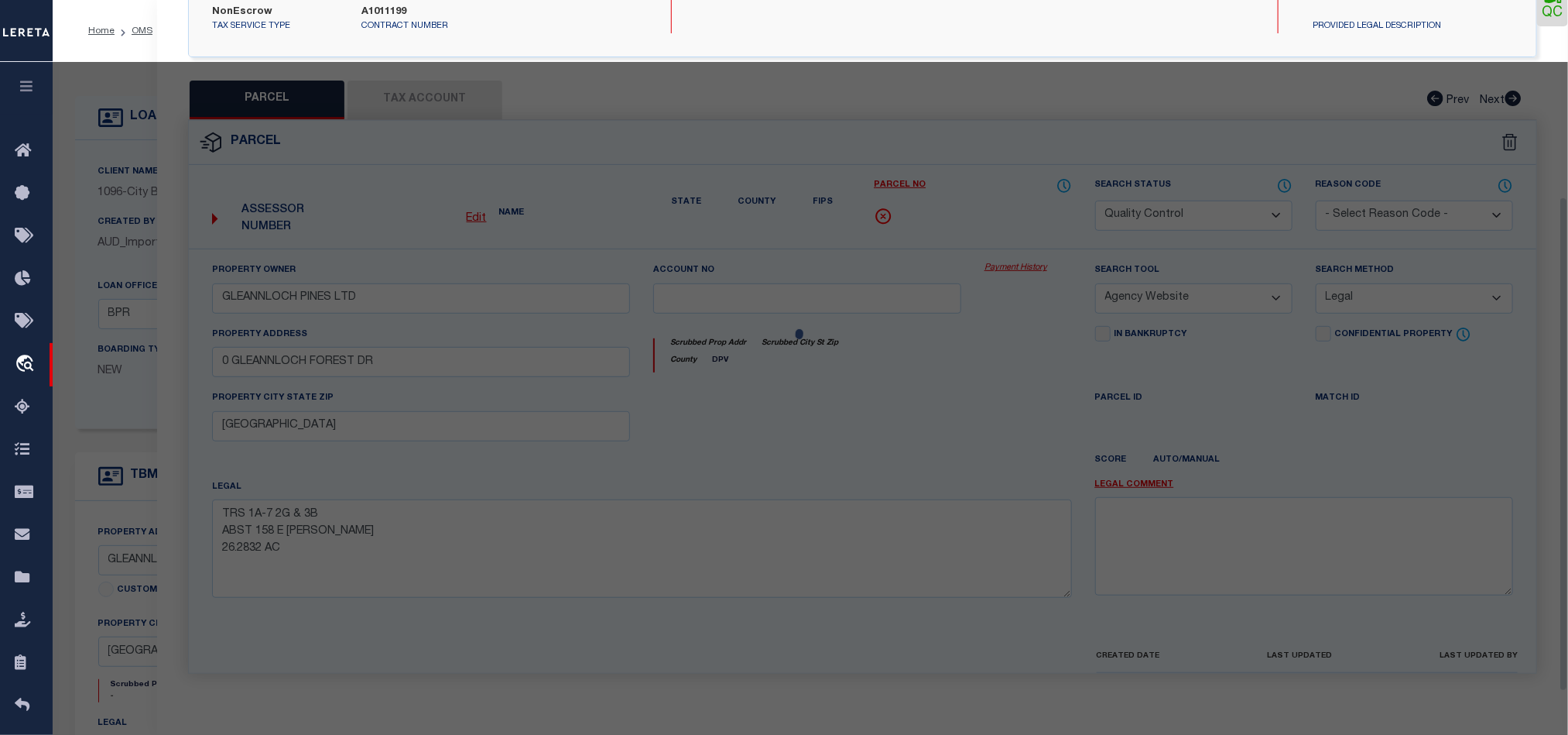
scroll to position [300, 0]
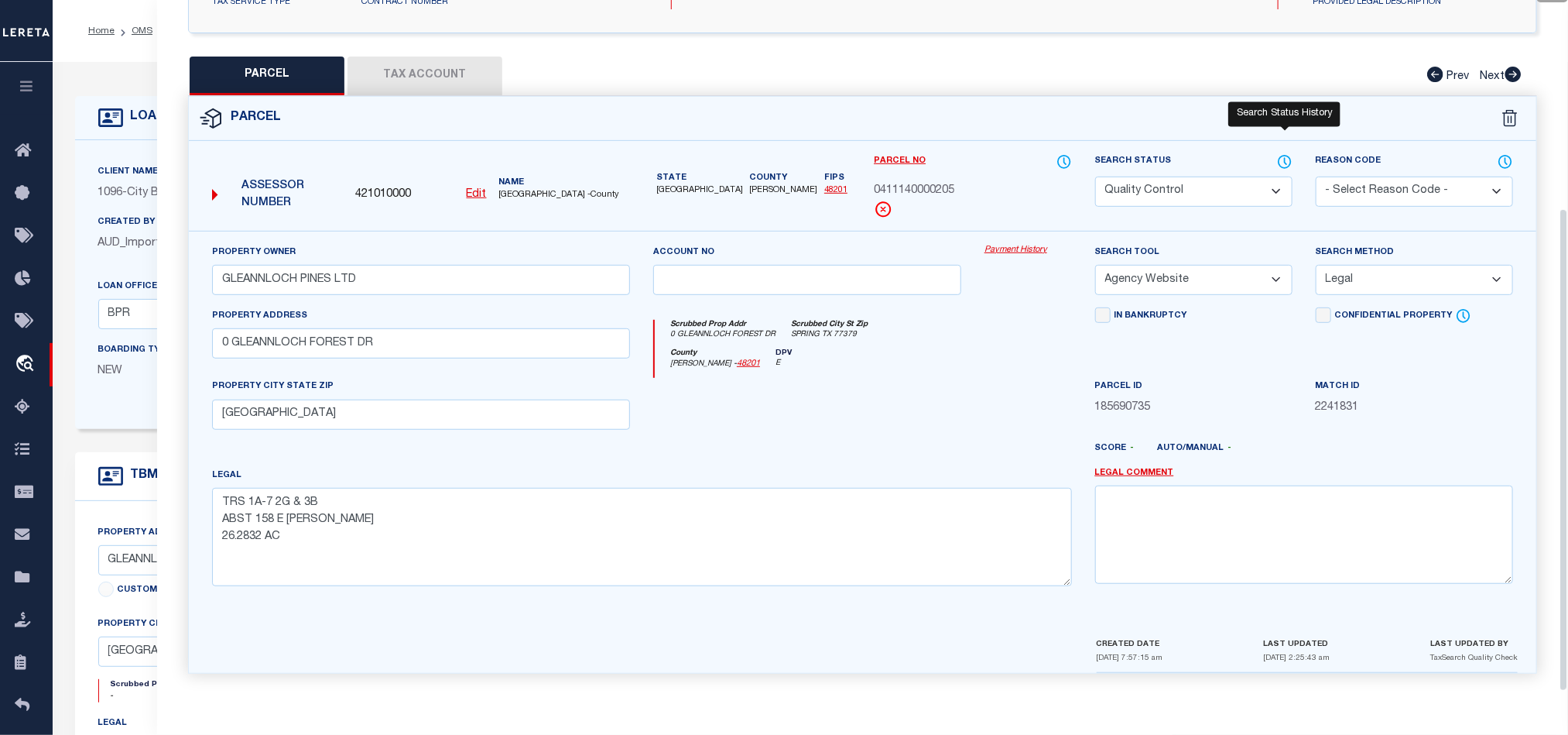
click at [1283, 153] on icon at bounding box center [1285, 162] width 15 height 17
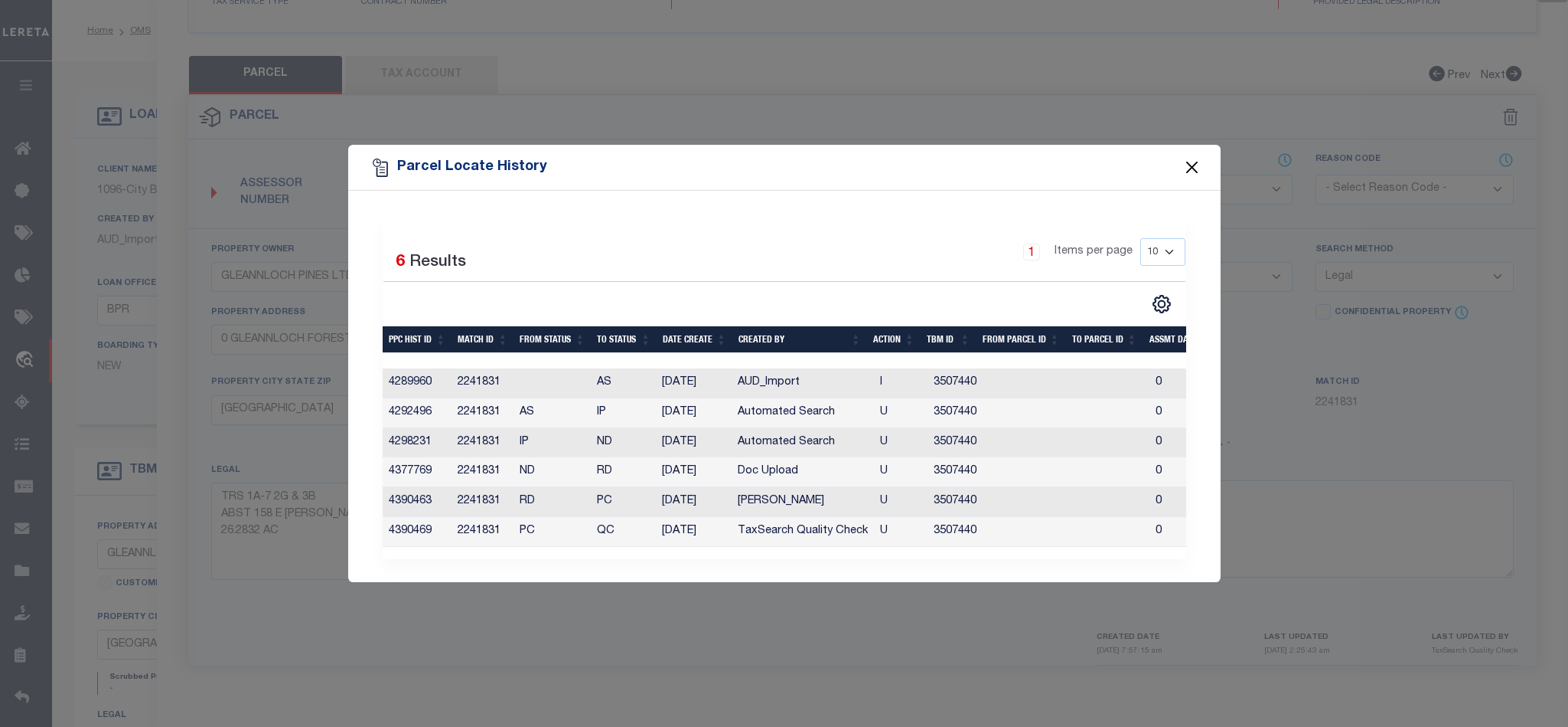
click at [1190, 158] on button "Close" at bounding box center [1192, 168] width 20 height 20
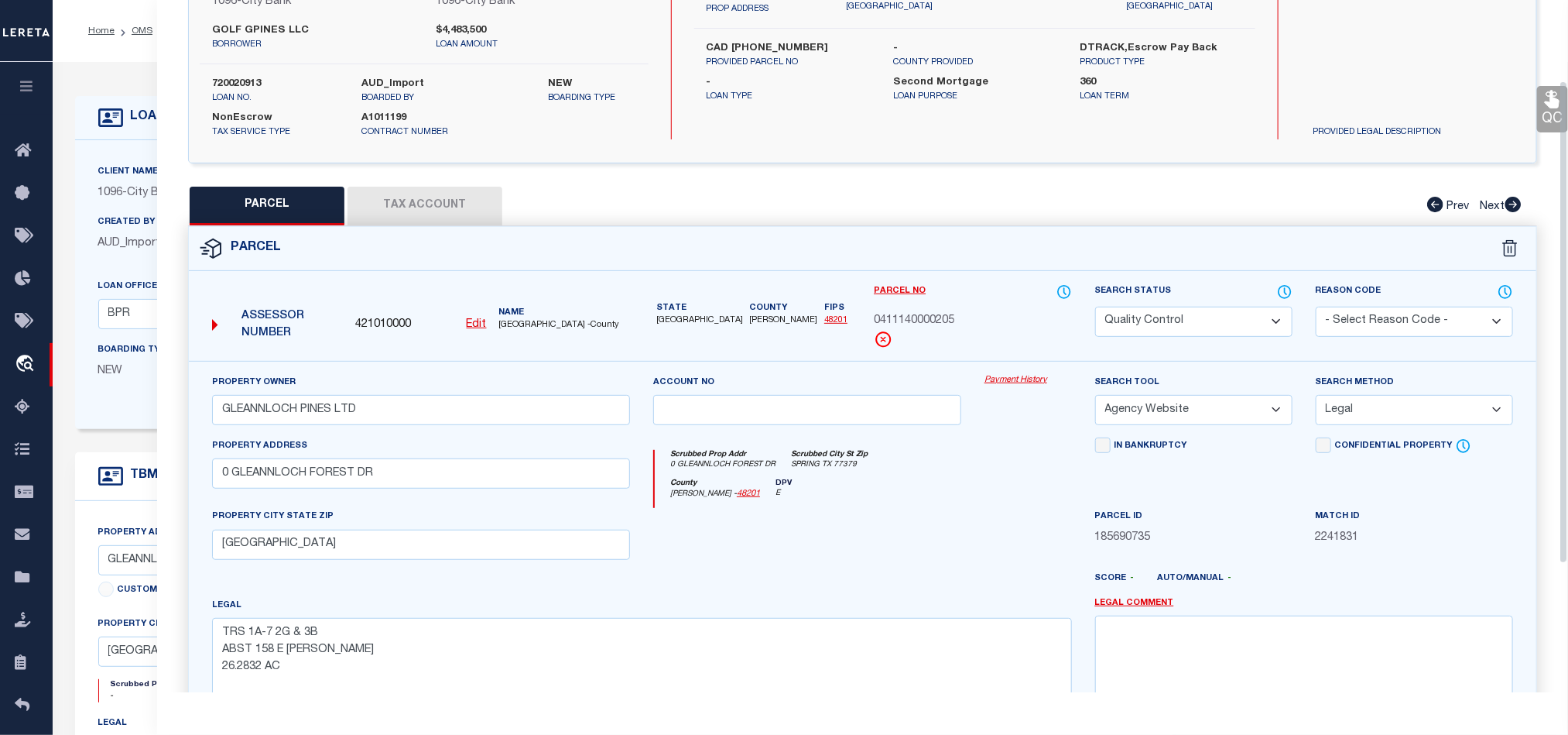
scroll to position [0, 0]
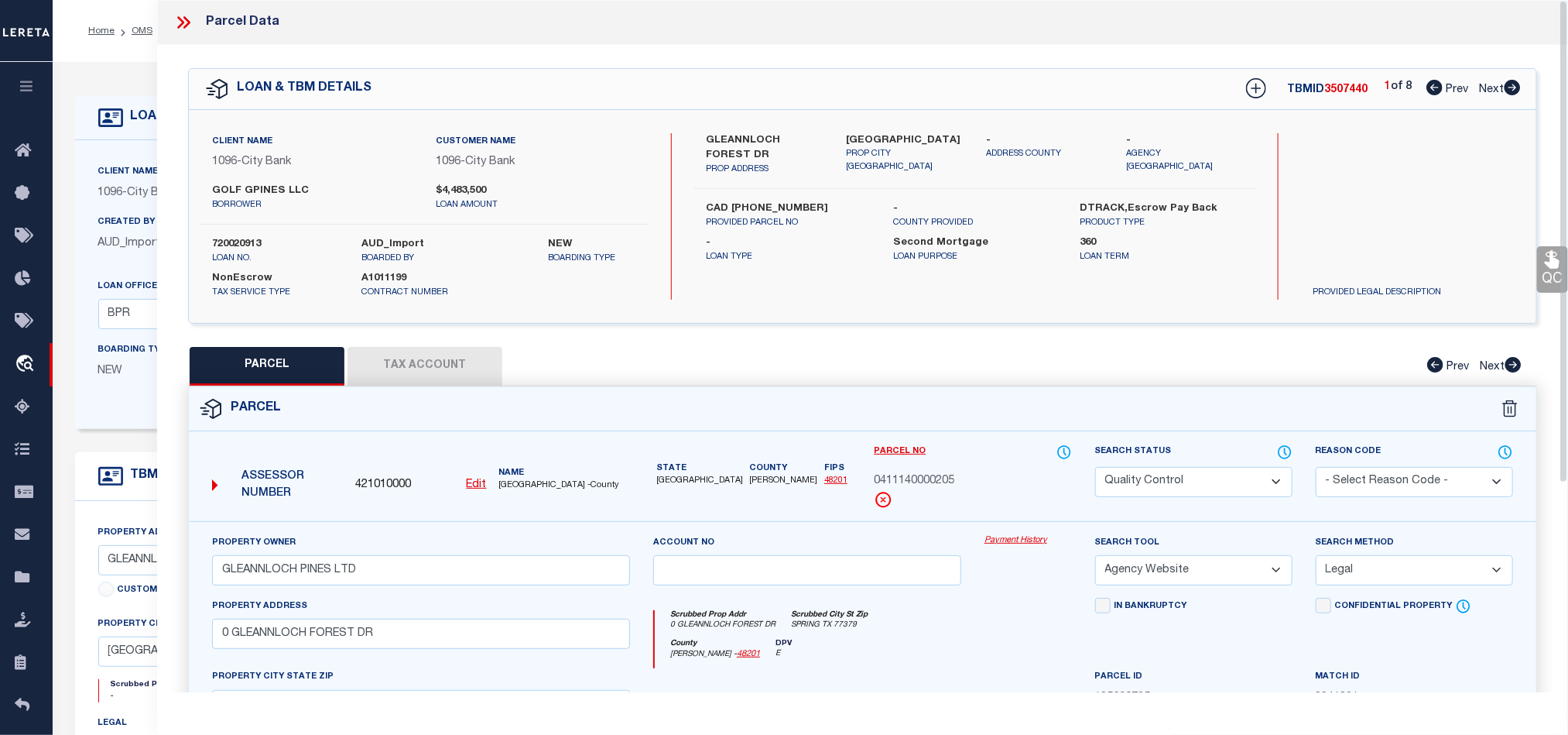
click at [193, 15] on icon at bounding box center [184, 22] width 21 height 21
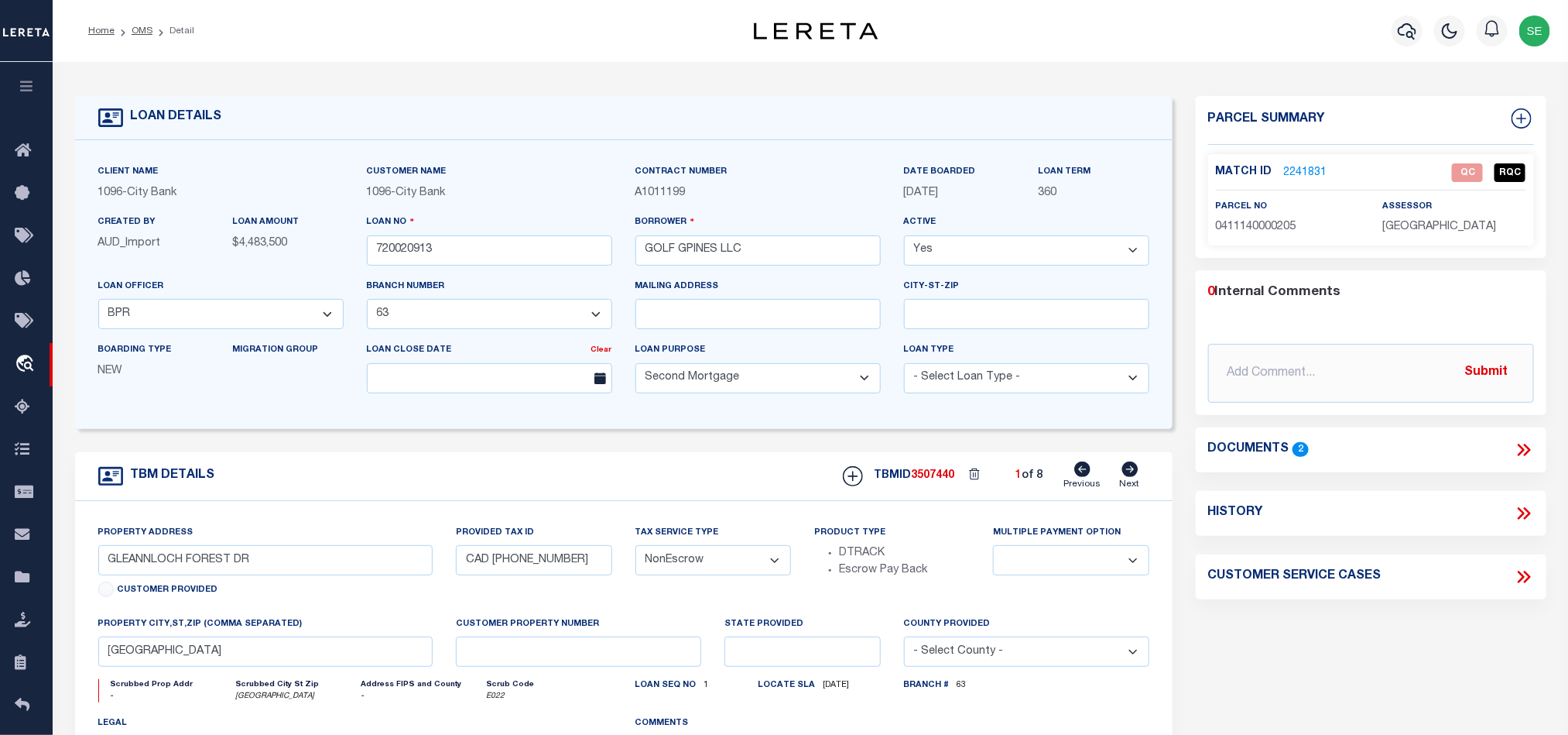
click at [1524, 442] on icon at bounding box center [1524, 450] width 21 height 21
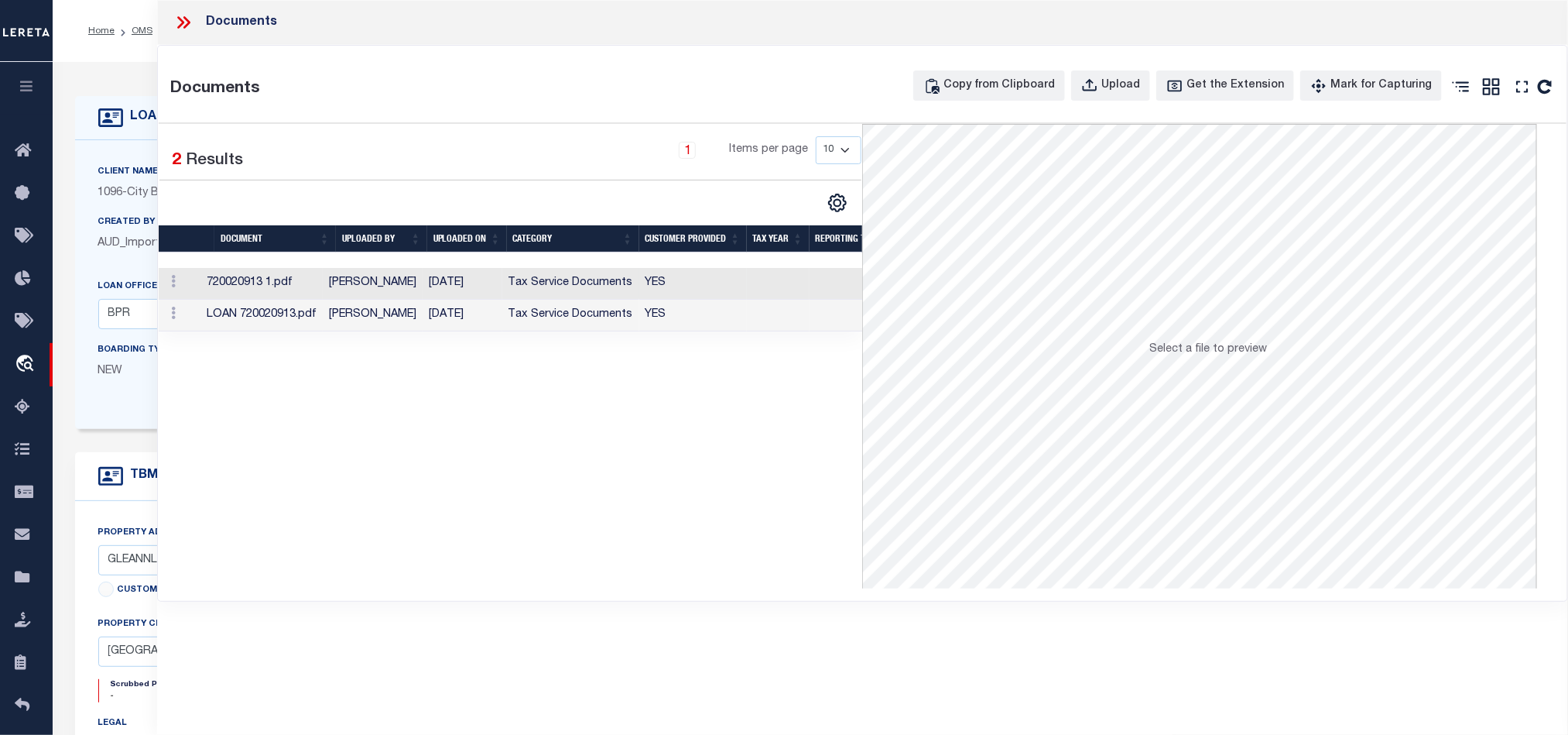
click at [692, 279] on td "YES" at bounding box center [693, 283] width 108 height 32
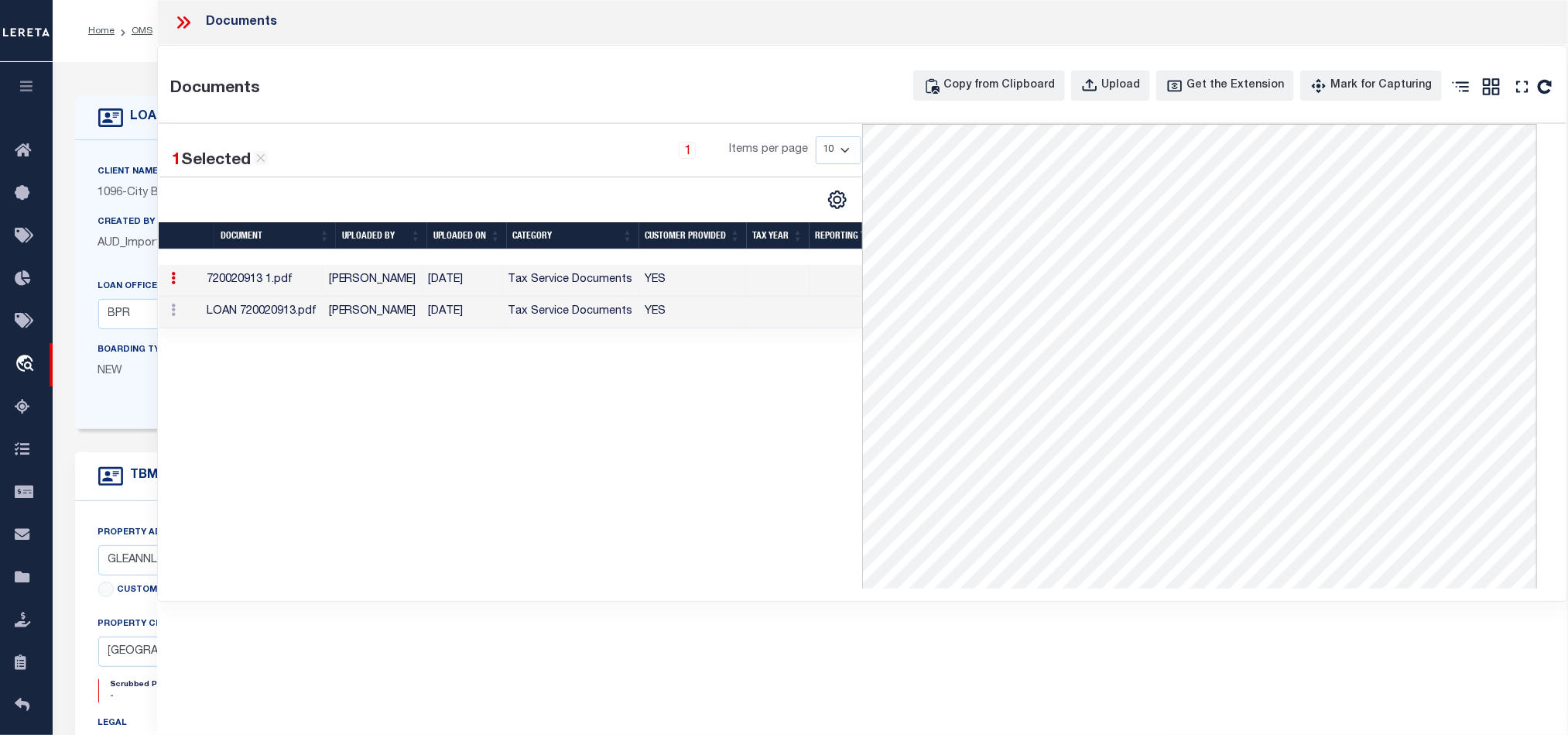
click at [581, 317] on td "Tax Service Documents" at bounding box center [571, 312] width 137 height 32
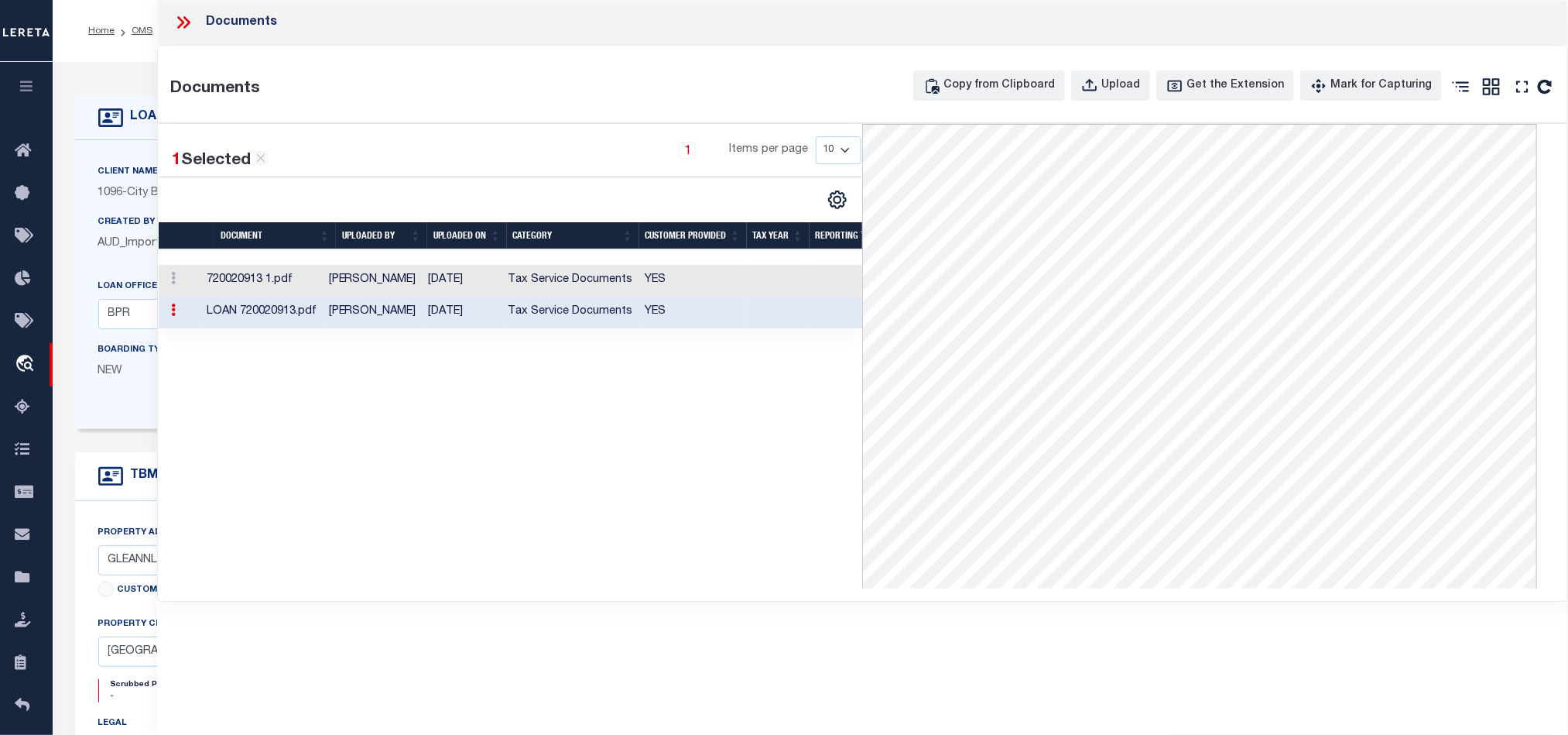
click at [182, 20] on icon at bounding box center [184, 22] width 21 height 21
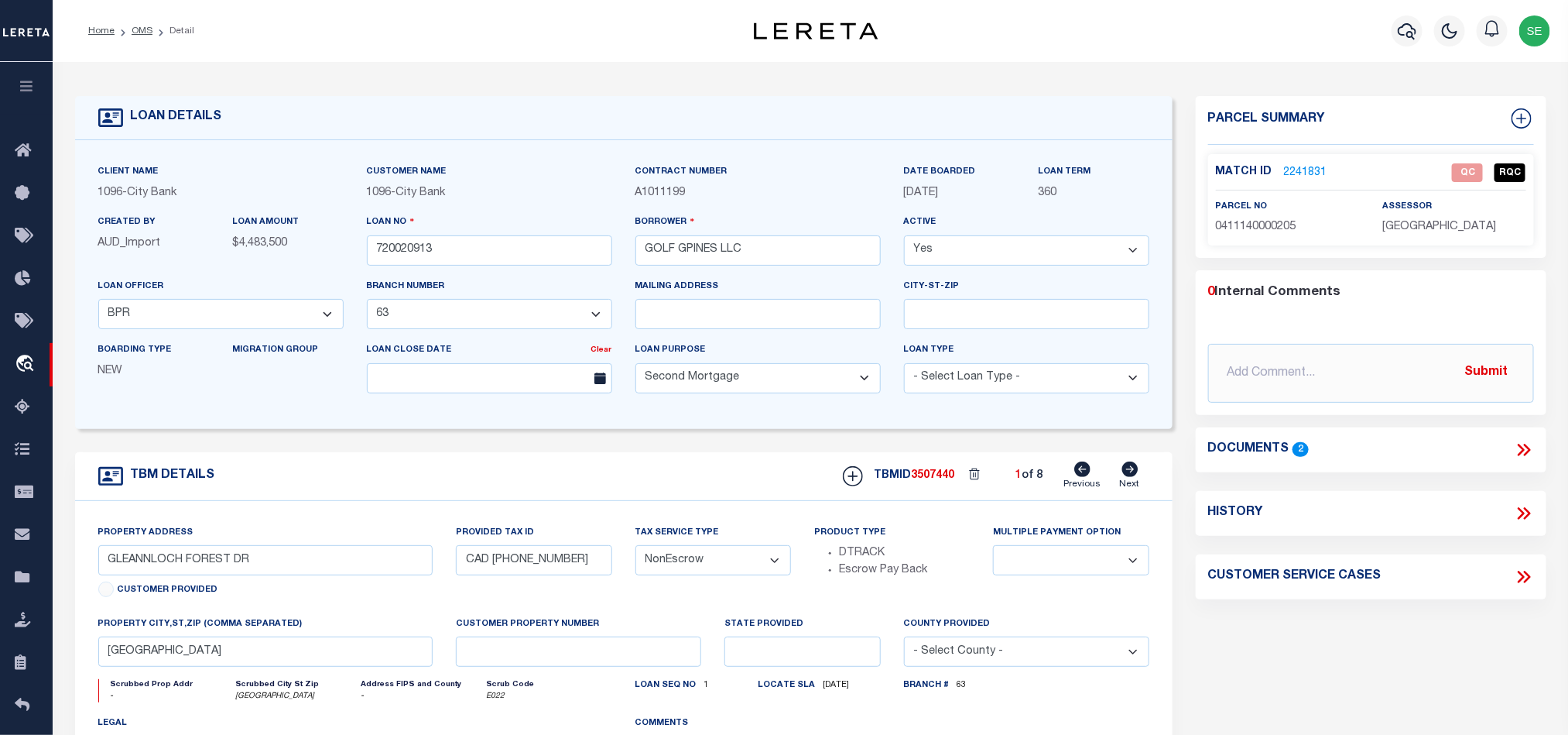
click at [646, 473] on div "TBM DETAILS TBMID 3507440 1 of 8 Next" at bounding box center [624, 476] width 1098 height 49
click at [1352, 621] on div "Parcel Summary Match ID 2241831 0" at bounding box center [1371, 519] width 374 height 846
click at [1311, 173] on link "2241831" at bounding box center [1306, 173] width 44 height 16
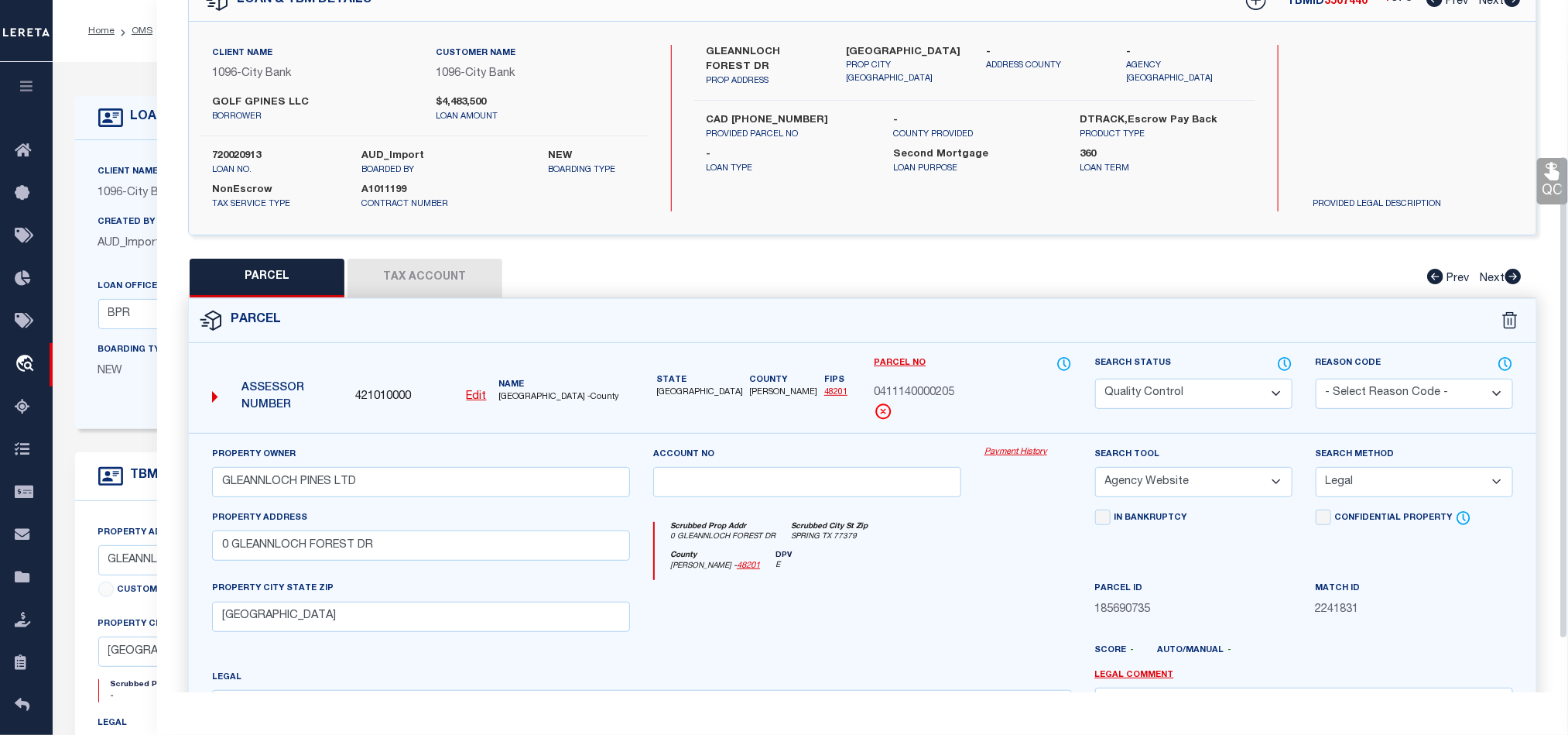
scroll to position [232, 0]
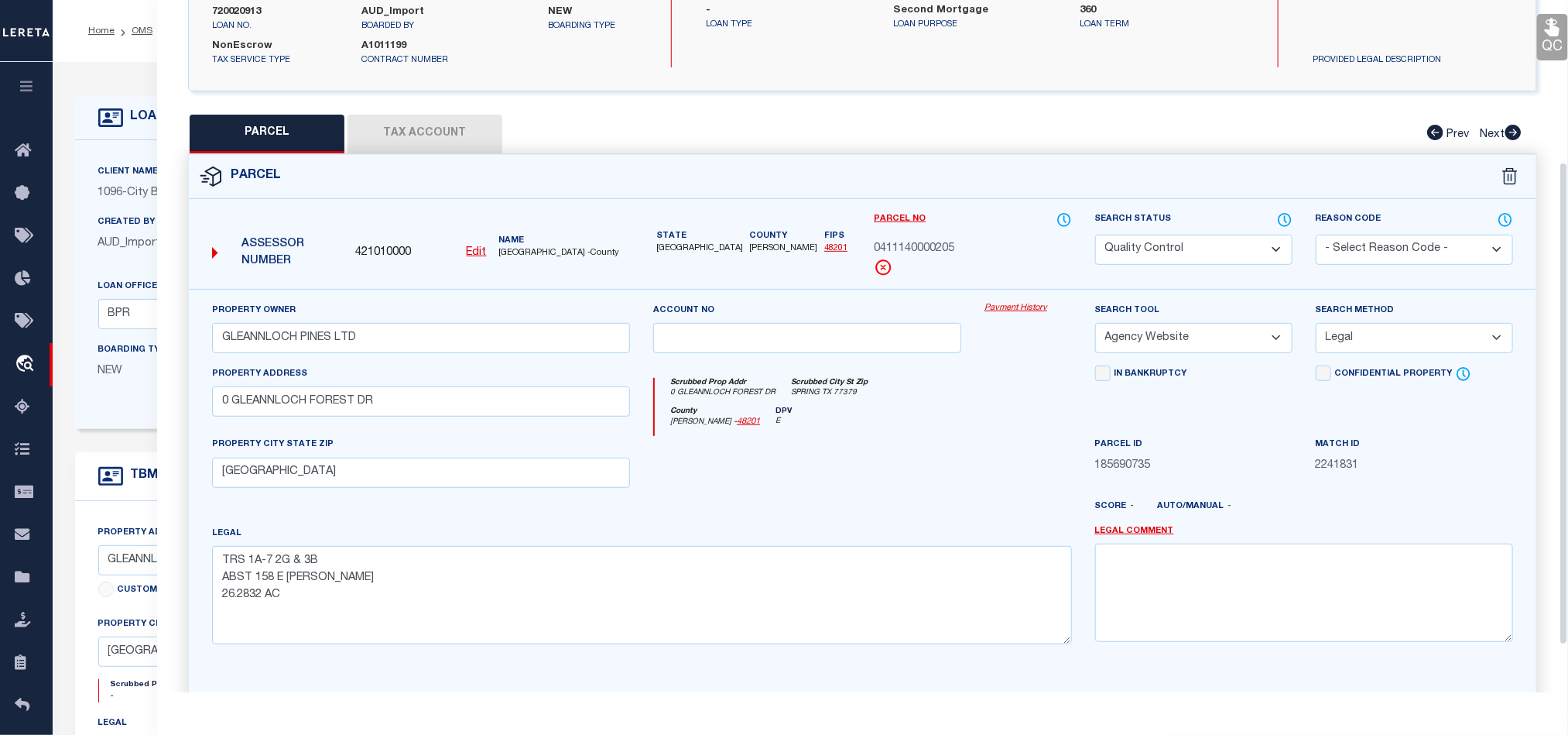
click at [880, 461] on div at bounding box center [807, 467] width 332 height 63
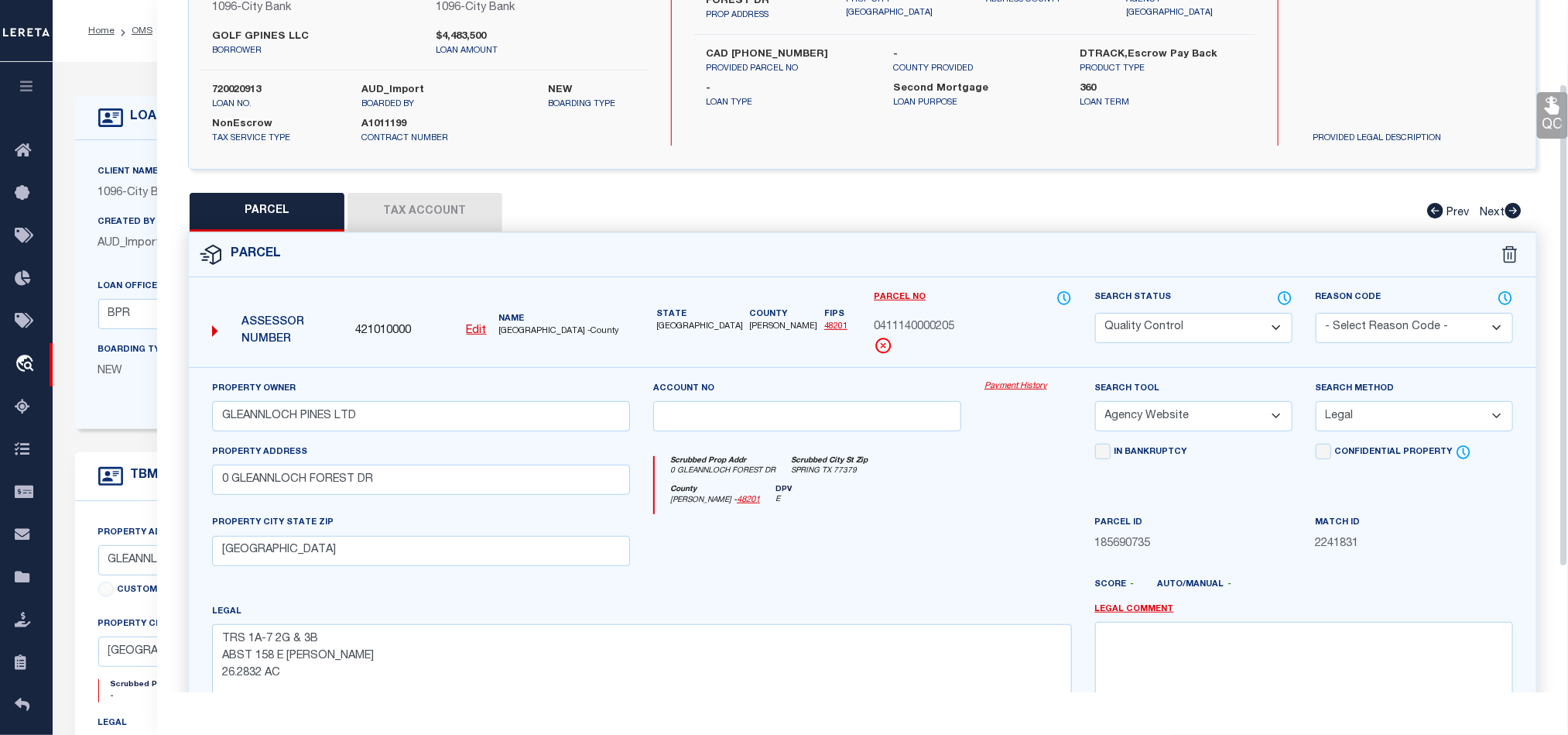
scroll to position [116, 0]
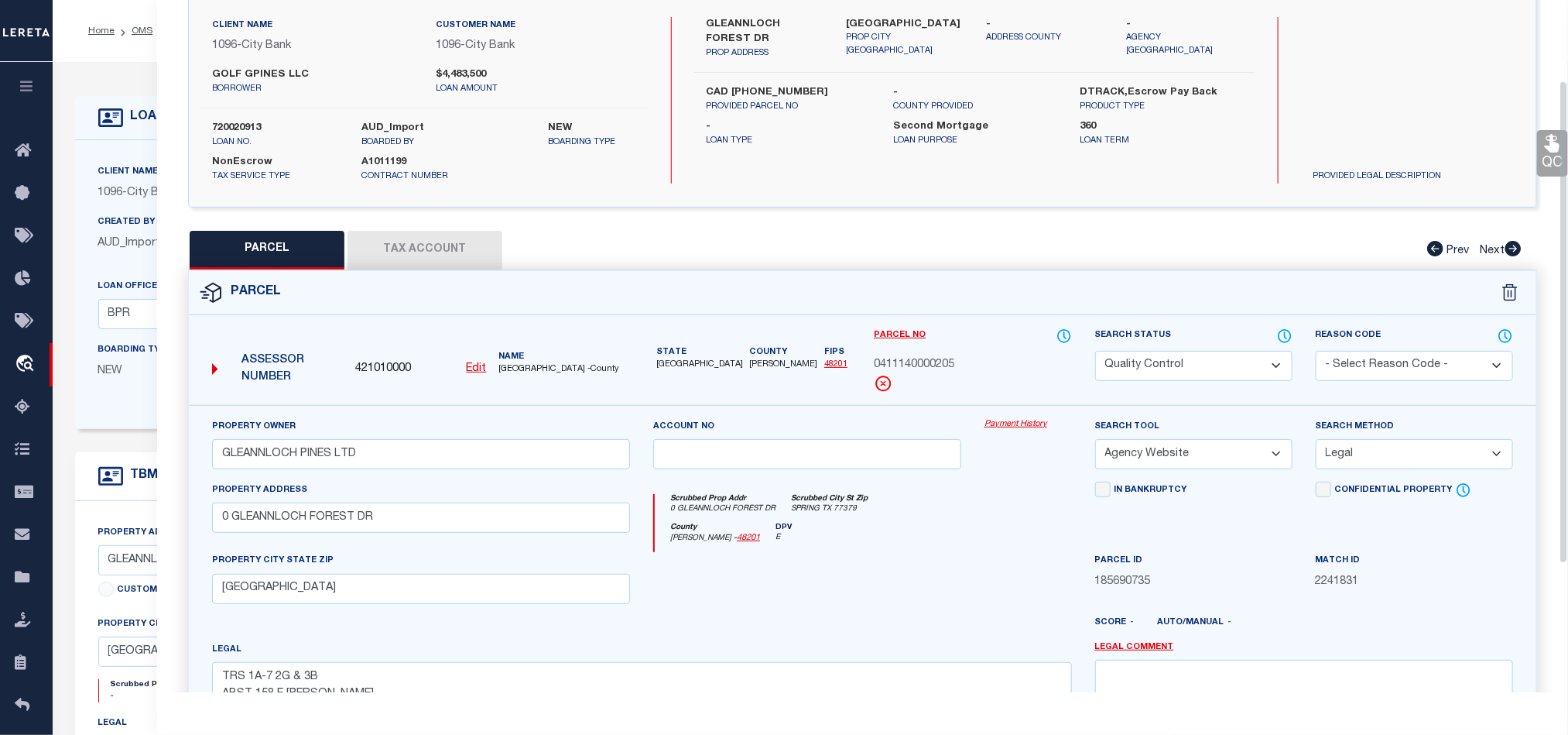
click at [957, 550] on div "County Harris - 48201 DPV E" at bounding box center [862, 538] width 416 height 30
click at [919, 528] on div "County Harris - 48201 DPV E" at bounding box center [862, 538] width 416 height 30
click at [1218, 366] on select "Automated Search Bad Parcel Complete Duplicate Parcel High Dollar Reporting In …" at bounding box center [1194, 365] width 197 height 30
click at [887, 560] on div at bounding box center [807, 584] width 332 height 63
click at [1552, 142] on icon at bounding box center [1552, 144] width 15 height 18
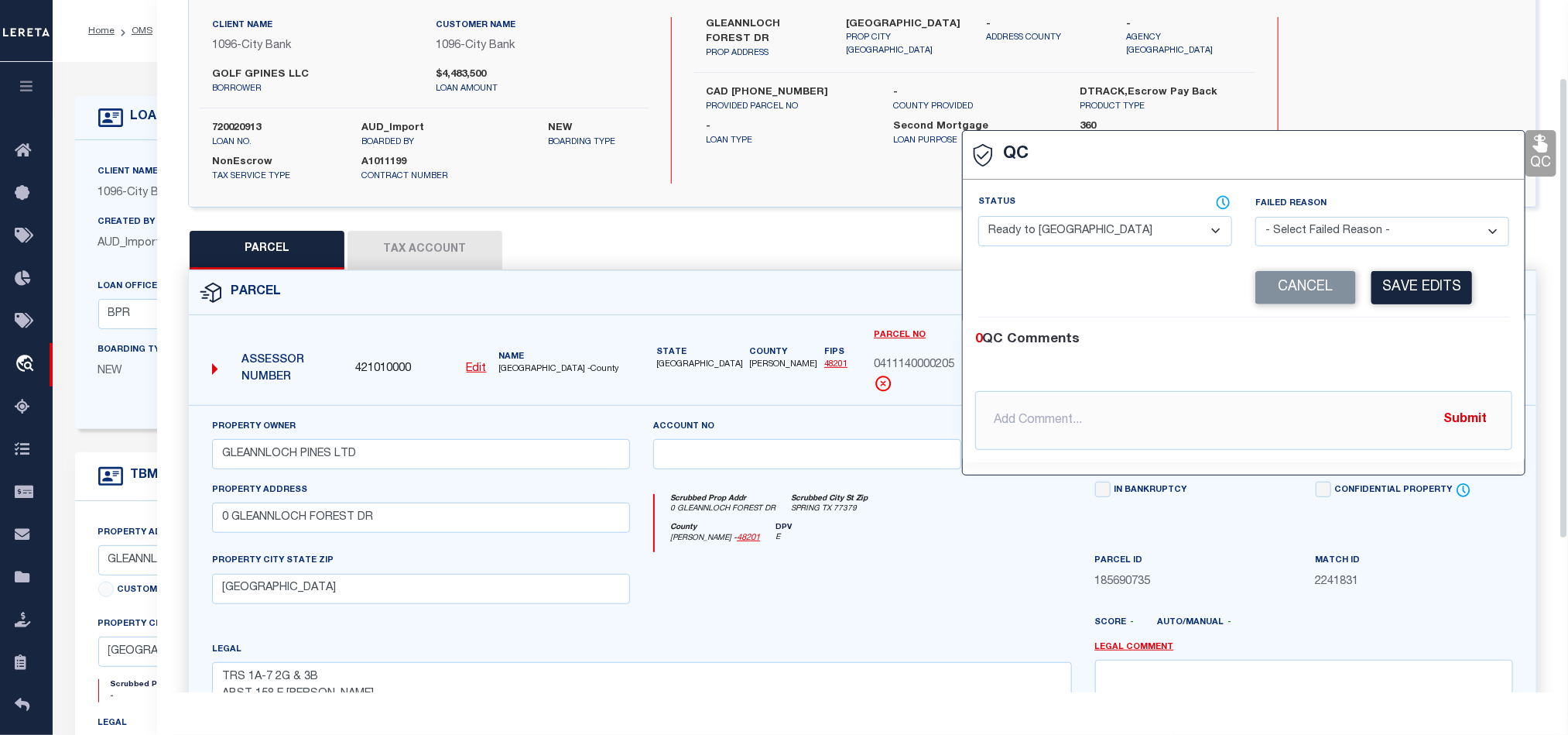
click at [1111, 226] on select "- Select Status - Ready to QC Correct Incorrect" at bounding box center [1105, 231] width 254 height 30
click at [1414, 323] on div "0 QC Comments @Aakash Patel @Abdul Muzain @Adams, Pamela S @Adhikary Rinki @Agu…" at bounding box center [1244, 389] width 562 height 144
drag, startPoint x: 1414, startPoint y: 285, endPoint x: 1357, endPoint y: 358, distance: 92.6
click at [1414, 284] on button "Save Edits" at bounding box center [1422, 287] width 101 height 33
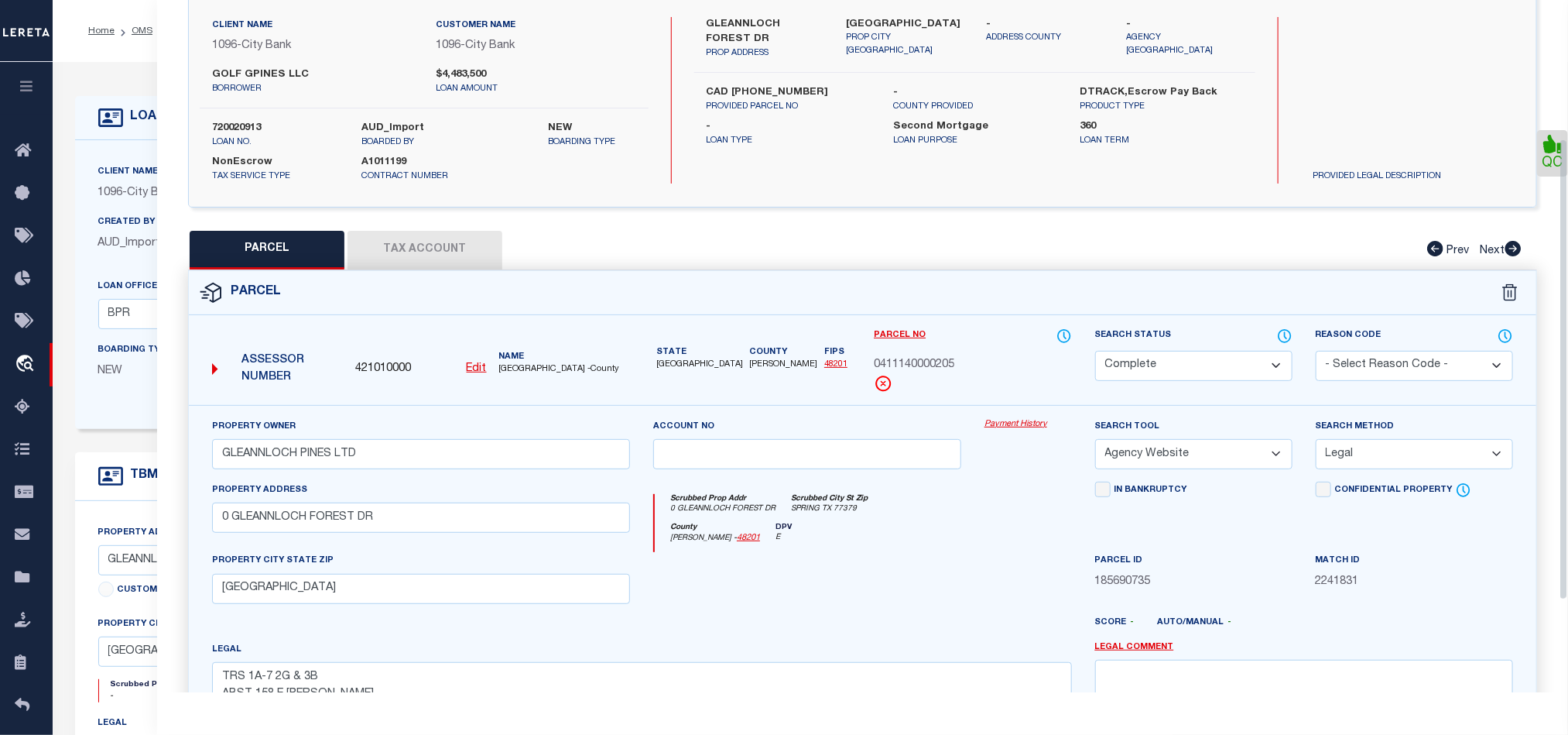
scroll to position [346, 0]
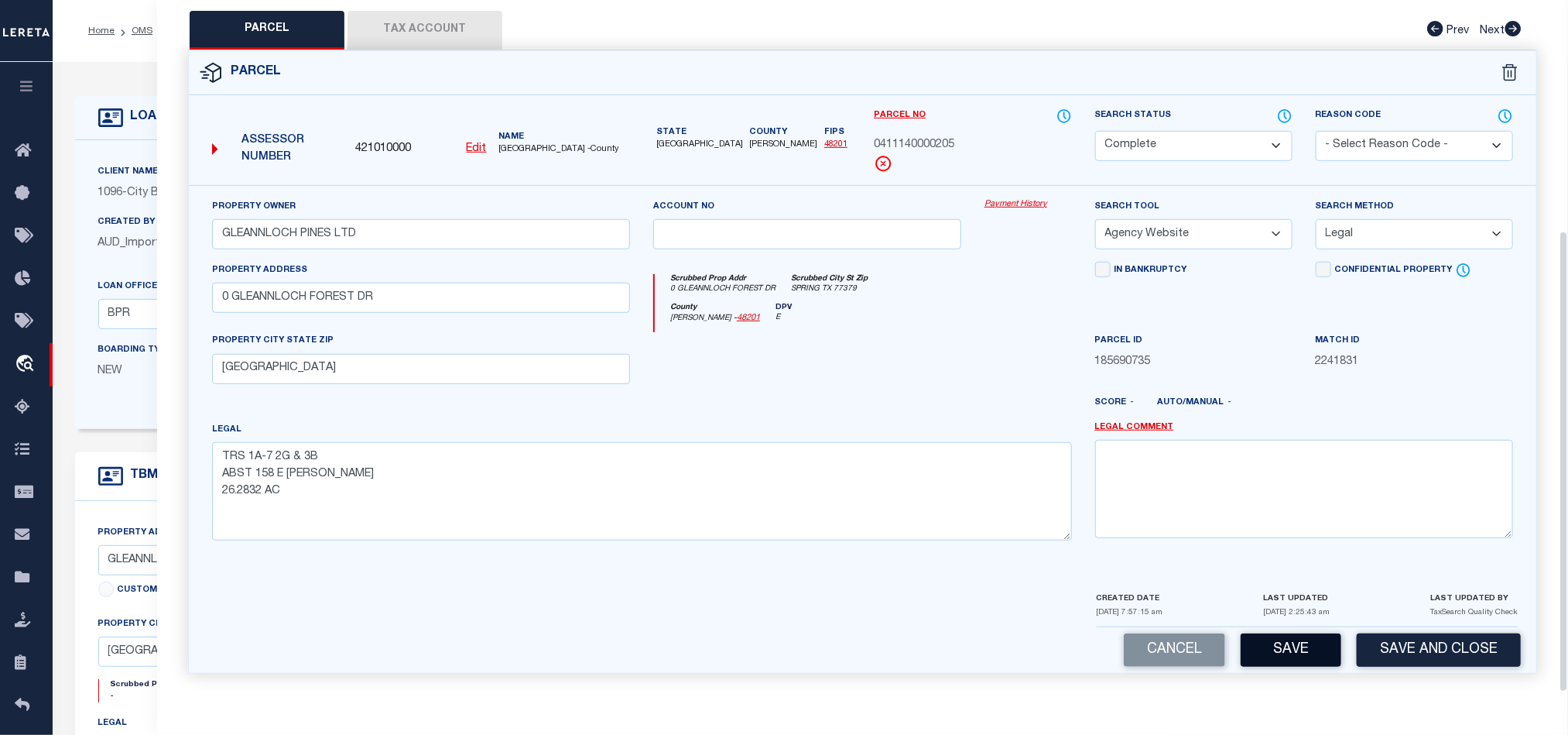
click at [1284, 658] on button "Save" at bounding box center [1291, 650] width 101 height 33
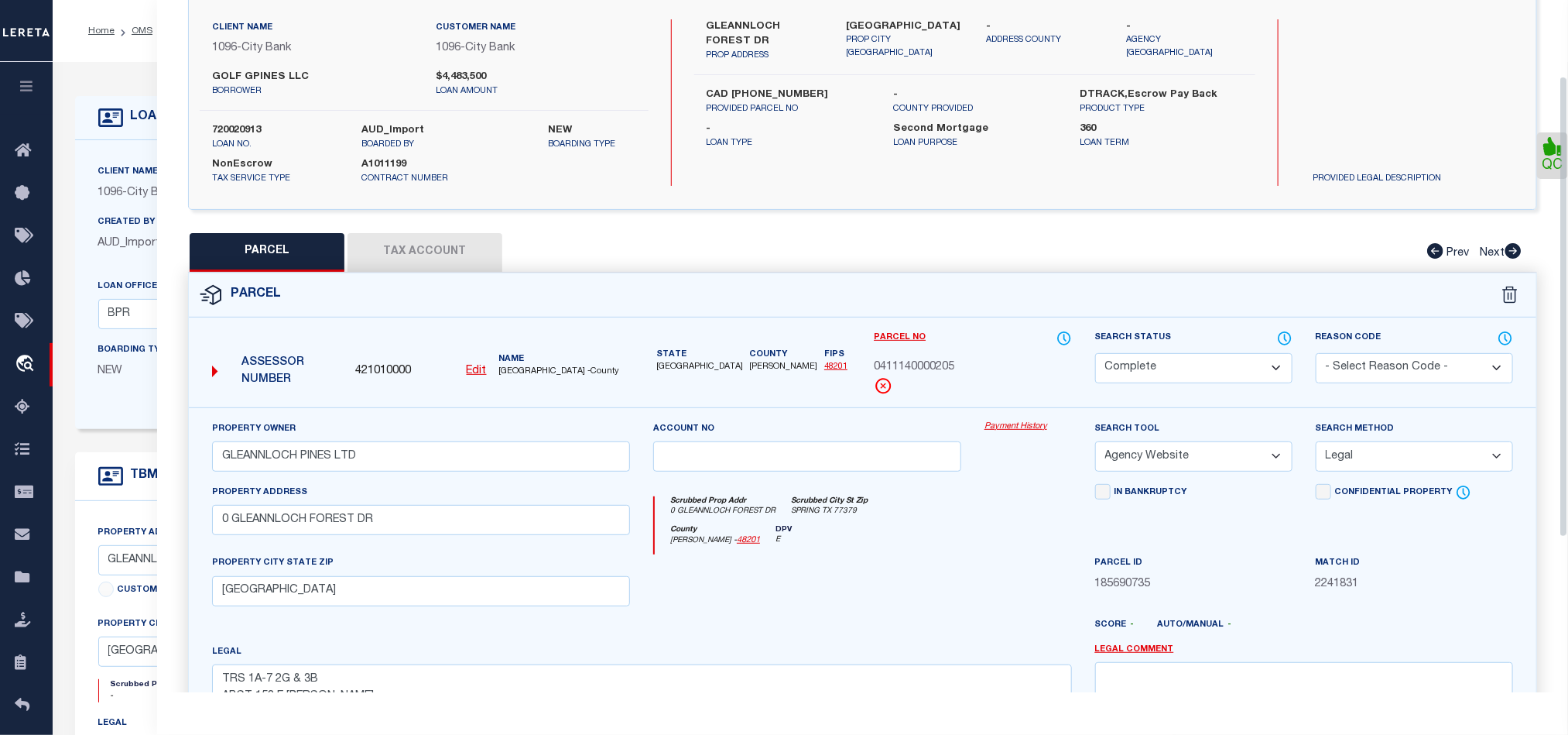
click at [370, 259] on button "Tax Account" at bounding box center [425, 252] width 155 height 38
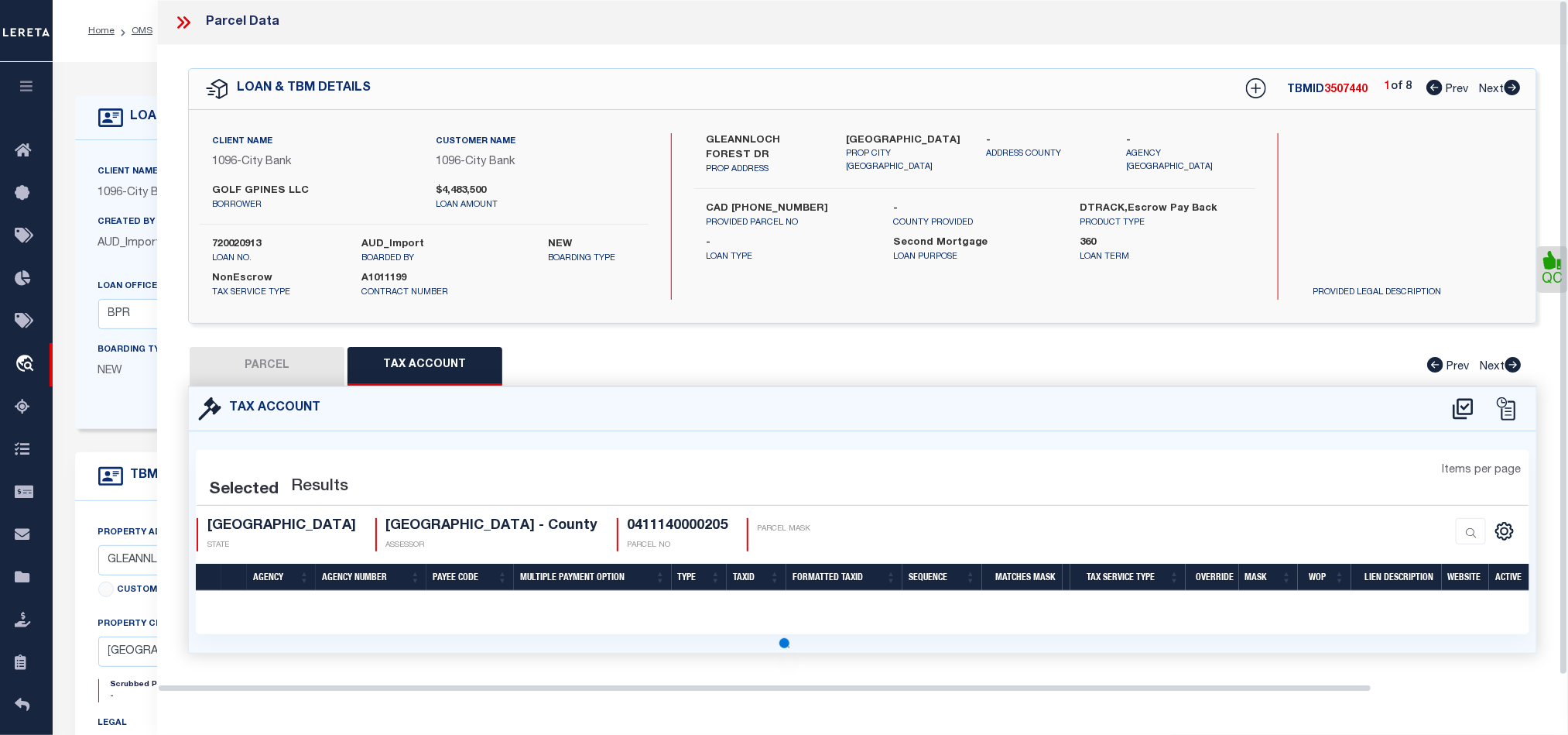
scroll to position [0, 0]
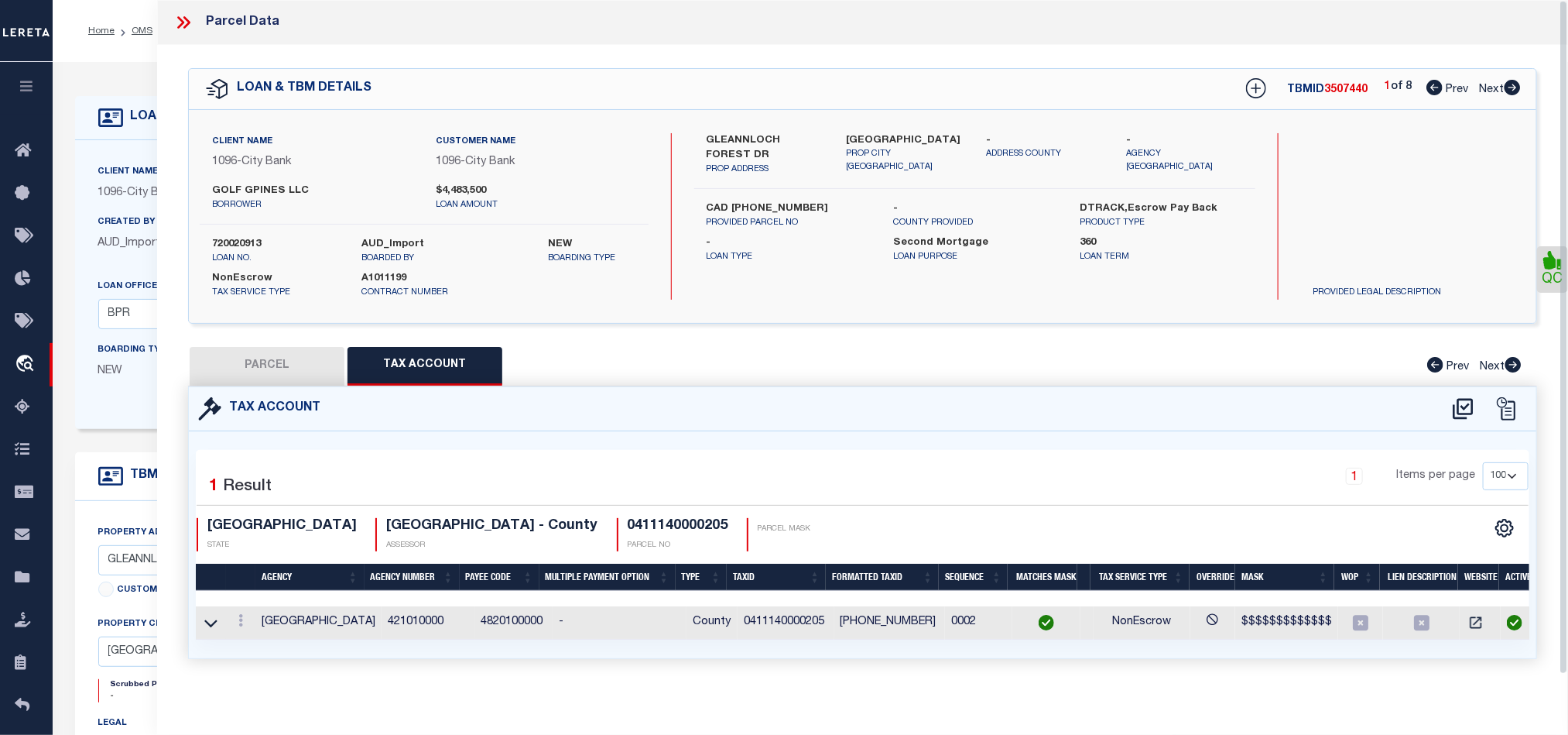
click at [1512, 88] on icon at bounding box center [1512, 87] width 16 height 15
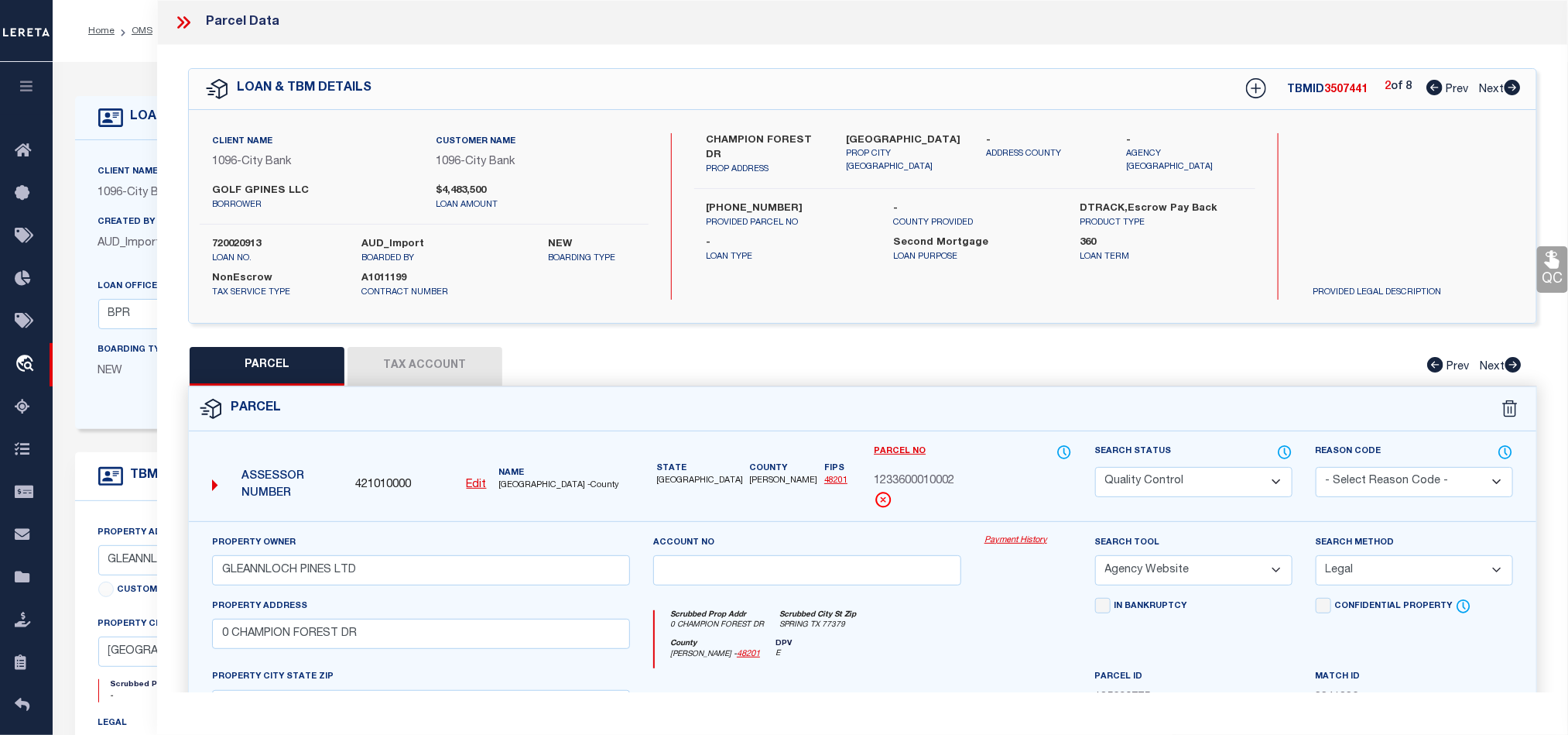
click at [1199, 488] on select "Automated Search Bad Parcel Complete Duplicate Parcel High Dollar Reporting In …" at bounding box center [1194, 481] width 197 height 30
drag, startPoint x: 939, startPoint y: 642, endPoint x: 1436, endPoint y: 398, distance: 553.7
click at [941, 638] on div "Scrubbed Prop Addr 0 CHAMPION FOREST DR Scrubbed City St Zip SPRING TX 77379" at bounding box center [862, 625] width 416 height 29
click at [1547, 274] on link "QC" at bounding box center [1553, 269] width 31 height 46
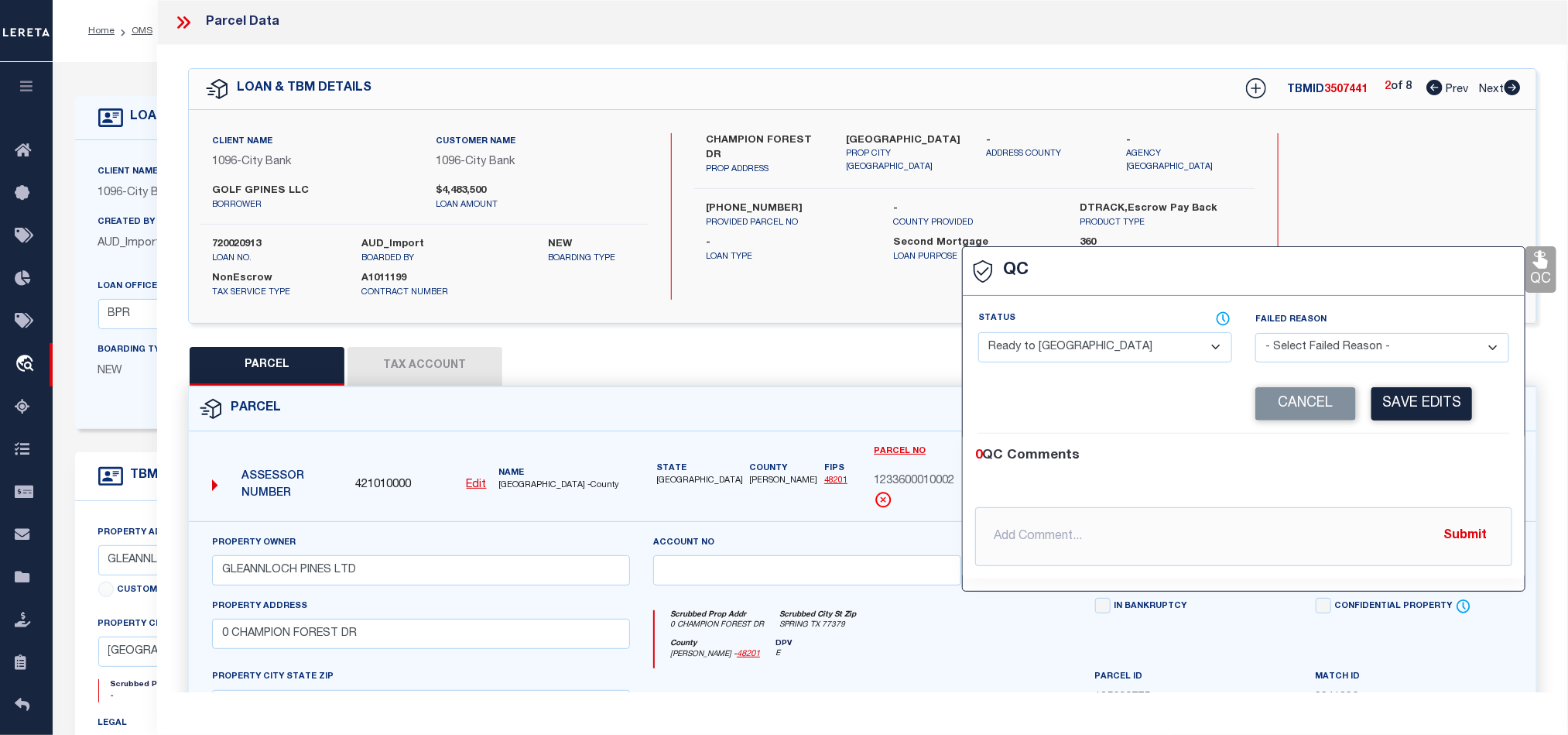
click at [1146, 356] on select "- Select Status - Ready to QC Correct Incorrect" at bounding box center [1105, 347] width 254 height 30
click at [1436, 456] on div "0 QC Comments" at bounding box center [1240, 456] width 531 height 21
click at [1394, 397] on button "Save Edits" at bounding box center [1422, 403] width 101 height 33
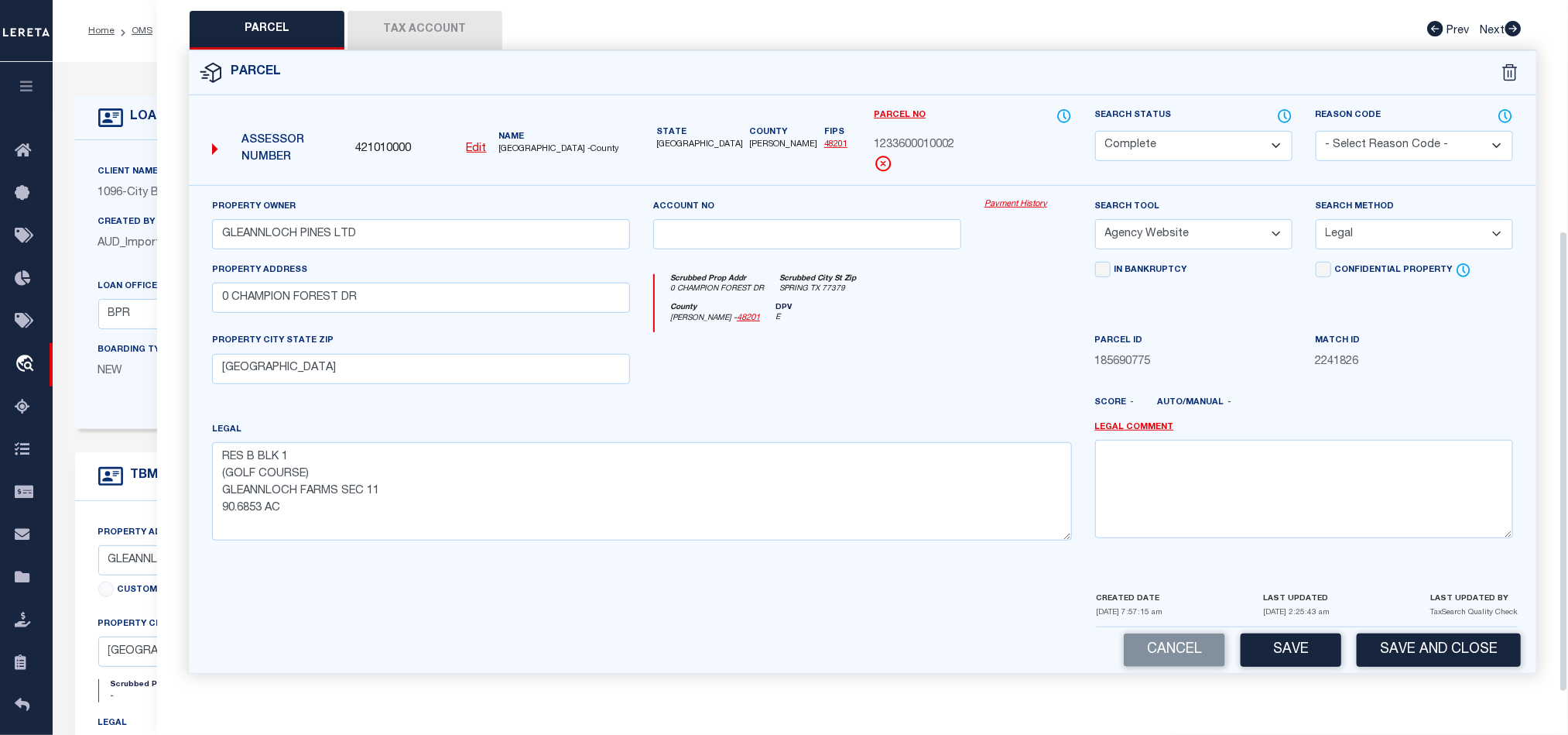
scroll to position [346, 0]
click at [1311, 644] on button "Save" at bounding box center [1291, 650] width 101 height 33
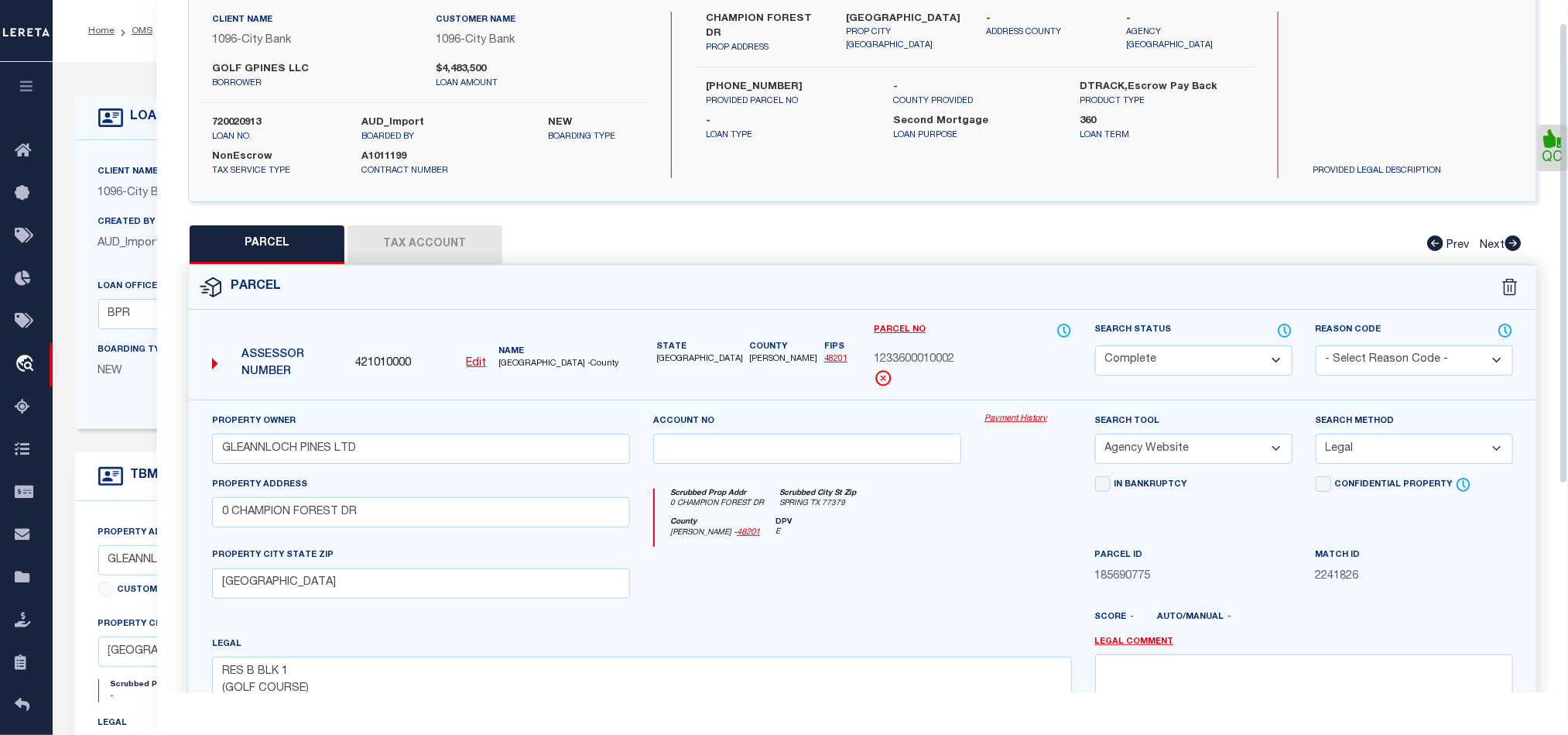
scroll to position [0, 0]
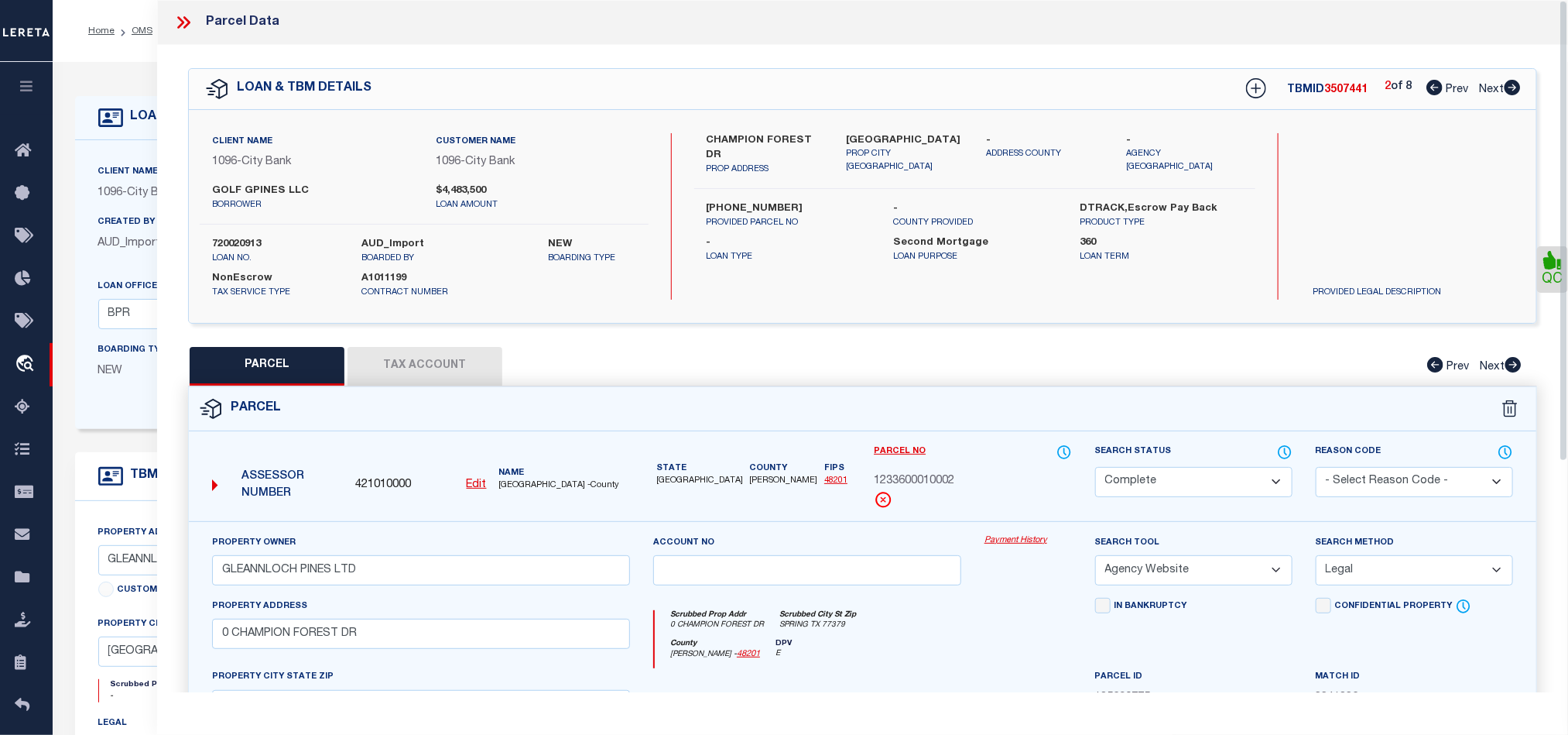
click at [1507, 91] on icon at bounding box center [1512, 87] width 16 height 15
click at [1168, 483] on select "Automated Search Bad Parcel Complete Duplicate Parcel High Dollar Reporting In …" at bounding box center [1194, 481] width 197 height 30
drag, startPoint x: 918, startPoint y: 606, endPoint x: 1280, endPoint y: 461, distance: 390.0
click at [918, 606] on div "Scrubbed Prop Addr 0 GLEANNLOCH FOREST DR Scrubbed City St Zip SPRING TX 77379 …" at bounding box center [862, 632] width 441 height 71
click at [1547, 273] on link "QC" at bounding box center [1553, 269] width 31 height 46
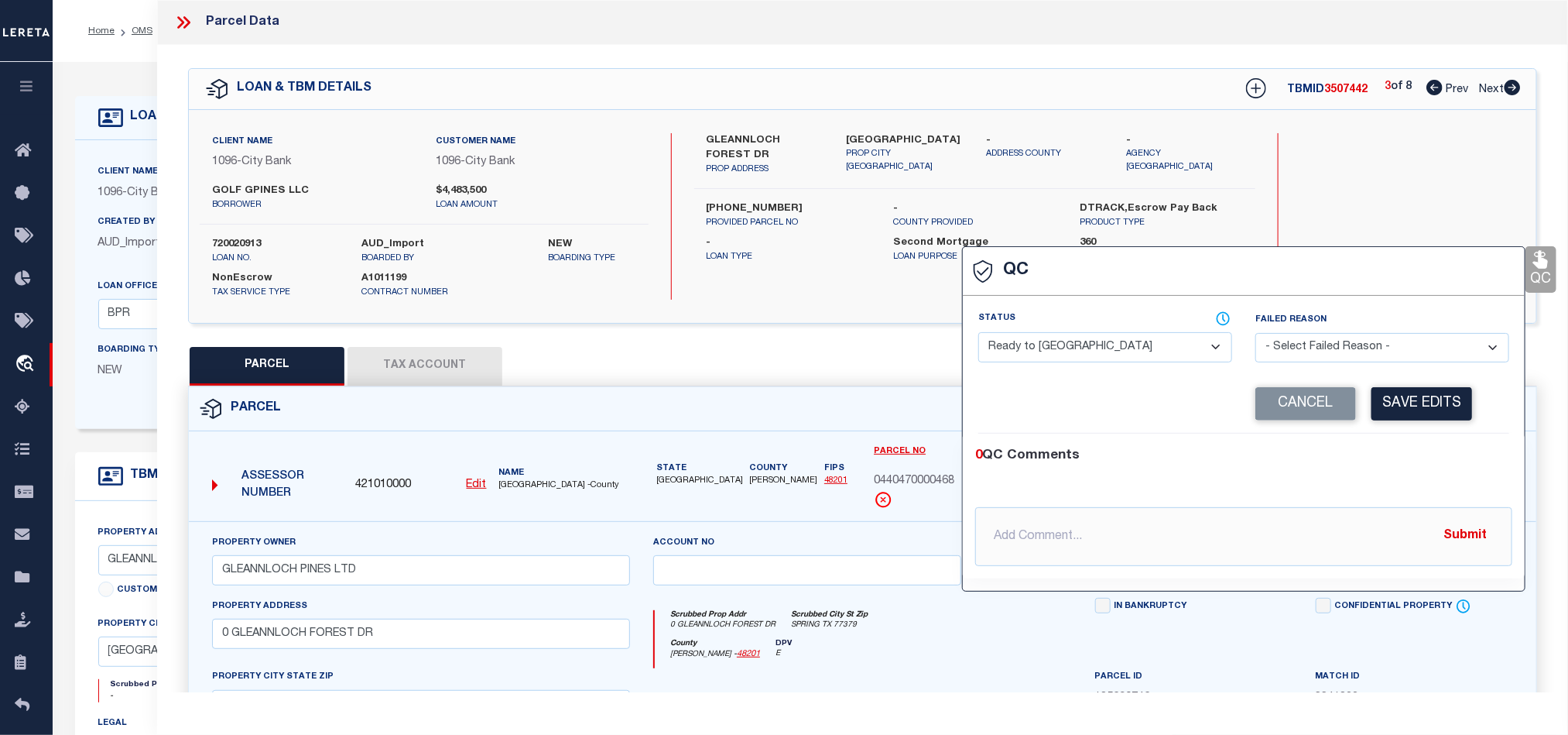
drag, startPoint x: 1055, startPoint y: 360, endPoint x: 1097, endPoint y: 363, distance: 42.1
click at [1055, 358] on select "- Select Status - Ready to QC Correct Incorrect" at bounding box center [1105, 347] width 254 height 30
click at [1399, 430] on div "Corrected Search Value Cancel Save Edits" at bounding box center [1243, 403] width 531 height 59
click at [1427, 392] on button "Save Edits" at bounding box center [1422, 403] width 101 height 33
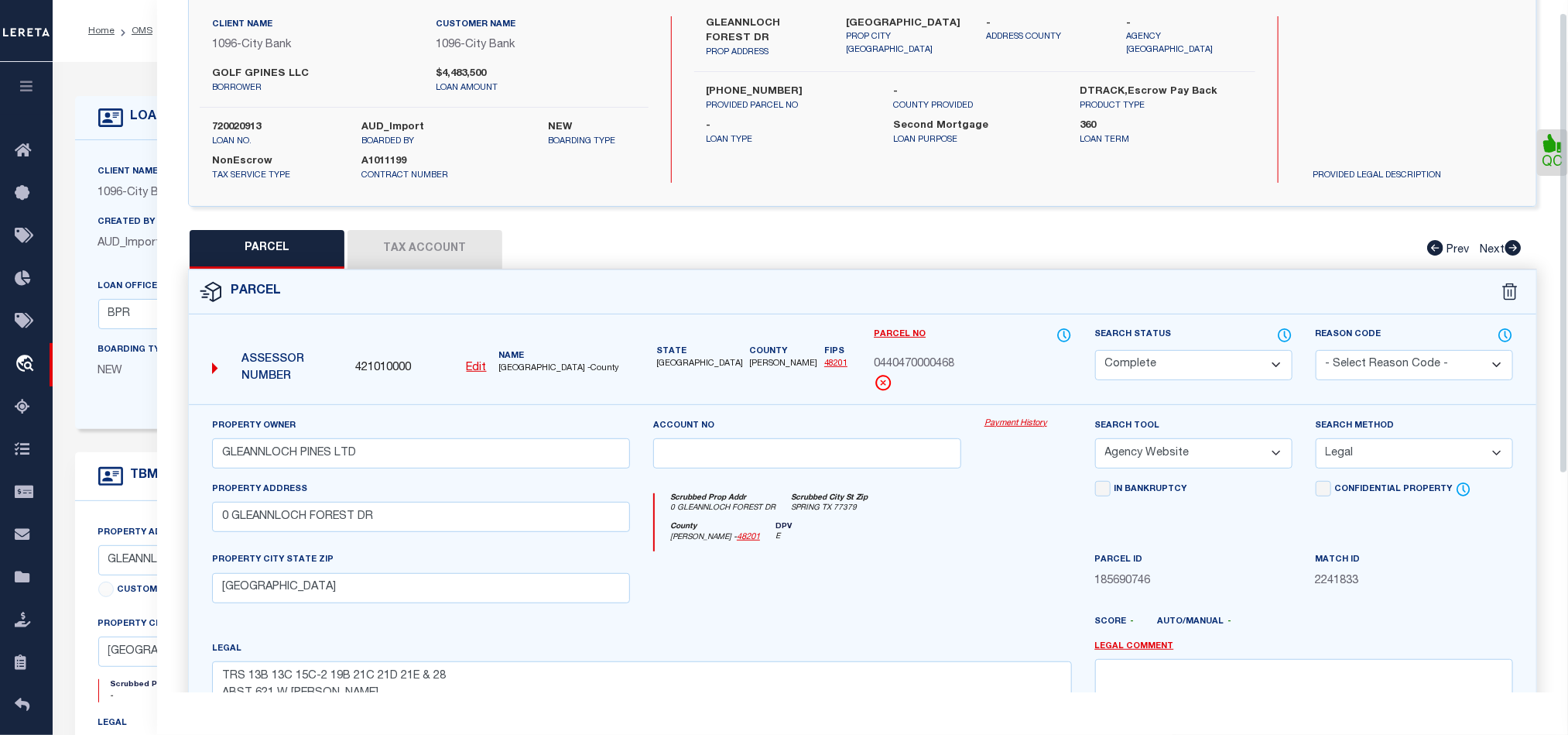
scroll to position [346, 0]
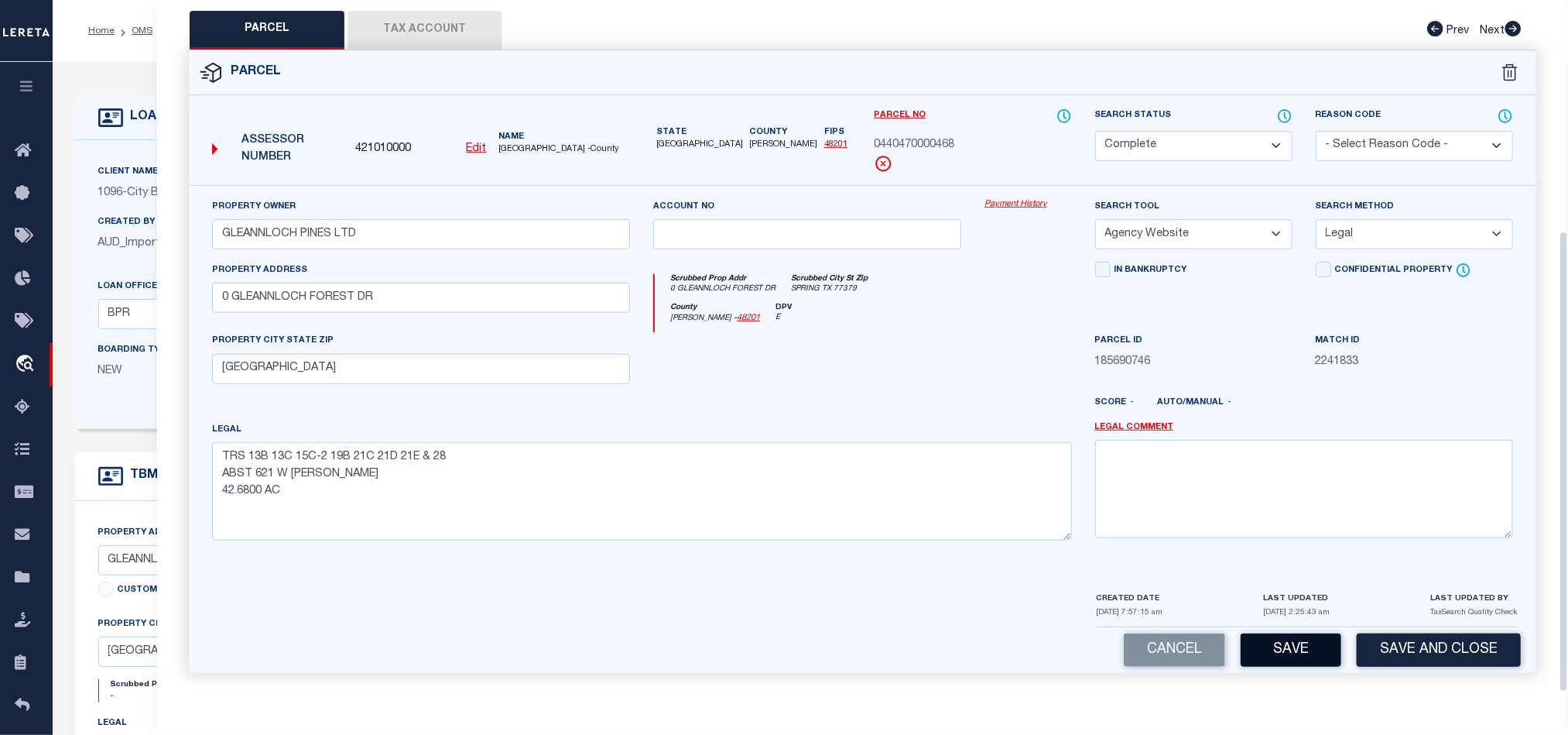
drag, startPoint x: 1304, startPoint y: 646, endPoint x: 1298, endPoint y: 630, distance: 17.1
click at [1303, 646] on button "Save" at bounding box center [1291, 650] width 101 height 33
click at [393, 24] on button "Tax Account" at bounding box center [425, 30] width 155 height 38
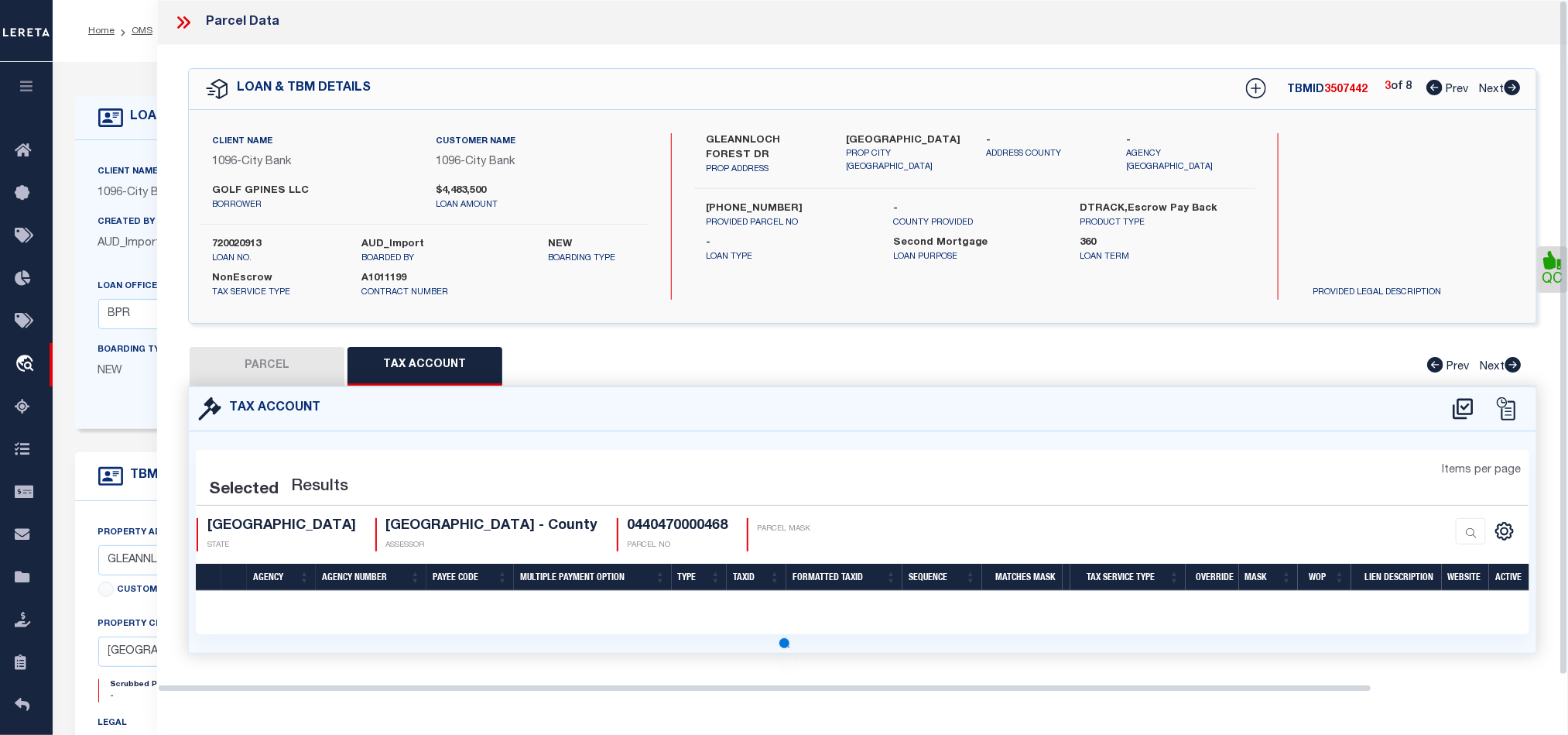
scroll to position [0, 0]
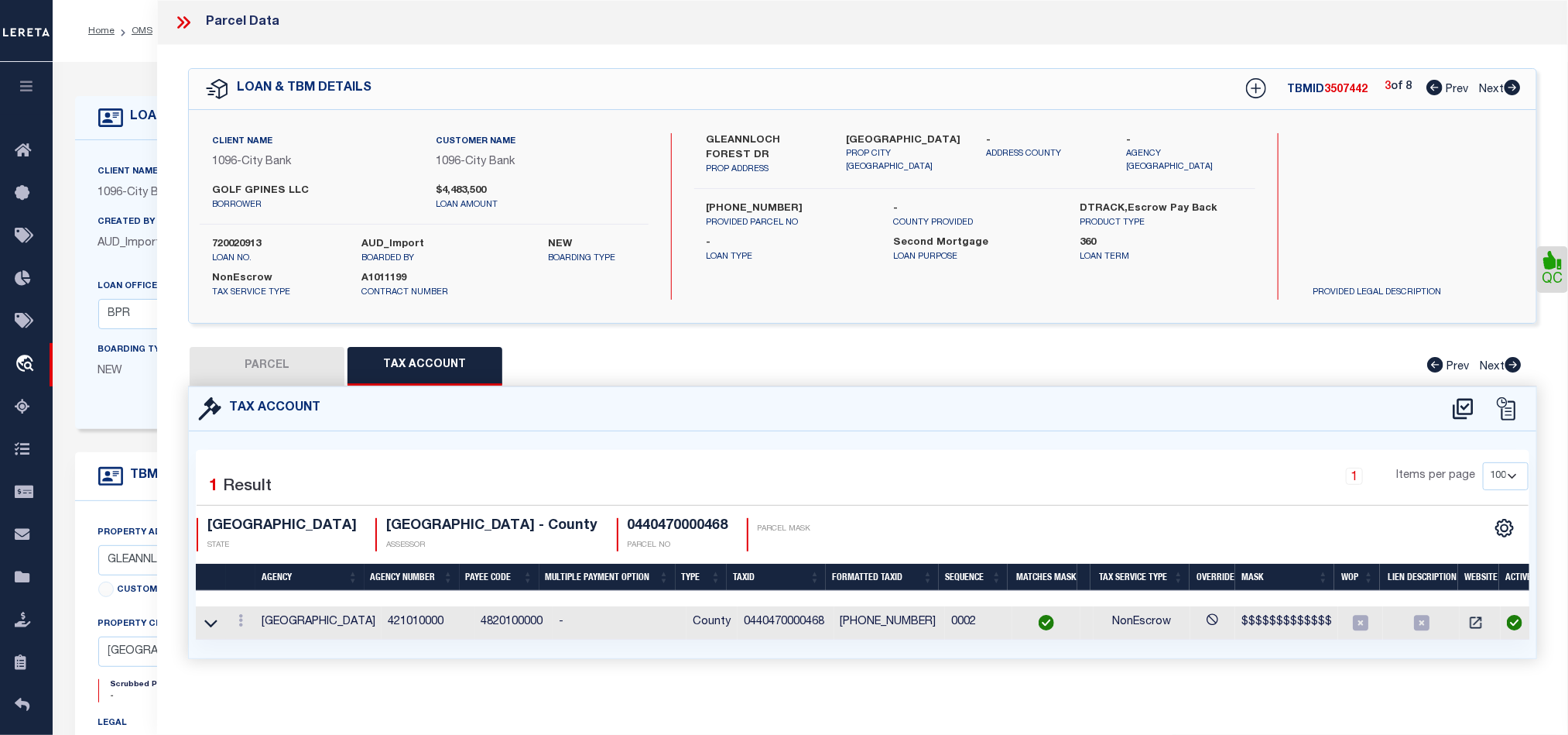
click at [1506, 91] on icon at bounding box center [1512, 87] width 16 height 15
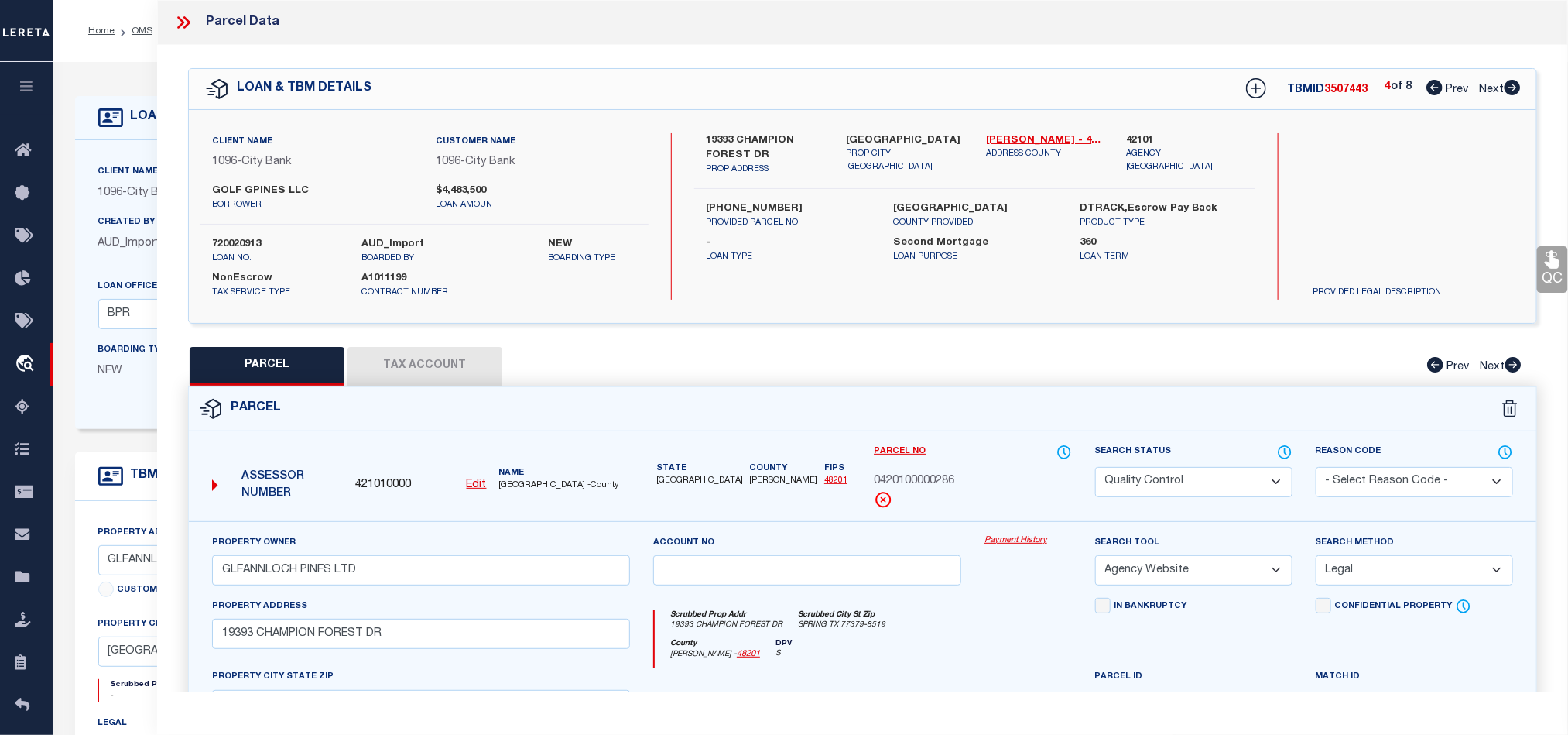
drag, startPoint x: 1201, startPoint y: 476, endPoint x: 1099, endPoint y: 560, distance: 132.1
click at [1201, 476] on select "Automated Search Bad Parcel Complete Duplicate Parcel High Dollar Reporting In …" at bounding box center [1194, 481] width 197 height 30
click at [992, 612] on div "Scrubbed Prop Addr 19393 CHAMPION FOREST DR Scrubbed City St Zip SPRING TX 7737…" at bounding box center [862, 632] width 441 height 71
click at [1553, 262] on icon at bounding box center [1552, 260] width 15 height 18
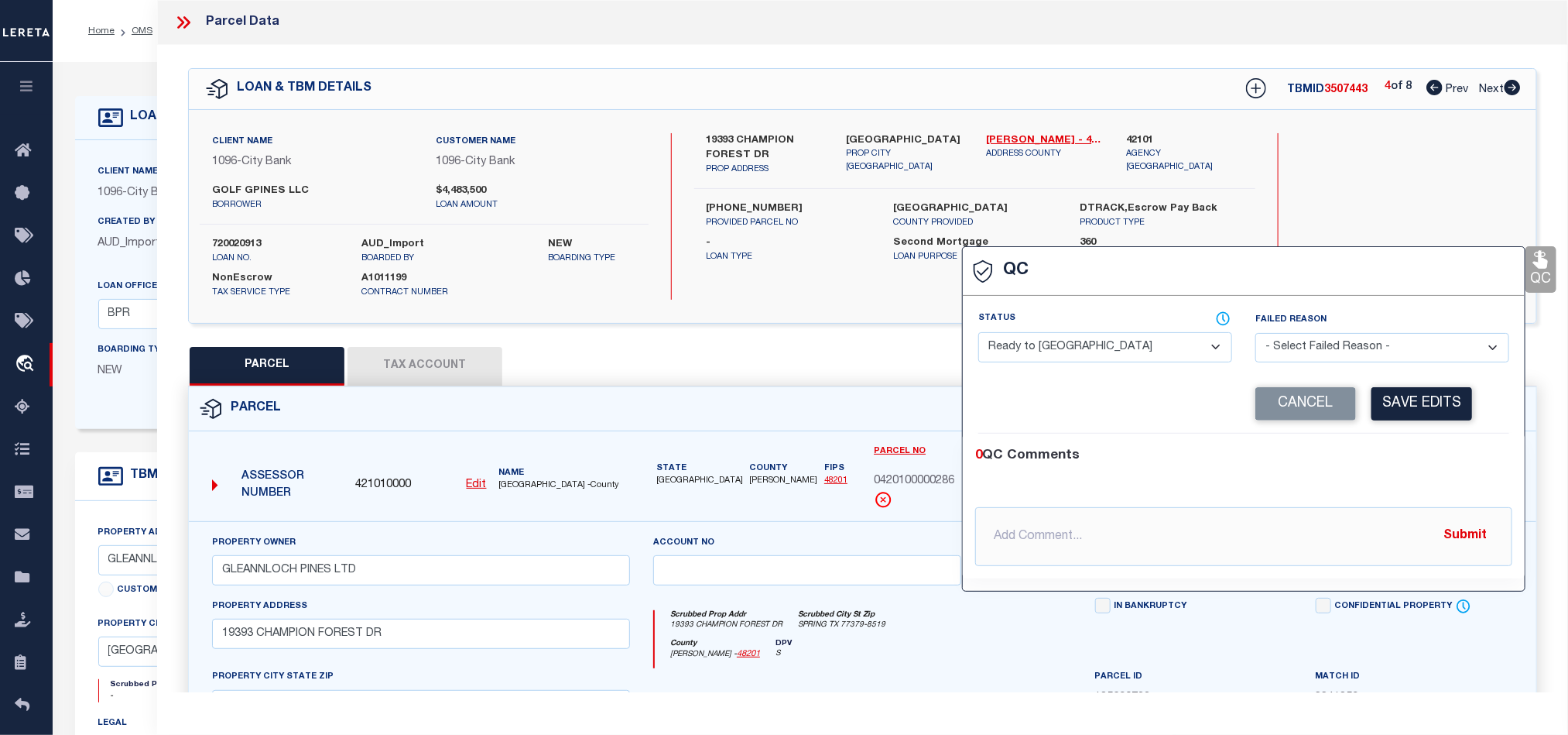
click at [1143, 334] on select "- Select Status - Ready to QC Correct Incorrect" at bounding box center [1105, 347] width 254 height 30
click at [1403, 444] on div "0 QC Comments @Aakash Patel @Abdul Muzain @Adams, Pamela S @Adhikary Rinki @Agu…" at bounding box center [1244, 505] width 562 height 144
click at [1419, 398] on button "Save Edits" at bounding box center [1422, 403] width 101 height 33
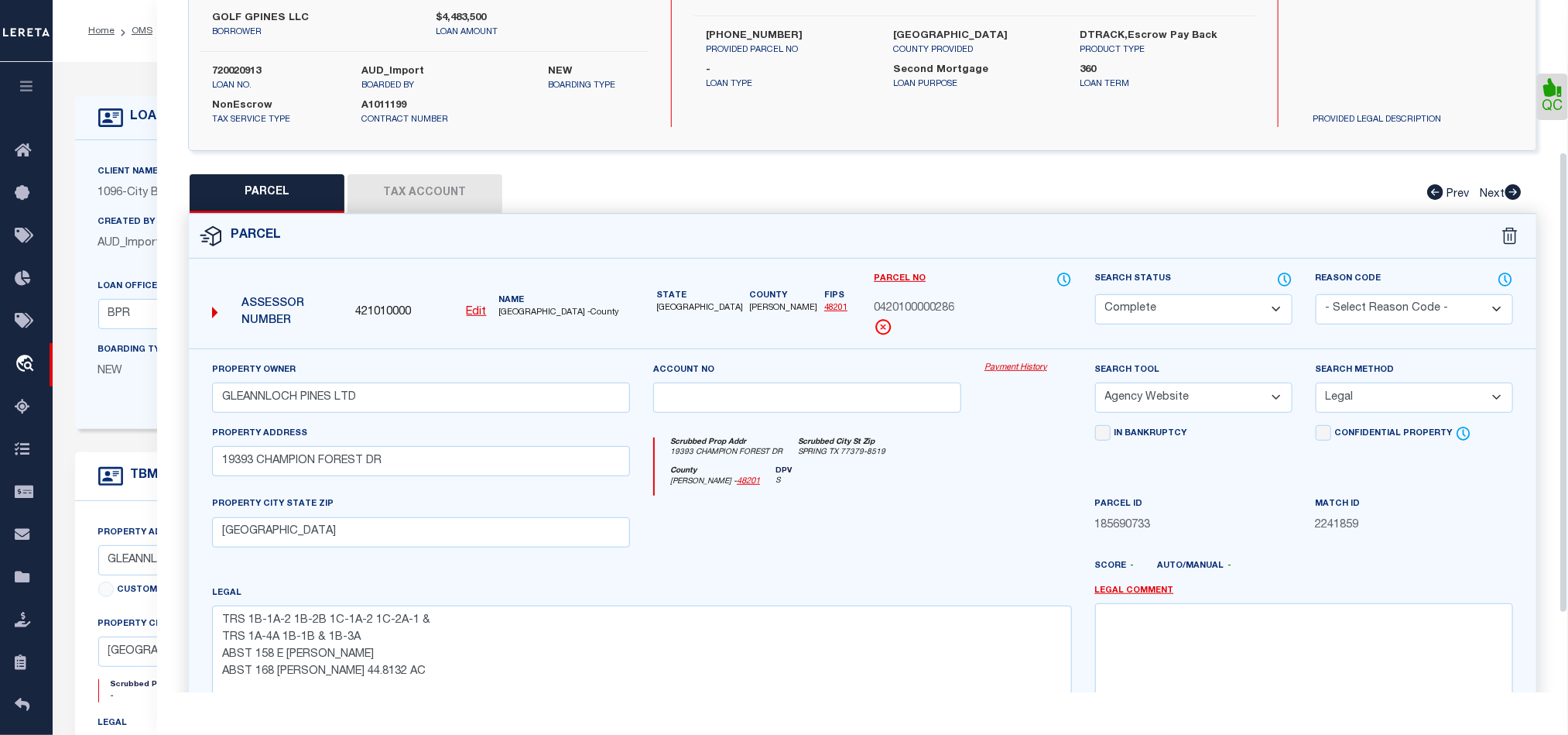
scroll to position [346, 0]
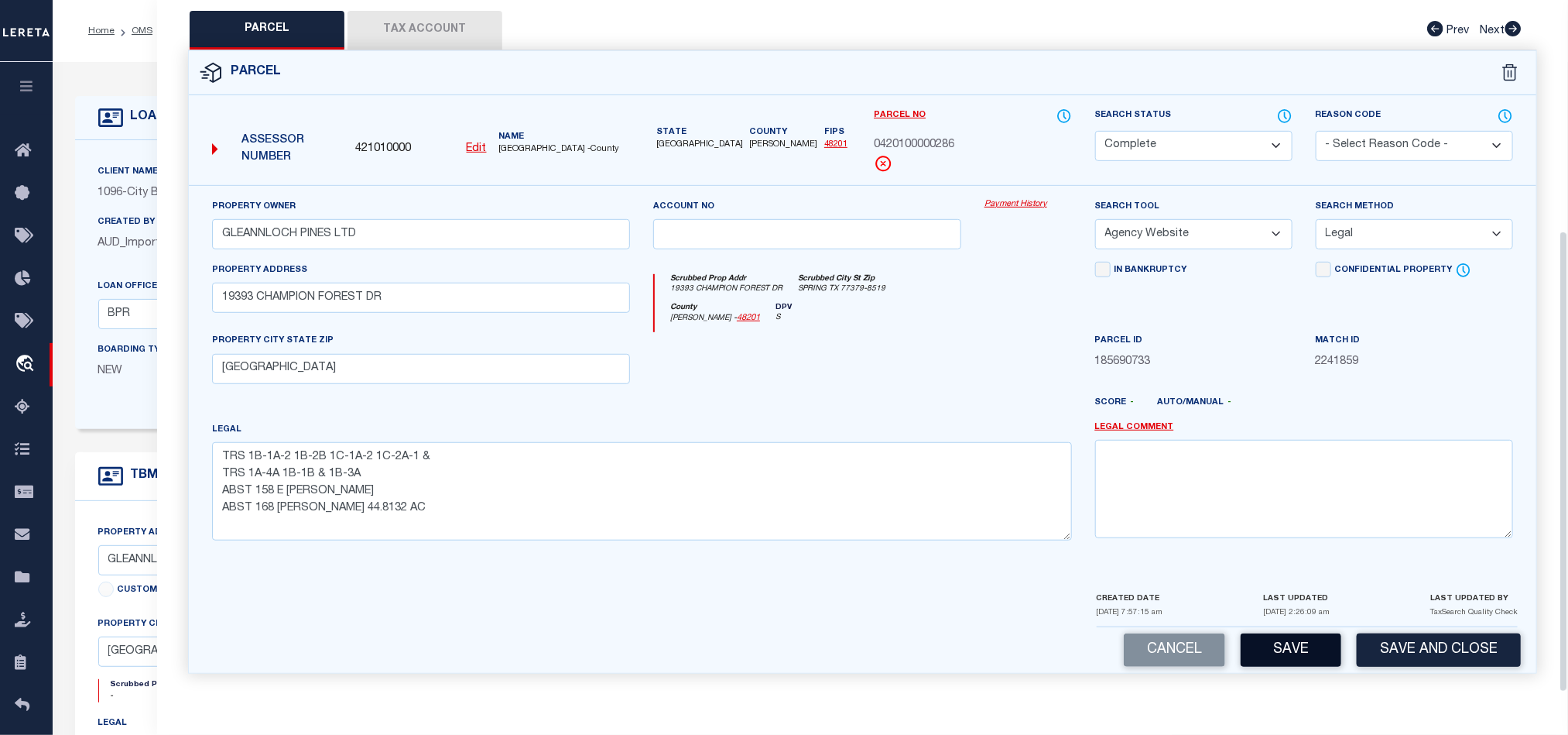
click at [1296, 653] on button "Save" at bounding box center [1291, 650] width 101 height 33
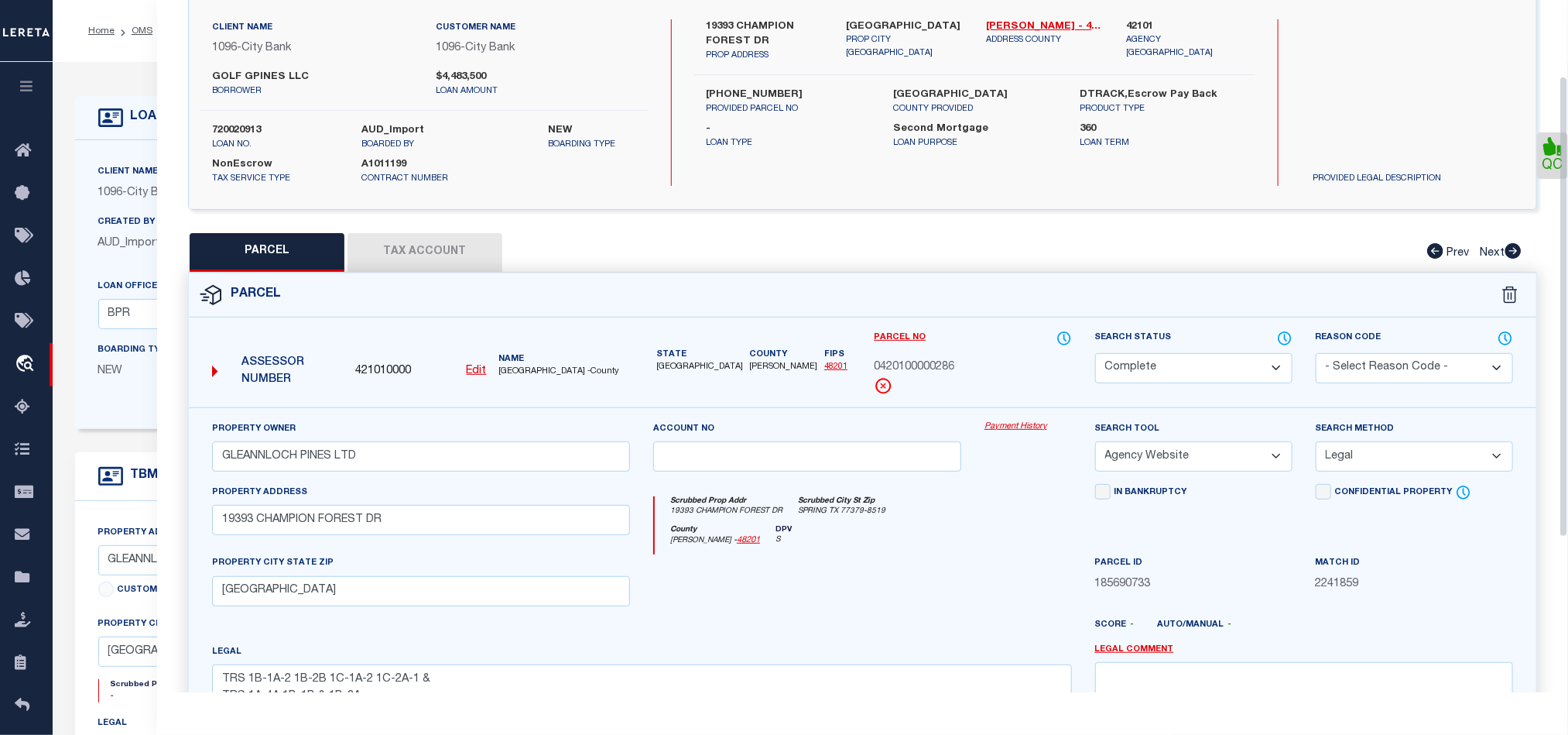
click at [449, 265] on button "Tax Account" at bounding box center [425, 252] width 155 height 38
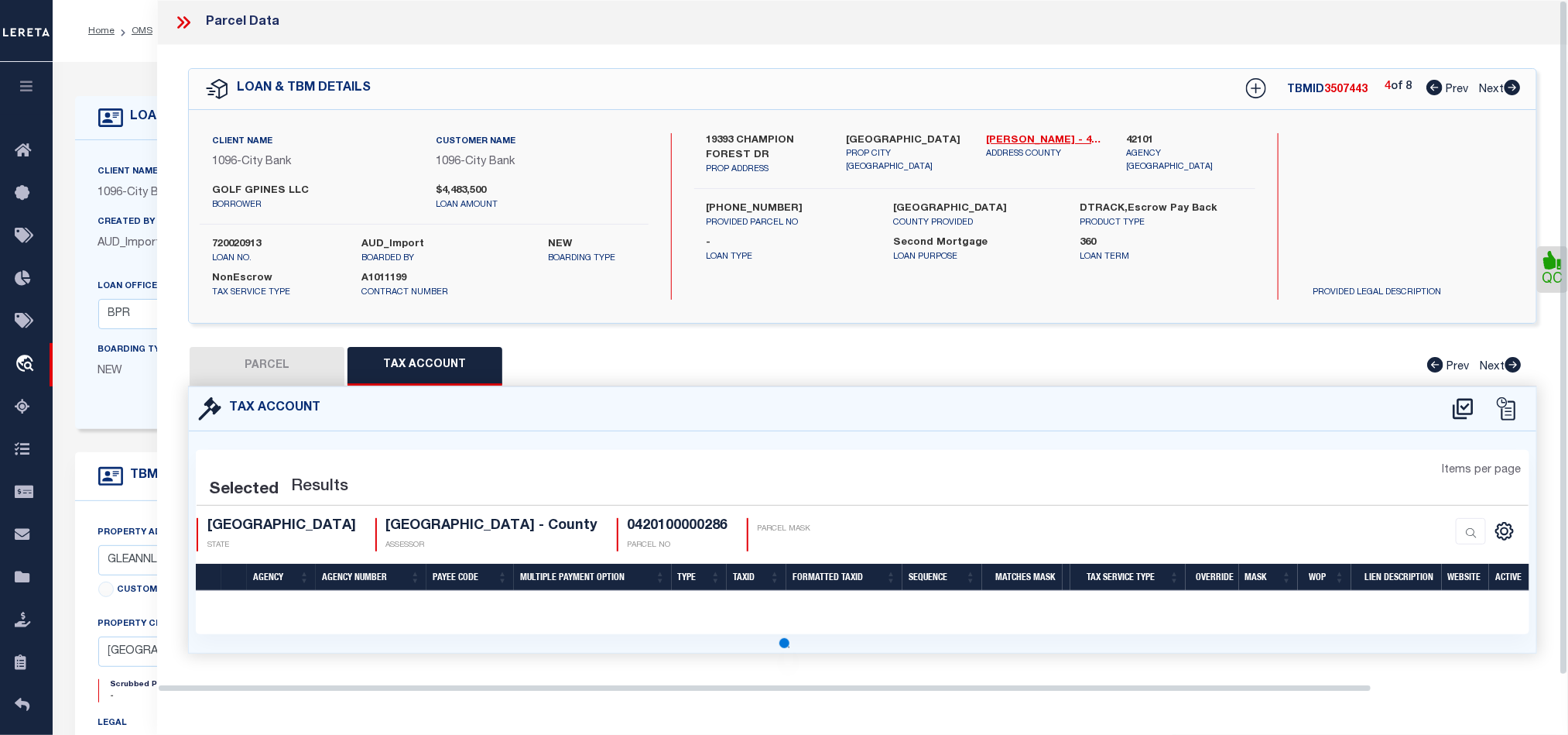
scroll to position [0, 0]
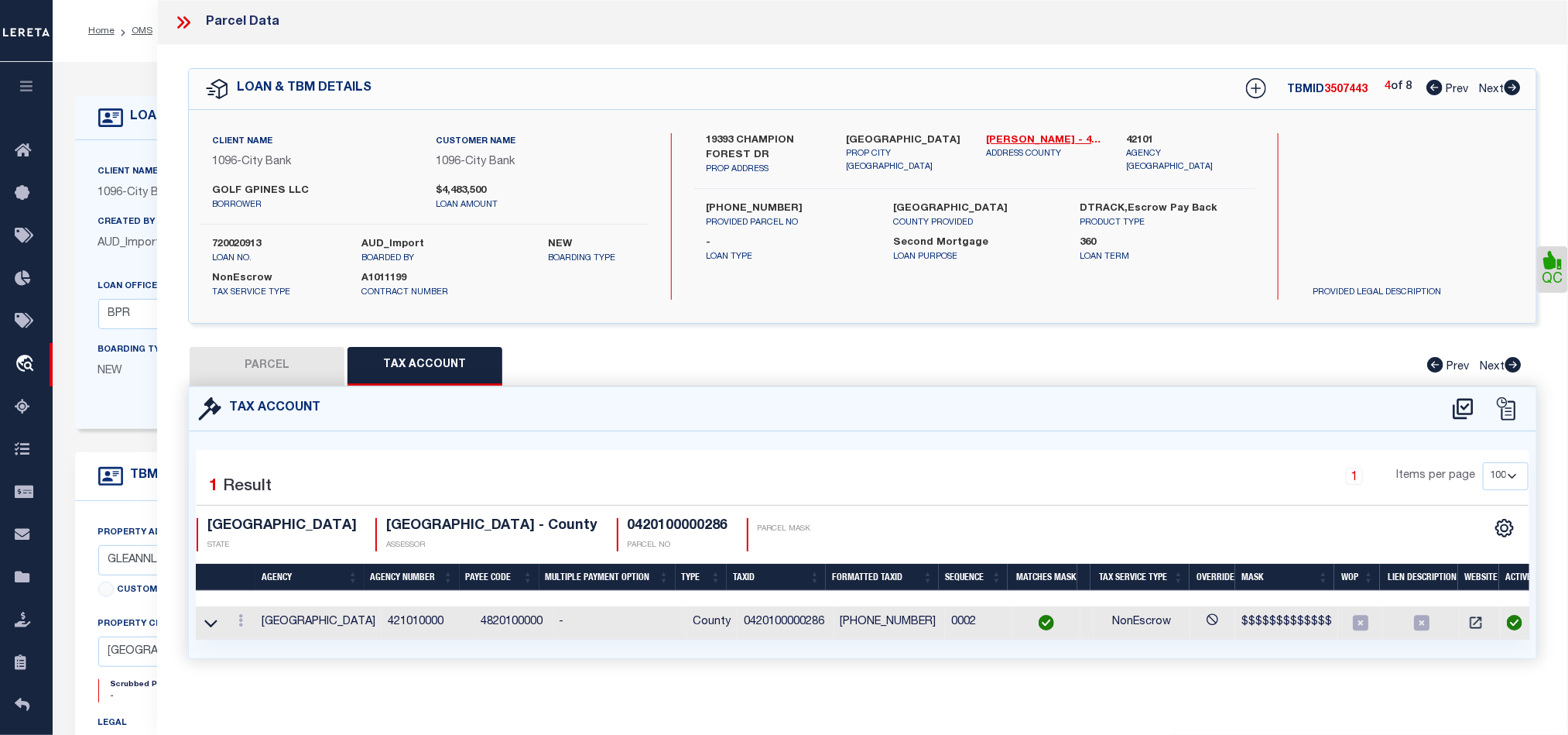
click at [1518, 89] on icon at bounding box center [1512, 87] width 16 height 15
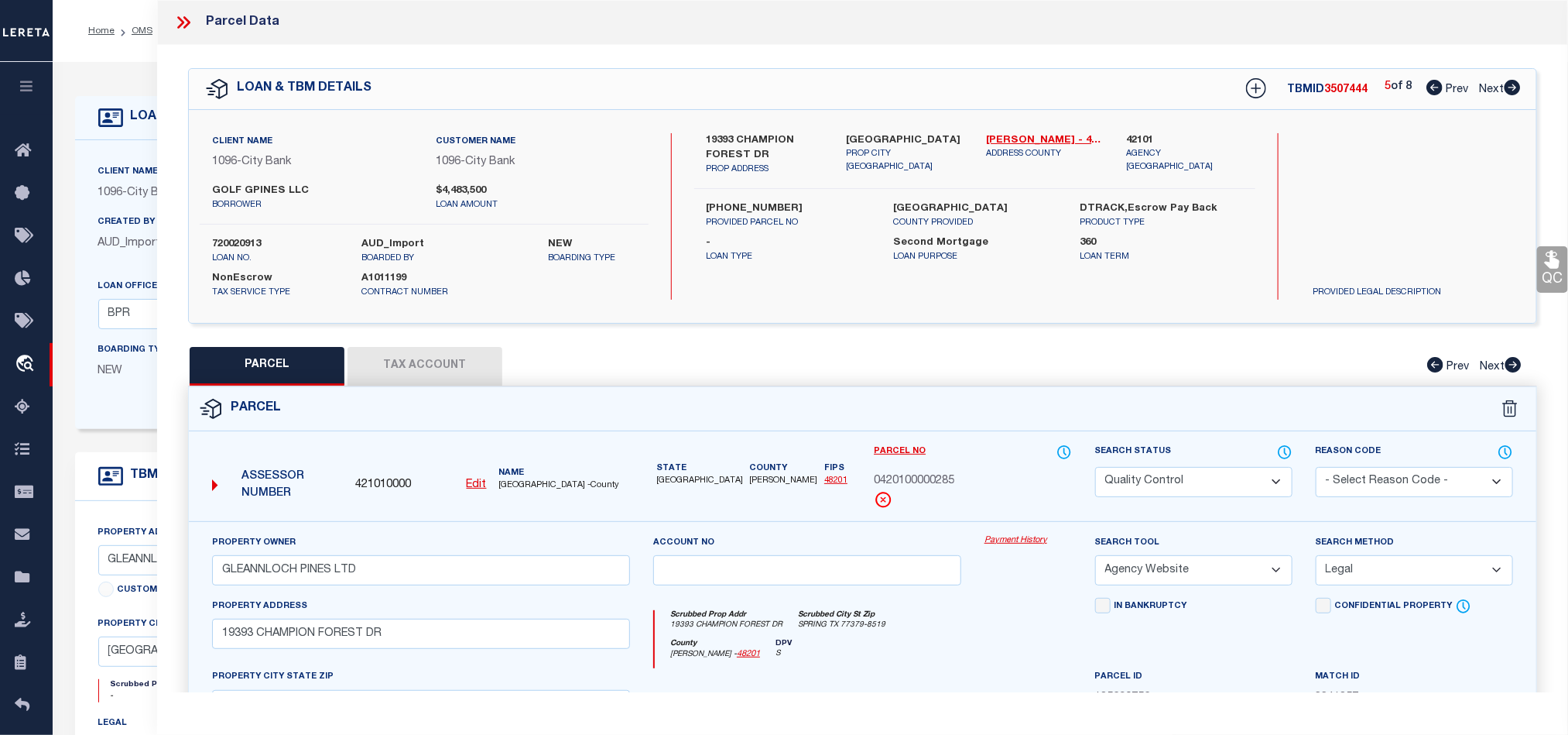
drag, startPoint x: 1172, startPoint y: 474, endPoint x: 1131, endPoint y: 521, distance: 62.4
click at [1172, 474] on select "Automated Search Bad Parcel Complete Duplicate Parcel High Dollar Reporting In …" at bounding box center [1194, 481] width 197 height 30
click at [988, 634] on div "Scrubbed Prop Addr 19393 CHAMPION FOREST DR Scrubbed City St Zip SPRING TX 7737…" at bounding box center [862, 625] width 416 height 29
click at [1549, 261] on icon at bounding box center [1553, 260] width 21 height 21
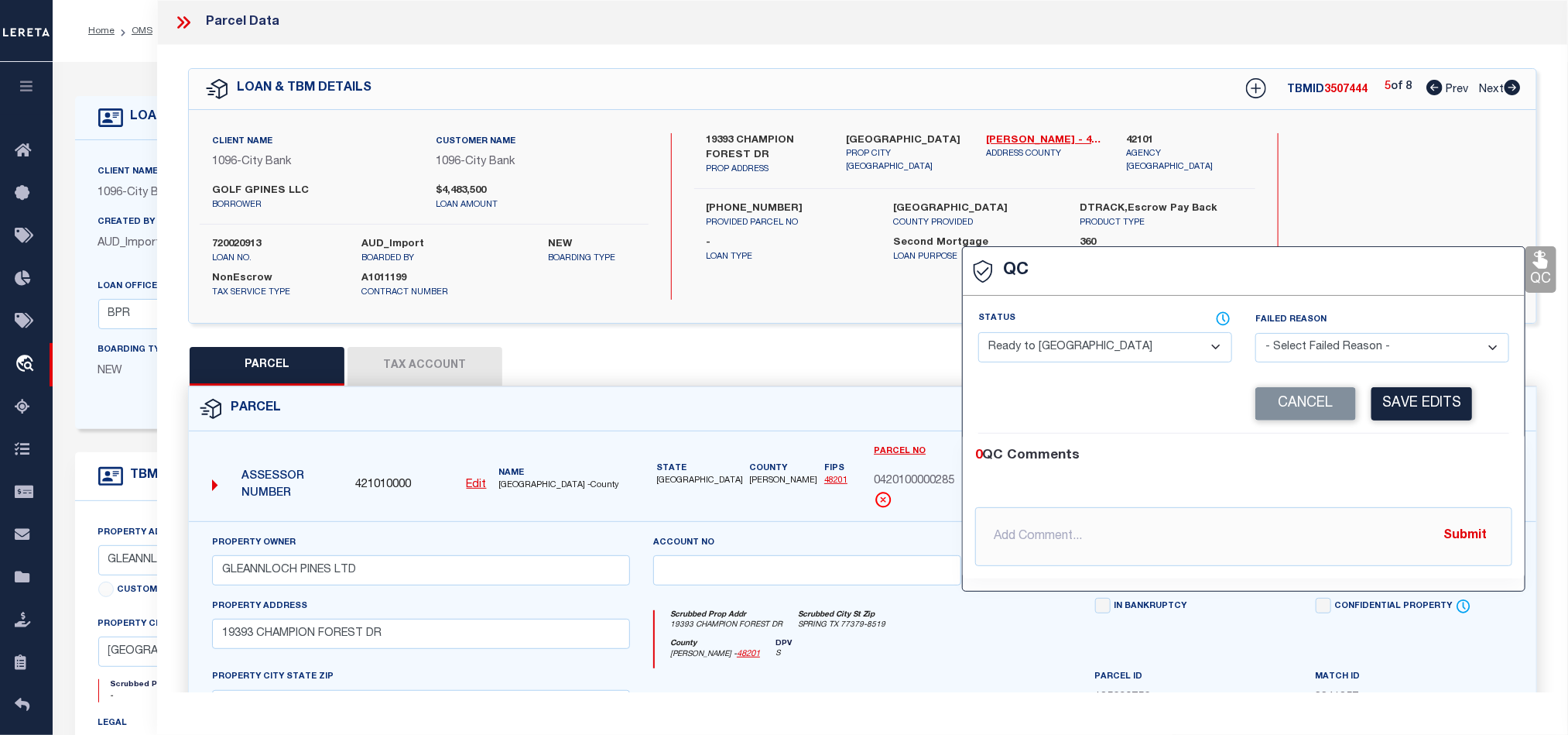
click at [1115, 346] on select "- Select Status - Ready to QC Correct Incorrect" at bounding box center [1105, 347] width 254 height 30
click at [1401, 438] on div "0 QC Comments @Aakash Patel @Abdul Muzain @Adams, Pamela S @Adhikary Rinki @Agu…" at bounding box center [1244, 505] width 562 height 144
click at [1403, 409] on button "Save Edits" at bounding box center [1422, 403] width 101 height 33
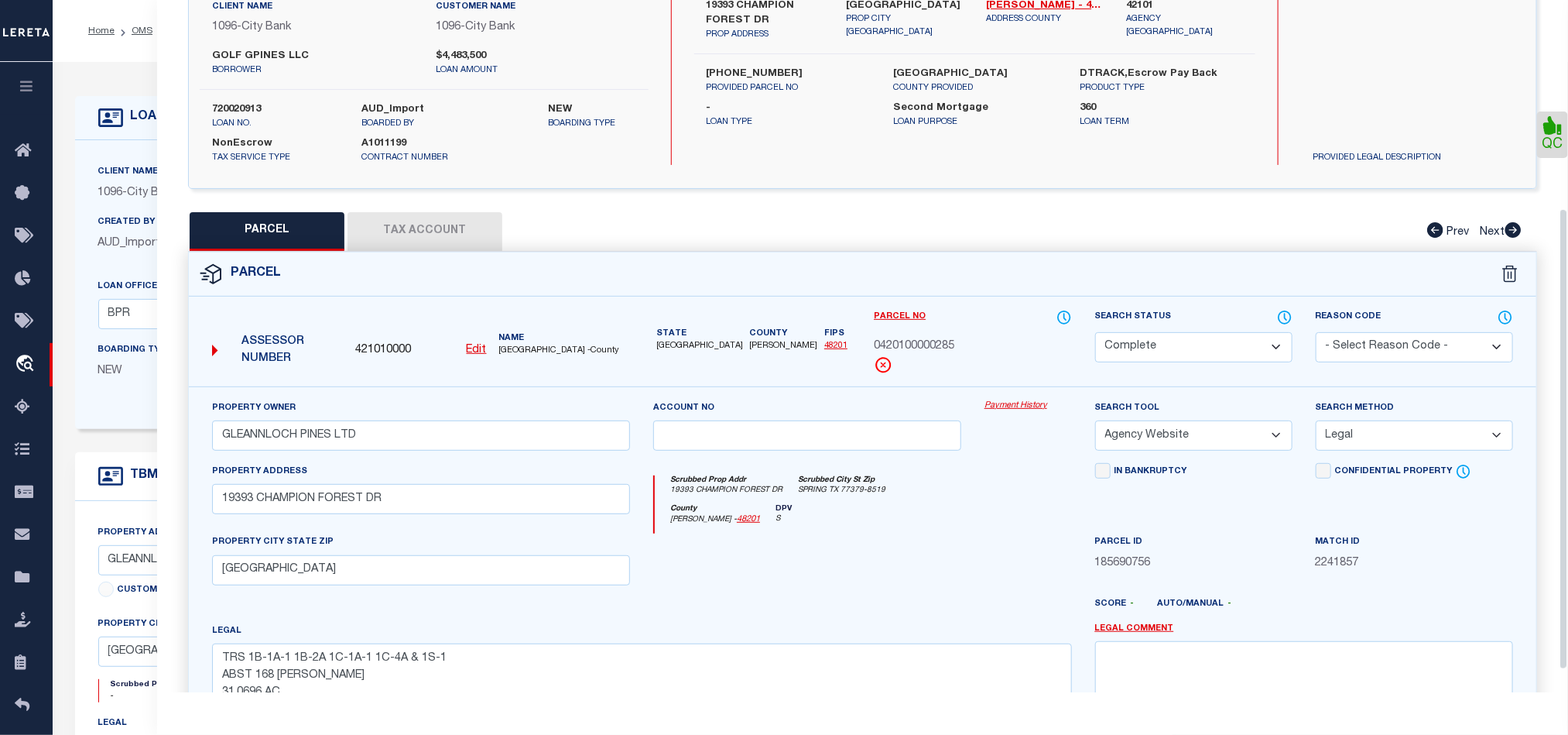
scroll to position [346, 0]
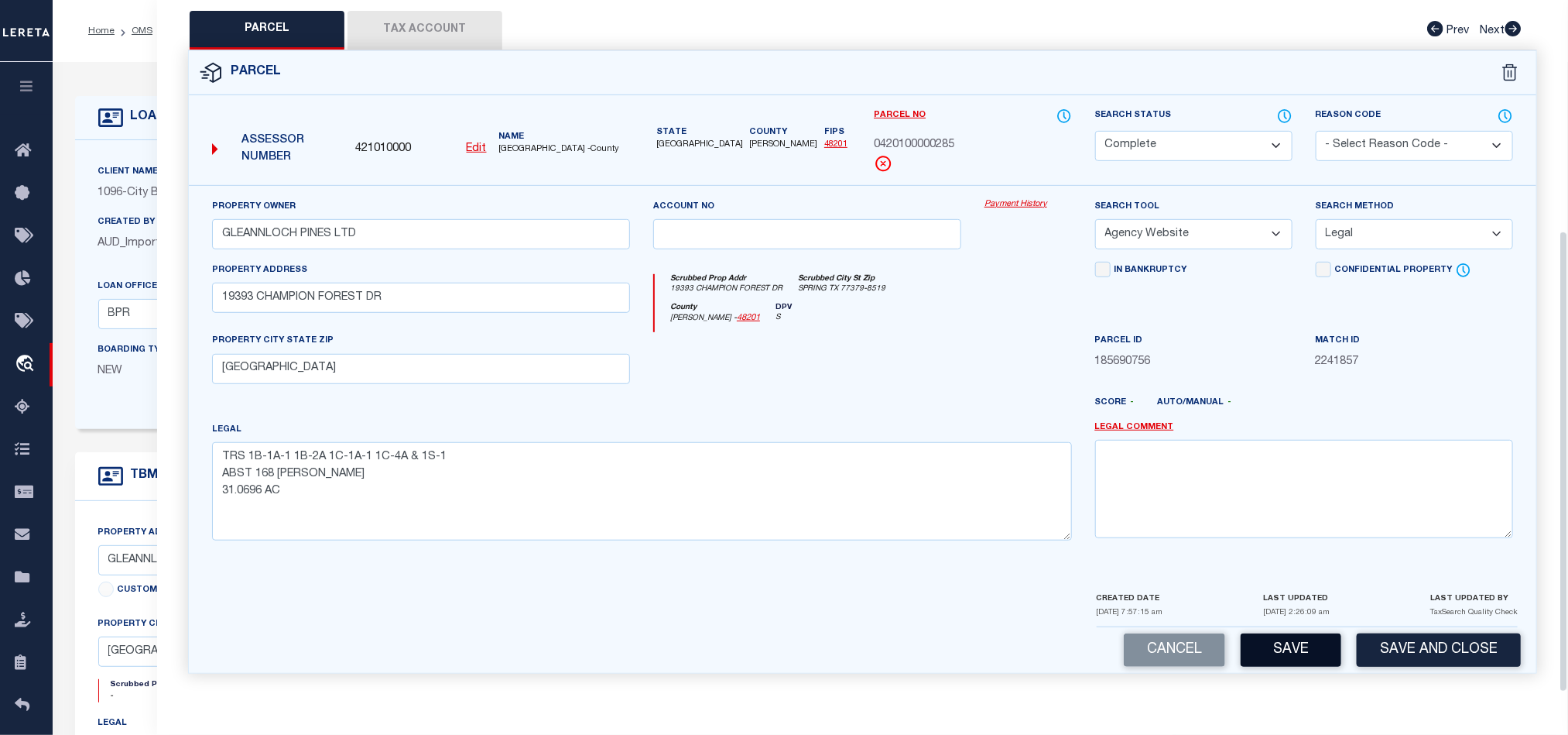
click at [1275, 644] on button "Save" at bounding box center [1291, 650] width 101 height 33
click at [797, 358] on div at bounding box center [807, 364] width 332 height 63
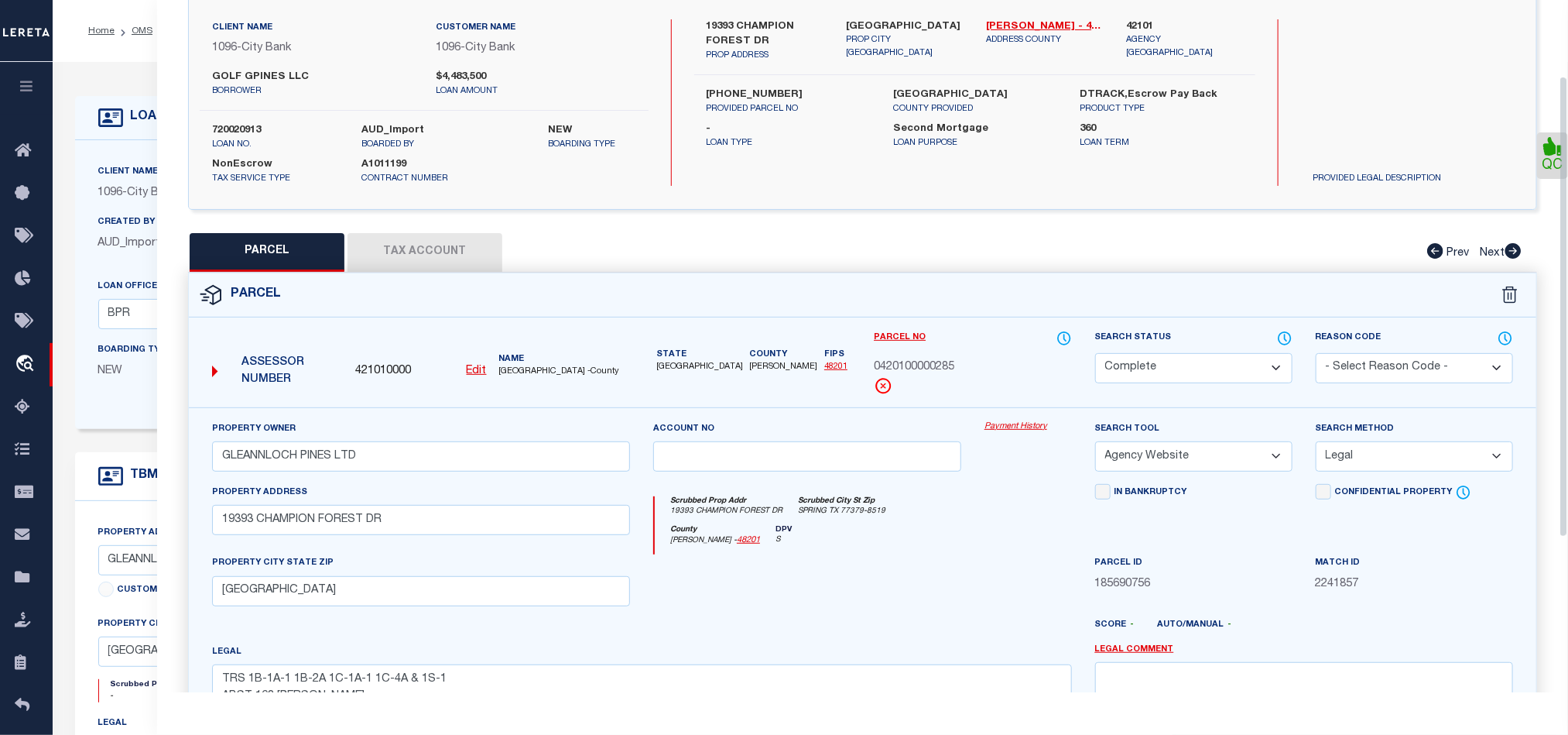
click at [449, 261] on button "Tax Account" at bounding box center [425, 252] width 155 height 38
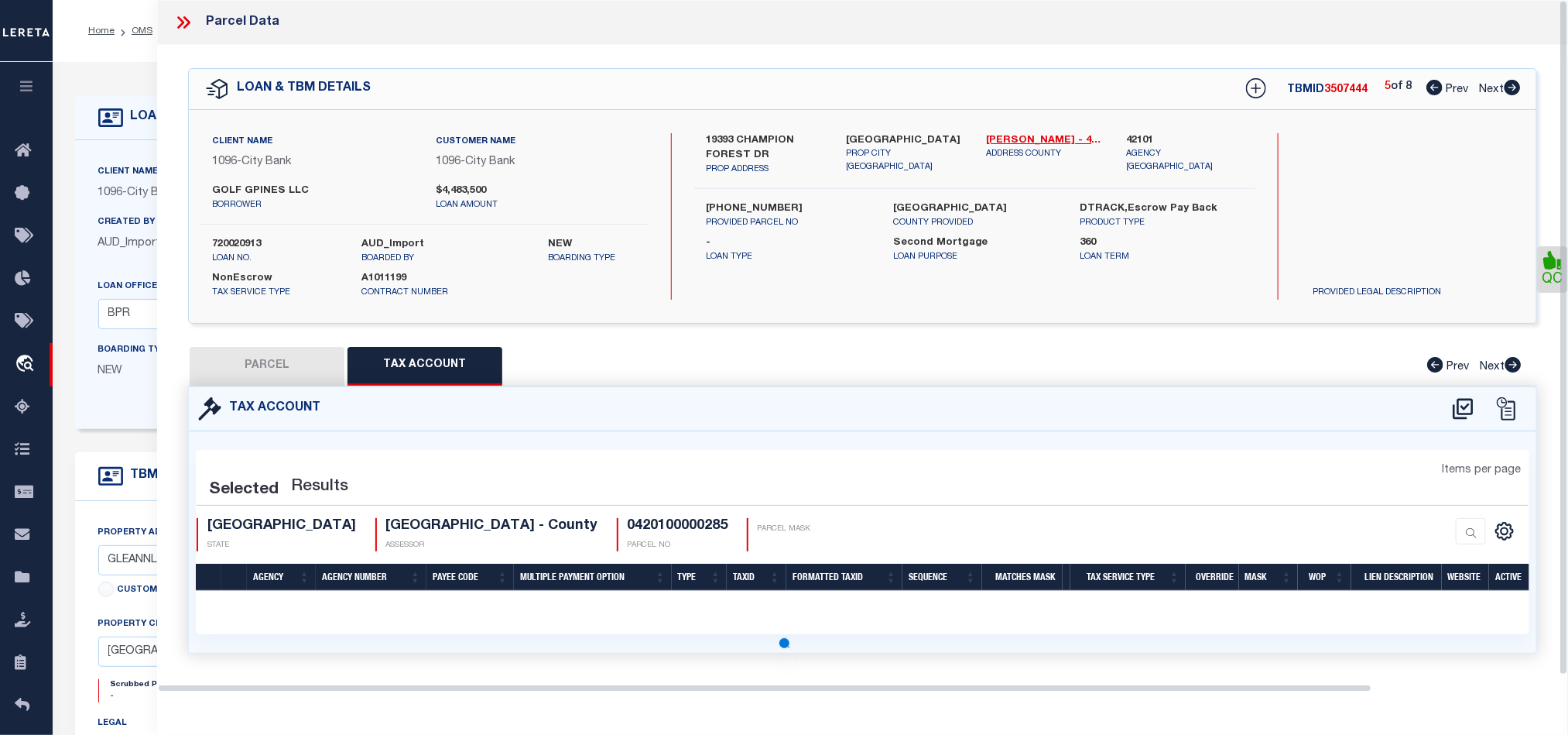
scroll to position [0, 0]
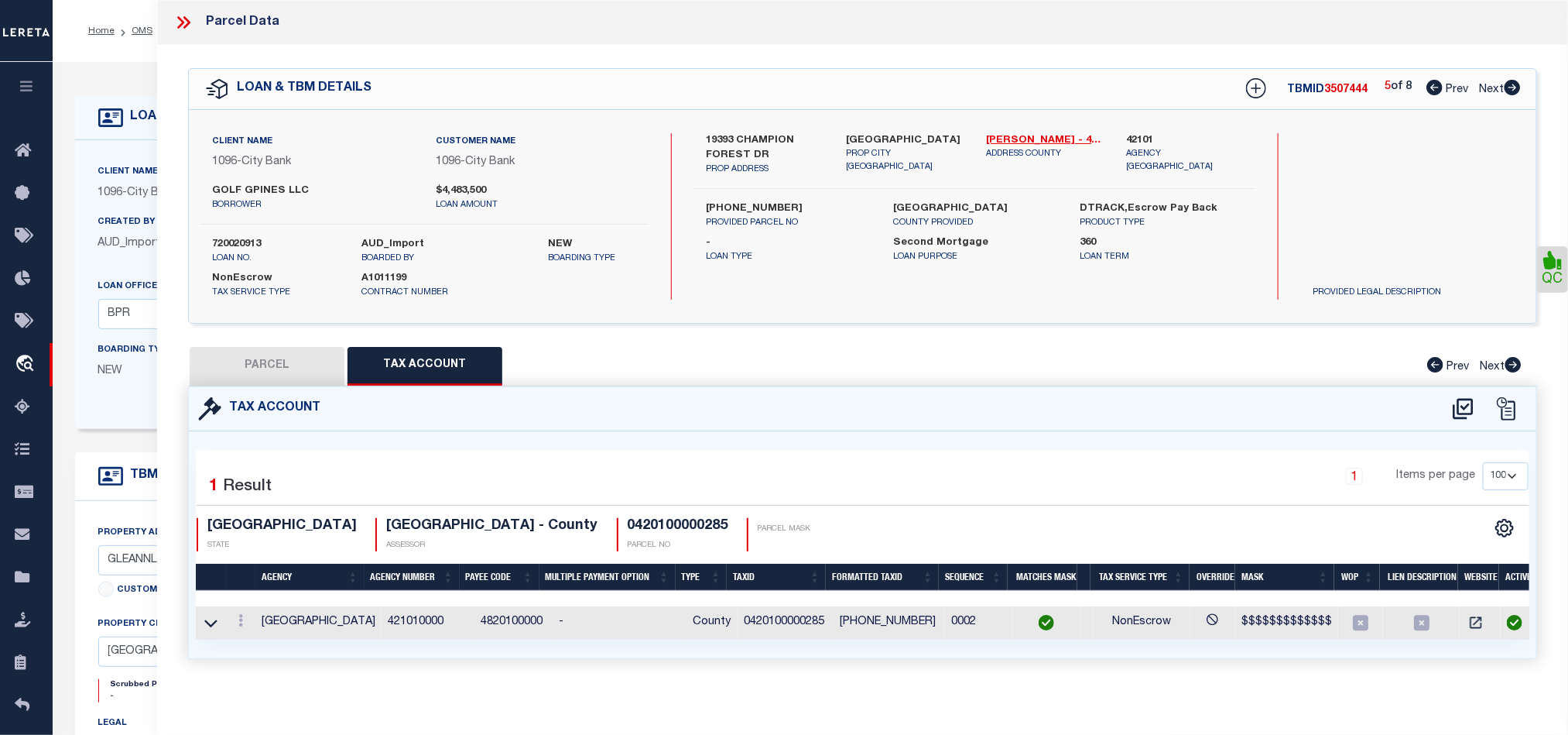
click at [307, 370] on button "PARCEL" at bounding box center [267, 366] width 155 height 38
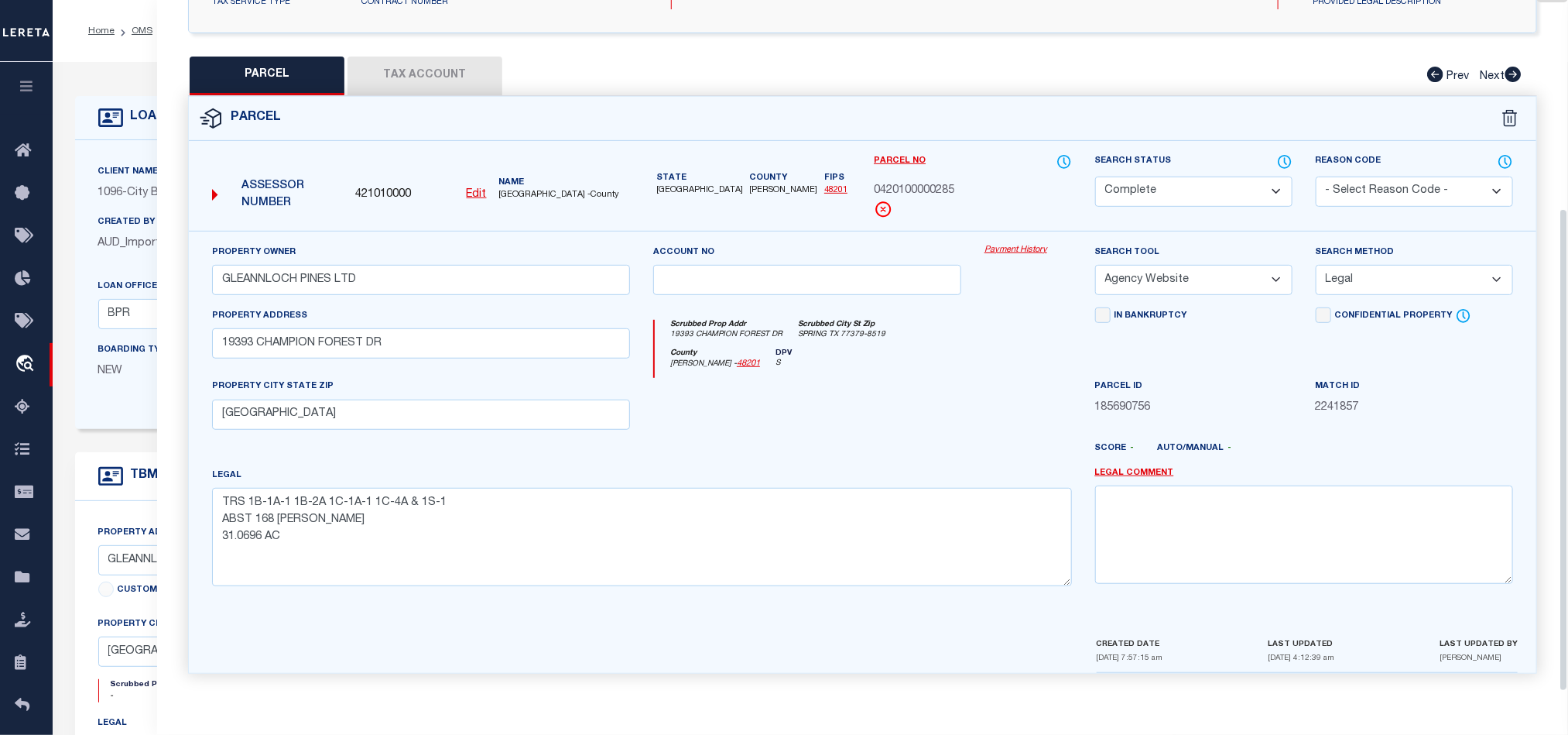
click at [929, 393] on div at bounding box center [807, 409] width 332 height 63
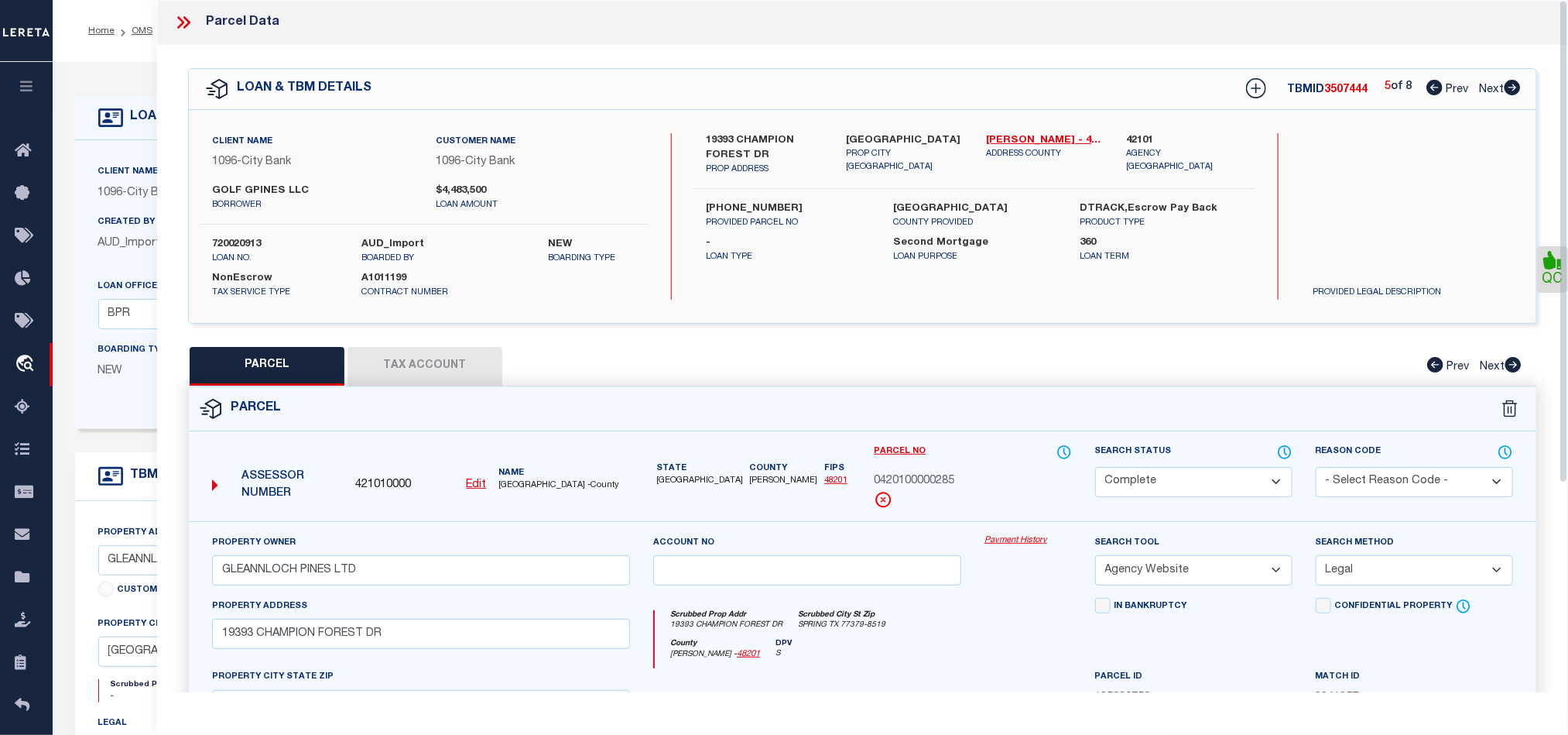
click at [1510, 81] on link "Next" at bounding box center [1500, 86] width 42 height 11
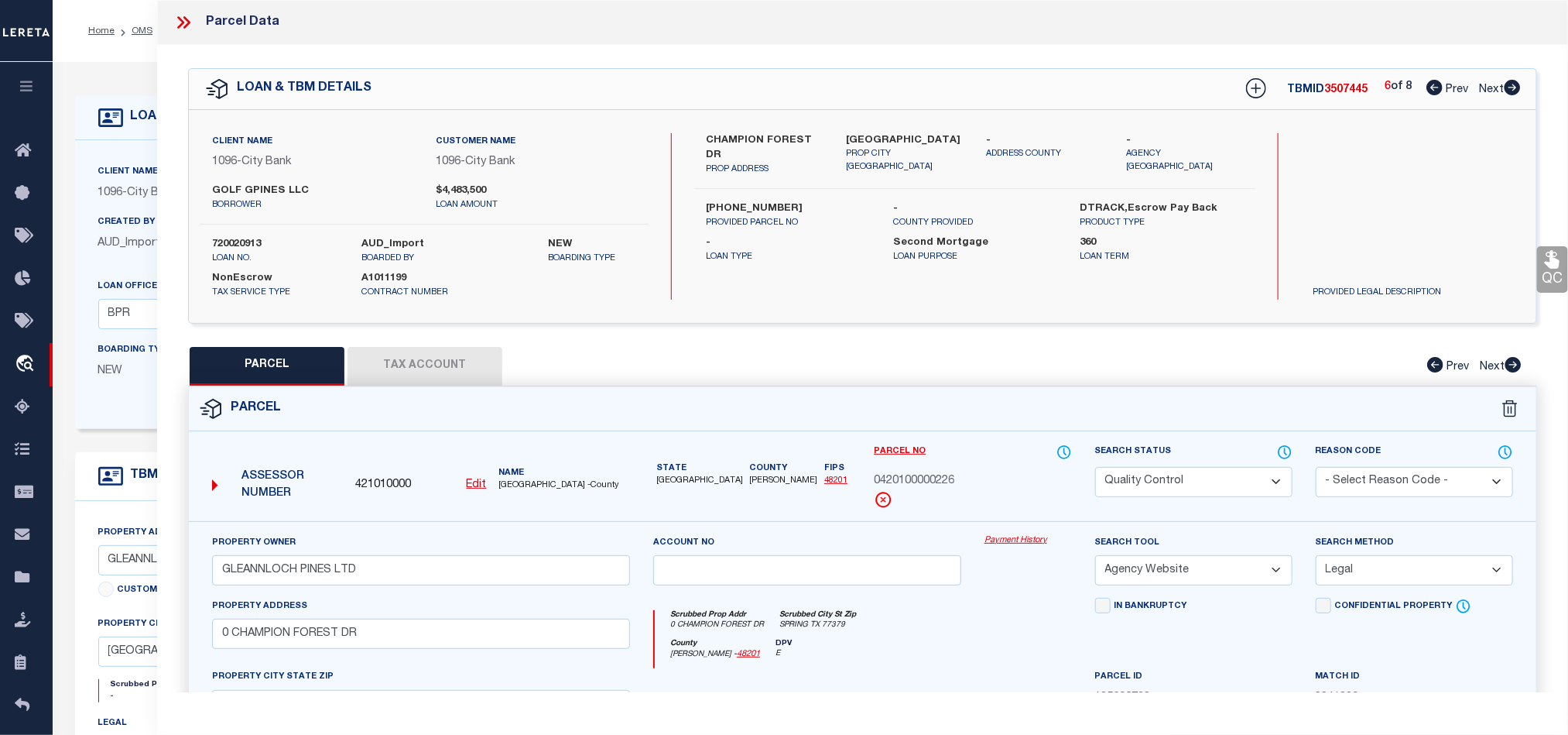
click at [1161, 481] on select "Automated Search Bad Parcel Complete Duplicate Parcel High Dollar Reporting In …" at bounding box center [1194, 481] width 197 height 30
click at [948, 638] on div "Scrubbed Prop Addr 0 CHAMPION FOREST DR Scrubbed City St Zip SPRING TX 77379" at bounding box center [862, 625] width 416 height 29
click at [1563, 247] on div "Parcel Data QC QC QC - Select Status - Ready to QC" at bounding box center [863, 346] width 1412 height 692
click at [1554, 256] on icon at bounding box center [1553, 260] width 21 height 21
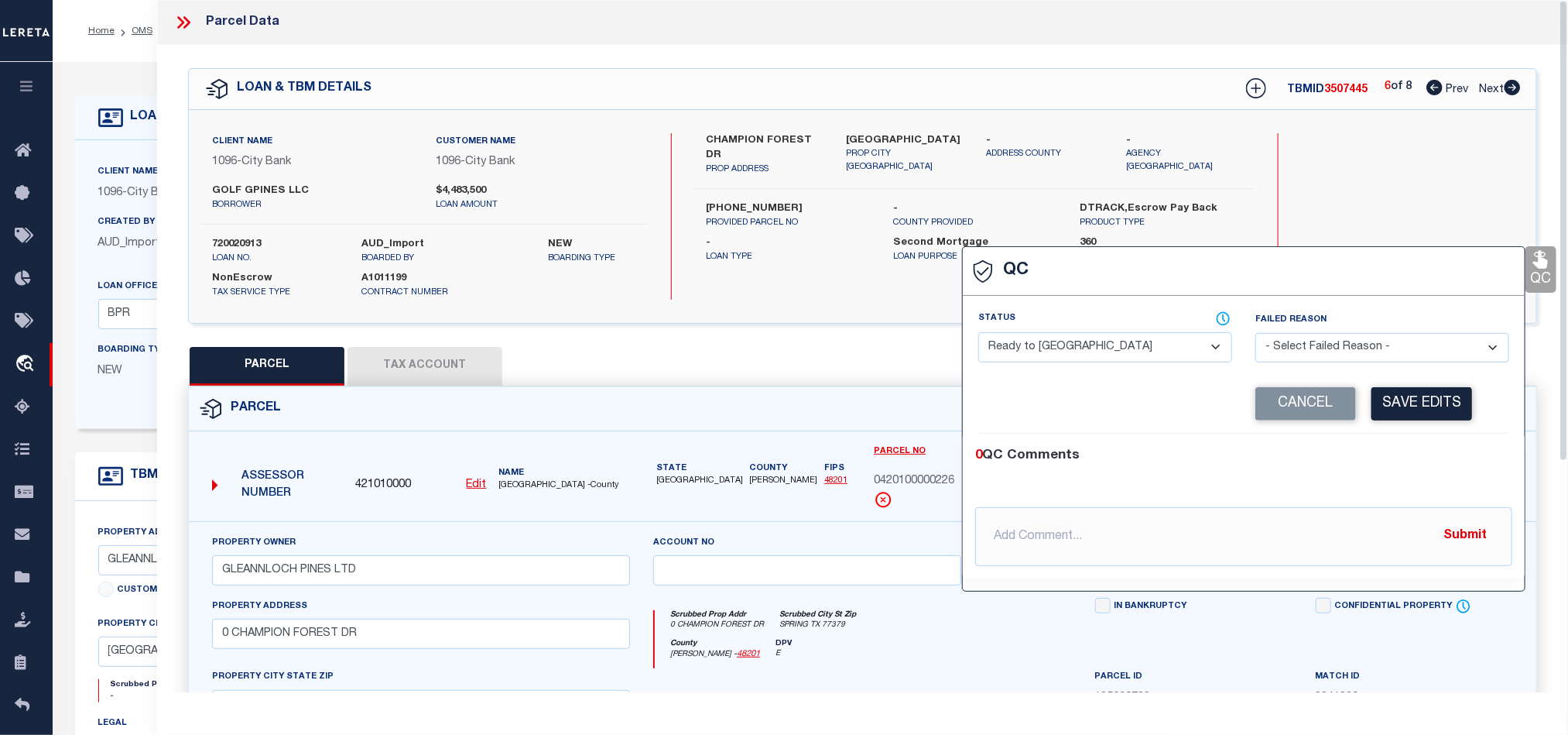
drag, startPoint x: 1120, startPoint y: 339, endPoint x: 1171, endPoint y: 363, distance: 56.4
click at [1120, 339] on select "- Select Status - Ready to QC Correct Incorrect" at bounding box center [1105, 347] width 254 height 30
click at [1398, 441] on div "0 QC Comments @Aakash Patel @Abdul Muzain @Adams, Pamela S @Adhikary Rinki @Agu…" at bounding box center [1244, 505] width 562 height 144
click at [1440, 407] on button "Save Edits" at bounding box center [1422, 403] width 101 height 33
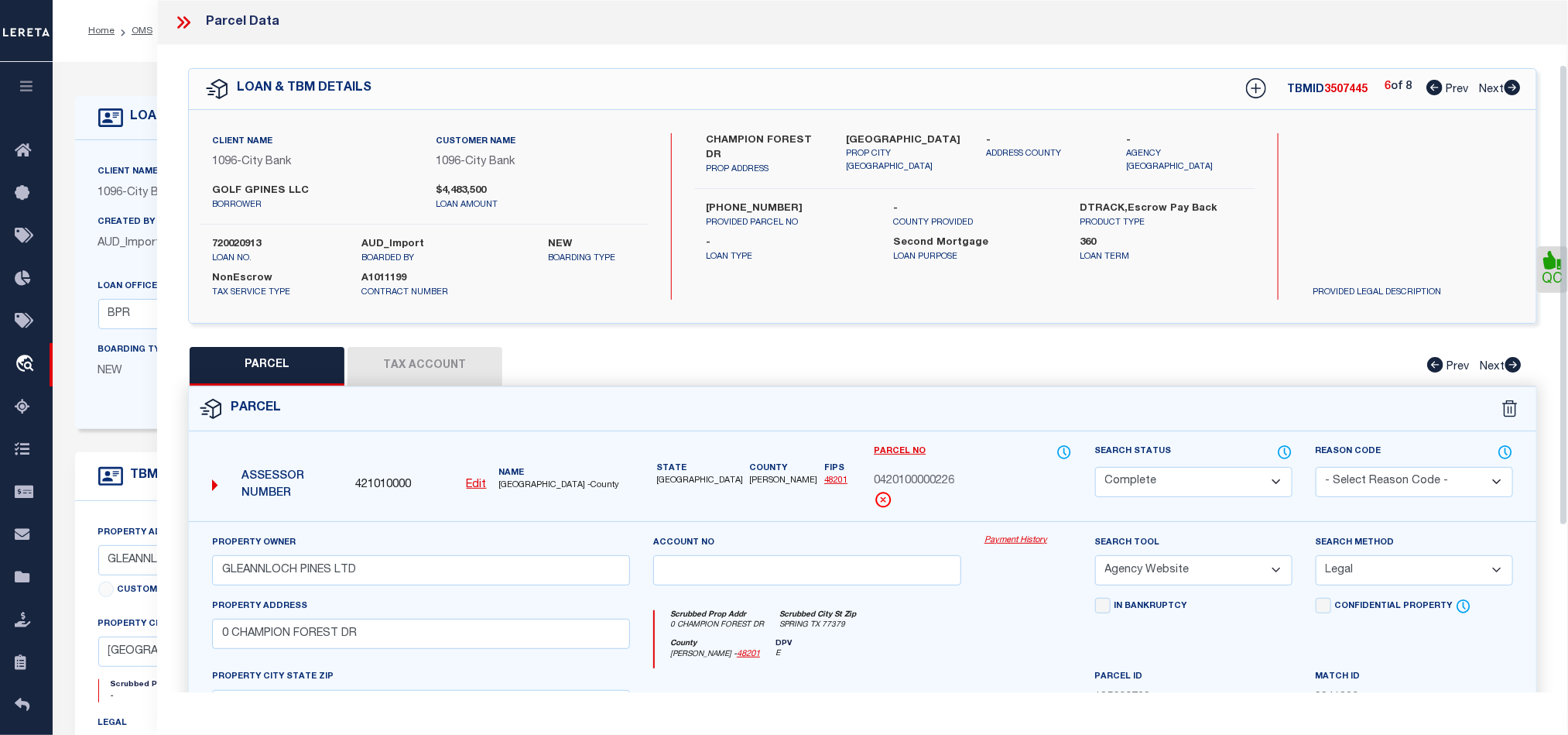
scroll to position [346, 0]
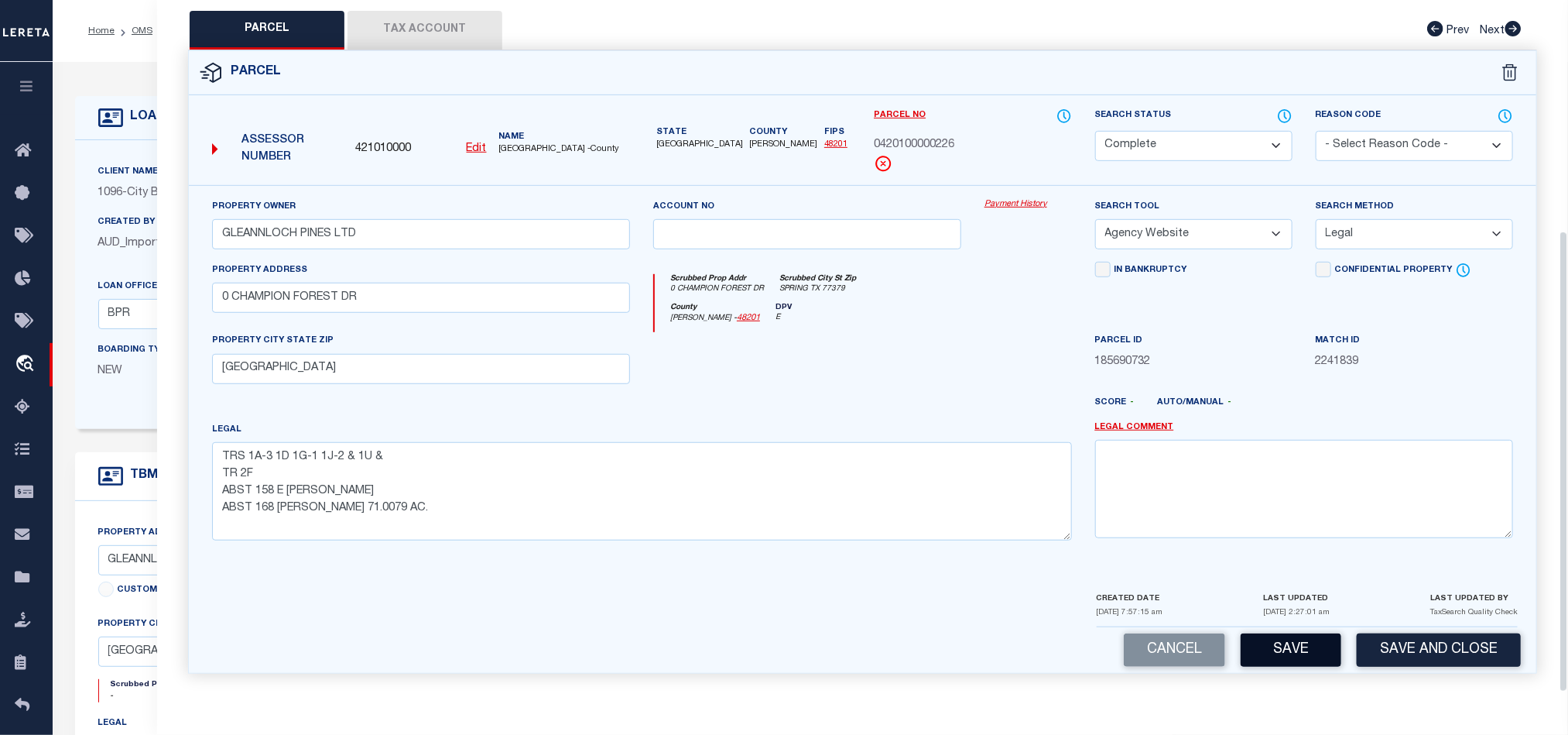
click at [1307, 654] on button "Save" at bounding box center [1291, 650] width 101 height 33
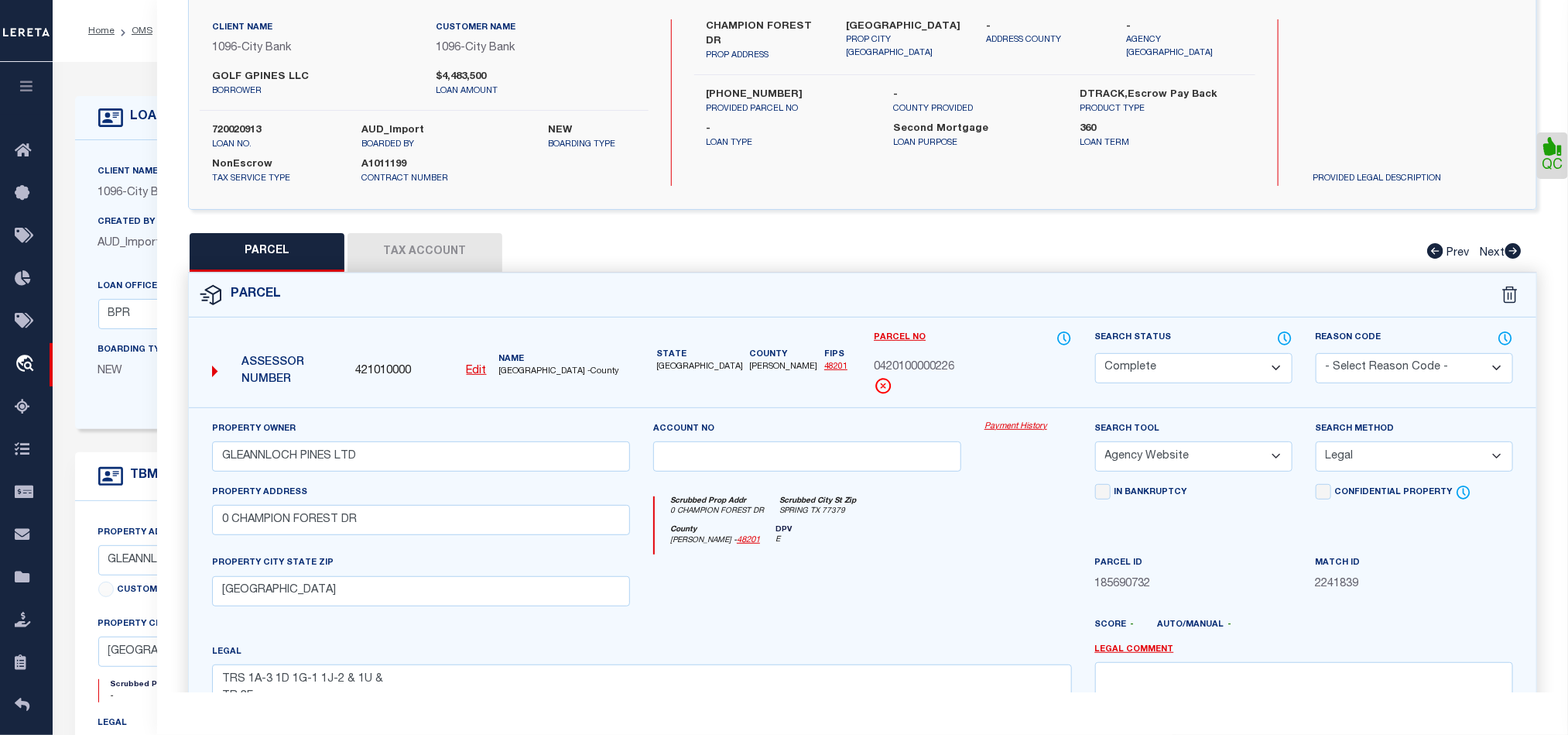
click at [414, 247] on button "Tax Account" at bounding box center [425, 252] width 155 height 38
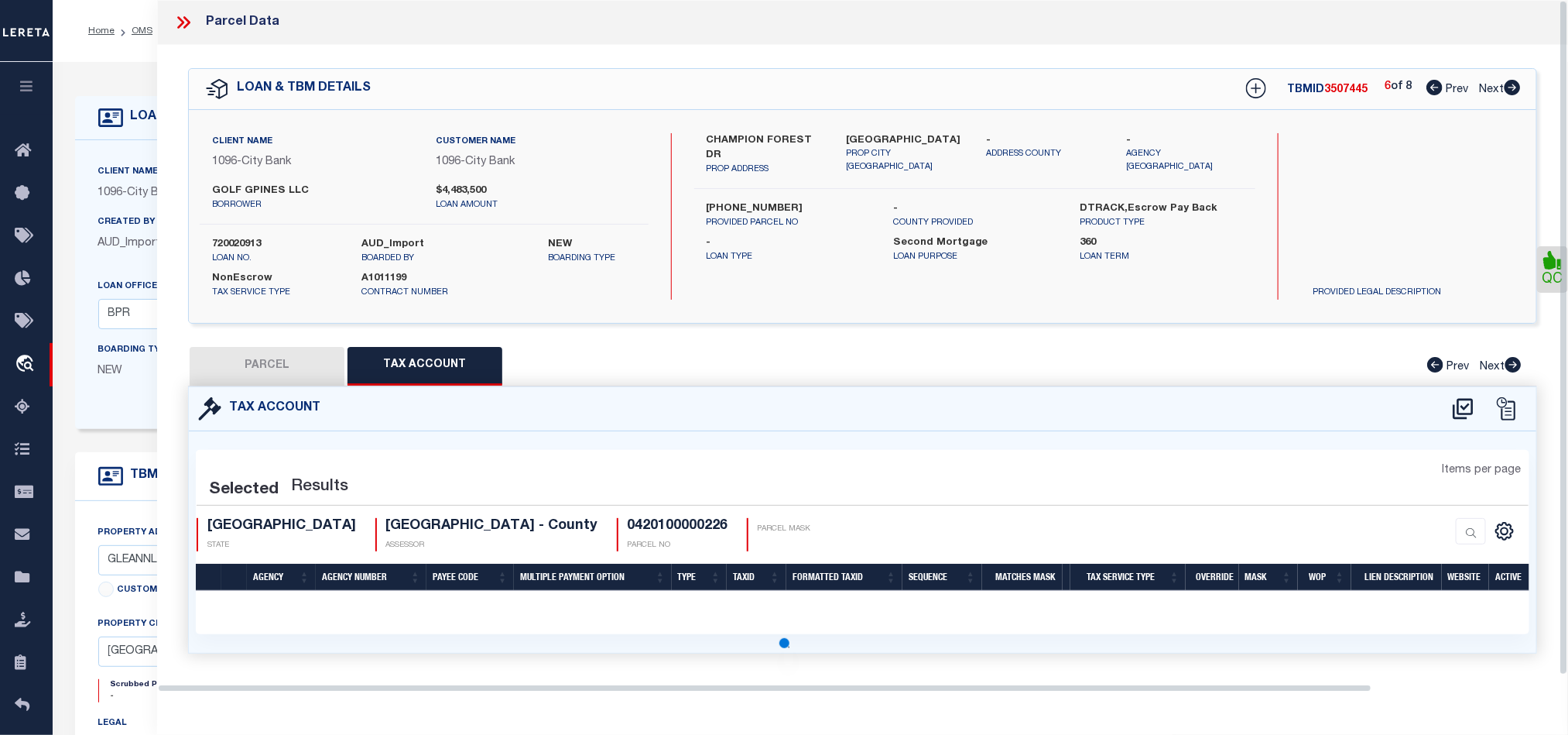
scroll to position [0, 0]
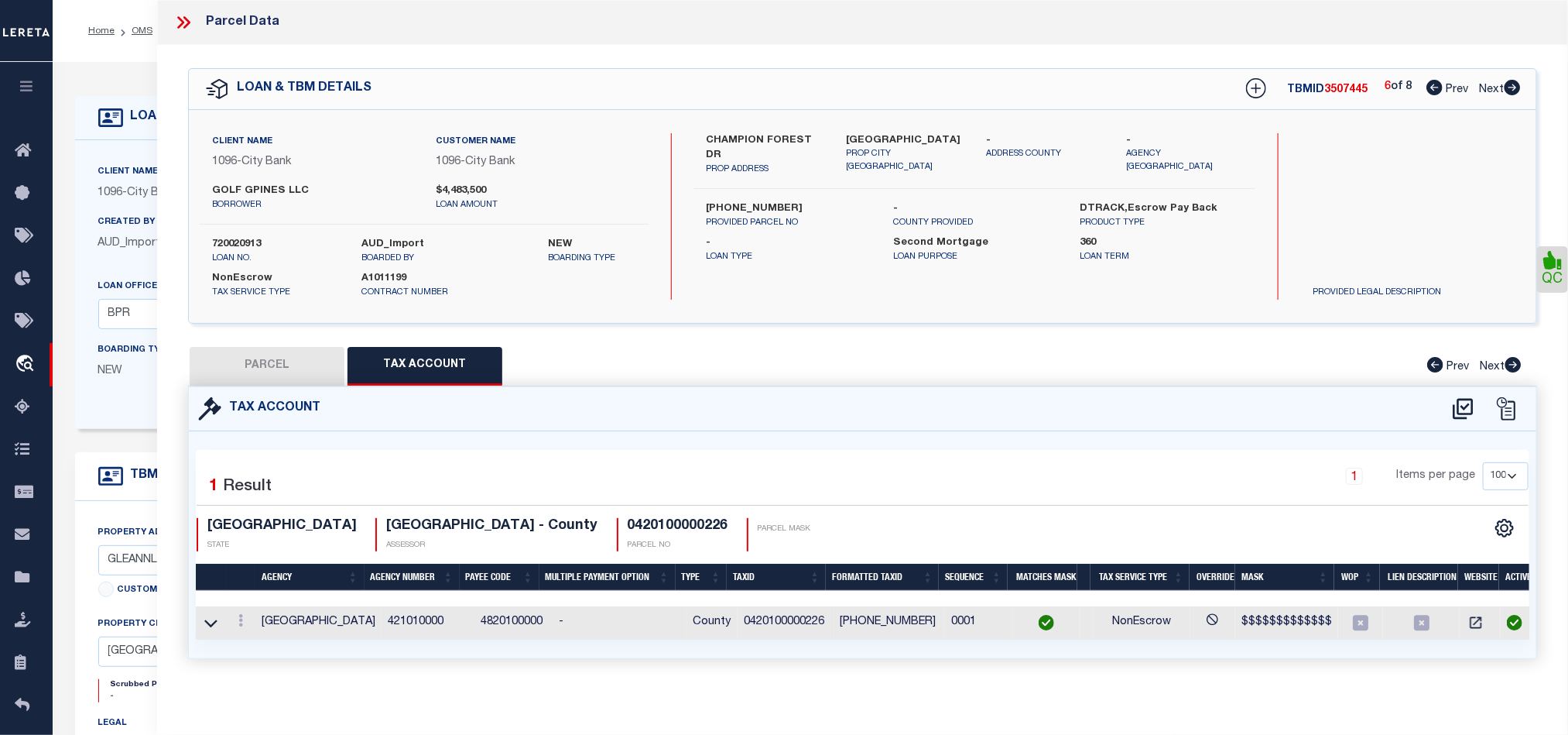
click at [1512, 85] on icon at bounding box center [1512, 87] width 16 height 15
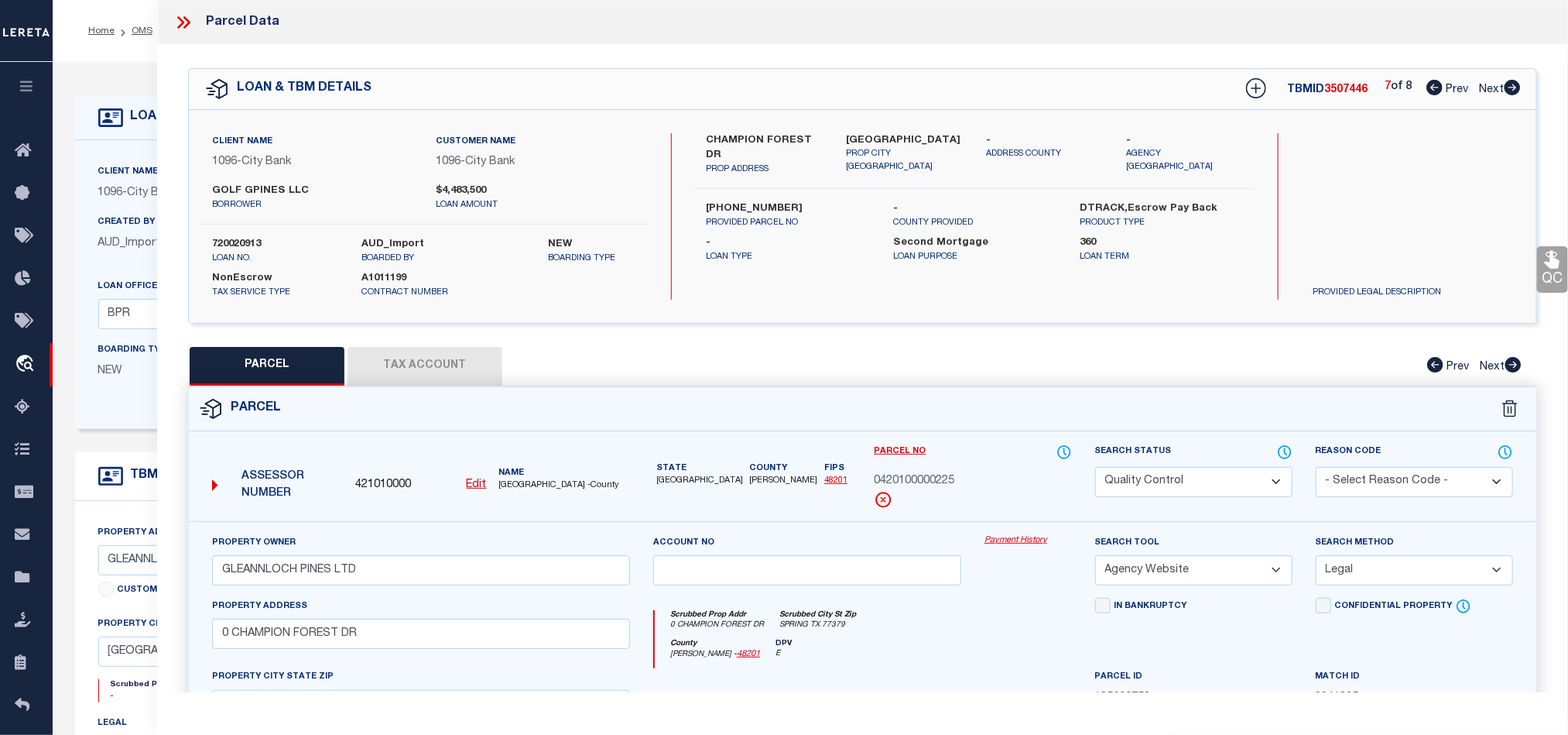
click at [1173, 463] on div "Search Status Automated Search Bad Parcel Complete Duplicate Parcel High Dollar…" at bounding box center [1194, 470] width 197 height 54
click at [1165, 470] on select "Automated Search Bad Parcel Complete Duplicate Parcel High Dollar Reporting In …" at bounding box center [1194, 481] width 197 height 30
click at [894, 638] on div "Scrubbed Prop Addr 0 CHAMPION FOREST DR Scrubbed City St Zip SPRING TX 77379" at bounding box center [862, 625] width 416 height 29
click at [1538, 276] on link "QC" at bounding box center [1553, 269] width 31 height 46
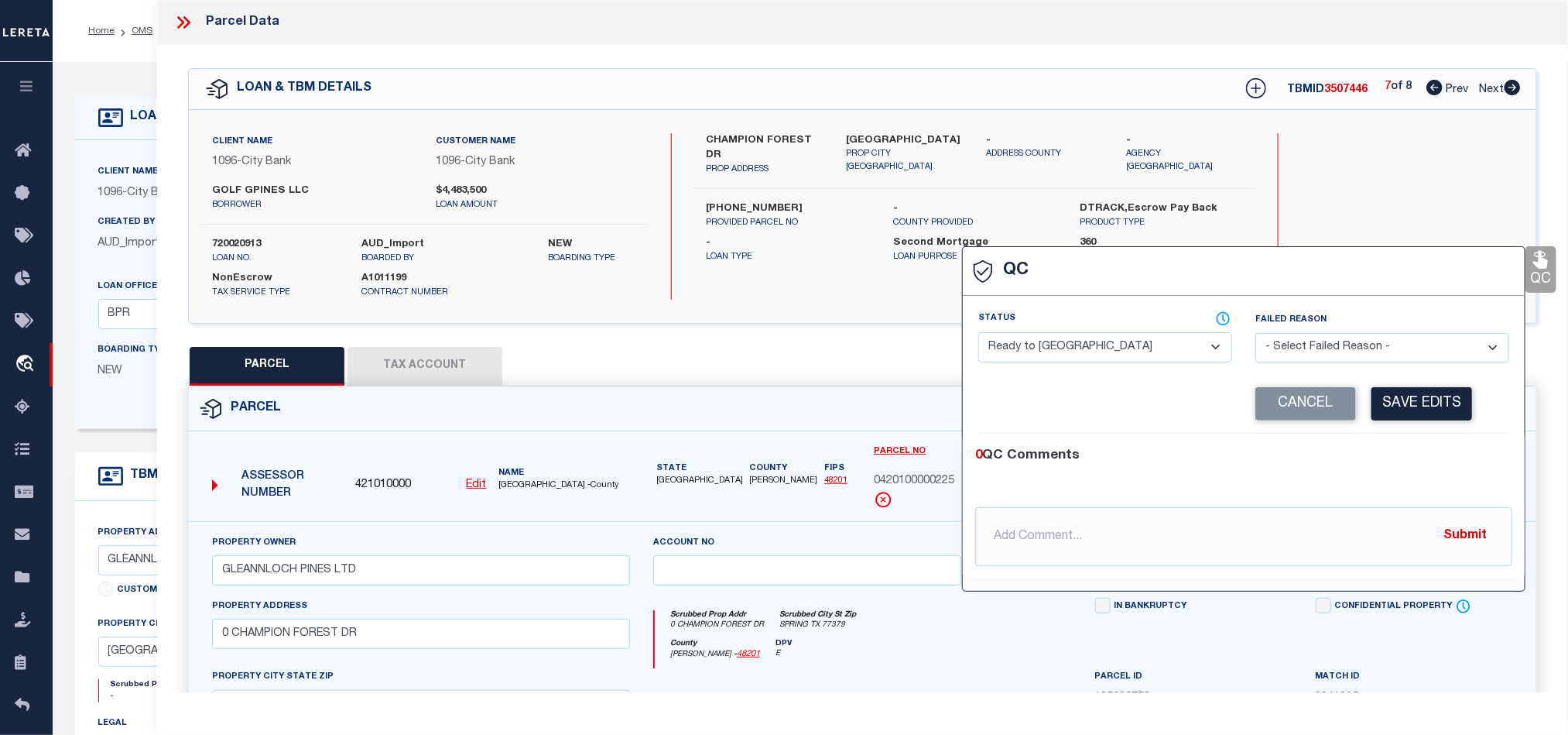
click at [1129, 340] on select "- Select Status - Ready to QC Correct Incorrect" at bounding box center [1105, 347] width 254 height 30
drag, startPoint x: 1443, startPoint y: 486, endPoint x: 1444, endPoint y: 430, distance: 56.0
click at [1444, 484] on div "0 QC Comments @Aakash Patel @Abdul Muzain @Adams, Pamela S @Adhikary Rinki @Agu…" at bounding box center [1244, 506] width 562 height 120
click at [1444, 430] on div "Corrected Search Value Cancel Save Edits" at bounding box center [1243, 403] width 531 height 59
click at [1419, 415] on button "Save Edits" at bounding box center [1422, 403] width 101 height 33
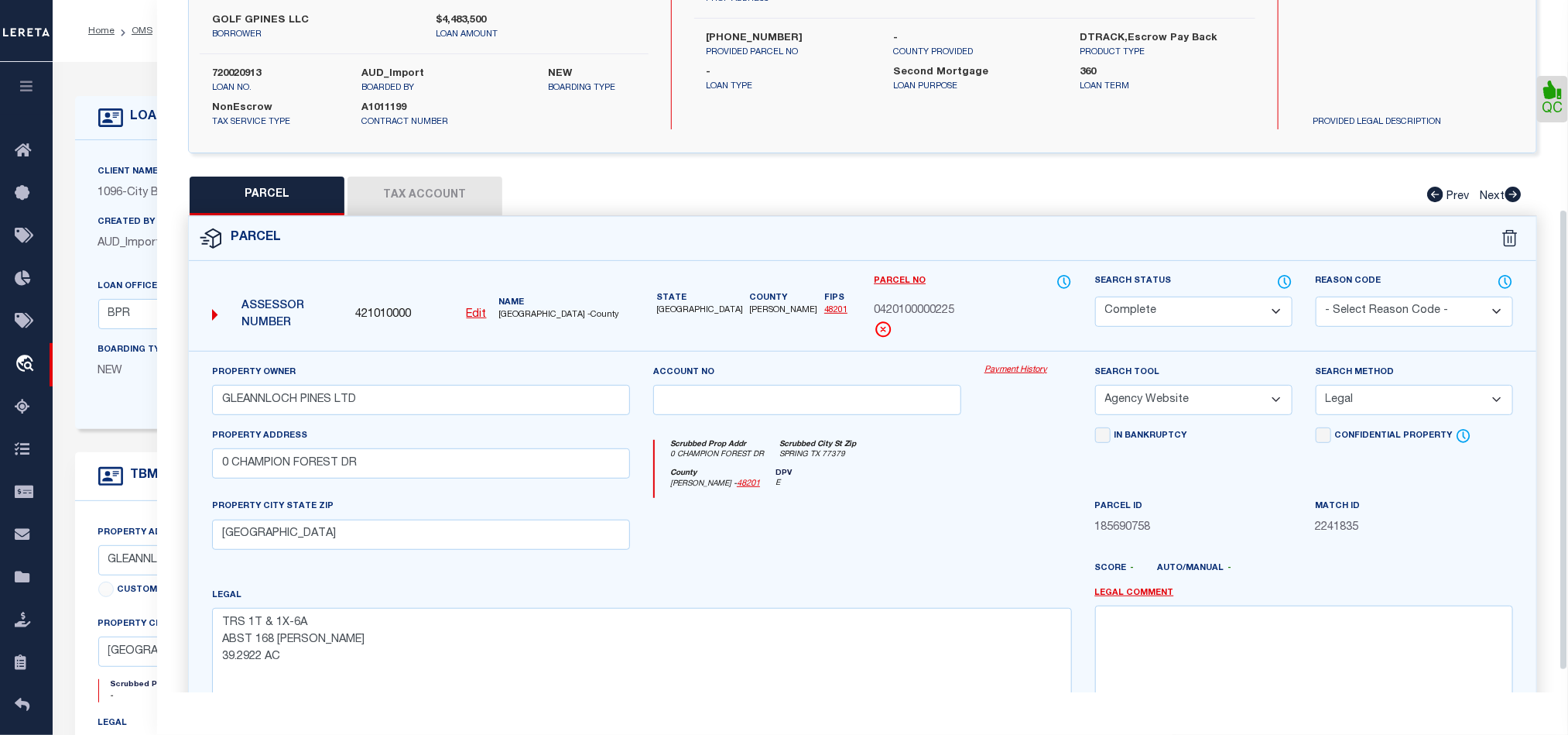
scroll to position [346, 0]
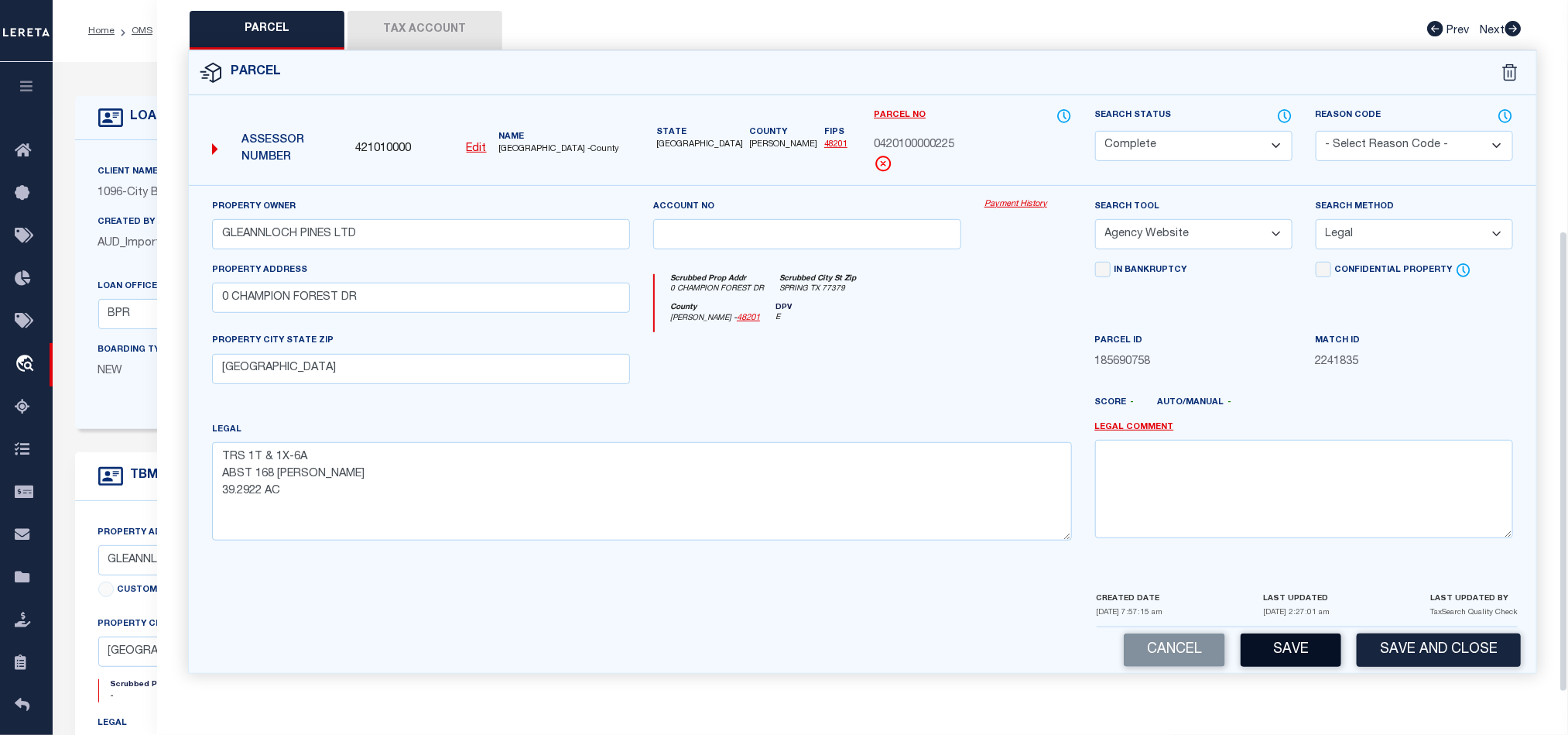
click at [1305, 646] on button "Save" at bounding box center [1291, 650] width 101 height 33
click at [890, 370] on div at bounding box center [807, 364] width 332 height 63
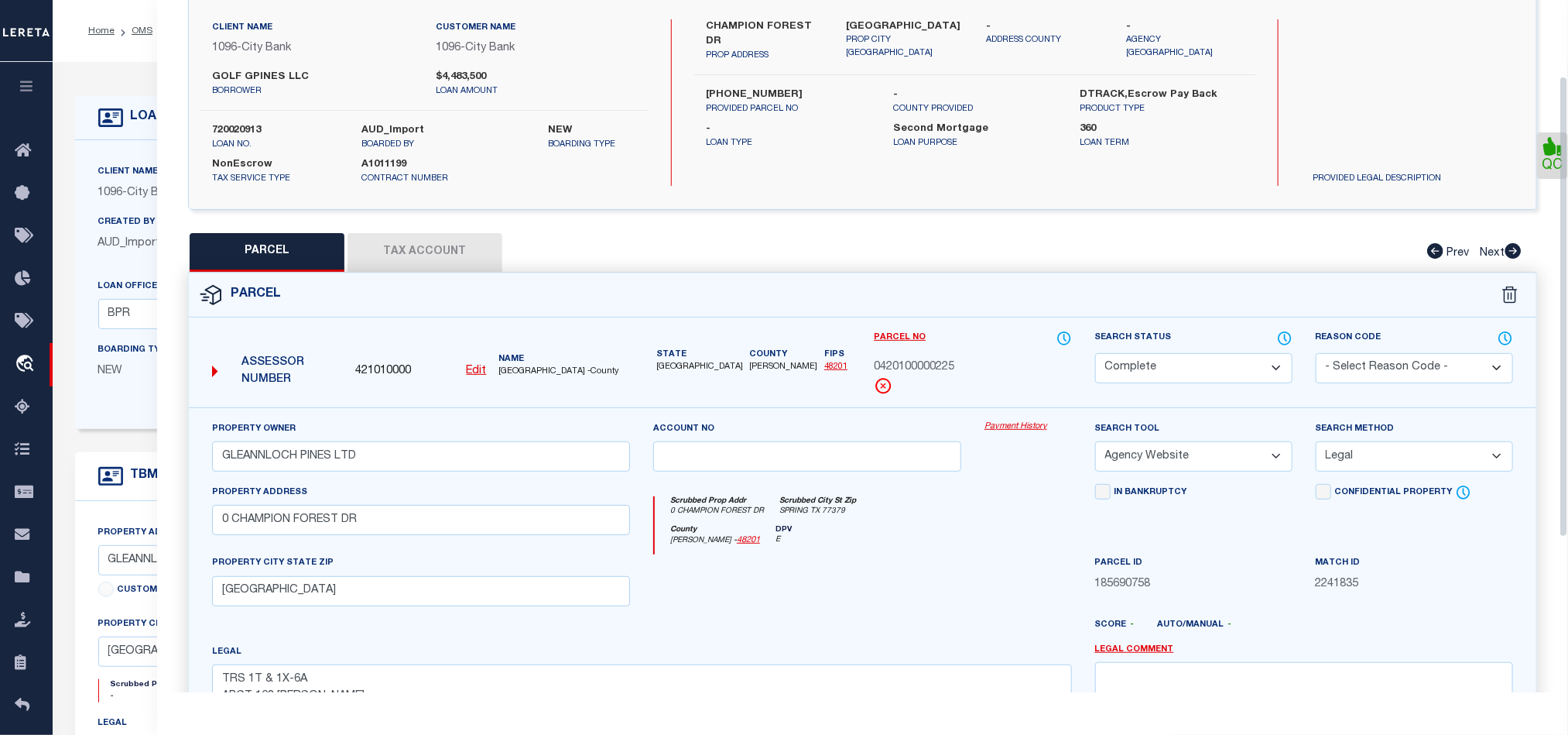
click at [421, 240] on button "Tax Account" at bounding box center [425, 252] width 155 height 38
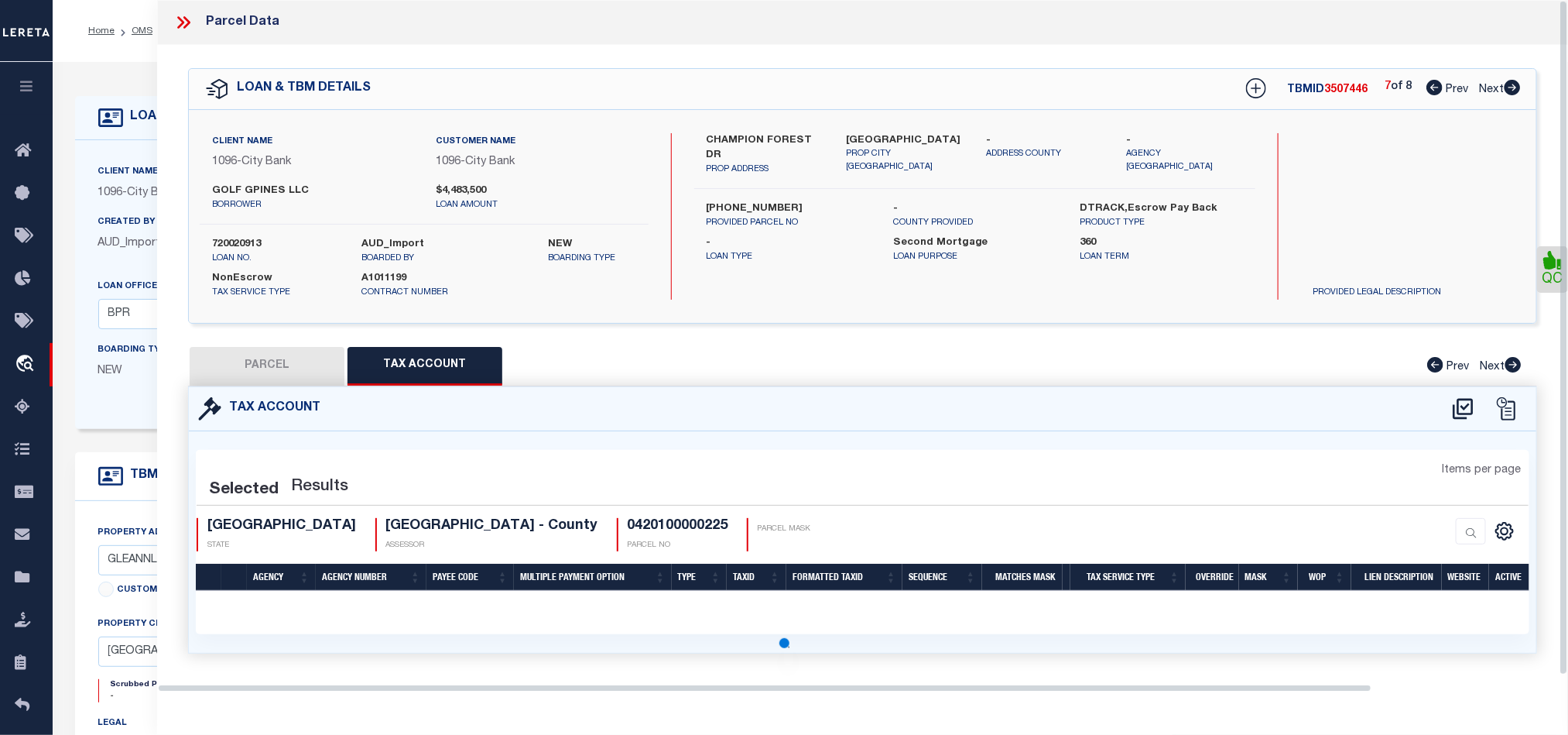
scroll to position [0, 0]
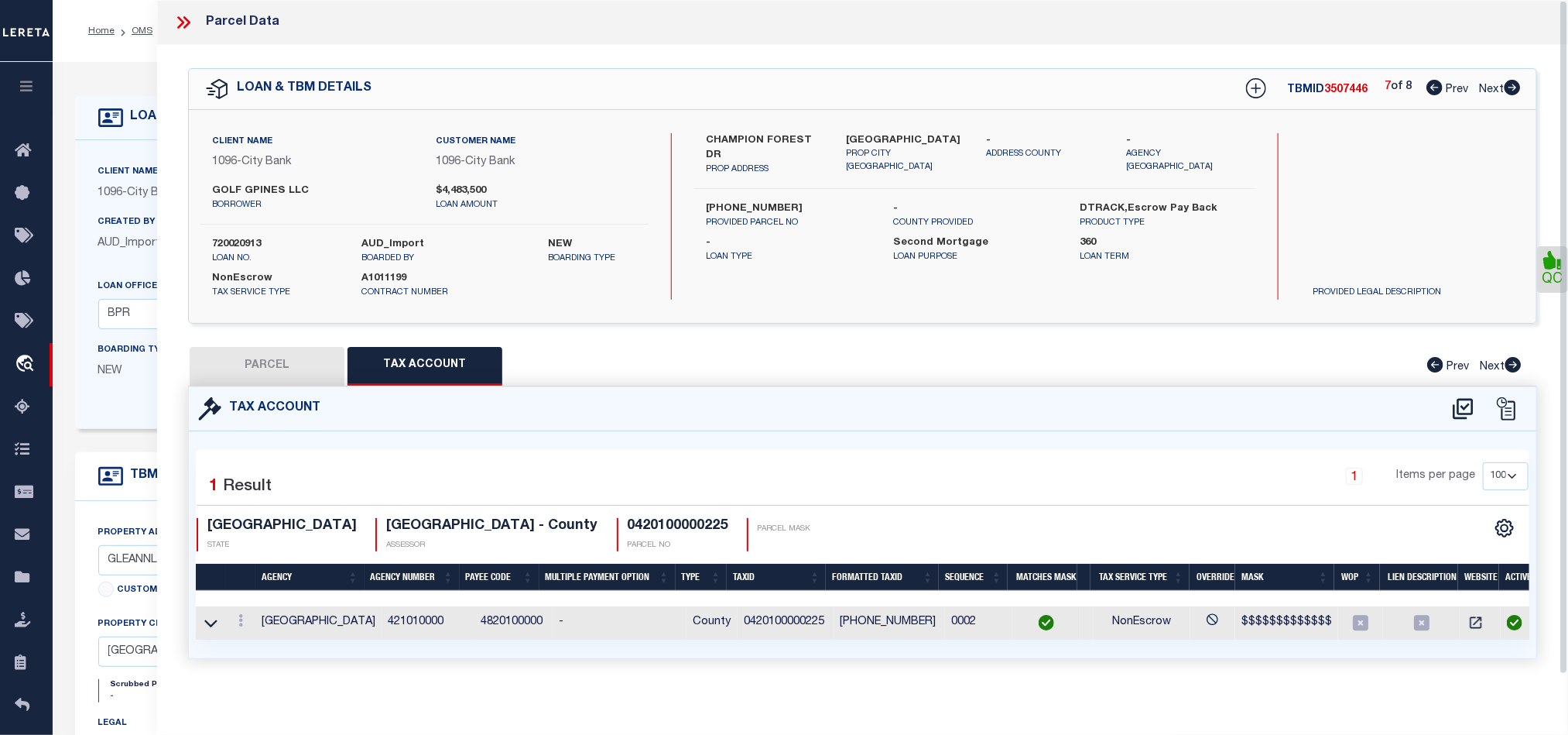
click at [1517, 86] on icon at bounding box center [1512, 87] width 16 height 15
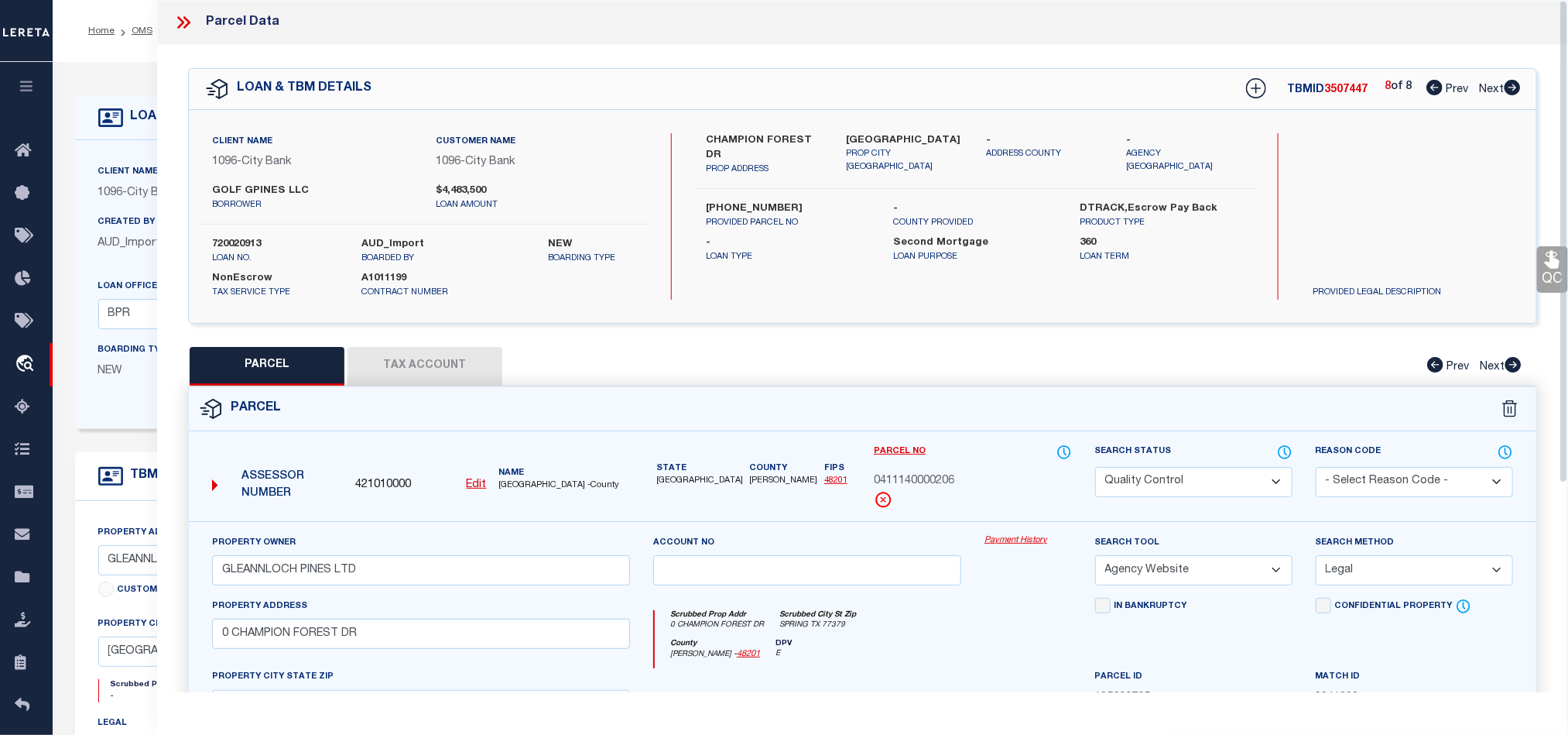
click at [1148, 485] on select "Automated Search Bad Parcel Complete Duplicate Parcel High Dollar Reporting In …" at bounding box center [1194, 481] width 197 height 30
click at [1011, 614] on div "Scrubbed Prop Addr 0 CHAMPION FOREST DR Scrubbed City St Zip SPRING TX 77379 Co…" at bounding box center [862, 632] width 441 height 71
click at [1541, 261] on link "QC" at bounding box center [1553, 269] width 31 height 46
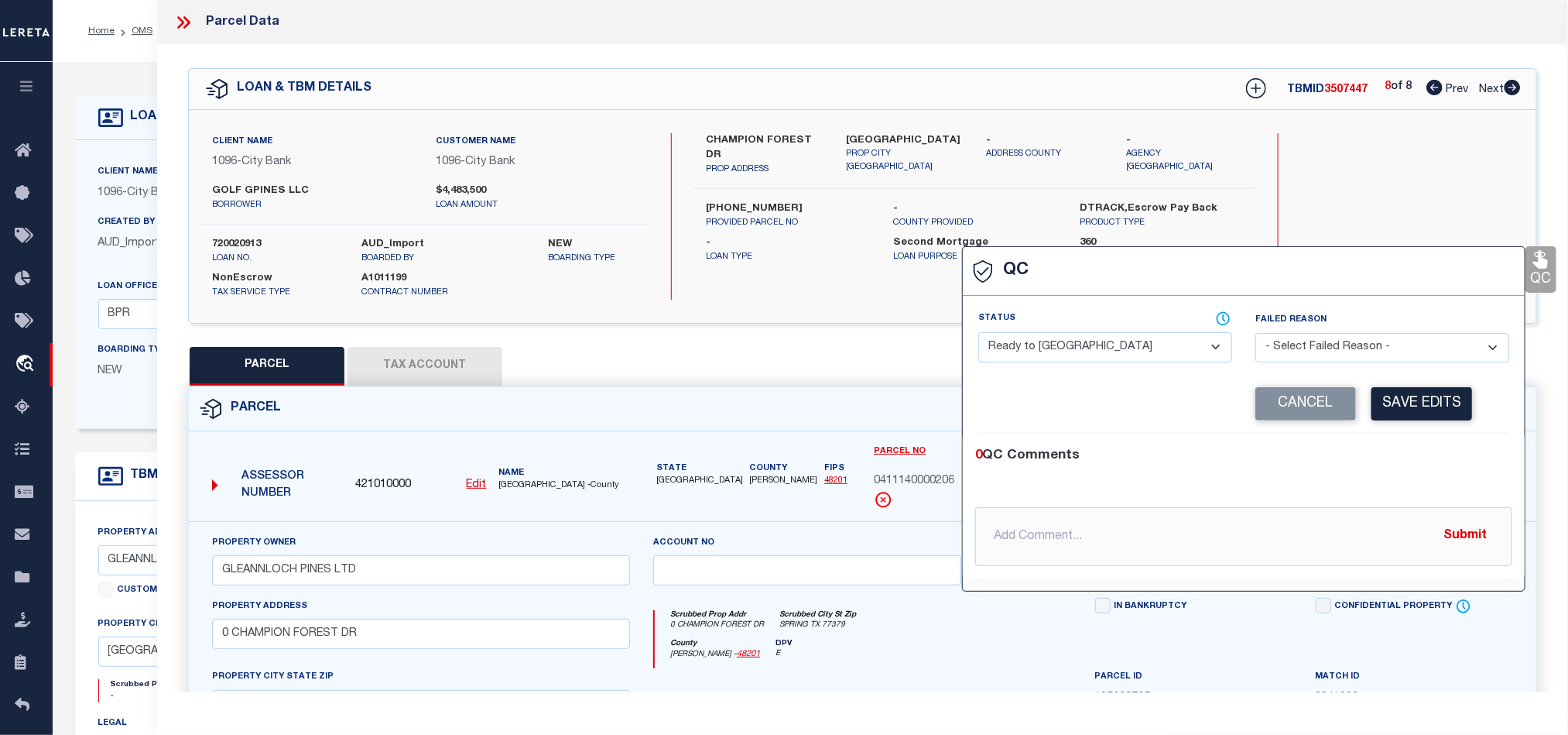
click at [992, 331] on div "Status - Select Status - Ready to QC Correct Incorrect" at bounding box center [1105, 337] width 254 height 51
click at [1076, 358] on select "- Select Status - Ready to QC Correct Incorrect" at bounding box center [1105, 347] width 254 height 30
click at [1362, 470] on div "0 QC Comments @Aakash Patel @Abdul Muzain @Adams, Pamela S @Adhikary Rinki @Agu…" at bounding box center [1244, 506] width 562 height 120
click at [1421, 400] on button "Save Edits" at bounding box center [1422, 403] width 101 height 33
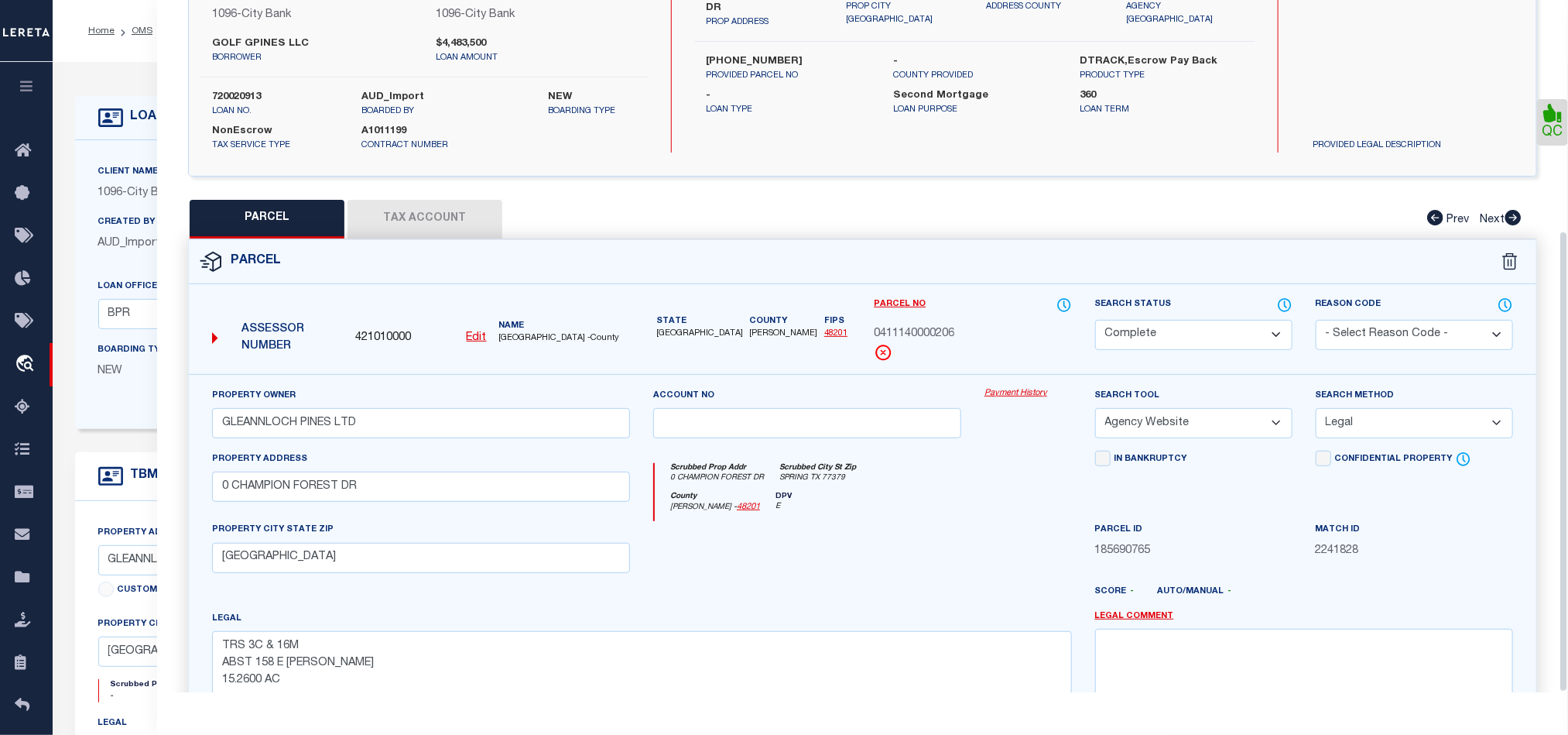
scroll to position [346, 0]
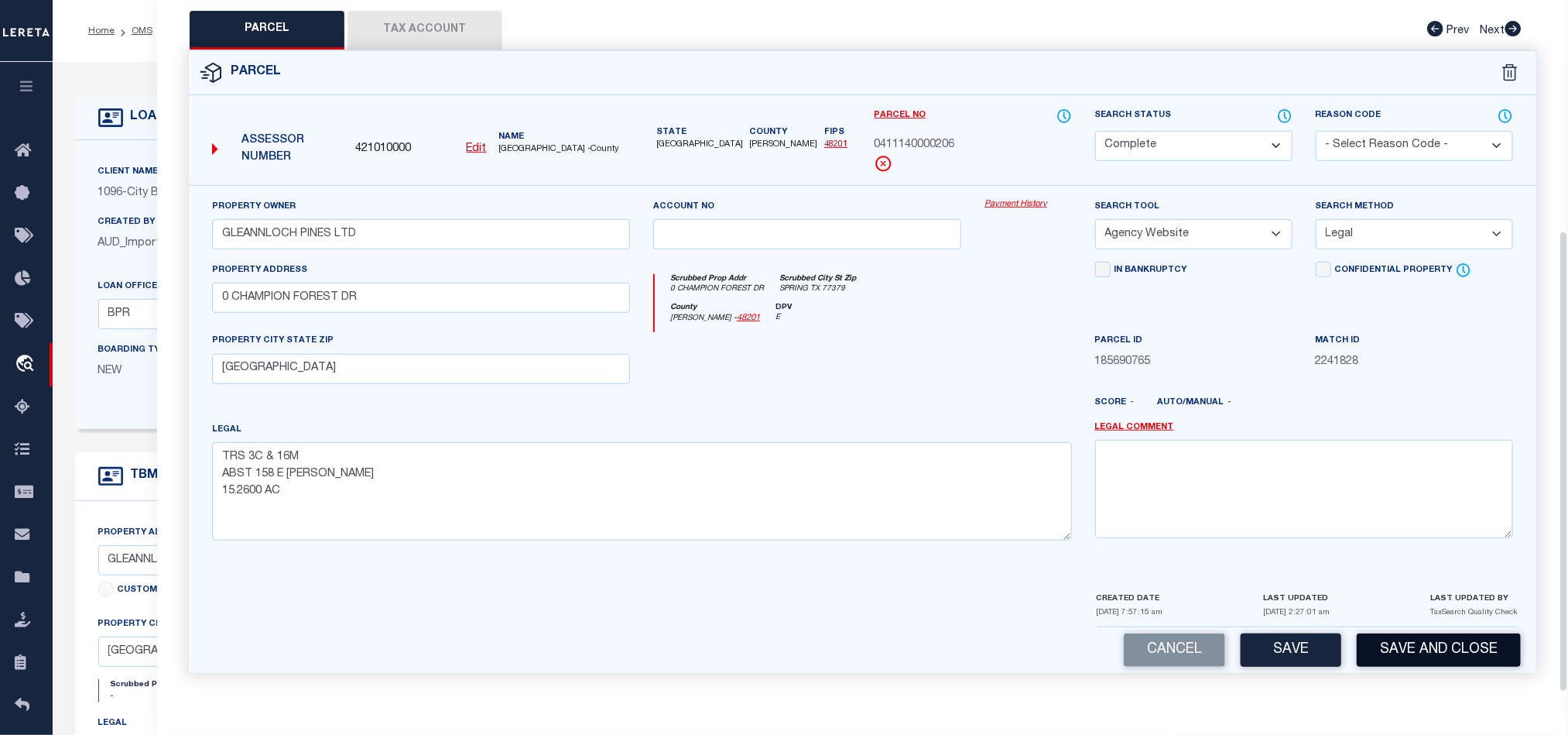
click at [1472, 654] on button "Save and Close" at bounding box center [1439, 650] width 164 height 33
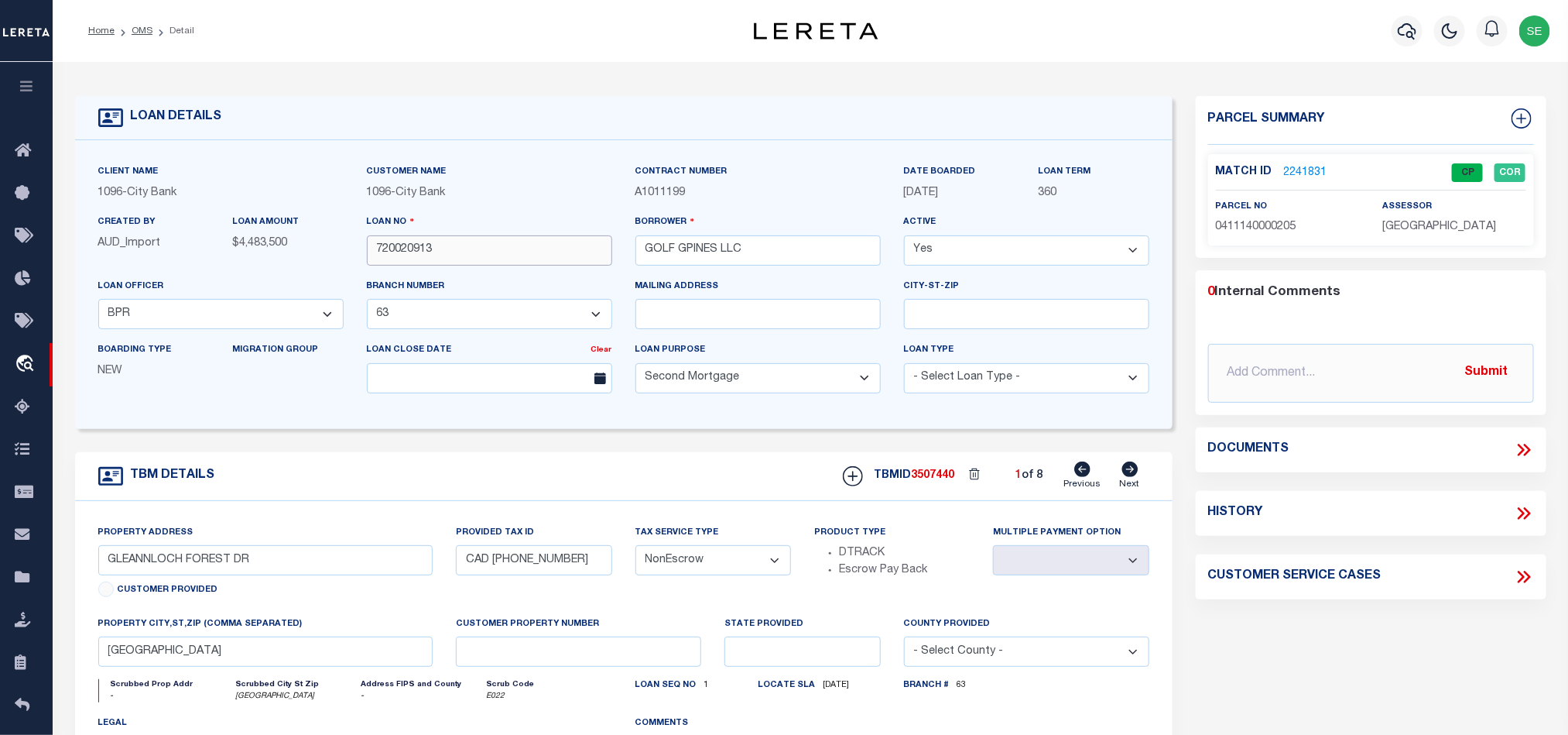
click at [467, 244] on input "720020913" at bounding box center [489, 250] width 245 height 30
click at [932, 481] on span "3507440" at bounding box center [933, 475] width 44 height 11
click at [1395, 226] on span "HARRIS COUNTY" at bounding box center [1439, 226] width 114 height 11
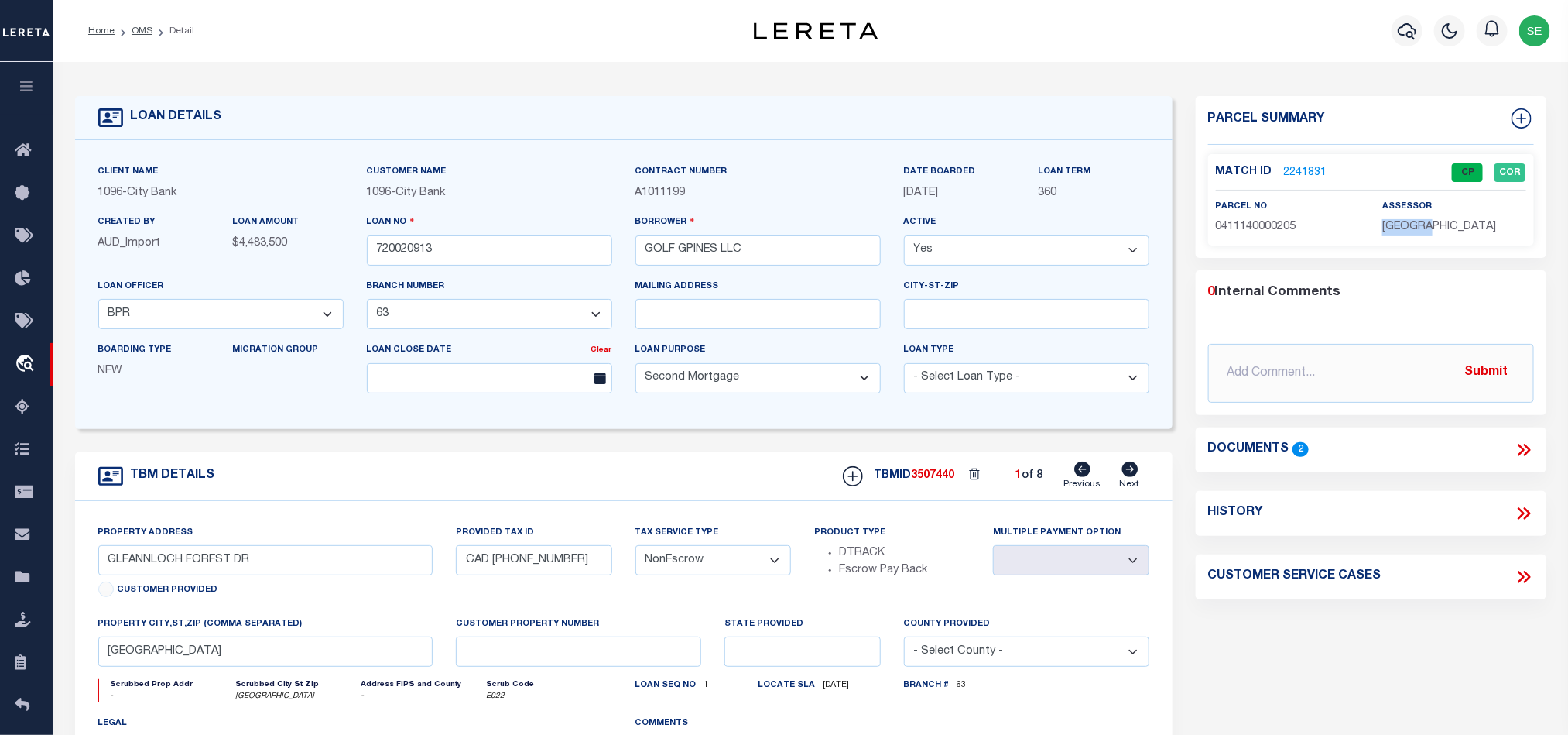
click at [1395, 226] on span "HARRIS COUNTY" at bounding box center [1439, 226] width 114 height 11
click at [1266, 227] on span "0411140000205" at bounding box center [1256, 226] width 80 height 11
drag, startPoint x: 1131, startPoint y: 472, endPoint x: 1379, endPoint y: 344, distance: 279.1
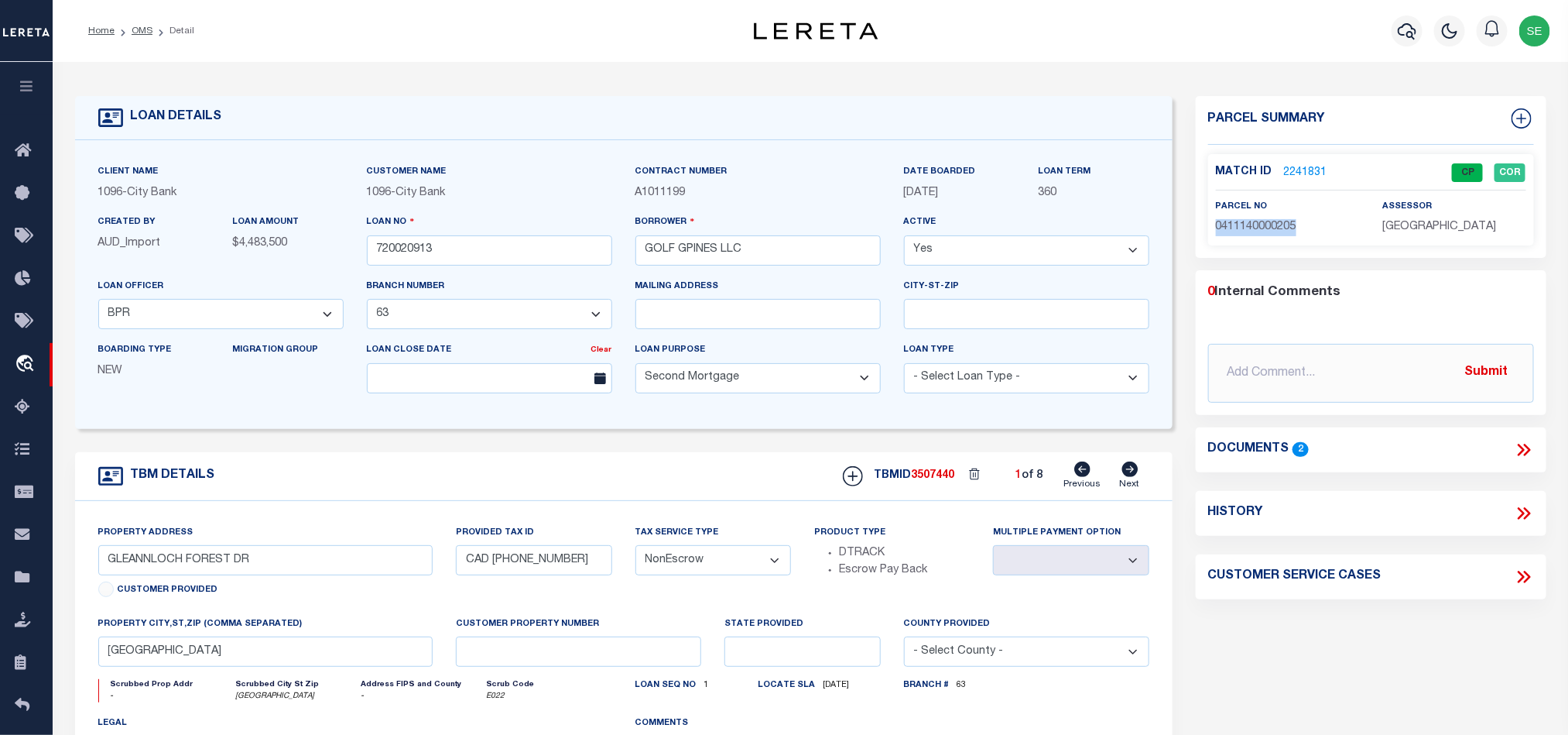
click at [1131, 472] on icon at bounding box center [1130, 469] width 16 height 15
click at [502, 262] on input "720020913" at bounding box center [489, 250] width 245 height 30
click at [945, 473] on div "TBMID 3507441 2 of 8 Previous Next" at bounding box center [990, 476] width 318 height 29
click at [937, 481] on span "3507441" at bounding box center [933, 475] width 44 height 11
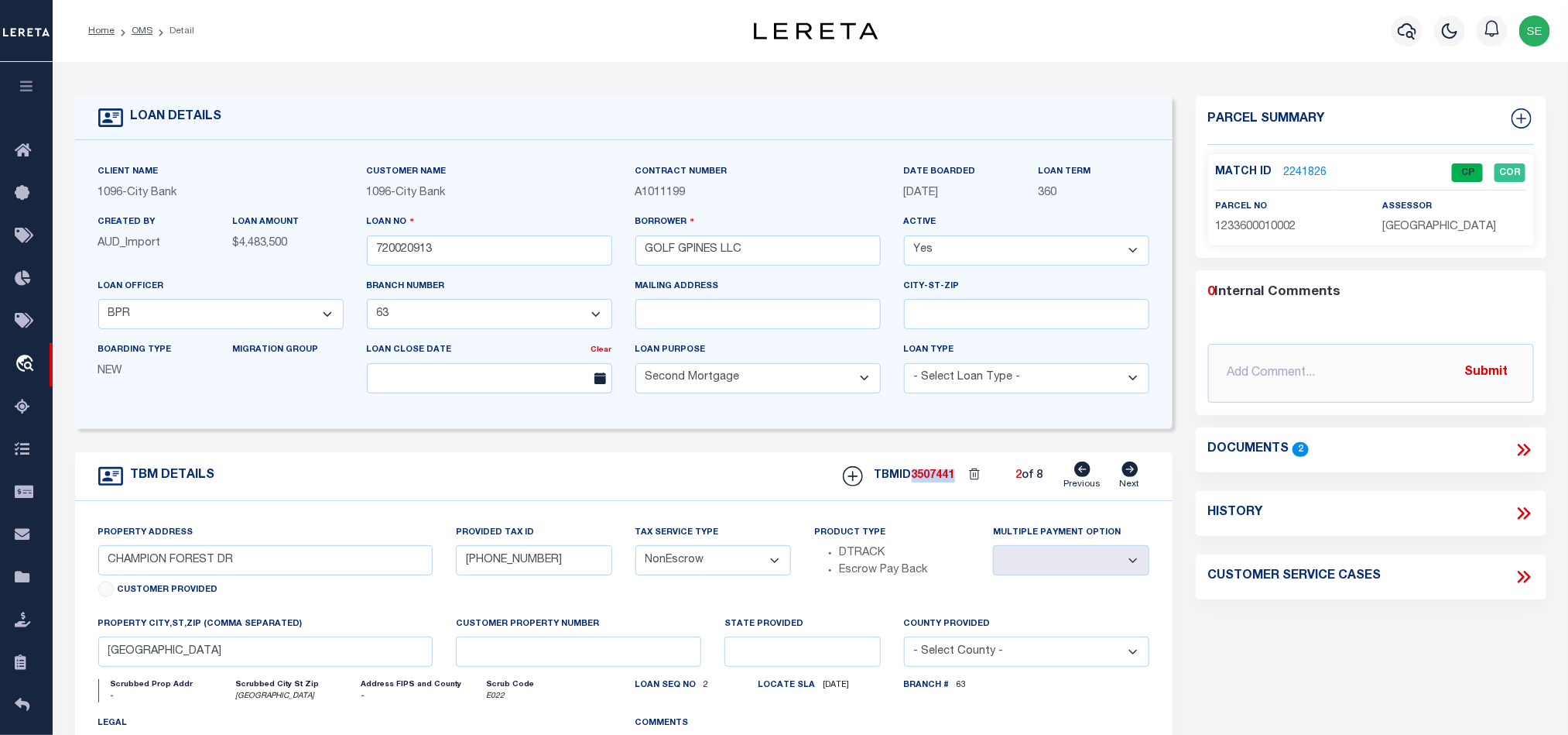
click at [937, 481] on span "3507441" at bounding box center [933, 475] width 44 height 11
click at [1266, 221] on span "1233600010002" at bounding box center [1256, 226] width 80 height 11
click at [1252, 224] on span "1233600010002" at bounding box center [1256, 226] width 80 height 11
drag, startPoint x: 1131, startPoint y: 473, endPoint x: 1214, endPoint y: 428, distance: 94.4
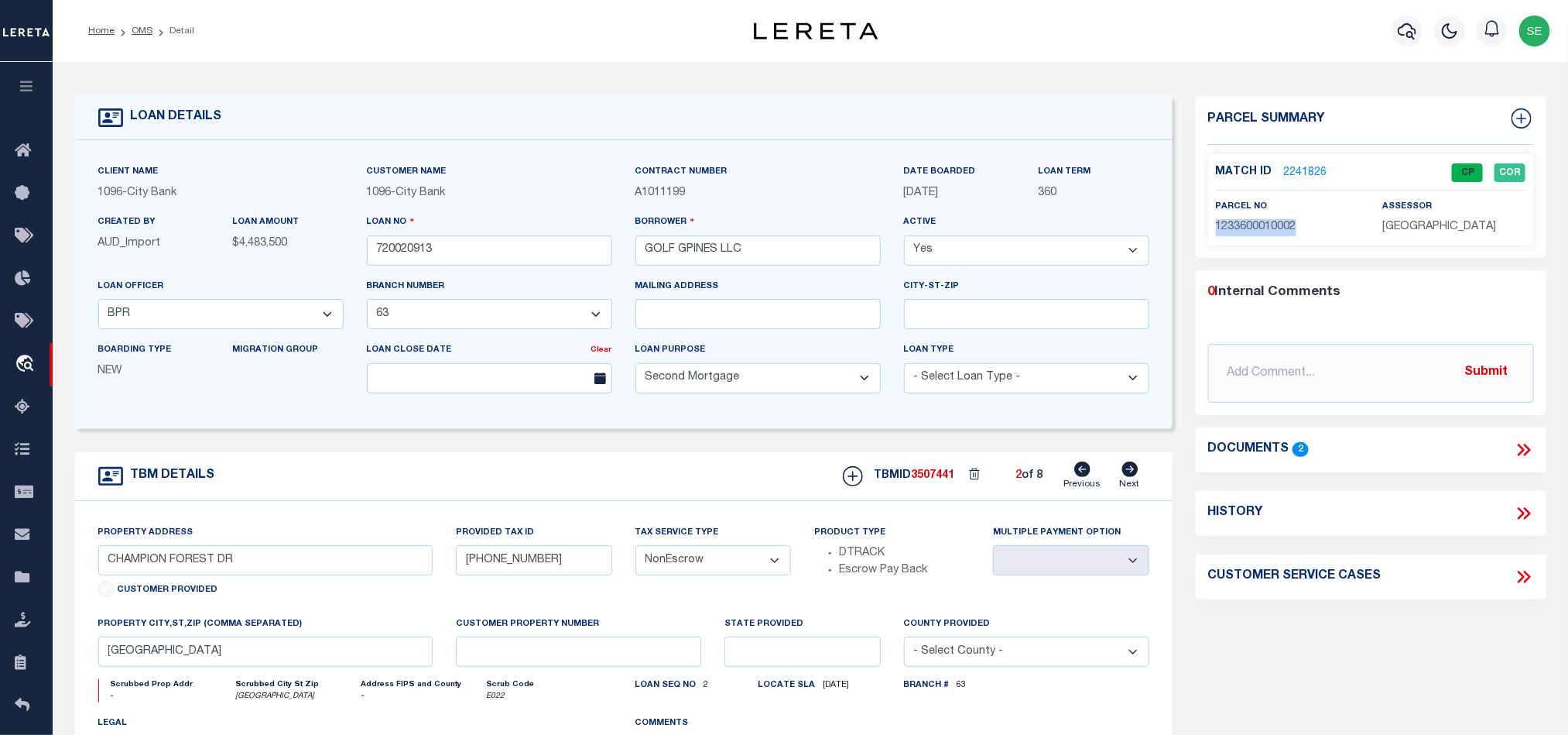
click at [1131, 473] on icon at bounding box center [1130, 469] width 16 height 15
click at [444, 250] on input "720020913" at bounding box center [489, 250] width 245 height 30
click at [939, 481] on span "3507442" at bounding box center [933, 475] width 44 height 11
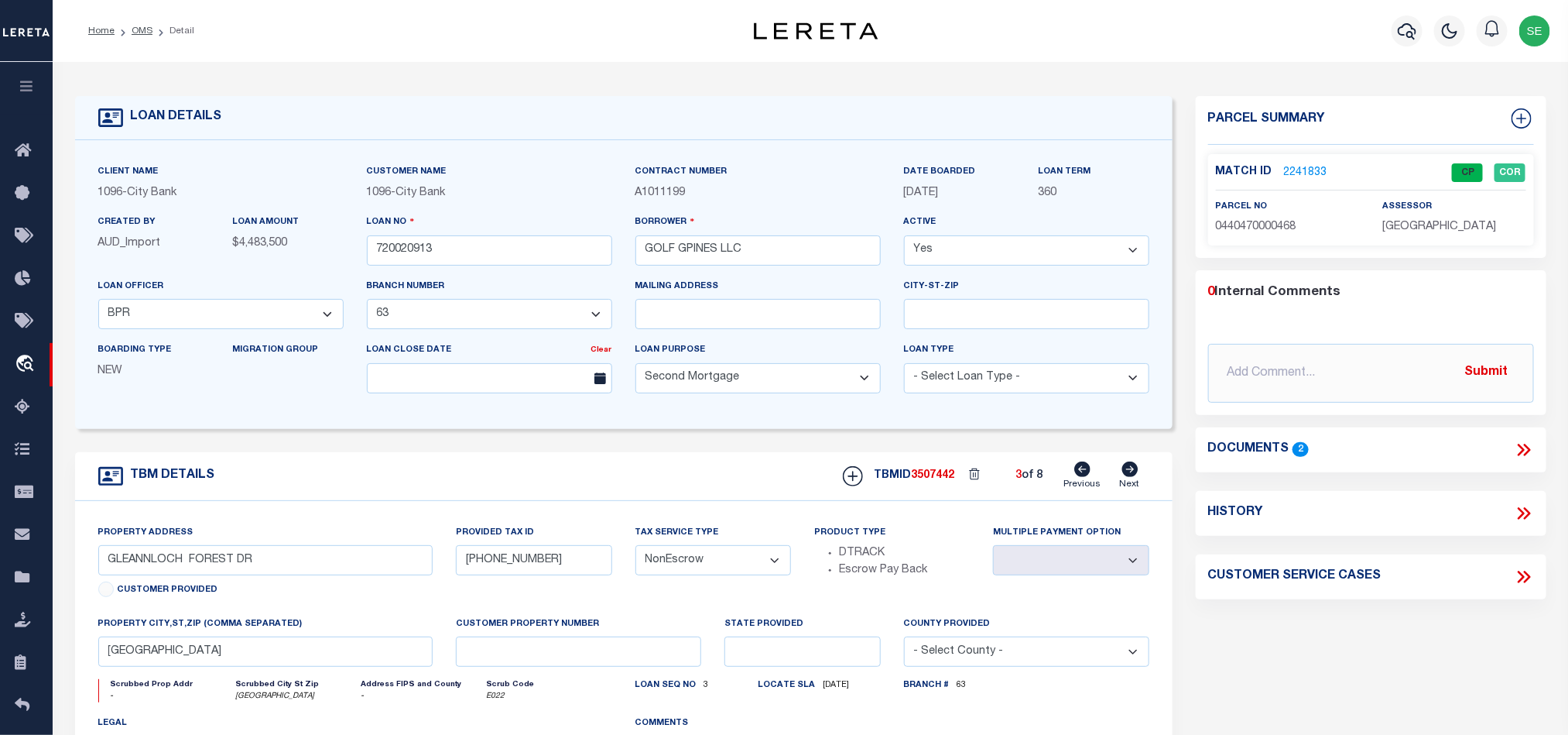
click at [1295, 230] on span "0440470000468" at bounding box center [1256, 226] width 80 height 11
click at [1261, 223] on span "0440470000468" at bounding box center [1256, 226] width 80 height 11
drag, startPoint x: 1129, startPoint y: 479, endPoint x: 1141, endPoint y: 473, distance: 13.4
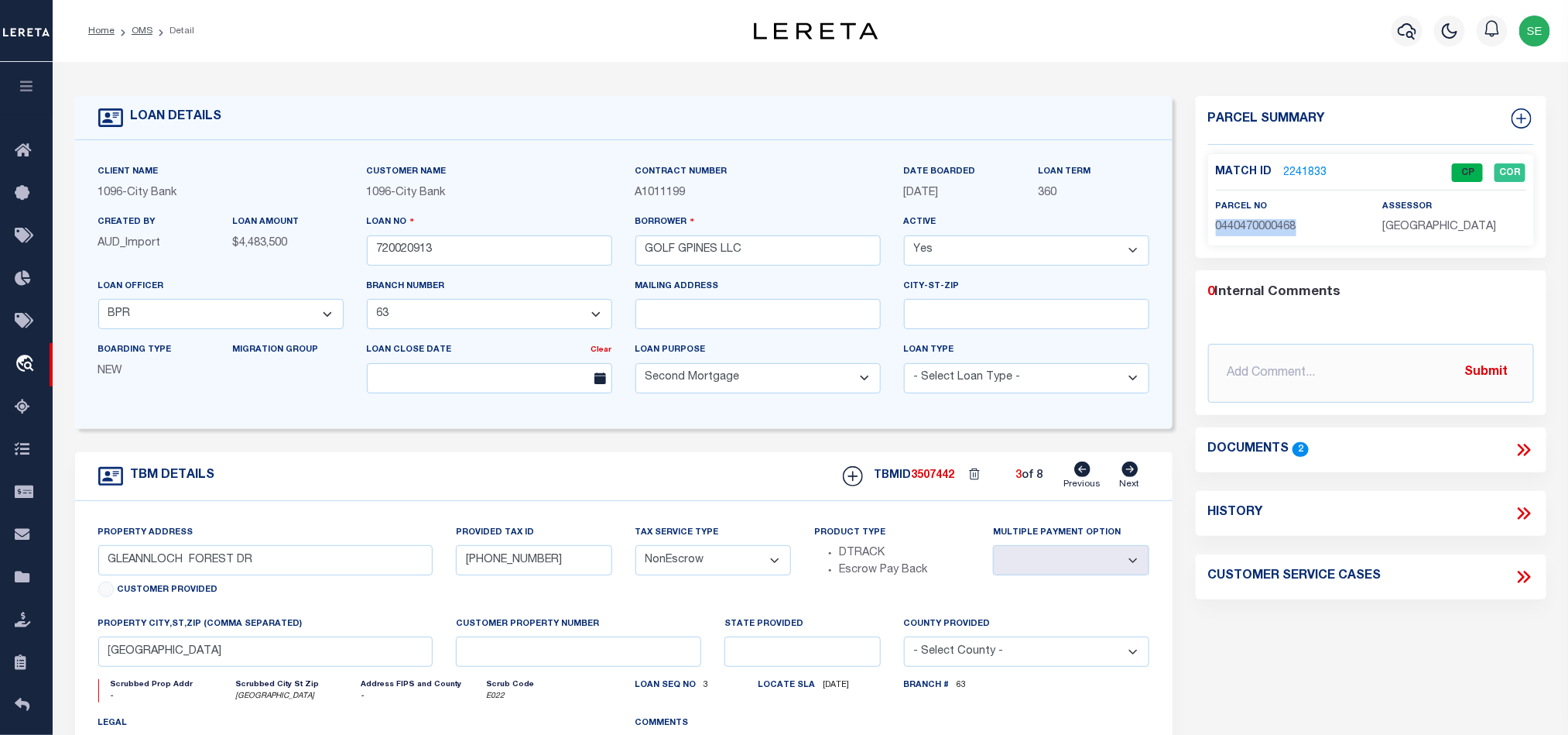
click at [1129, 477] on icon at bounding box center [1130, 469] width 16 height 15
click at [490, 254] on input "720020913" at bounding box center [489, 250] width 245 height 30
click at [909, 481] on h5 "TBMID 3507443" at bounding box center [915, 475] width 80 height 13
click at [913, 481] on span "3507443" at bounding box center [933, 475] width 44 height 11
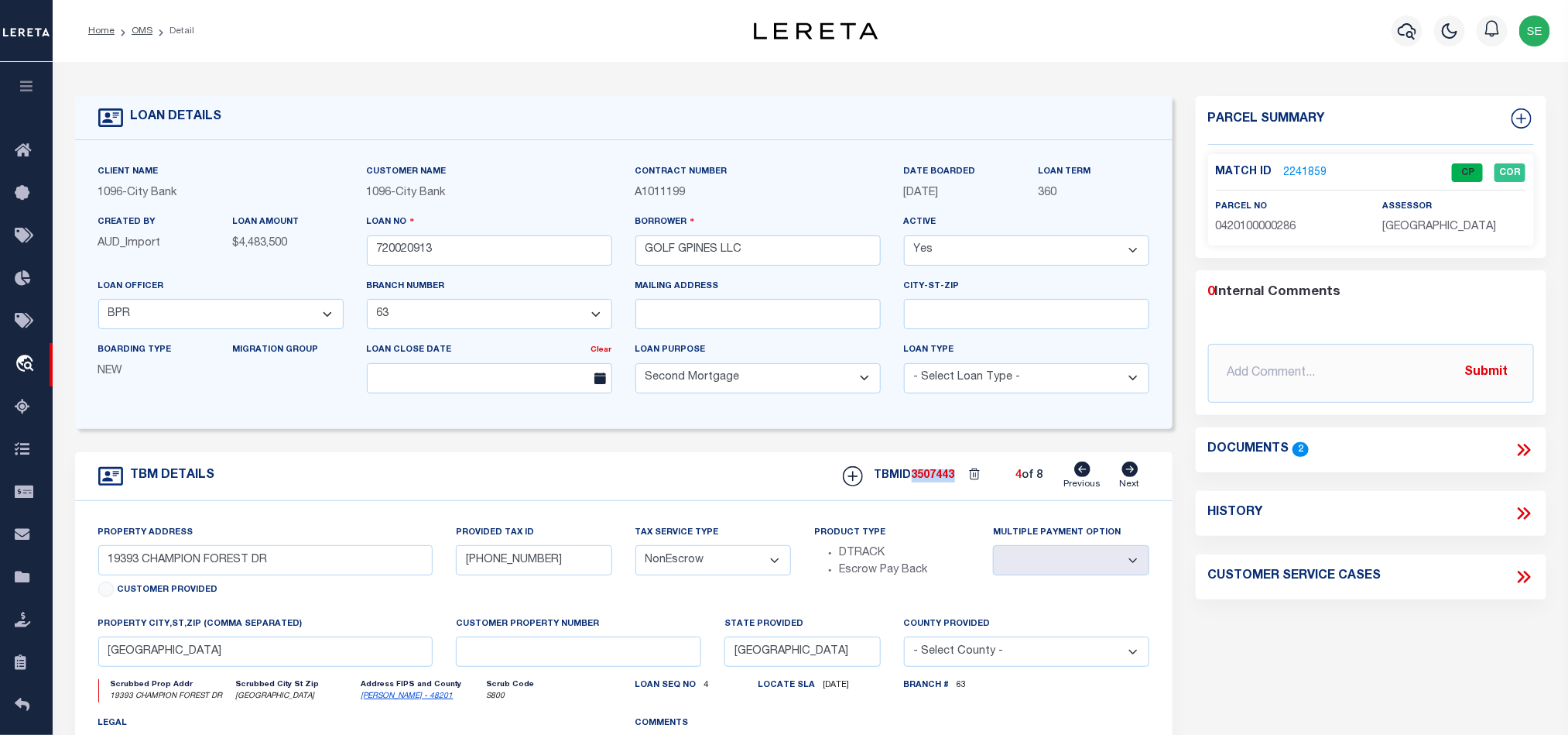
click at [913, 481] on span "3507443" at bounding box center [933, 475] width 44 height 11
click at [1234, 227] on span "0420100000286" at bounding box center [1256, 226] width 80 height 11
click at [1133, 474] on icon at bounding box center [1130, 469] width 17 height 15
click at [446, 243] on input "720020913" at bounding box center [489, 250] width 245 height 30
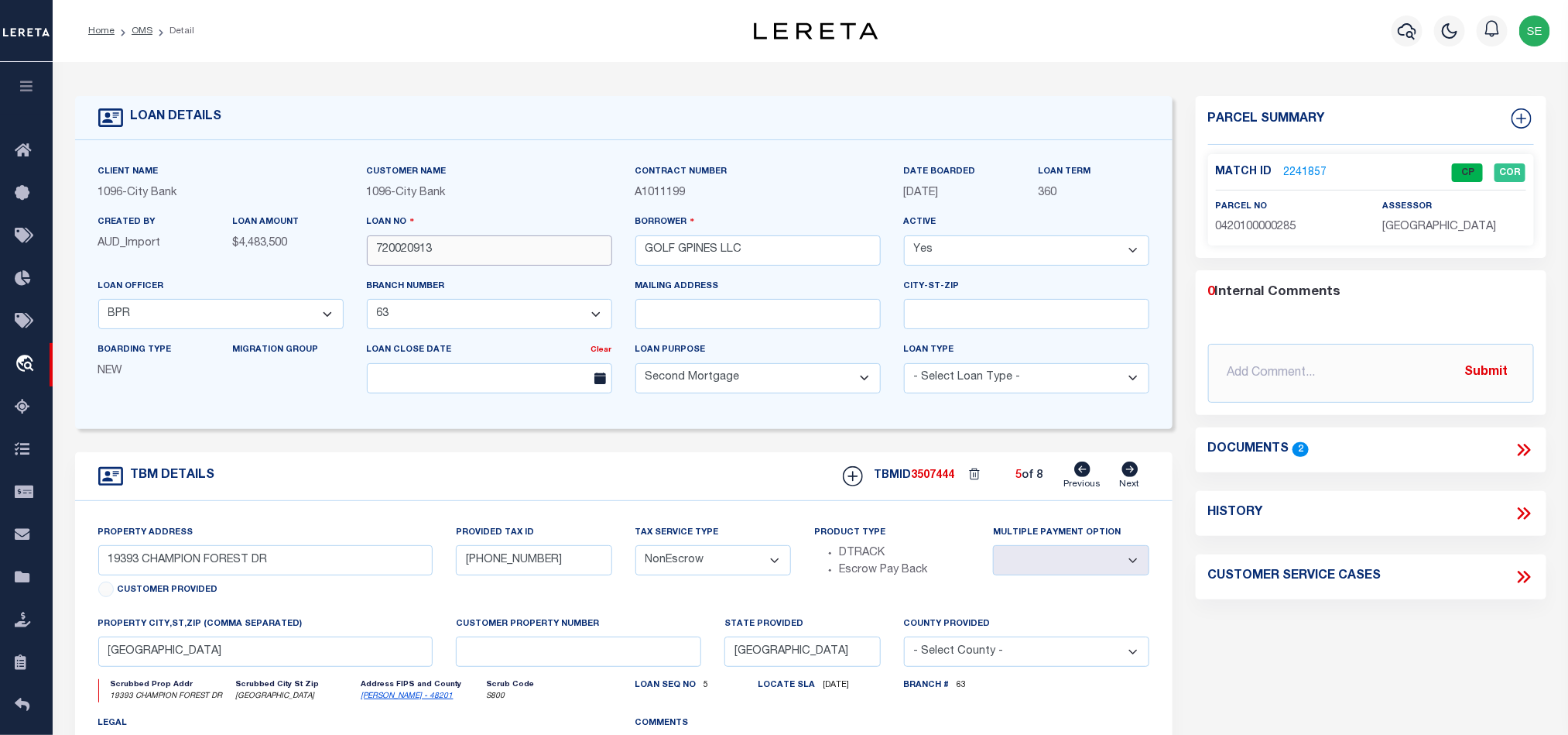
click at [446, 243] on input "720020913" at bounding box center [489, 250] width 245 height 30
click at [936, 481] on span "3507444" at bounding box center [933, 475] width 44 height 11
click at [1271, 223] on span "0420100000285" at bounding box center [1256, 226] width 80 height 11
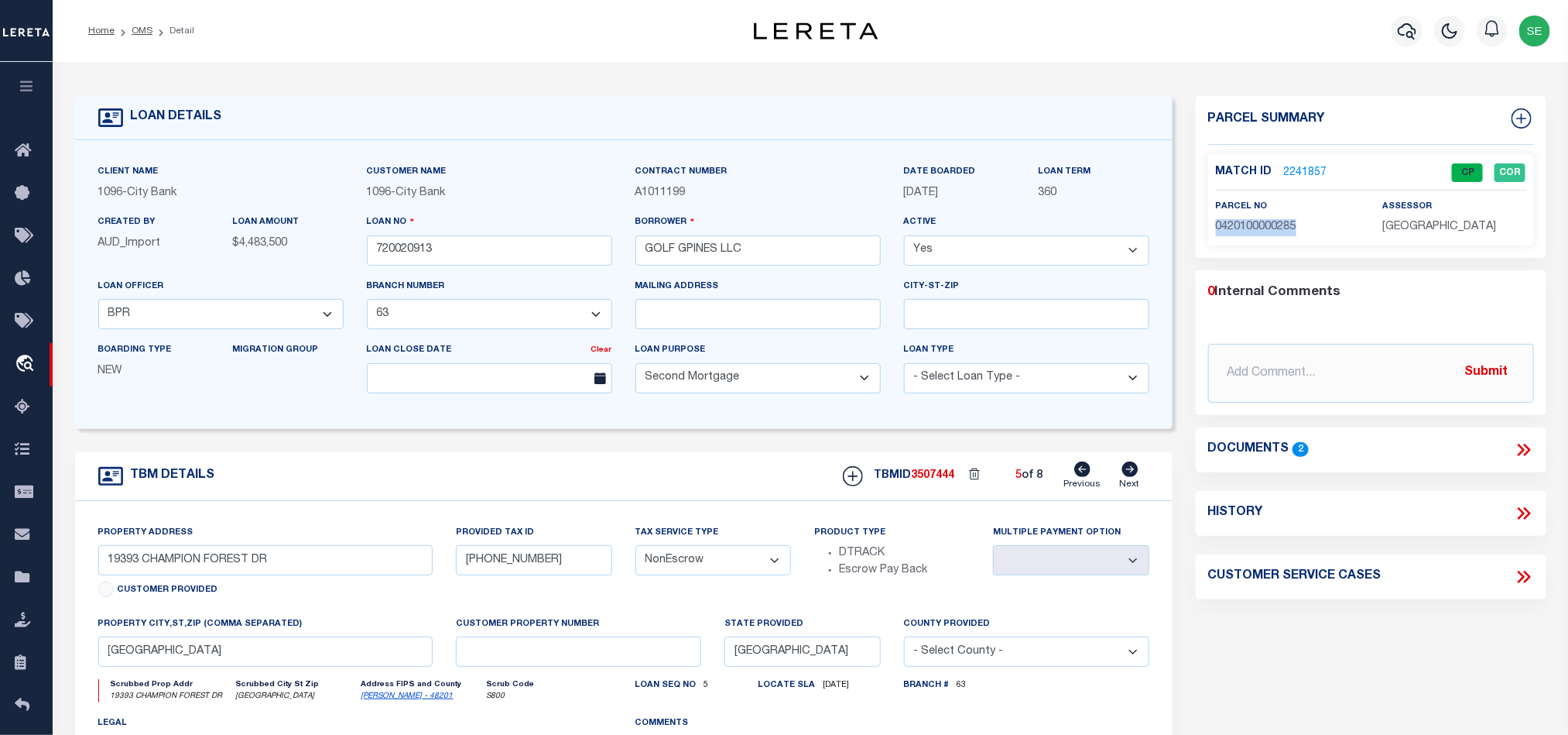
click at [1131, 474] on icon at bounding box center [1130, 469] width 16 height 15
click at [428, 262] on input "720020913" at bounding box center [489, 250] width 245 height 30
click at [925, 473] on div "TBMID 3507445 6 of 8 Previous Next" at bounding box center [990, 476] width 318 height 29
click at [925, 479] on span "3507445" at bounding box center [933, 475] width 44 height 11
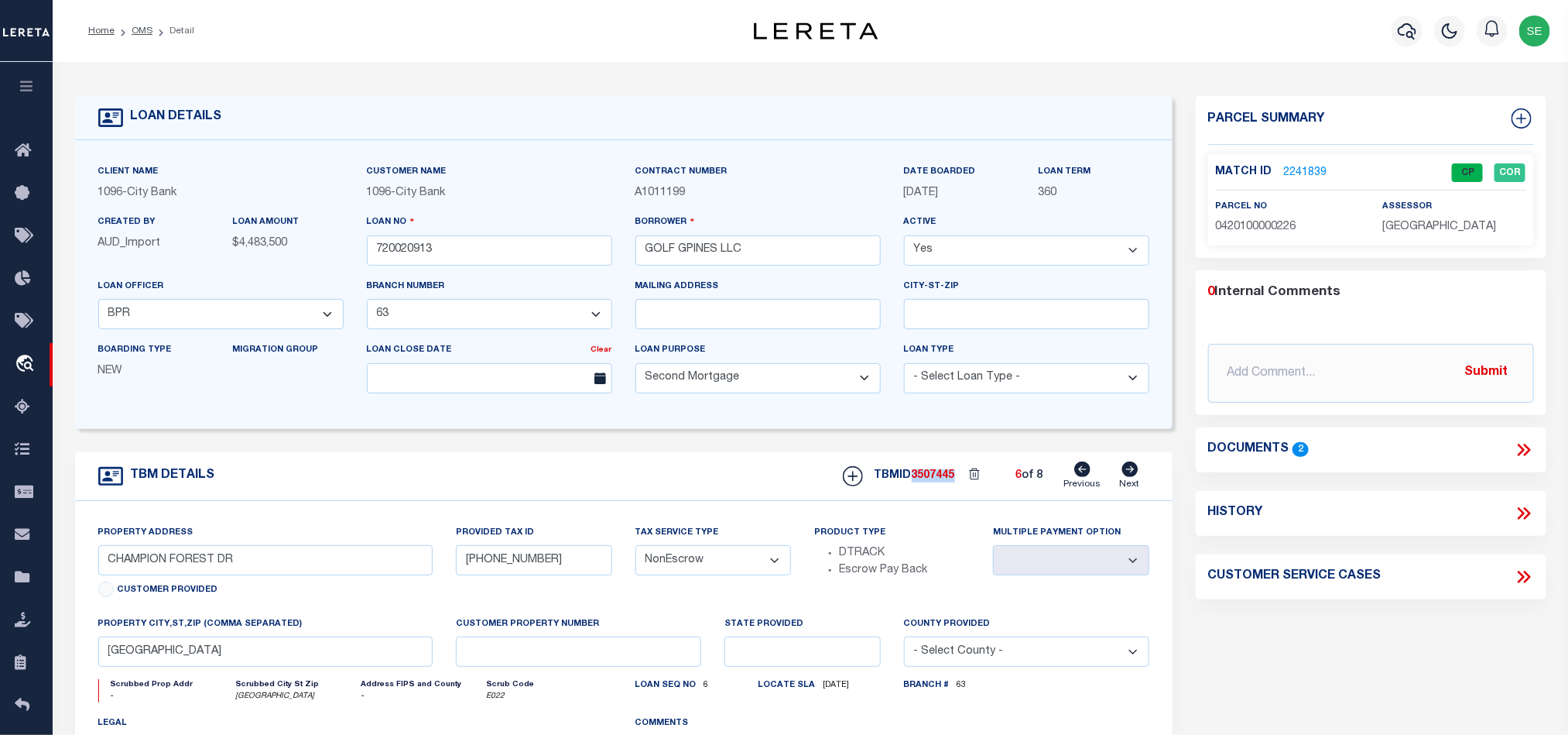
click at [925, 479] on span "3507445" at bounding box center [933, 475] width 44 height 11
click at [1269, 216] on div "parcel no 0420100000226" at bounding box center [1288, 217] width 144 height 38
click at [1250, 228] on span "0420100000226" at bounding box center [1256, 226] width 80 height 11
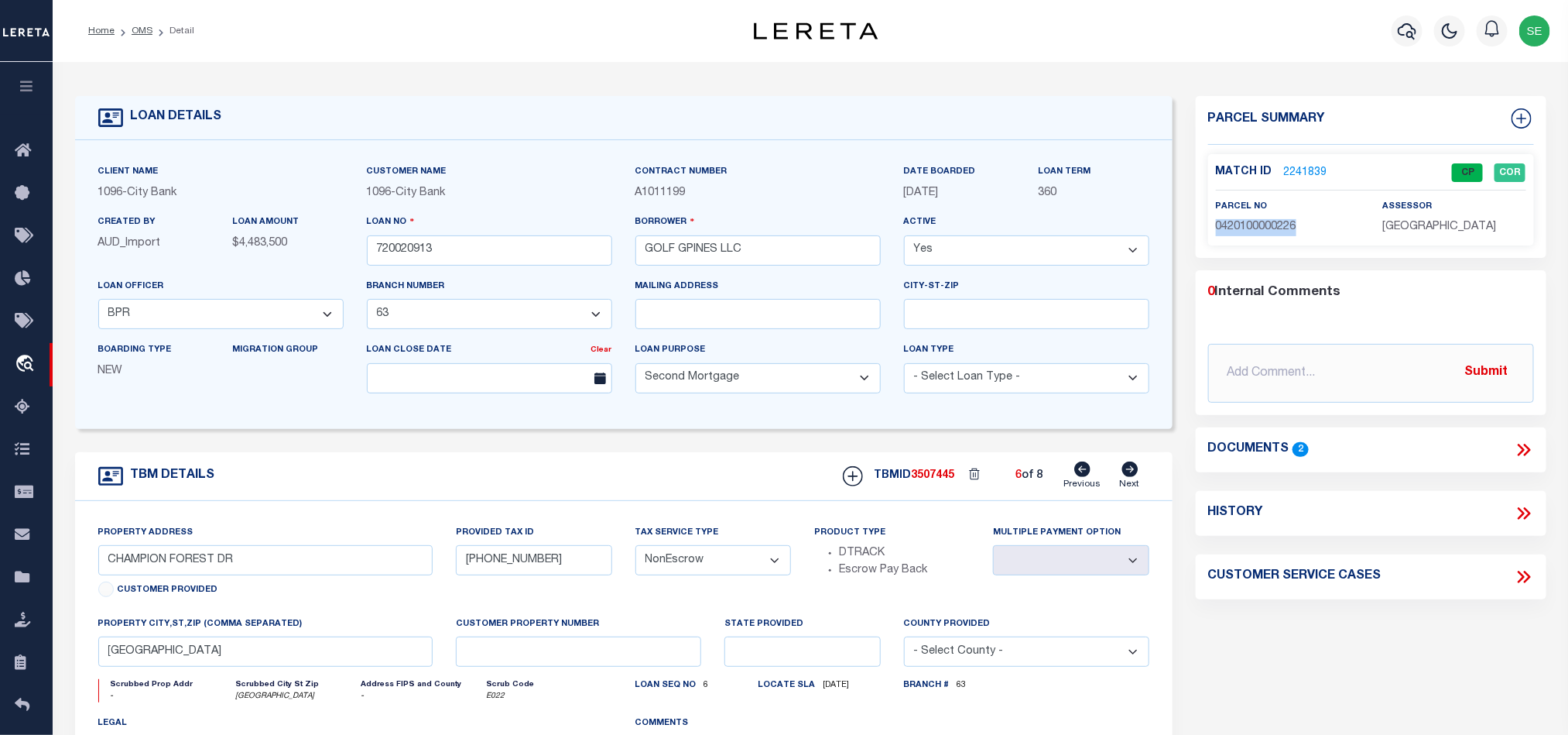
click at [1127, 472] on icon at bounding box center [1130, 469] width 16 height 15
click at [489, 250] on input "720020913" at bounding box center [489, 250] width 245 height 30
click at [934, 481] on span "3507446" at bounding box center [933, 475] width 44 height 11
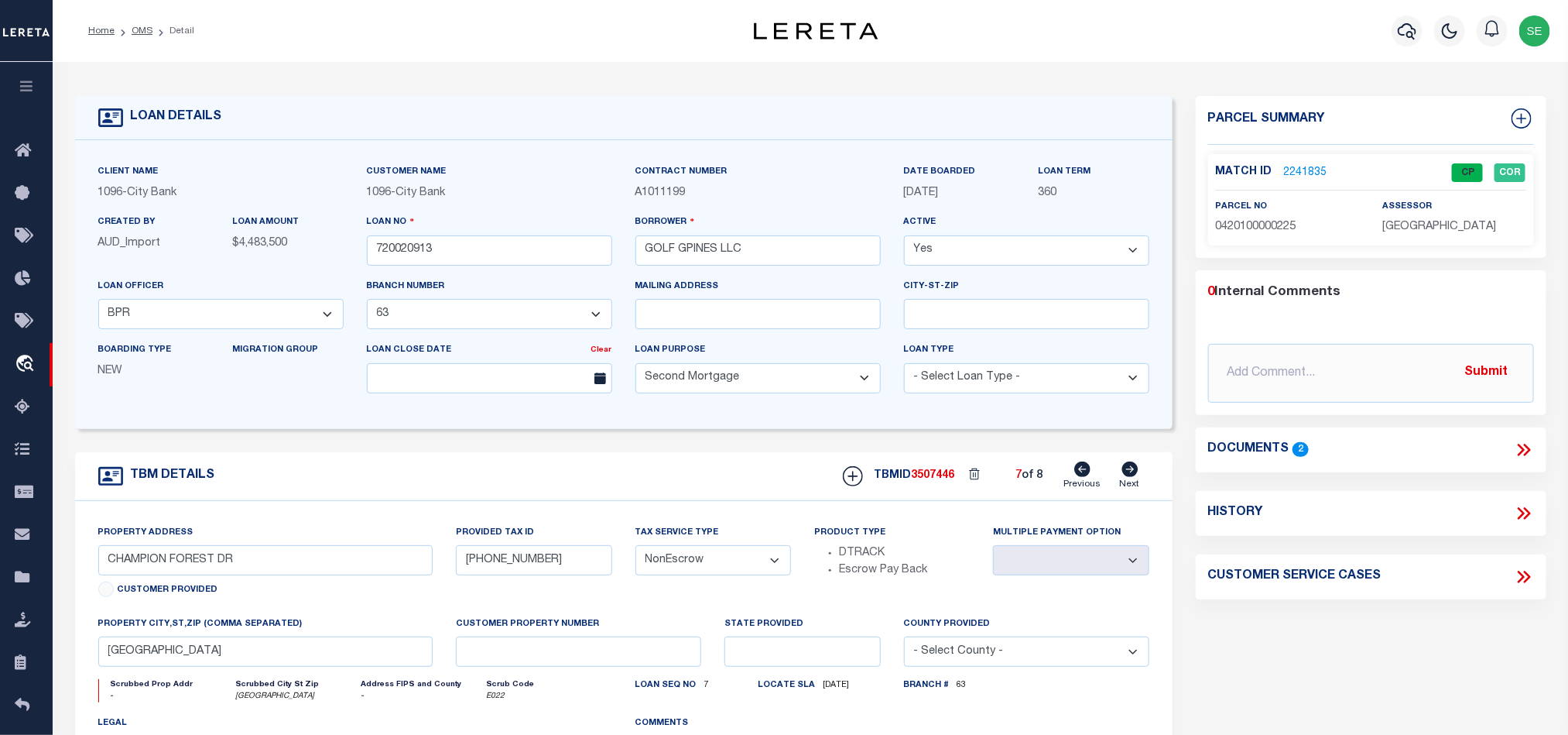
click at [1275, 224] on span "0420100000225" at bounding box center [1256, 226] width 80 height 11
drag, startPoint x: 1127, startPoint y: 477, endPoint x: 1146, endPoint y: 467, distance: 21.5
click at [1129, 477] on icon at bounding box center [1130, 469] width 16 height 15
click at [473, 265] on input "720020913" at bounding box center [489, 250] width 245 height 30
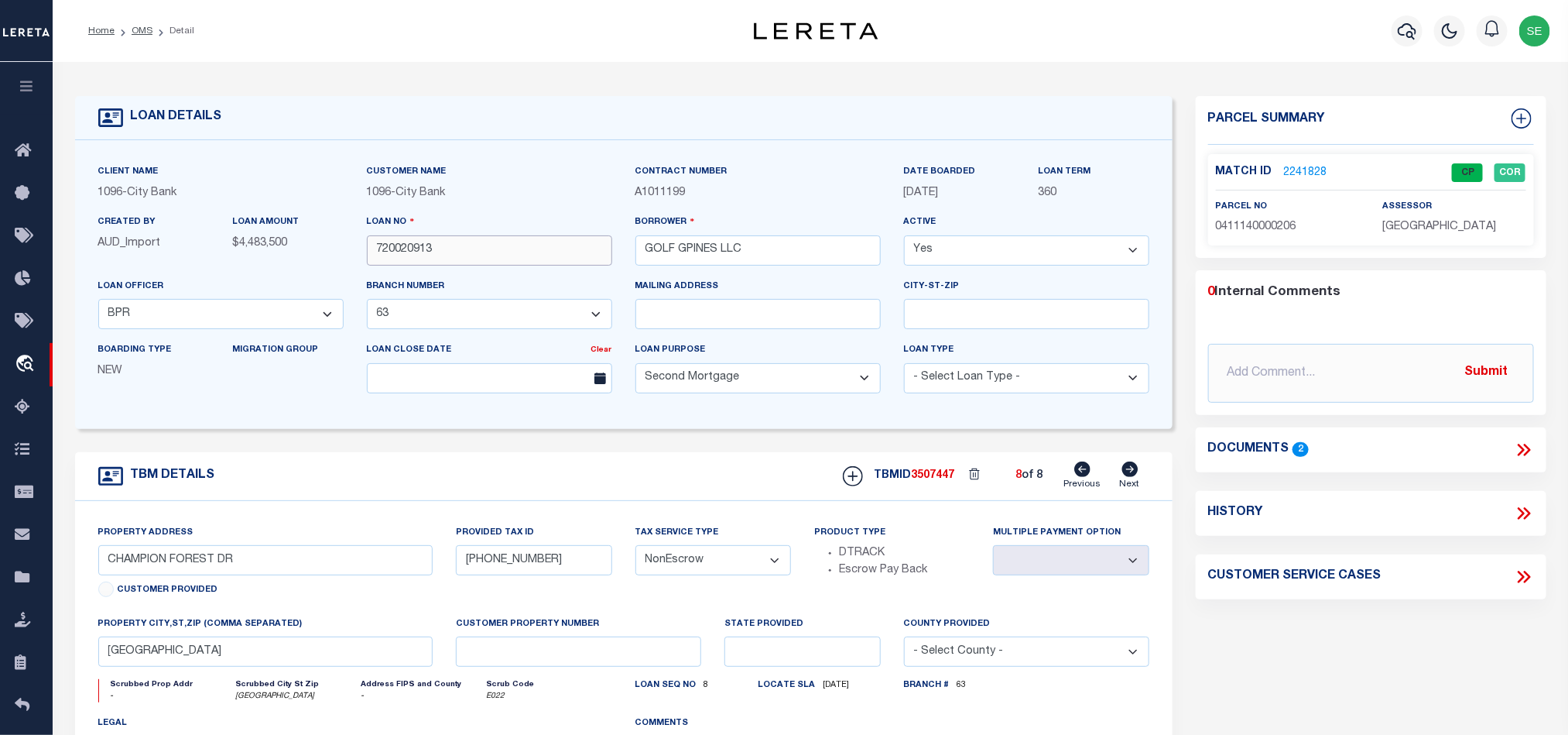
click at [473, 265] on input "720020913" at bounding box center [489, 250] width 245 height 30
click at [939, 481] on span "3507447" at bounding box center [933, 475] width 44 height 11
click at [1271, 227] on span "0411140000206" at bounding box center [1256, 226] width 80 height 11
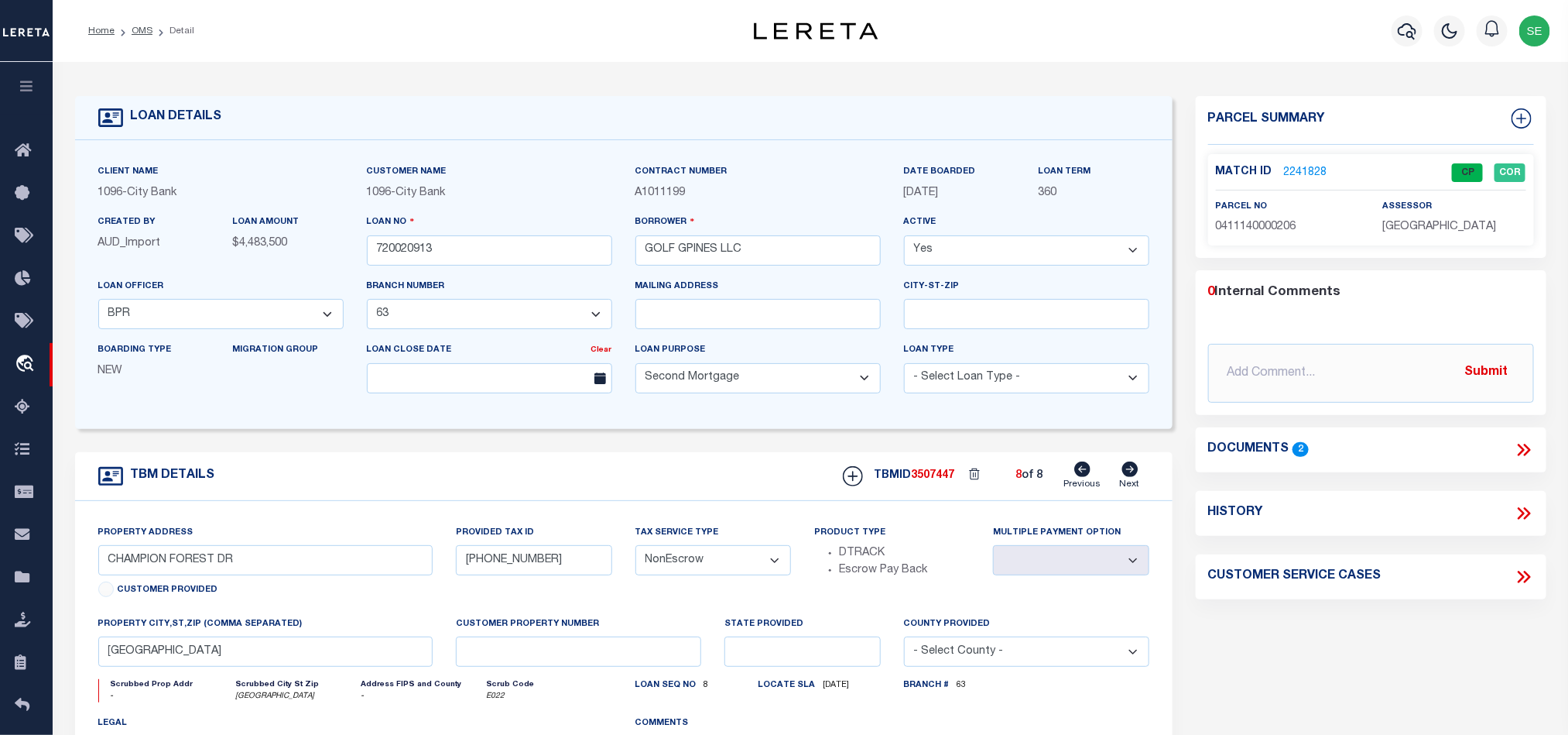
click at [520, 498] on div "TBM DETAILS TBMID 3507447 8 of 8 Next" at bounding box center [624, 476] width 1098 height 49
click at [130, 26] on li "OMS" at bounding box center [133, 31] width 38 height 14
drag, startPoint x: 135, startPoint y: 31, endPoint x: 474, endPoint y: 78, distance: 342.2
click at [135, 31] on link "OMS" at bounding box center [142, 31] width 21 height 9
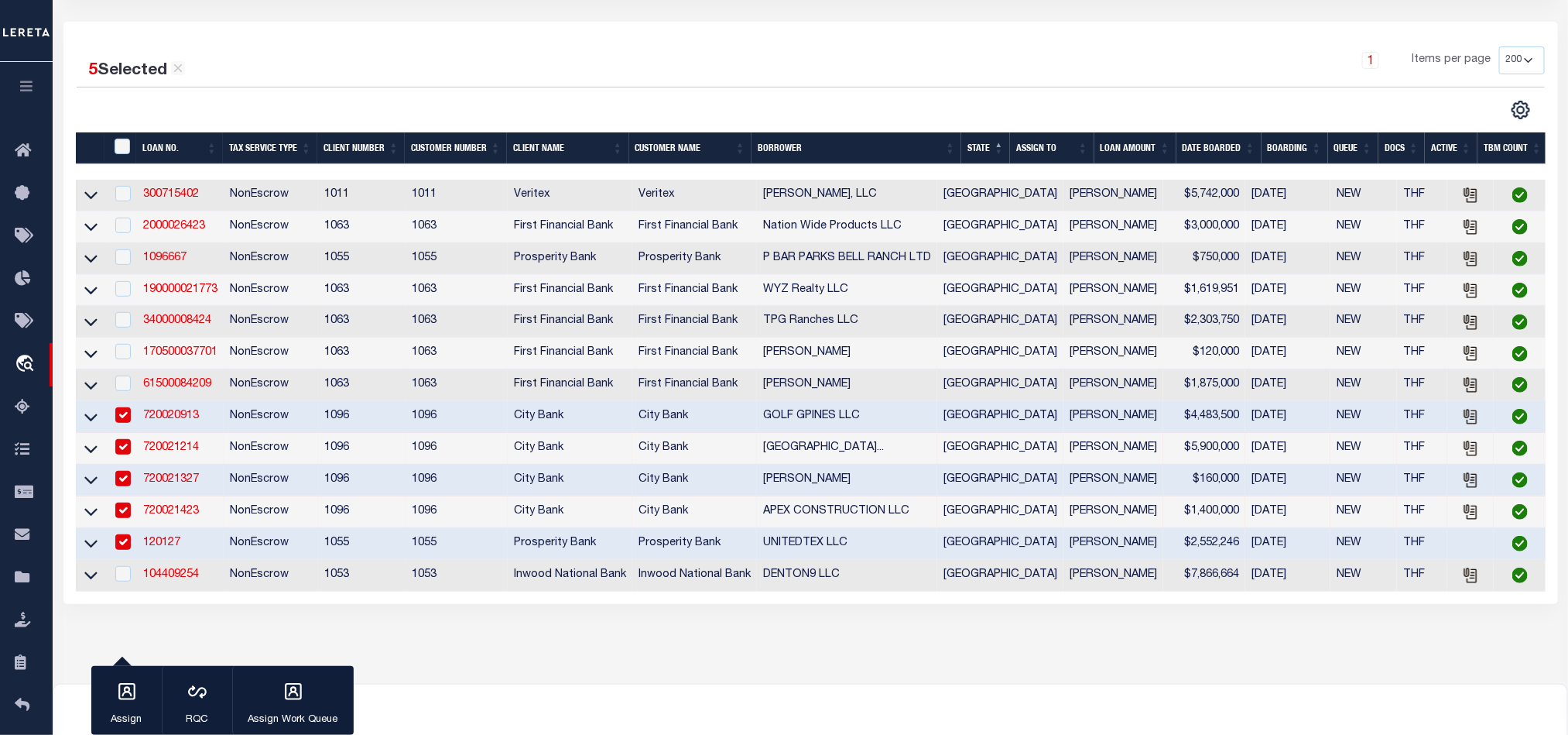
scroll to position [232, 0]
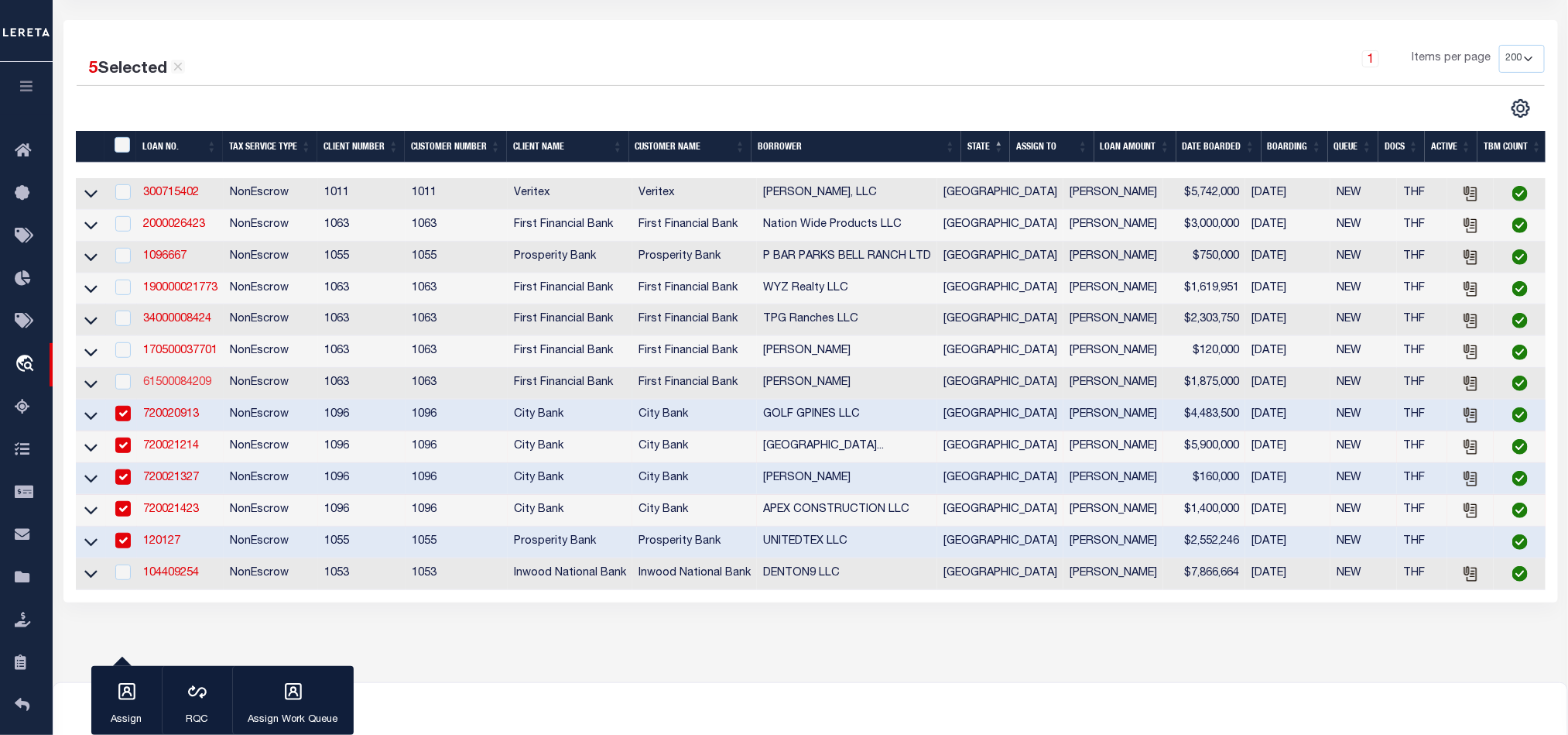
click at [170, 388] on link "61500084209" at bounding box center [178, 382] width 68 height 11
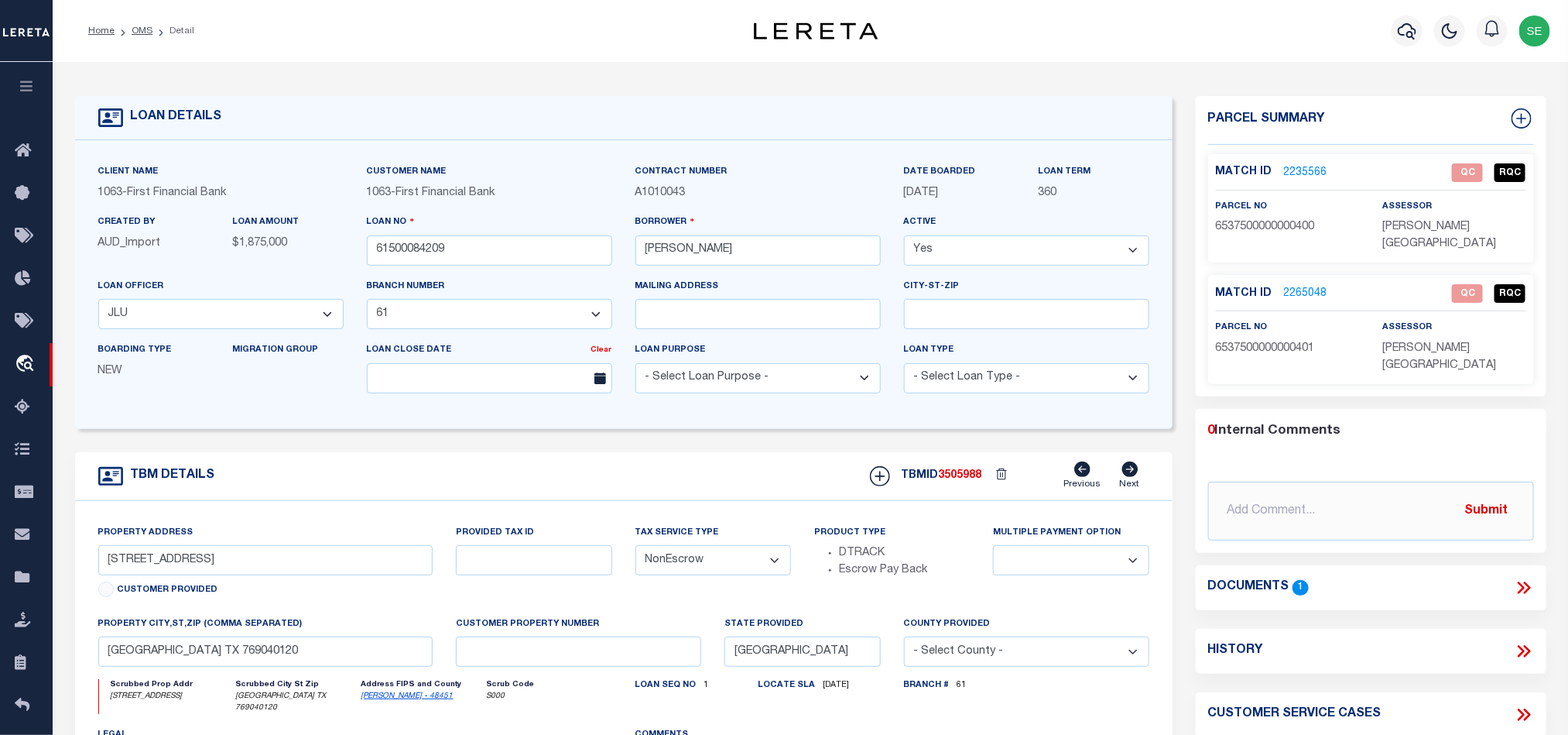
click at [758, 456] on form "LOAN DETAILS Client Name 1063 - Customer Name" at bounding box center [624, 525] width 1098 height 858
click at [1248, 233] on p "6537500000000400" at bounding box center [1288, 227] width 144 height 17
click at [707, 473] on div "TBM DETAILS TBMID 3505988 Previous Next" at bounding box center [624, 476] width 1098 height 49
click at [1304, 170] on link "2235566" at bounding box center [1306, 173] width 44 height 16
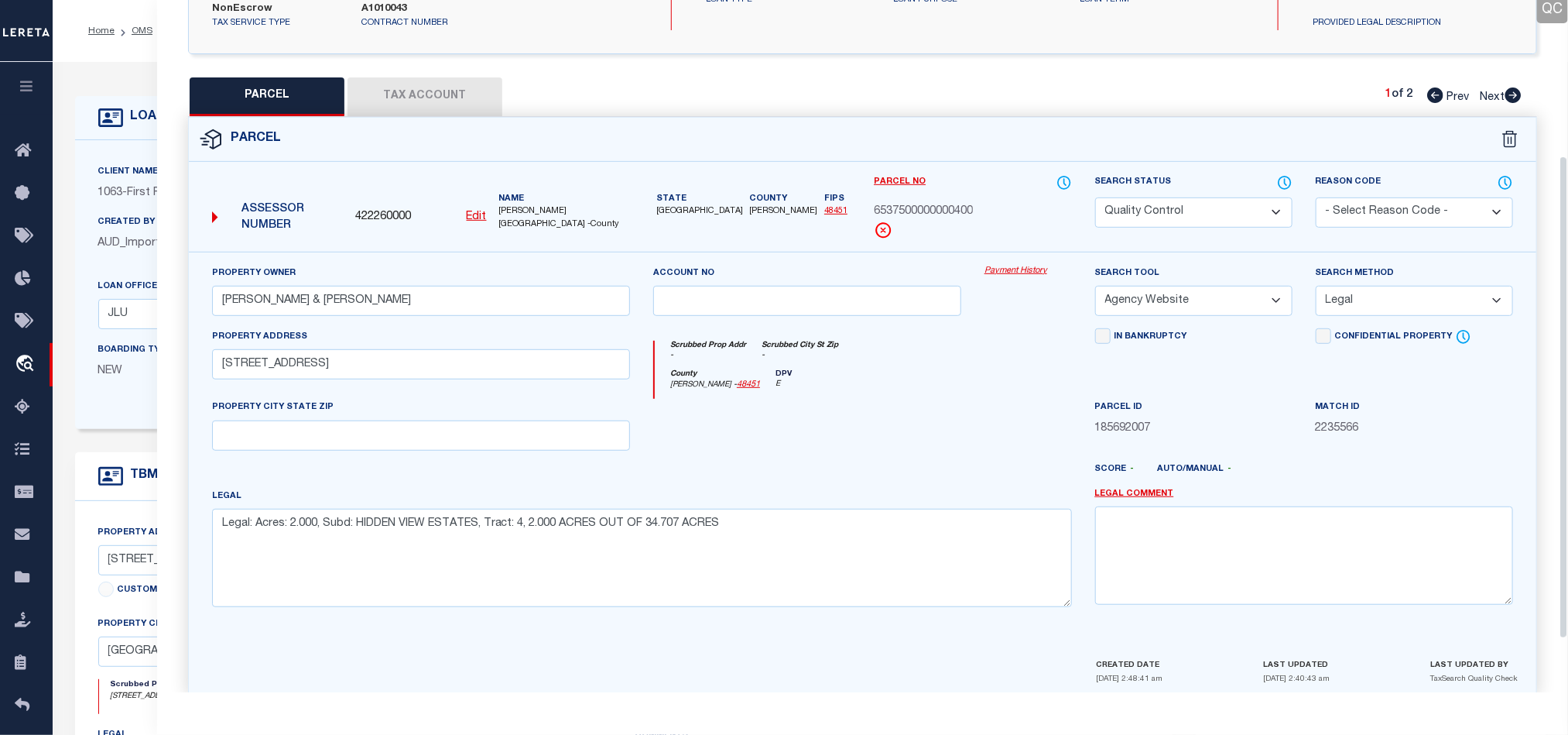
scroll to position [300, 0]
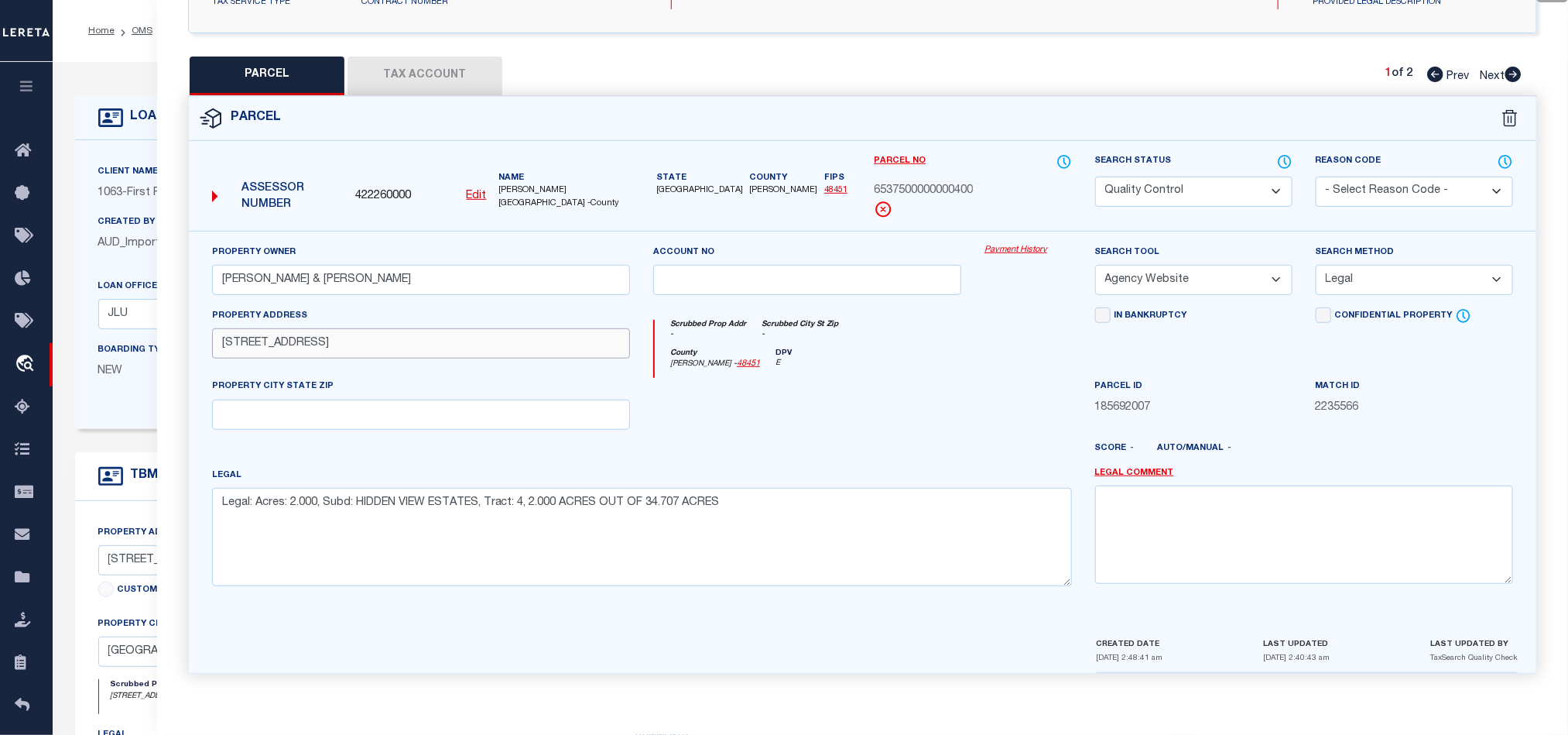
drag, startPoint x: 220, startPoint y: 339, endPoint x: 296, endPoint y: 340, distance: 76.0
click at [296, 340] on input "HIDDEN VIEW DRIVE 12629" at bounding box center [420, 343] width 418 height 30
click at [987, 397] on div at bounding box center [1029, 409] width 111 height 63
drag, startPoint x: 1518, startPoint y: 68, endPoint x: 1387, endPoint y: 205, distance: 189.6
click at [1518, 68] on icon at bounding box center [1513, 74] width 16 height 15
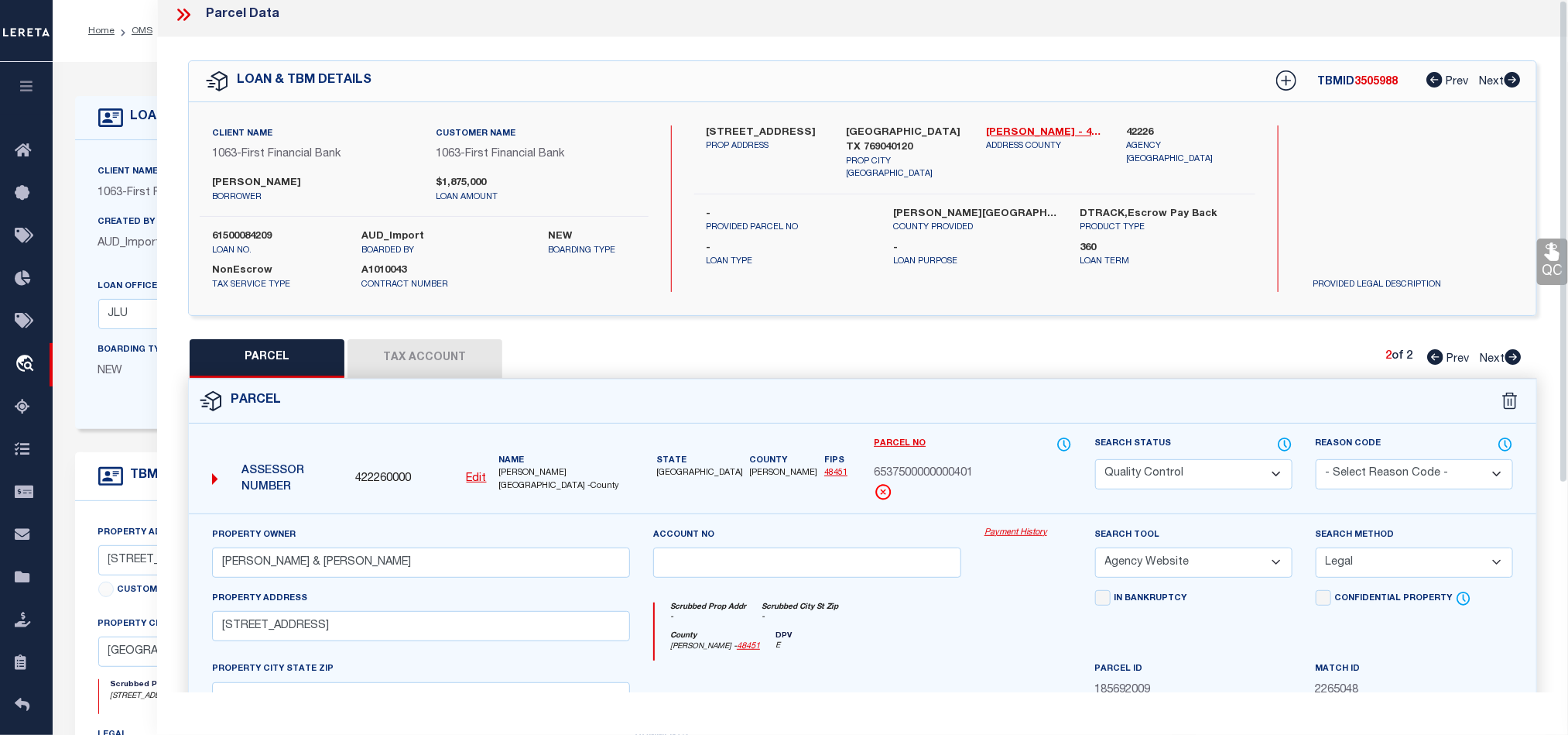
scroll to position [0, 0]
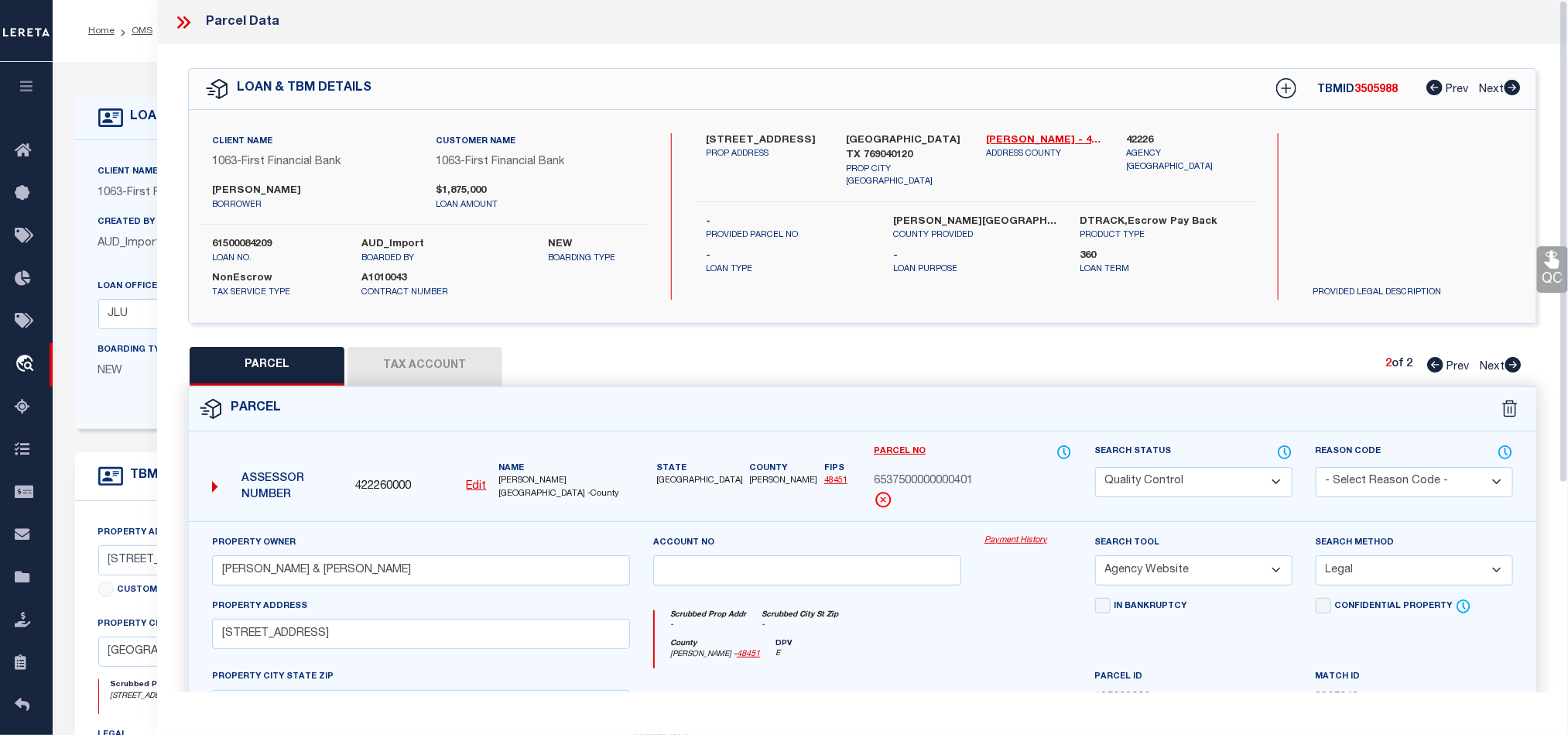
click at [193, 21] on icon at bounding box center [184, 22] width 21 height 21
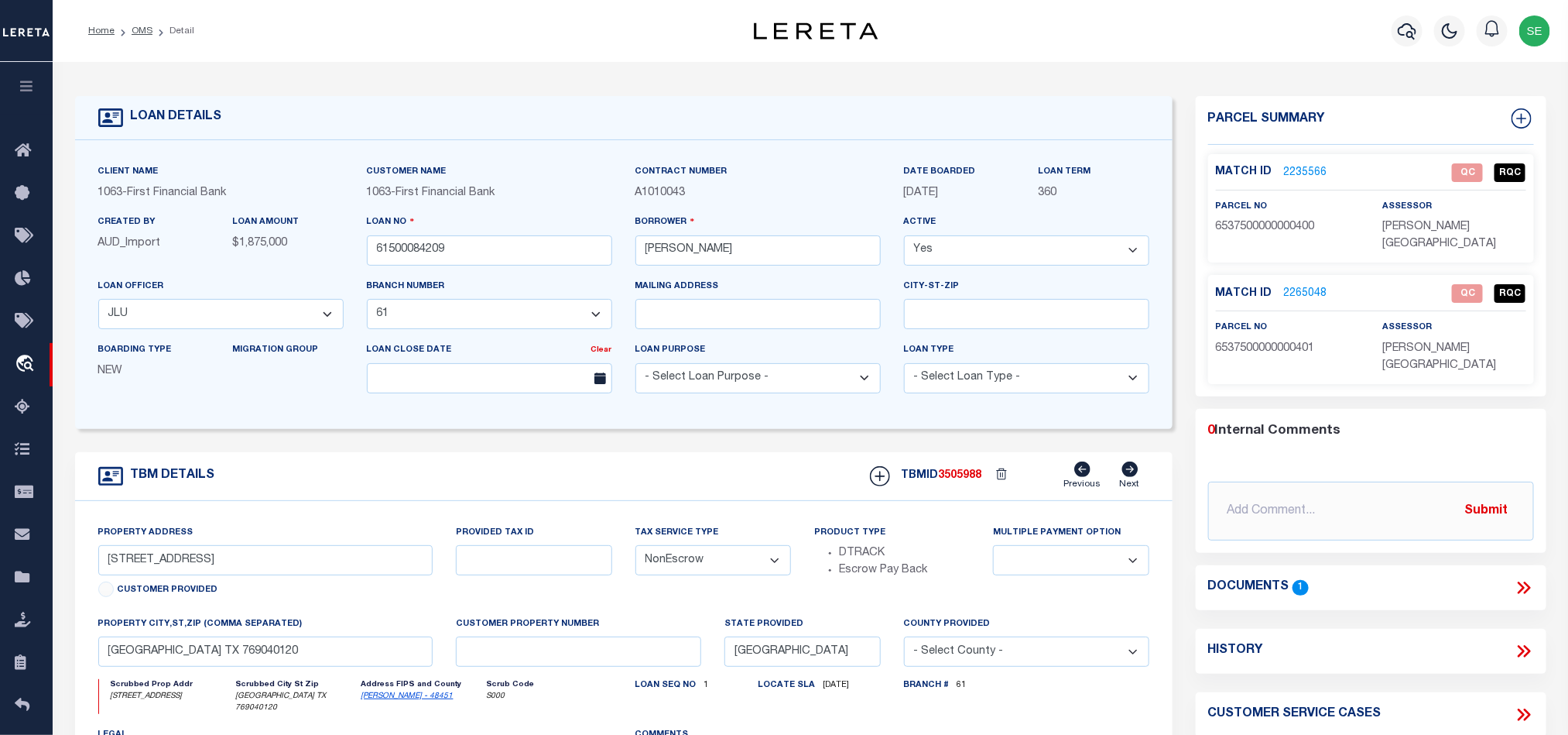
click at [1528, 581] on icon at bounding box center [1527, 587] width 7 height 12
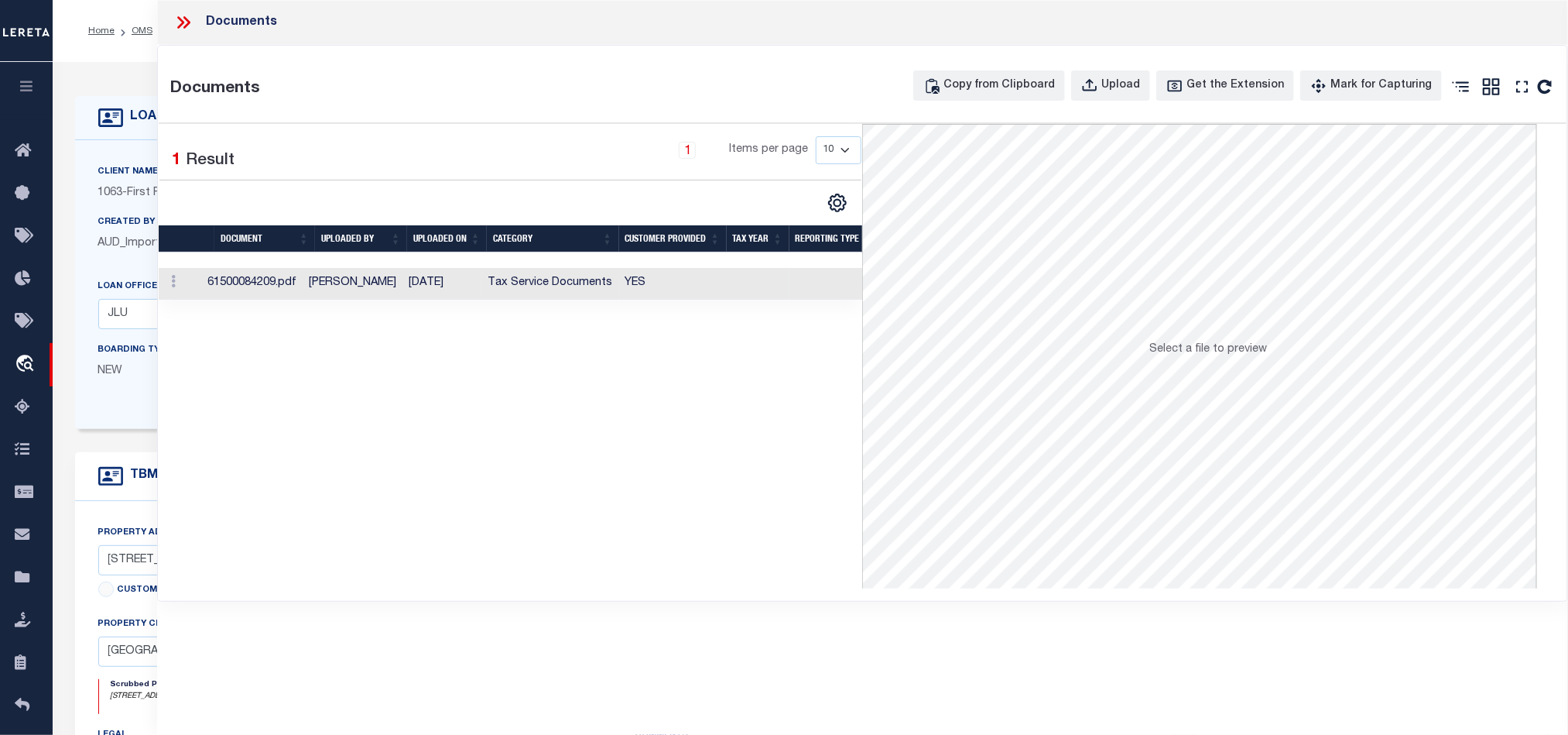
click at [722, 297] on td "YES" at bounding box center [673, 283] width 108 height 32
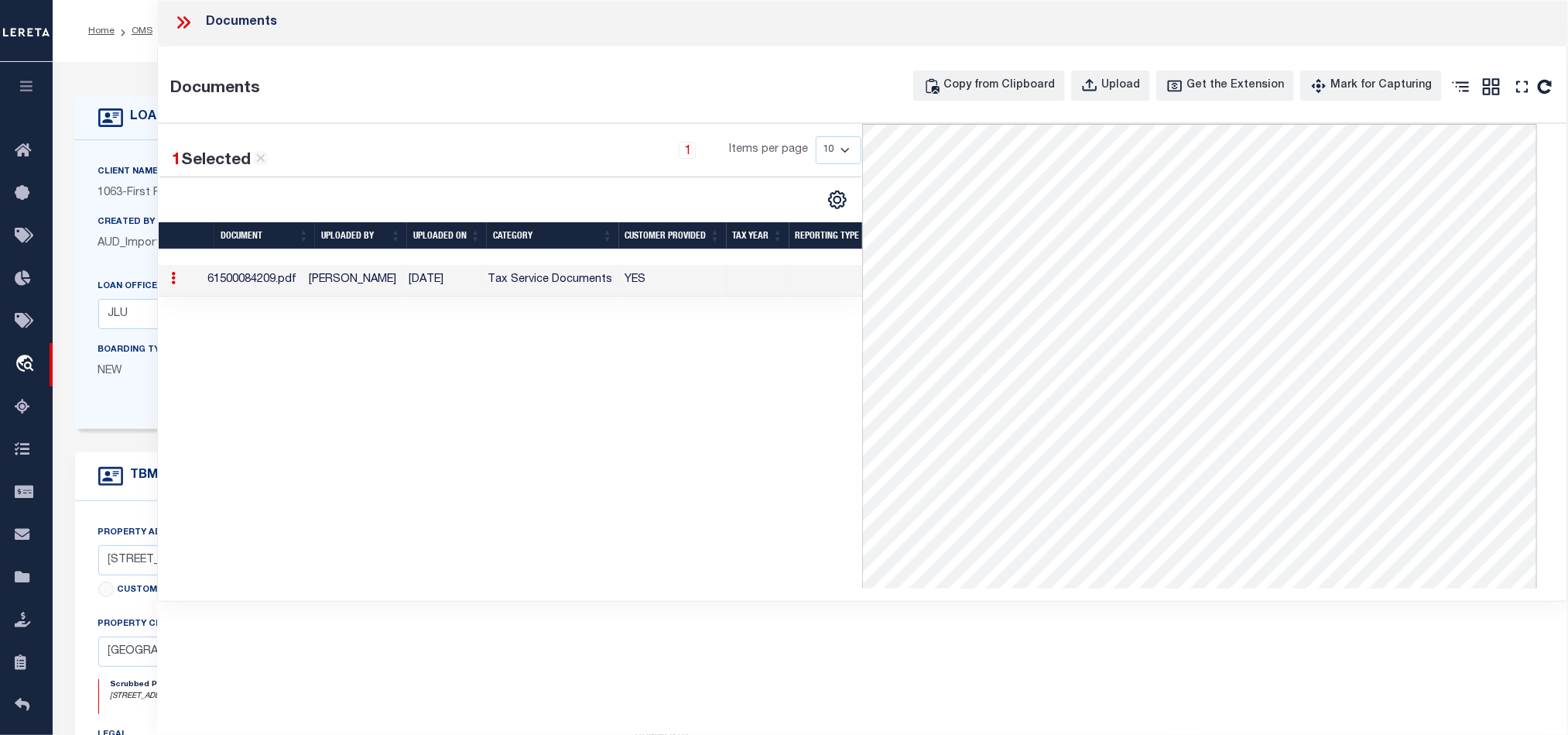
click at [181, 9] on div "Documents" at bounding box center [863, 22] width 1412 height 45
click at [182, 21] on icon at bounding box center [180, 22] width 7 height 12
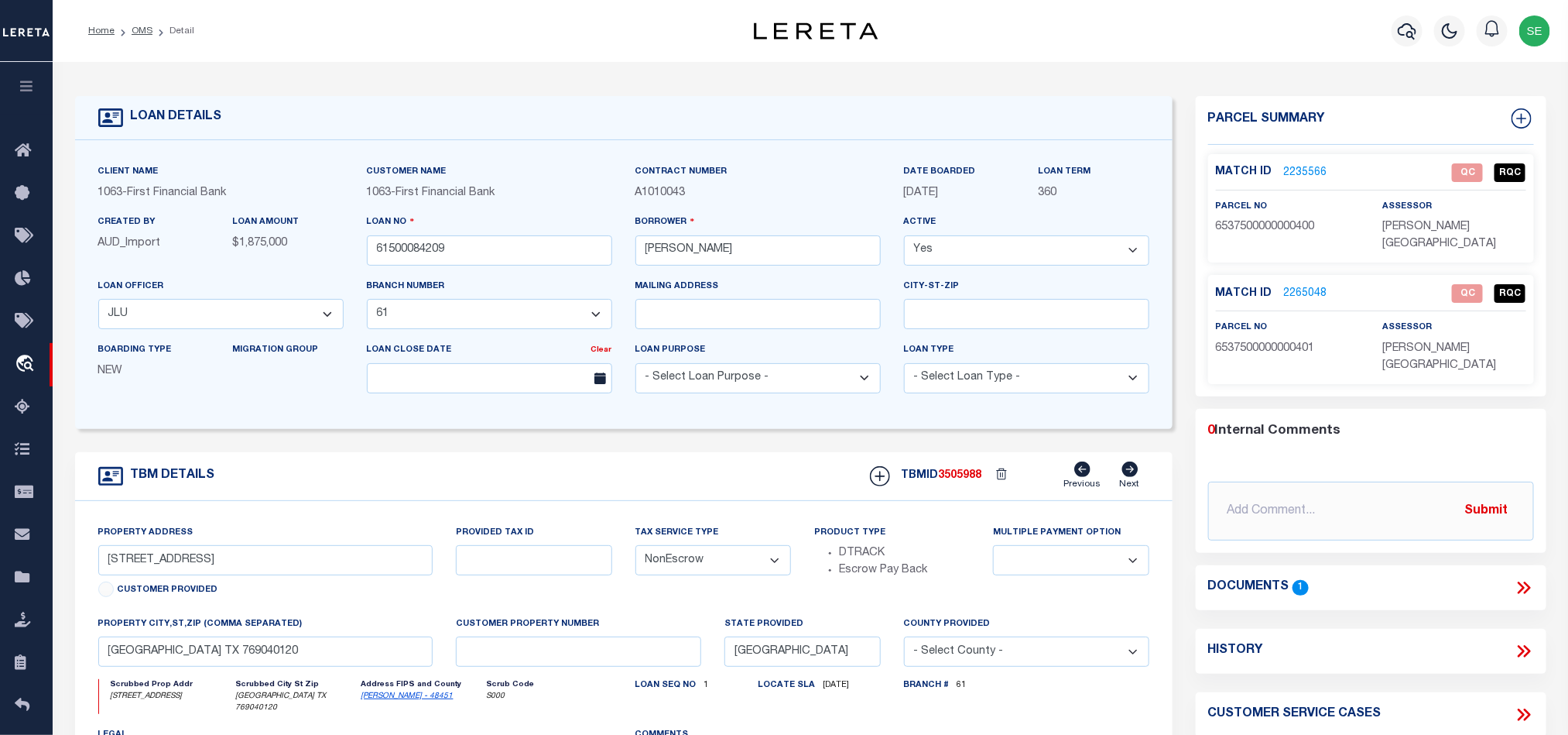
click at [554, 485] on div "TBM DETAILS TBMID 3505988 Previous Next" at bounding box center [624, 476] width 1098 height 49
click at [641, 472] on div "TBM DETAILS TBMID 3505988 Previous Next" at bounding box center [624, 476] width 1098 height 49
click at [765, 473] on div "TBM DETAILS TBMID 3505988 Previous Next" at bounding box center [624, 476] width 1098 height 49
click at [653, 467] on div "TBM DETAILS TBMID 3505988 Previous Next" at bounding box center [624, 476] width 1098 height 49
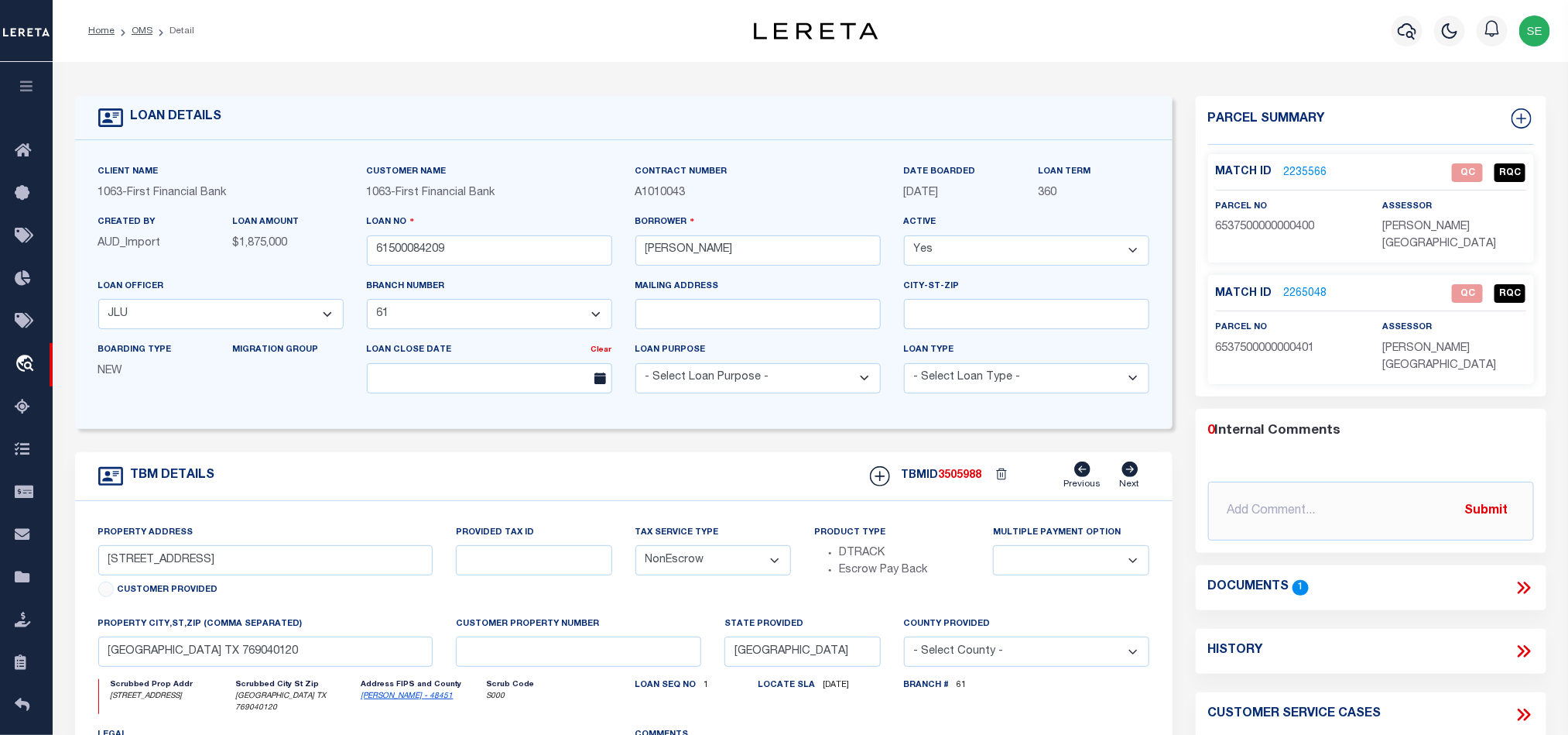
click at [644, 496] on div "TBM DETAILS TBMID 3505988 Previous Next" at bounding box center [624, 476] width 1098 height 49
click at [688, 492] on div "TBM DETAILS TBMID 3505988 Previous Next" at bounding box center [624, 476] width 1098 height 49
click at [1310, 170] on link "2235566" at bounding box center [1306, 173] width 44 height 16
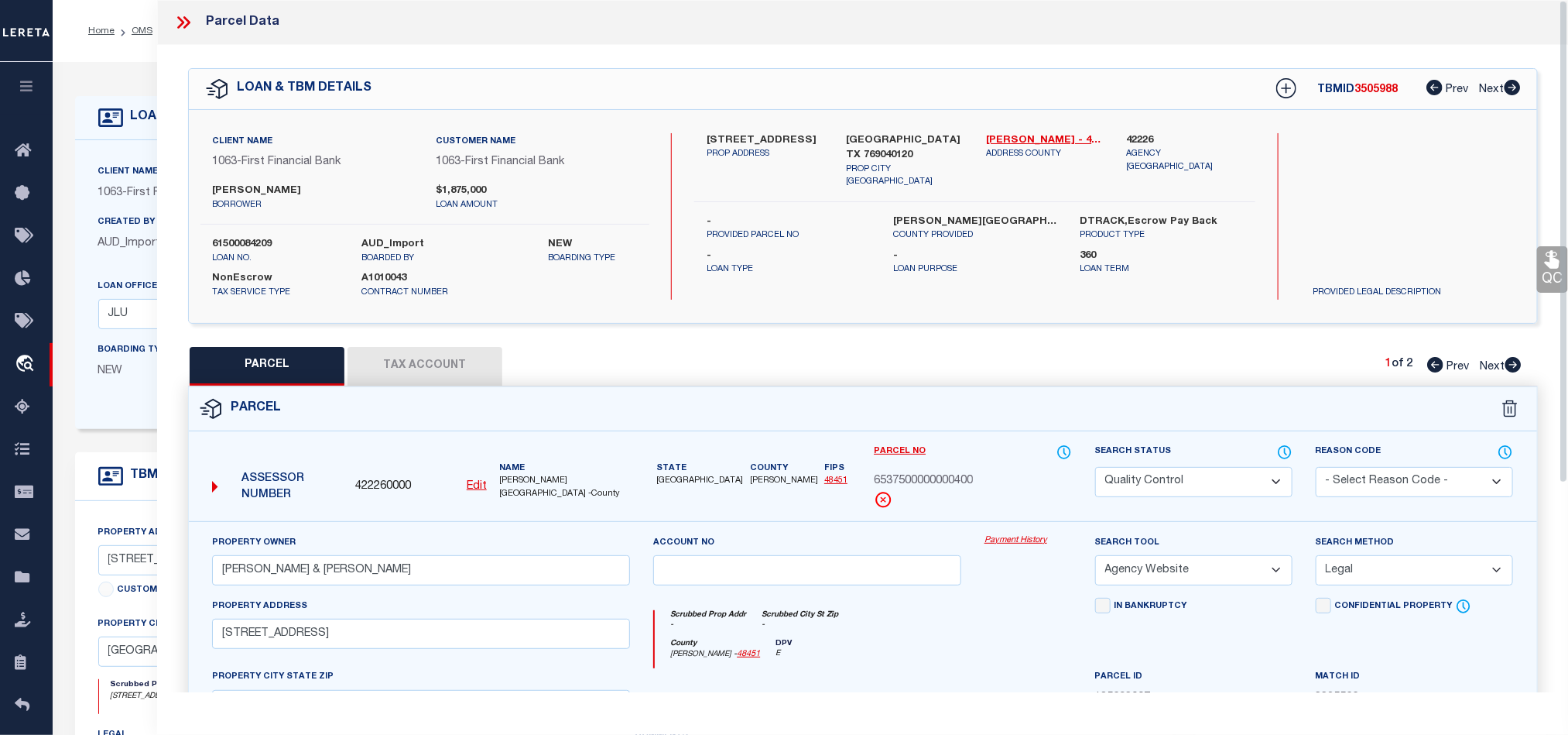
click at [1037, 392] on div "Parcel" at bounding box center [862, 409] width 1348 height 44
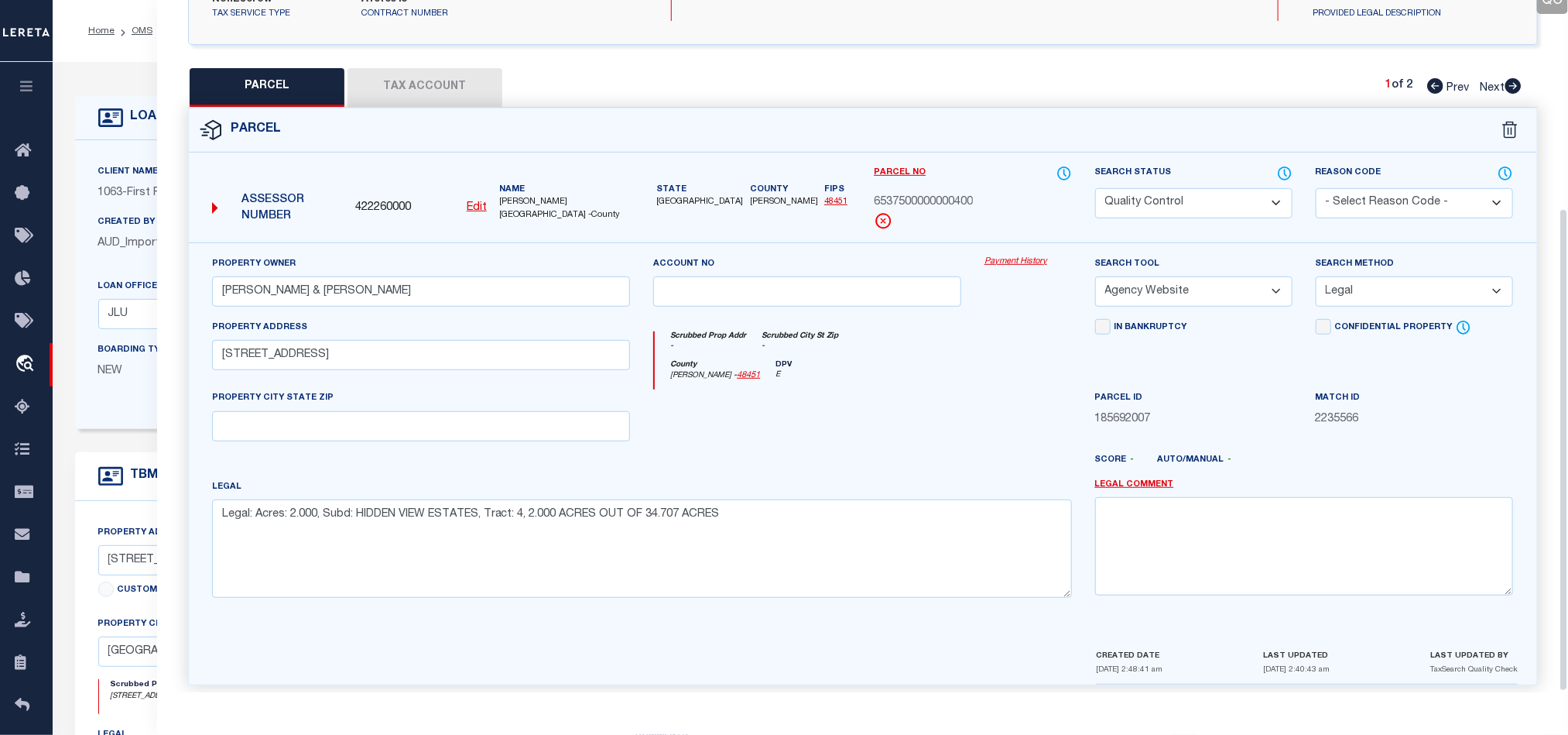
scroll to position [300, 0]
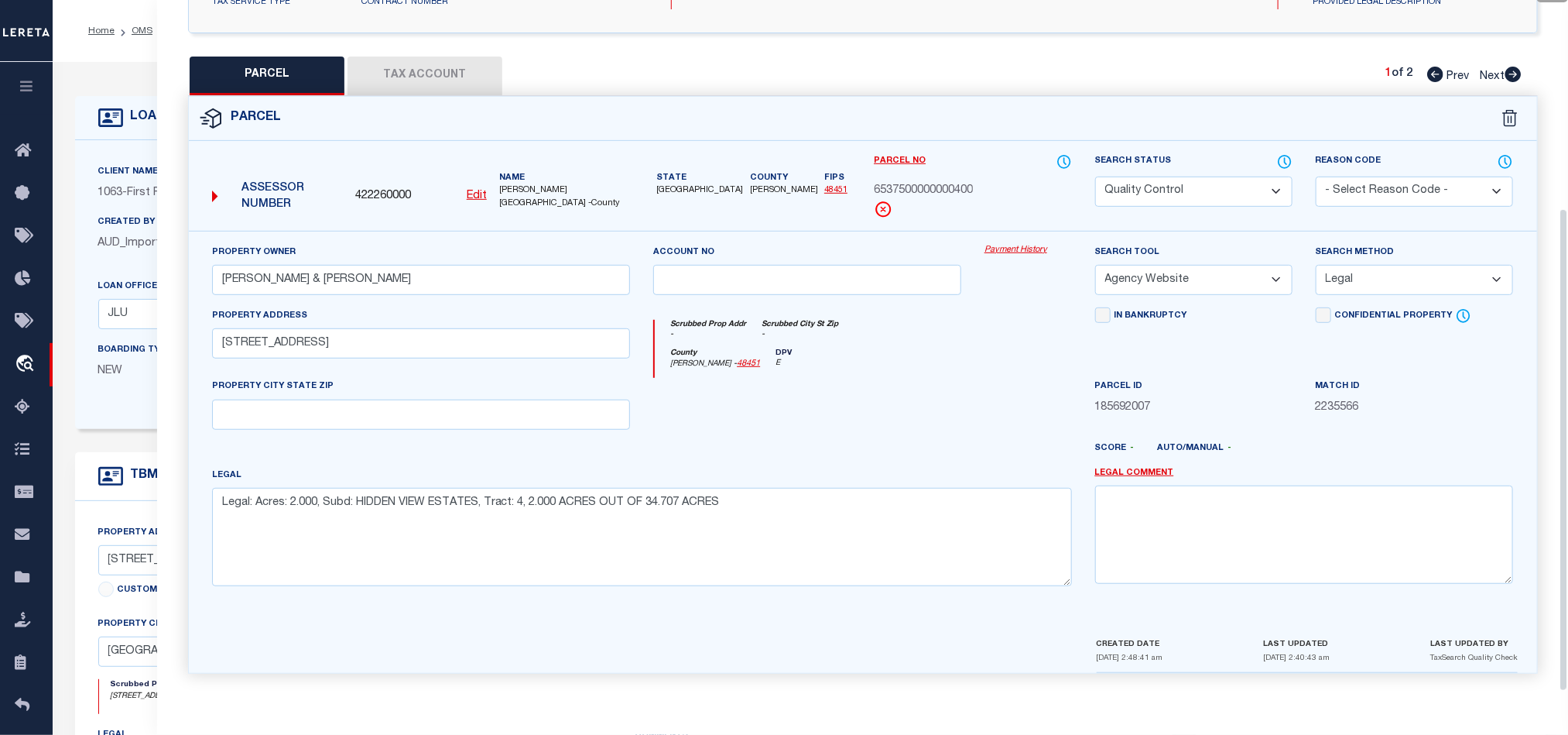
click at [904, 444] on div at bounding box center [919, 454] width 332 height 25
drag, startPoint x: 334, startPoint y: 346, endPoint x: 210, endPoint y: 350, distance: 124.1
click at [210, 350] on div "Property Address HIDDEN VIEW DRIVE 12629" at bounding box center [421, 343] width 441 height 71
click at [443, 338] on input "12629" at bounding box center [420, 343] width 418 height 30
paste input "HIDDEN VIEW DRIVE"
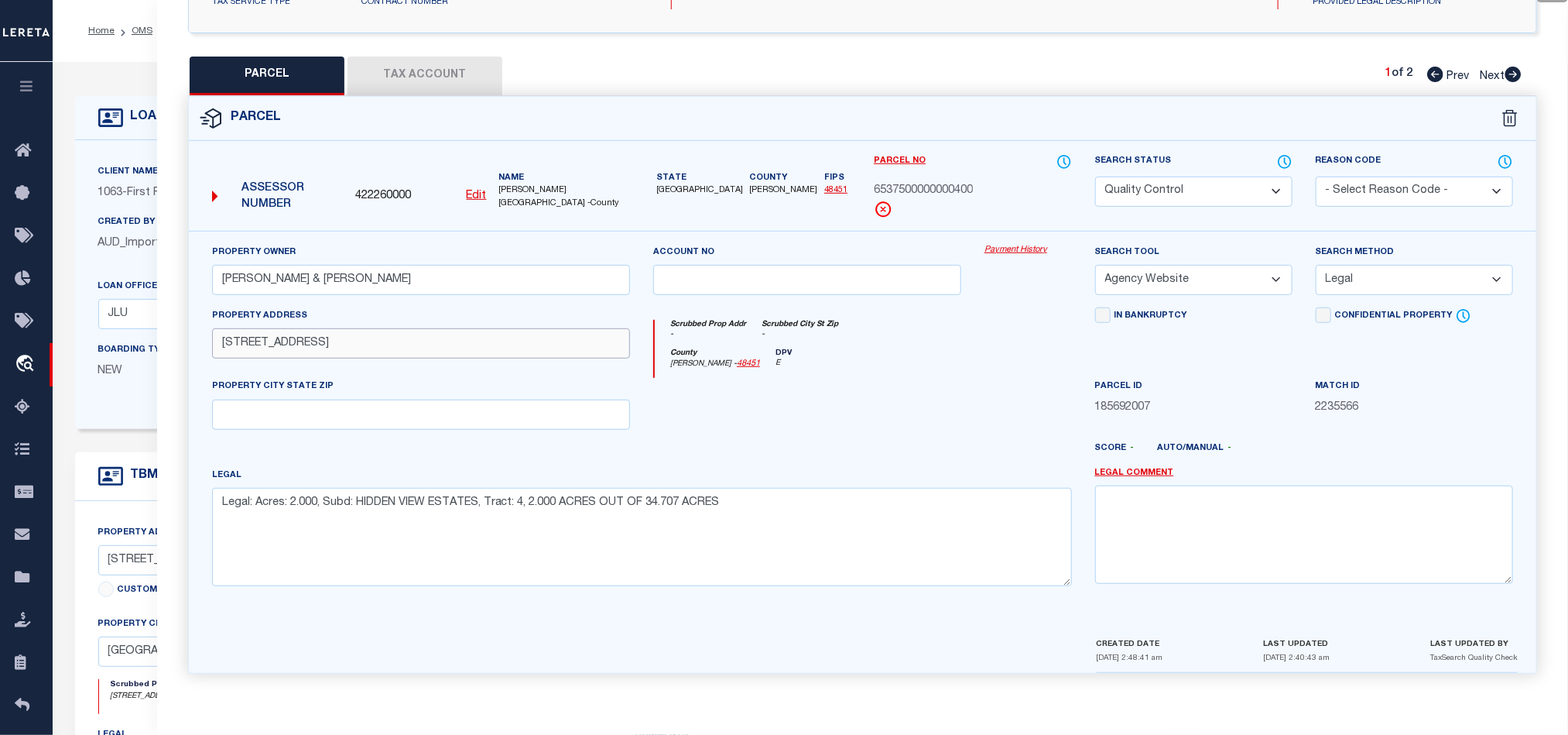
click at [230, 337] on input "12629 HIDDEN VIEW DRIVE" at bounding box center [420, 343] width 418 height 30
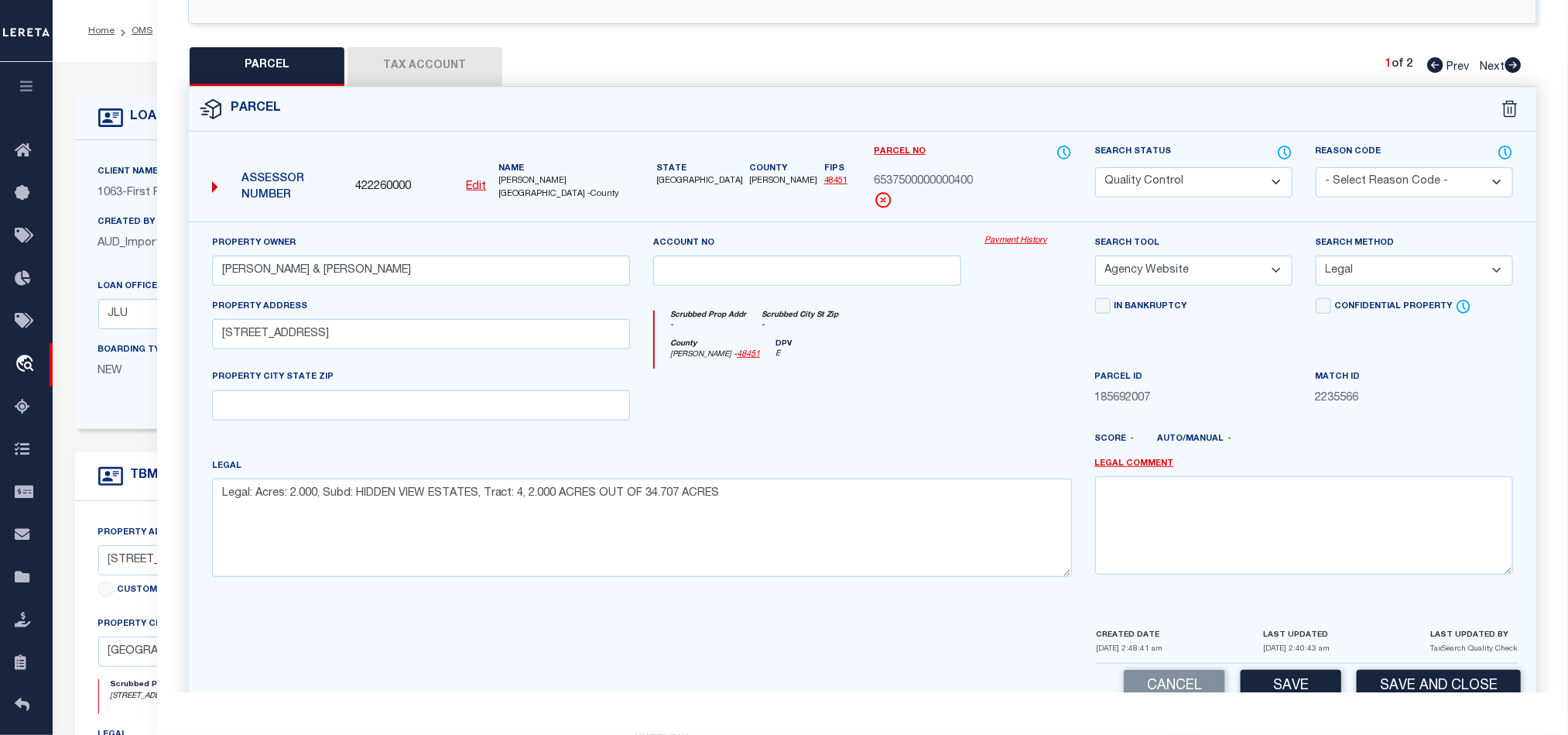
click at [1007, 379] on div at bounding box center [1029, 400] width 111 height 63
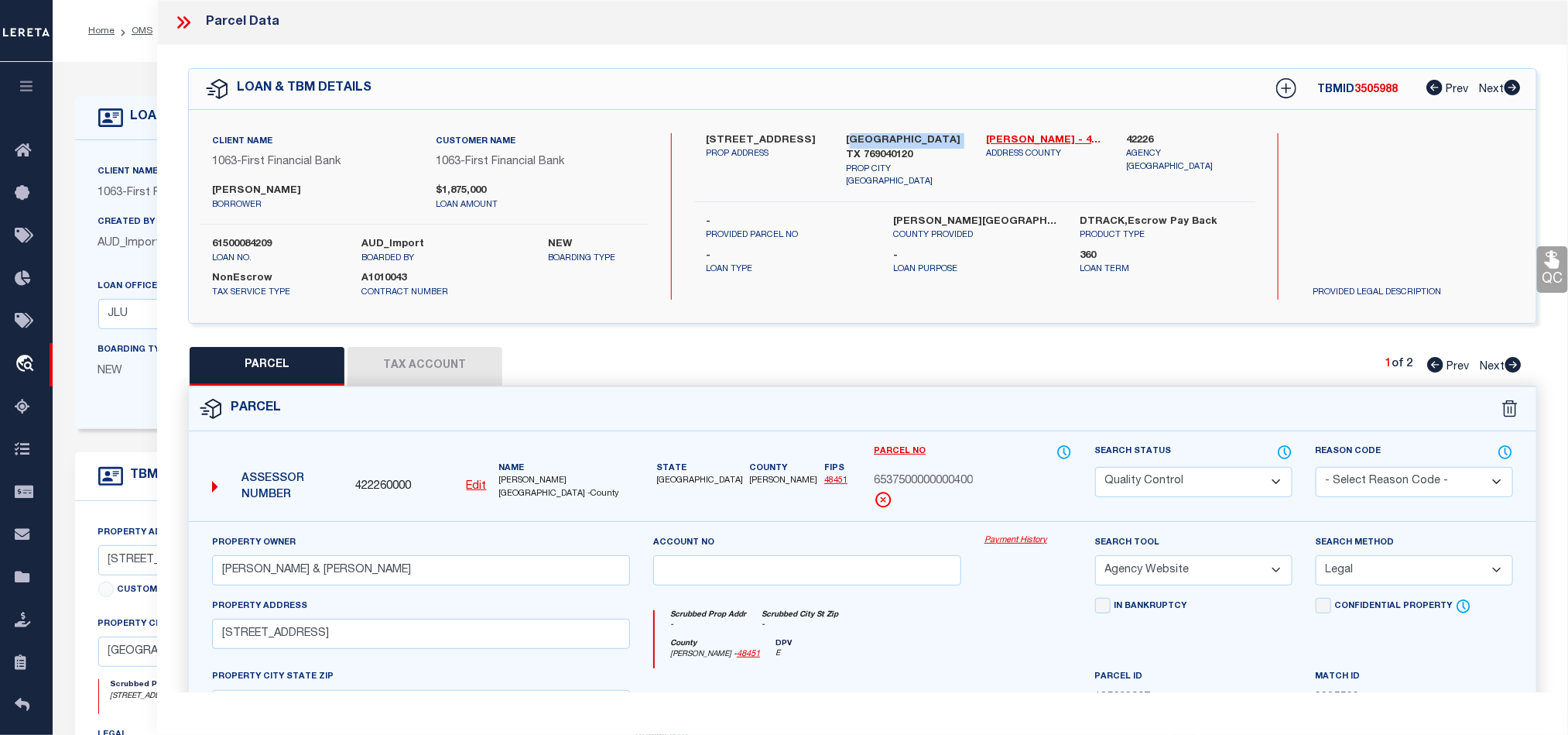
drag, startPoint x: 850, startPoint y: 142, endPoint x: 869, endPoint y: 159, distance: 25.5
click at [869, 159] on label "SAN ANGELO TX 769040120" at bounding box center [905, 148] width 117 height 30
click at [855, 146] on label "SAN ANGELO TX 769040120" at bounding box center [905, 148] width 117 height 30
drag, startPoint x: 843, startPoint y: 138, endPoint x: 874, endPoint y: 159, distance: 37.4
click at [874, 159] on div "SAN ANGELO TX 769040120 PROP CITY ST ZIP" at bounding box center [906, 161] width 140 height 56
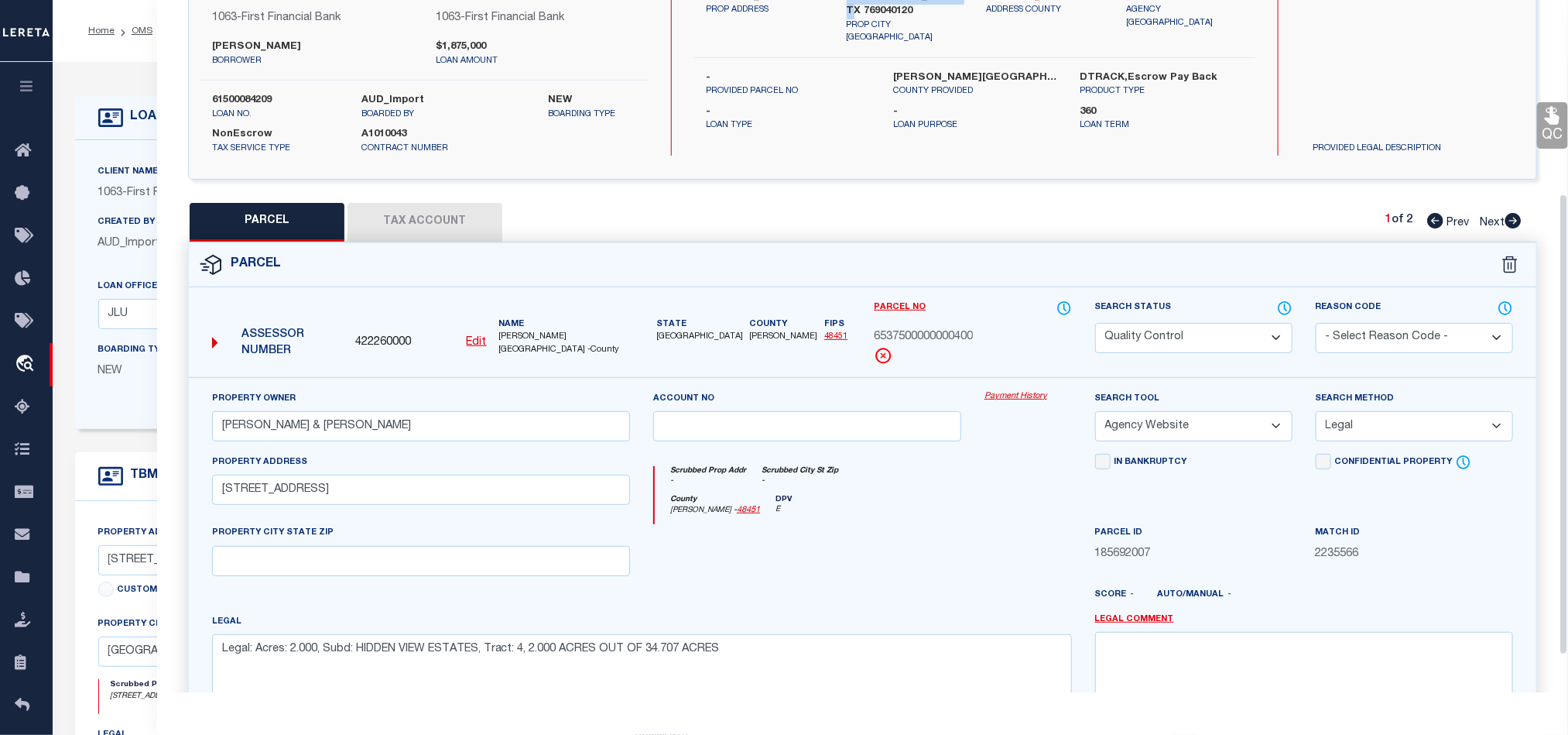
scroll to position [346, 0]
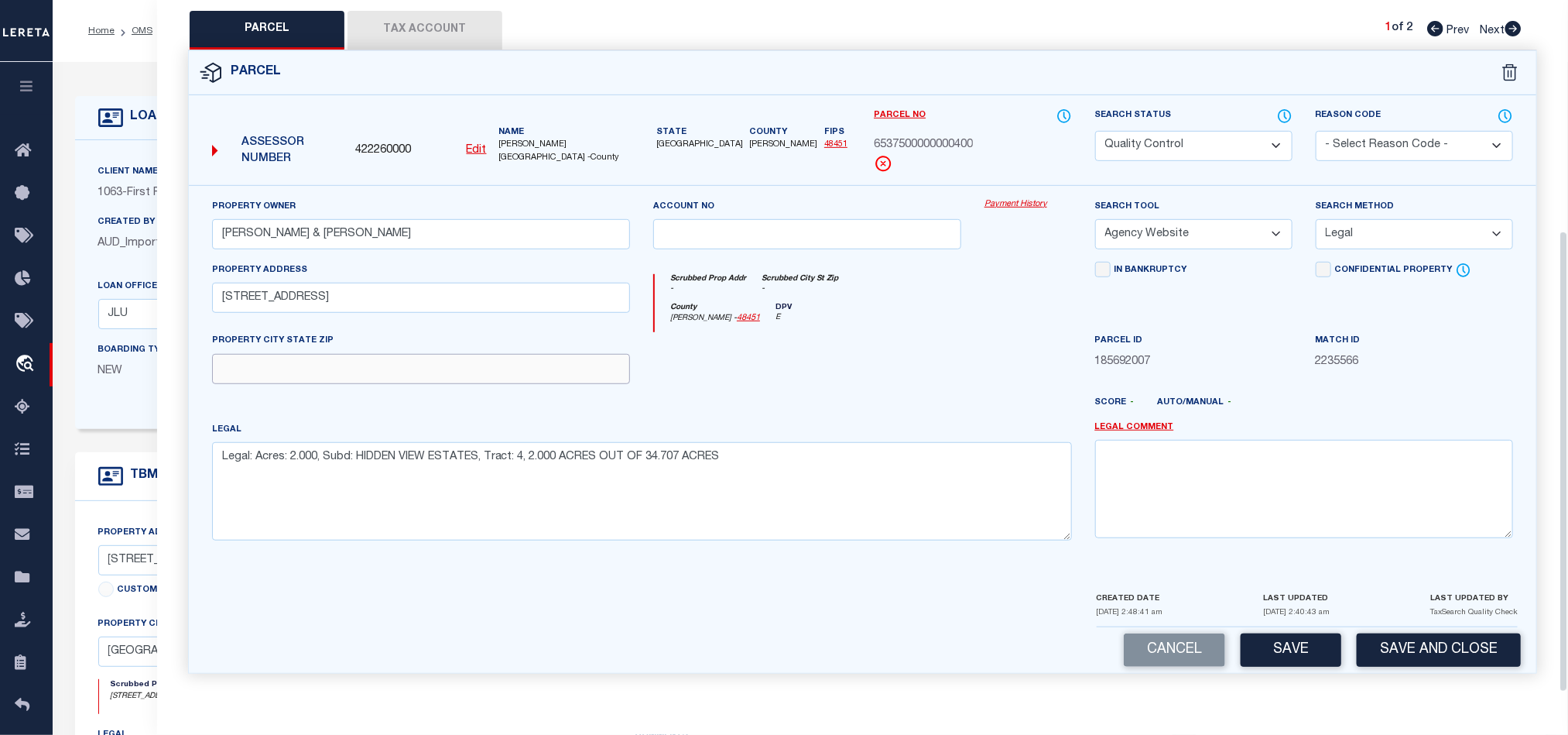
click at [553, 376] on input "text" at bounding box center [420, 368] width 418 height 30
paste input "SAN ANGELO TX 76904"
drag, startPoint x: 818, startPoint y: 376, endPoint x: 780, endPoint y: 376, distance: 38.0
click at [818, 376] on div at bounding box center [807, 364] width 332 height 63
drag, startPoint x: 344, startPoint y: 293, endPoint x: 426, endPoint y: 298, distance: 82.2
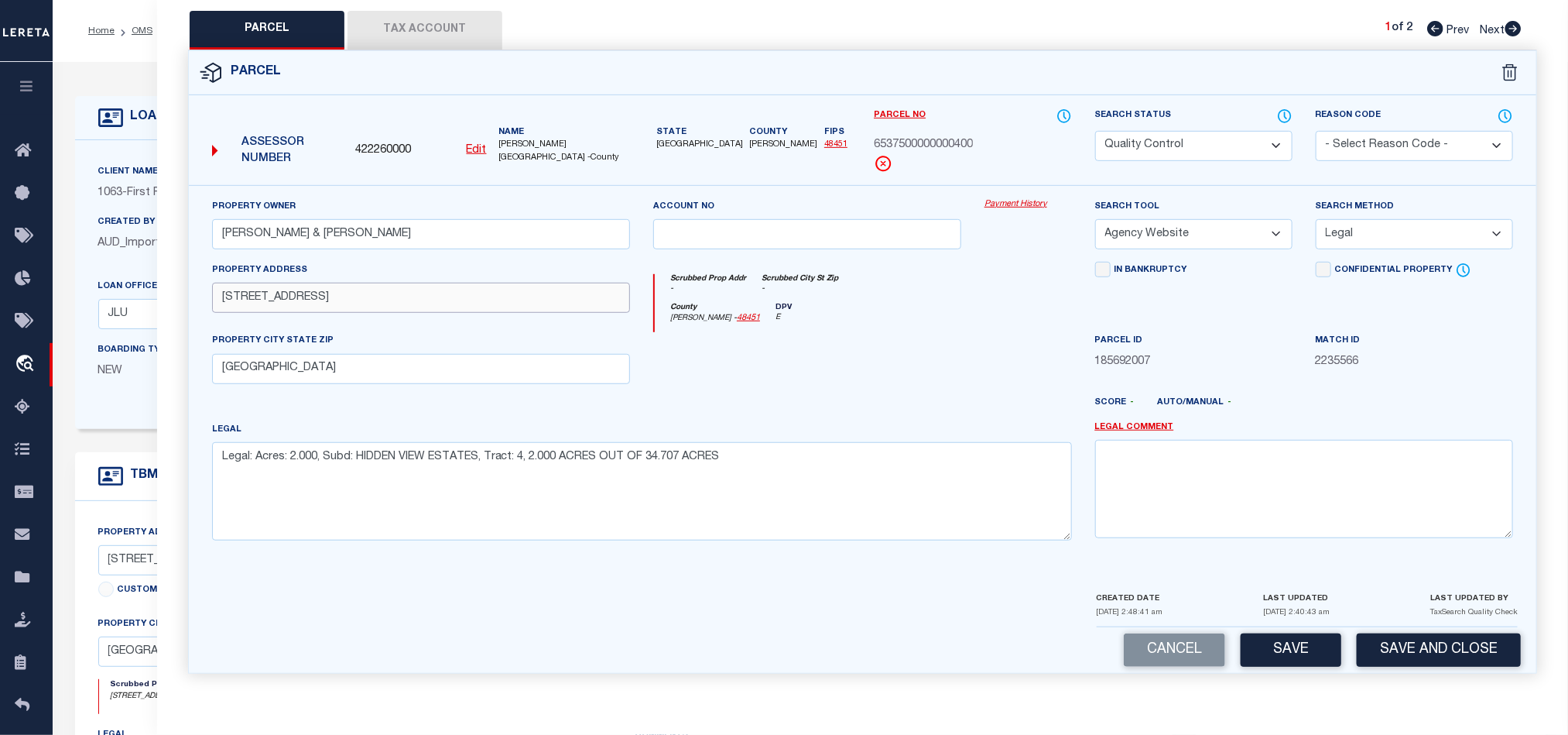
click at [426, 298] on input "12629 HIDDEN VIEW DRIVE" at bounding box center [420, 297] width 418 height 30
click at [832, 379] on div at bounding box center [807, 364] width 332 height 63
click at [437, 11] on button "Tax Account" at bounding box center [425, 30] width 155 height 38
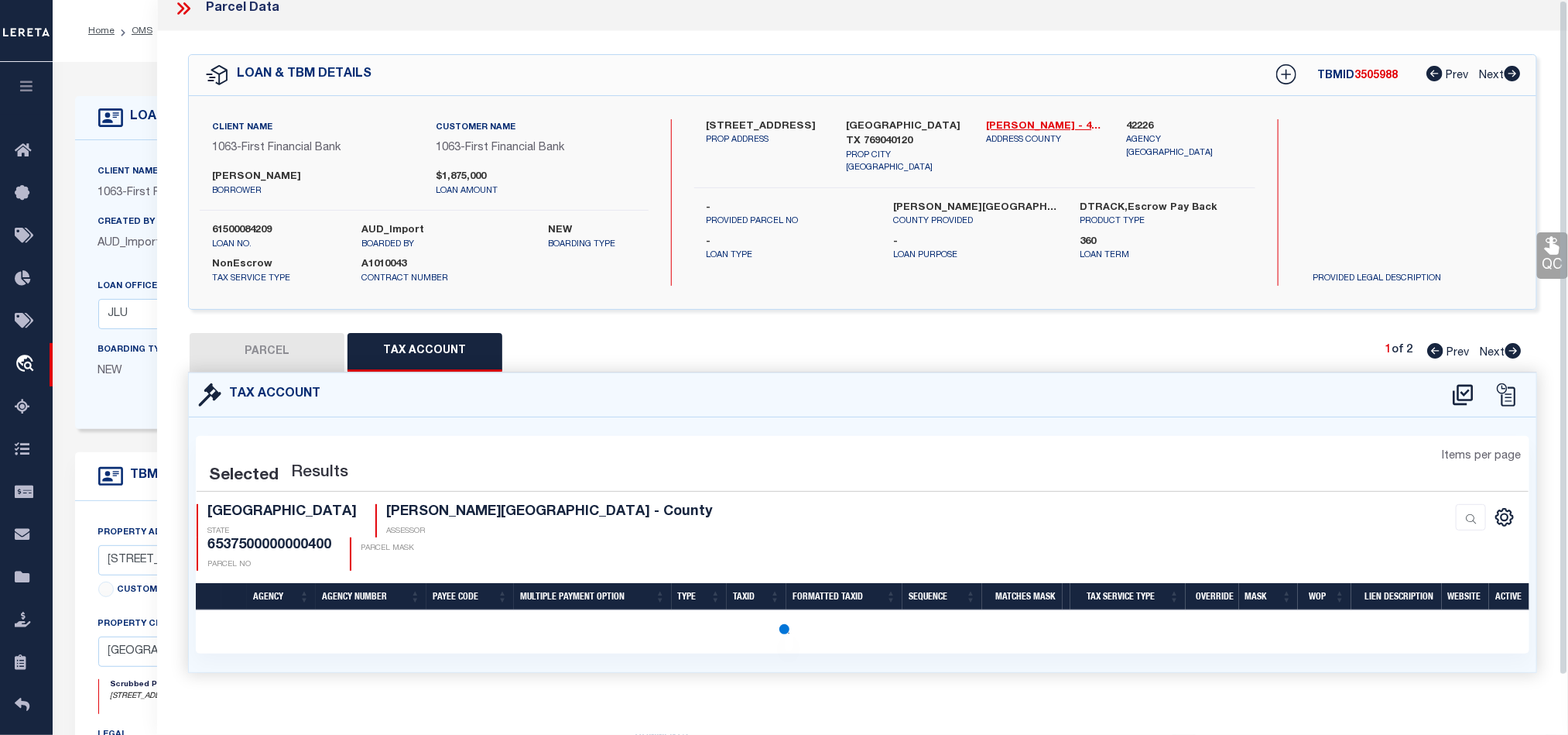
scroll to position [0, 0]
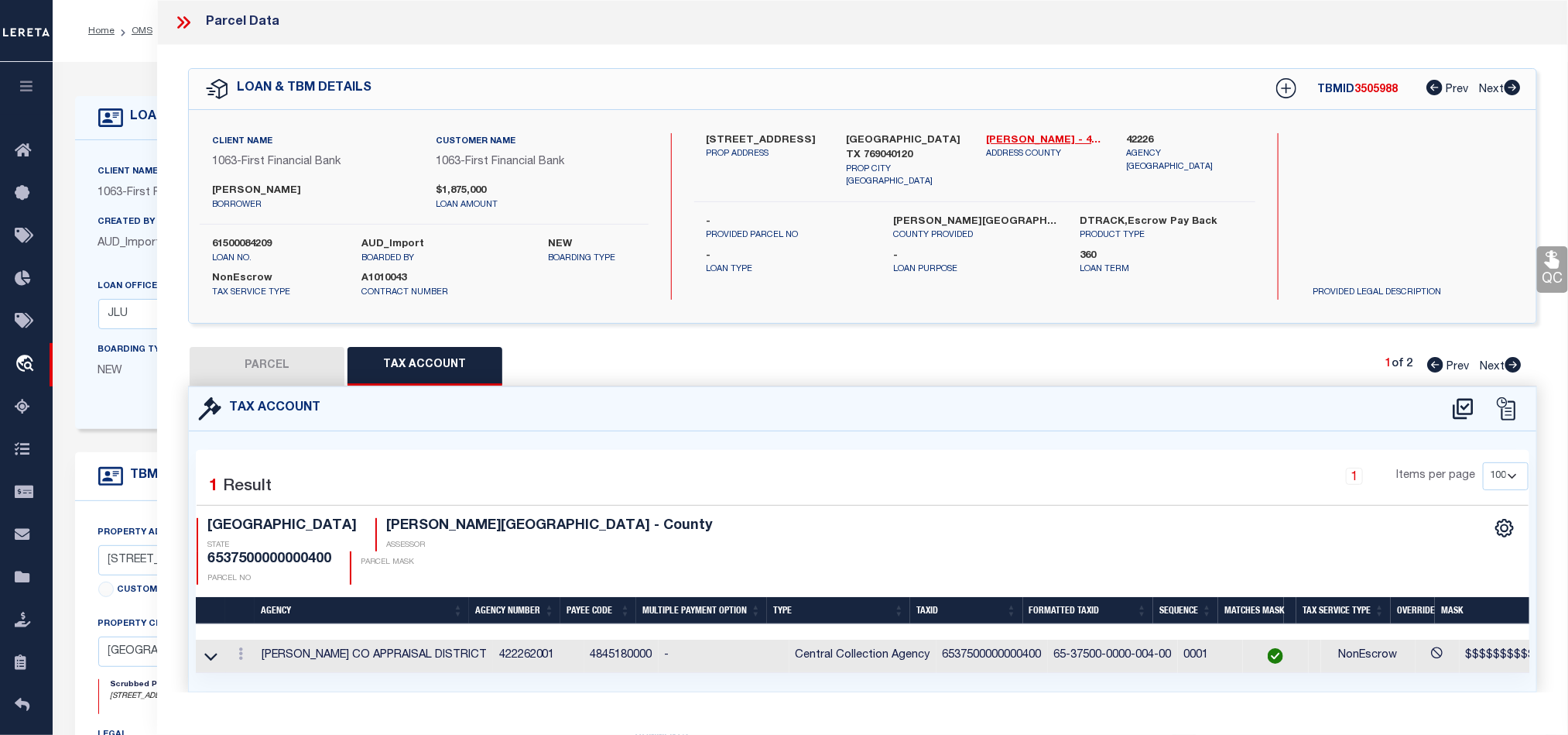
click at [291, 367] on button "PARCEL" at bounding box center [267, 366] width 155 height 38
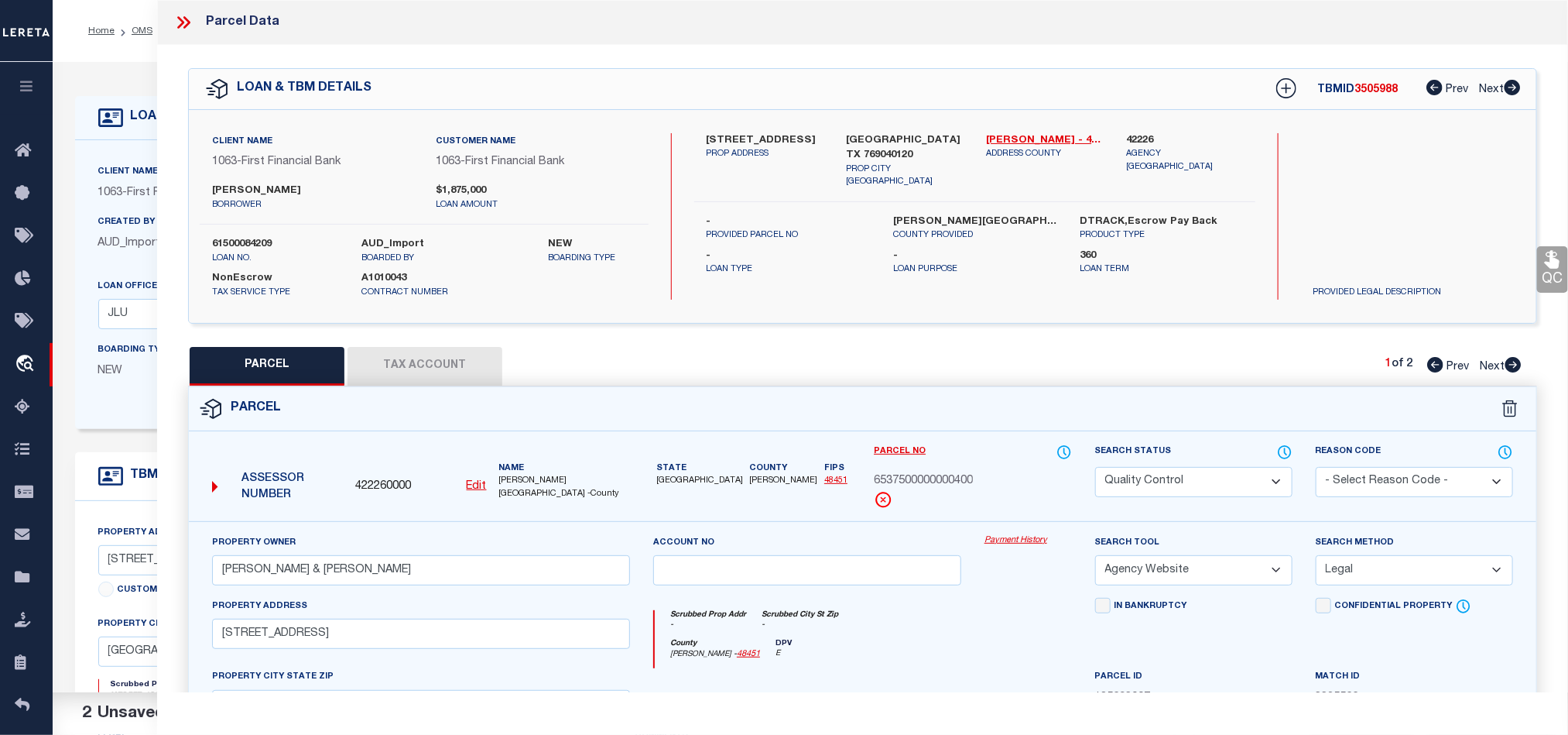
click at [1161, 493] on select "Automated Search Bad Parcel Complete Duplicate Parcel High Dollar Reporting In …" at bounding box center [1194, 481] width 197 height 30
click at [953, 625] on div "Scrubbed Prop Addr - Scrubbed City St Zip -" at bounding box center [862, 625] width 416 height 29
click at [1549, 262] on icon at bounding box center [1553, 260] width 21 height 21
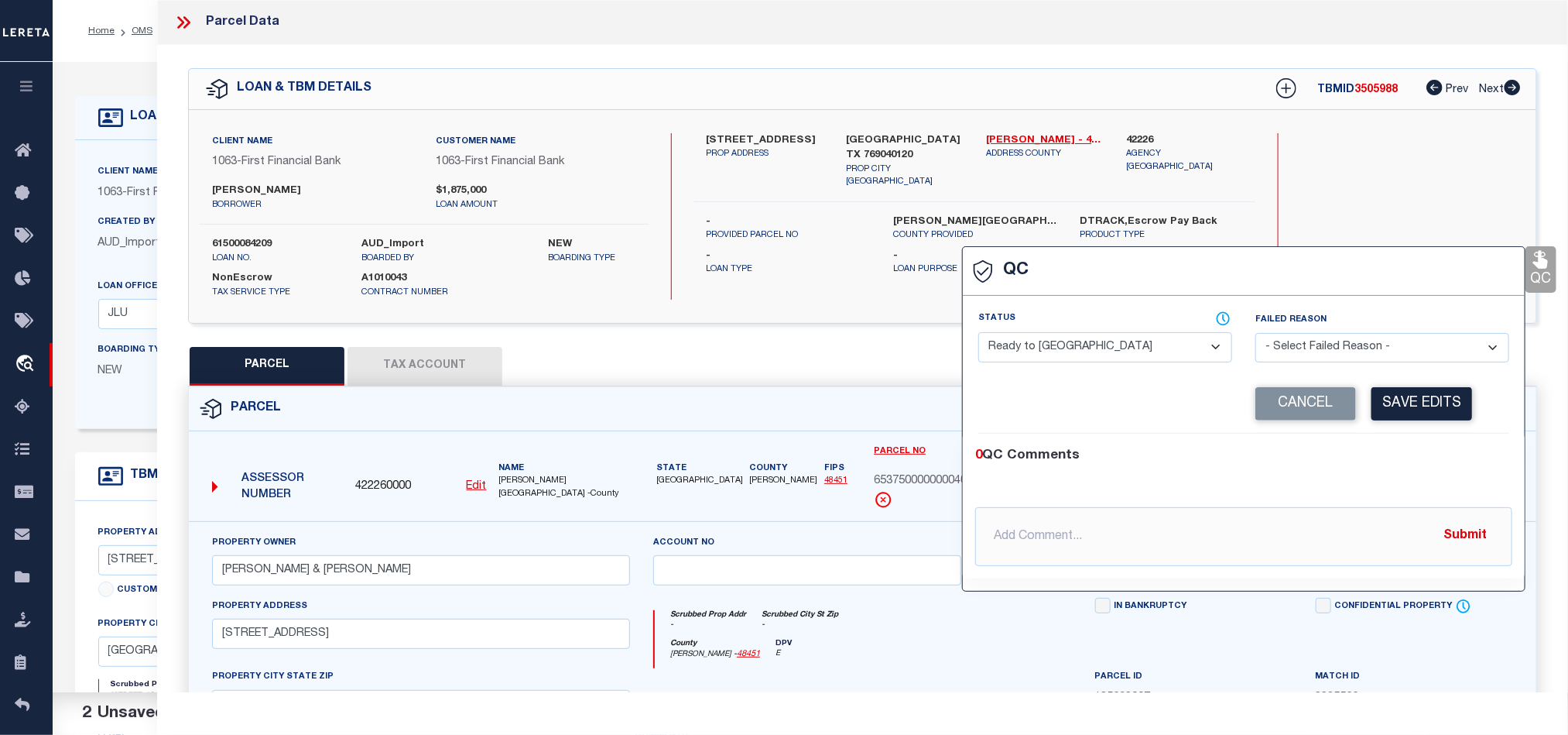
drag, startPoint x: 1080, startPoint y: 356, endPoint x: 1276, endPoint y: 385, distance: 198.1
click at [1080, 356] on select "- Select Status - Ready to QC Correct Incorrect" at bounding box center [1105, 347] width 254 height 30
drag, startPoint x: 1389, startPoint y: 444, endPoint x: 1403, endPoint y: 398, distance: 48.1
click at [1391, 441] on div "0 QC Comments @Aakash Patel @Abdul Muzain @Adams, Pamela S @Adhikary Rinki @Agu…" at bounding box center [1244, 505] width 562 height 144
click at [1403, 398] on button "Save Edits" at bounding box center [1422, 403] width 101 height 33
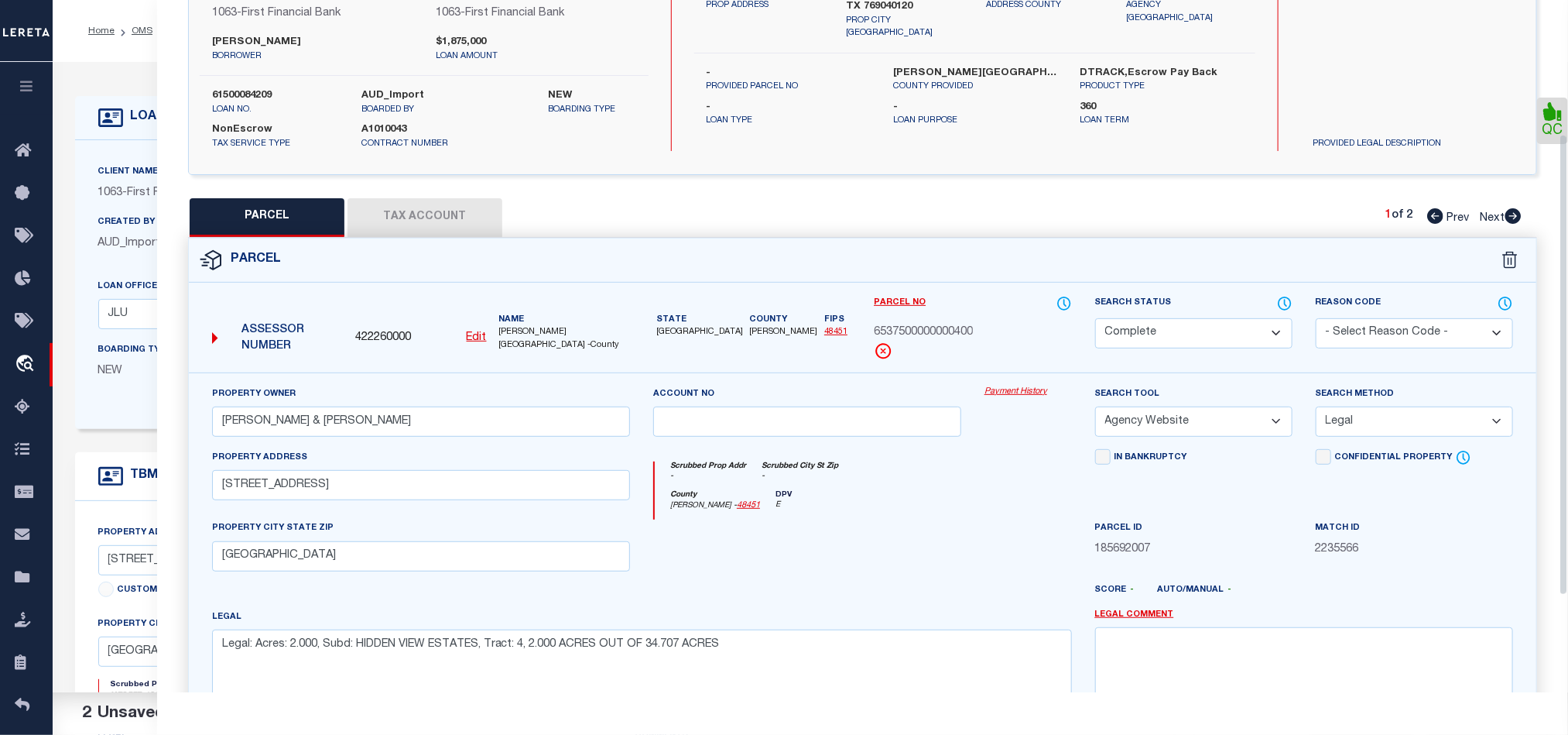
scroll to position [346, 0]
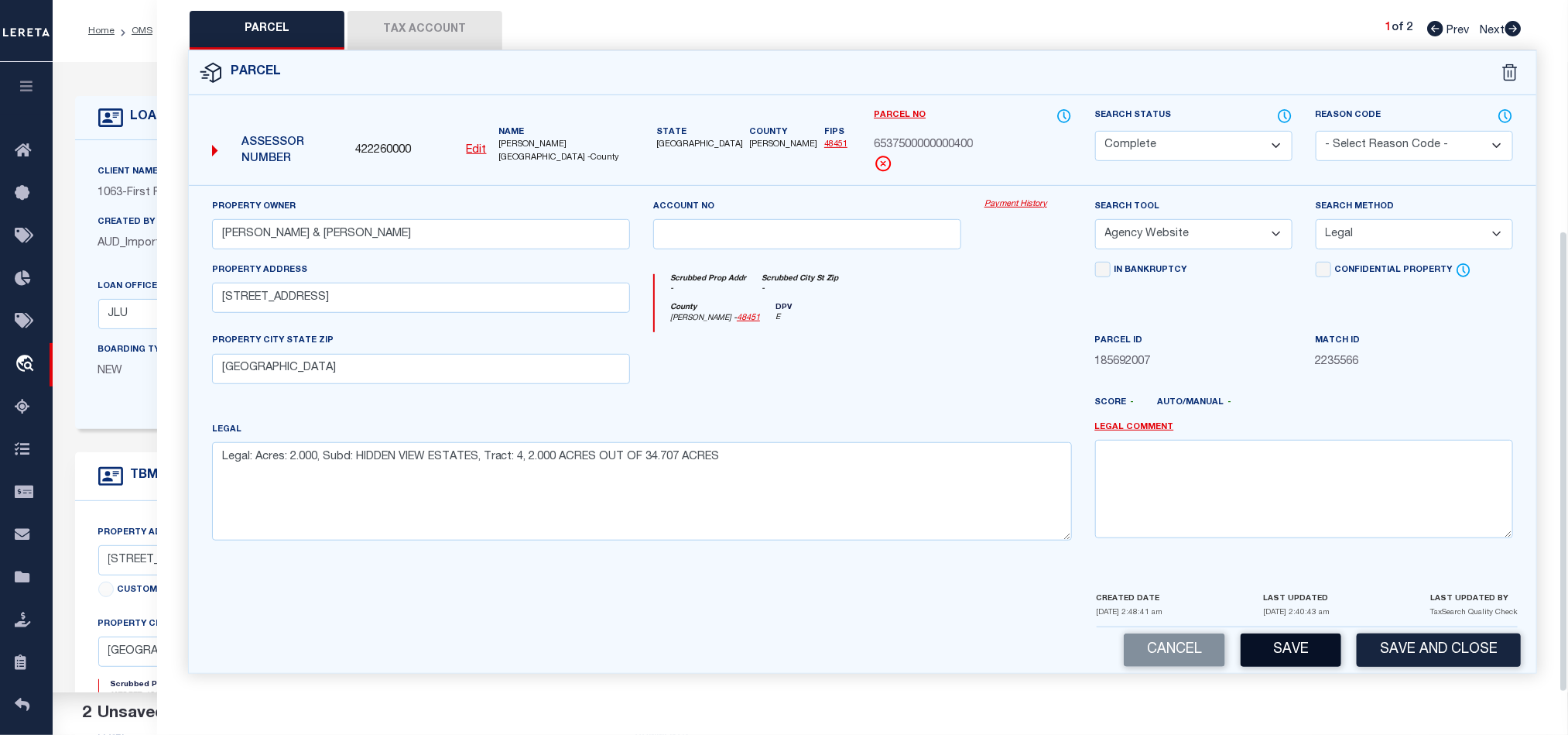
click at [1291, 639] on button "Save" at bounding box center [1291, 650] width 101 height 33
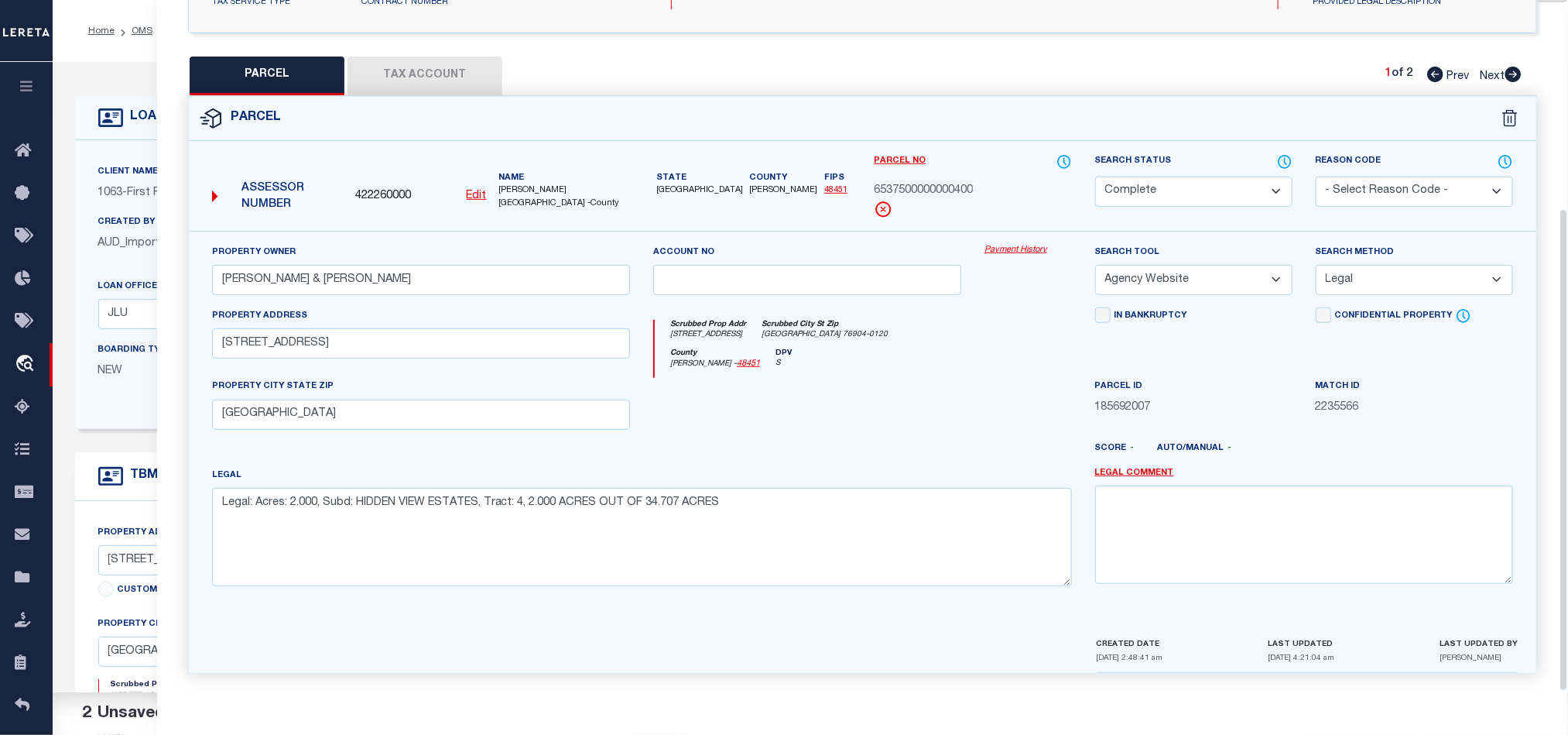
scroll to position [300, 0]
drag, startPoint x: 1512, startPoint y: 70, endPoint x: 1277, endPoint y: 259, distance: 301.6
click at [1512, 70] on icon at bounding box center [1513, 74] width 16 height 15
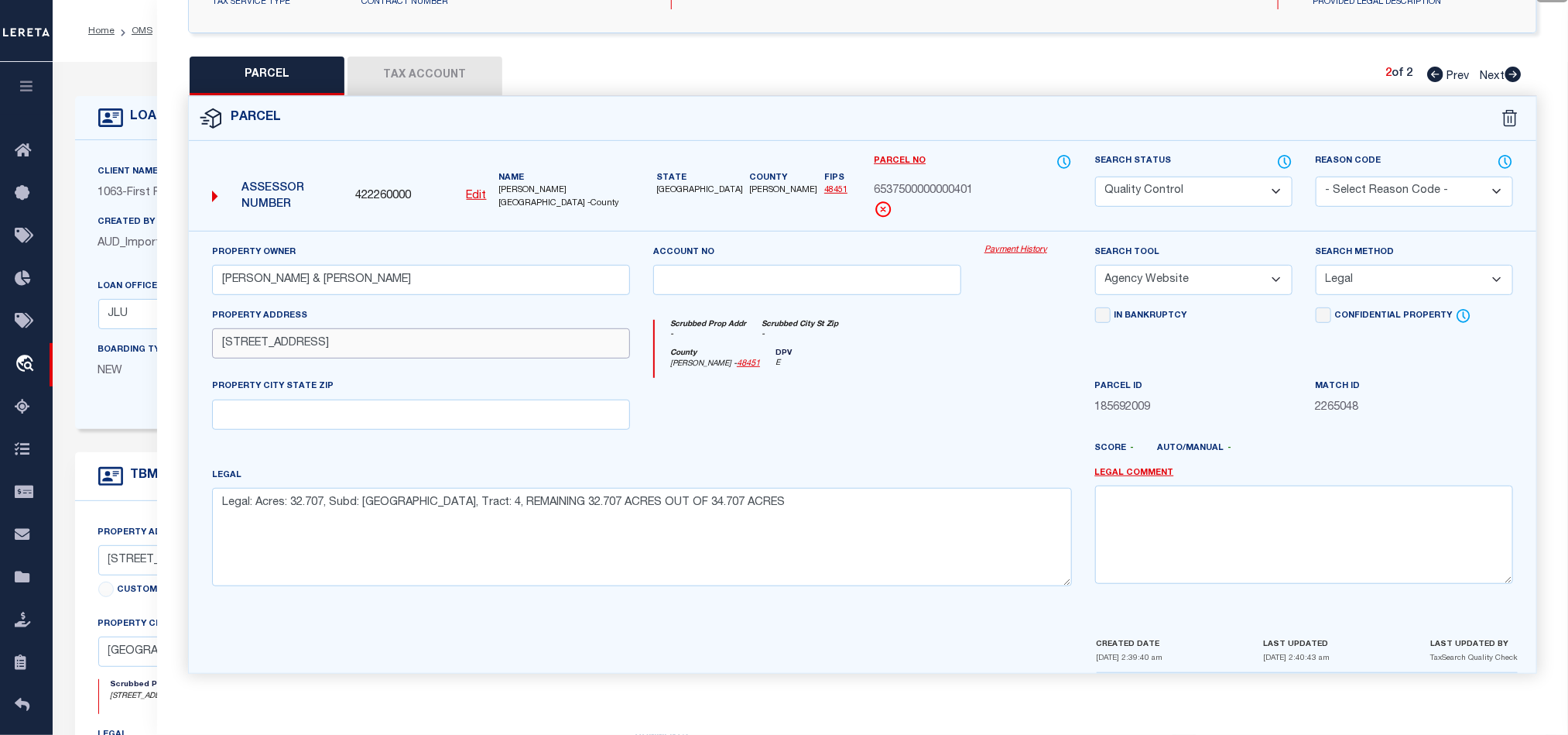
drag, startPoint x: 337, startPoint y: 335, endPoint x: 210, endPoint y: 342, distance: 127.2
click at [210, 342] on div "Property Address HIDDEN VIEW DRIVE 12629" at bounding box center [421, 343] width 441 height 71
click at [347, 338] on input "12629" at bounding box center [420, 343] width 418 height 30
paste input "HIDDEN VIEW DRIVE"
drag, startPoint x: 344, startPoint y: 342, endPoint x: 449, endPoint y: 339, distance: 105.0
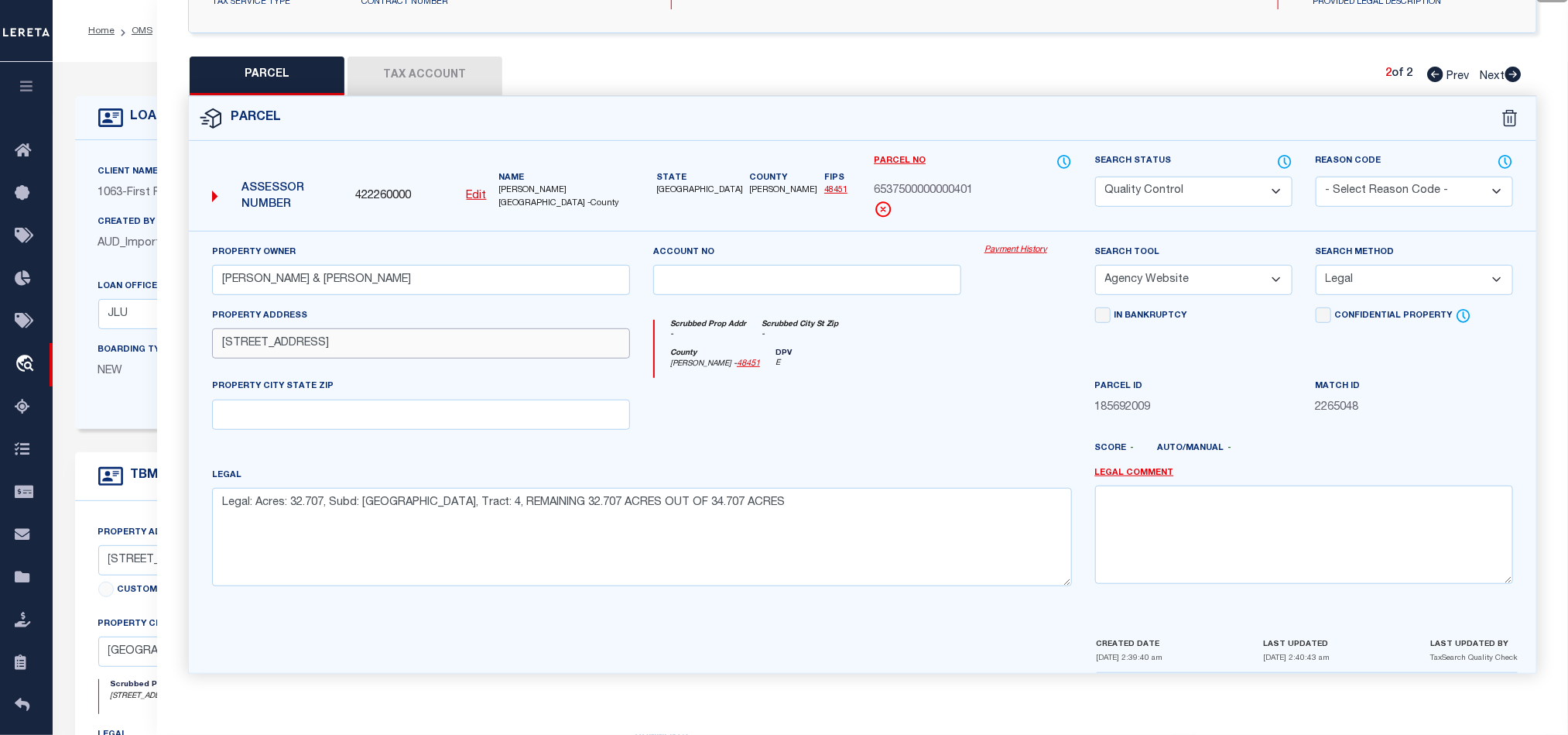
click at [449, 339] on input "12629 HIDDEN VIEW DRIVE" at bounding box center [420, 343] width 418 height 30
click at [219, 339] on input "12629 HIDDEN VIEW DR" at bounding box center [420, 343] width 418 height 30
drag, startPoint x: 827, startPoint y: 392, endPoint x: 883, endPoint y: 400, distance: 56.6
click at [827, 393] on div at bounding box center [807, 409] width 332 height 63
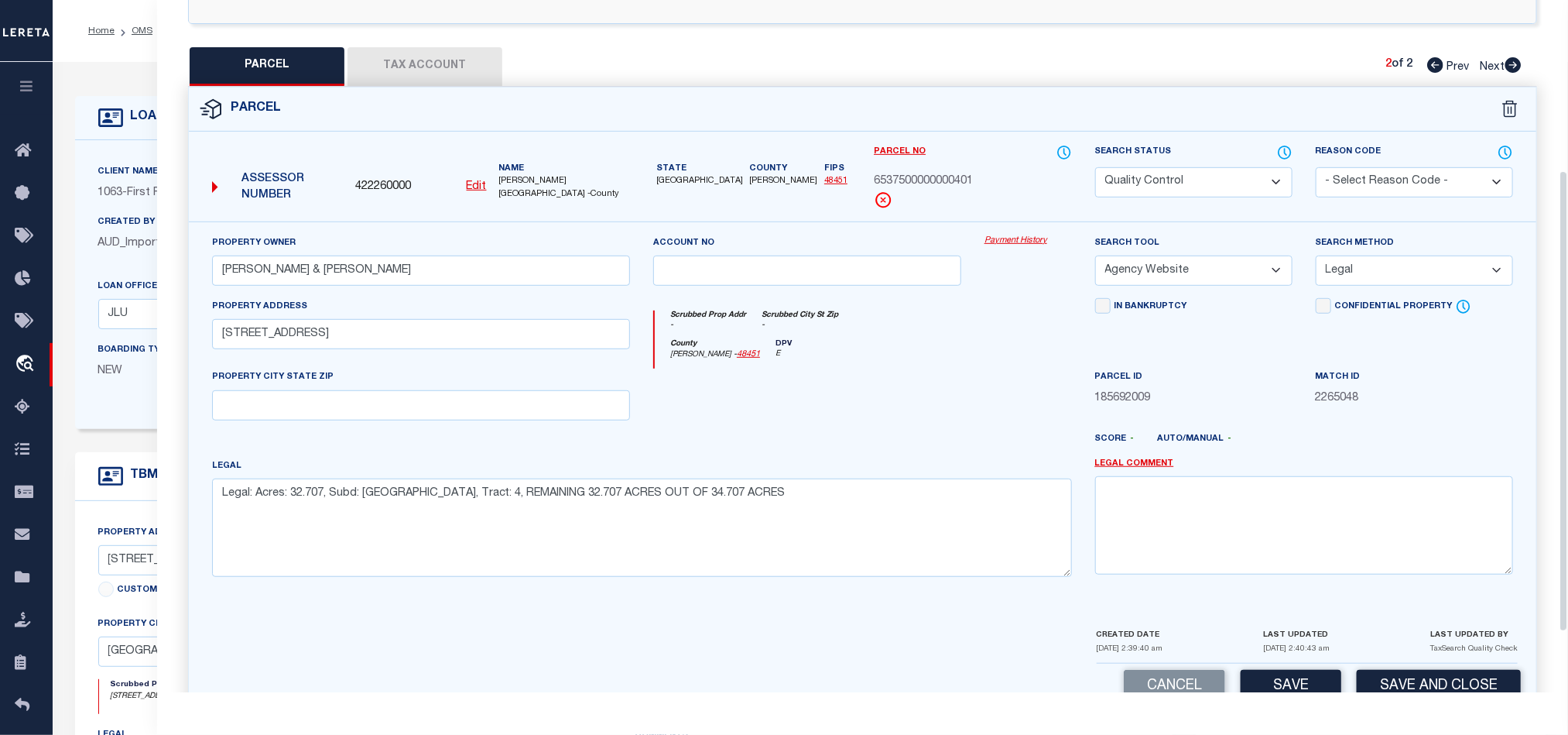
scroll to position [0, 0]
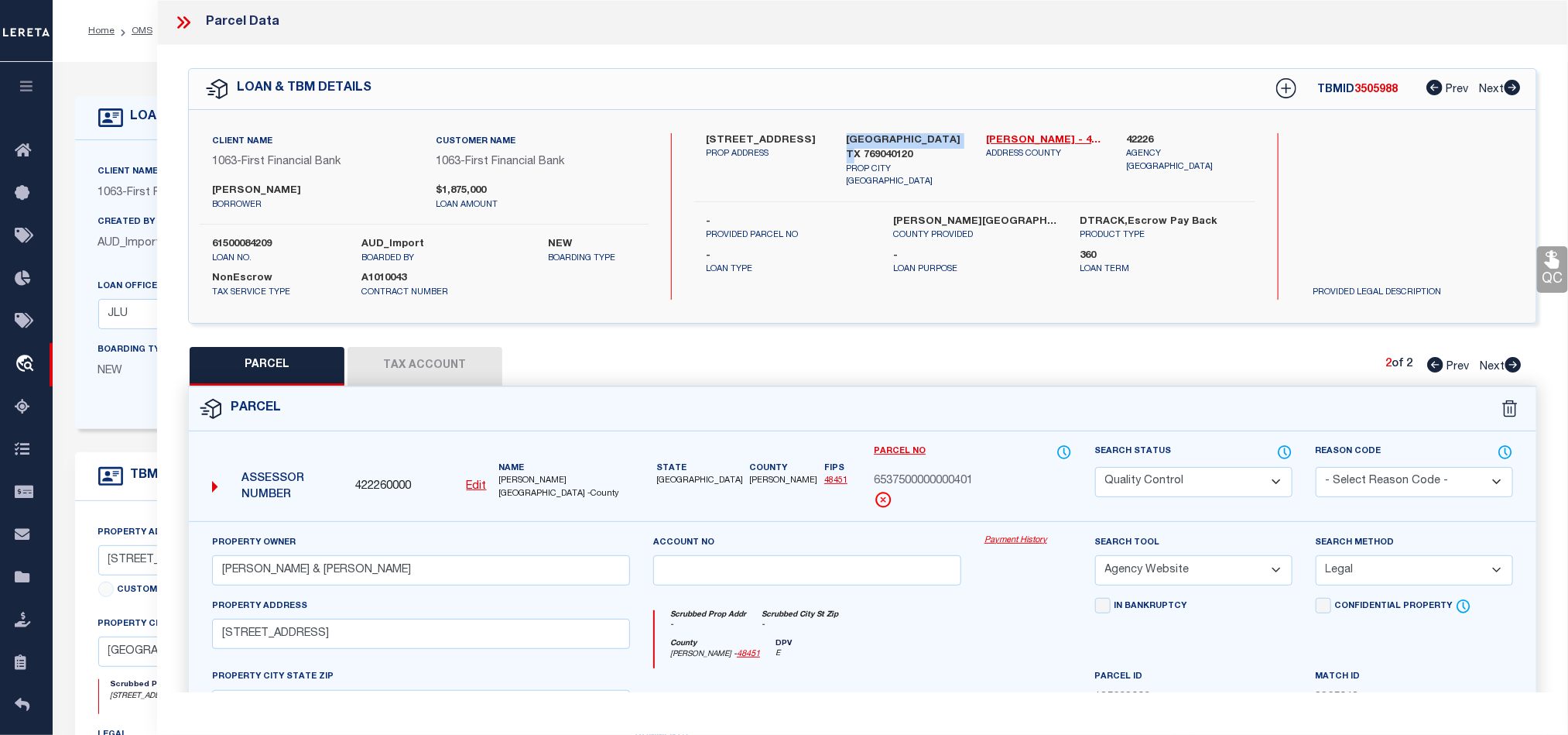
drag, startPoint x: 843, startPoint y: 136, endPoint x: 877, endPoint y: 159, distance: 41.0
click at [877, 159] on div "SAN ANGELO TX 769040120 PROP CITY ST ZIP" at bounding box center [906, 161] width 140 height 56
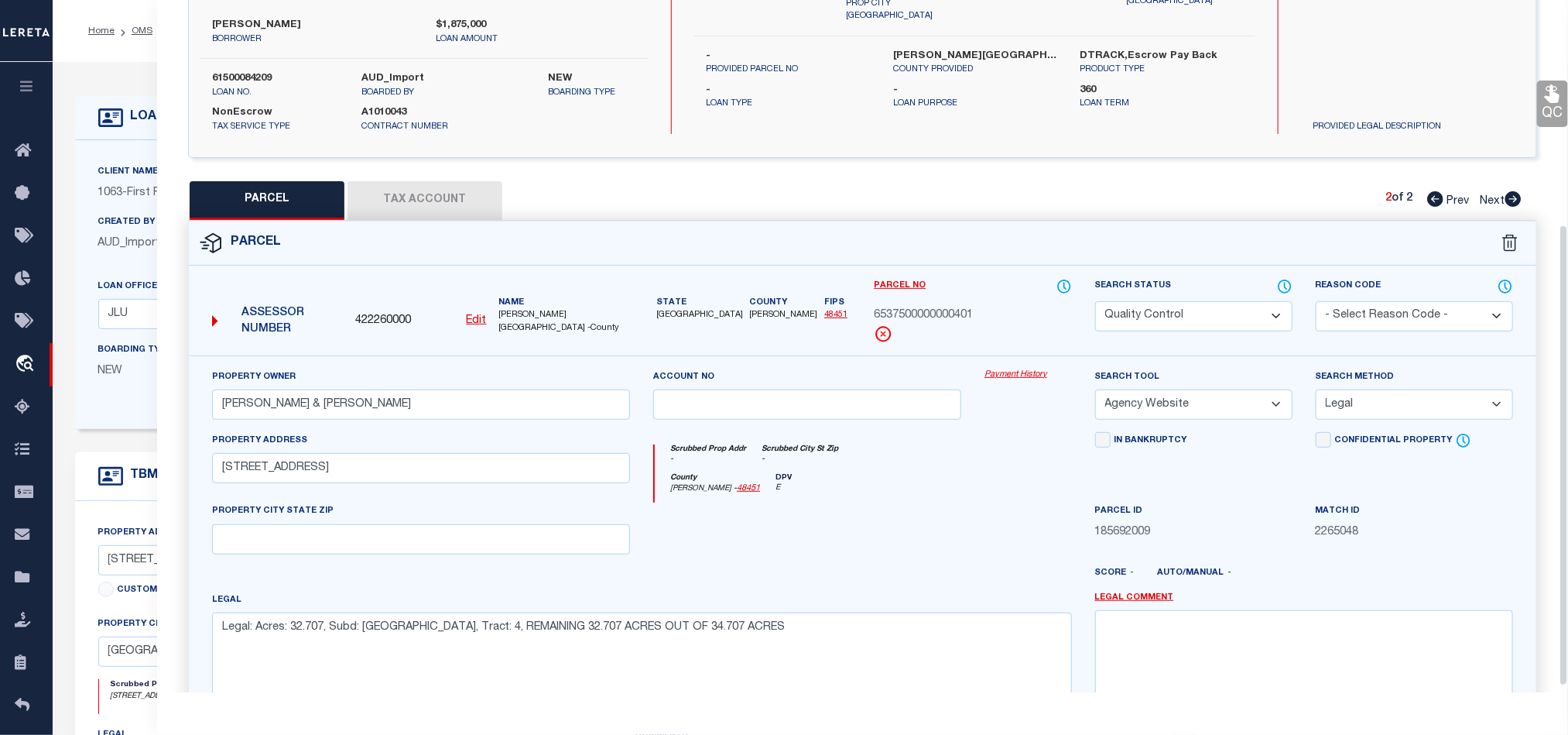
scroll to position [346, 0]
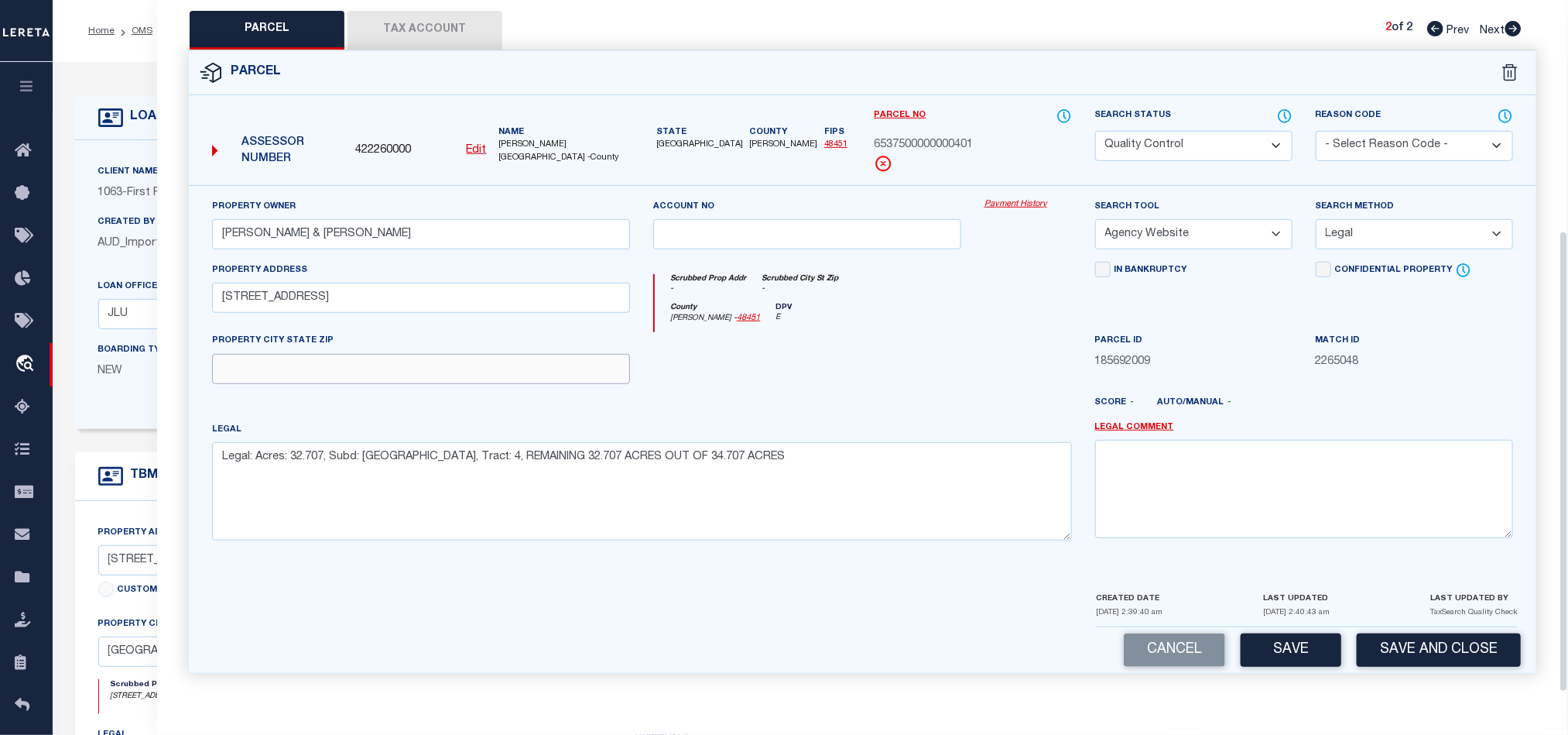
click at [511, 367] on input "text" at bounding box center [420, 368] width 418 height 30
paste input "SAN ANGELO TX 76904"
click at [985, 347] on div at bounding box center [1029, 364] width 111 height 63
click at [1183, 146] on select "Automated Search Bad Parcel Complete Duplicate Parcel High Dollar Reporting In …" at bounding box center [1194, 145] width 197 height 30
drag, startPoint x: 878, startPoint y: 327, endPoint x: 931, endPoint y: 327, distance: 53.0
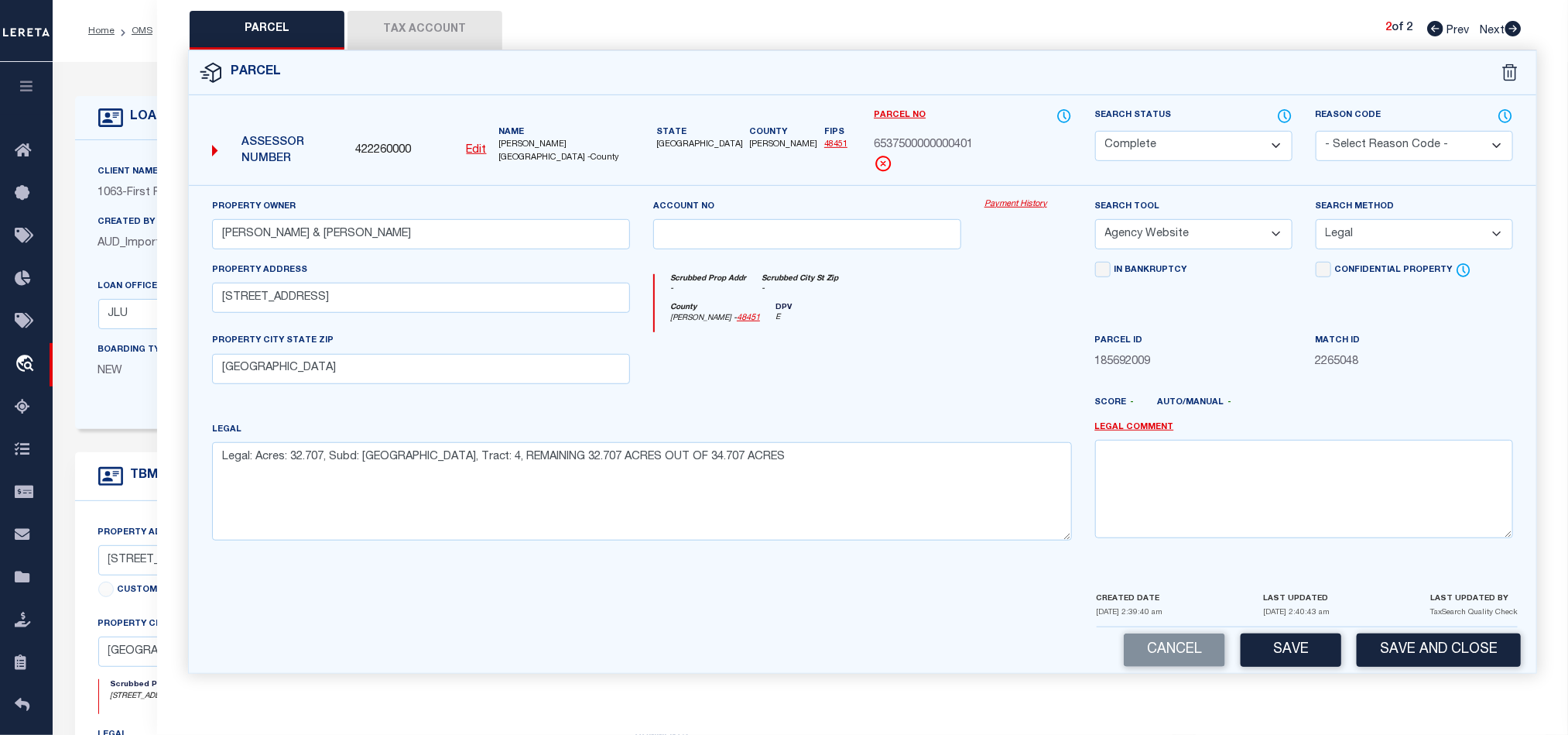
click at [878, 332] on div at bounding box center [807, 364] width 332 height 63
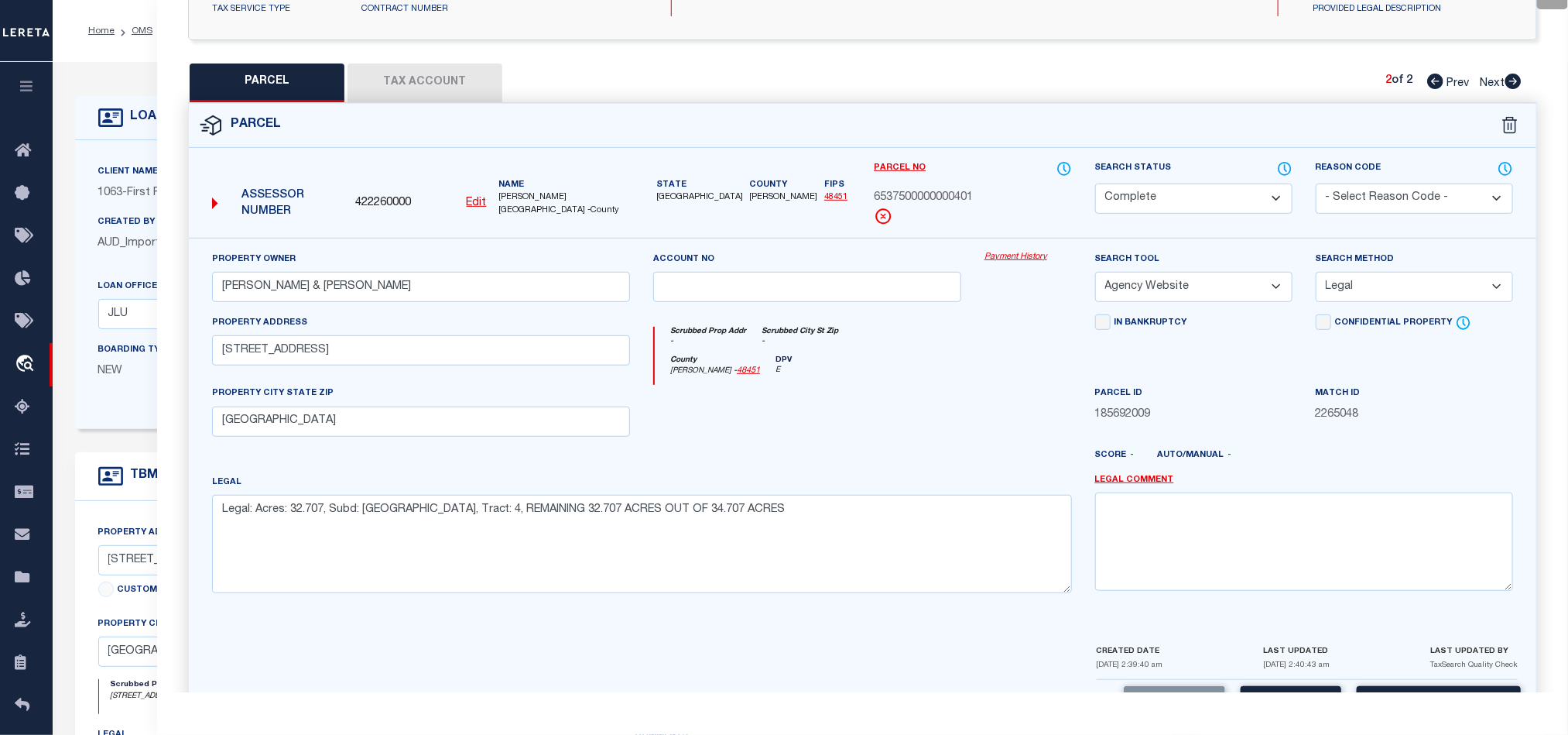
scroll to position [230, 0]
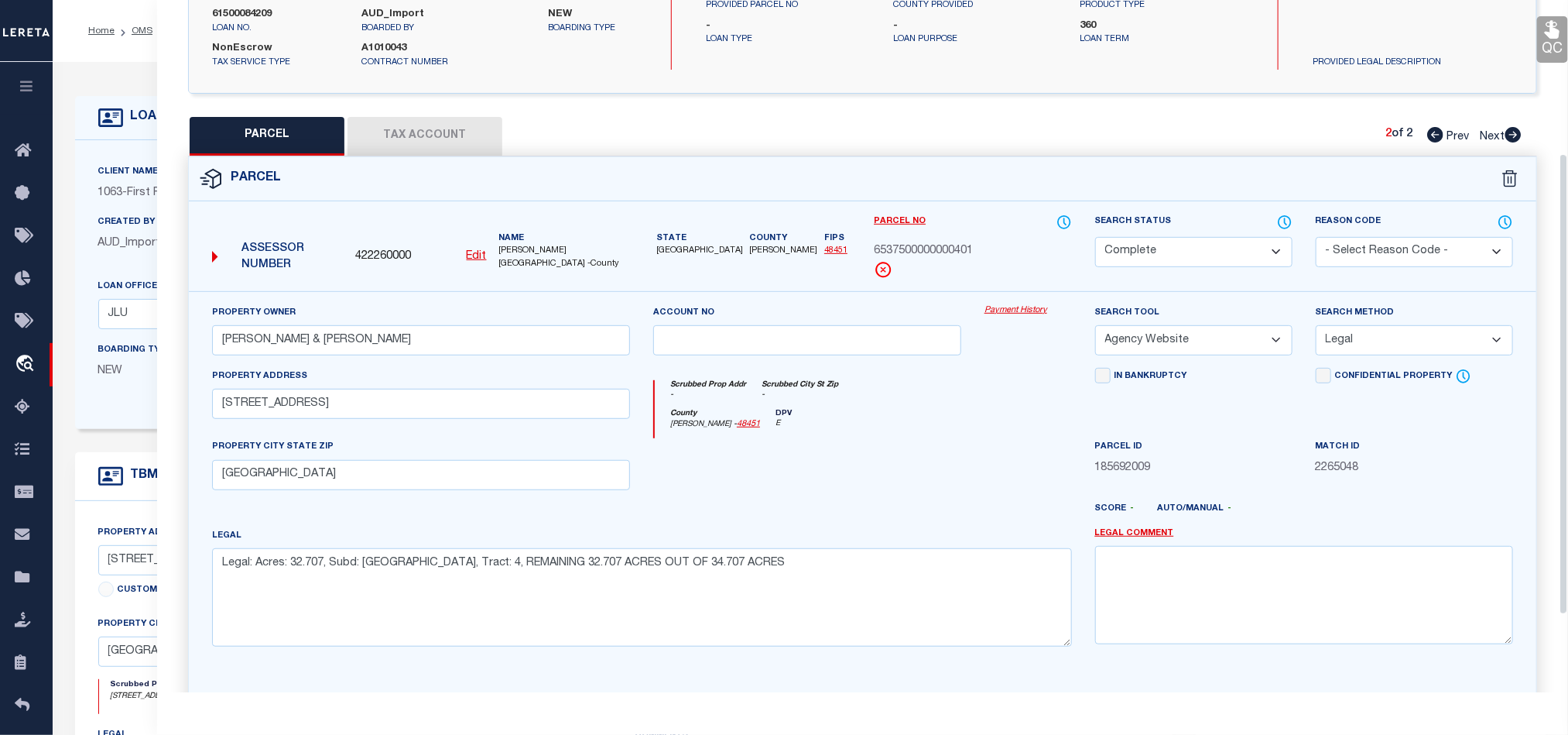
click at [1547, 28] on icon at bounding box center [1553, 30] width 21 height 21
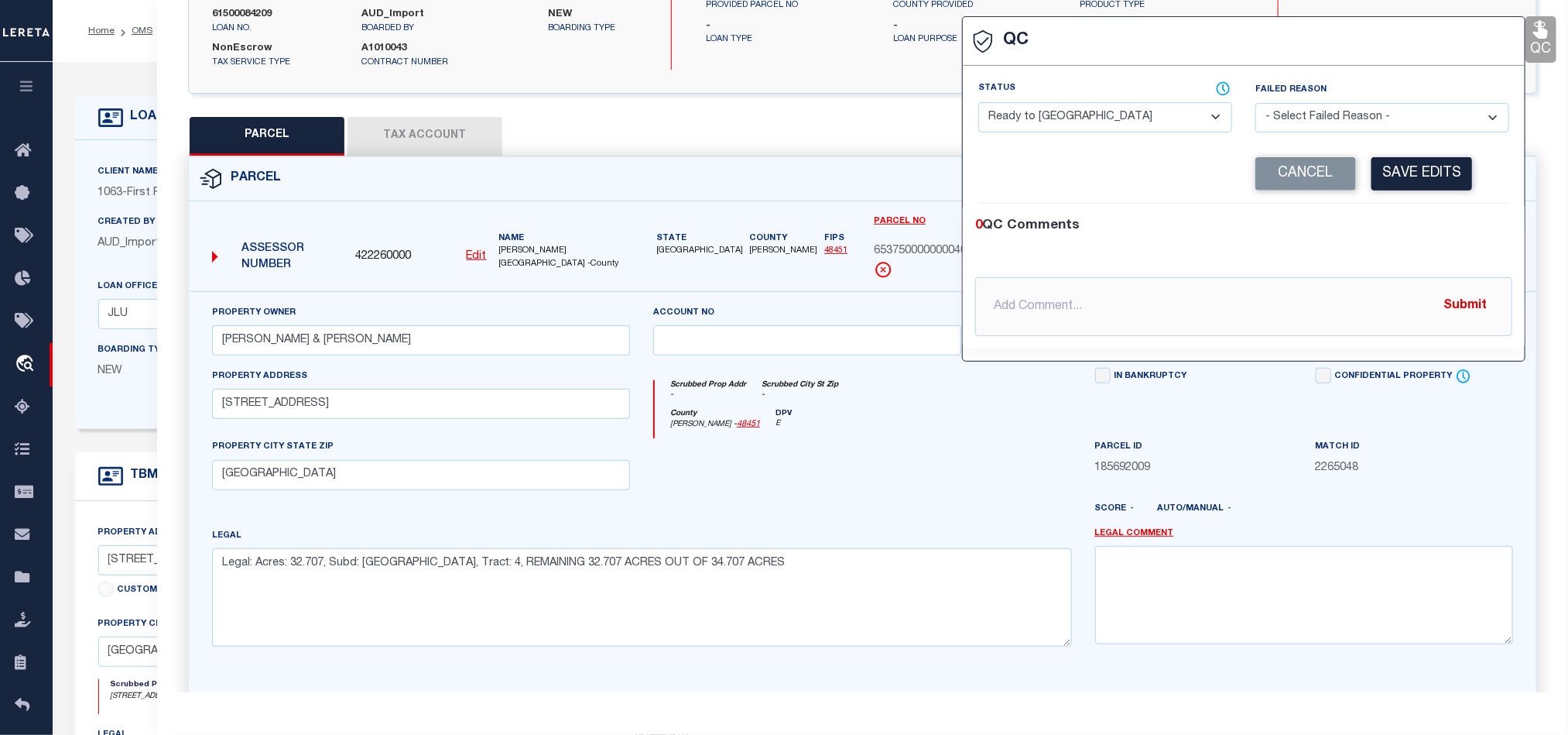
drag, startPoint x: 1095, startPoint y: 123, endPoint x: 1103, endPoint y: 124, distance: 8.1
click at [1095, 123] on select "- Select Status - Ready to QC Correct Incorrect" at bounding box center [1105, 117] width 254 height 30
drag, startPoint x: 1391, startPoint y: 217, endPoint x: 1398, endPoint y: 201, distance: 17.5
click at [1391, 217] on div "0 QC Comments @Aakash Patel @Abdul Muzain @Adams, Pamela S @Adhikary Rinki @Agu…" at bounding box center [1244, 275] width 562 height 144
click at [1403, 179] on button "Save Edits" at bounding box center [1422, 173] width 101 height 33
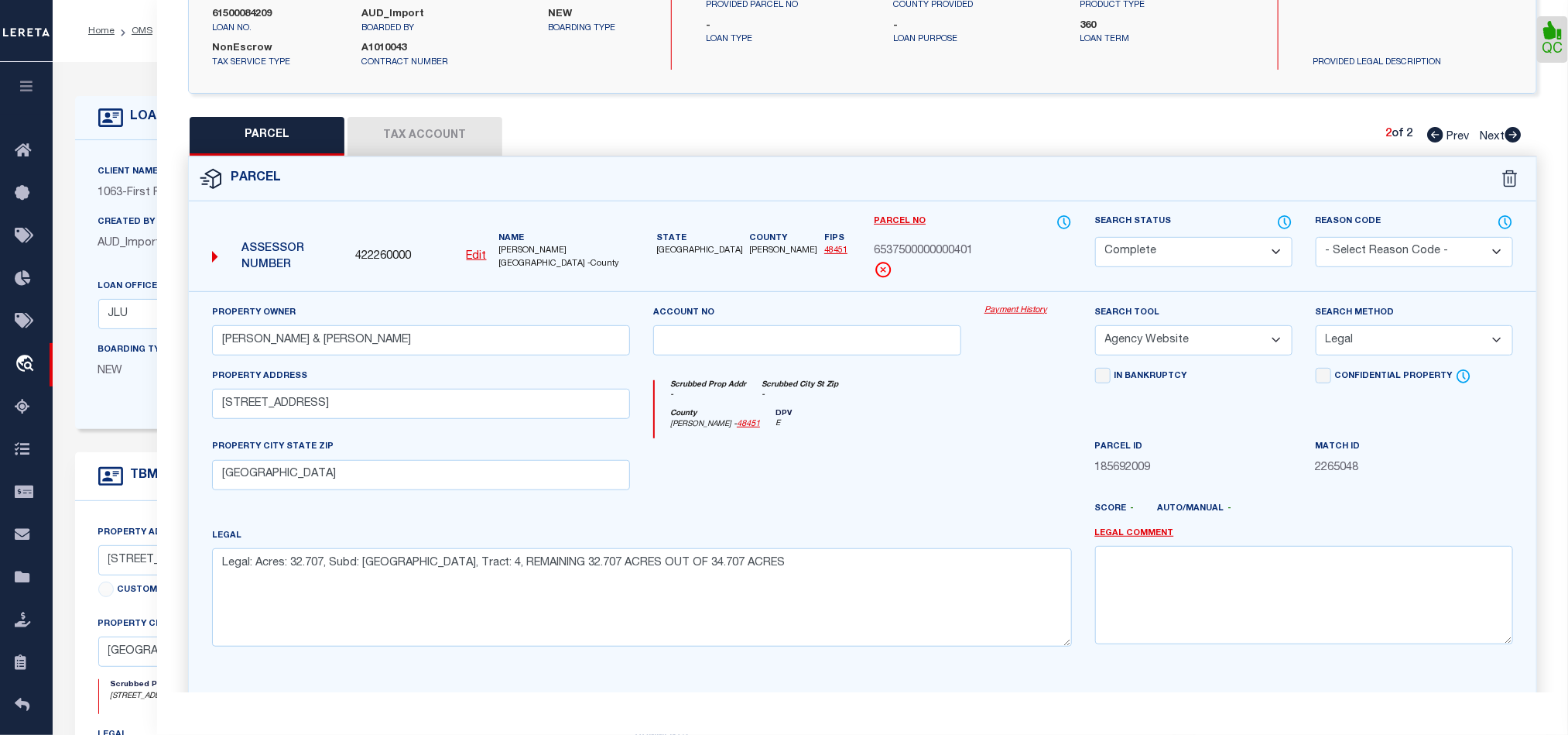
click at [431, 139] on button "Tax Account" at bounding box center [425, 136] width 155 height 38
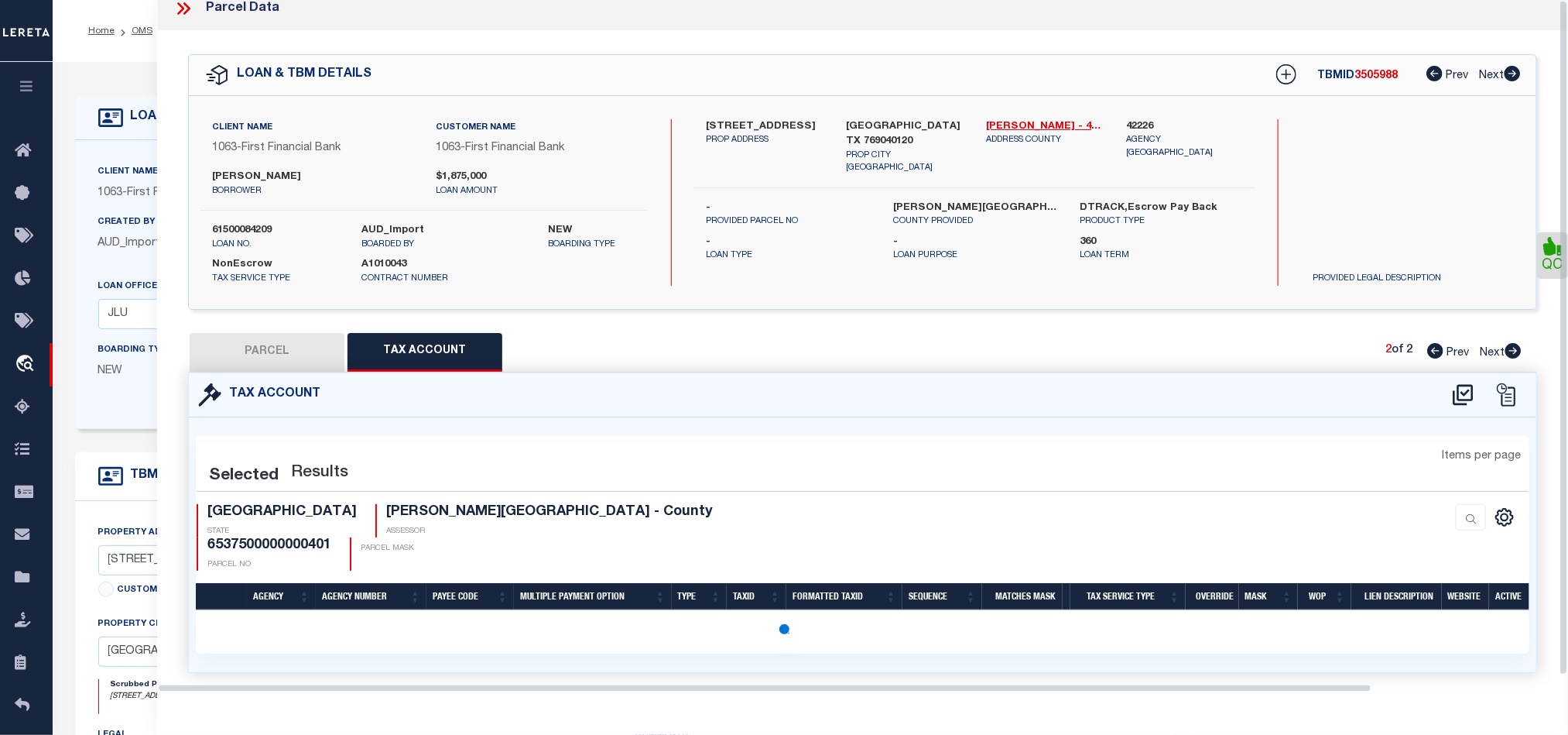
scroll to position [0, 0]
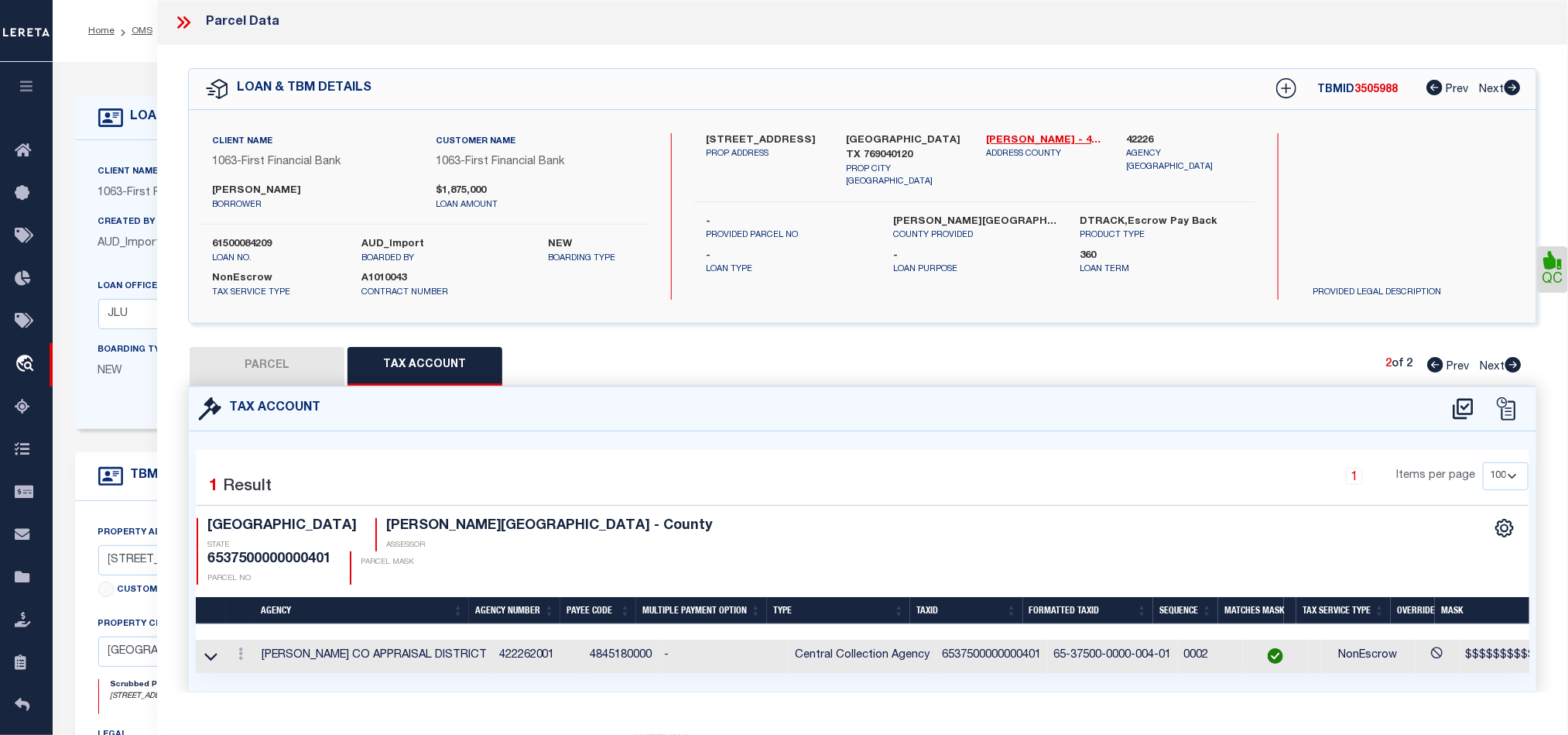
click at [269, 356] on button "PARCEL" at bounding box center [267, 366] width 155 height 38
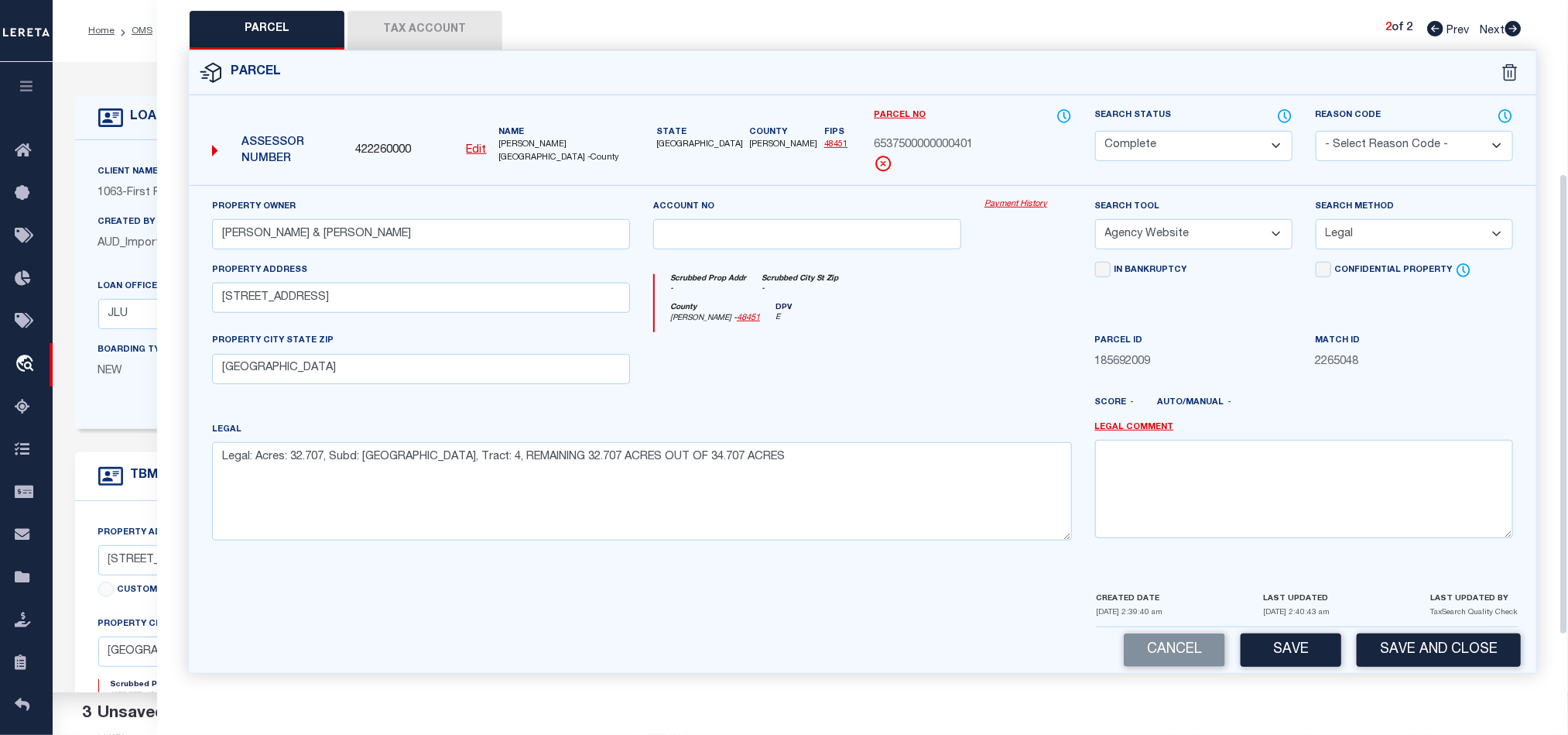
scroll to position [346, 0]
click at [1454, 630] on div "Cancel Save Save and Close" at bounding box center [862, 650] width 1348 height 45
click at [1447, 641] on button "Save and Close" at bounding box center [1439, 650] width 164 height 33
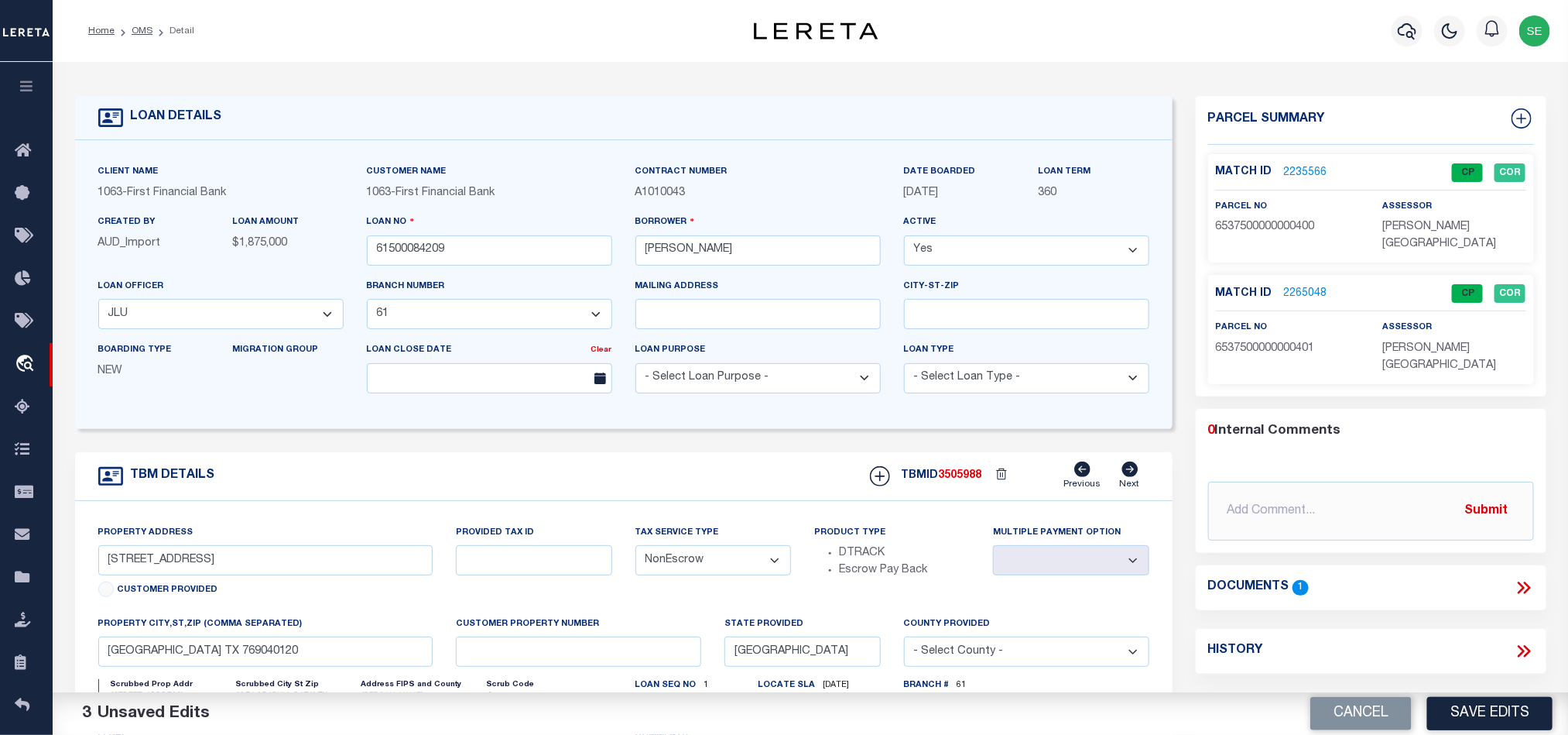
drag, startPoint x: 1318, startPoint y: 718, endPoint x: 1379, endPoint y: 469, distance: 256.4
click at [1318, 718] on button "Cancel" at bounding box center [1361, 713] width 102 height 33
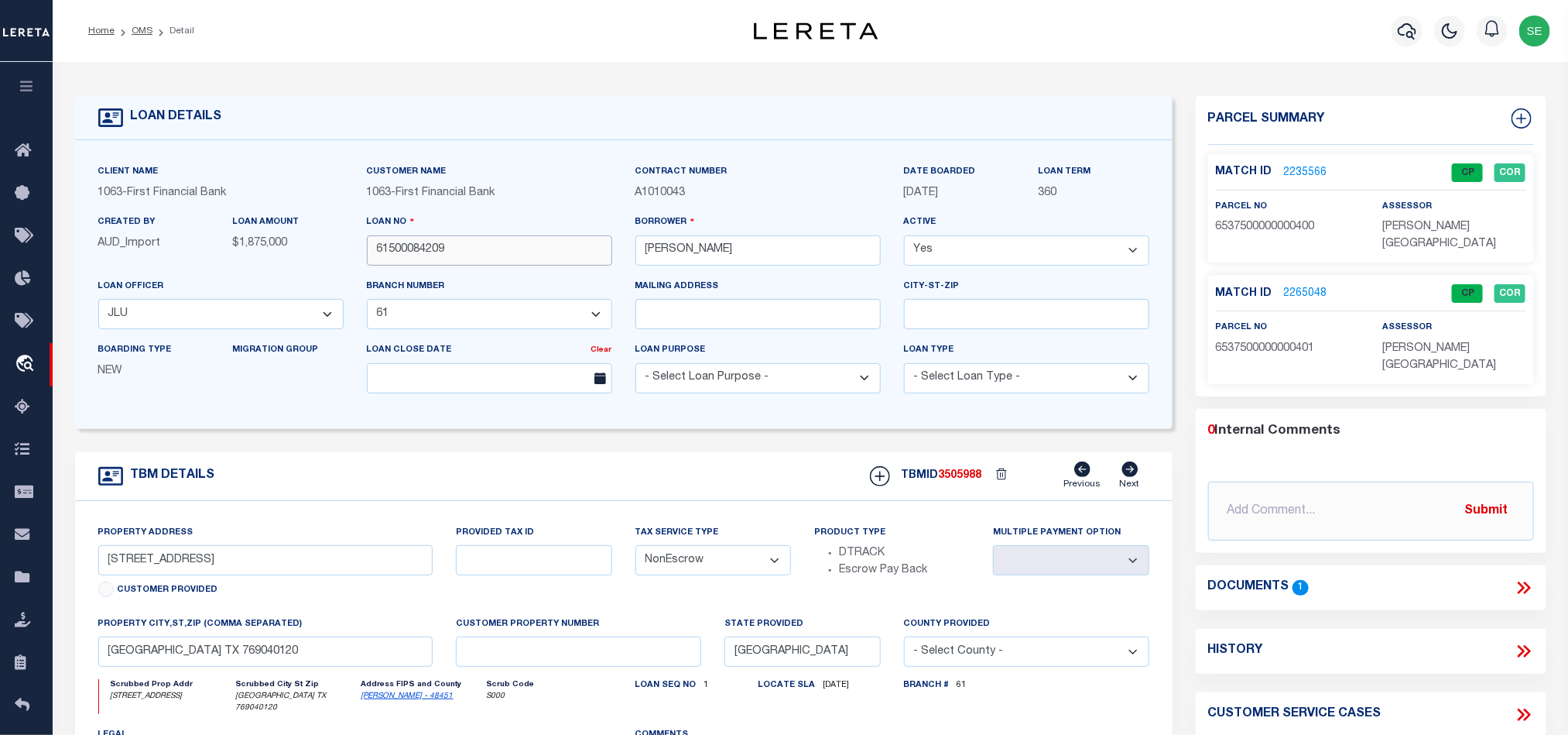
click at [499, 251] on input "61500084209" at bounding box center [489, 250] width 245 height 30
click at [969, 469] on div "TBMID 3505988 Previous Next" at bounding box center [1004, 476] width 291 height 29
click at [955, 481] on span "3505988" at bounding box center [960, 475] width 44 height 11
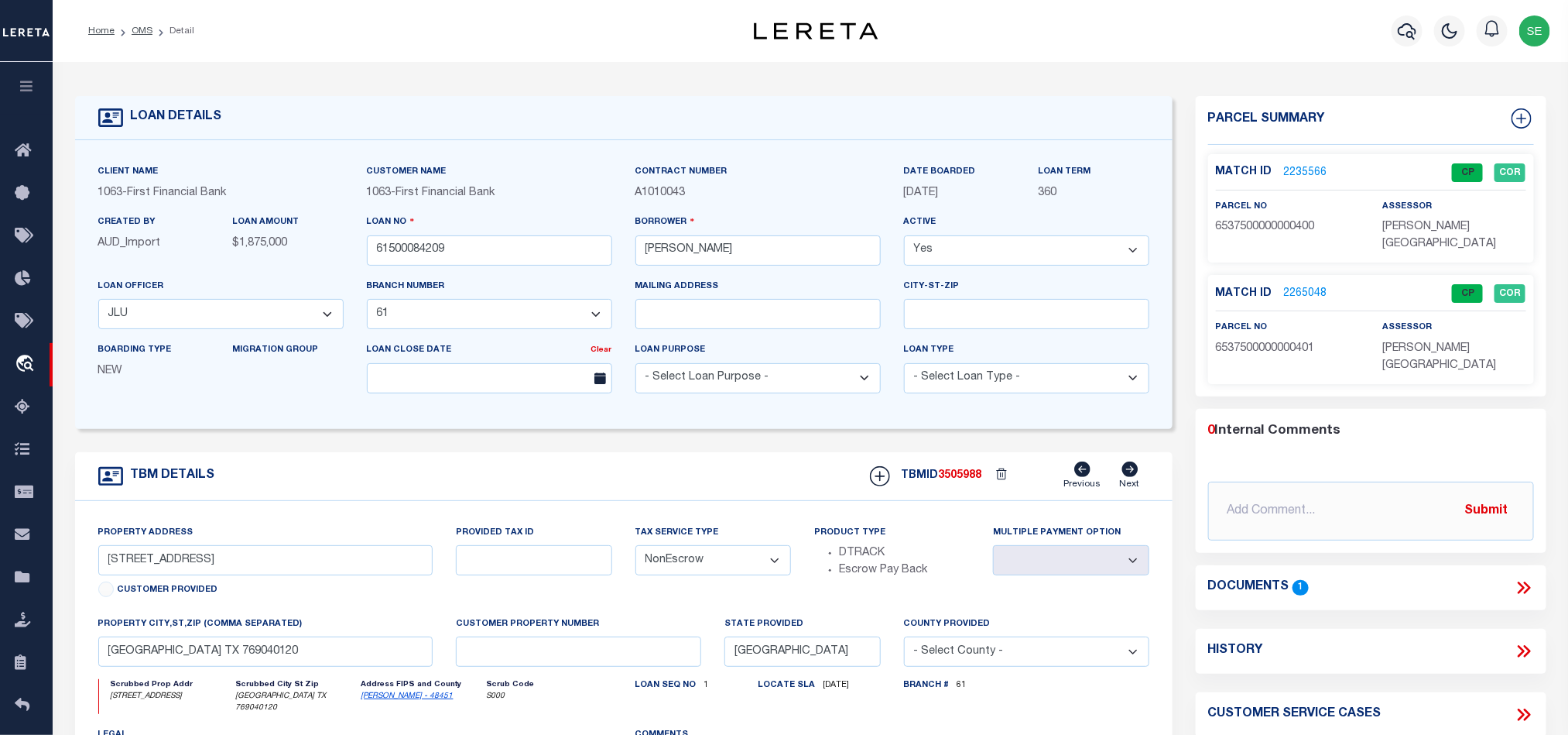
click at [1412, 231] on span "TOM GREEN COUNTY" at bounding box center [1439, 235] width 114 height 28
click at [1253, 224] on span "6537500000000400" at bounding box center [1266, 226] width 99 height 11
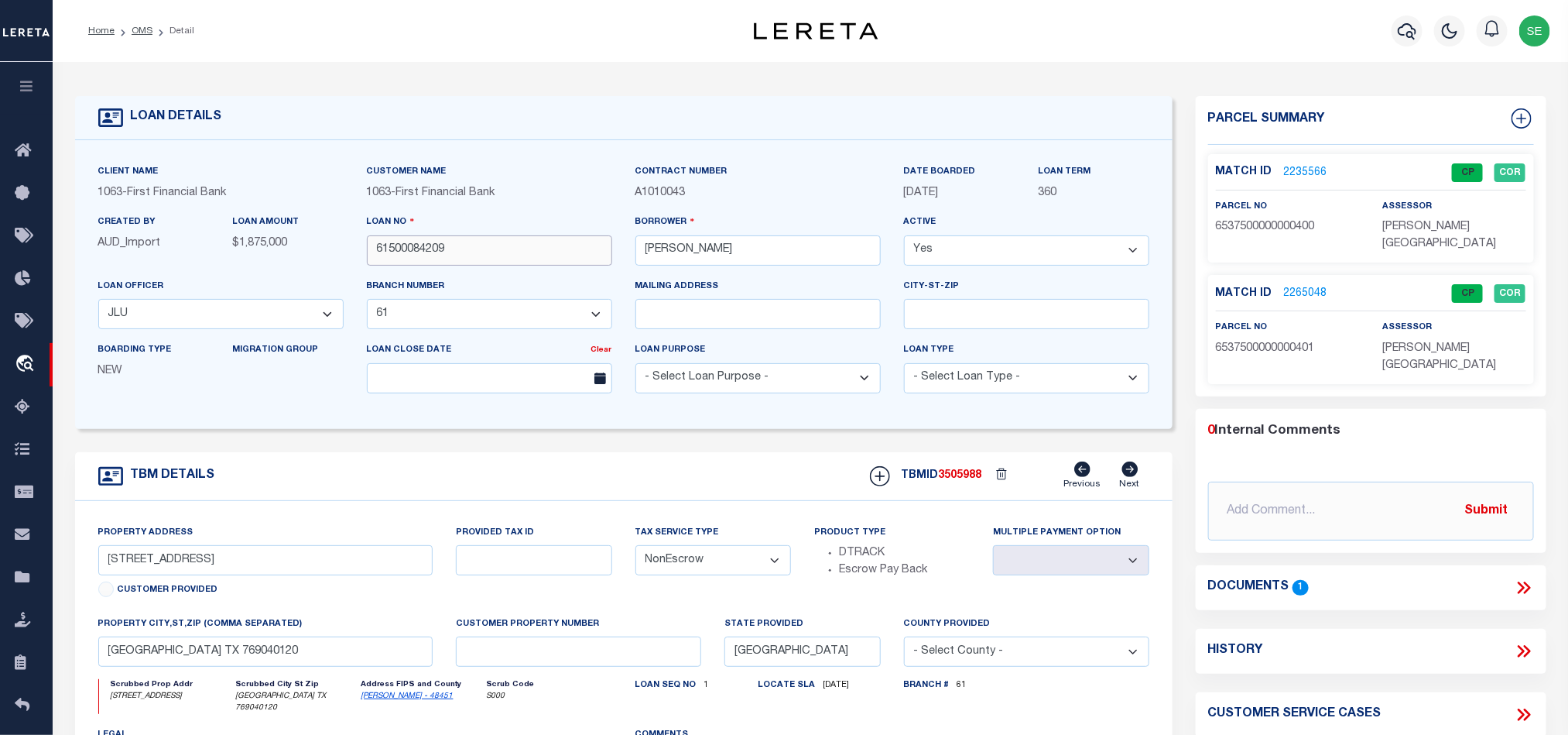
click at [473, 258] on input "61500084209" at bounding box center [489, 250] width 245 height 30
click at [969, 481] on span "3505988" at bounding box center [960, 475] width 44 height 11
click at [1398, 343] on span "TOM GREEN COUNTY" at bounding box center [1439, 356] width 114 height 28
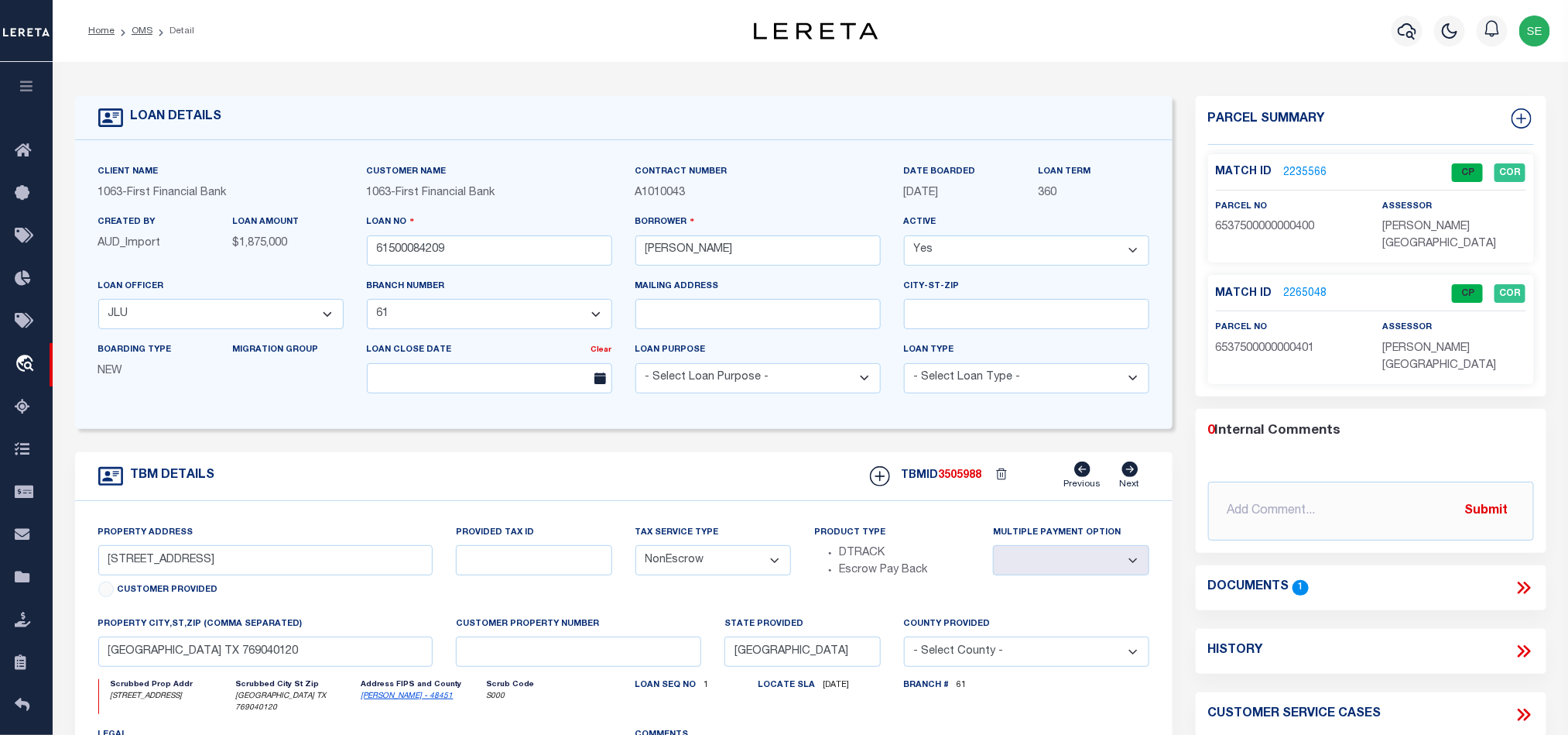
click at [1415, 343] on span "TOM GREEN COUNTY" at bounding box center [1439, 356] width 114 height 28
click at [1253, 343] on span "6537500000000401" at bounding box center [1266, 348] width 99 height 11
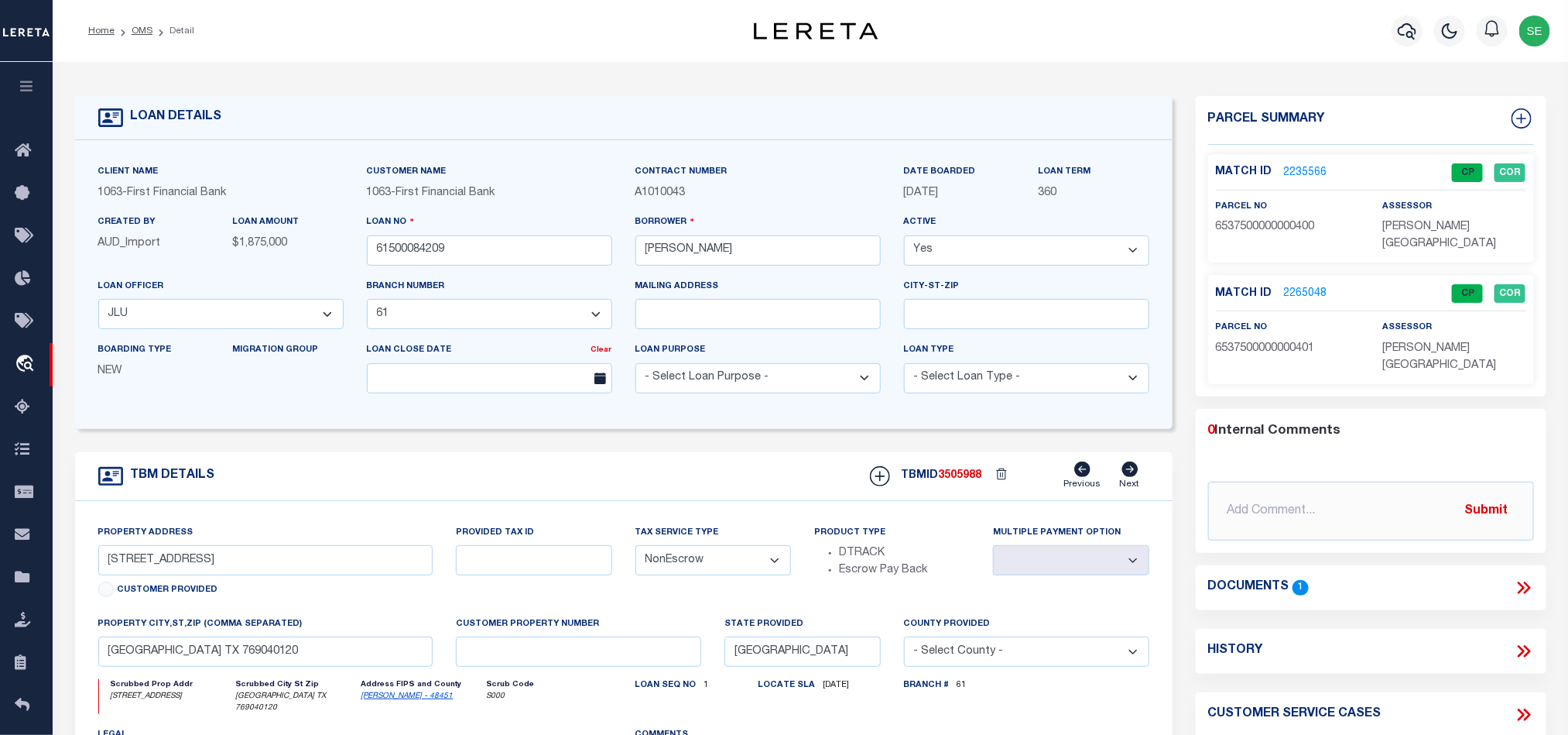
click at [523, 465] on div "TBM DETAILS TBMID 3505988 Previous Next" at bounding box center [624, 476] width 1098 height 49
click at [139, 29] on link "OMS" at bounding box center [142, 31] width 21 height 9
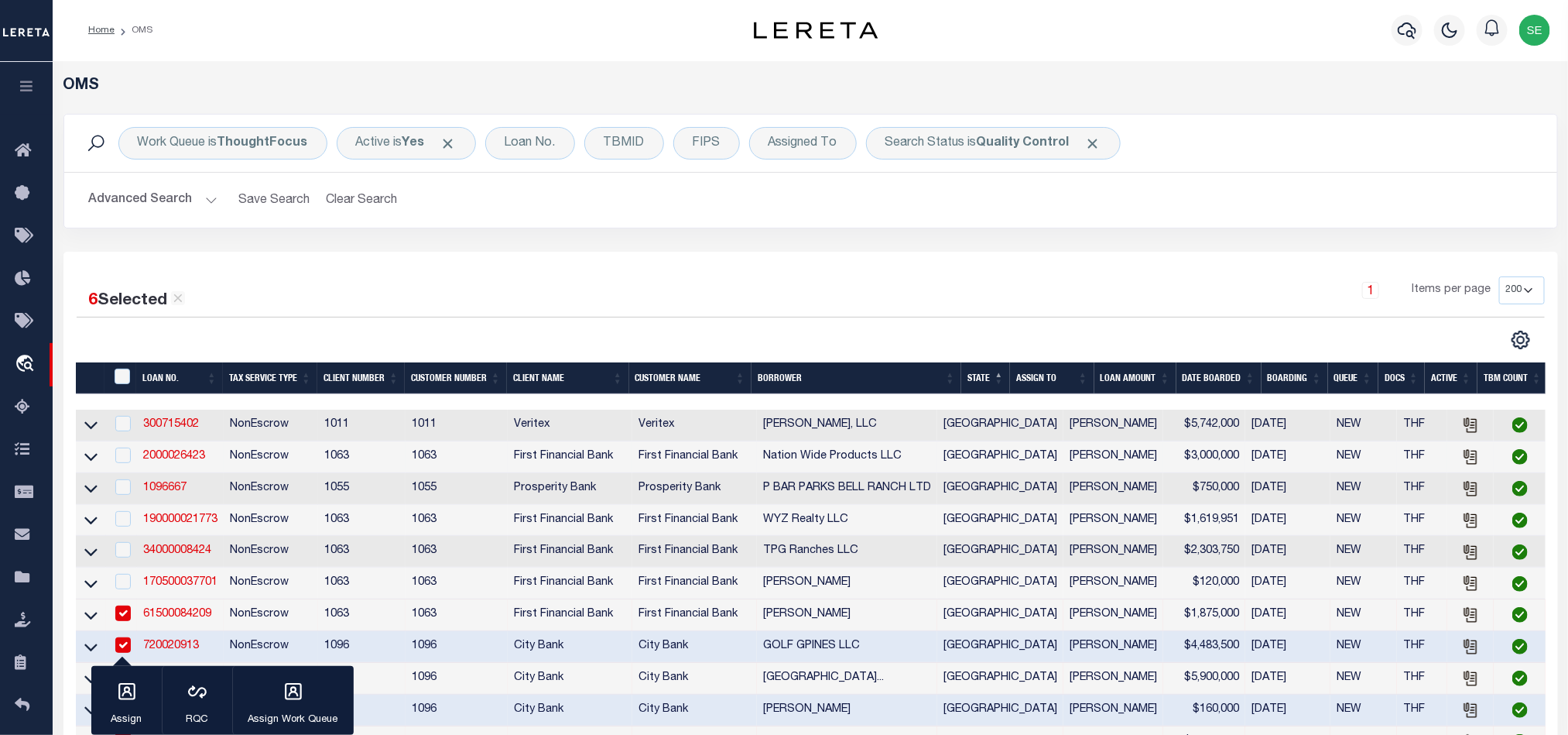
scroll to position [349, 0]
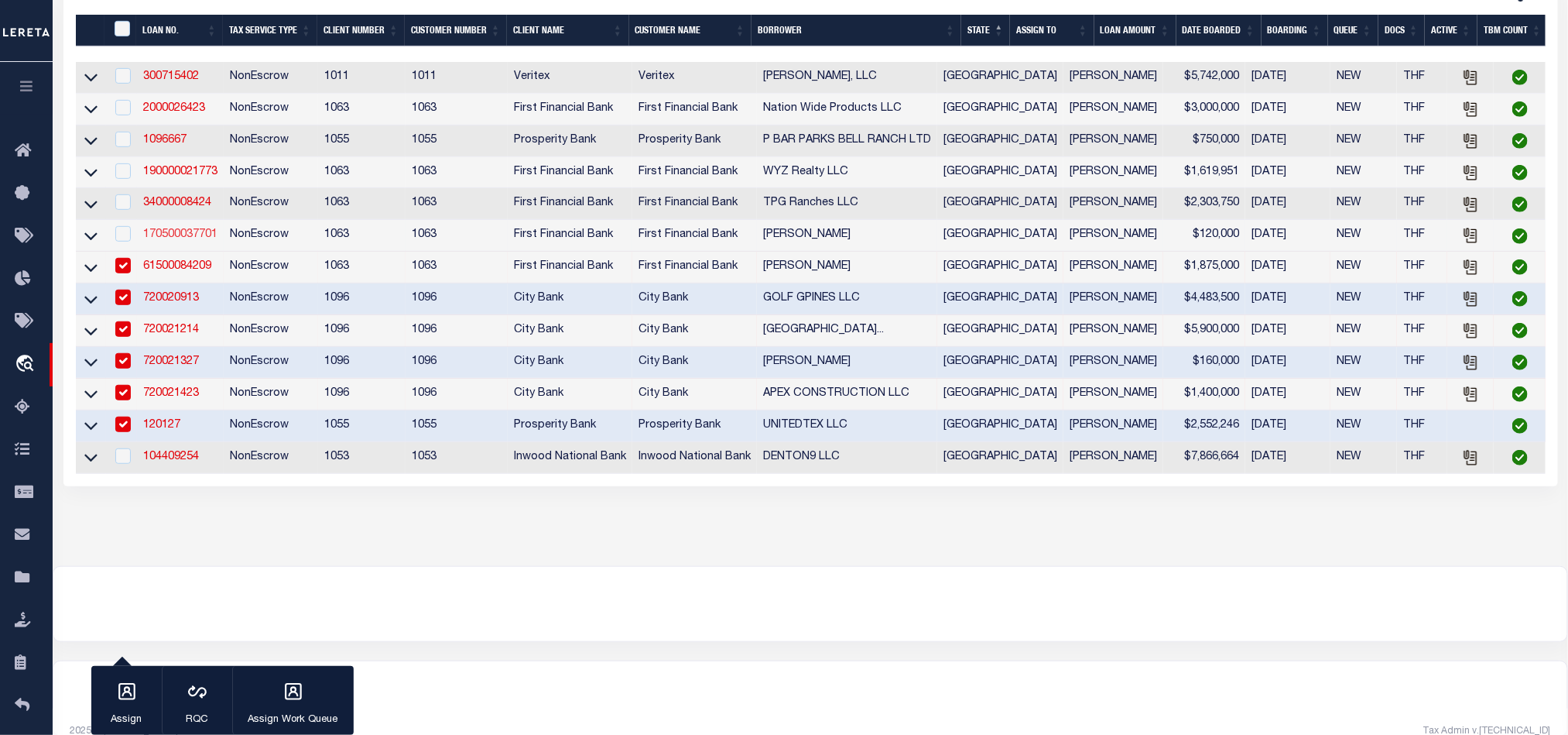
click at [173, 235] on link "170500037701" at bounding box center [180, 234] width 74 height 11
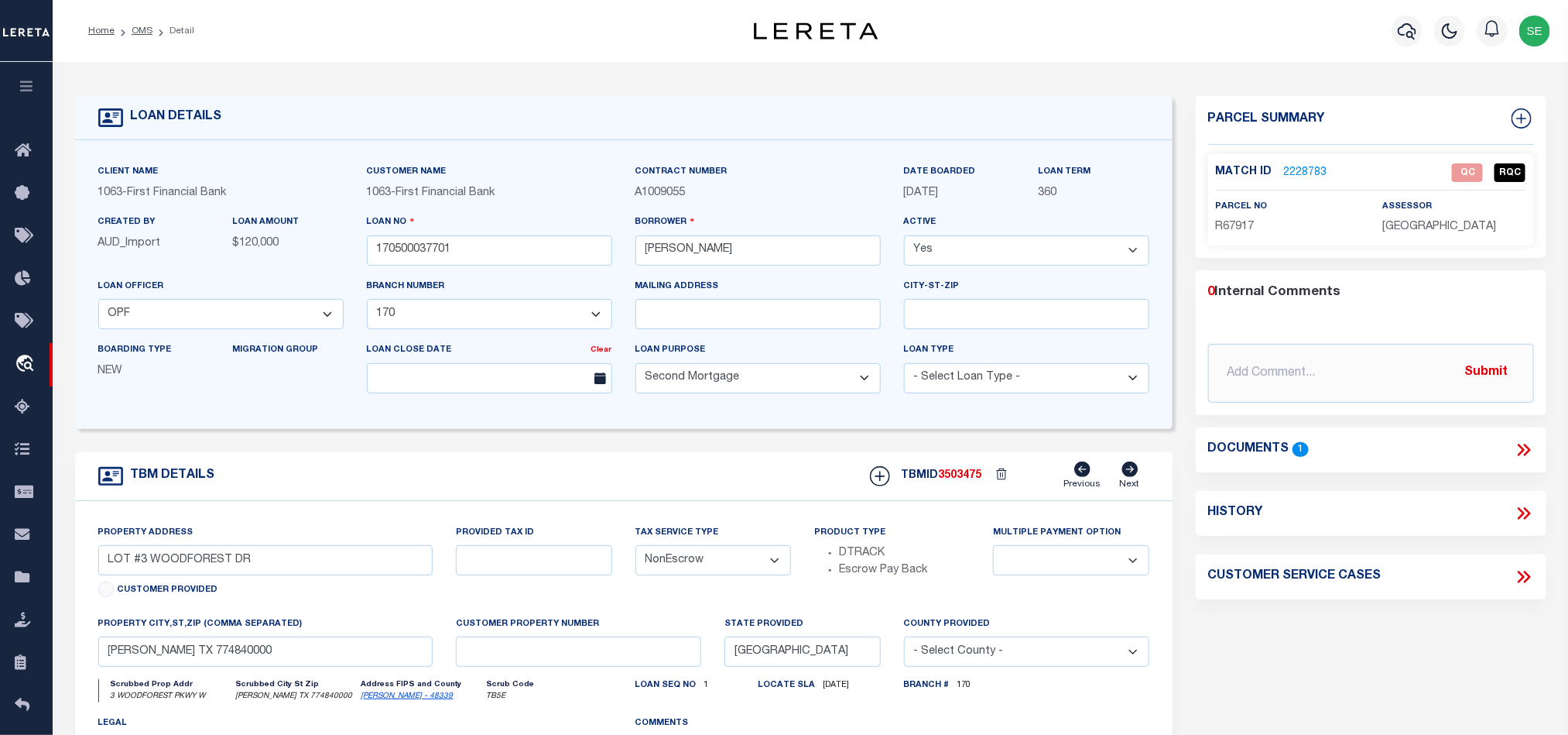
click at [1241, 224] on span "R67917" at bounding box center [1235, 226] width 38 height 11
click at [1352, 632] on div "Parcel Summary Match ID 2228783 0" at bounding box center [1371, 519] width 374 height 846
click at [1524, 449] on icon at bounding box center [1524, 450] width 21 height 21
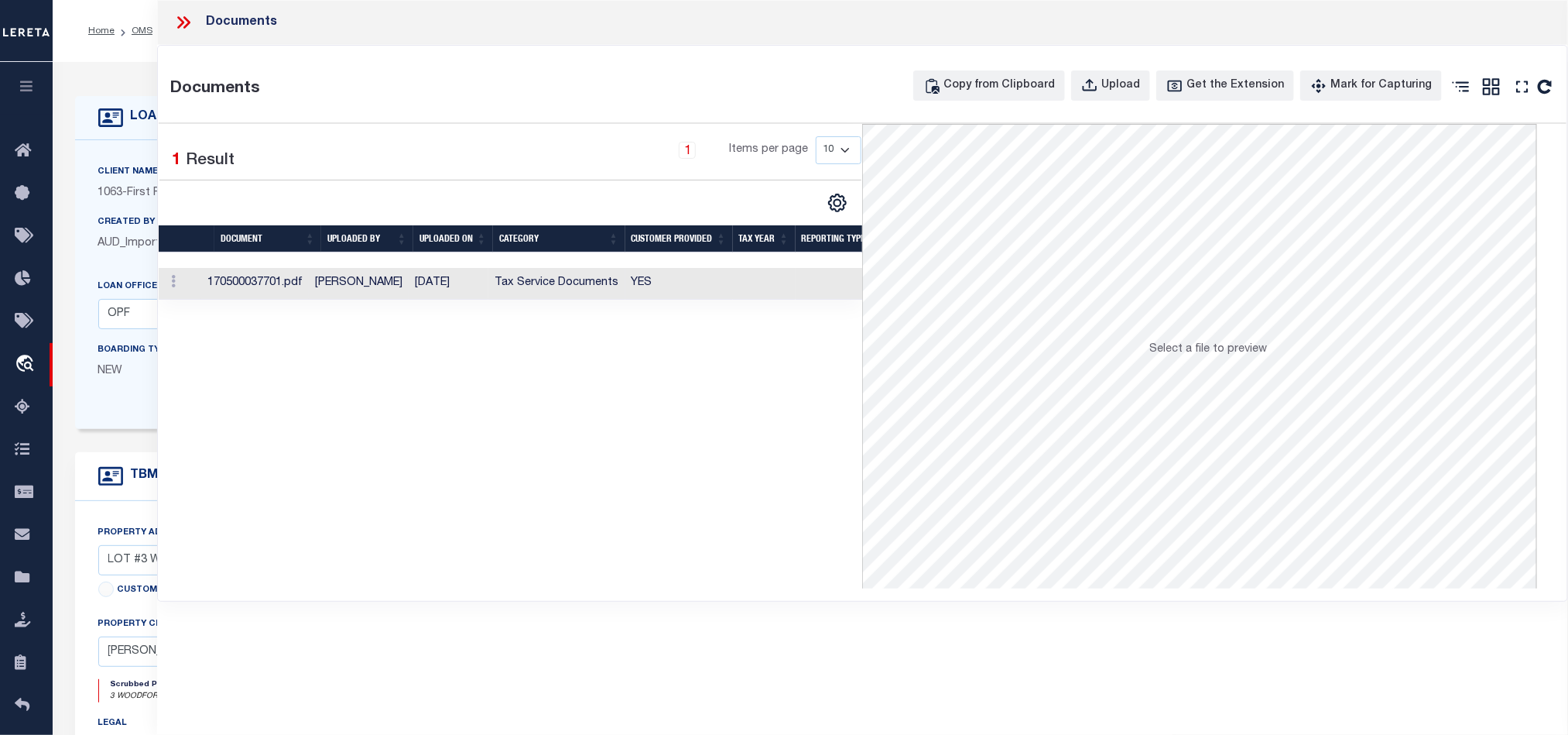
click at [634, 276] on td "YES" at bounding box center [679, 283] width 108 height 32
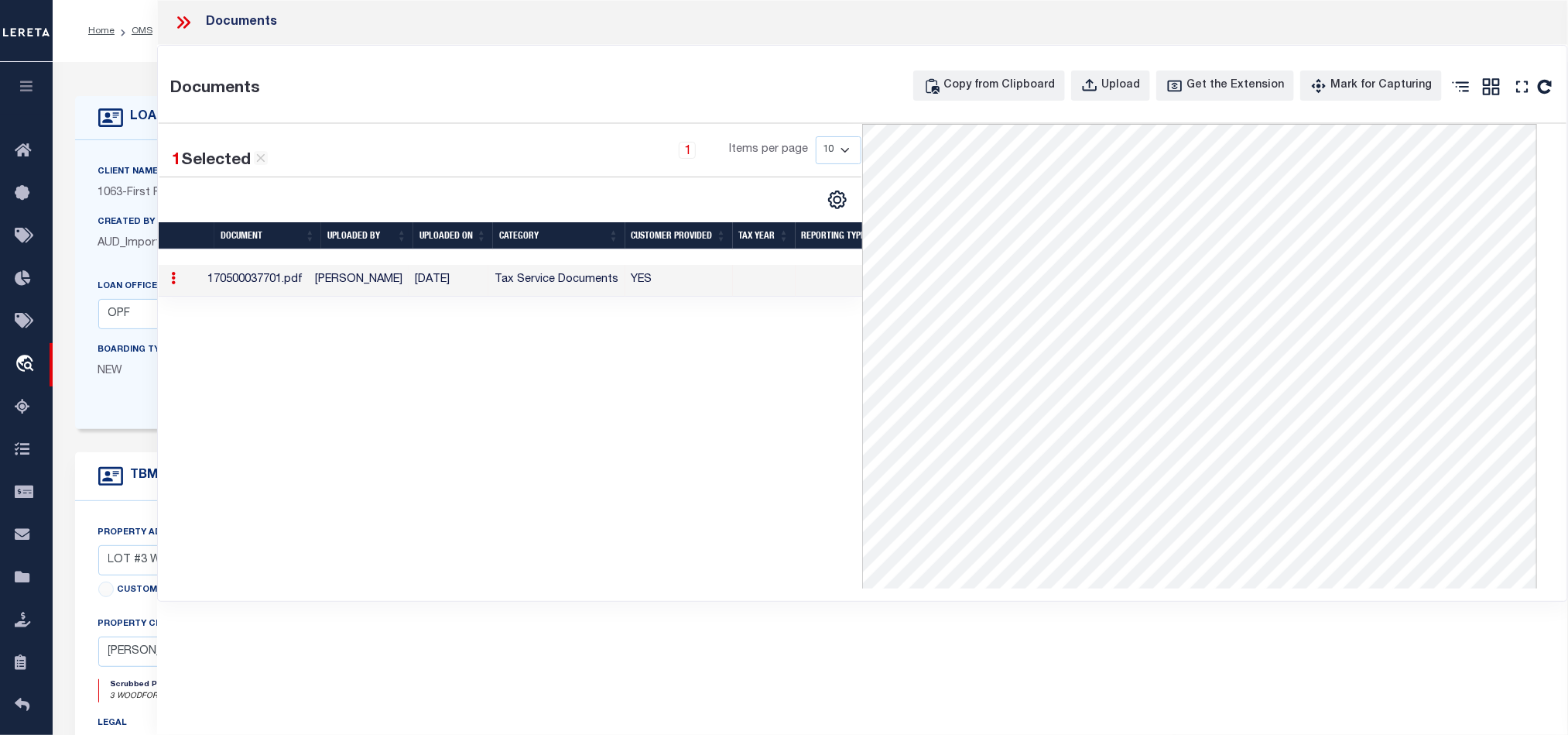
click at [181, 21] on icon at bounding box center [180, 22] width 7 height 12
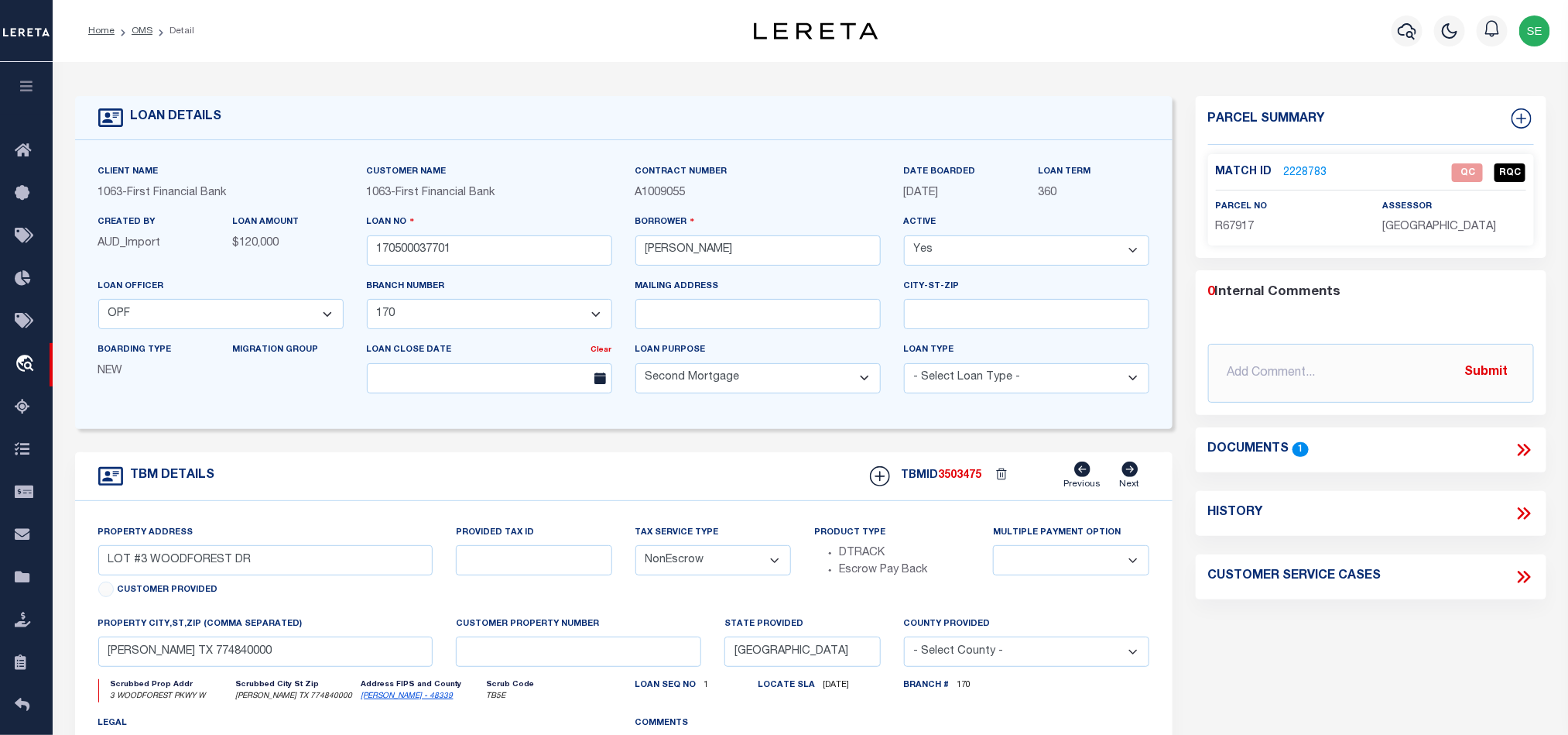
click at [1298, 172] on link "2228783" at bounding box center [1306, 173] width 44 height 16
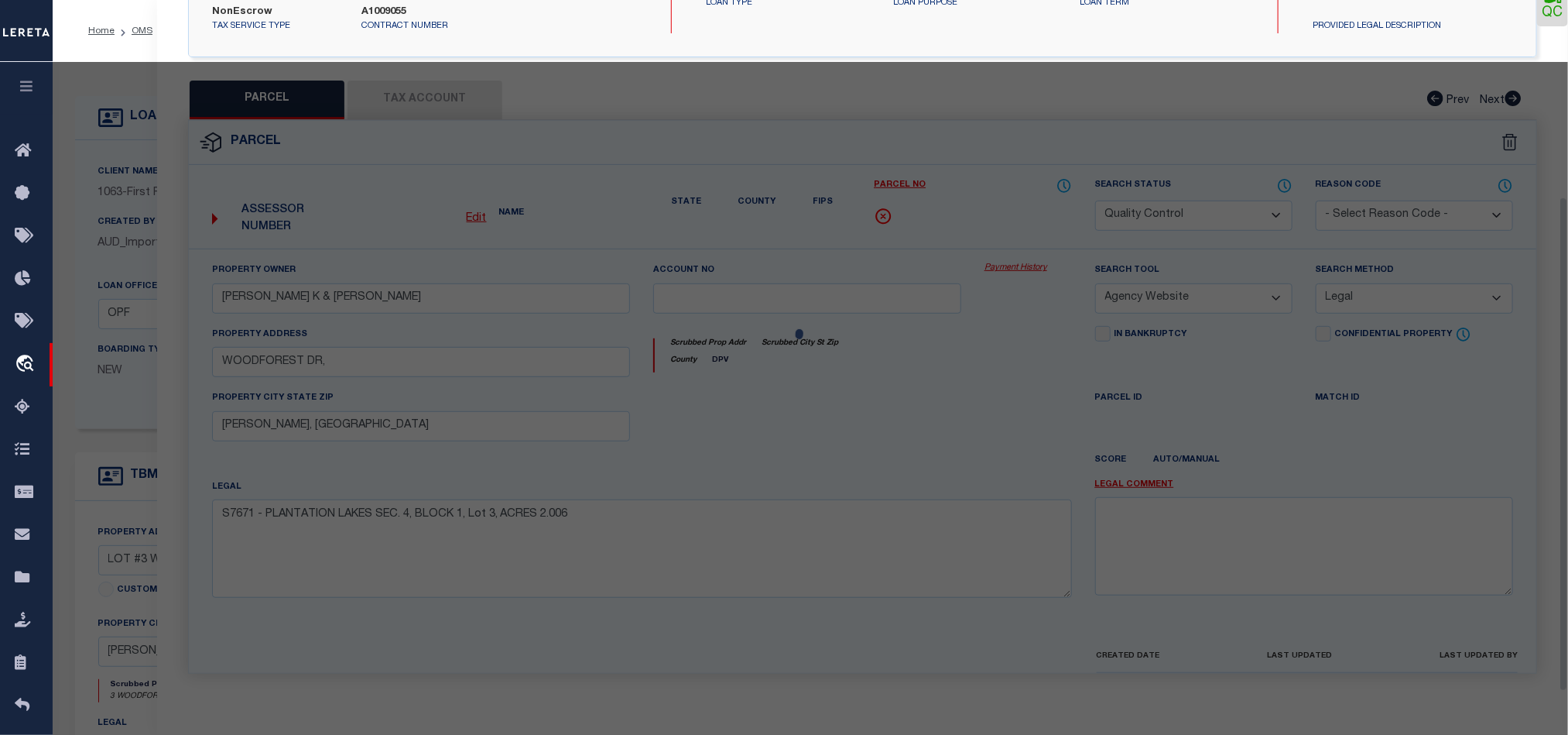
scroll to position [300, 0]
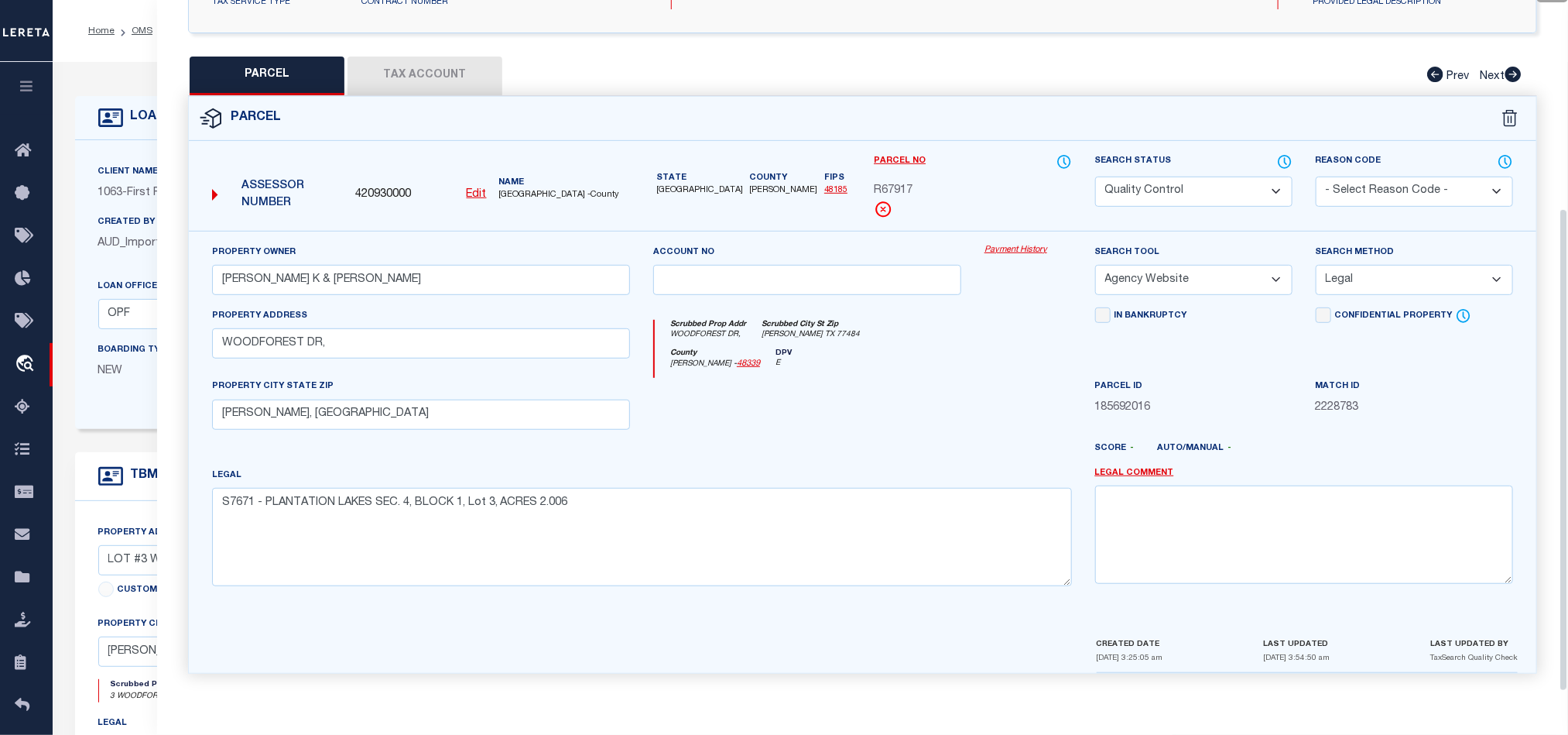
click at [907, 373] on div "County Montgomery - 48339 DPV E" at bounding box center [862, 363] width 416 height 30
click at [1197, 191] on select "Automated Search Bad Parcel Complete Duplicate Parcel High Dollar Reporting In …" at bounding box center [1194, 191] width 197 height 30
click at [876, 391] on div at bounding box center [807, 409] width 332 height 63
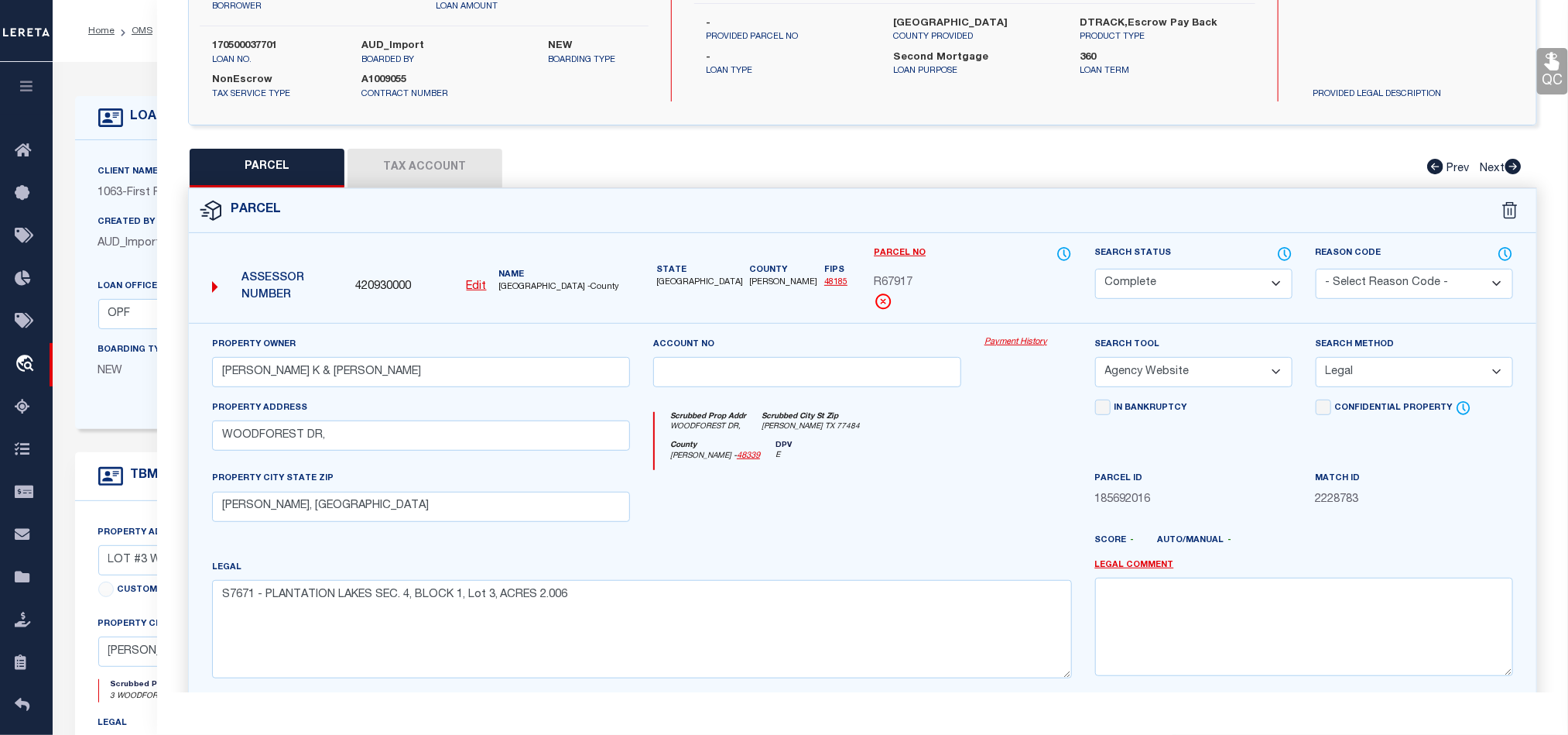
scroll to position [68, 0]
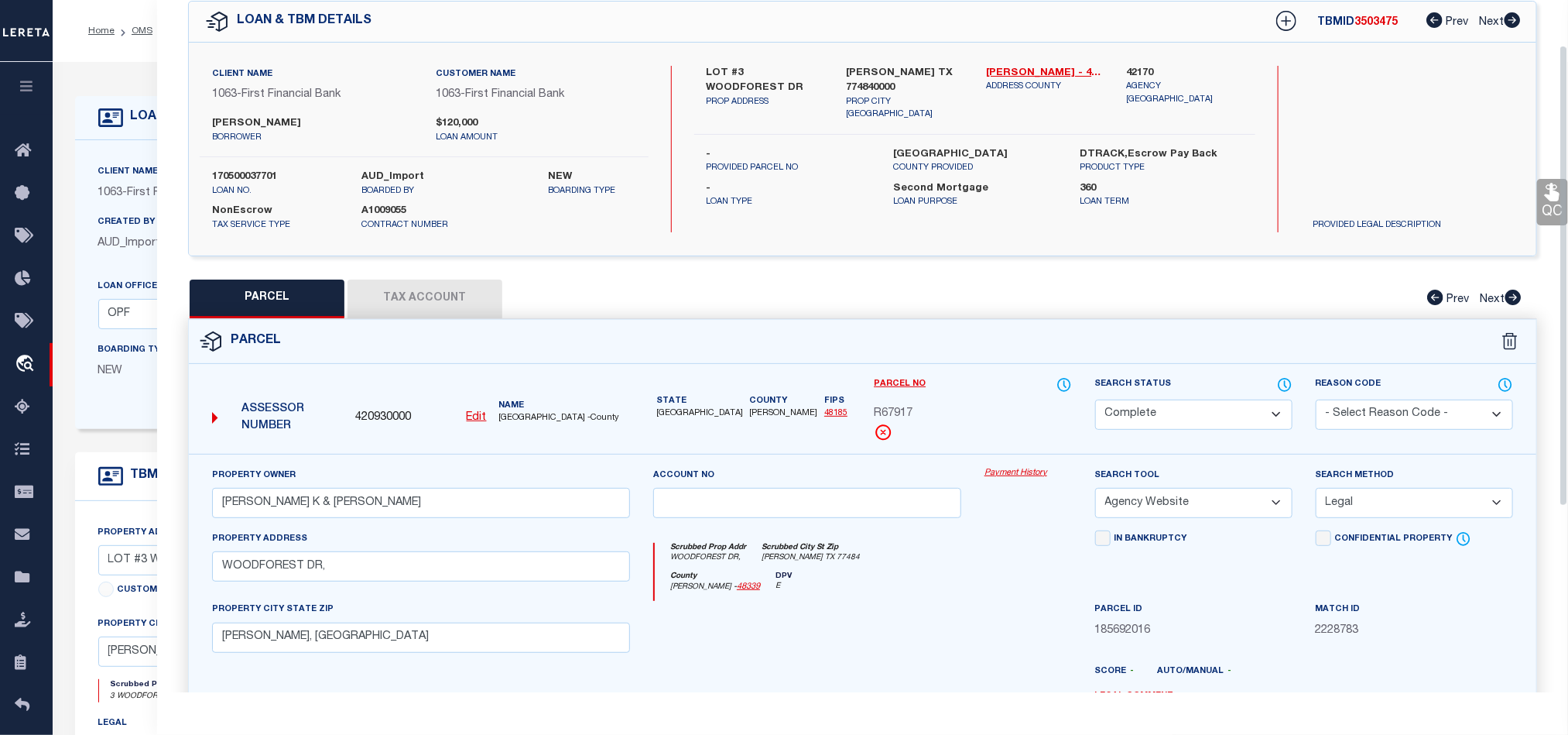
click at [1552, 202] on icon at bounding box center [1552, 192] width 15 height 18
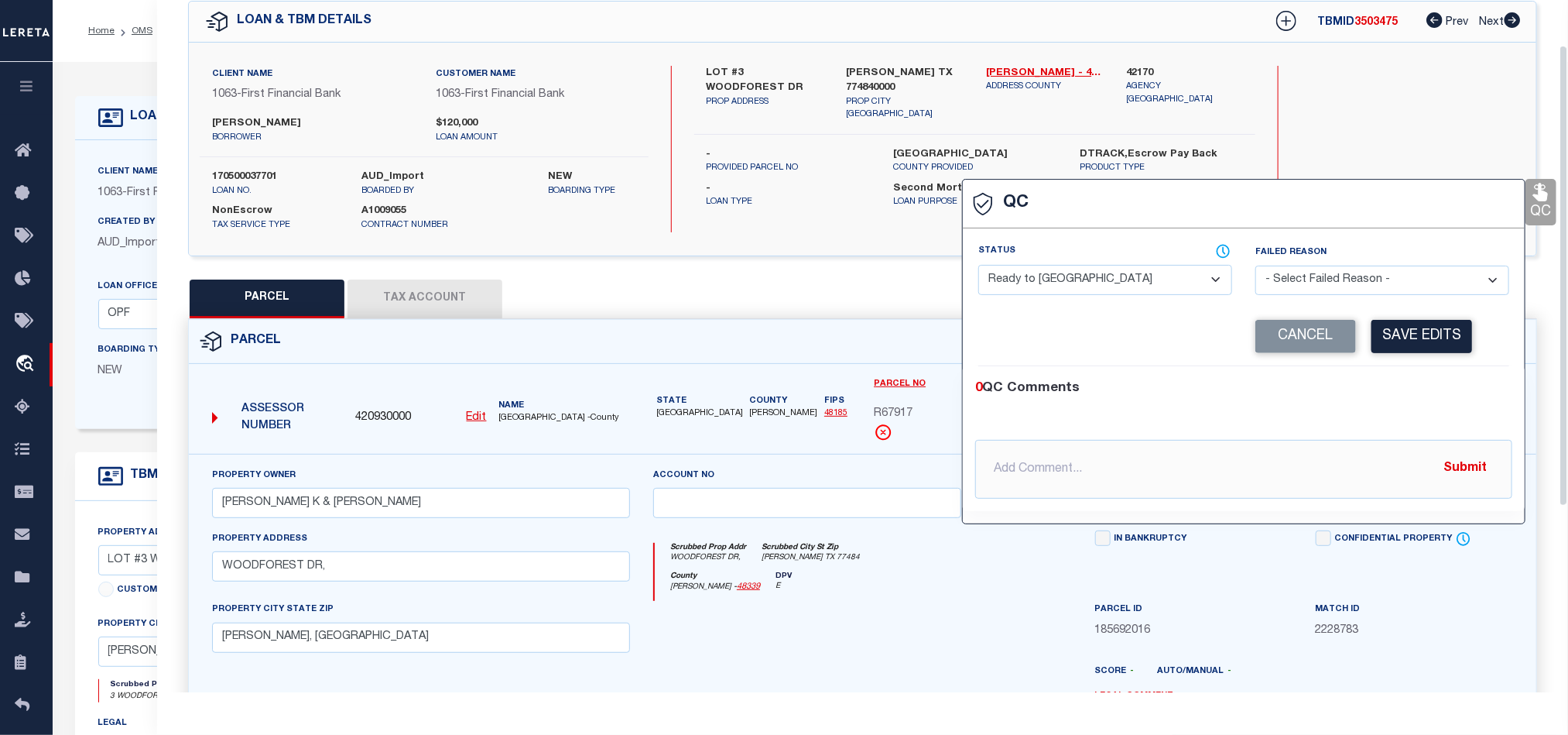
click at [1131, 260] on div "Status - Select Status - Ready to QC Correct Incorrect" at bounding box center [1105, 269] width 254 height 51
click at [1099, 292] on select "- Select Status - Ready to QC Correct Incorrect" at bounding box center [1105, 279] width 254 height 30
click at [1396, 377] on div "0 QC Comments @Aakash Patel @Abdul Muzain @Adams, Pamela S @Adhikary Rinki @Agu…" at bounding box center [1244, 438] width 562 height 144
click at [1430, 333] on button "Save Edits" at bounding box center [1422, 336] width 101 height 33
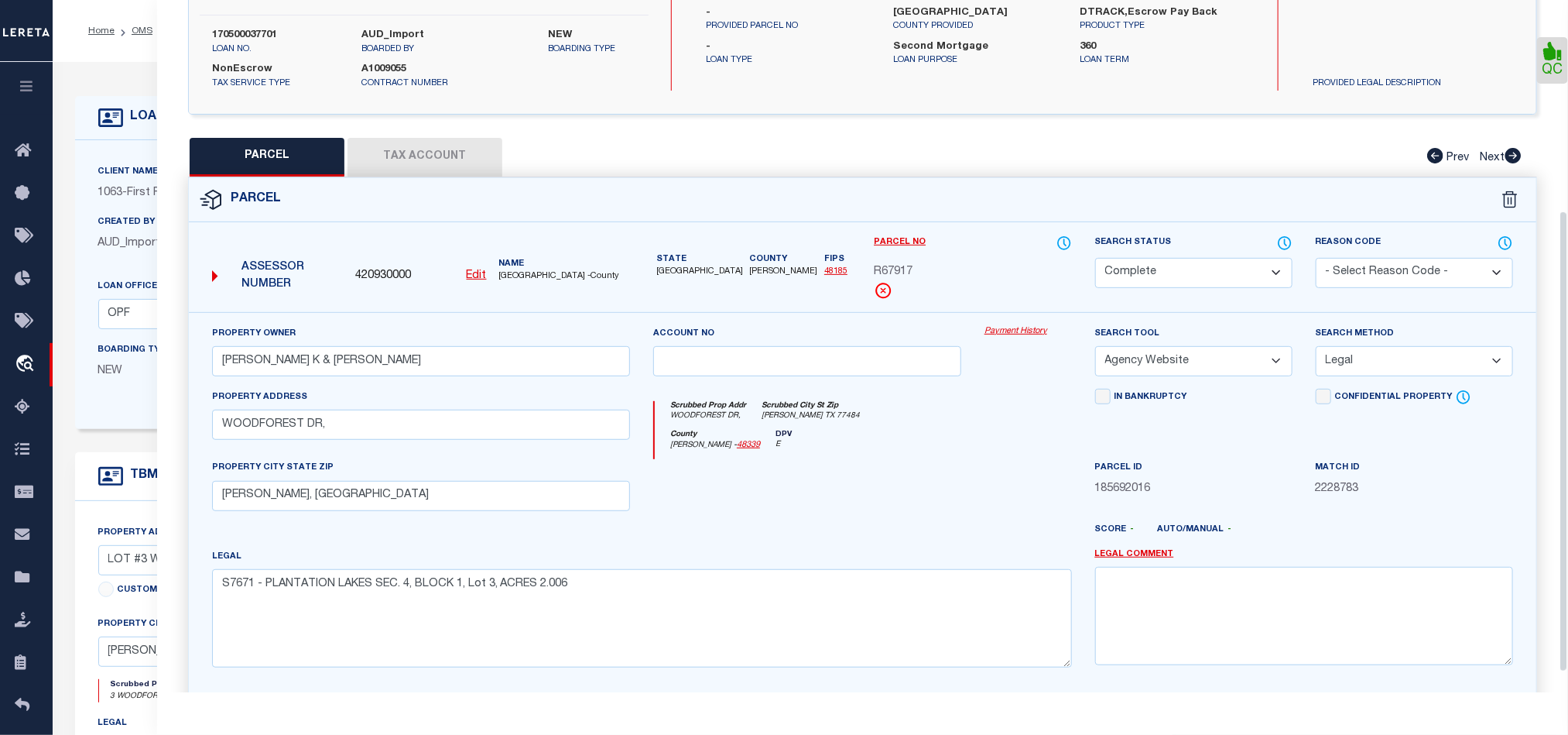
scroll to position [346, 0]
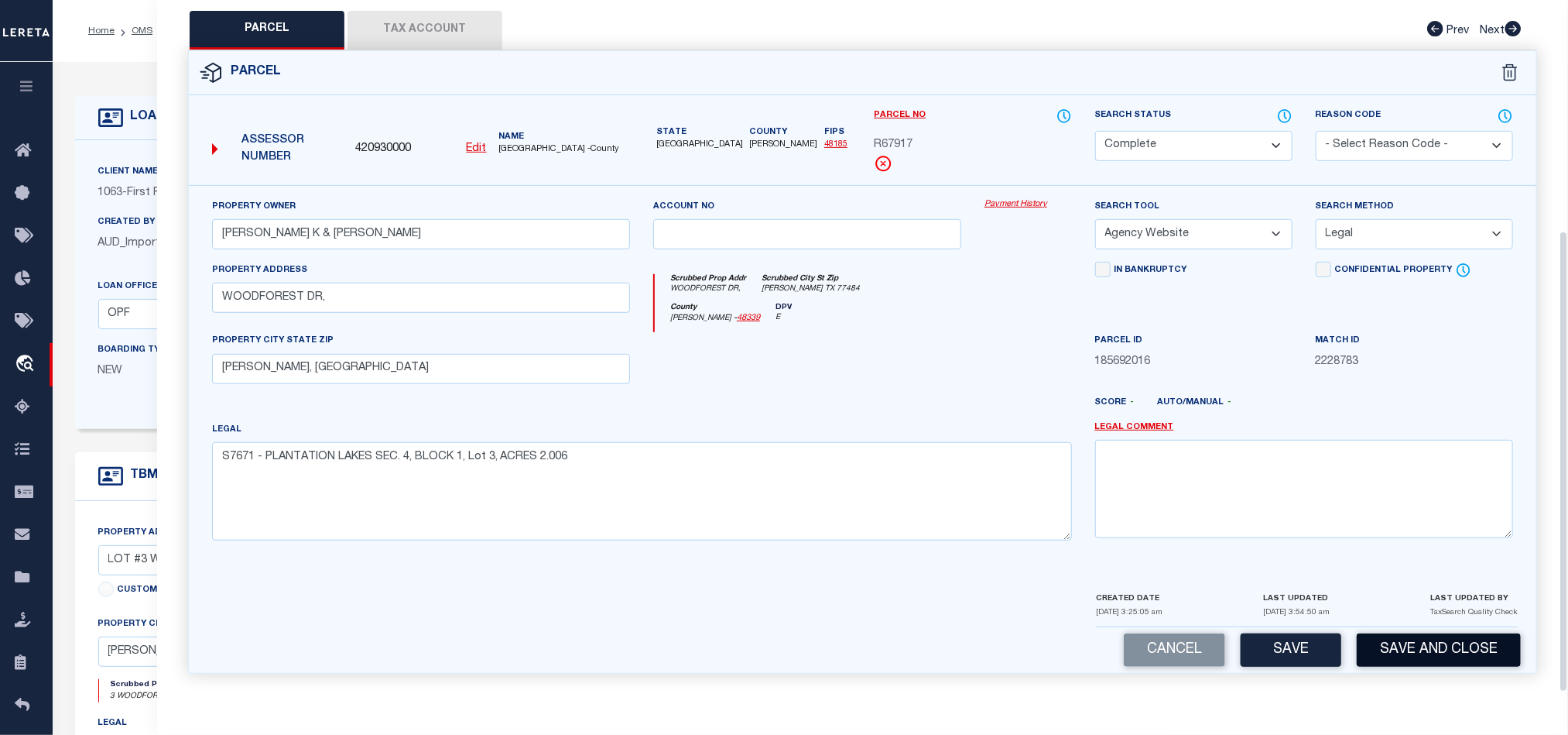
click at [1424, 658] on button "Save and Close" at bounding box center [1439, 650] width 164 height 33
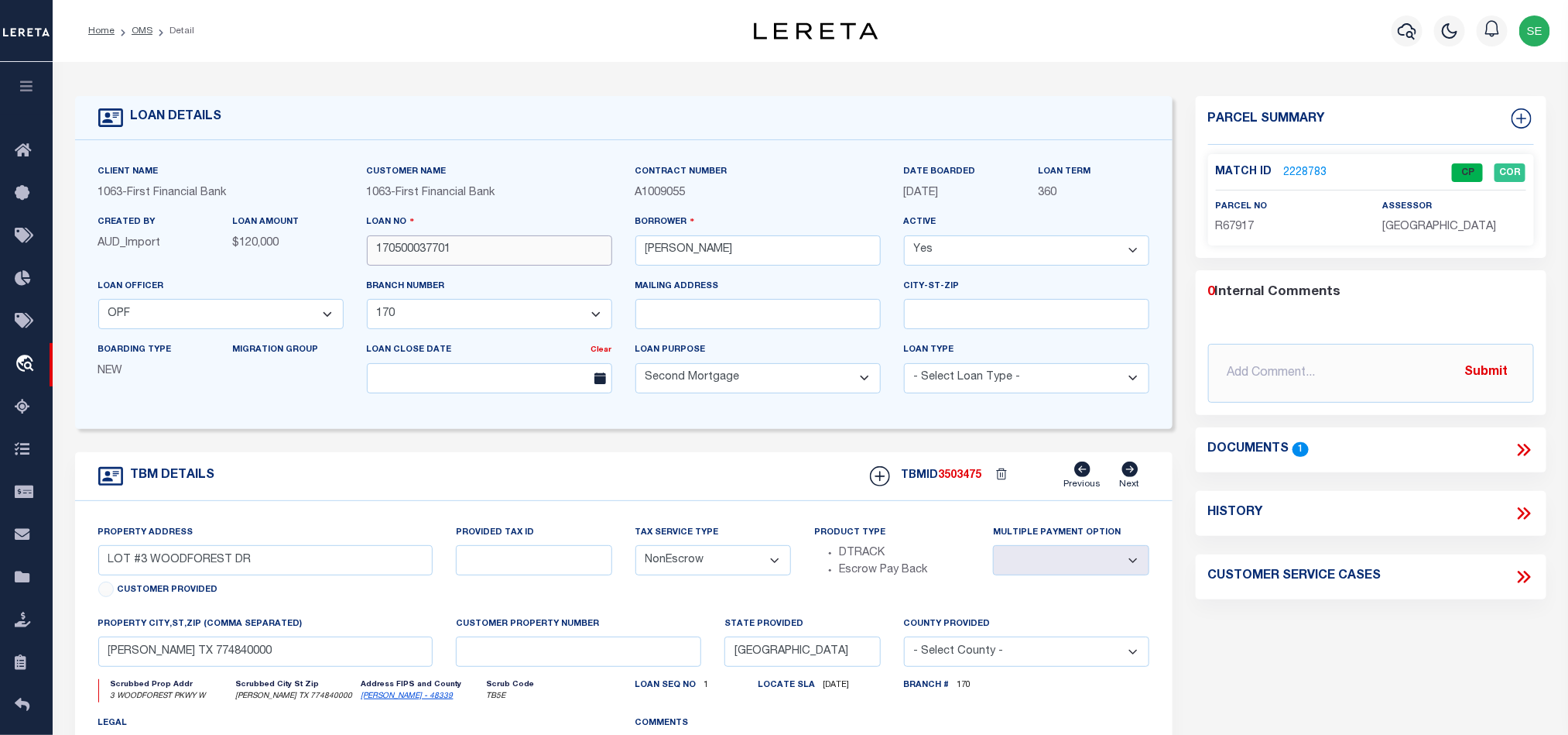
click at [496, 251] on input "170500037701" at bounding box center [489, 250] width 245 height 30
click at [527, 251] on input "170500037701" at bounding box center [489, 250] width 245 height 30
click at [958, 481] on span "3503475" at bounding box center [960, 475] width 44 height 11
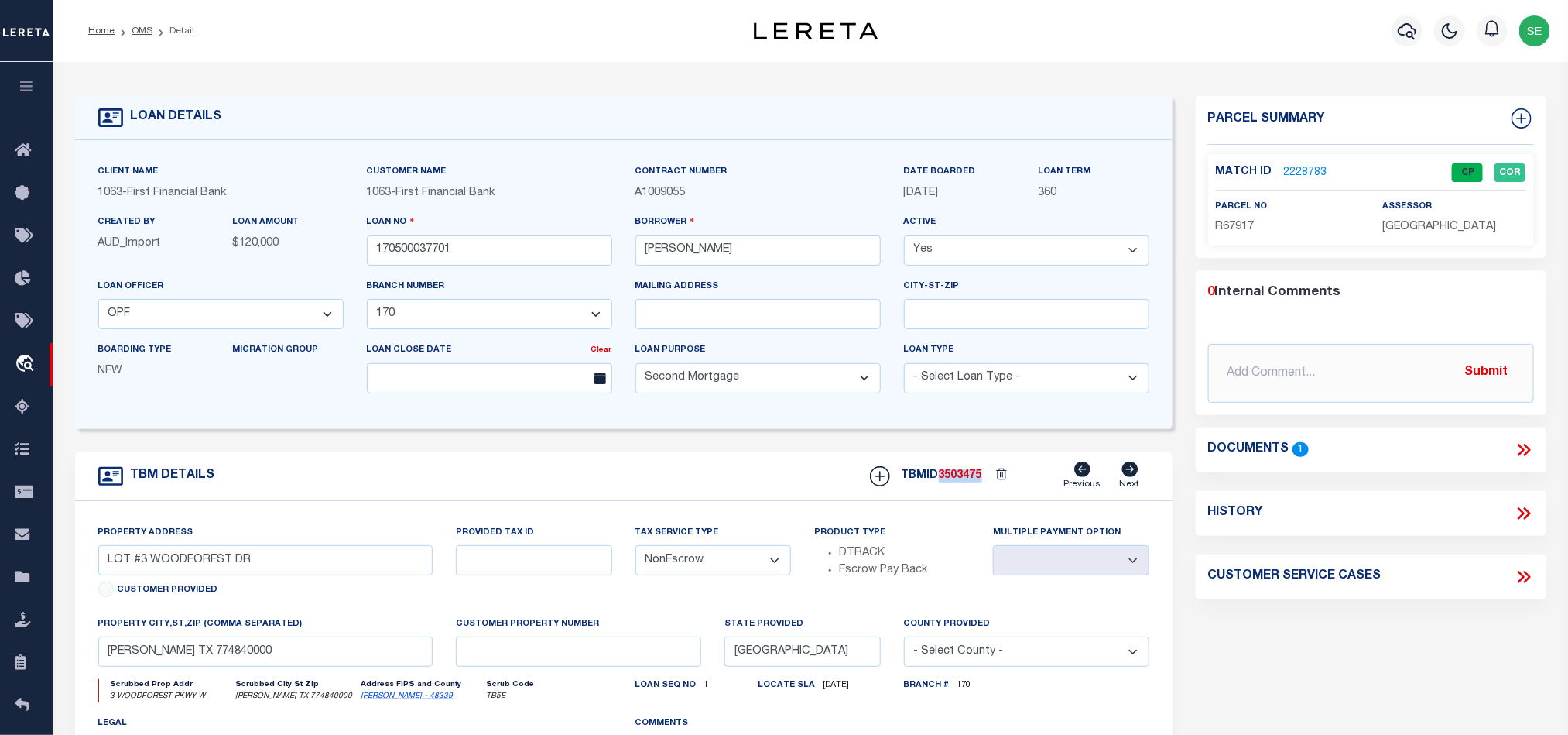
click at [958, 481] on span "3503475" at bounding box center [960, 475] width 44 height 11
click at [1401, 230] on span "GRIMES COUNTY" at bounding box center [1439, 226] width 114 height 11
click at [1230, 221] on span "R67917" at bounding box center [1235, 226] width 38 height 11
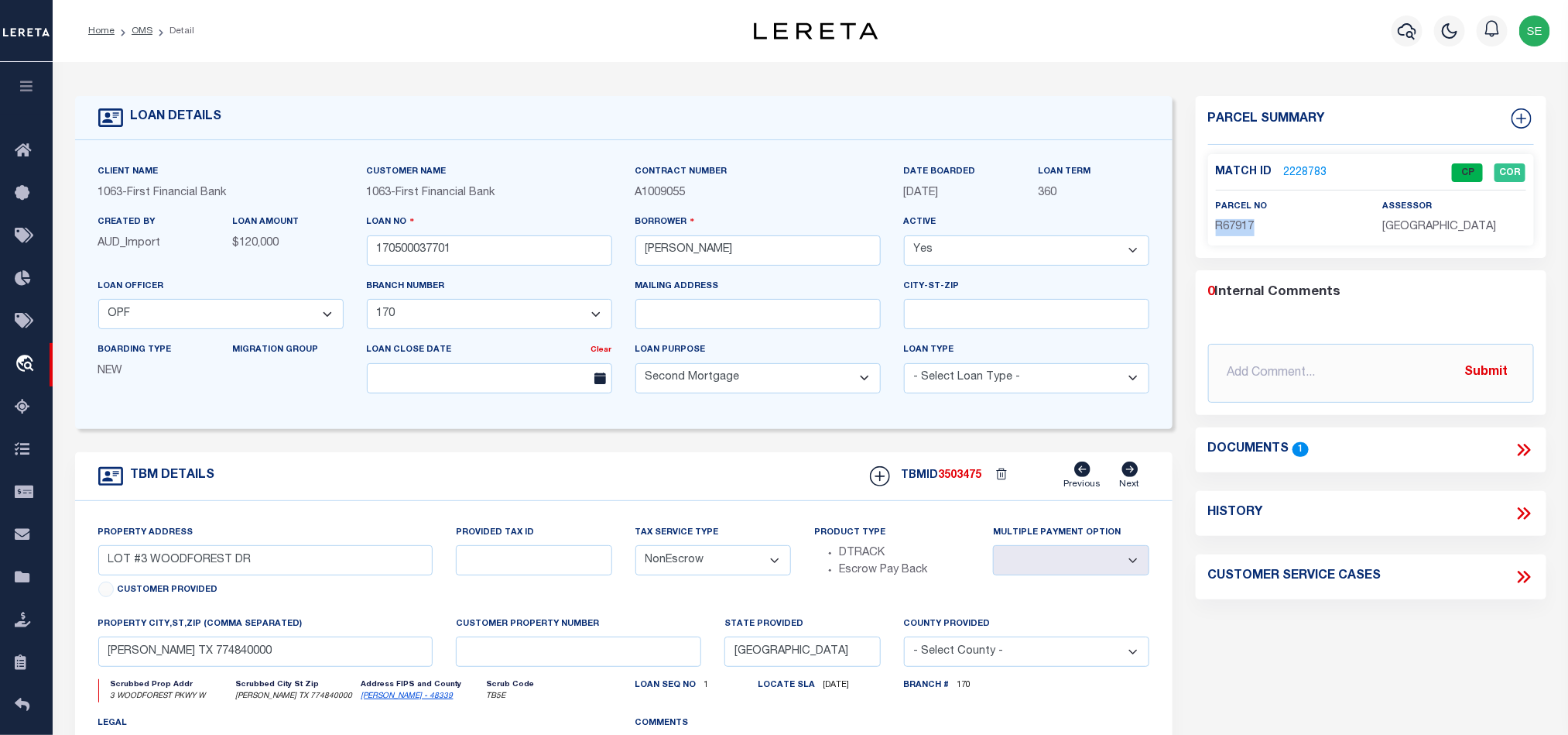
click at [1230, 221] on span "R67917" at bounding box center [1235, 226] width 38 height 11
click at [635, 476] on div "TBM DETAILS TBMID 3503475 Previous Next" at bounding box center [624, 476] width 1098 height 49
drag, startPoint x: 149, startPoint y: 36, endPoint x: 211, endPoint y: 56, distance: 65.1
click at [149, 36] on link "OMS" at bounding box center [142, 31] width 21 height 9
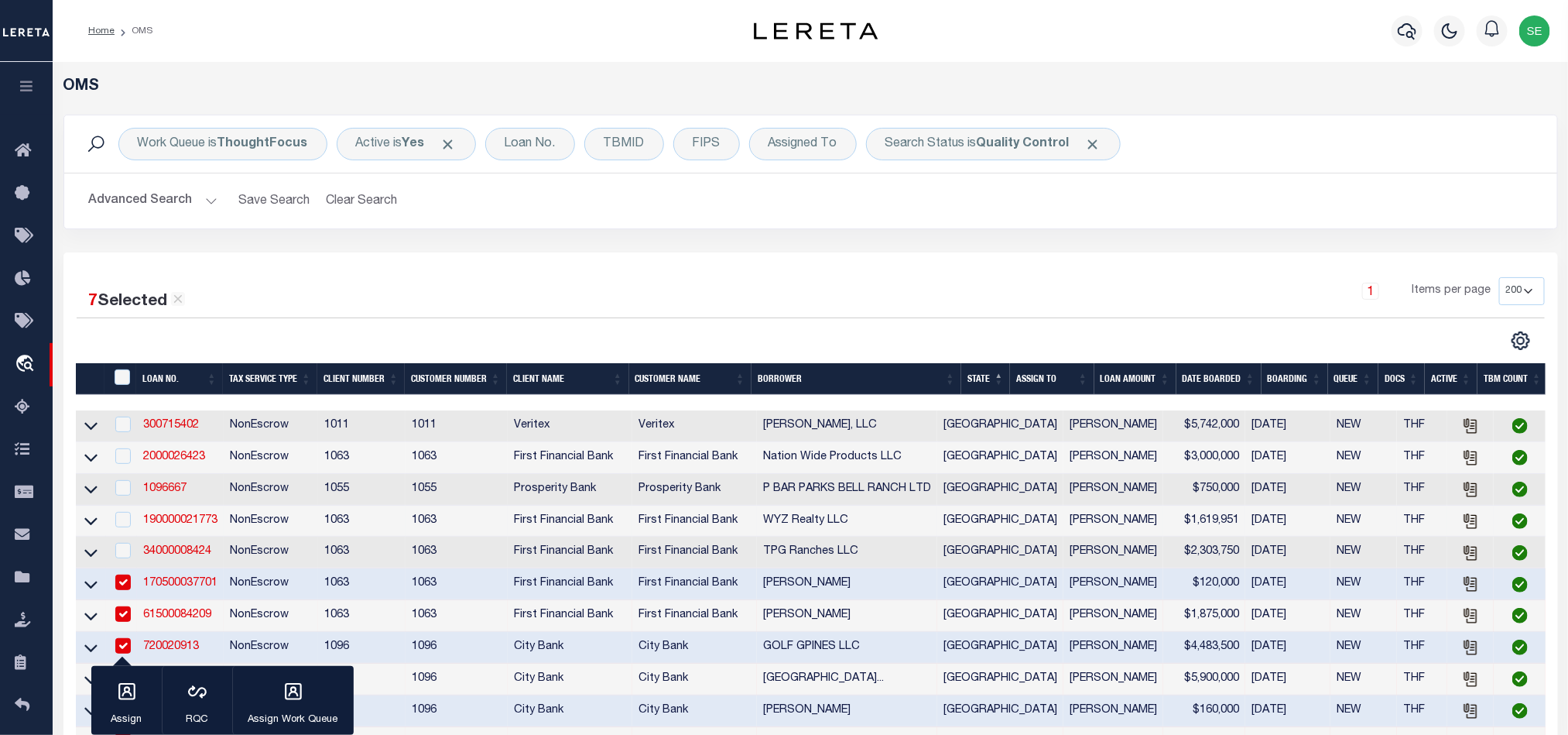
scroll to position [232, 0]
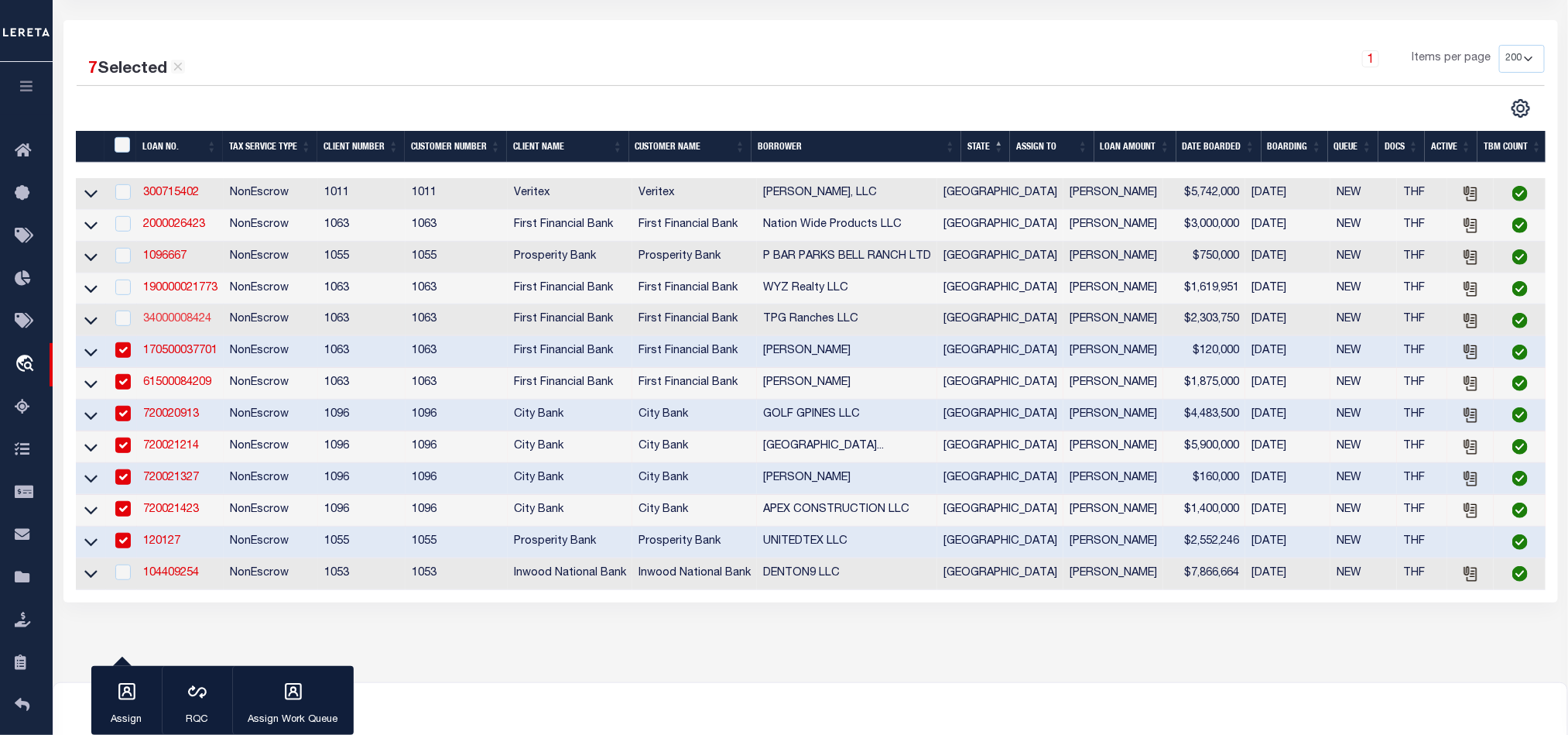
click at [177, 325] on link "34000008424" at bounding box center [178, 319] width 68 height 11
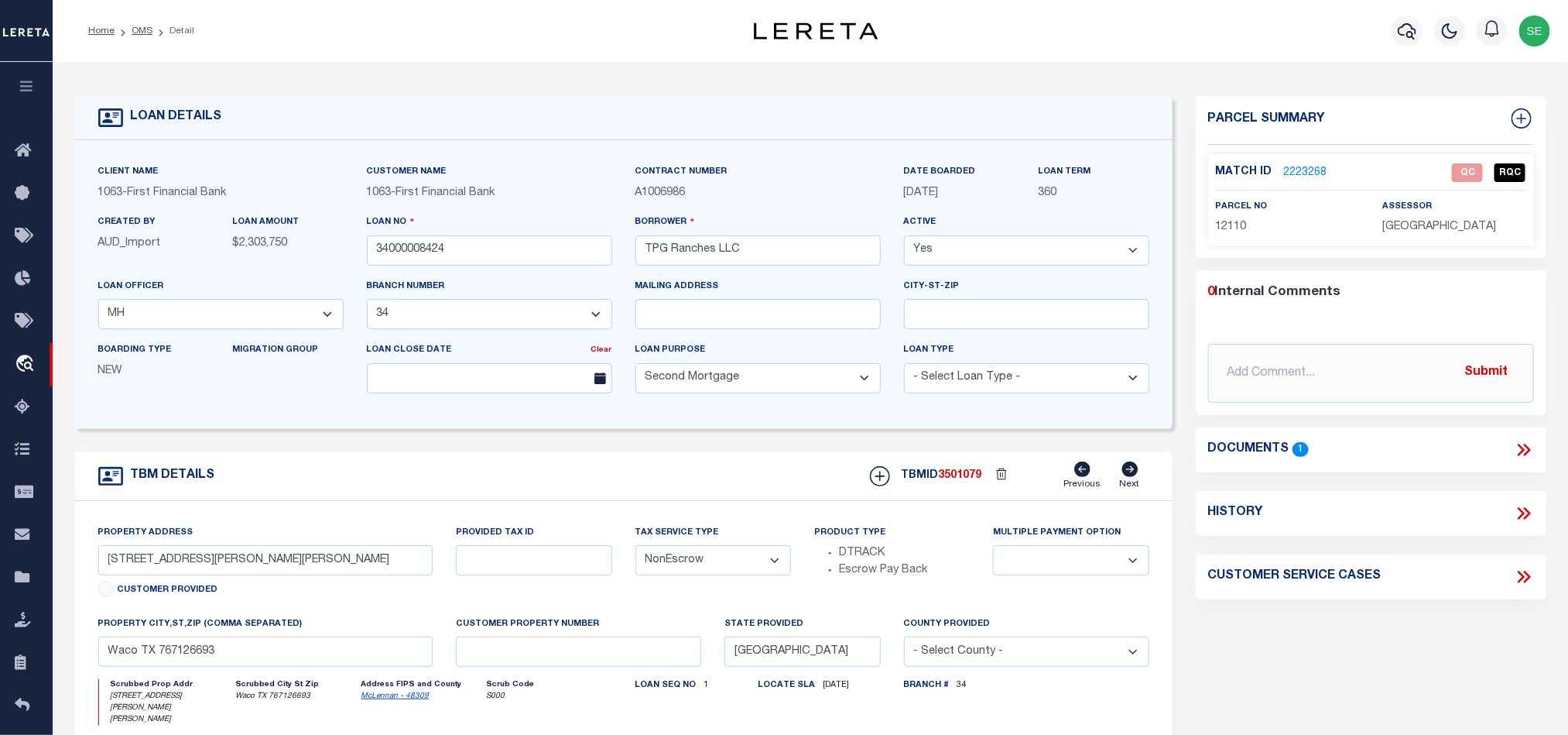
click at [680, 481] on div "TBM DETAILS TBMID 3501079 Previous Next" at bounding box center [624, 476] width 1098 height 49
click at [1299, 175] on link "2223268" at bounding box center [1306, 173] width 44 height 16
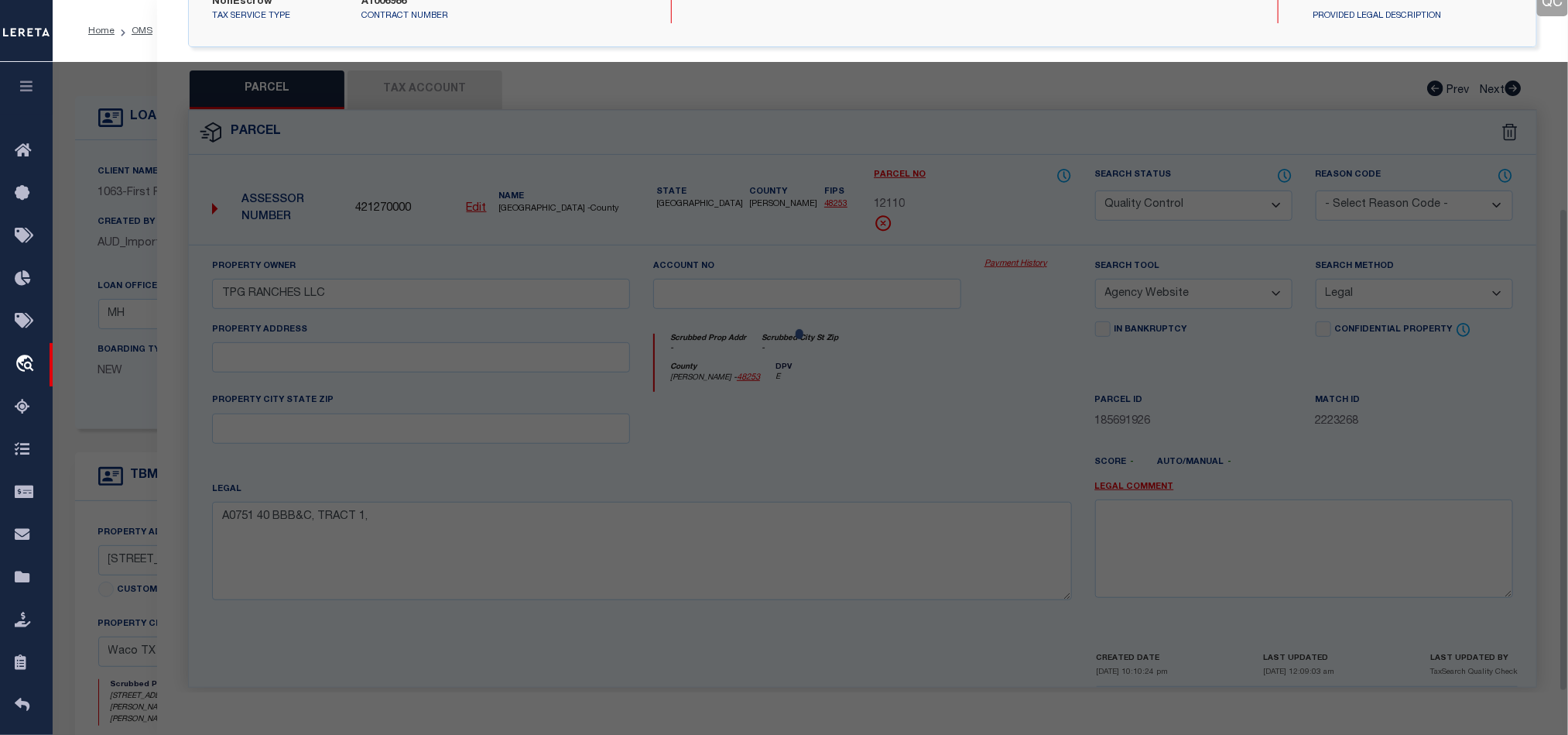
scroll to position [300, 0]
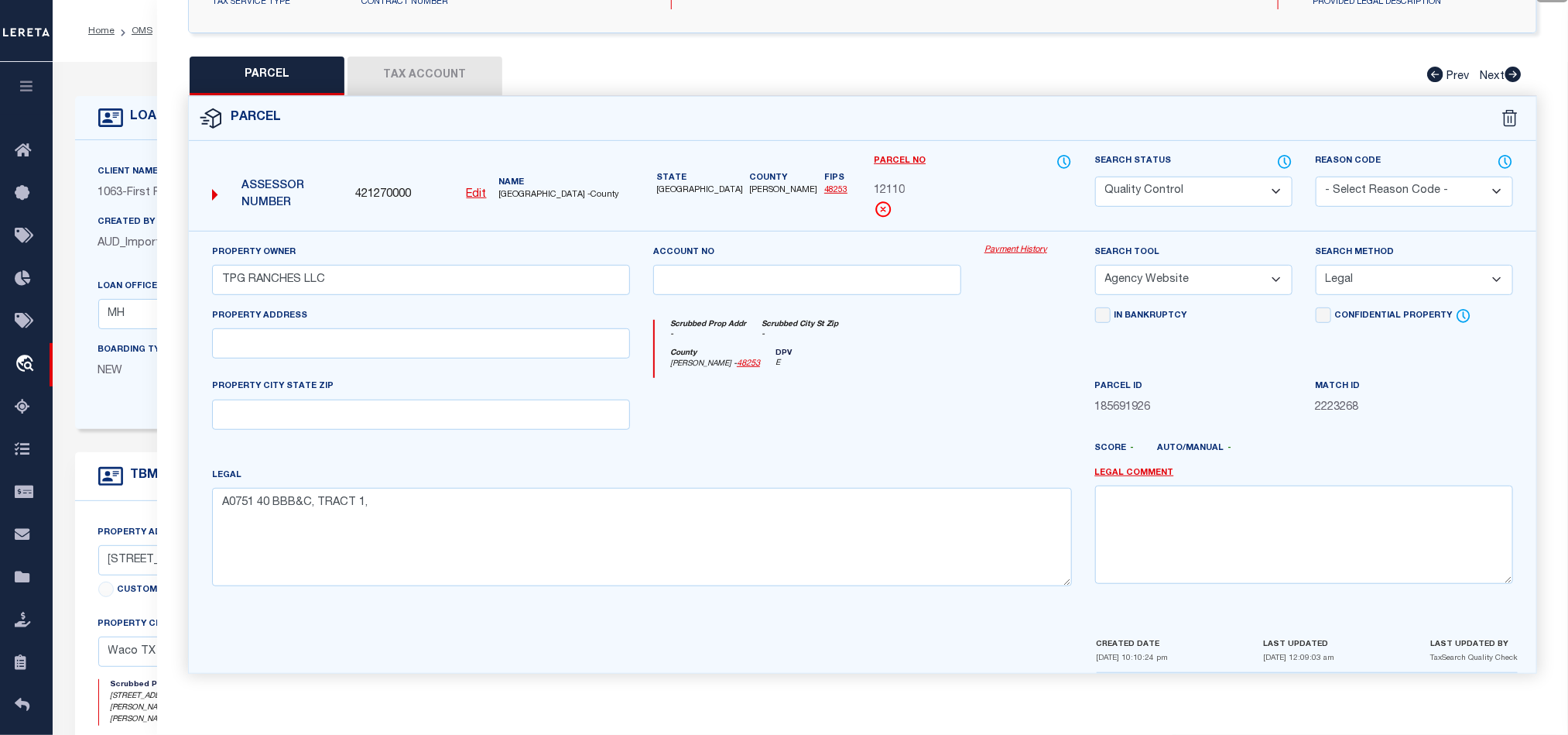
click at [849, 442] on div at bounding box center [919, 454] width 332 height 25
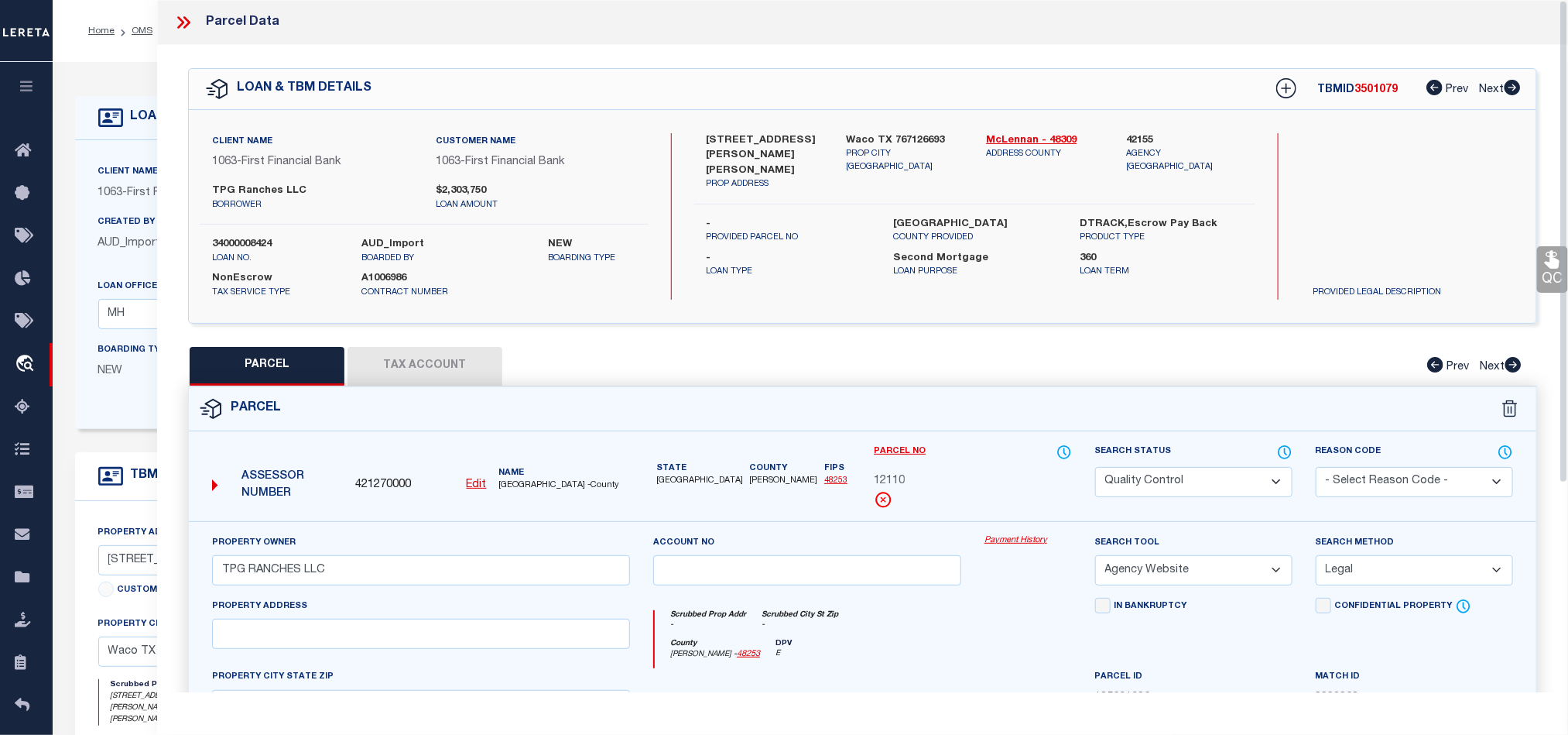
click at [182, 26] on icon at bounding box center [184, 22] width 21 height 21
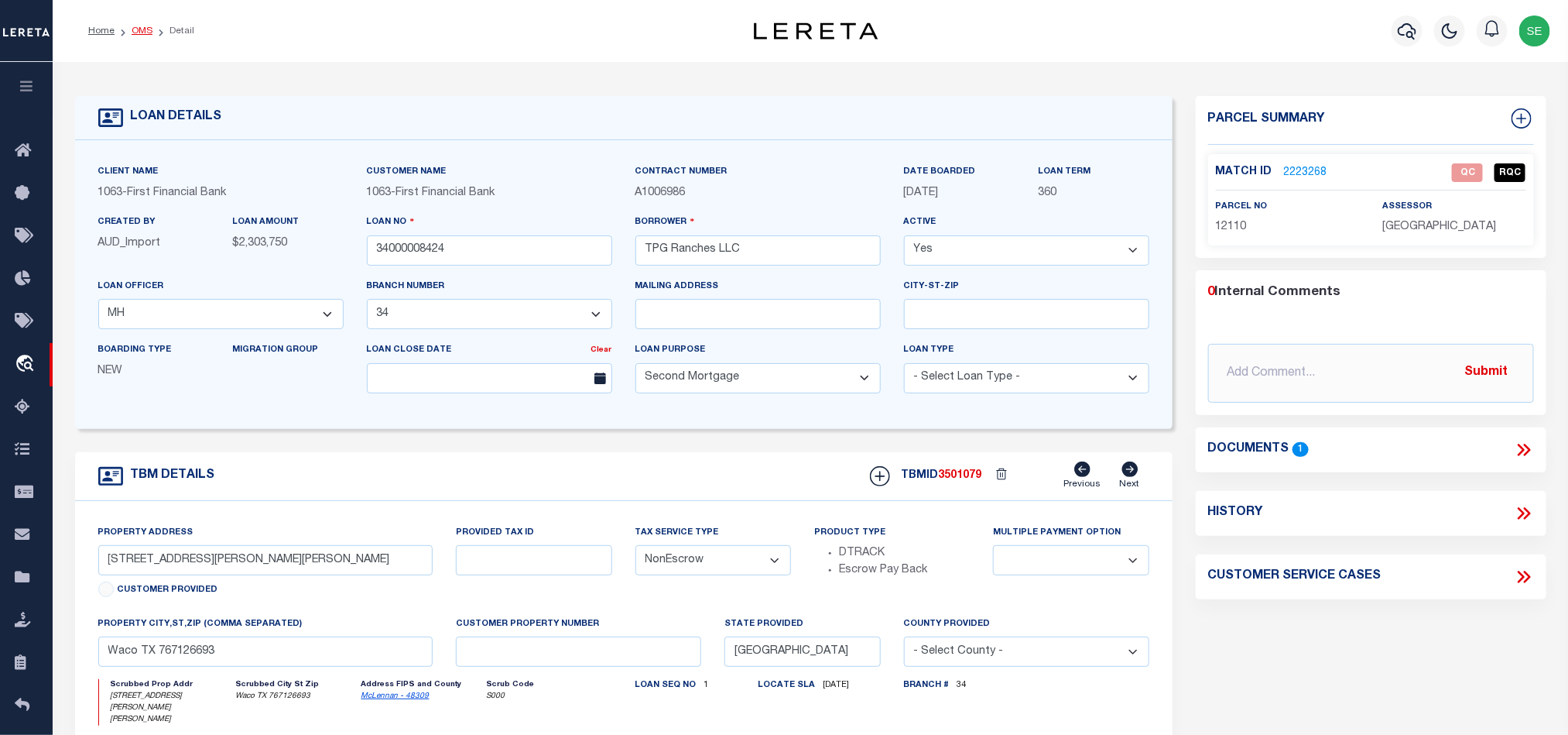
click at [144, 28] on link "OMS" at bounding box center [142, 31] width 21 height 9
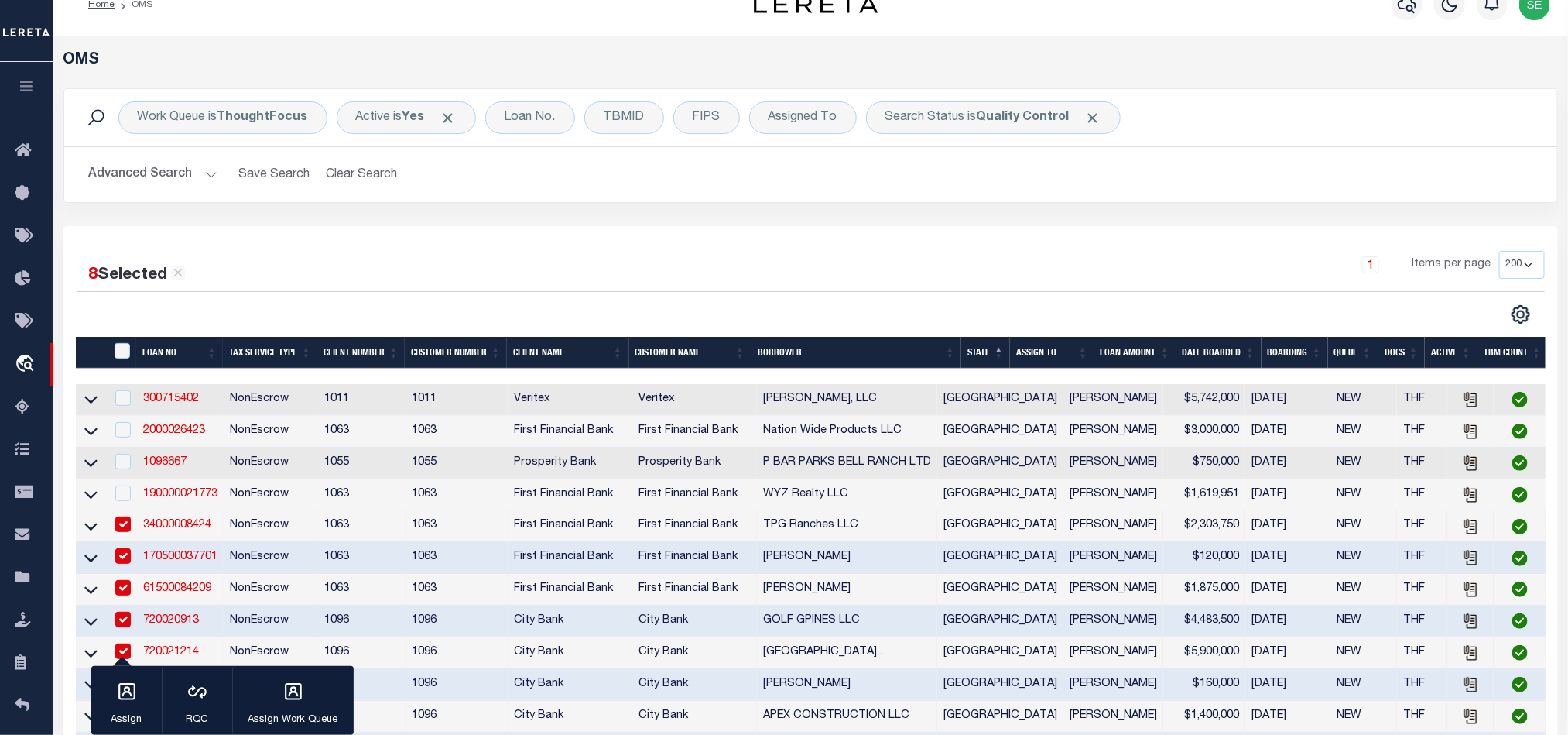
scroll to position [232, 0]
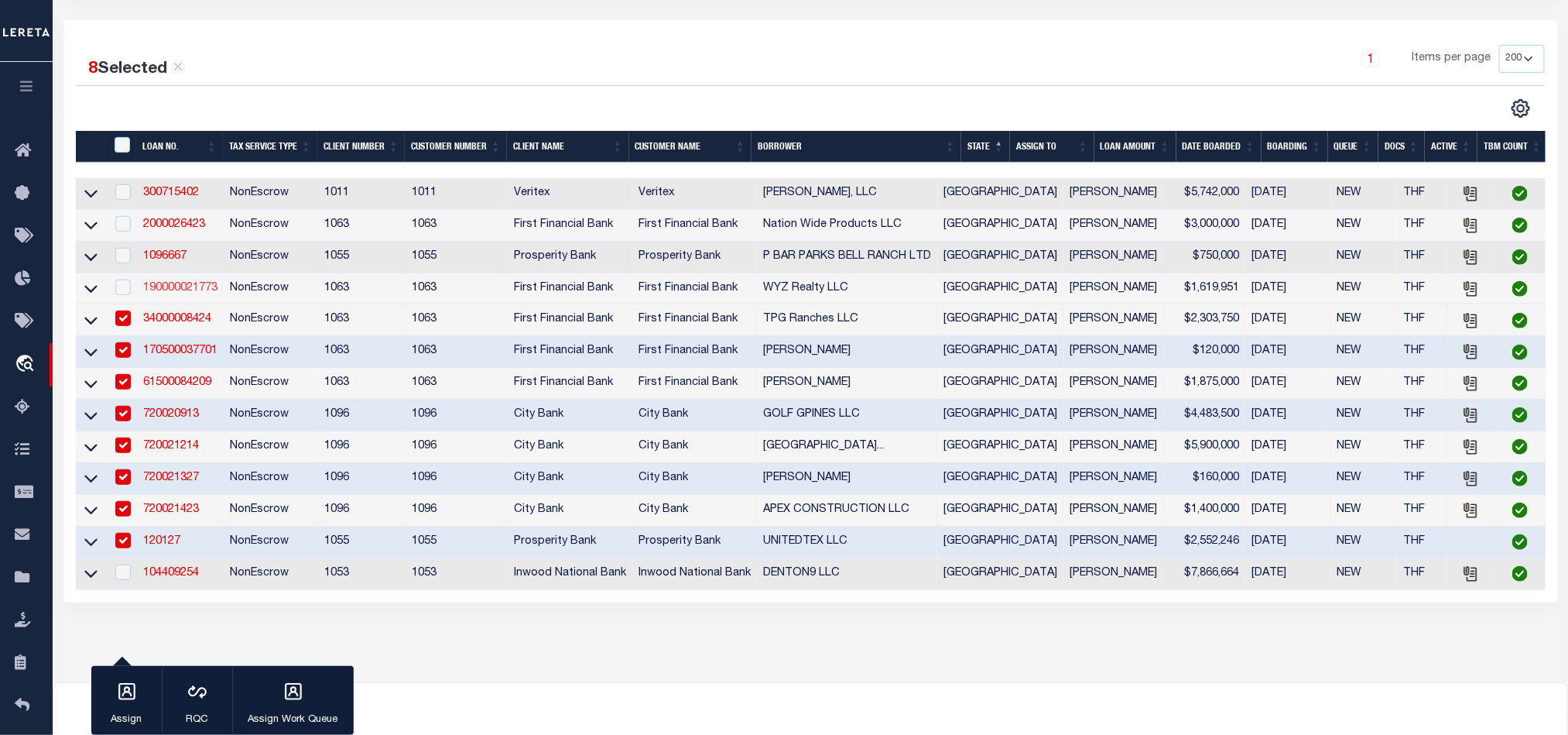
click at [169, 292] on link "190000021773" at bounding box center [180, 288] width 74 height 11
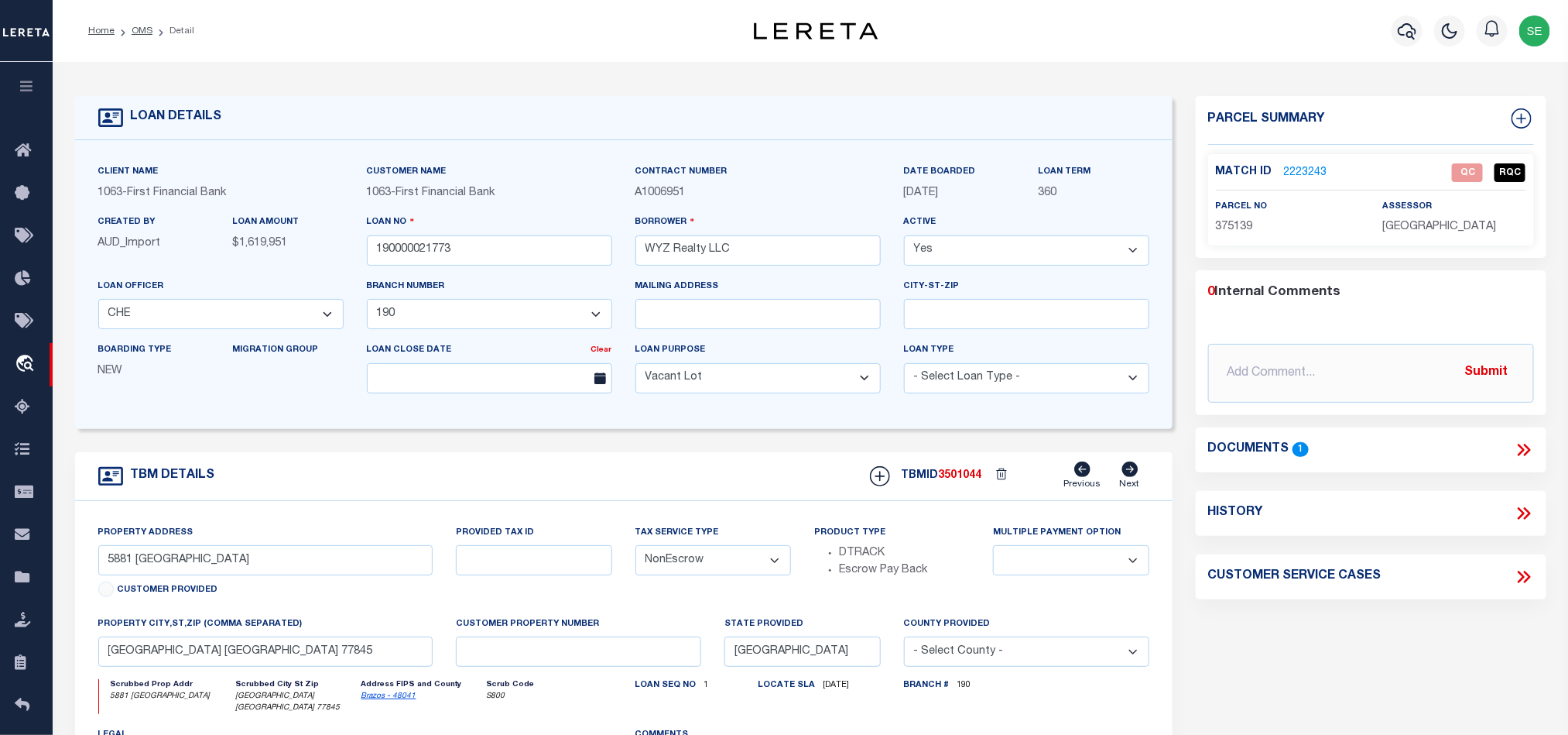
click at [1226, 226] on span "375139" at bounding box center [1234, 226] width 37 height 11
drag, startPoint x: 1437, startPoint y: 632, endPoint x: 1495, endPoint y: 539, distance: 109.6
click at [1437, 632] on div "Parcel Summary Match ID 2223243 0" at bounding box center [1371, 525] width 374 height 858
click at [1521, 450] on icon at bounding box center [1524, 450] width 21 height 21
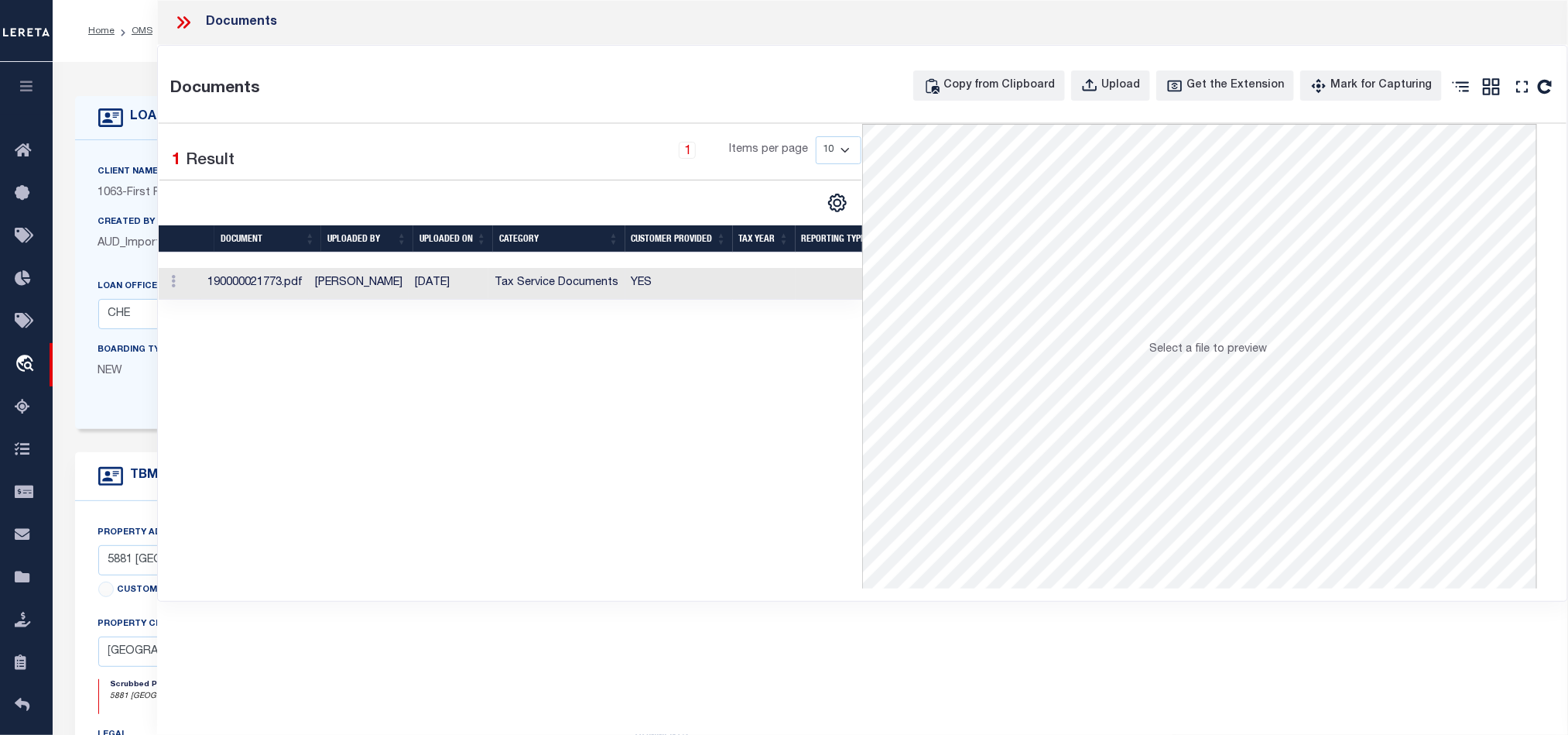
click at [697, 300] on td "YES" at bounding box center [679, 283] width 108 height 32
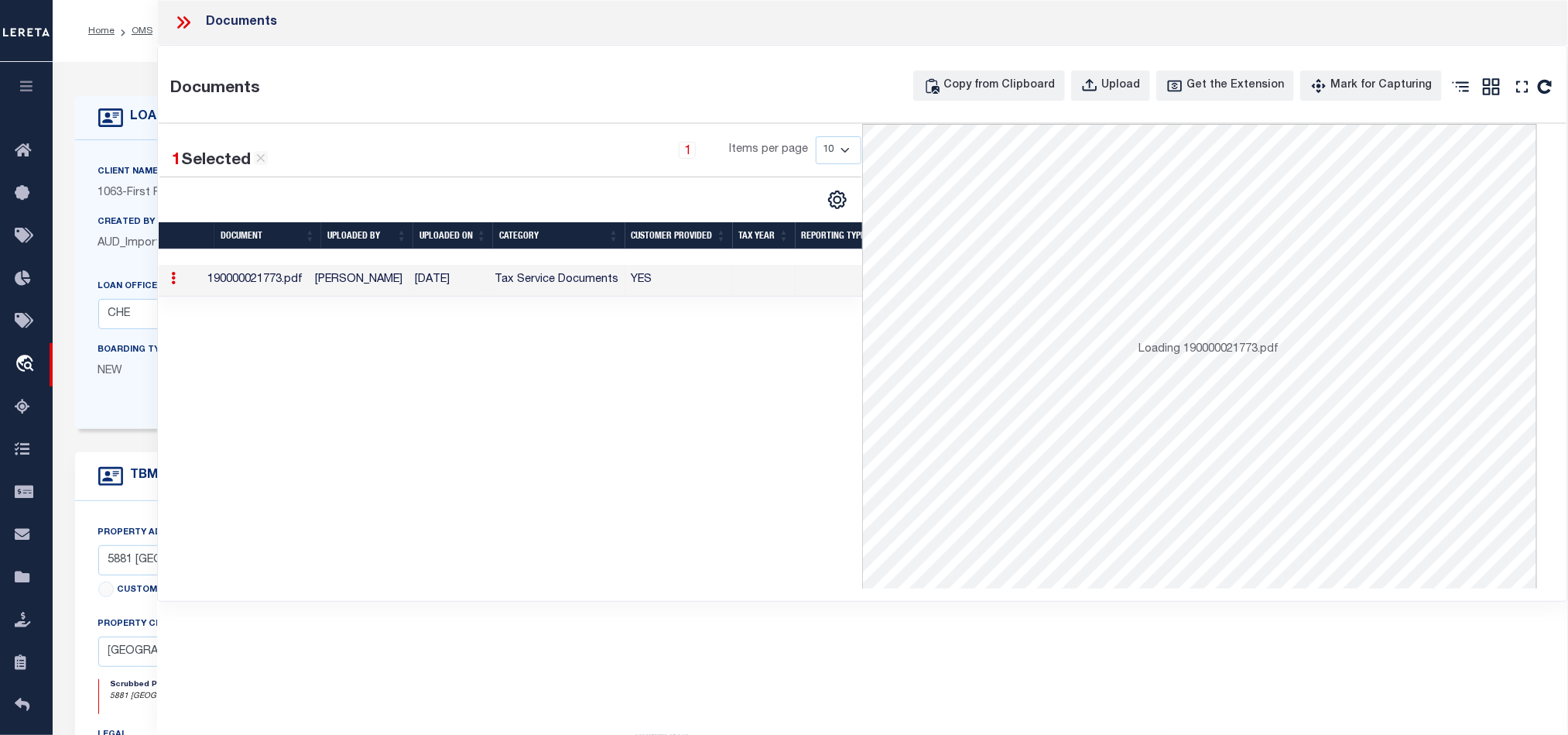
click at [702, 291] on td "YES" at bounding box center [679, 280] width 108 height 32
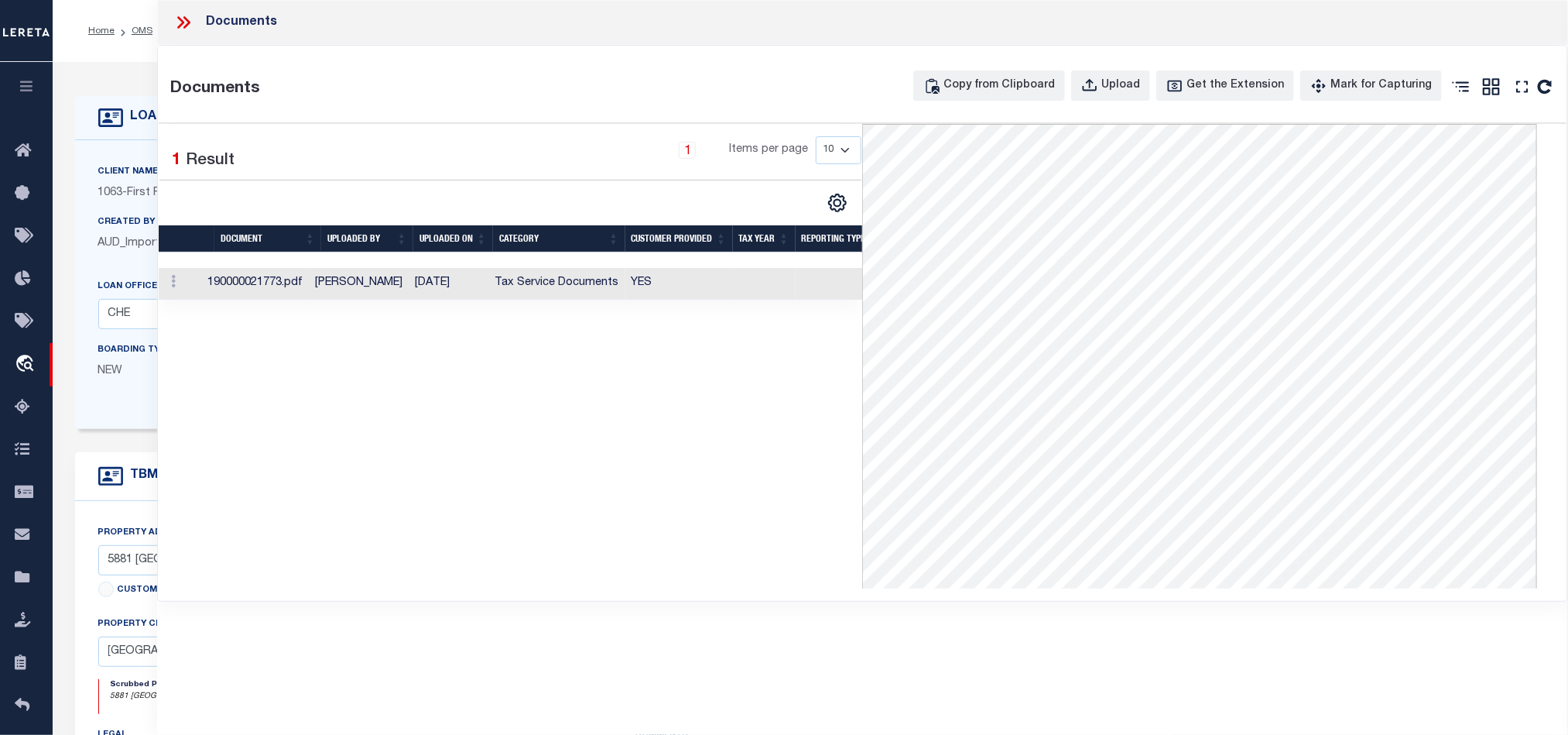
click at [173, 24] on icon at bounding box center [184, 22] width 21 height 21
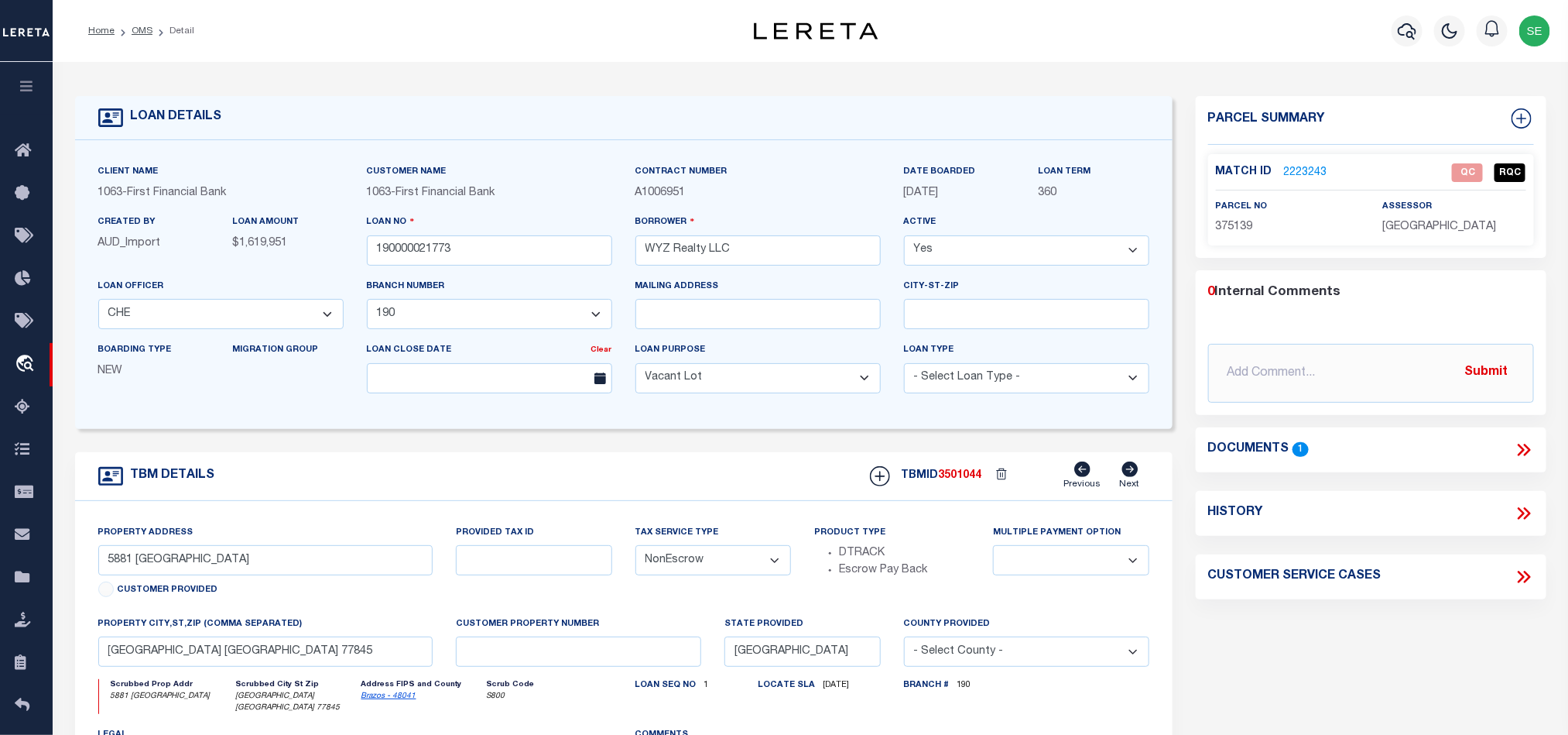
click at [1301, 173] on link "2223243" at bounding box center [1306, 173] width 44 height 16
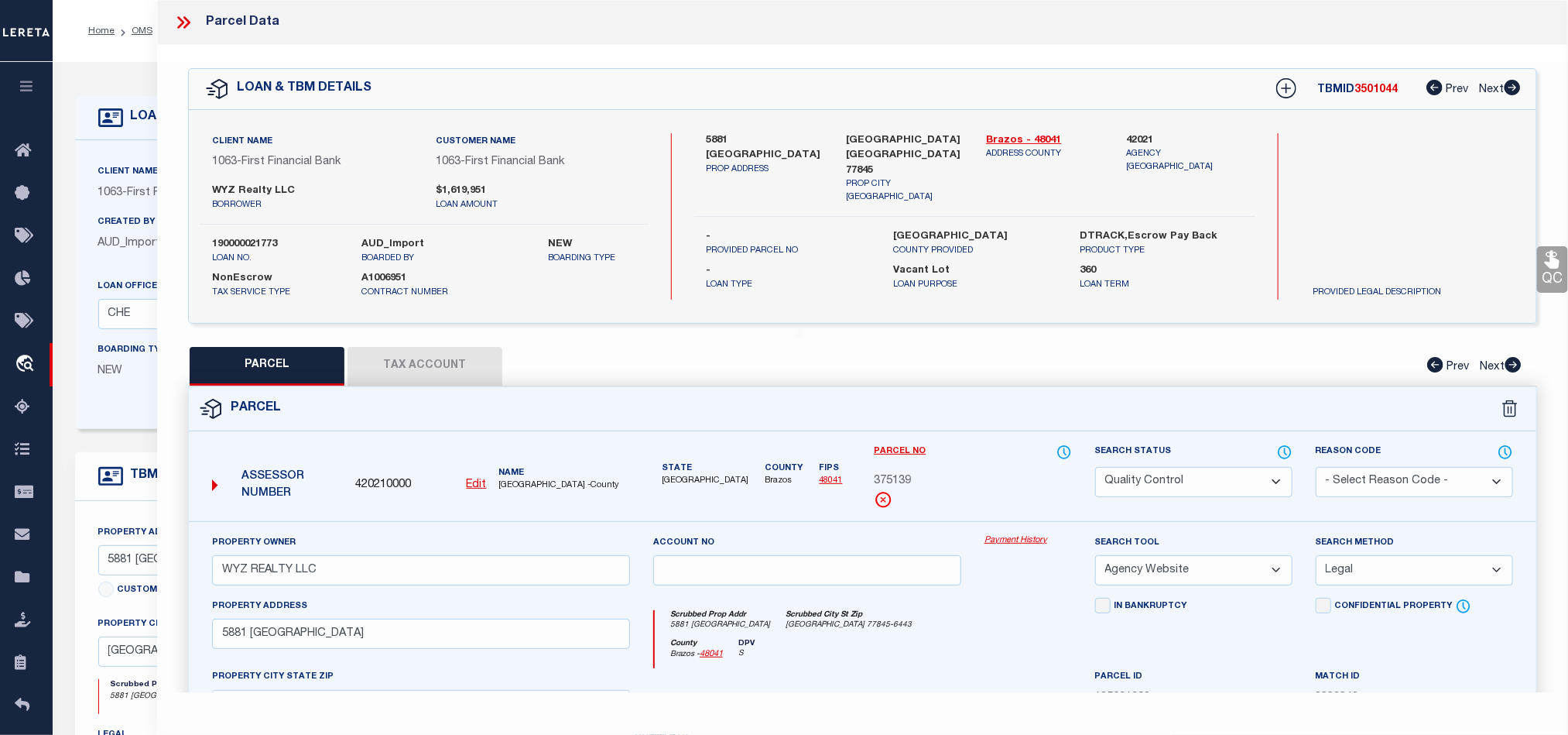
click at [994, 403] on div "Parcel" at bounding box center [862, 409] width 1348 height 44
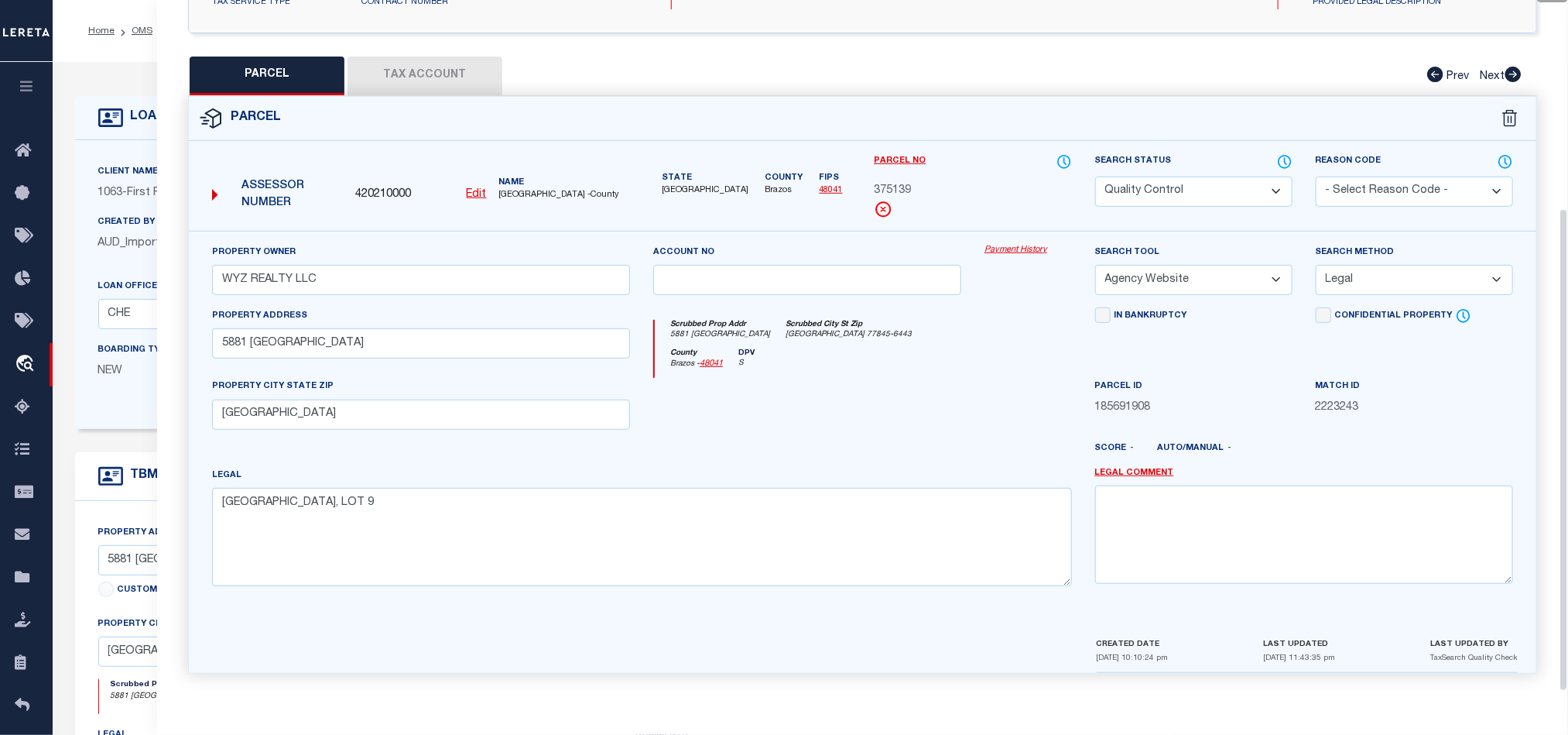
scroll to position [300, 0]
click at [843, 442] on div at bounding box center [919, 454] width 332 height 25
click at [1218, 186] on select "Automated Search Bad Parcel Complete Duplicate Parcel High Dollar Reporting In …" at bounding box center [1194, 191] width 197 height 30
click at [841, 451] on div at bounding box center [919, 454] width 332 height 25
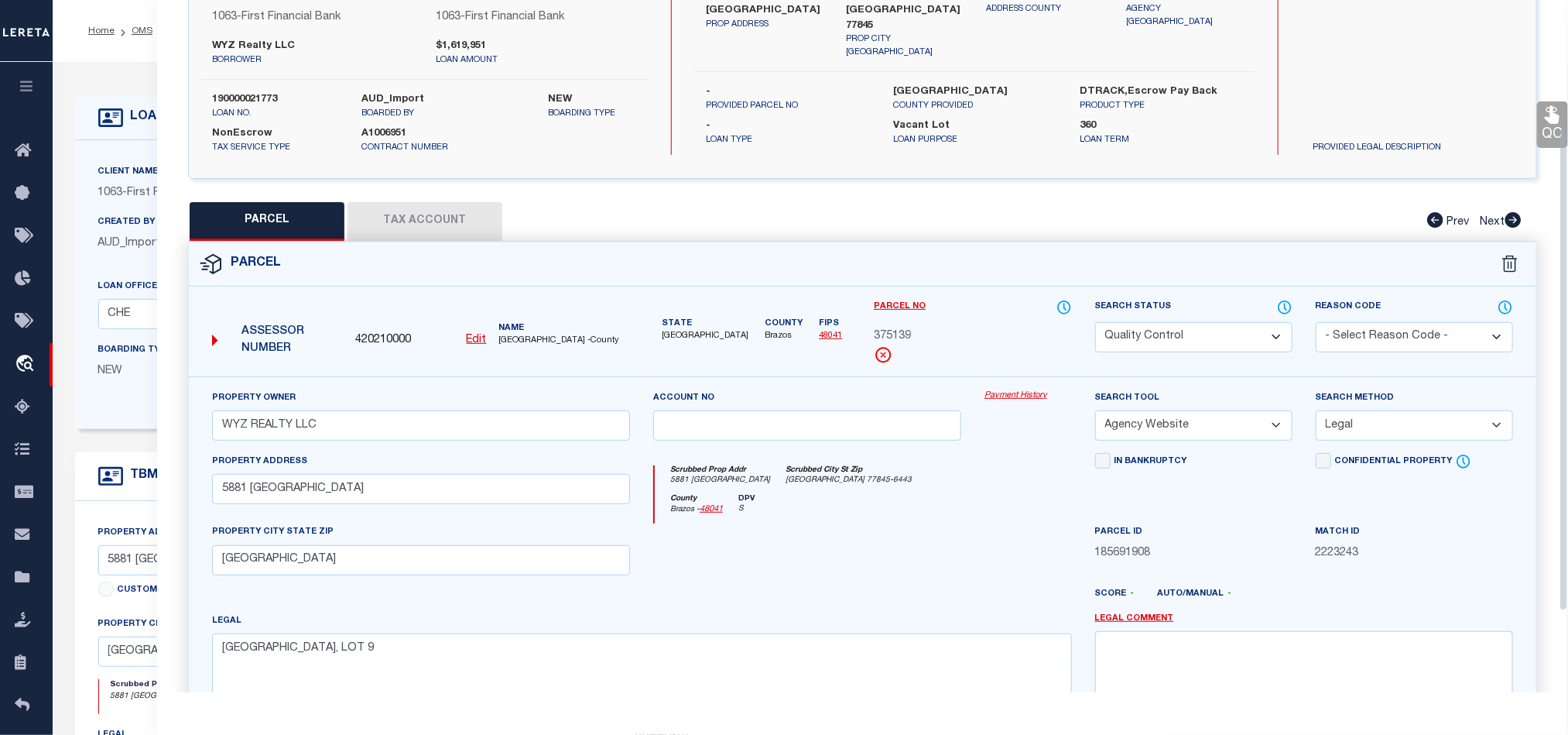
scroll to position [184, 0]
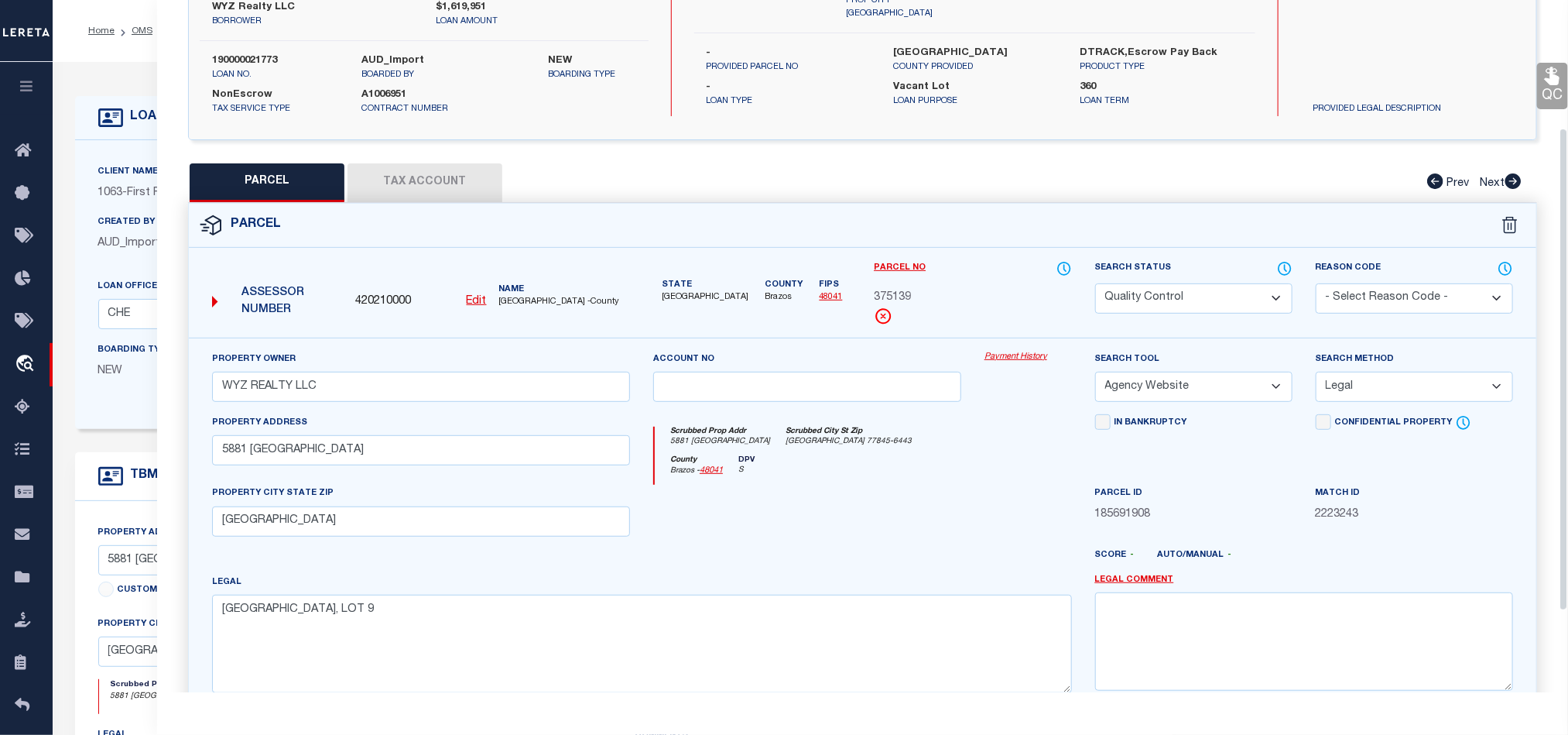
click at [939, 456] on div "Scrubbed Prop Addr 5881 IMPERIAL LOOP Scrubbed City St Zip COLLEGE STATION TX 7…" at bounding box center [862, 441] width 416 height 29
click at [1236, 284] on select "Automated Search Bad Parcel Complete Duplicate Parcel High Dollar Reporting In …" at bounding box center [1194, 298] width 197 height 30
click at [894, 474] on div "County Brazos - 48041 DPV S" at bounding box center [862, 470] width 416 height 30
click at [1541, 81] on link "QC" at bounding box center [1553, 85] width 31 height 46
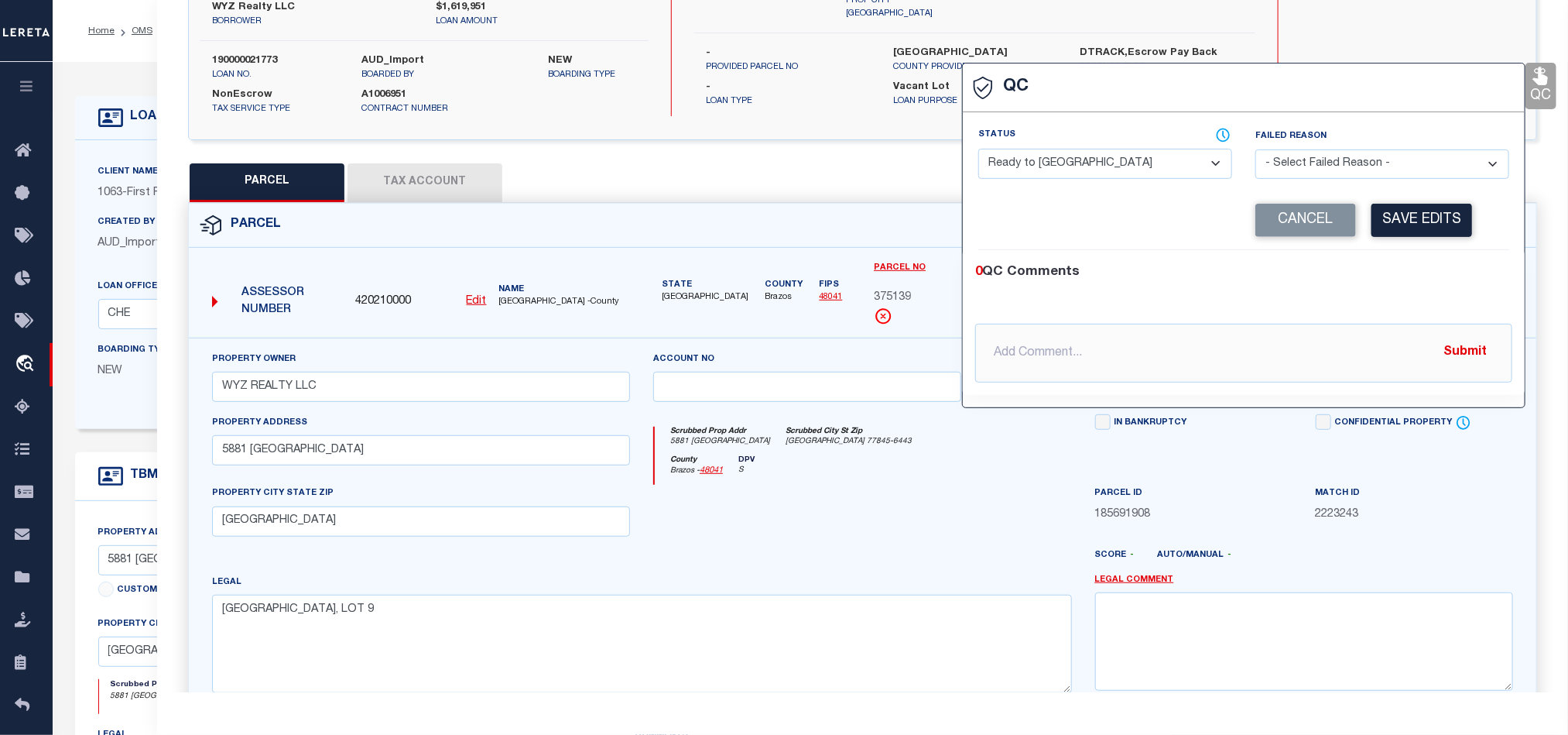
click at [1131, 153] on select "- Select Status - Ready to QC Correct Incorrect" at bounding box center [1105, 163] width 254 height 30
drag, startPoint x: 1438, startPoint y: 284, endPoint x: 1443, endPoint y: 233, distance: 51.2
click at [1440, 283] on div "0 QC Comments" at bounding box center [1240, 273] width 531 height 21
drag, startPoint x: 1440, startPoint y: 228, endPoint x: 1019, endPoint y: 470, distance: 485.6
click at [1438, 227] on button "Save Edits" at bounding box center [1422, 220] width 101 height 33
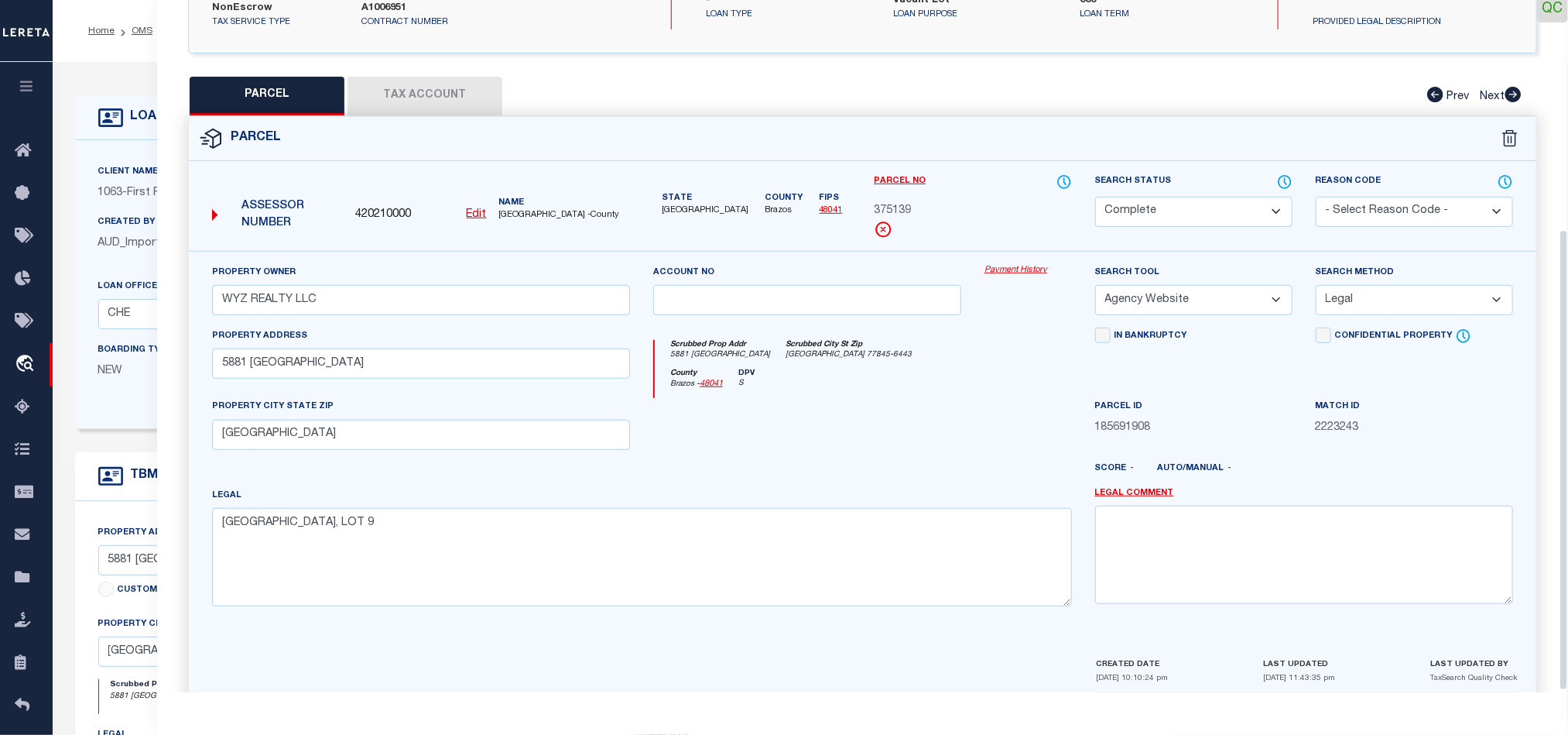
scroll to position [346, 0]
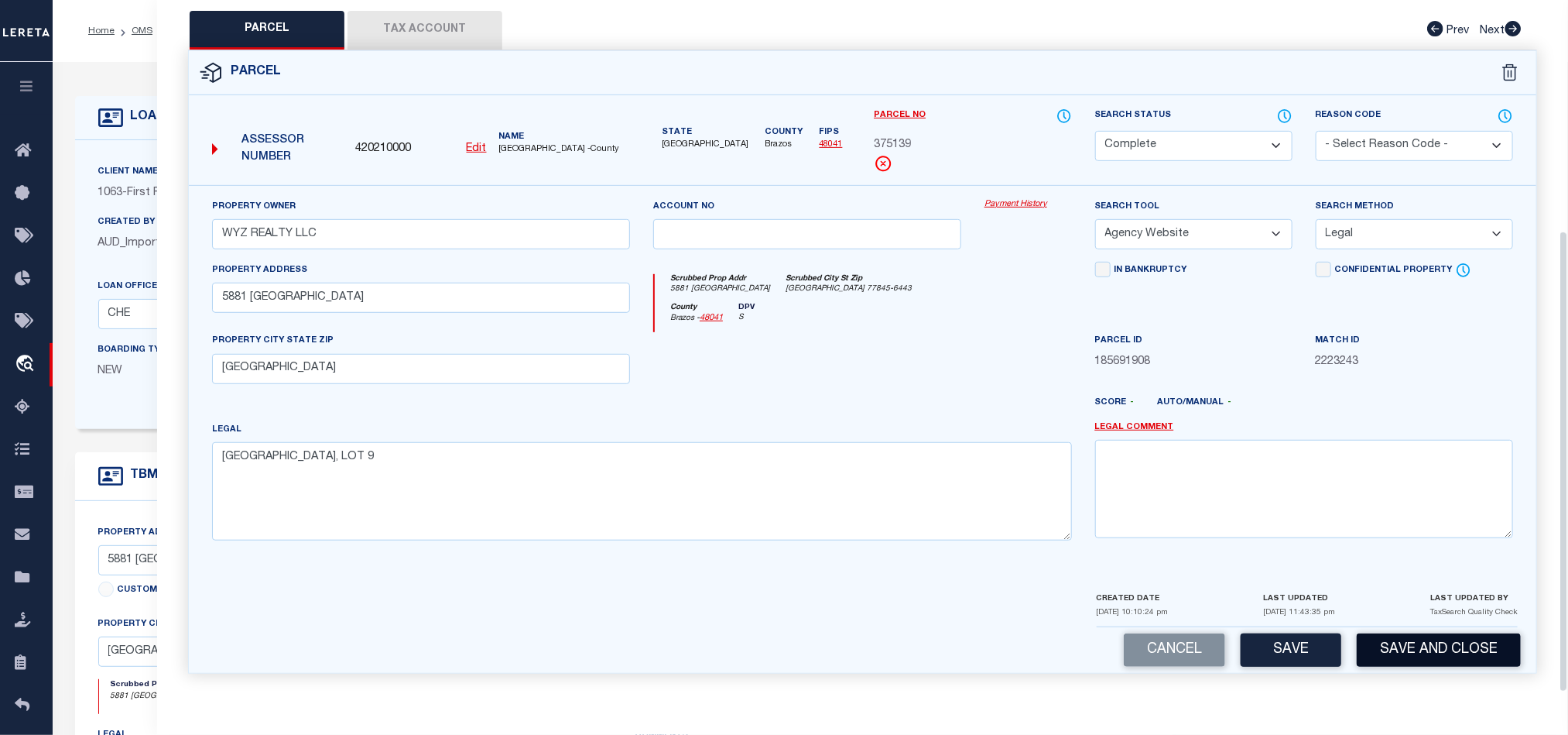
click at [1436, 641] on button "Save and Close" at bounding box center [1439, 650] width 164 height 33
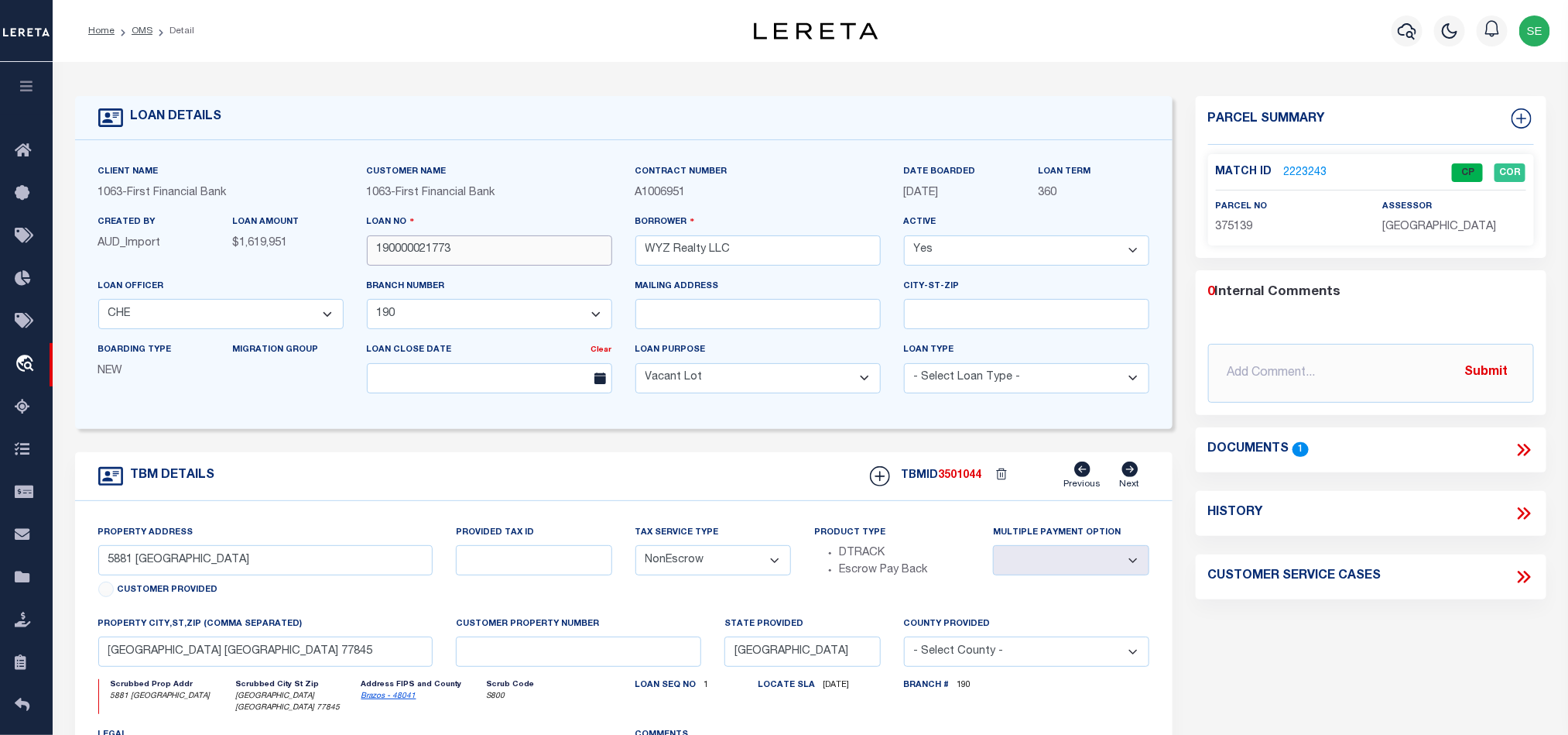
click at [457, 249] on input "190000021773" at bounding box center [489, 250] width 245 height 30
click at [969, 479] on span "3501044" at bounding box center [960, 475] width 44 height 11
click at [1412, 228] on span "BRAZOS COUNTY" at bounding box center [1439, 226] width 114 height 11
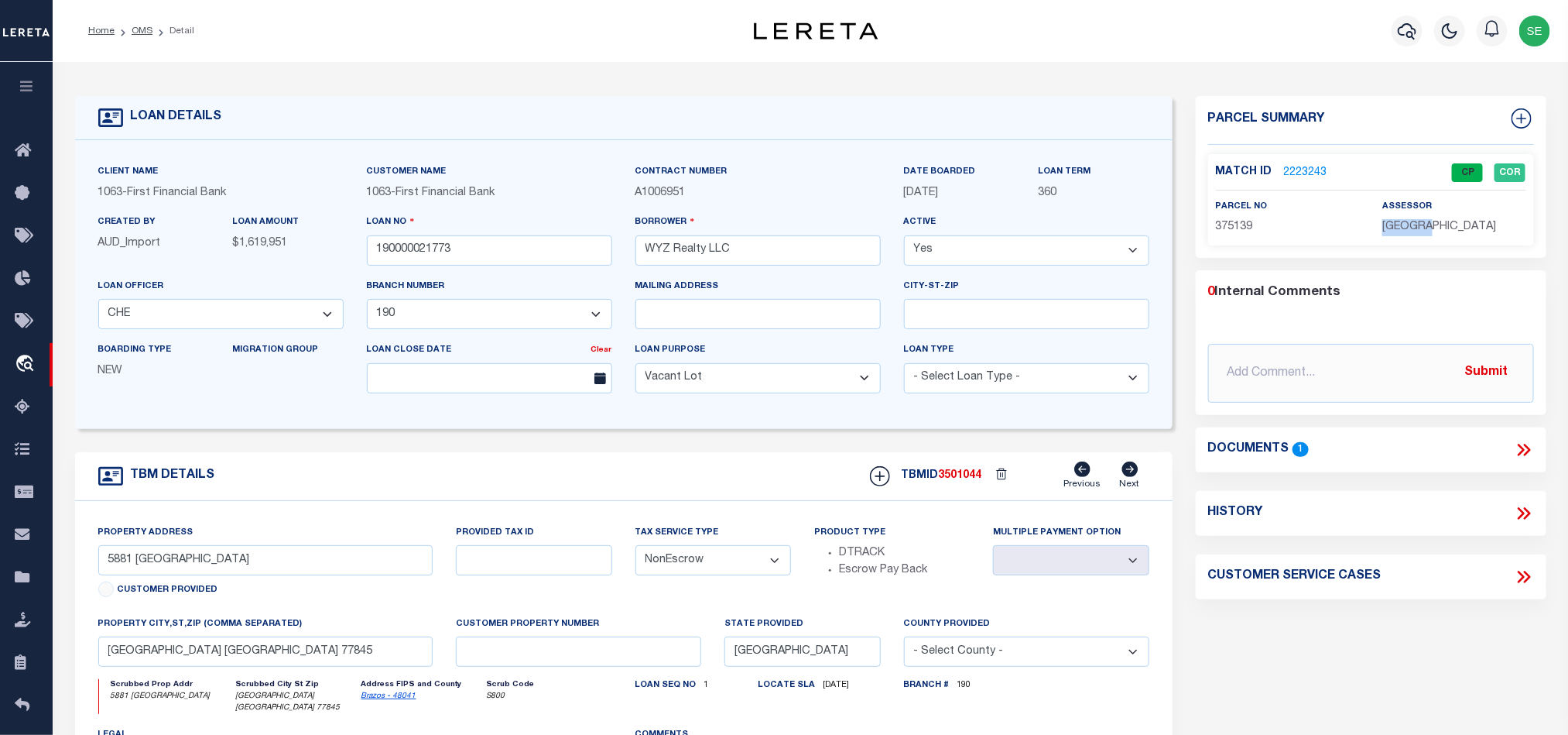
click at [1412, 228] on span "BRAZOS COUNTY" at bounding box center [1439, 226] width 114 height 11
click at [1230, 221] on span "375139" at bounding box center [1234, 226] width 37 height 11
click at [655, 496] on div "TBM DETAILS TBMID 3501044 Previous Next" at bounding box center [624, 476] width 1098 height 49
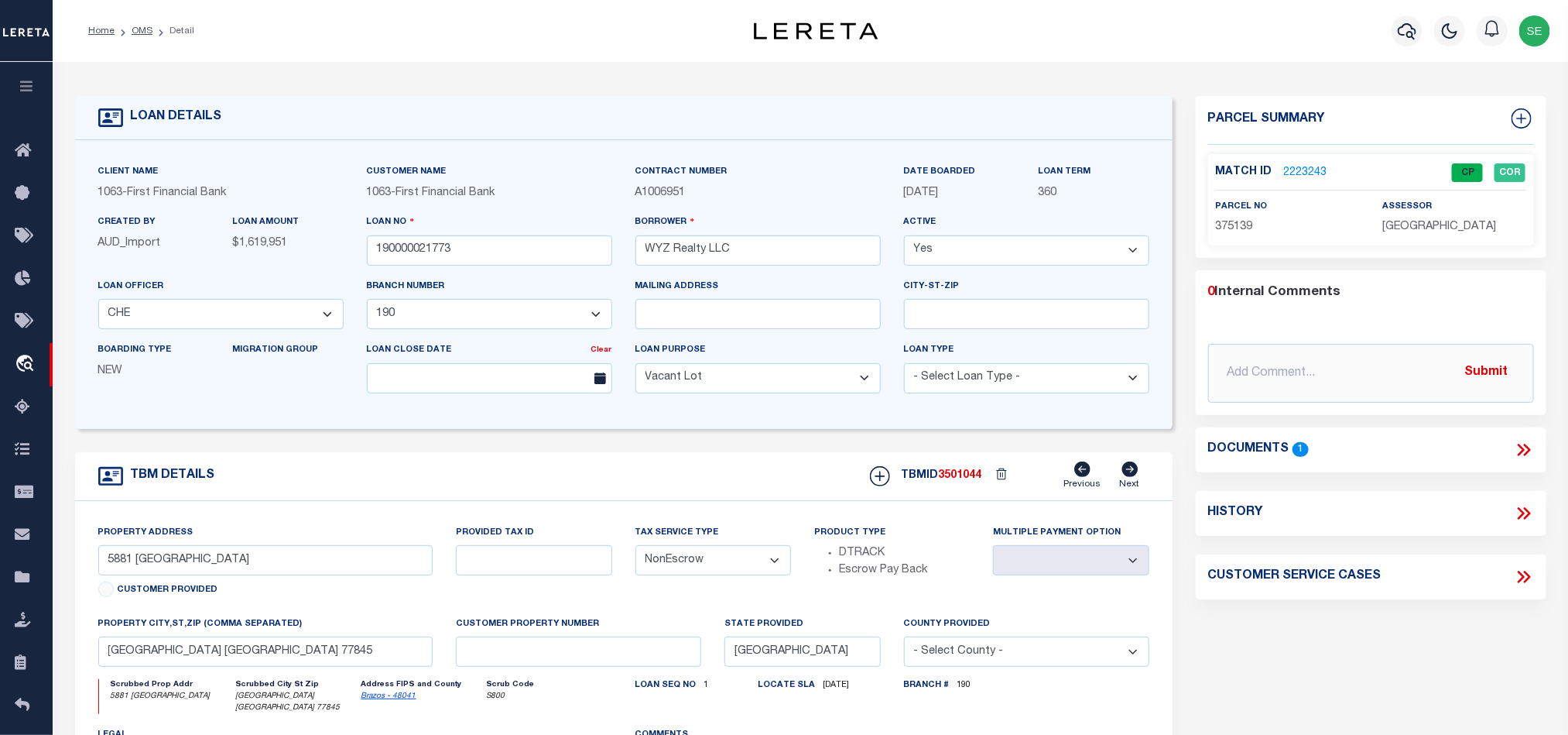
drag, startPoint x: 136, startPoint y: 26, endPoint x: 396, endPoint y: 88, distance: 267.3
click at [136, 26] on link "OMS" at bounding box center [142, 31] width 21 height 9
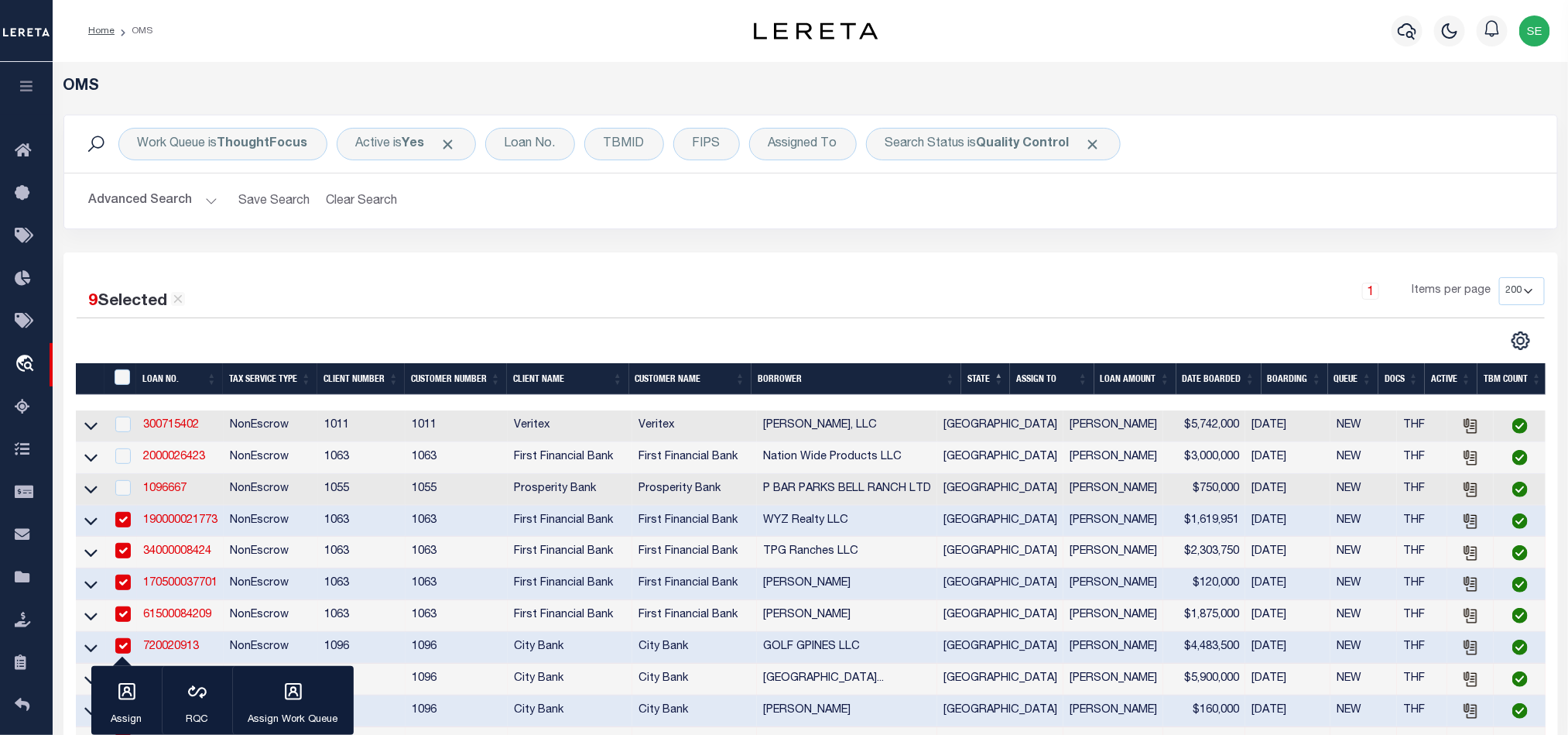
scroll to position [232, 0]
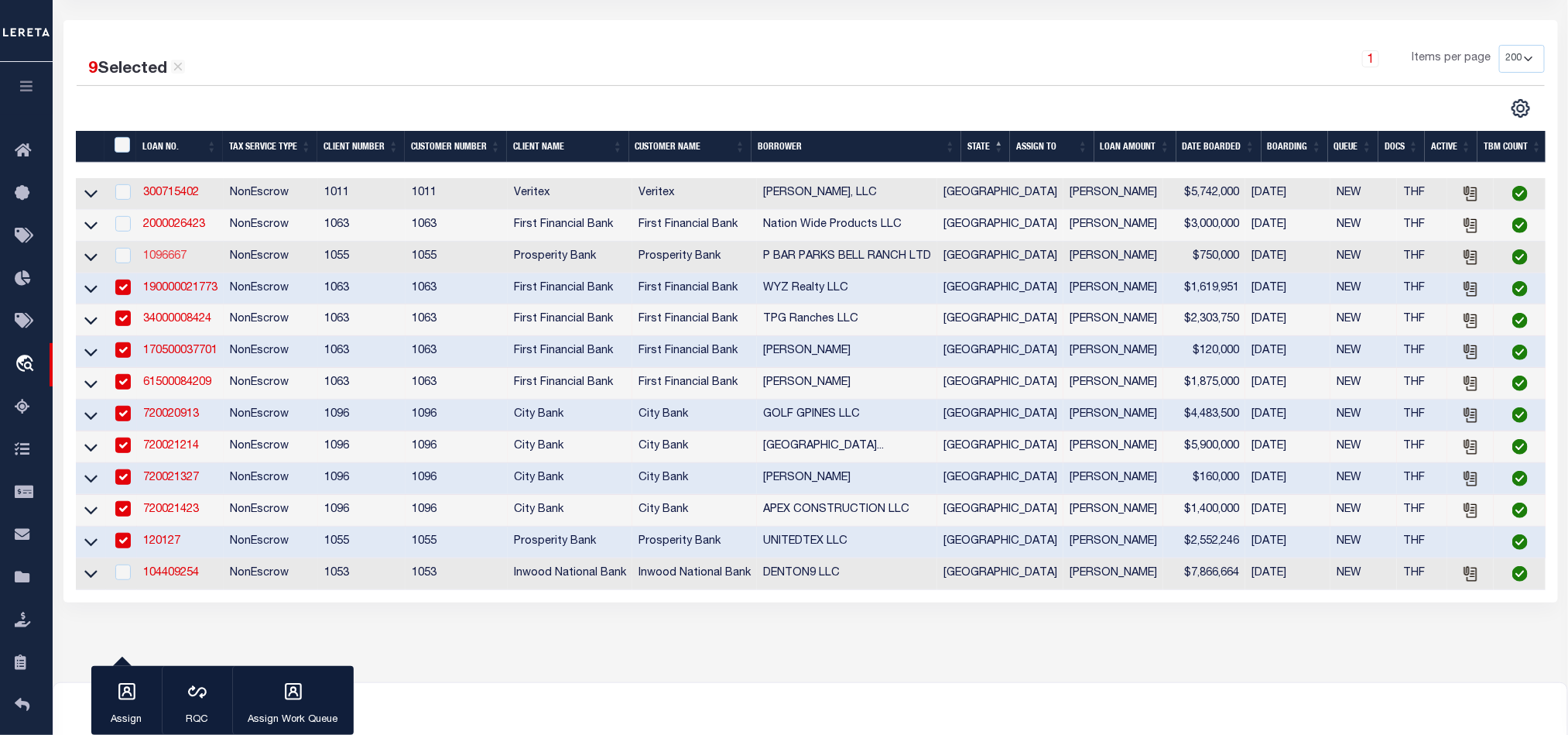
click at [153, 261] on link "1096667" at bounding box center [165, 256] width 44 height 11
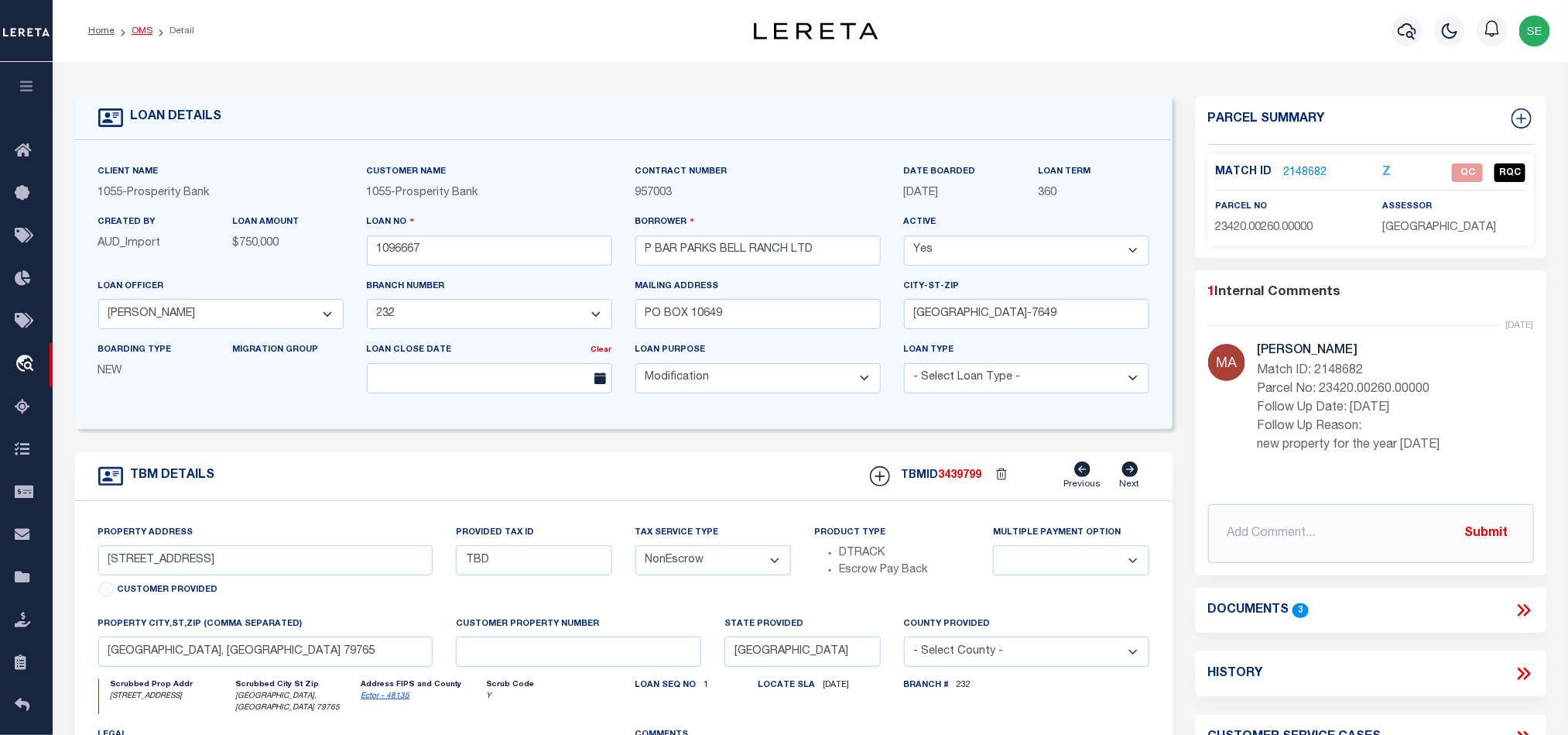
click at [146, 31] on link "OMS" at bounding box center [142, 31] width 21 height 9
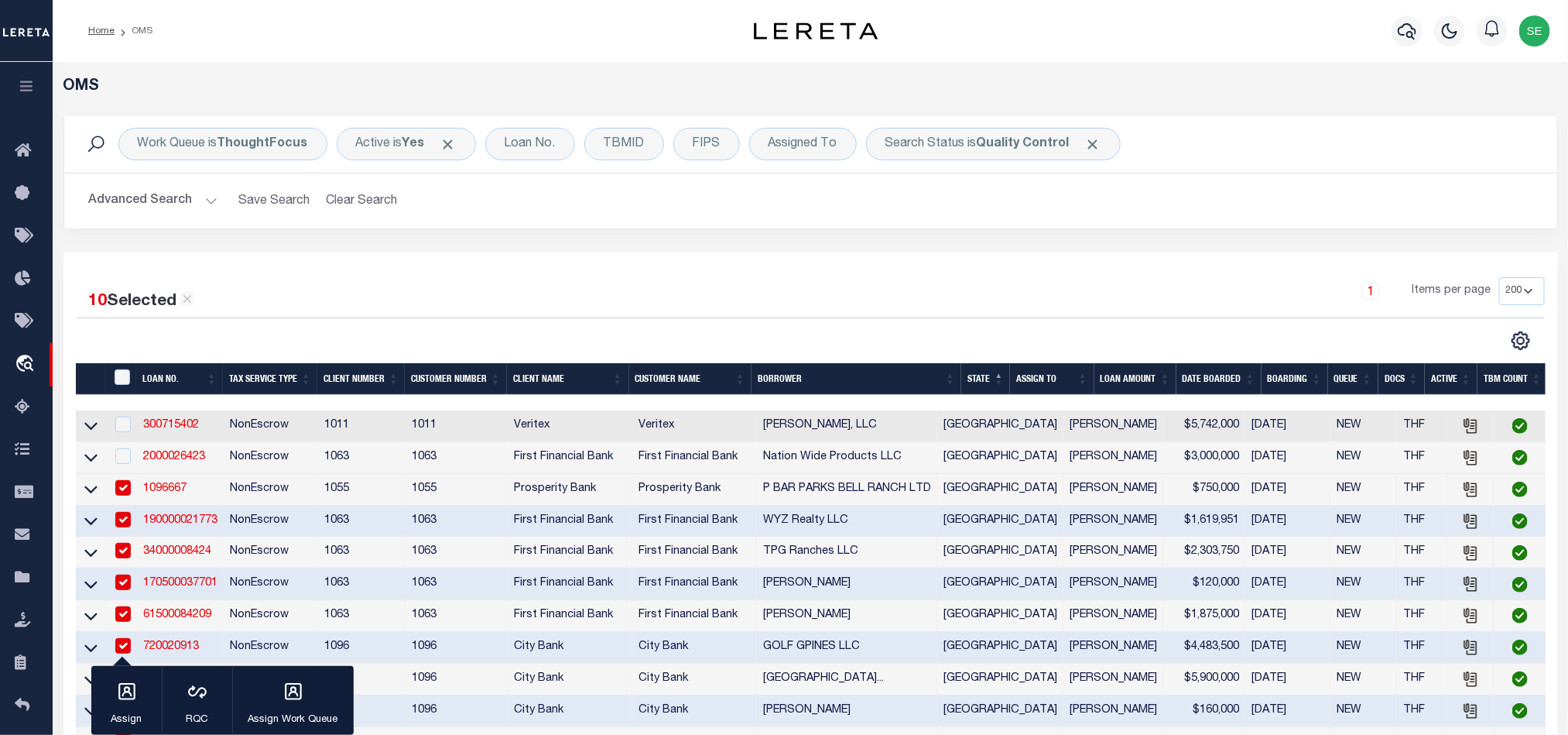
scroll to position [349, 0]
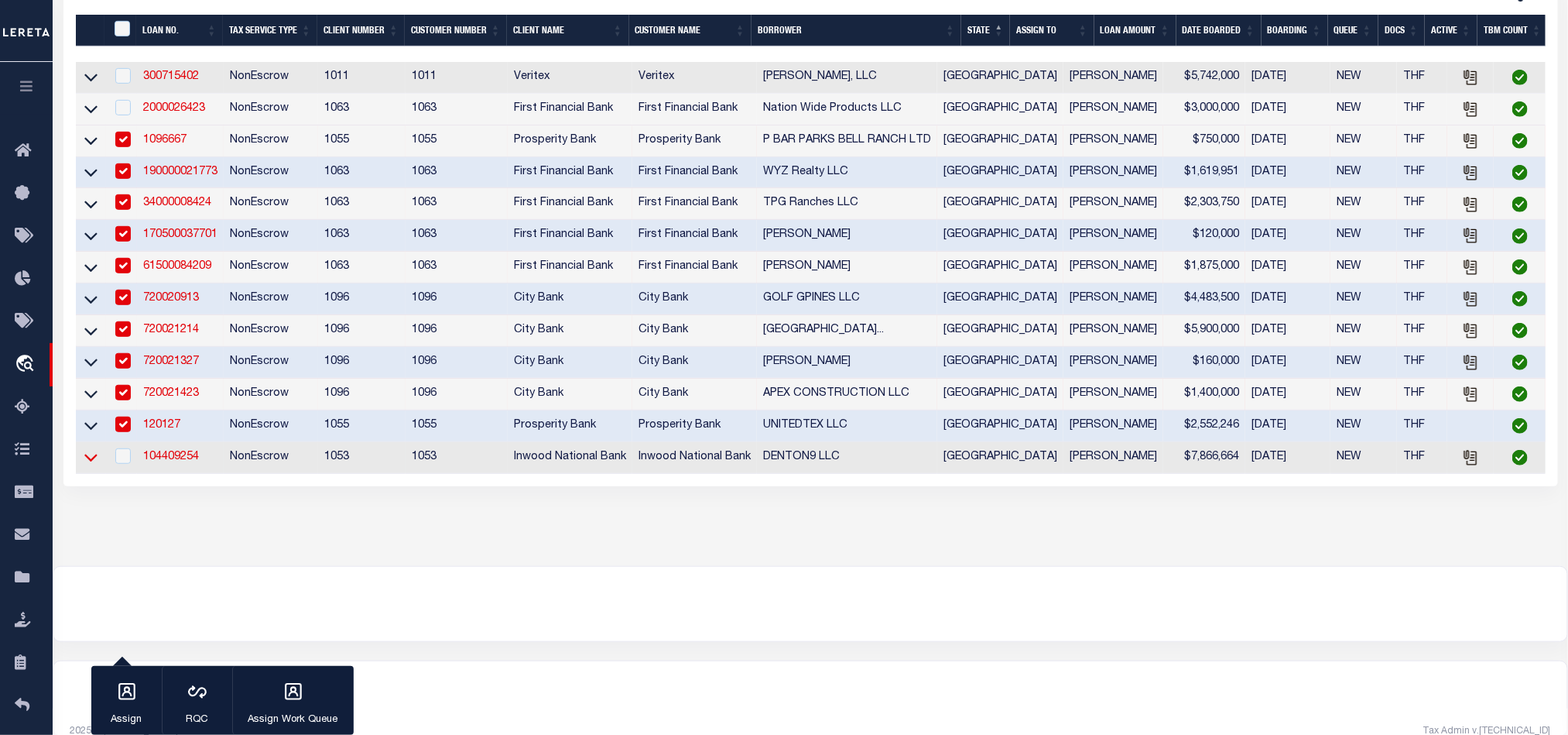
click at [91, 462] on icon at bounding box center [91, 458] width 13 height 8
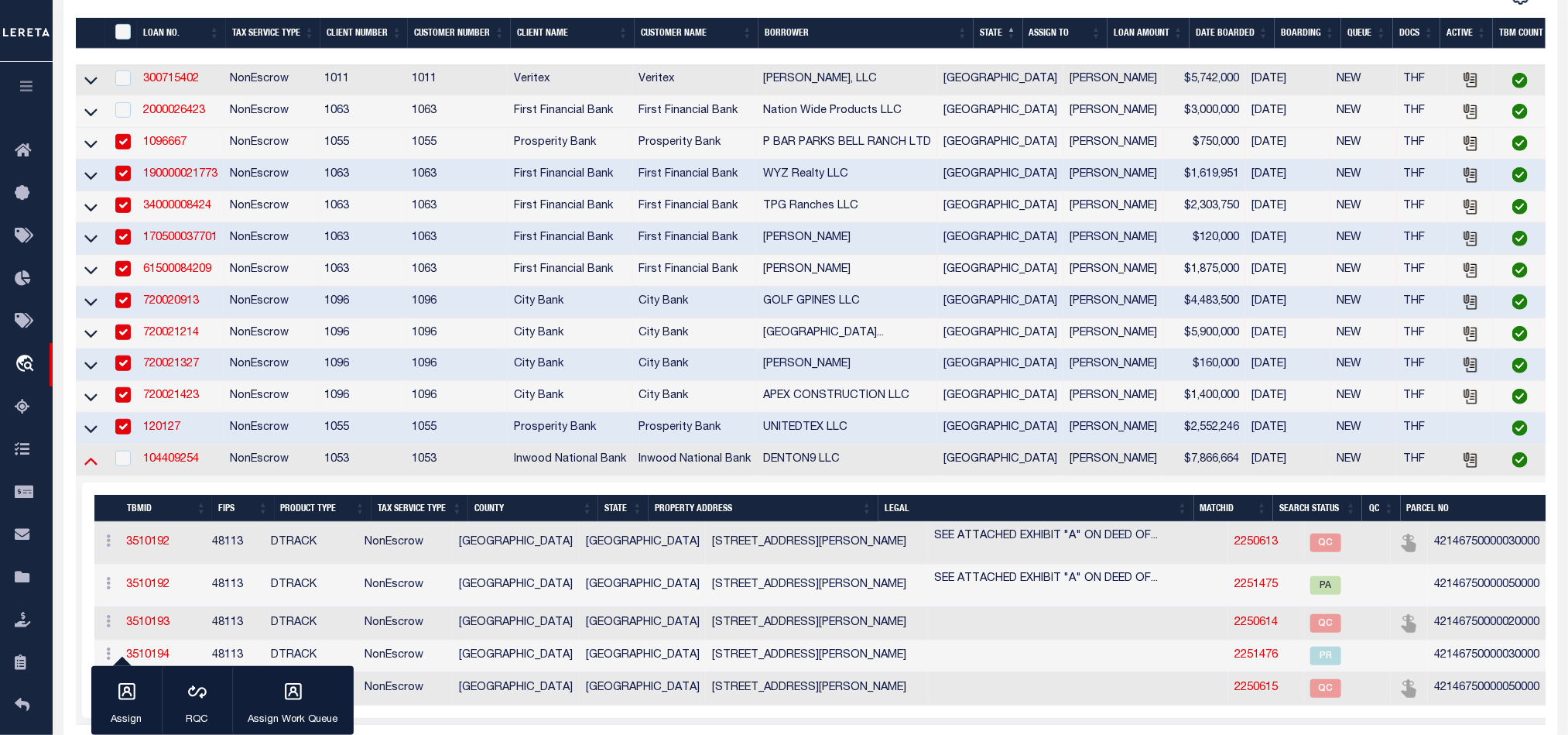
scroll to position [351, 0]
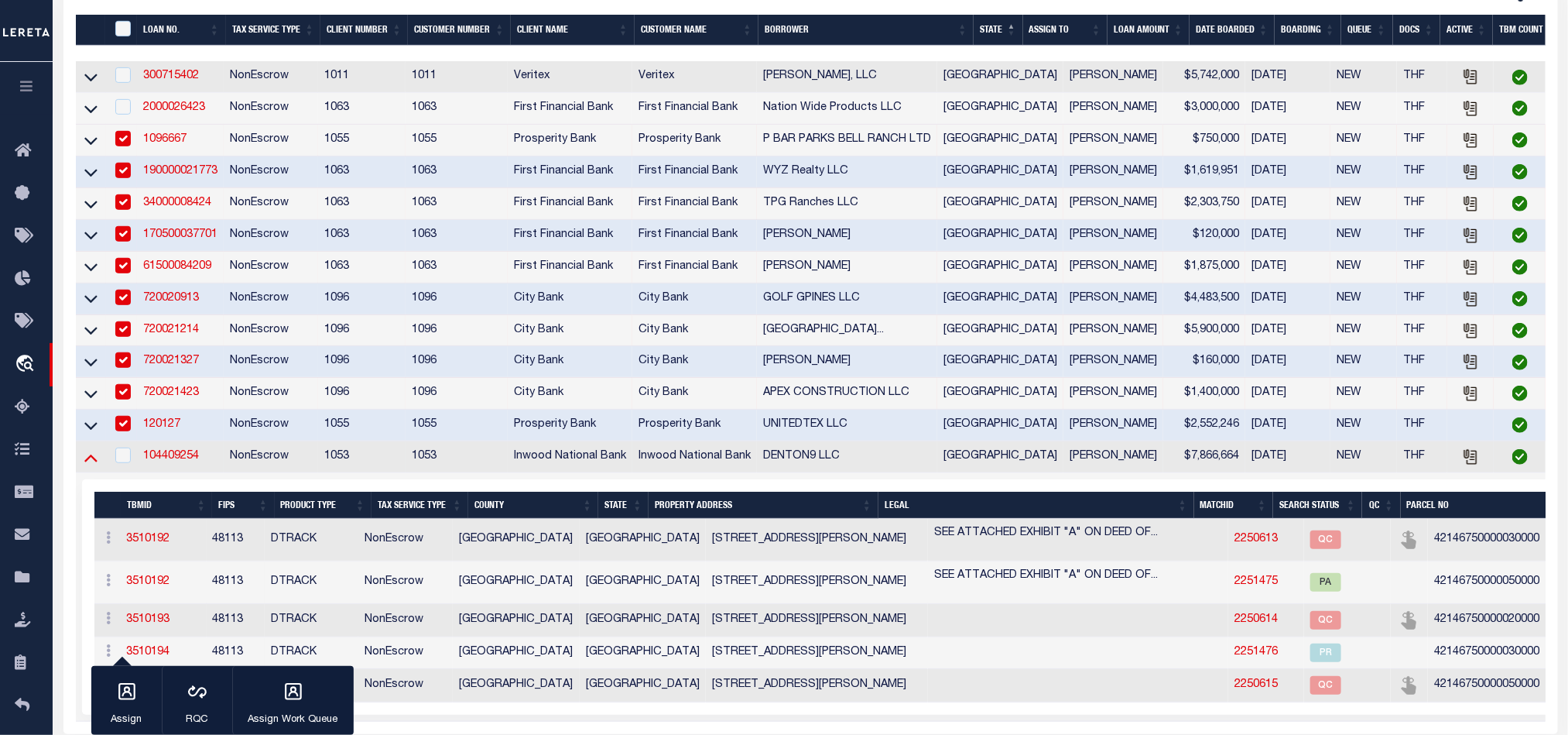
click at [91, 465] on icon at bounding box center [91, 456] width 13 height 16
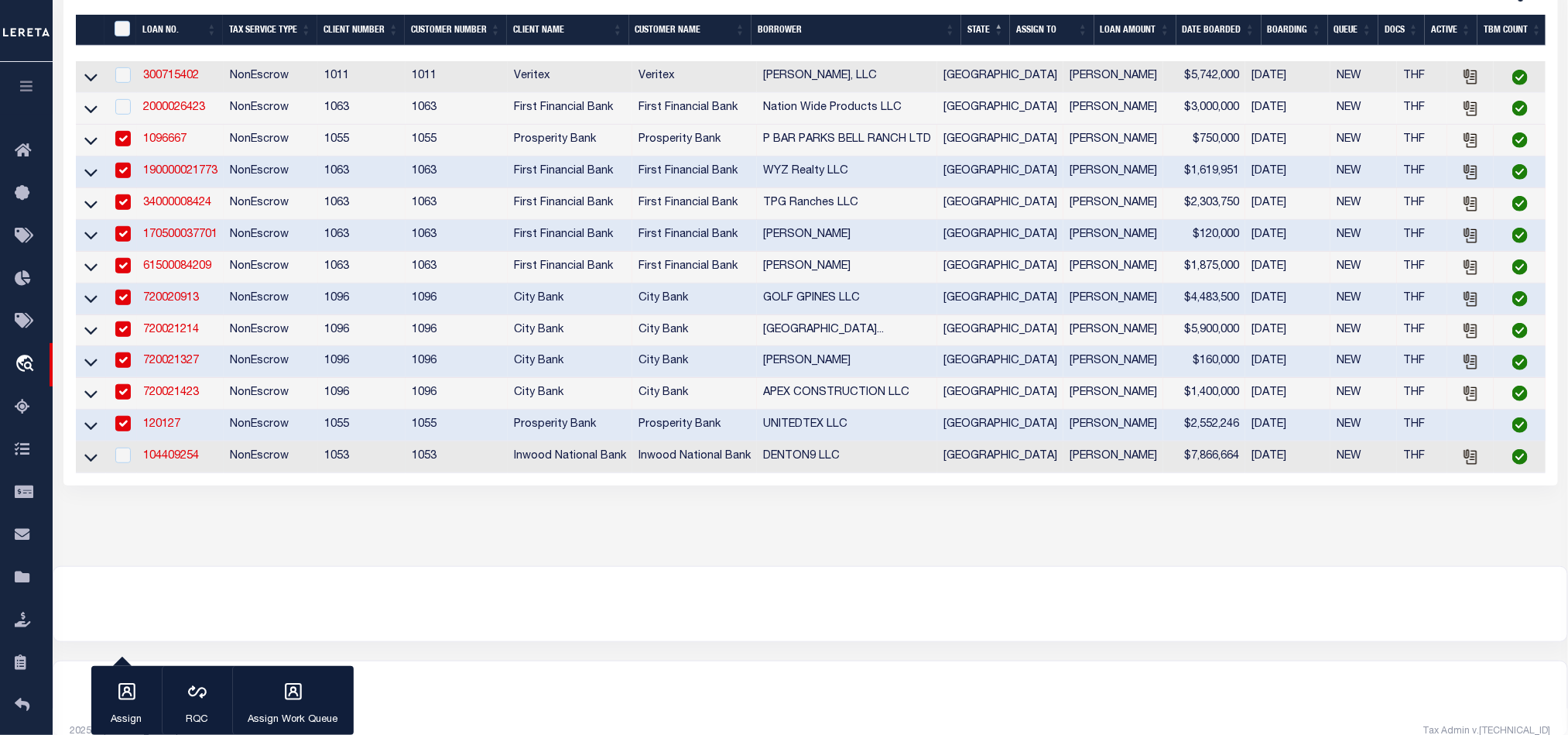
scroll to position [3, 0]
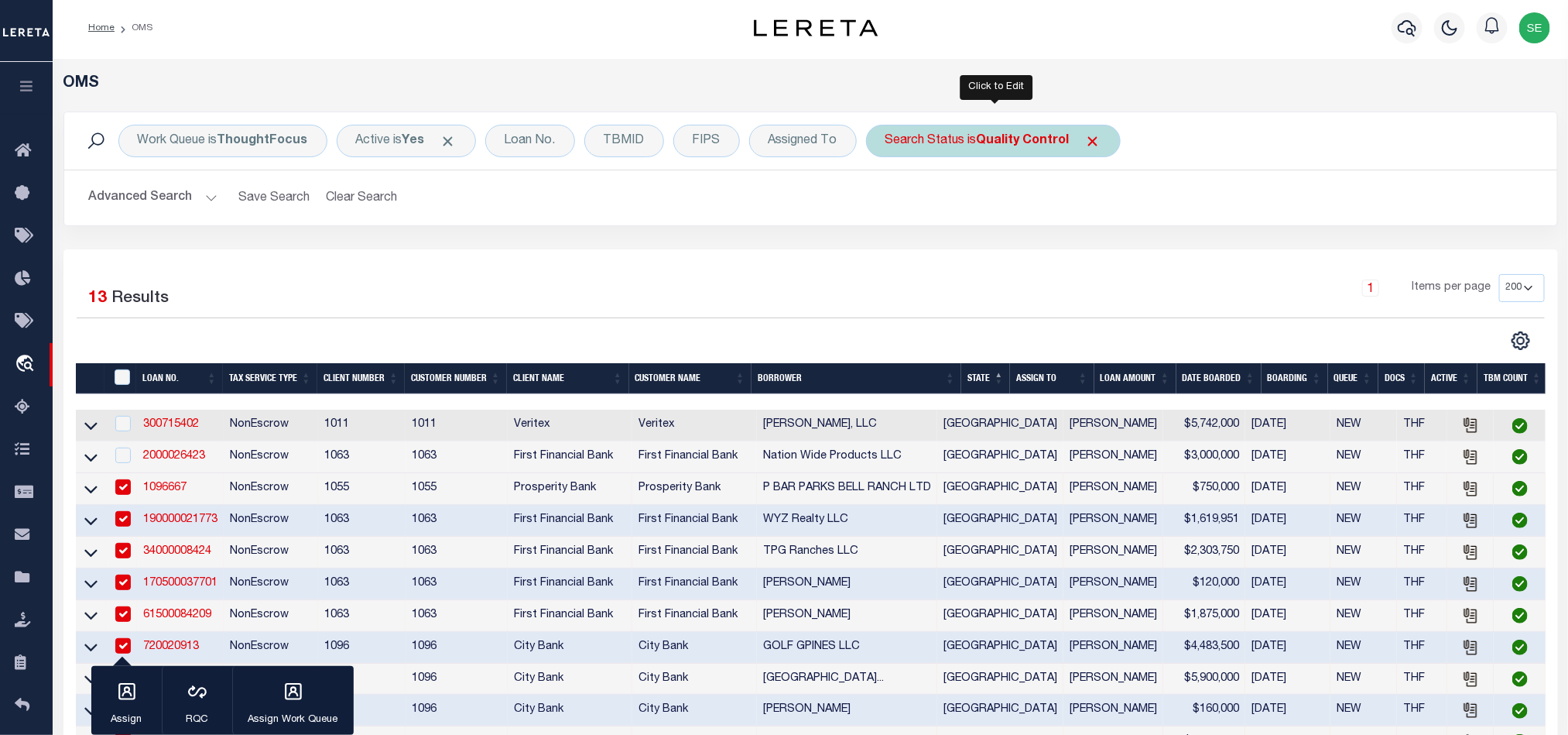
click at [997, 126] on div "Search Status is Quality Control" at bounding box center [994, 141] width 255 height 32
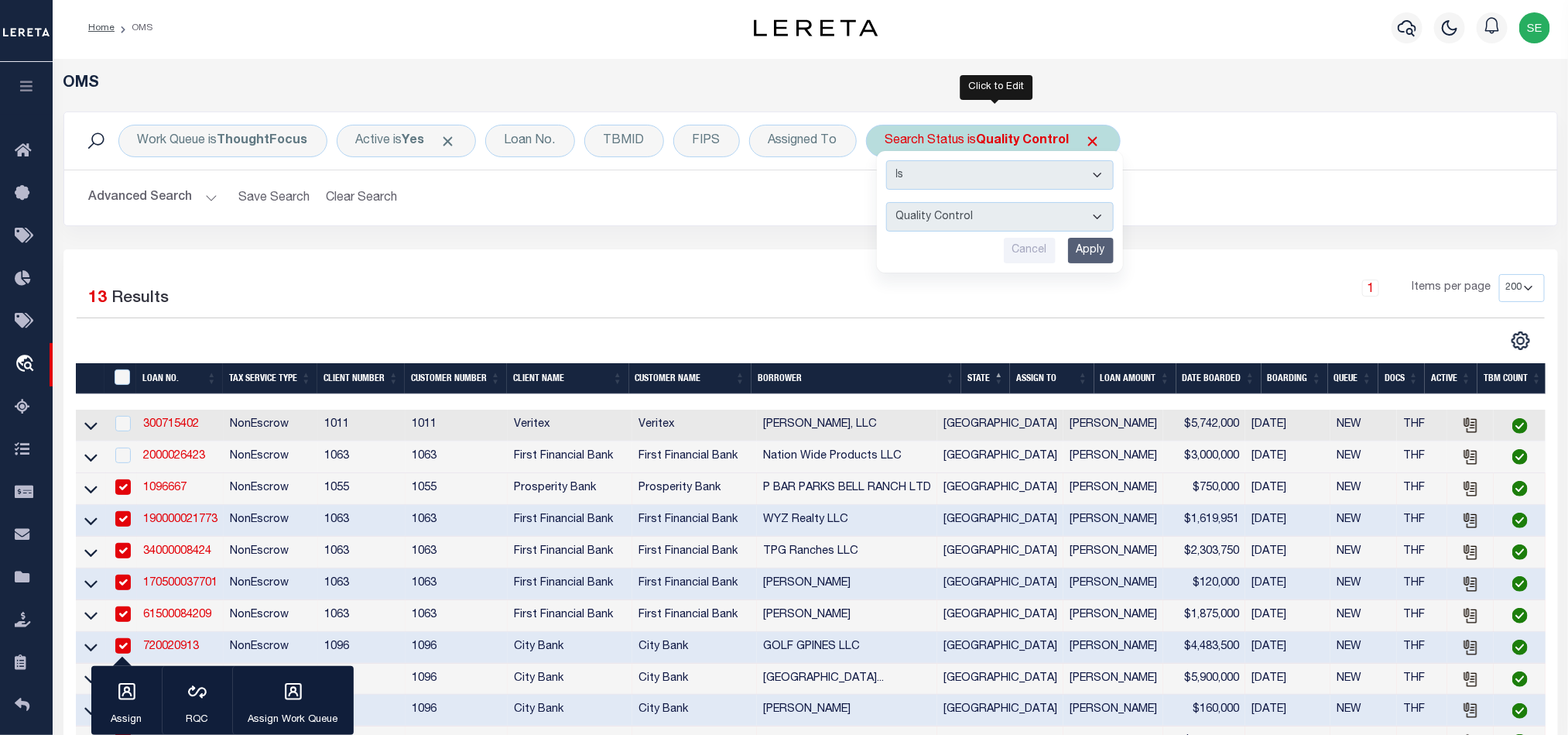
click at [1106, 240] on input "Apply" at bounding box center [1090, 250] width 45 height 26
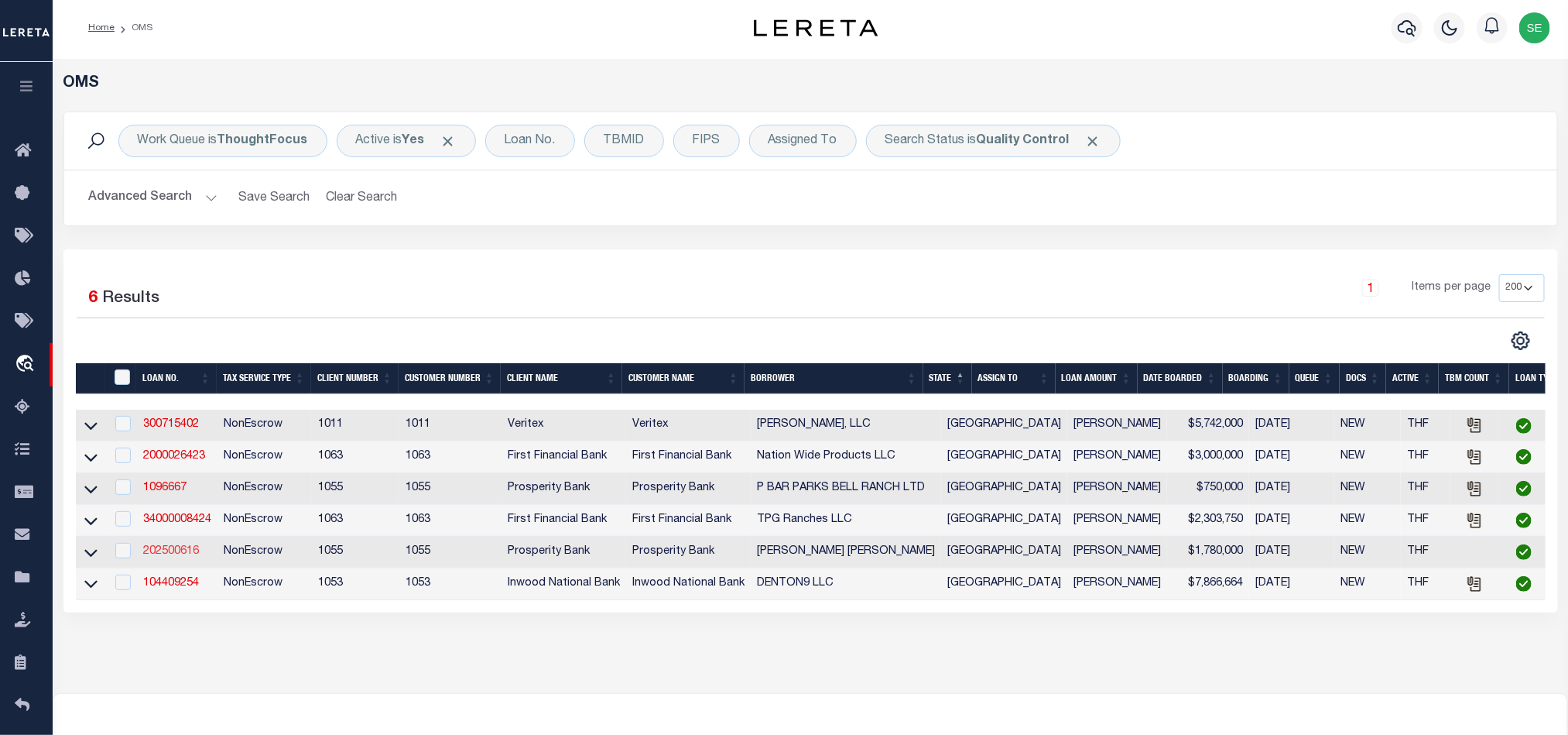
click at [181, 556] on link "202500616" at bounding box center [171, 551] width 56 height 11
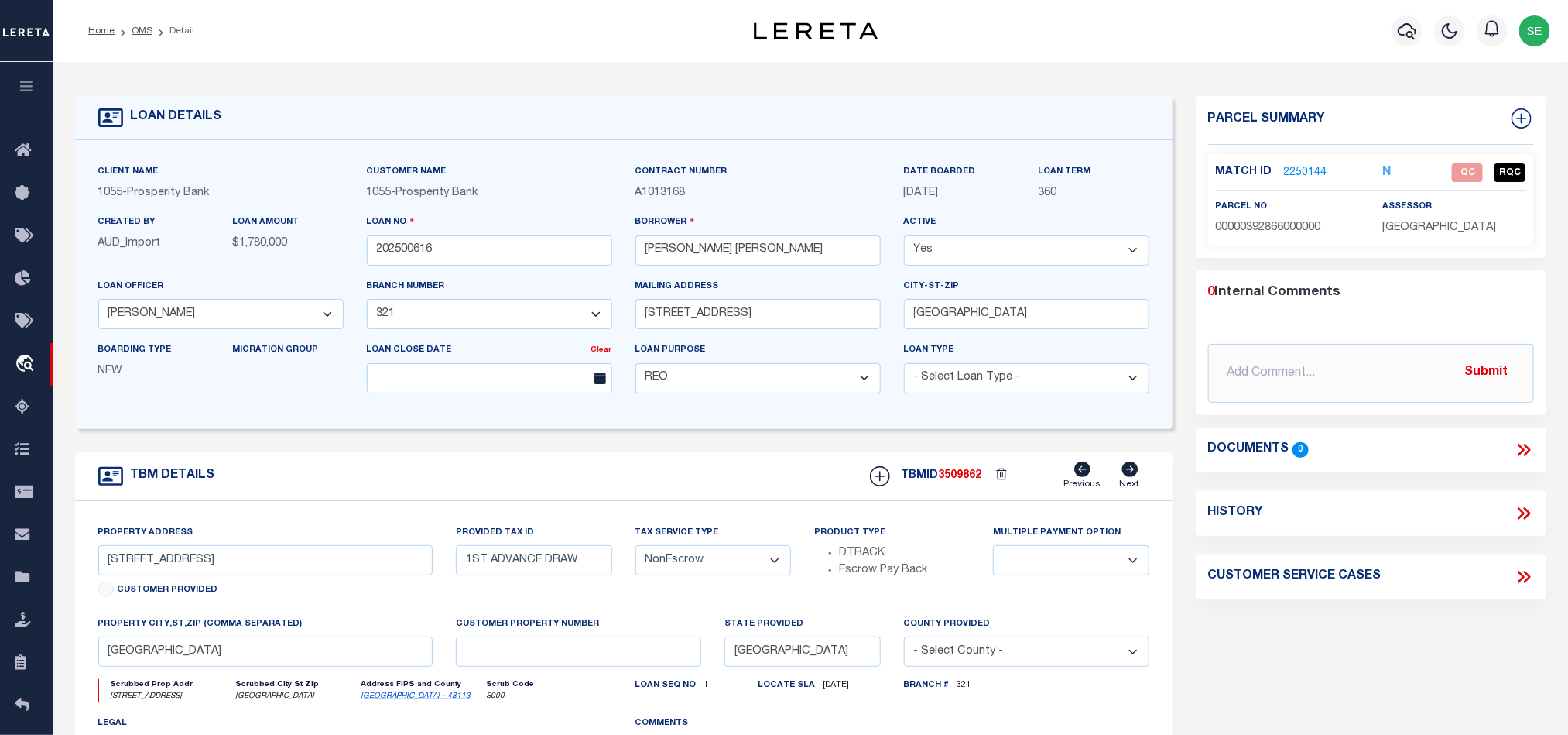
click at [1289, 232] on span "00000392866000000" at bounding box center [1268, 227] width 105 height 11
drag, startPoint x: 1336, startPoint y: 653, endPoint x: 1391, endPoint y: 586, distance: 86.7
click at [1336, 653] on div "Parcel Summary Match ID 2250144 N parcel no 00000392866000000 0" at bounding box center [1371, 519] width 374 height 846
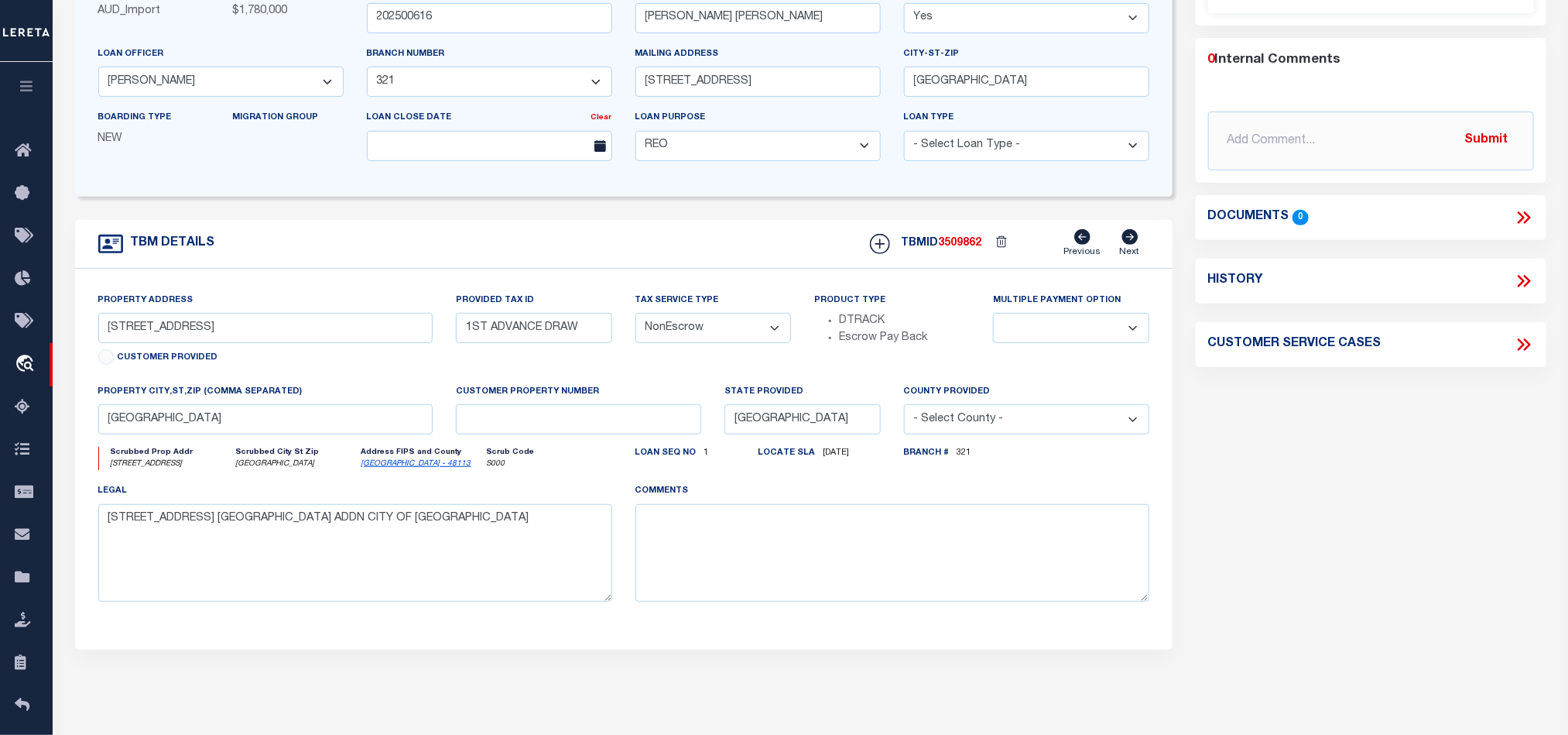
click at [1329, 502] on div "Parcel Summary Match ID 2250144 N parcel no 00000392866000000 0" at bounding box center [1371, 287] width 374 height 846
click at [1338, 503] on div "Parcel Summary Match ID 2250144 N parcel no 00000392866000000 0" at bounding box center [1371, 287] width 374 height 846
click at [1327, 476] on div "Parcel Summary Match ID 2250144 N parcel no 00000392866000000 0" at bounding box center [1371, 287] width 374 height 846
click at [1329, 477] on div "Parcel Summary Match ID 2250144 N parcel no 00000392866000000 0" at bounding box center [1371, 287] width 374 height 846
click at [1333, 473] on div "Parcel Summary Match ID 2250144 N parcel no 00000392866000000 0" at bounding box center [1371, 287] width 374 height 846
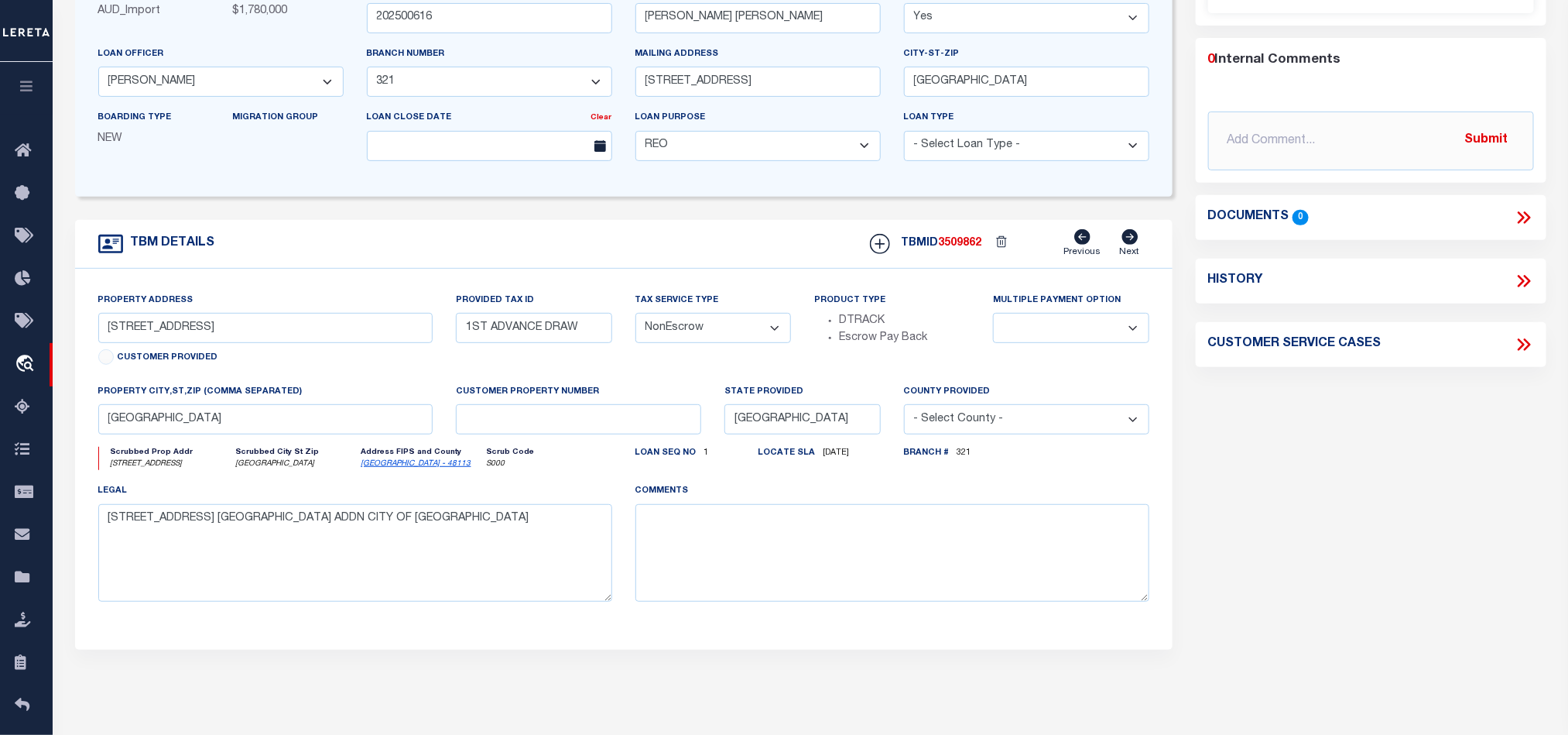
click at [1333, 469] on div "Parcel Summary Match ID 2250144 N parcel no 00000392866000000 0" at bounding box center [1371, 287] width 374 height 846
click at [1424, 415] on div "Parcel Summary Match ID 2250144 N parcel no 00000392866000000 0" at bounding box center [1371, 287] width 374 height 846
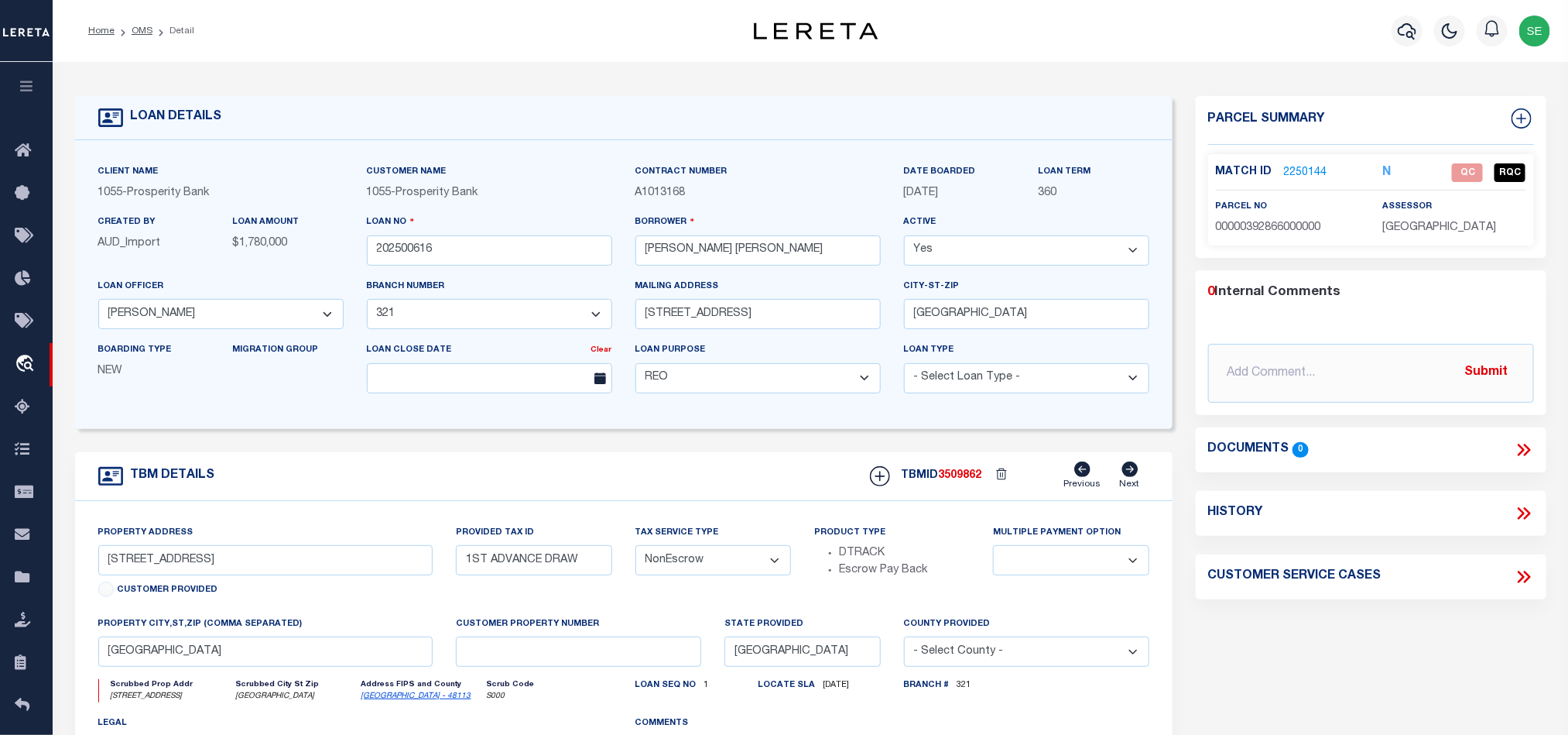
click at [1311, 164] on p "2250144" at bounding box center [1306, 173] width 44 height 17
click at [1306, 169] on link "2250144" at bounding box center [1306, 173] width 44 height 16
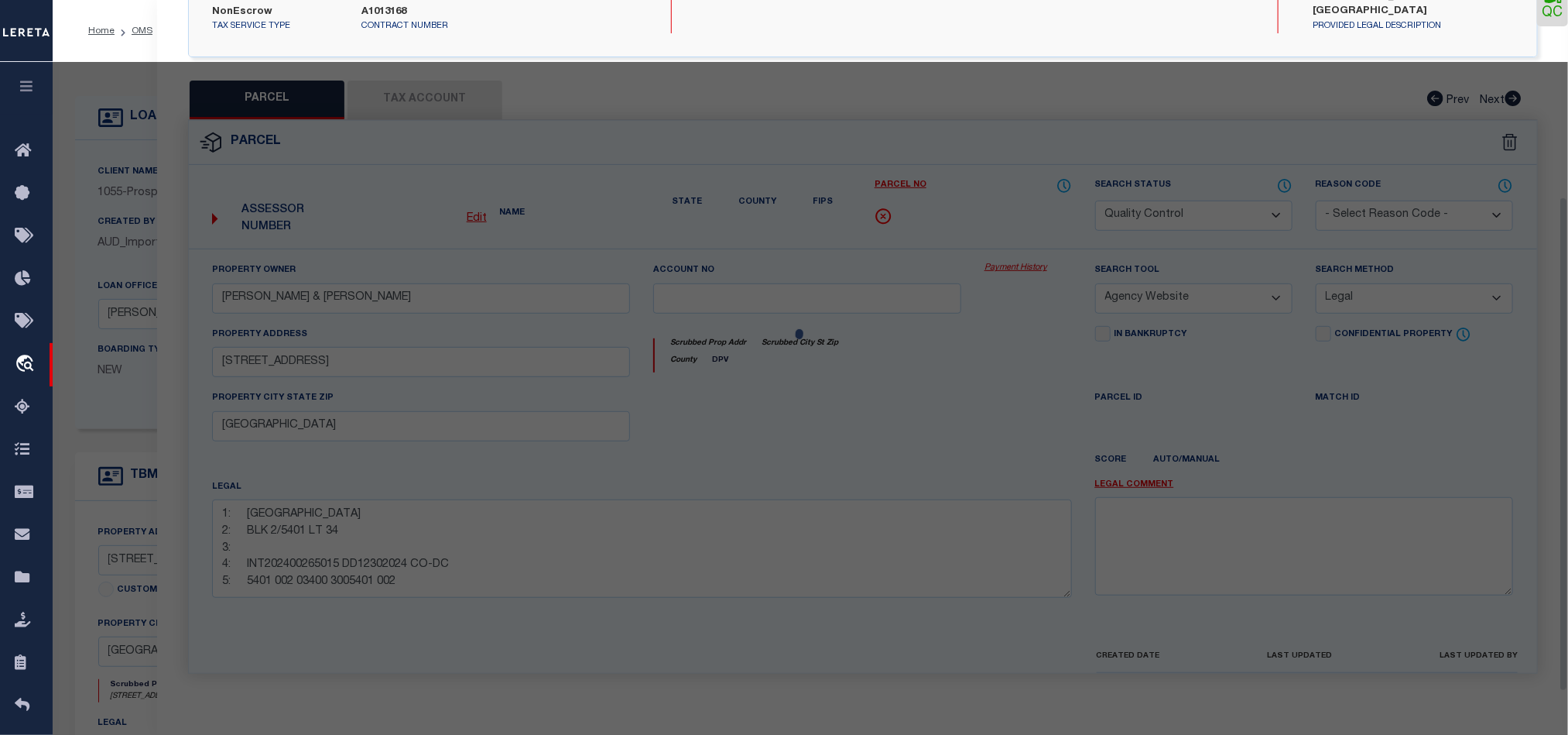
scroll to position [300, 0]
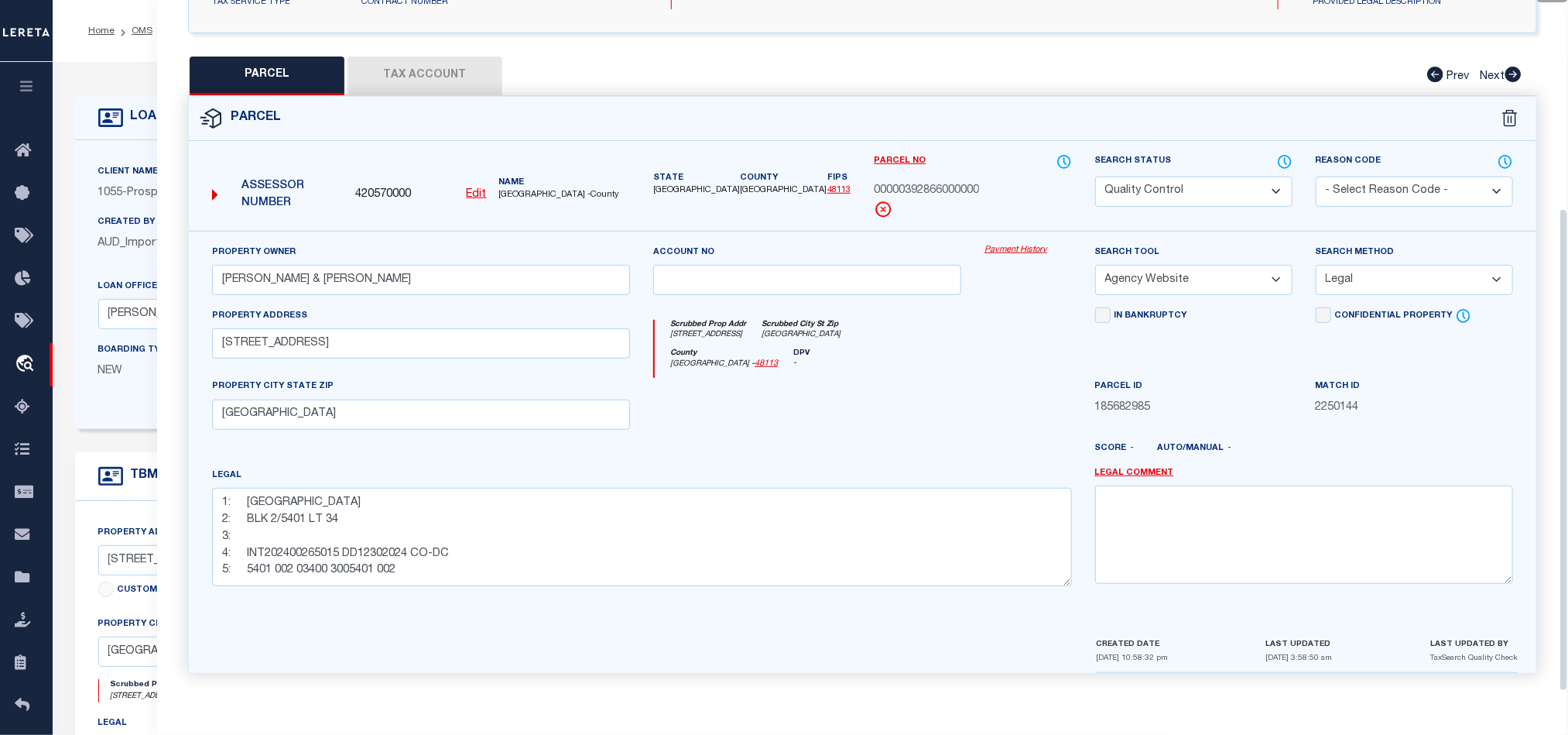
click at [974, 398] on div at bounding box center [1029, 409] width 111 height 63
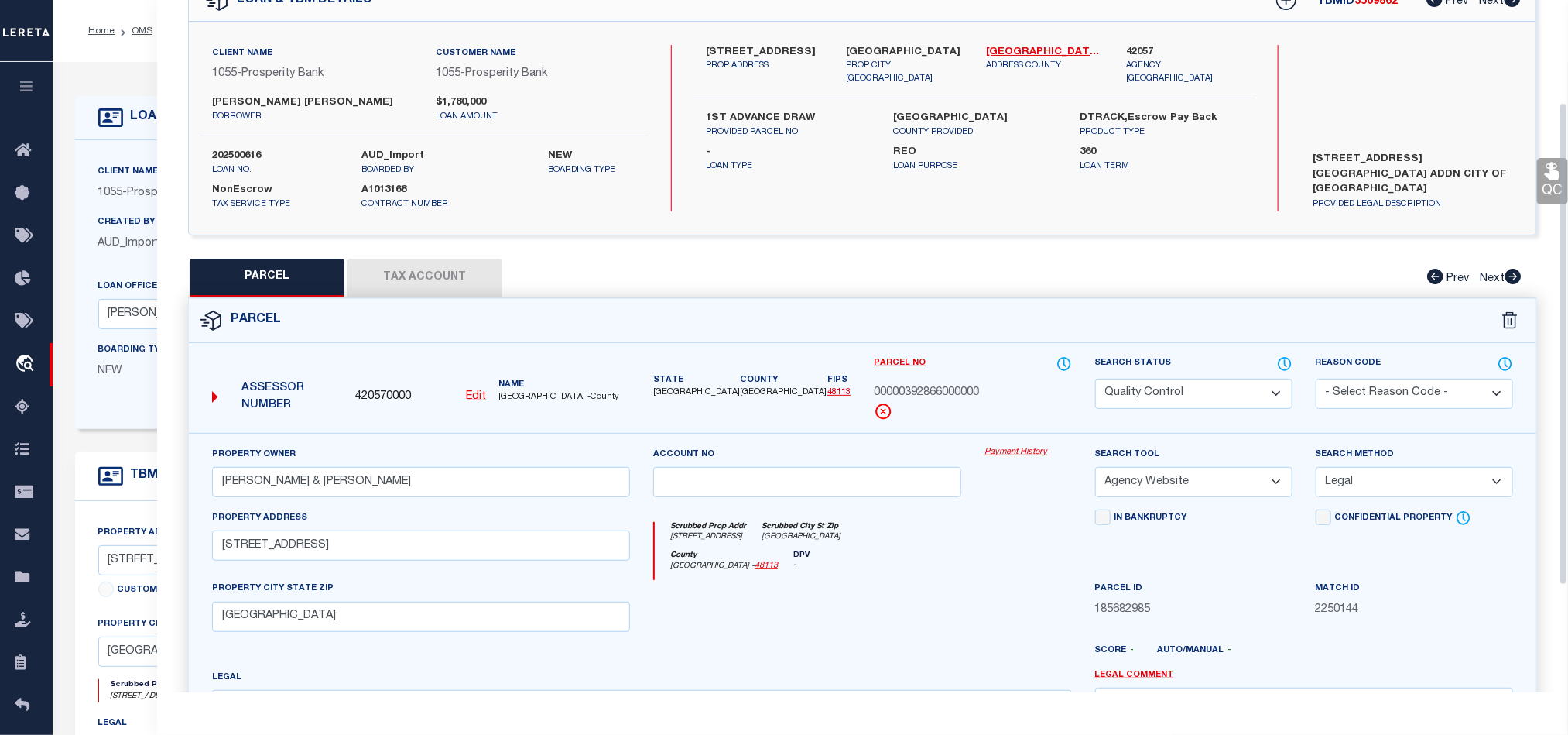
scroll to position [68, 0]
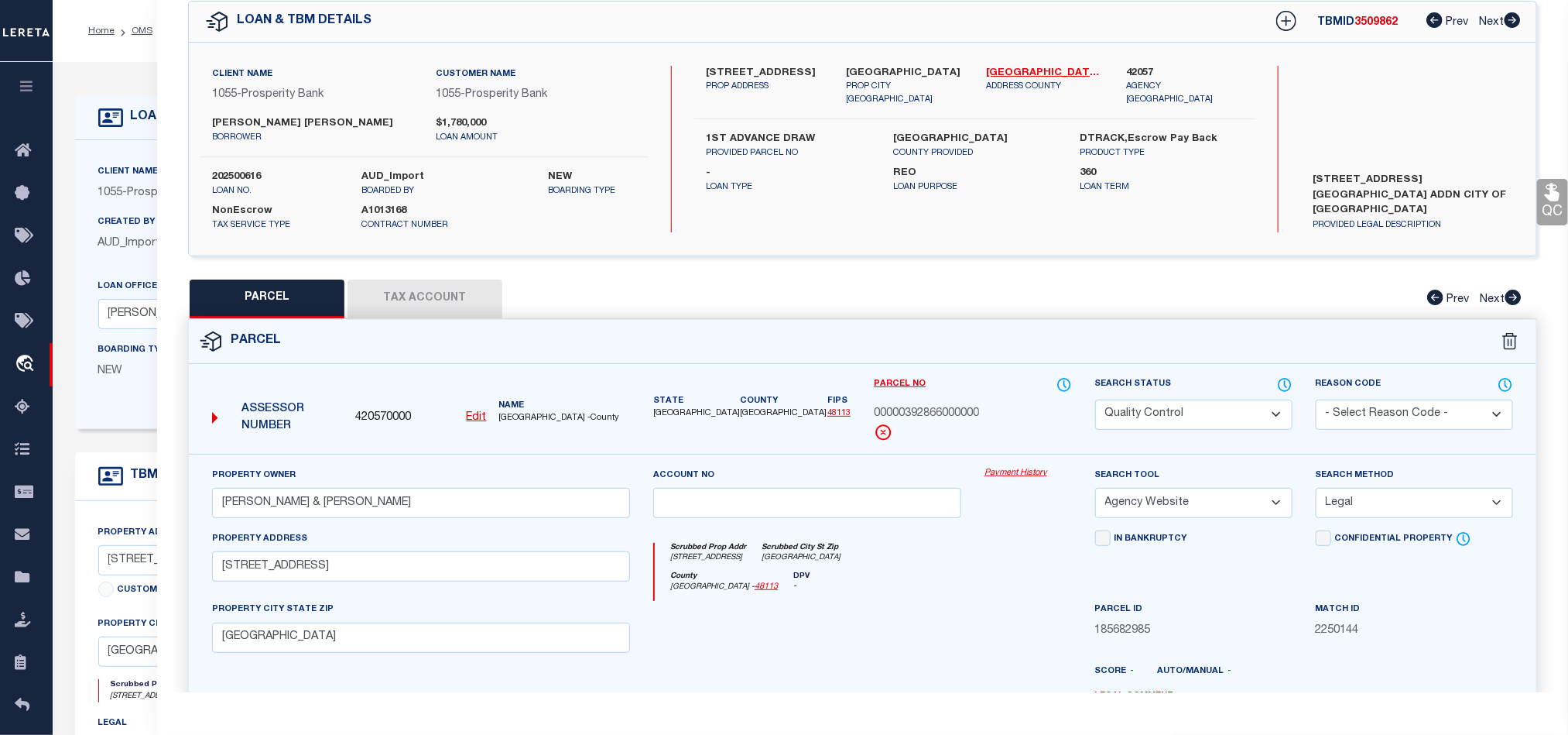
click at [434, 314] on button "Tax Account" at bounding box center [425, 298] width 155 height 38
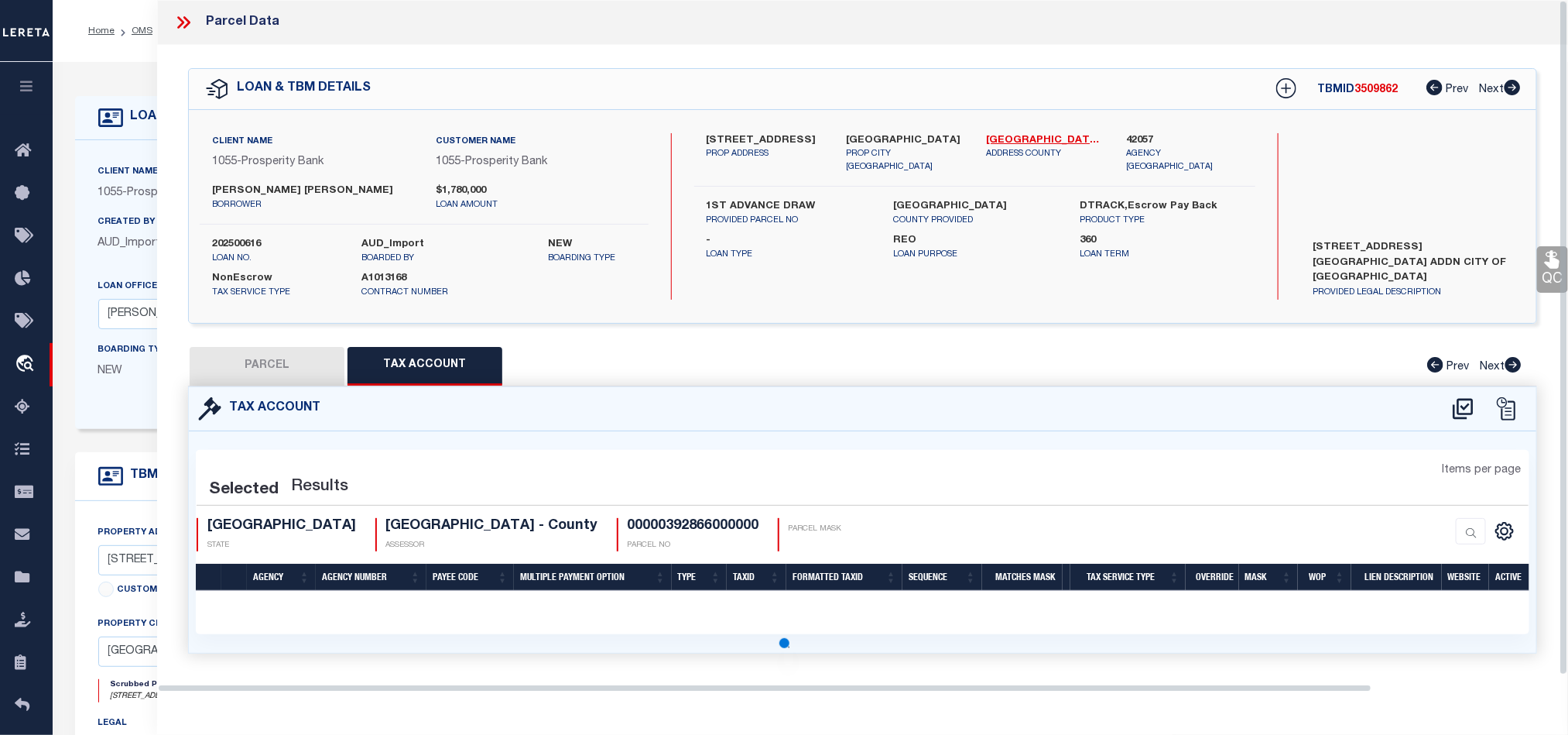
scroll to position [0, 0]
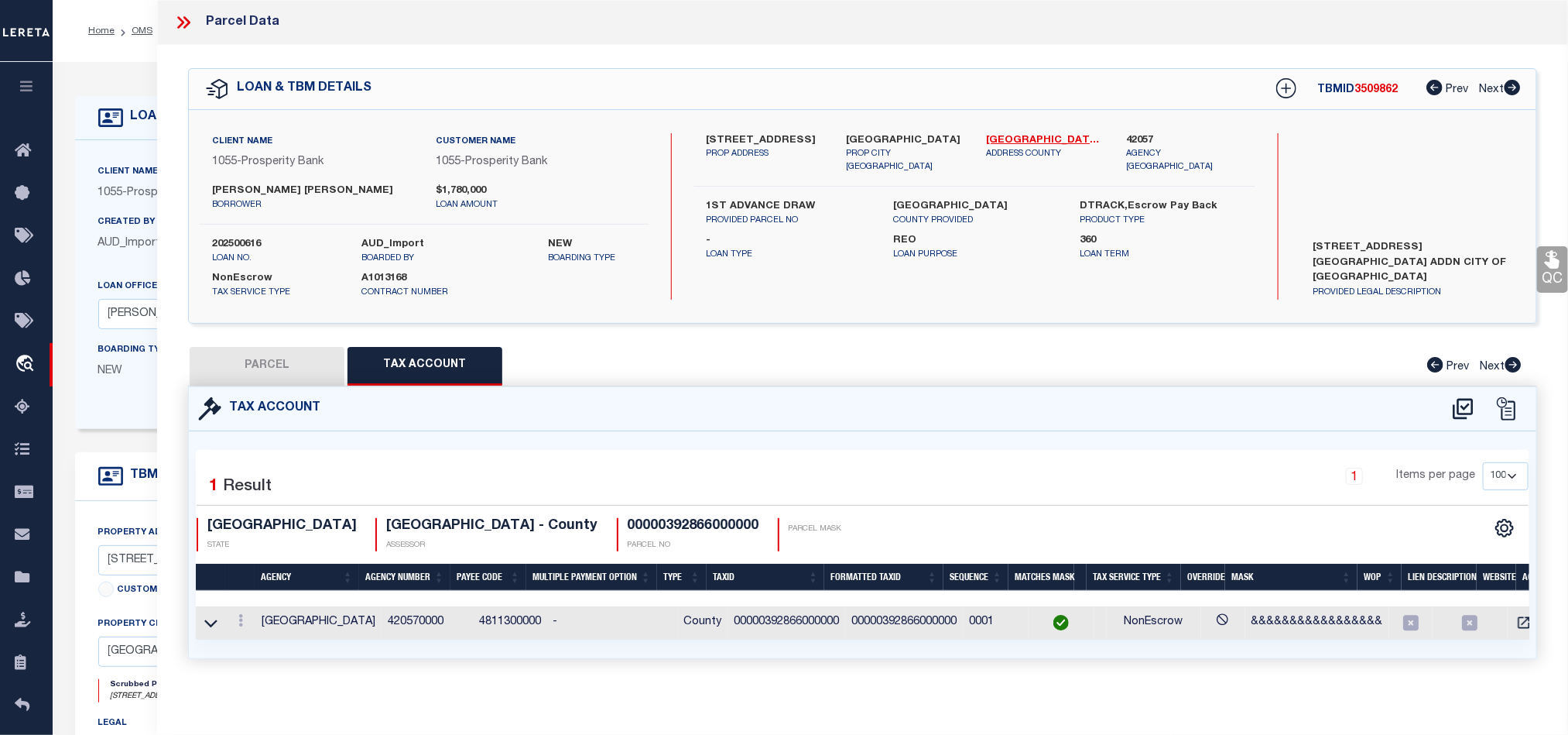
click at [259, 372] on button "PARCEL" at bounding box center [267, 366] width 155 height 38
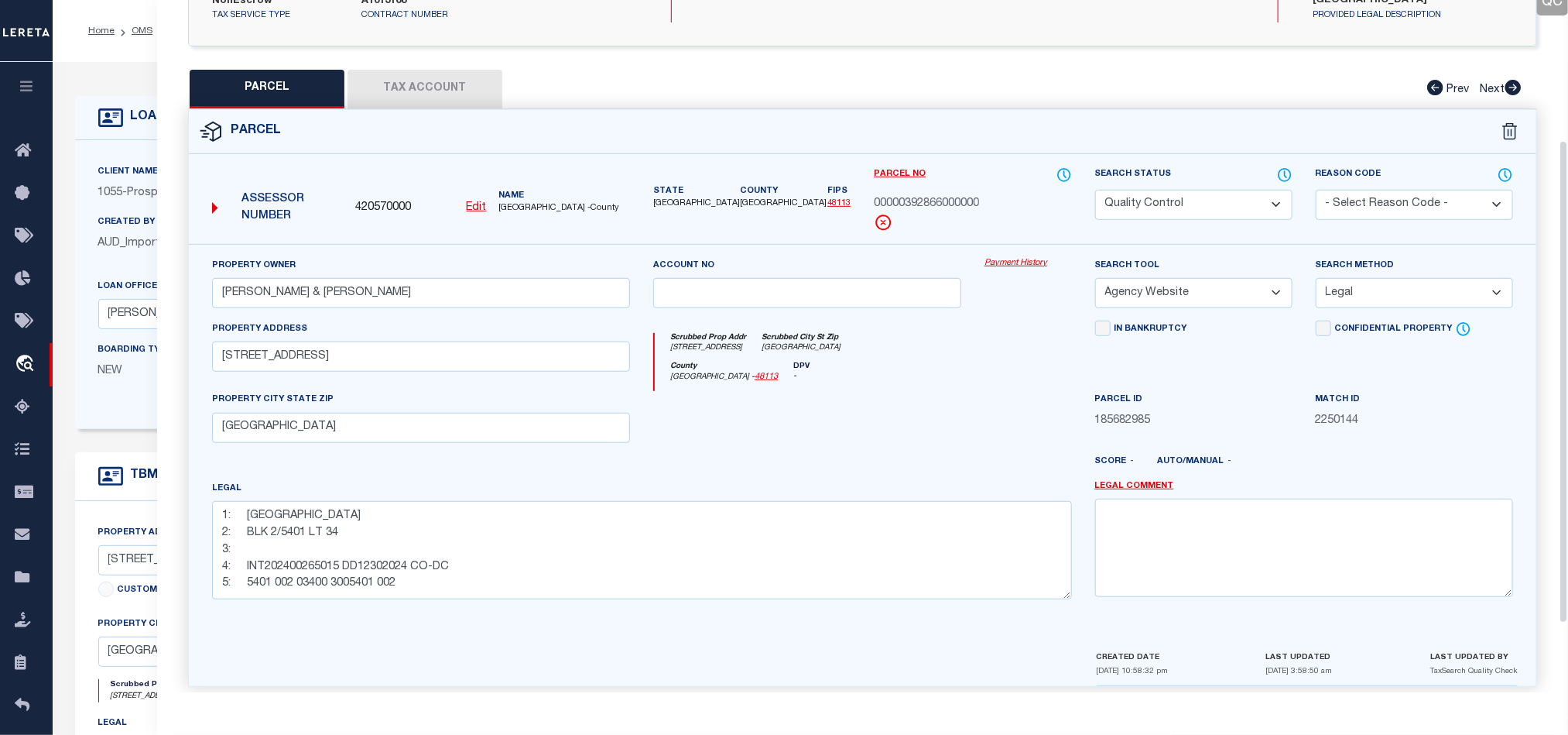
scroll to position [300, 0]
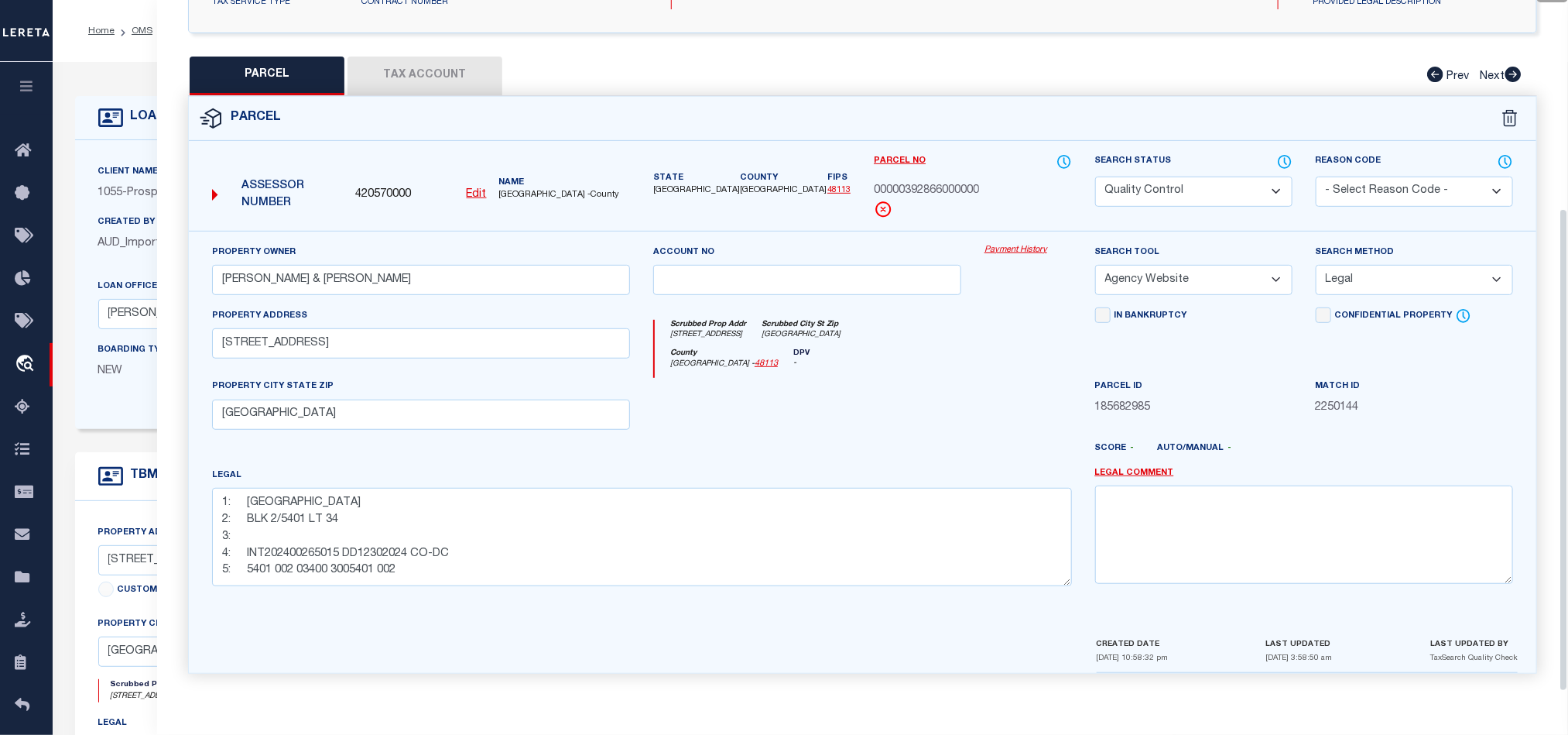
click at [884, 451] on div at bounding box center [919, 454] width 332 height 25
click at [1181, 161] on label "Search Status" at bounding box center [1194, 162] width 197 height 17
click at [1168, 184] on select "Automated Search Bad Parcel Complete Duplicate Parcel High Dollar Reporting In …" at bounding box center [1194, 191] width 197 height 30
drag, startPoint x: 936, startPoint y: 328, endPoint x: 1073, endPoint y: 328, distance: 137.0
click at [936, 328] on div "Scrubbed Prop Addr 561 NORTHLAKE DR Scrubbed City St Zip DALLAS, TX 75218" at bounding box center [862, 334] width 416 height 29
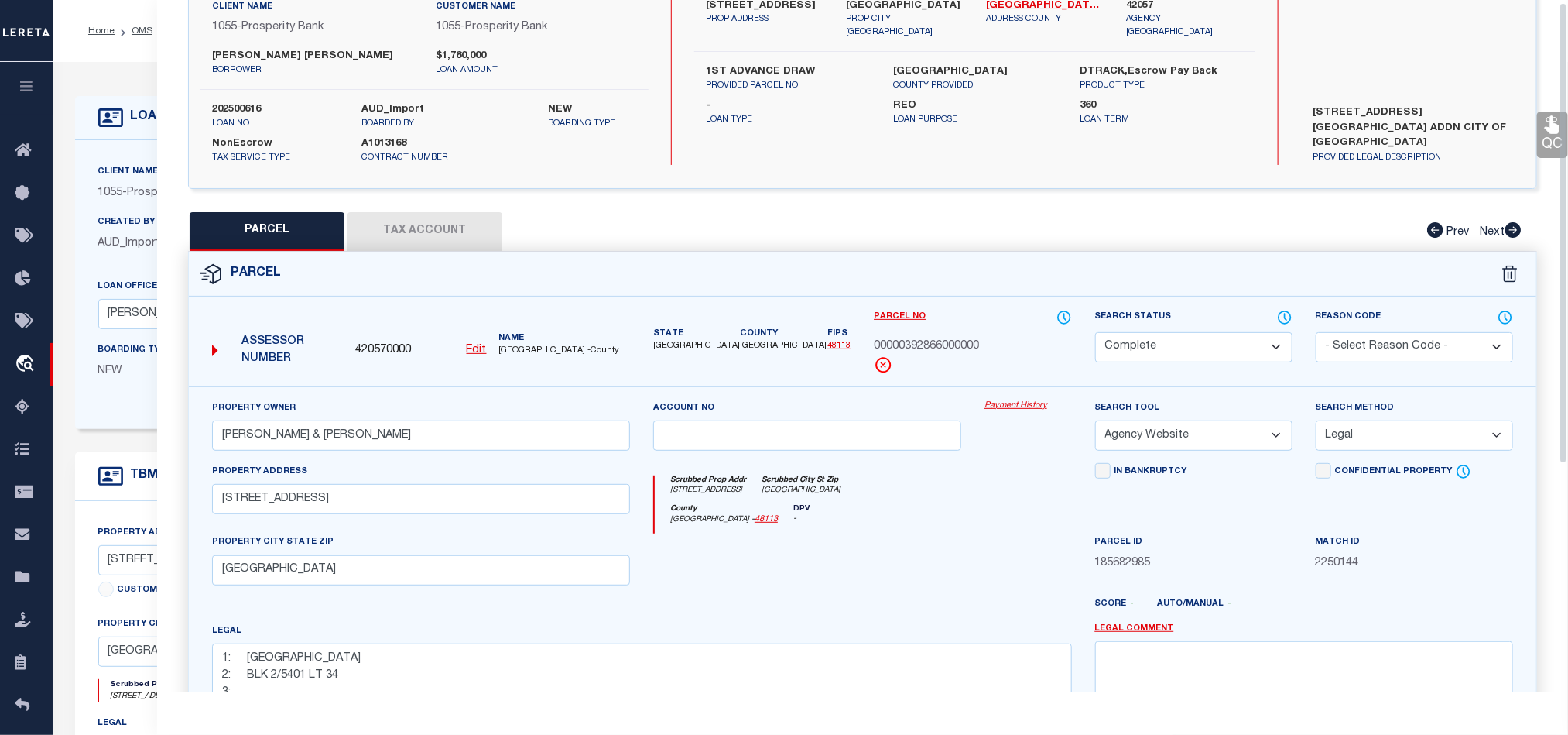
scroll to position [0, 0]
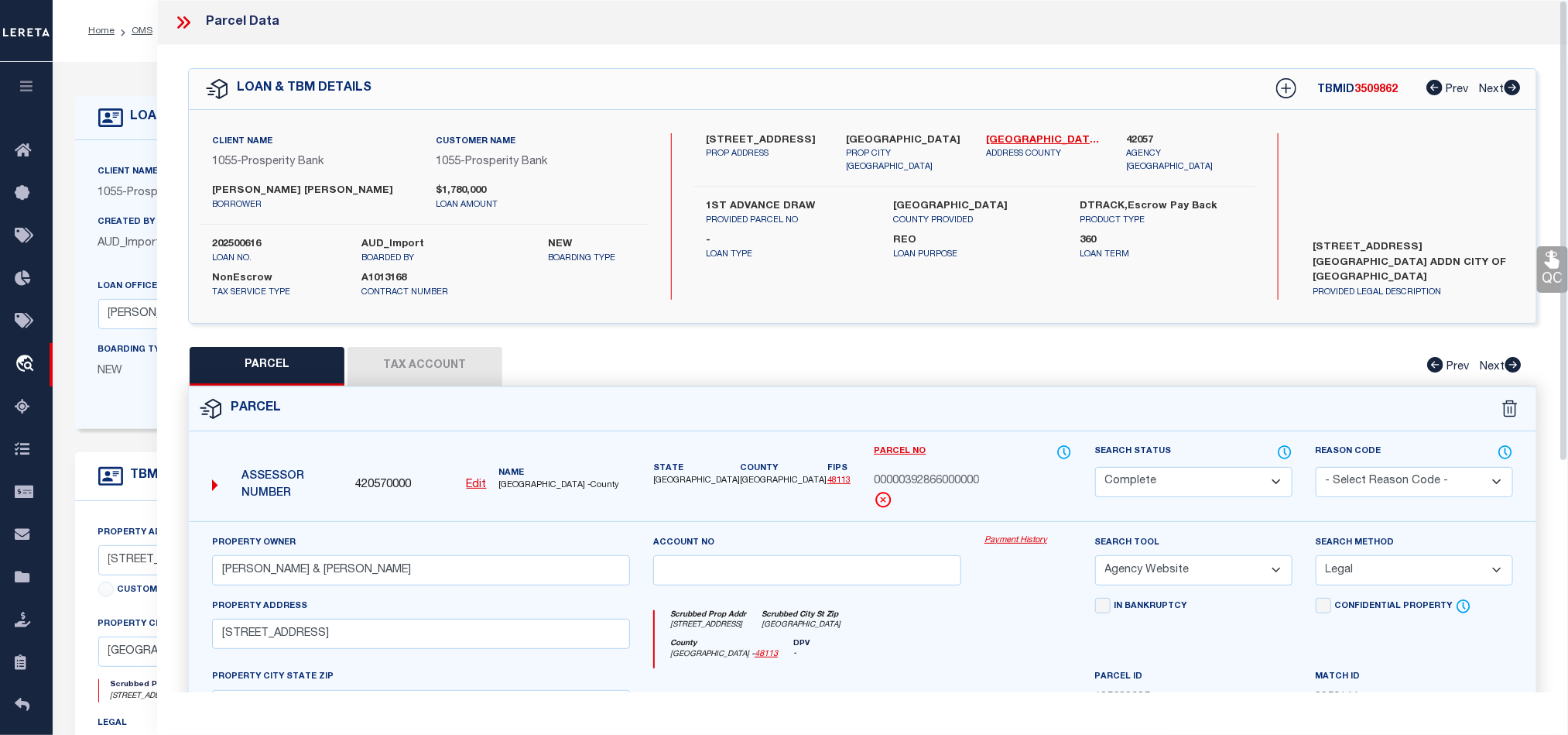
click at [1541, 261] on link "QC" at bounding box center [1553, 269] width 31 height 46
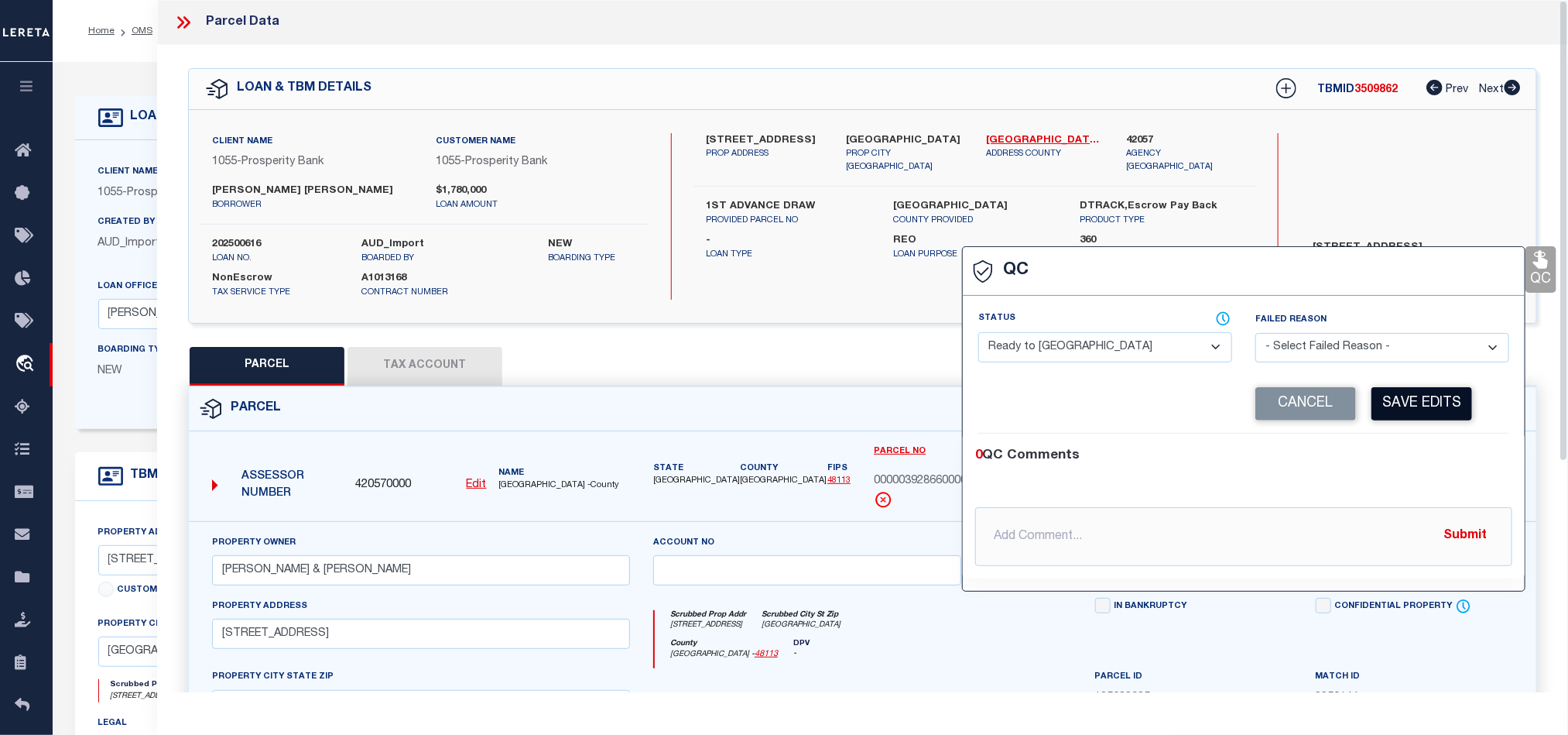
drag, startPoint x: 1110, startPoint y: 347, endPoint x: 1396, endPoint y: 404, distance: 291.6
click at [1110, 347] on select "- Select Status - Ready to QC Correct Incorrect" at bounding box center [1105, 347] width 254 height 30
drag, startPoint x: 1371, startPoint y: 438, endPoint x: 1405, endPoint y: 392, distance: 57.2
click at [1369, 437] on div "0 QC Comments @Aakash Patel @Abdul Muzain @Adams, Pamela S @Adhikary Rinki @Agu…" at bounding box center [1244, 505] width 562 height 144
click at [1405, 392] on button "Save Edits" at bounding box center [1422, 403] width 101 height 33
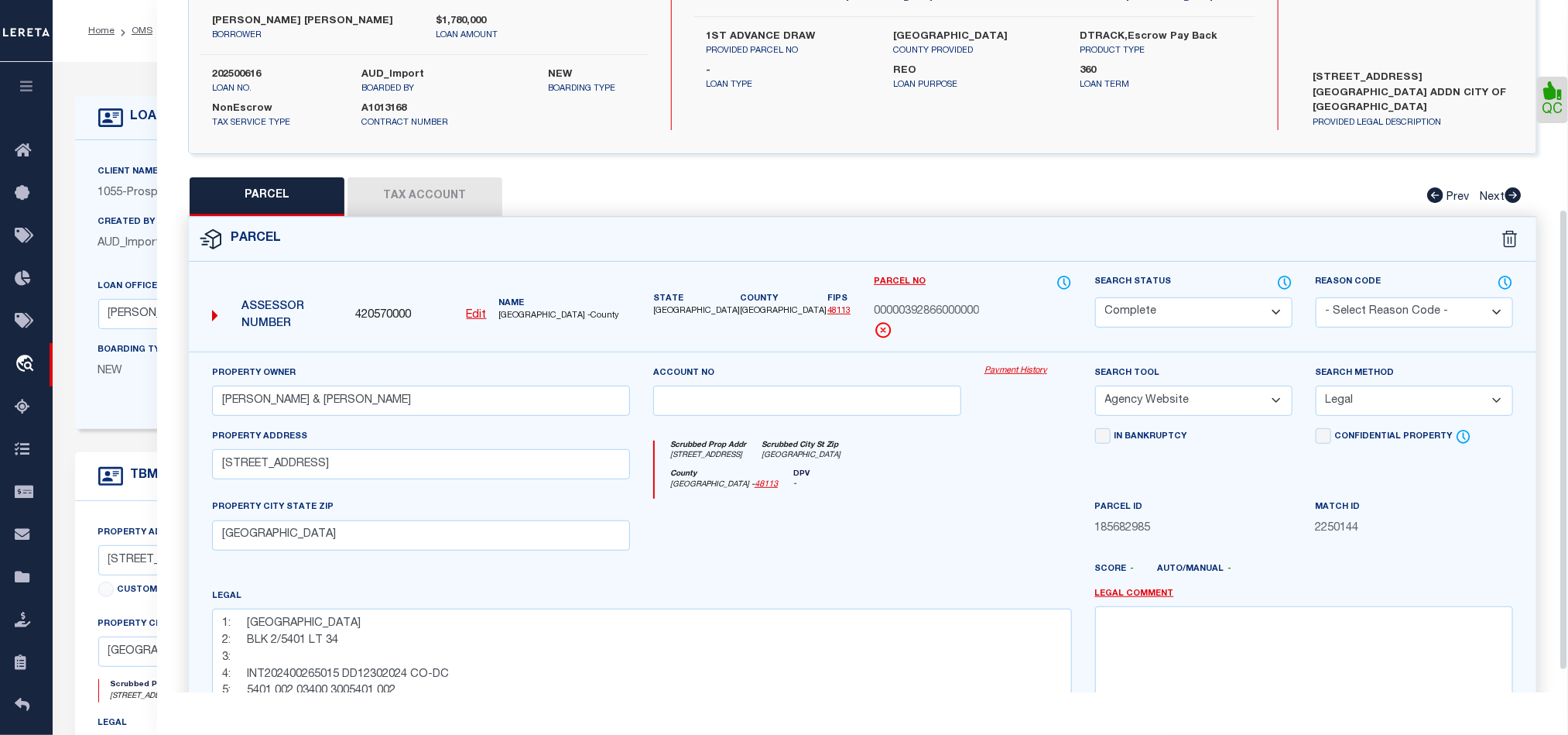
scroll to position [346, 0]
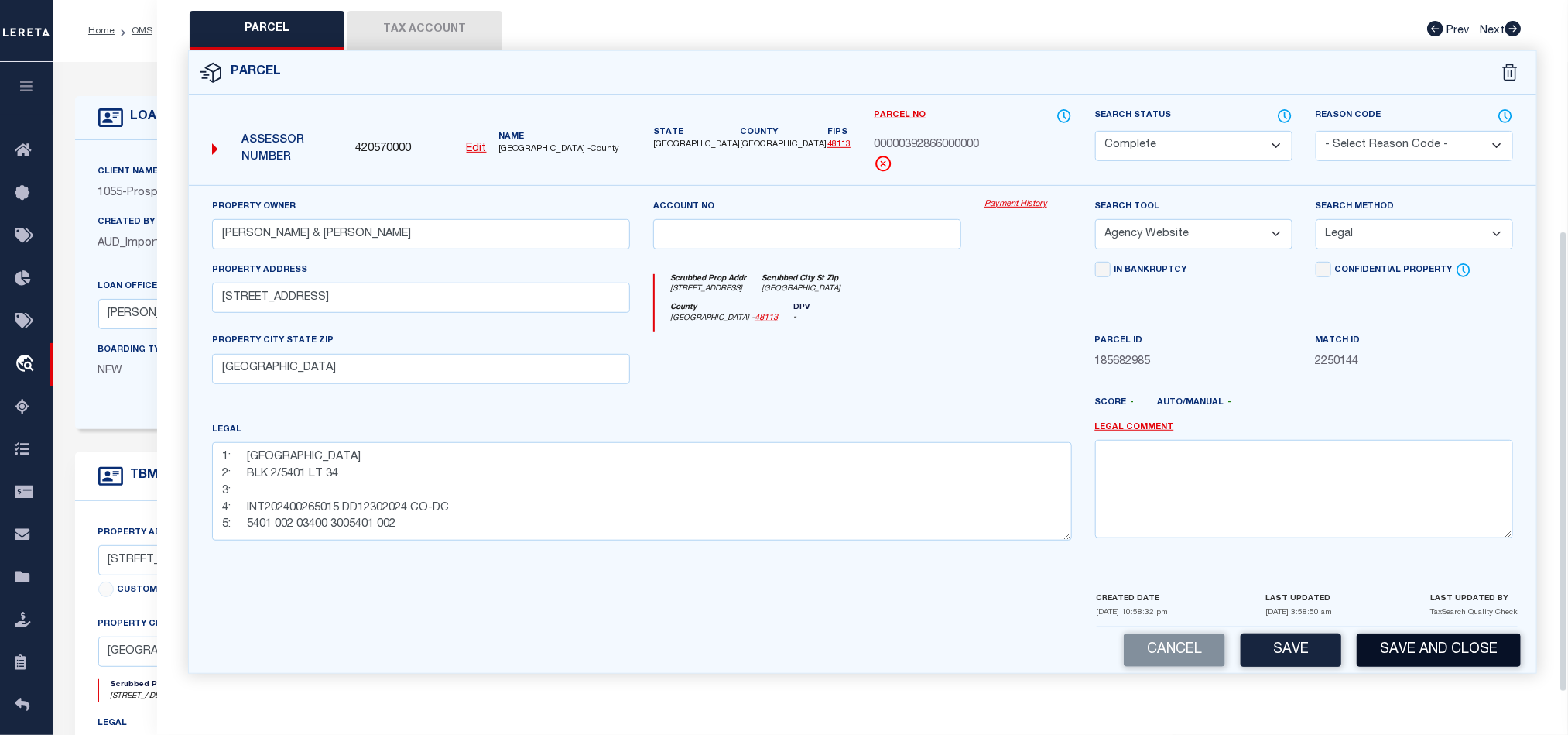
click at [1422, 660] on button "Save and Close" at bounding box center [1439, 650] width 164 height 33
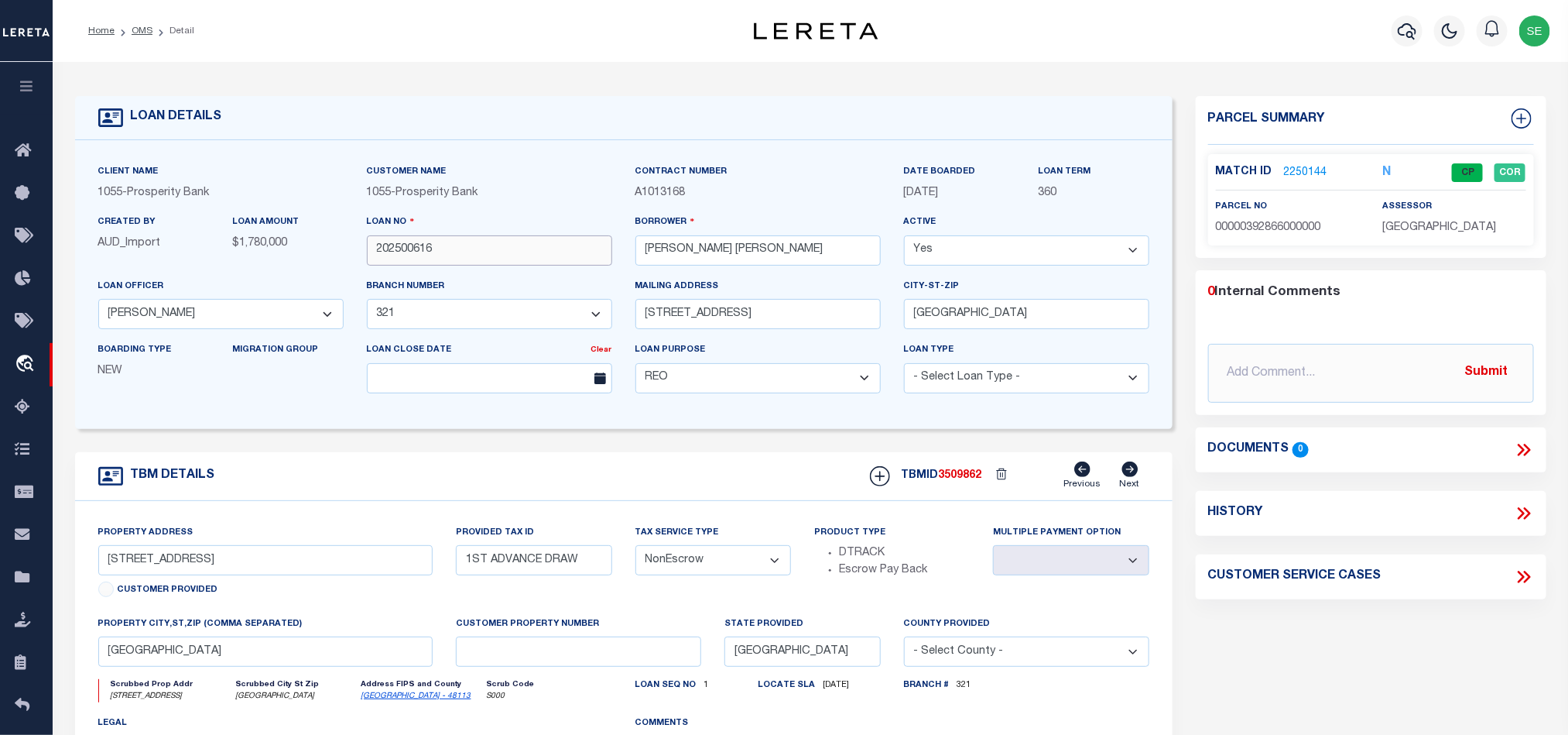
click at [493, 254] on input "202500616" at bounding box center [489, 250] width 245 height 30
click at [955, 481] on span "3509862" at bounding box center [960, 475] width 44 height 11
click at [1447, 226] on span "DALLAS COUNTY" at bounding box center [1439, 227] width 114 height 11
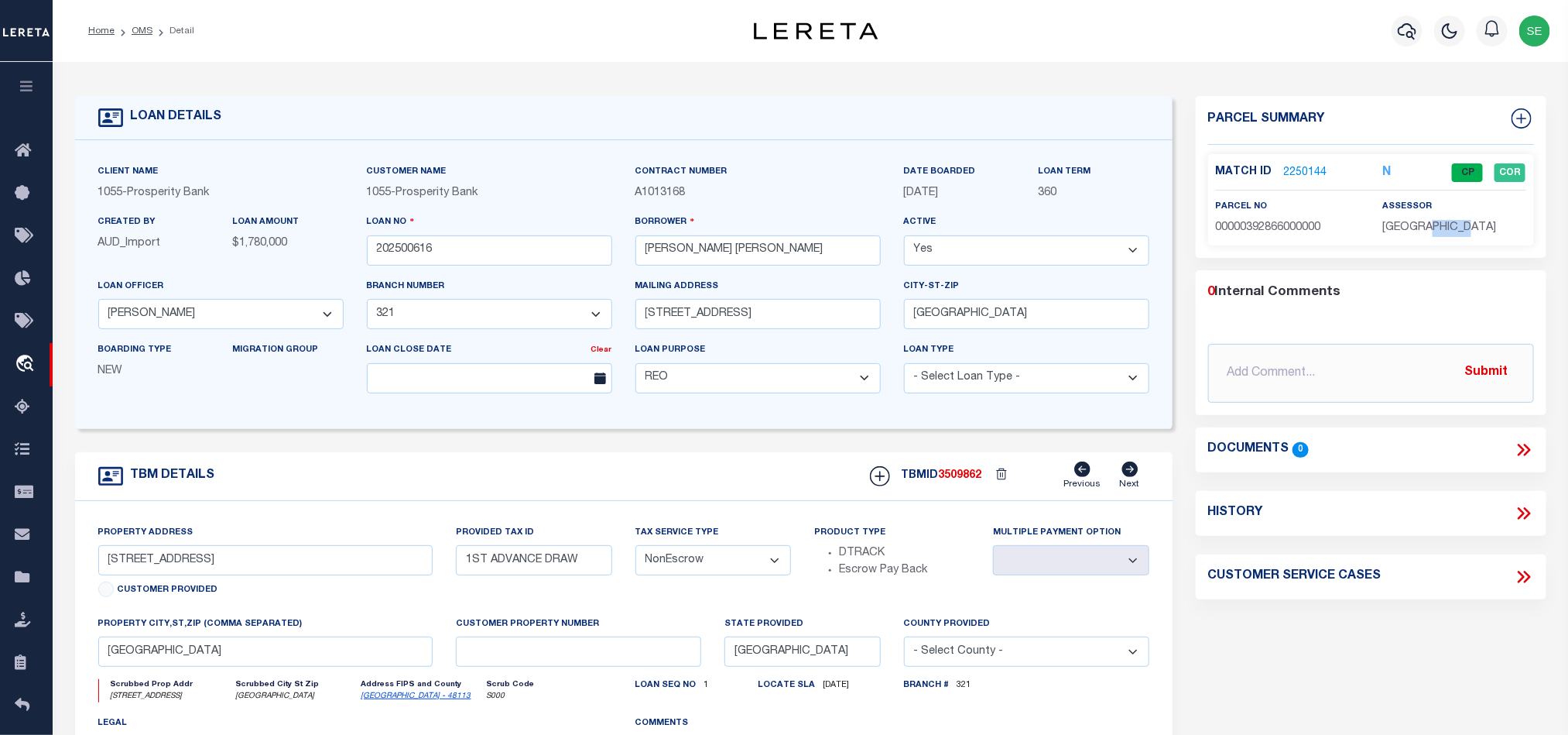
click at [1447, 226] on span "DALLAS COUNTY" at bounding box center [1439, 227] width 114 height 11
click at [1266, 226] on span "00000392866000000" at bounding box center [1268, 227] width 105 height 11
click at [485, 454] on form "LOAN DETAILS Client Name 1055 - Prosperity Bank" at bounding box center [624, 519] width 1098 height 846
